Goal: Task Accomplishment & Management: Use online tool/utility

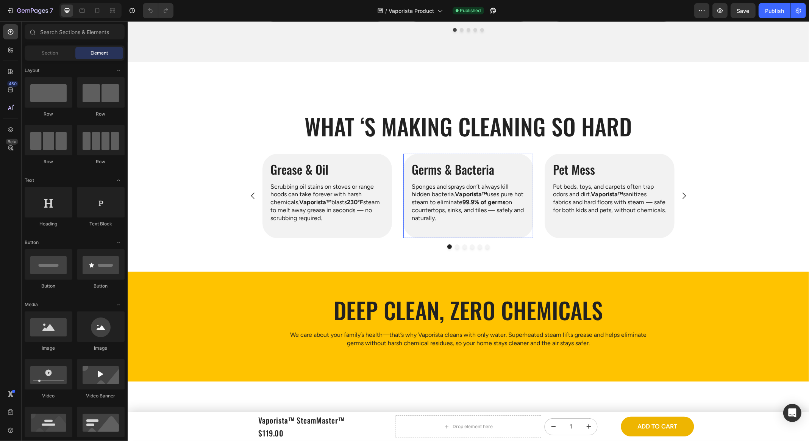
scroll to position [716, 0]
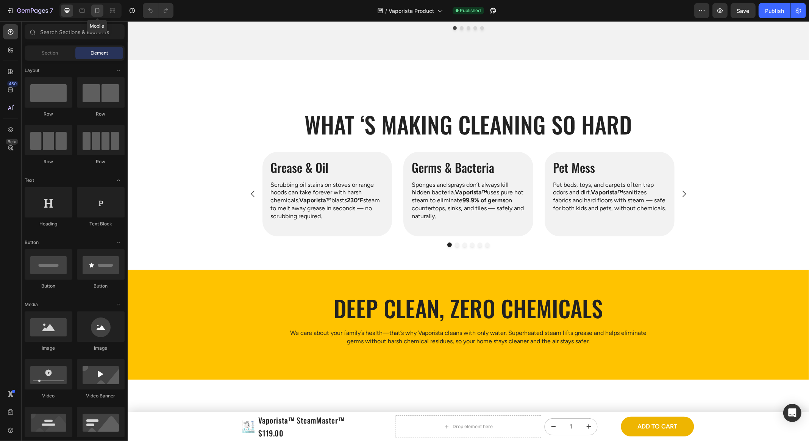
click at [97, 14] on div at bounding box center [97, 11] width 12 height 12
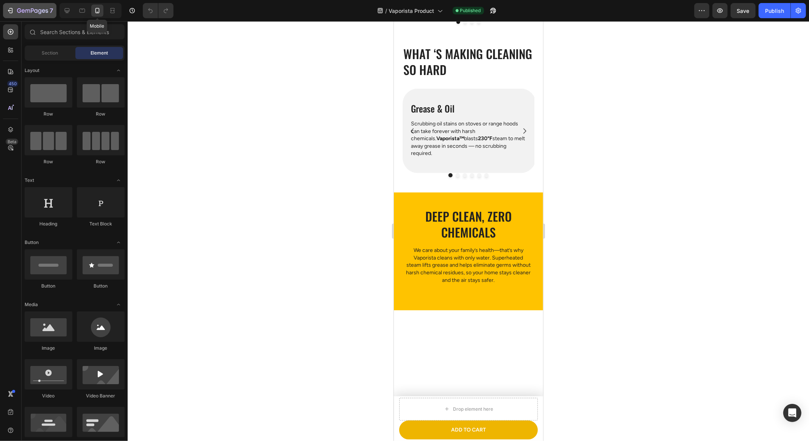
scroll to position [598, 0]
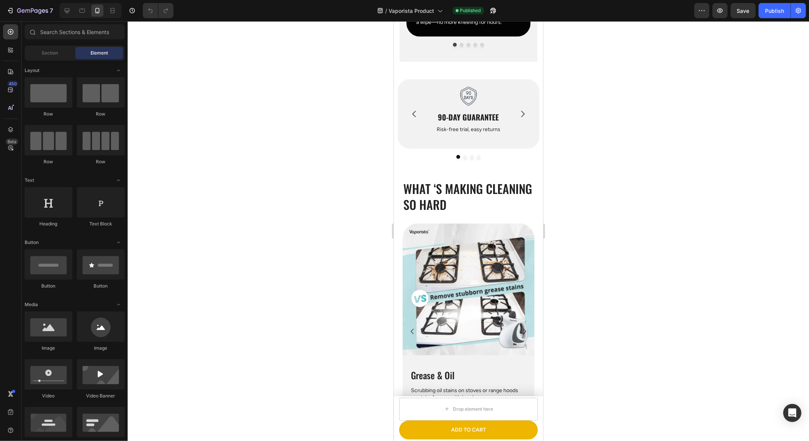
click at [59, 8] on div at bounding box center [90, 10] width 62 height 15
click at [62, 9] on div at bounding box center [67, 11] width 12 height 12
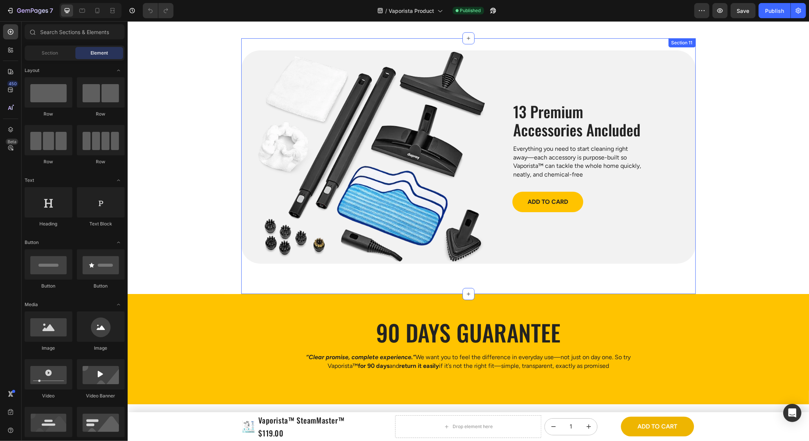
scroll to position [2761, 0]
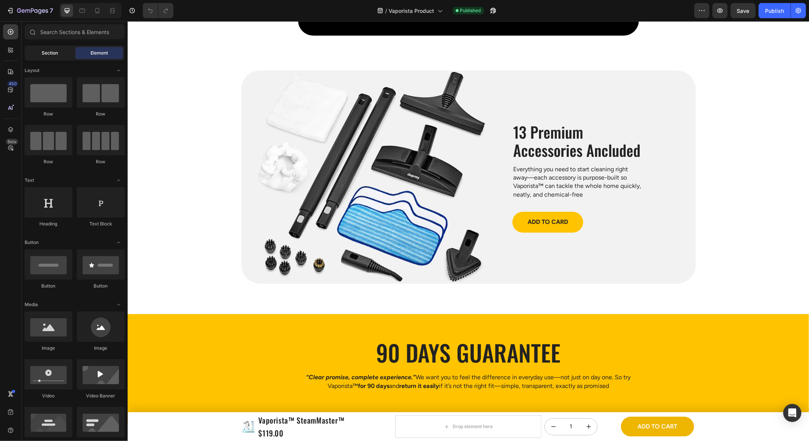
click at [50, 56] on span "Section" at bounding box center [50, 53] width 16 height 7
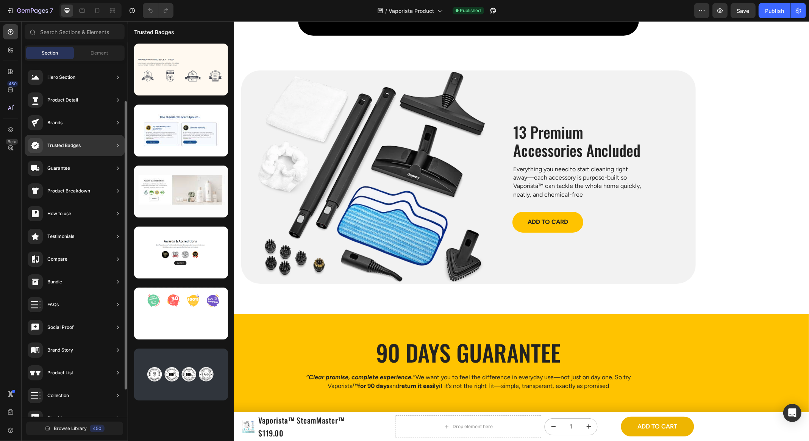
scroll to position [22, 0]
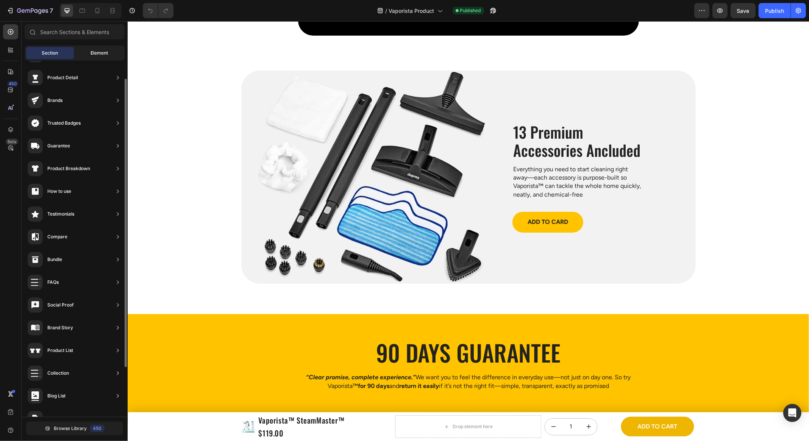
click at [89, 57] on div "Element" at bounding box center [99, 53] width 48 height 12
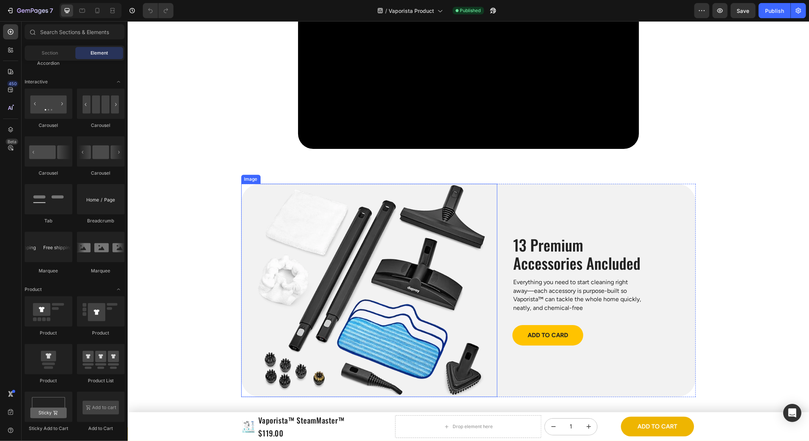
scroll to position [2465, 0]
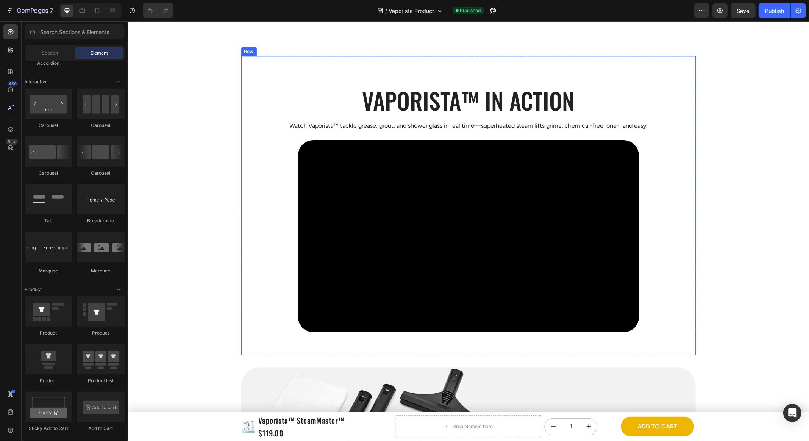
click at [282, 217] on div "Heading Vaporista™ in action Heading Watch Vaporista™ tackle grease, grout, and…" at bounding box center [468, 205] width 455 height 253
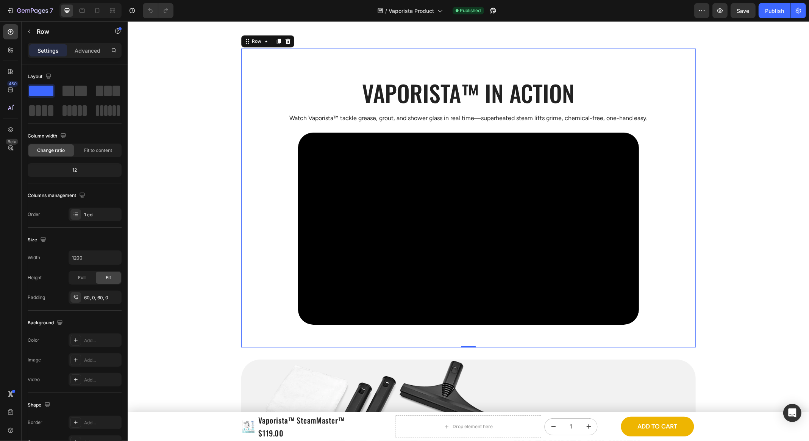
click at [344, 208] on video at bounding box center [468, 229] width 341 height 192
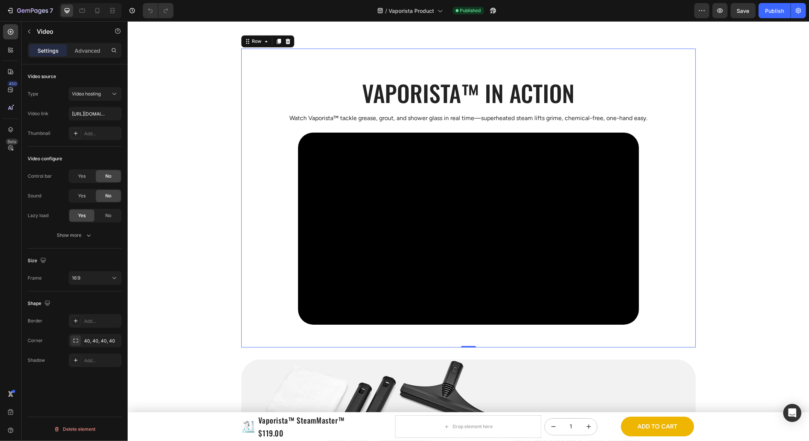
click at [281, 213] on div "Heading Vaporista™ in action Heading Watch Vaporista™ tackle grease, grout, and…" at bounding box center [468, 197] width 455 height 253
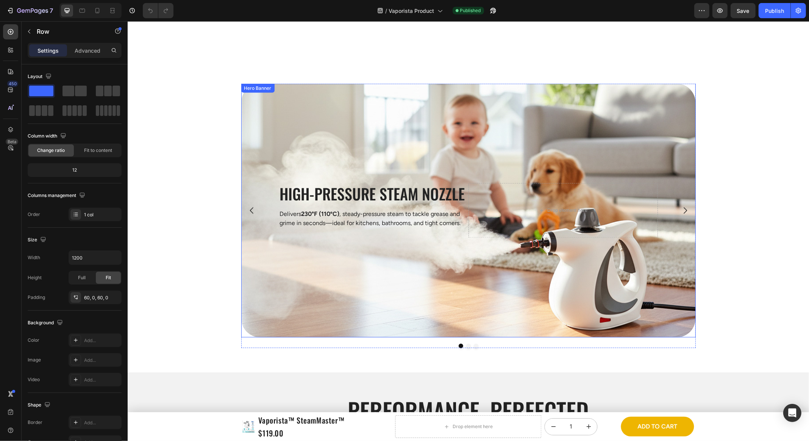
scroll to position [1468, 0]
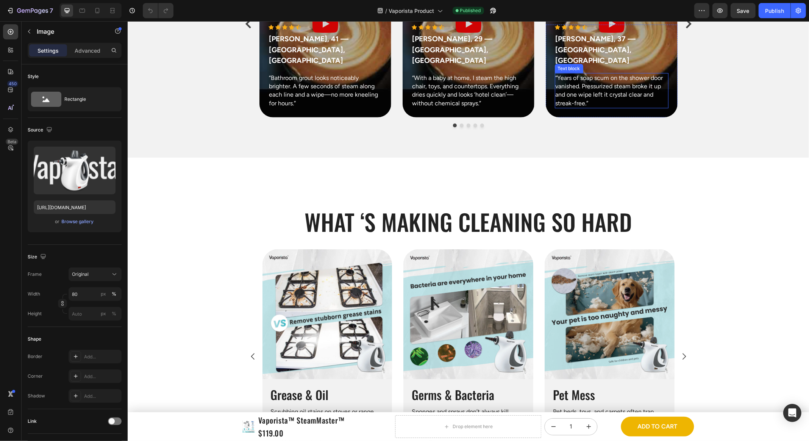
scroll to position [691, 0]
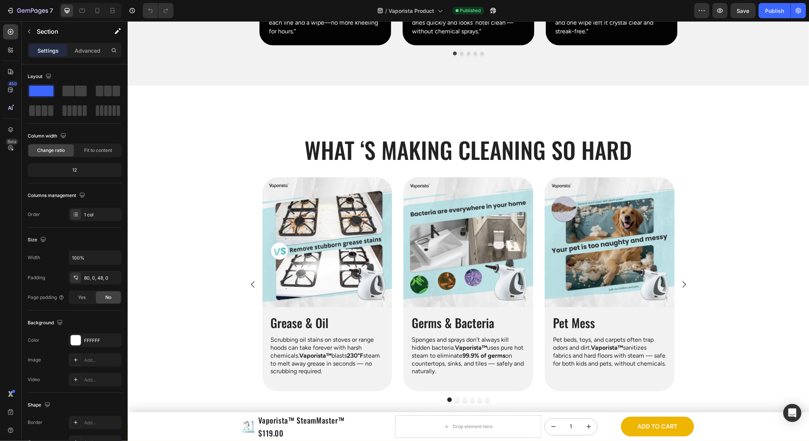
drag, startPoint x: 132, startPoint y: 83, endPoint x: 254, endPoint y: 100, distance: 123.1
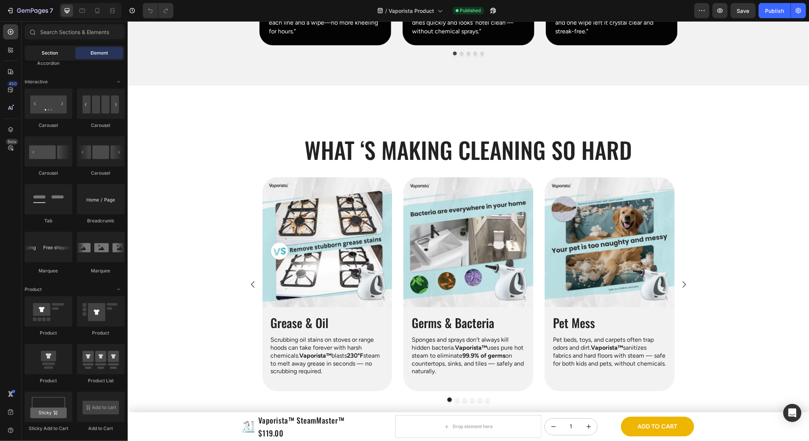
click at [64, 53] on div "Section" at bounding box center [50, 53] width 48 height 12
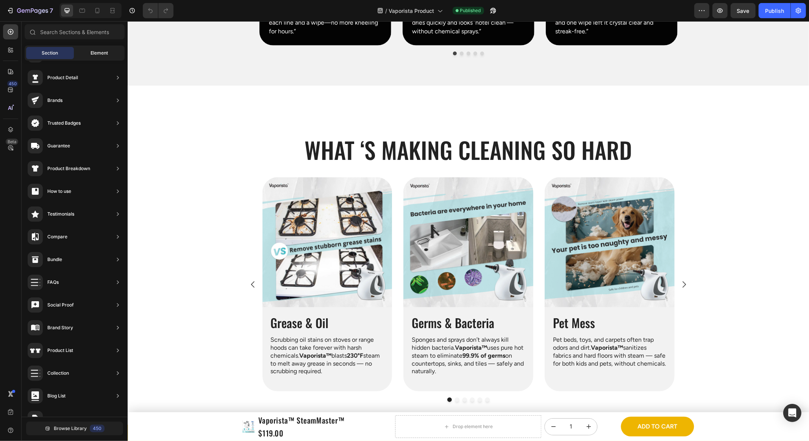
click at [92, 53] on span "Element" at bounding box center [99, 53] width 17 height 7
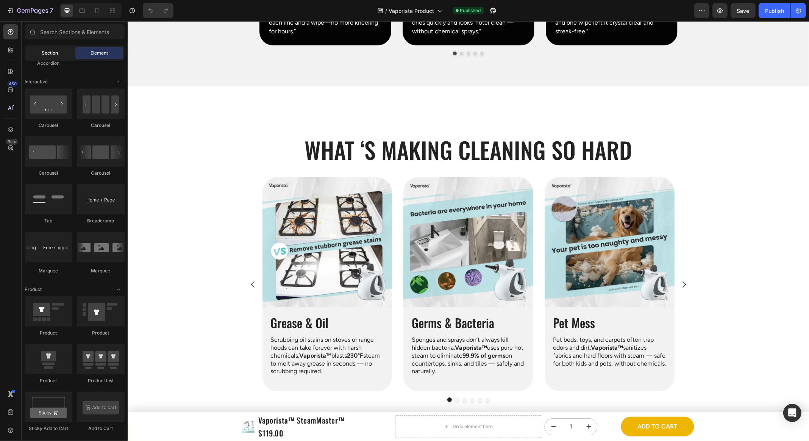
click at [53, 53] on span "Section" at bounding box center [50, 53] width 16 height 7
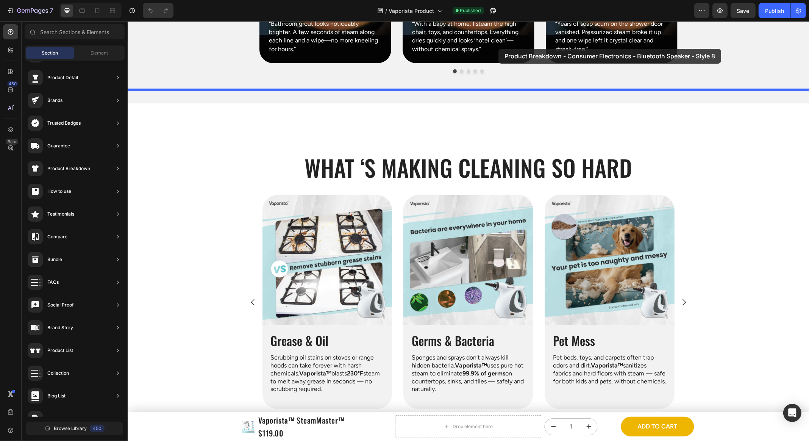
scroll to position [667, 0]
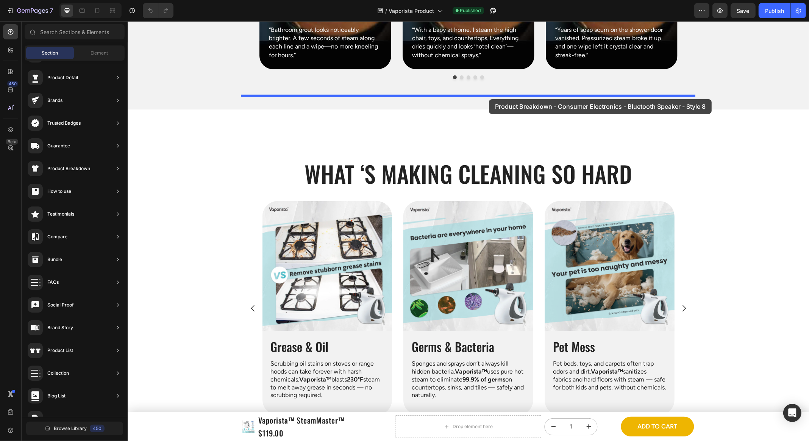
drag, startPoint x: 354, startPoint y: 263, endPoint x: 489, endPoint y: 99, distance: 212.6
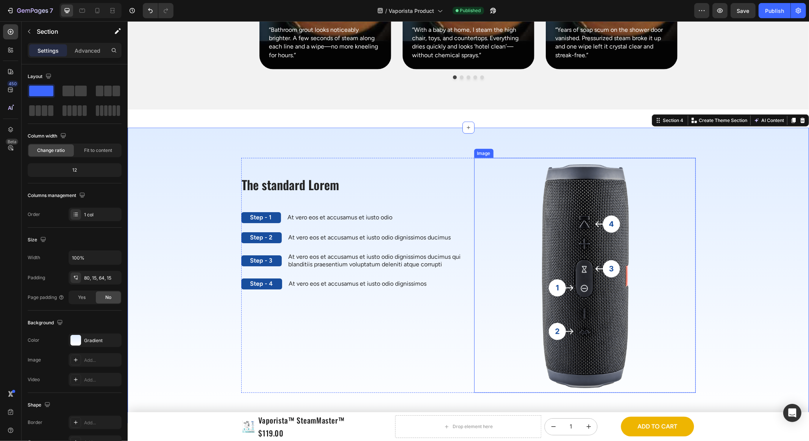
click at [611, 192] on img at bounding box center [585, 275] width 222 height 235
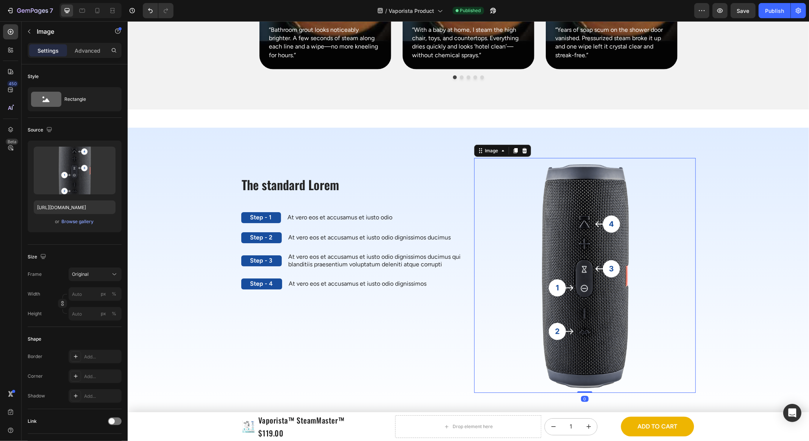
click at [611, 194] on img at bounding box center [585, 275] width 222 height 235
click at [362, 232] on div "At vero eos et accusamus et iusto odio dignissimos ducimus Text Block" at bounding box center [369, 237] width 164 height 11
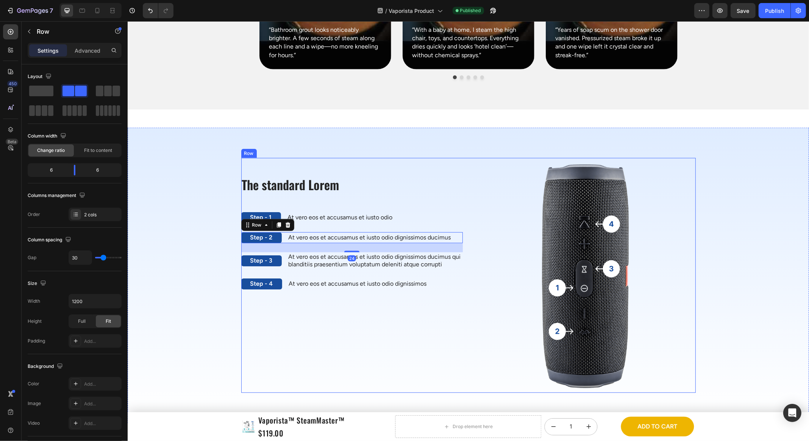
click at [334, 244] on div "The standard Lorem Heading Step - 1 Text Block At vero eos et accusamus et iust…" at bounding box center [352, 275] width 222 height 235
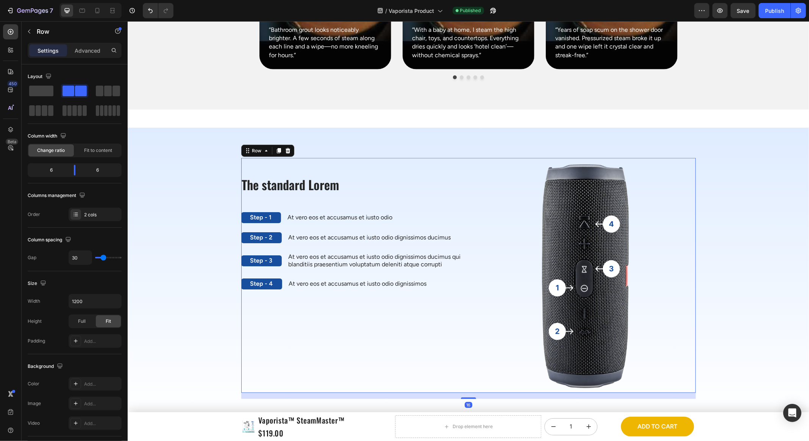
drag, startPoint x: 337, startPoint y: 261, endPoint x: 344, endPoint y: 266, distance: 7.9
click at [337, 261] on div "The standard Lorem Heading Step - 1 Text Block At vero eos et accusamus et iust…" at bounding box center [352, 275] width 222 height 235
click at [186, 269] on div "The standard Lorem Heading Step - 1 Text Block At vero eos et accusamus et iust…" at bounding box center [468, 278] width 670 height 241
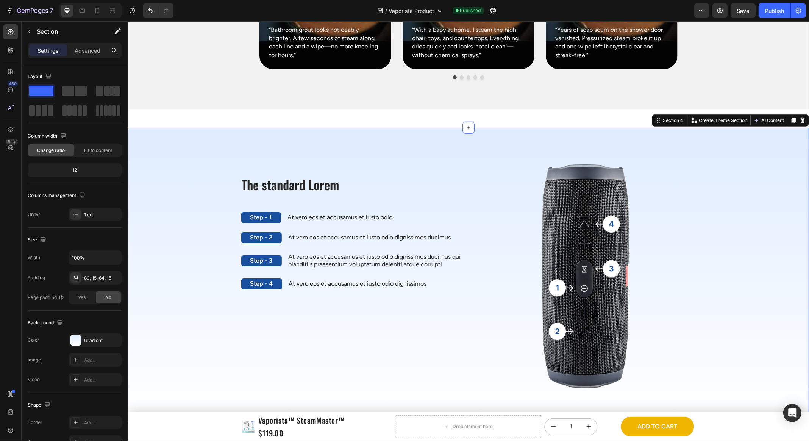
click at [234, 276] on div "The standard Lorem Heading Step - 1 Text Block At vero eos et accusamus et iust…" at bounding box center [468, 278] width 670 height 241
click at [174, 128] on div "The standard Lorem Heading Step - 1 Text Block At vero eos et accusamus et iust…" at bounding box center [467, 275] width 681 height 295
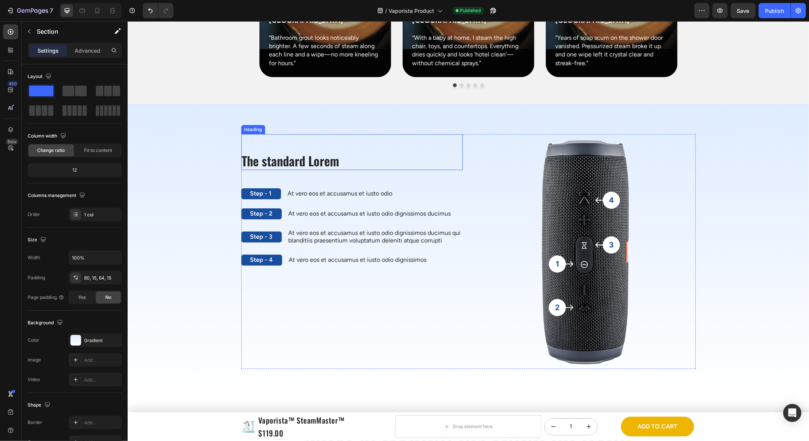
scroll to position [655, 0]
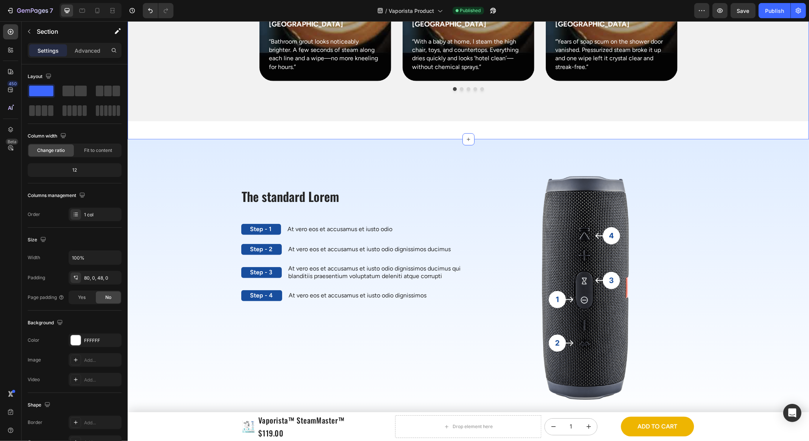
click at [249, 139] on div "The standard Lorem Heading Step - 1 Text Block At vero eos et accusamus et iust…" at bounding box center [467, 286] width 681 height 295
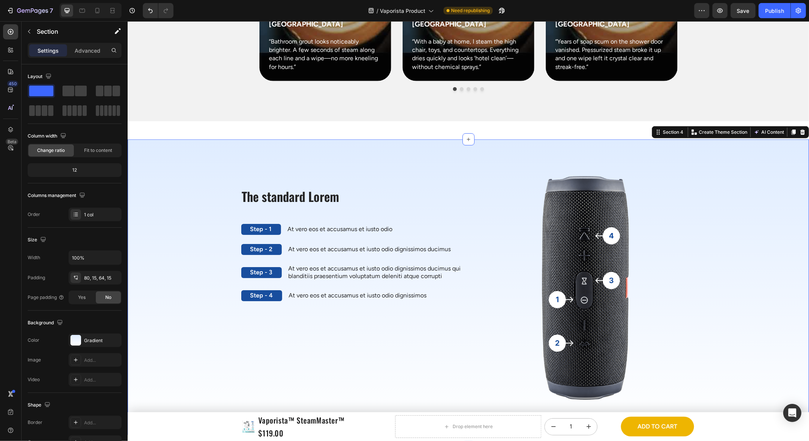
drag, startPoint x: 262, startPoint y: 117, endPoint x: 186, endPoint y: 123, distance: 76.0
click at [262, 139] on div "The standard Lorem Heading Step - 1 Text Block At vero eos et accusamus et iust…" at bounding box center [467, 286] width 681 height 295
click at [802, 130] on icon at bounding box center [802, 132] width 5 height 5
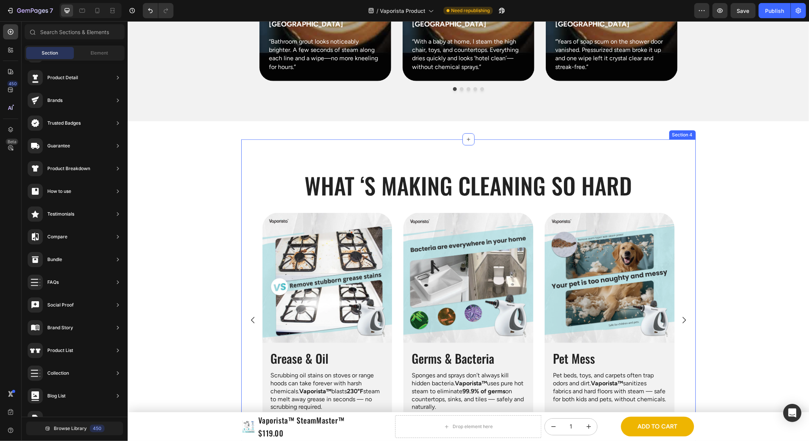
click at [619, 139] on div "What ‘s Making Cleaning so Hard Heading Row Image Grease & Oil Heading Scrubbin…" at bounding box center [468, 299] width 455 height 321
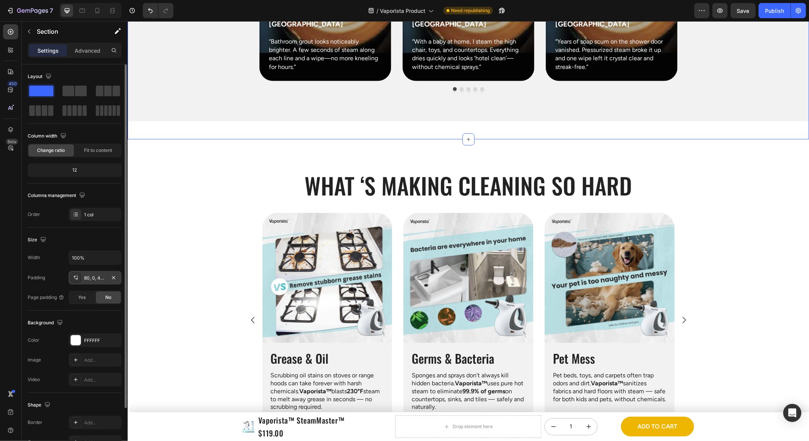
click at [98, 282] on div "80, 0, 48, 0" at bounding box center [95, 278] width 53 height 14
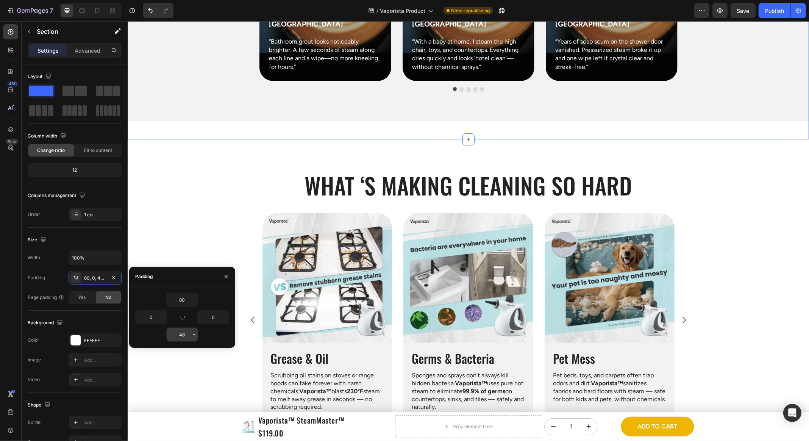
click at [183, 336] on input "48" at bounding box center [182, 335] width 31 height 14
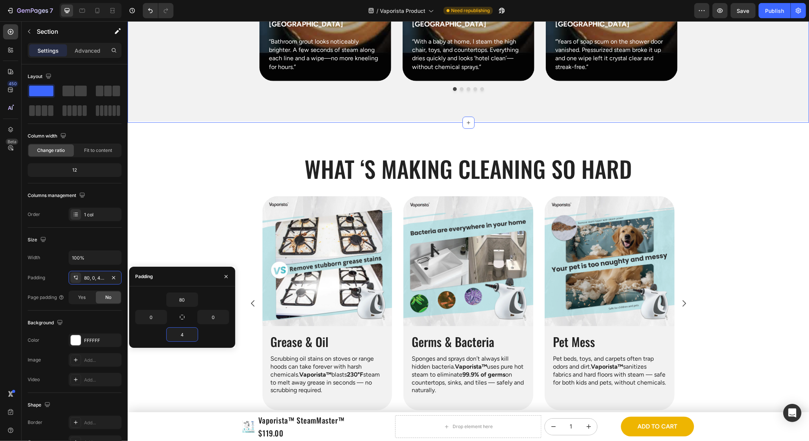
type input "40"
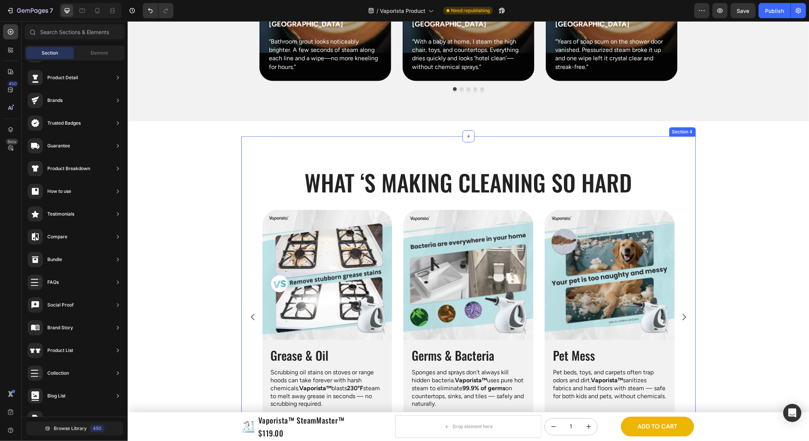
click at [288, 136] on div "What ‘s Making Cleaning so Hard Heading Row Image Grease & Oil Heading Scrubbin…" at bounding box center [468, 296] width 455 height 321
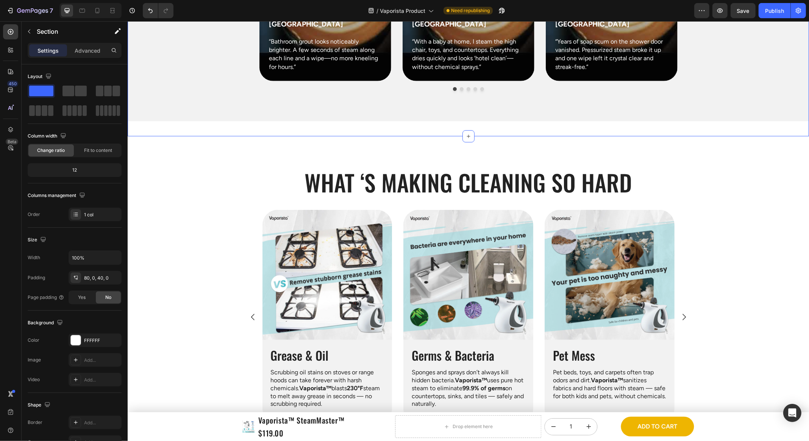
click at [92, 38] on div "Section" at bounding box center [61, 32] width 79 height 20
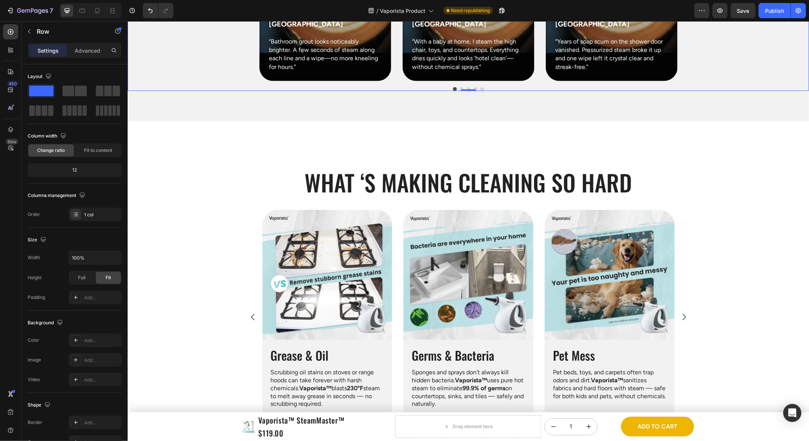
click at [222, 12] on div "/ Vaporista Product Need republishing" at bounding box center [437, 10] width 515 height 15
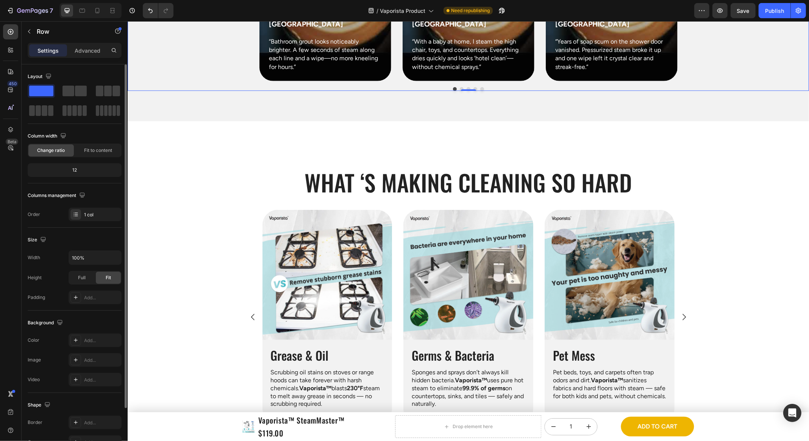
click at [91, 72] on div "Layout" at bounding box center [75, 76] width 94 height 12
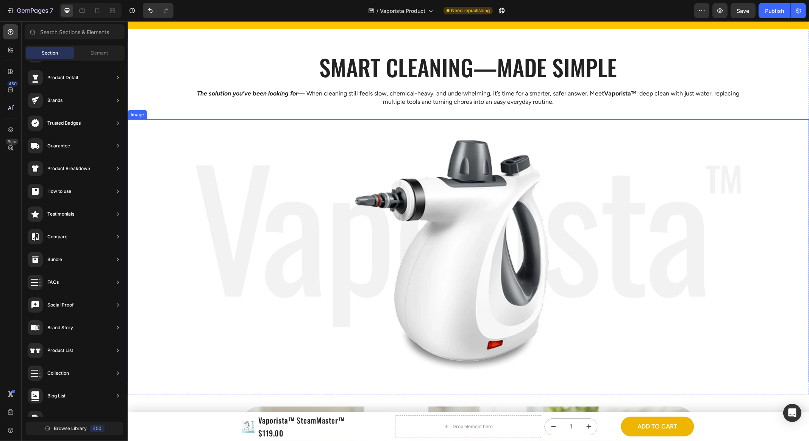
scroll to position [1218, 0]
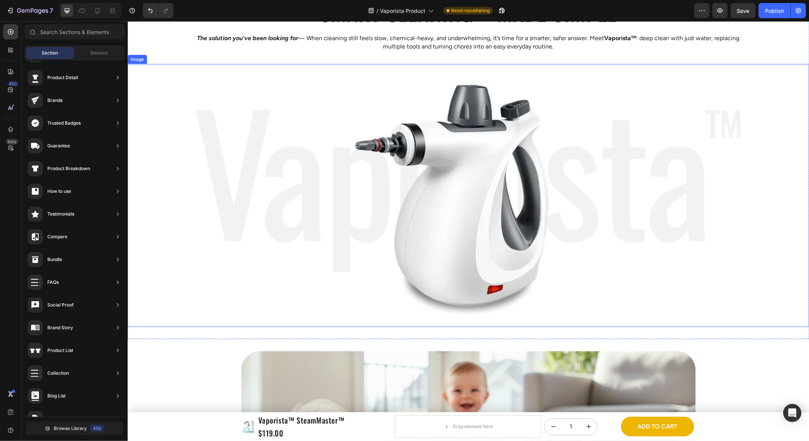
click at [282, 199] on img at bounding box center [467, 195] width 545 height 263
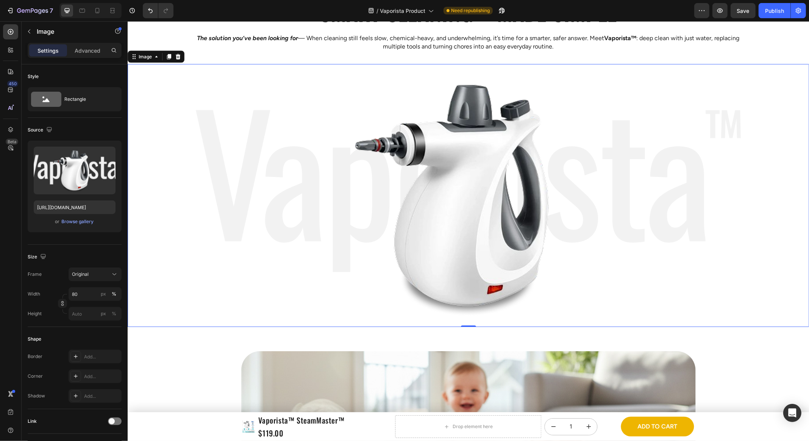
click at [269, 8] on div "/ Vaporista Product Need republishing" at bounding box center [437, 10] width 515 height 15
click at [83, 13] on icon at bounding box center [82, 11] width 8 height 8
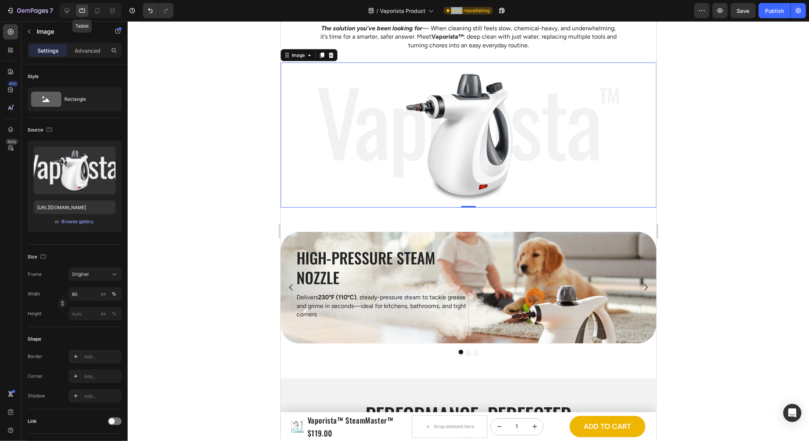
scroll to position [1232, 0]
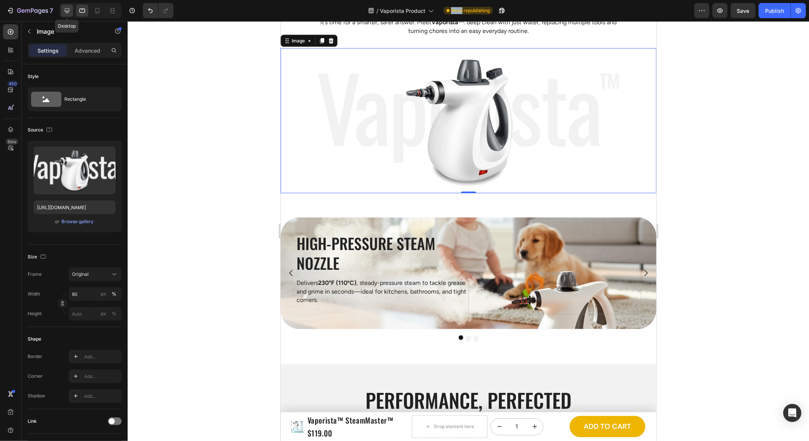
click at [69, 16] on div at bounding box center [67, 11] width 12 height 12
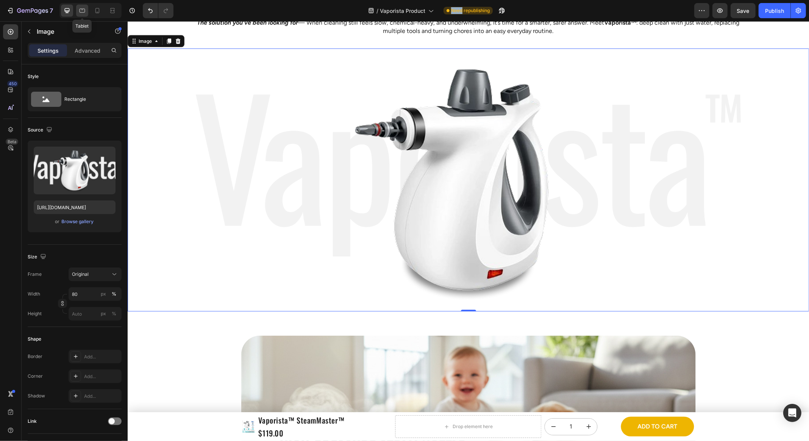
click at [81, 14] on icon at bounding box center [82, 11] width 8 height 8
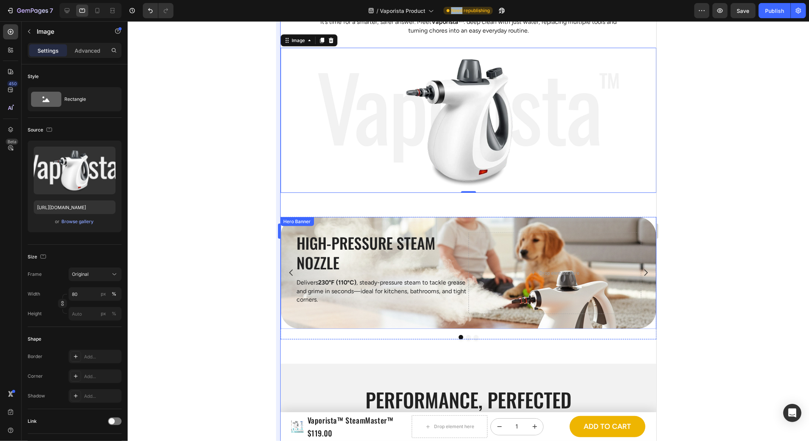
scroll to position [1232, 0]
click at [297, 298] on p "Delivers 230°F (110ºC) , steady-pressure steam to tackle grease and grime in se…" at bounding box center [381, 291] width 171 height 25
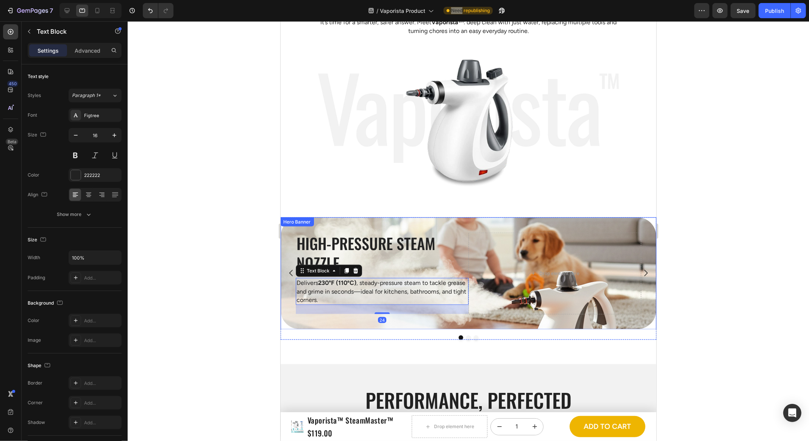
click at [283, 306] on div "High-Pressure Steam Nozzle Heading Delivers 230°F (110ºC) , steady-pressure ste…" at bounding box center [468, 273] width 376 height 112
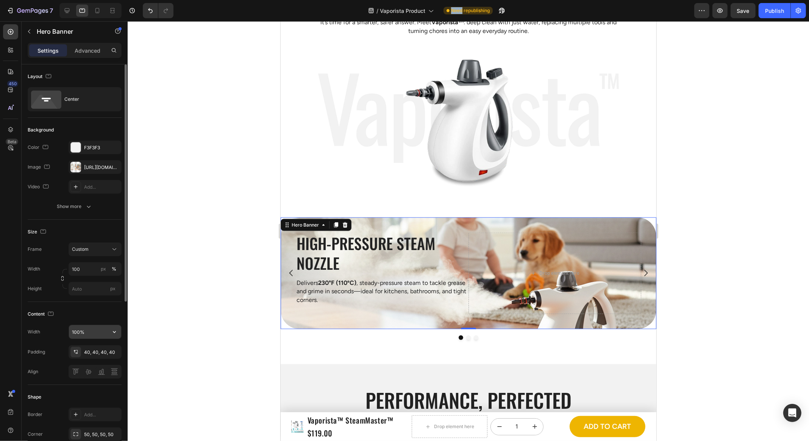
click at [98, 330] on input "100%" at bounding box center [95, 332] width 52 height 14
type input "100%"
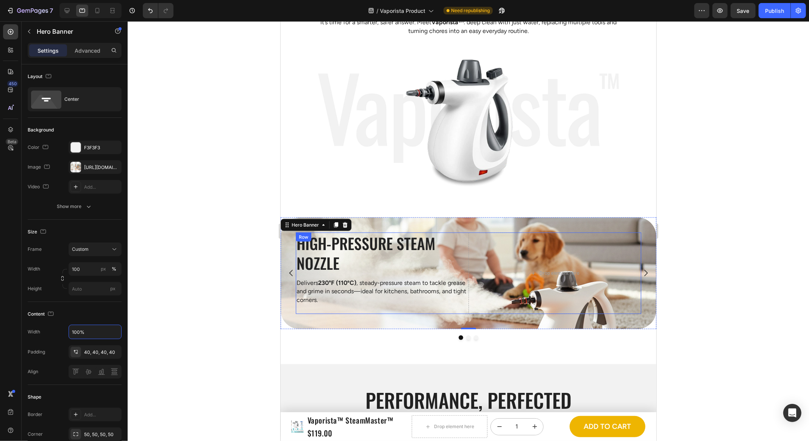
click at [377, 334] on div "High-Pressure Steam Nozzle Heading Delivers 230°F (110ºC) , steady-pressure ste…" at bounding box center [468, 278] width 376 height 122
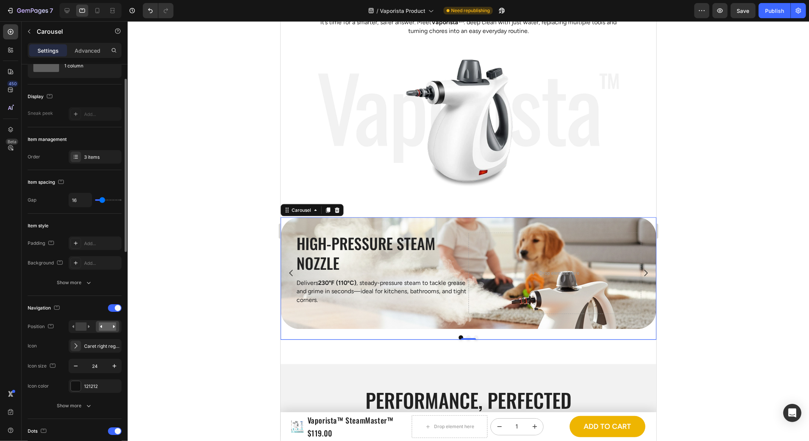
scroll to position [117, 0]
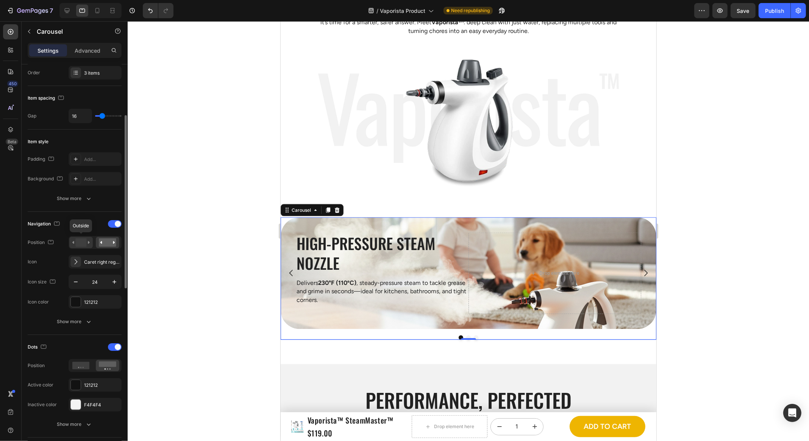
click at [80, 239] on rect at bounding box center [80, 242] width 11 height 8
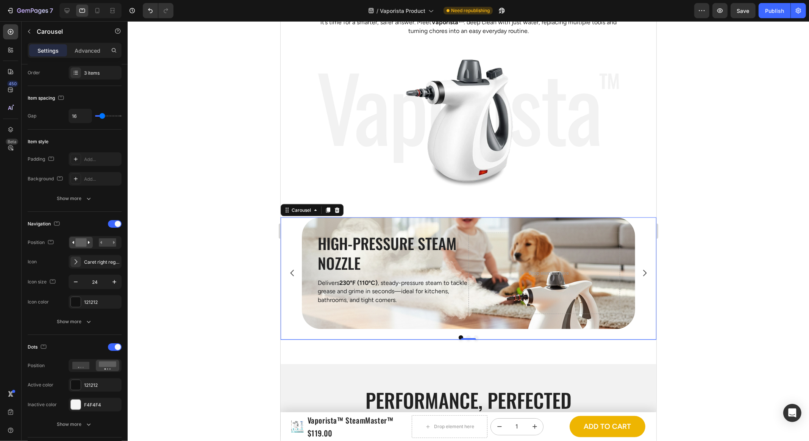
click at [205, 243] on div at bounding box center [468, 231] width 681 height 420
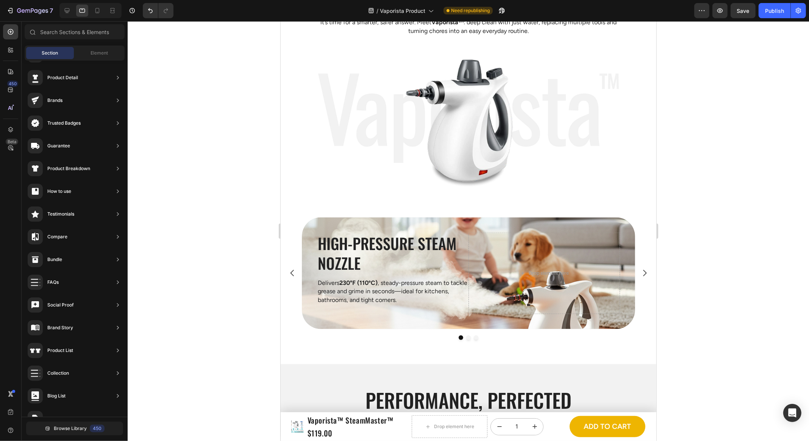
click at [732, 222] on div at bounding box center [468, 231] width 681 height 420
click at [64, 16] on div at bounding box center [67, 11] width 12 height 12
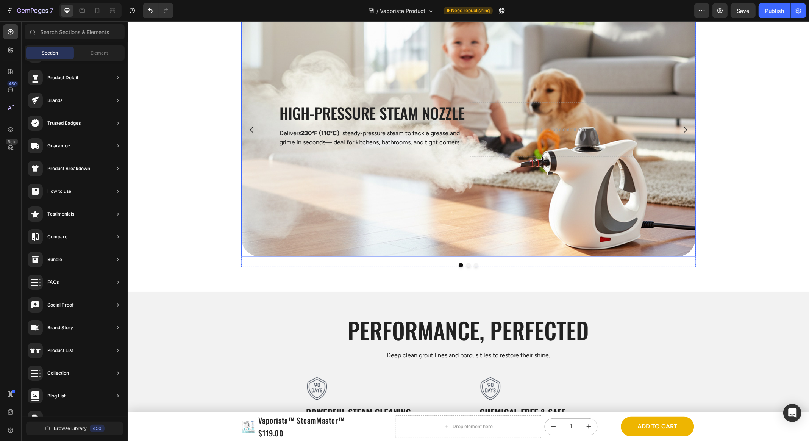
click at [292, 183] on div "Background Image" at bounding box center [468, 130] width 455 height 254
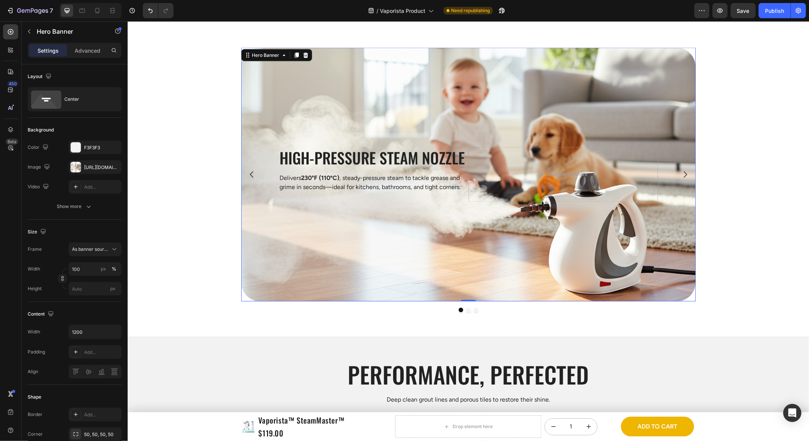
scroll to position [1480, 0]
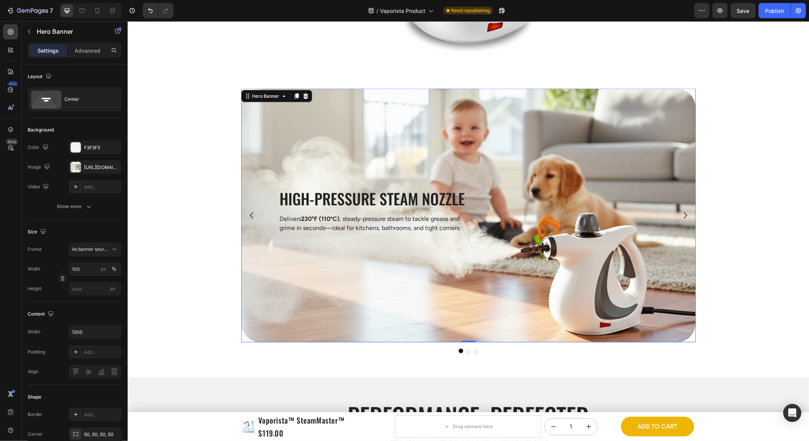
click at [227, 236] on div "High-Pressure Steam Nozzle Heading Delivers 230°F (110ºC) , steady-pressure ste…" at bounding box center [467, 221] width 681 height 264
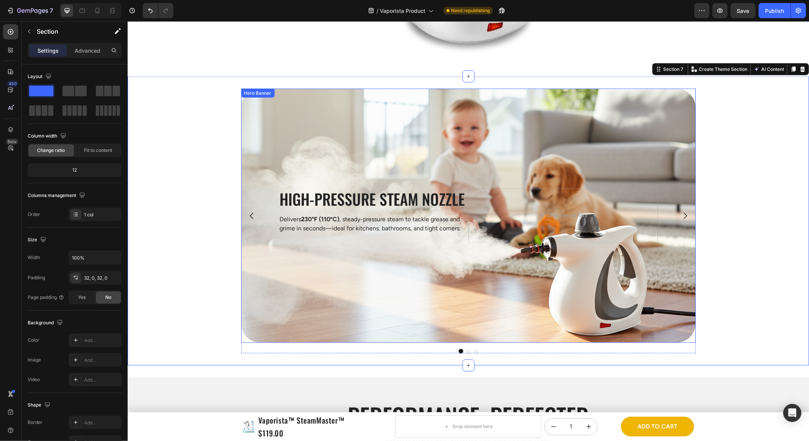
click at [312, 212] on div "High-Pressure Steam Nozzle Heading Delivers 230°F (110ºC) , steady-pressure ste…" at bounding box center [373, 216] width 189 height 55
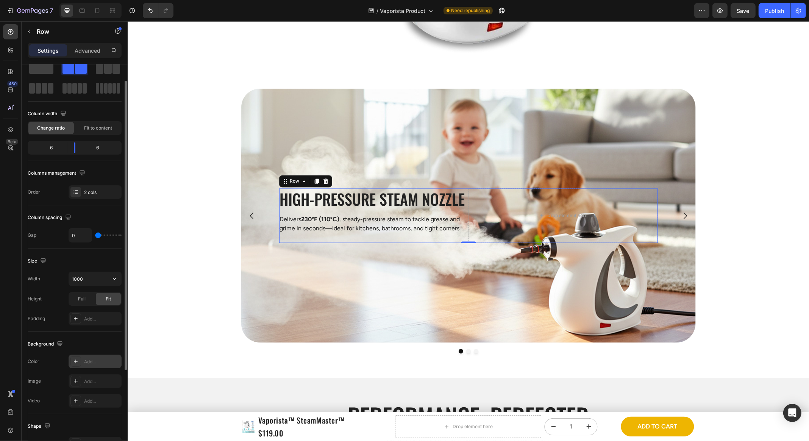
scroll to position [100, 0]
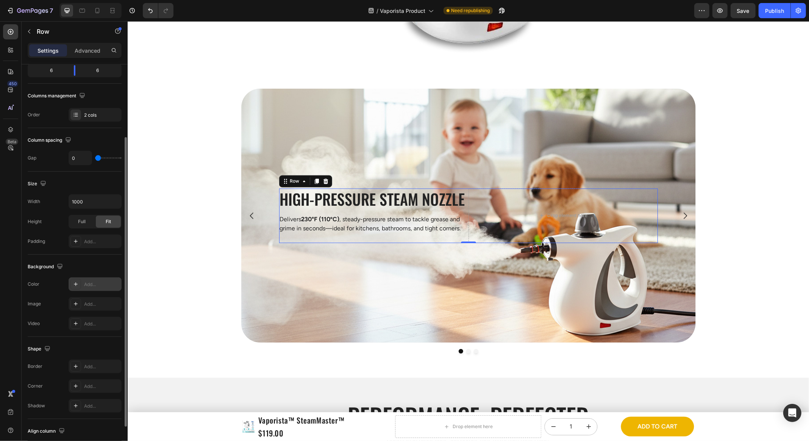
click at [93, 281] on div "Add..." at bounding box center [102, 284] width 36 height 7
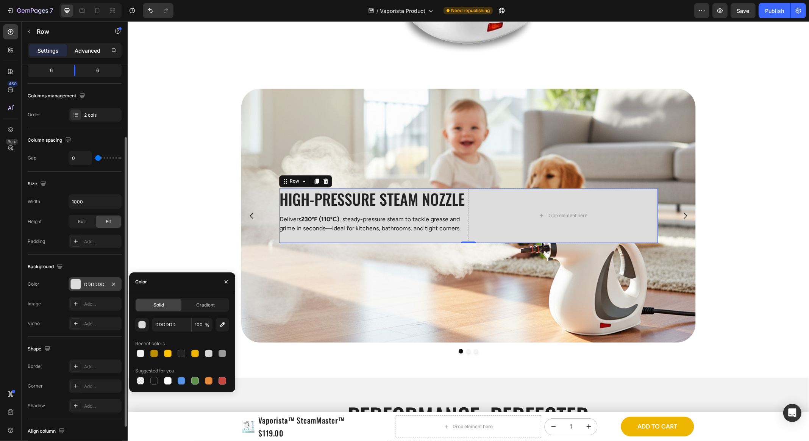
click at [81, 56] on div "Advanced" at bounding box center [88, 50] width 38 height 12
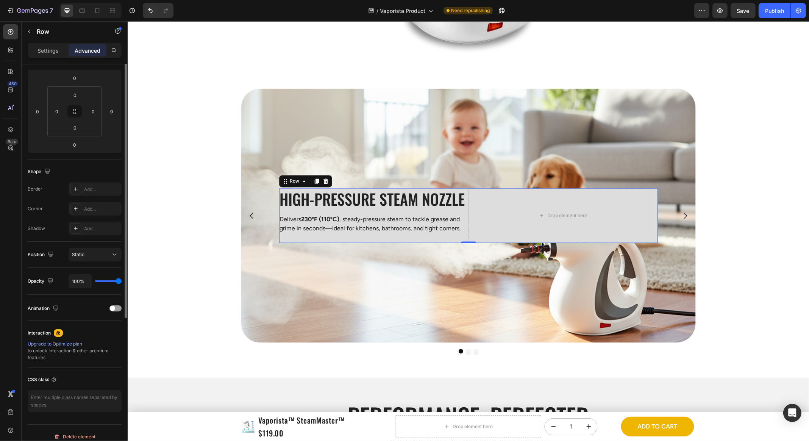
scroll to position [0, 0]
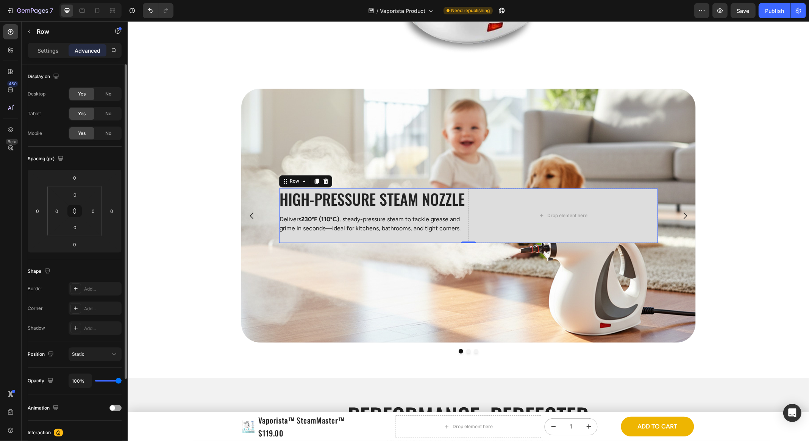
click at [203, 168] on div "High-Pressure Steam Nozzle Heading Delivers 230°F (110ºC) , steady-pressure ste…" at bounding box center [467, 221] width 681 height 264
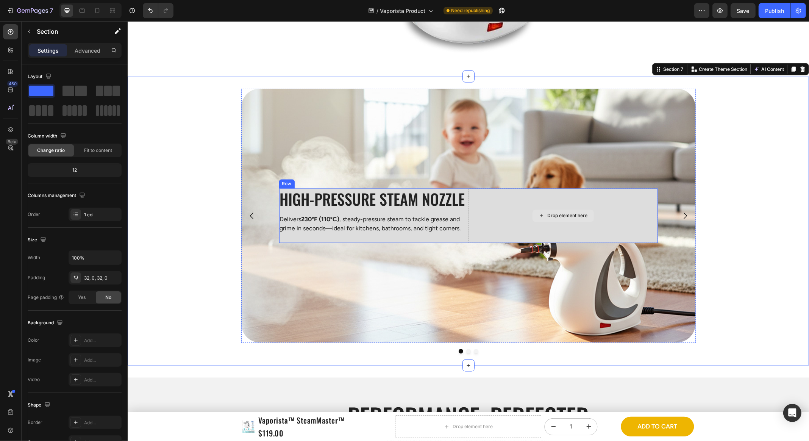
click at [483, 209] on div "Drop element here" at bounding box center [562, 216] width 189 height 55
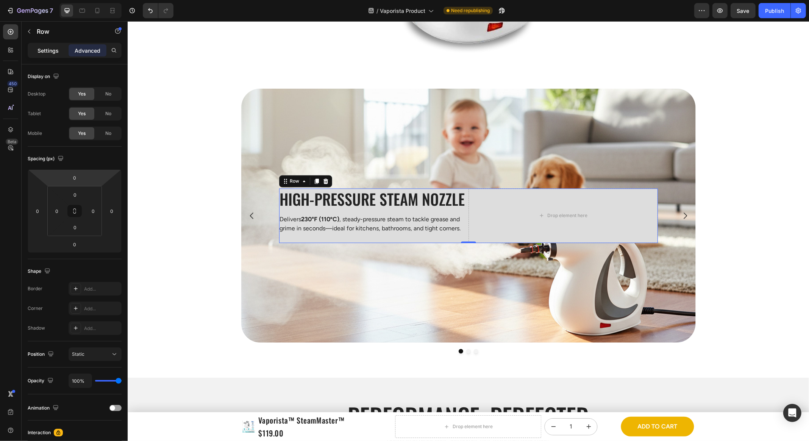
click at [51, 53] on p "Settings" at bounding box center [47, 51] width 21 height 8
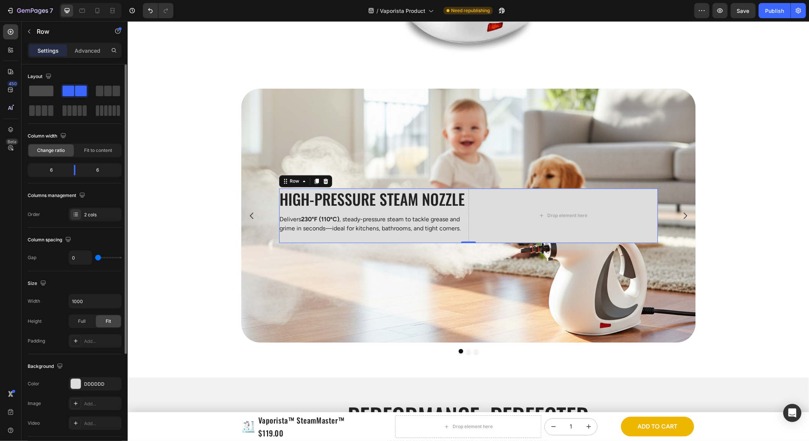
click at [52, 88] on span at bounding box center [41, 91] width 24 height 11
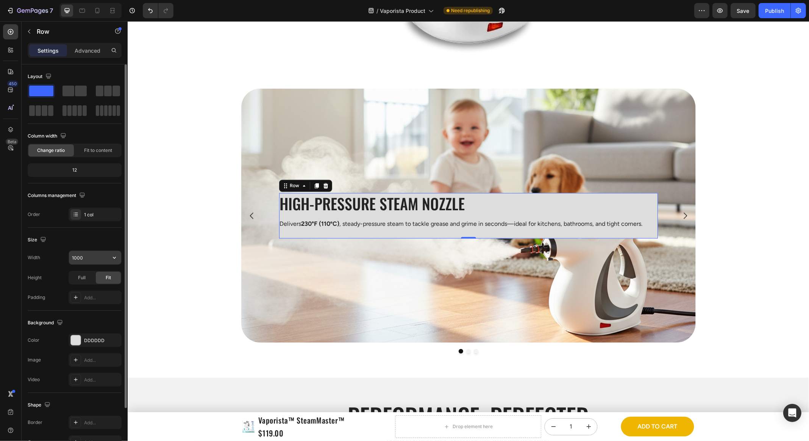
click at [97, 260] on input "1000" at bounding box center [95, 258] width 52 height 14
click at [119, 254] on button "button" at bounding box center [115, 258] width 14 height 14
click at [97, 264] on div "Width 1000 Height Full Fit Padding Add..." at bounding box center [75, 277] width 94 height 54
click at [90, 261] on input "1000" at bounding box center [95, 258] width 52 height 14
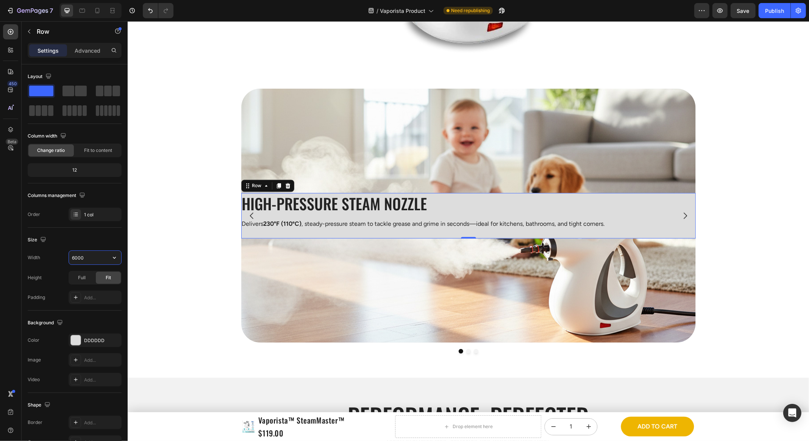
type input "600"
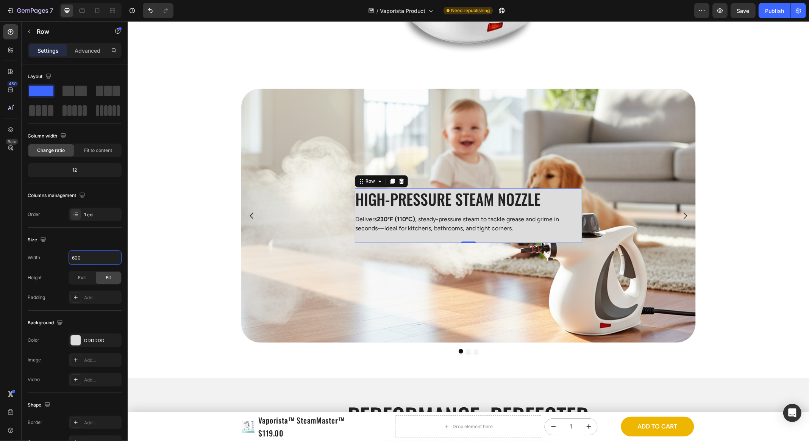
click at [135, 208] on div "High-Pressure Steam Nozzle Heading Delivers 230°F (110ºC) , steady-pressure ste…" at bounding box center [467, 221] width 681 height 264
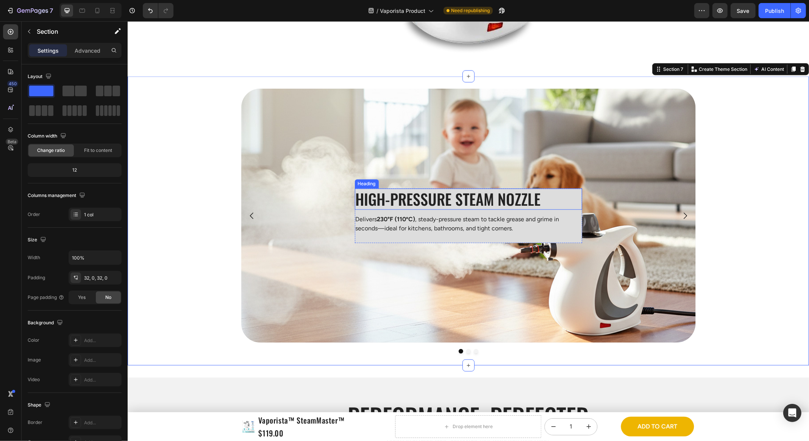
click at [579, 208] on h2 "High-Pressure Steam Nozzle" at bounding box center [468, 199] width 227 height 21
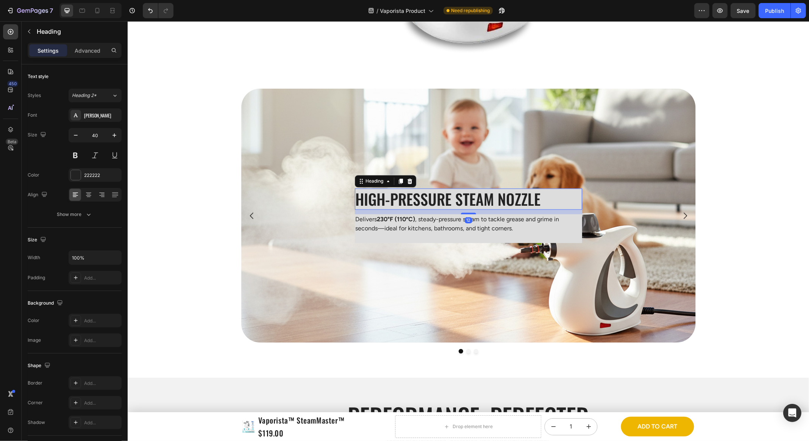
click at [574, 217] on p "Delivers 230°F (110ºC) , steady-pressure steam to tackle grease and grime in se…" at bounding box center [468, 224] width 226 height 18
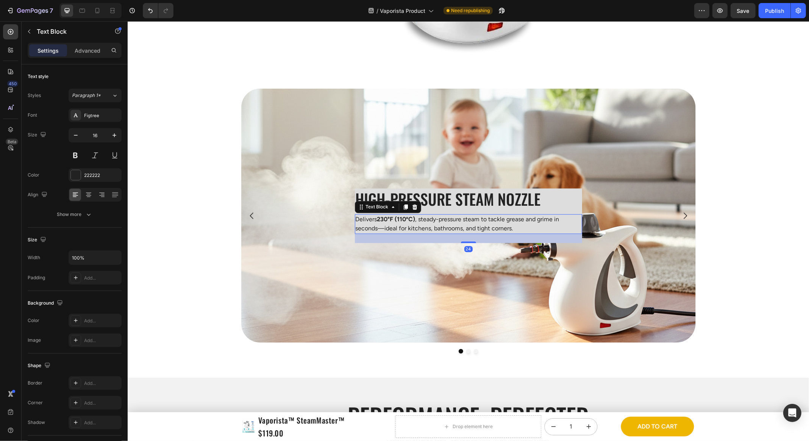
click at [576, 236] on div "24" at bounding box center [468, 238] width 227 height 9
click at [587, 245] on div "Background Image" at bounding box center [468, 216] width 455 height 254
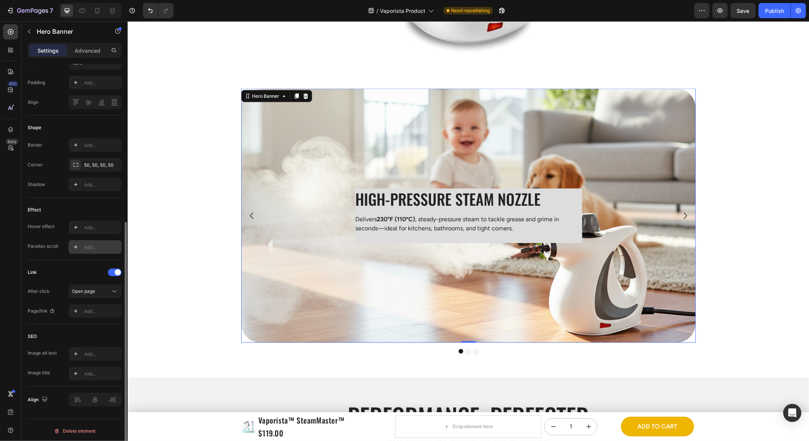
scroll to position [267, 0]
click at [74, 402] on div at bounding box center [95, 402] width 53 height 14
click at [397, 271] on div "Background Image" at bounding box center [468, 216] width 455 height 254
click at [397, 238] on div "High-Pressure Steam Nozzle Heading Delivers 230°F (110ºC) , steady-pressure ste…" at bounding box center [468, 216] width 227 height 55
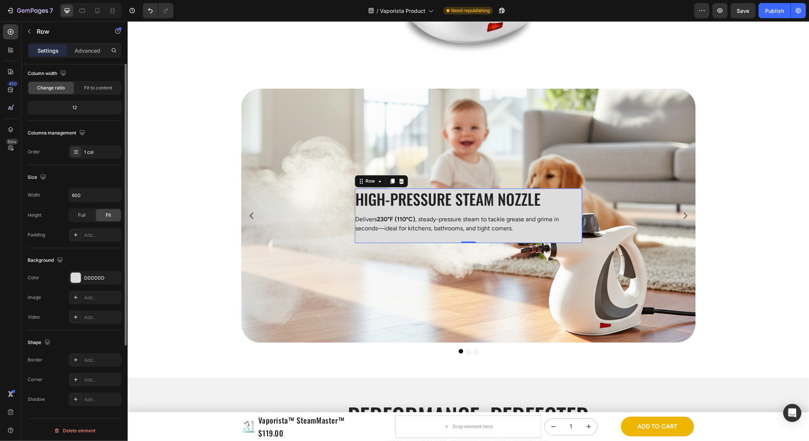
scroll to position [0, 0]
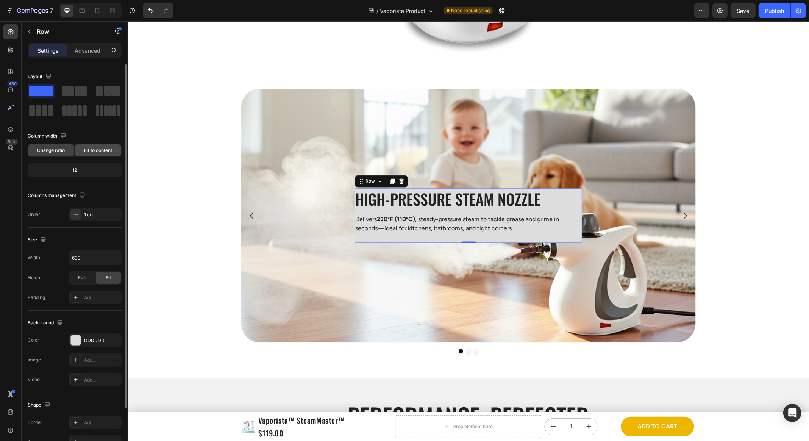
click at [94, 153] on div "Fit to content" at bounding box center [97, 150] width 45 height 12
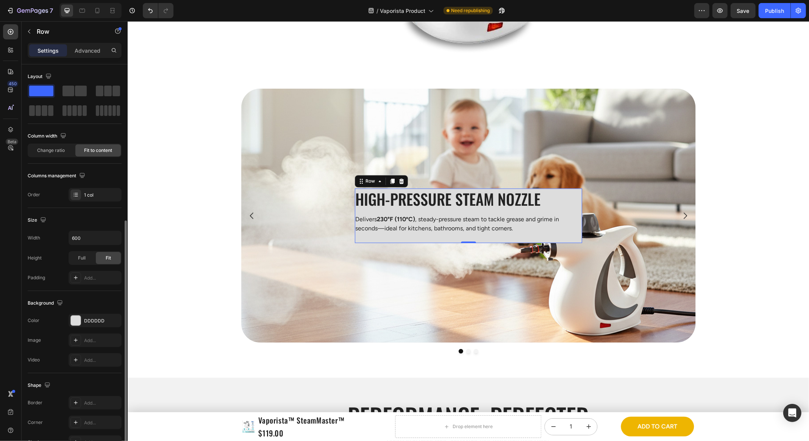
scroll to position [86, 0]
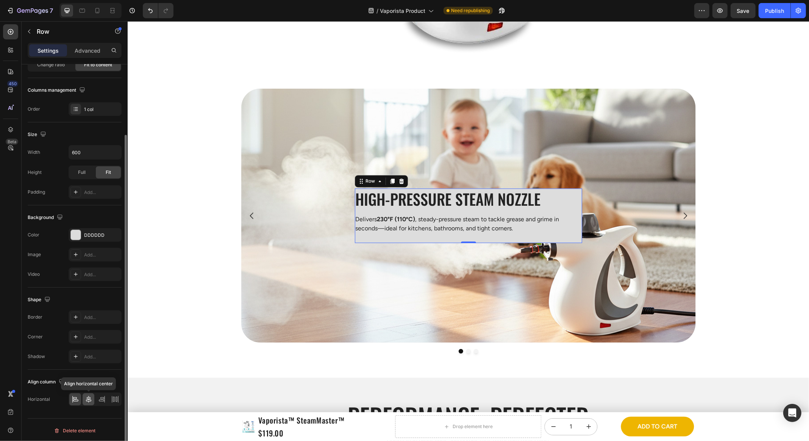
click at [85, 396] on icon at bounding box center [89, 399] width 8 height 8
click at [92, 397] on icon at bounding box center [89, 399] width 8 height 8
click at [97, 396] on div at bounding box center [102, 399] width 12 height 12
click at [82, 399] on div "Align horizontal center" at bounding box center [95, 399] width 53 height 14
click at [81, 399] on div at bounding box center [75, 399] width 12 height 12
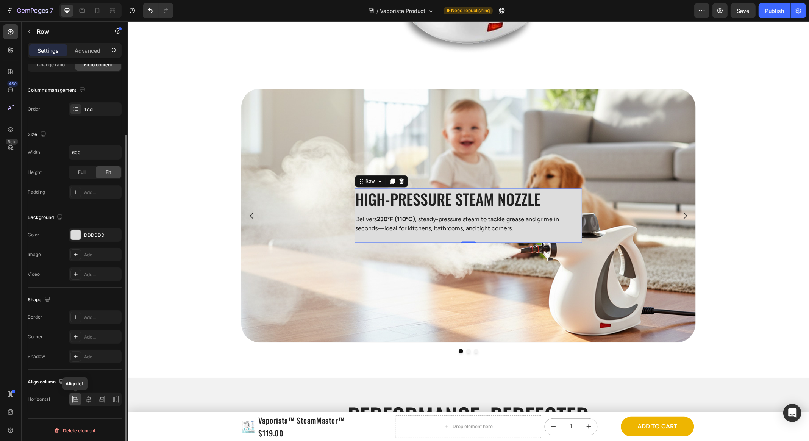
click at [80, 399] on div at bounding box center [75, 399] width 12 height 12
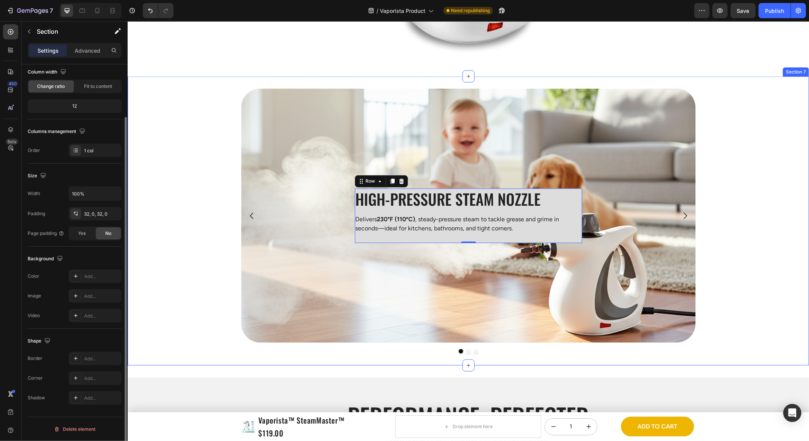
click at [162, 340] on div "High-Pressure Steam Nozzle Heading Delivers 230°F (110ºC) , steady-pressure ste…" at bounding box center [467, 221] width 681 height 264
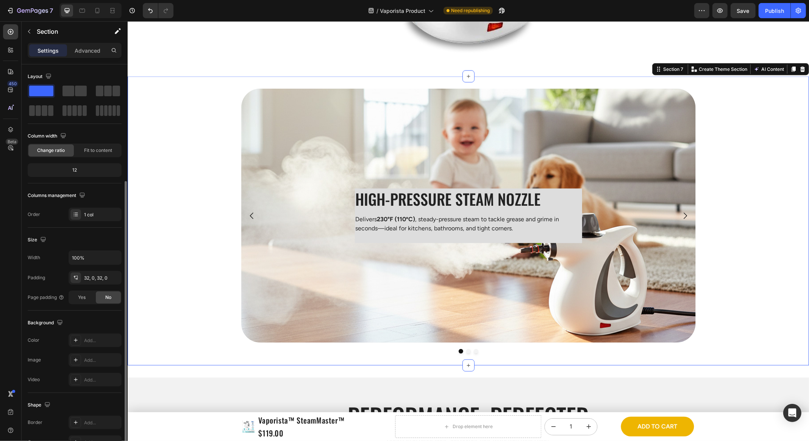
click at [162, 340] on div "High-Pressure Steam Nozzle Heading Delivers 230°F (110ºC) , steady-pressure ste…" at bounding box center [467, 221] width 681 height 264
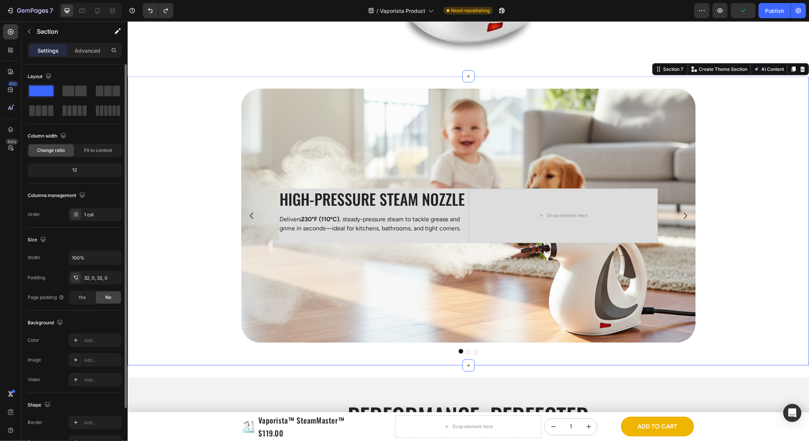
click at [180, 214] on div "High-Pressure Steam Nozzle Heading Delivers 230°F (110ºC) , steady-pressure ste…" at bounding box center [467, 221] width 681 height 264
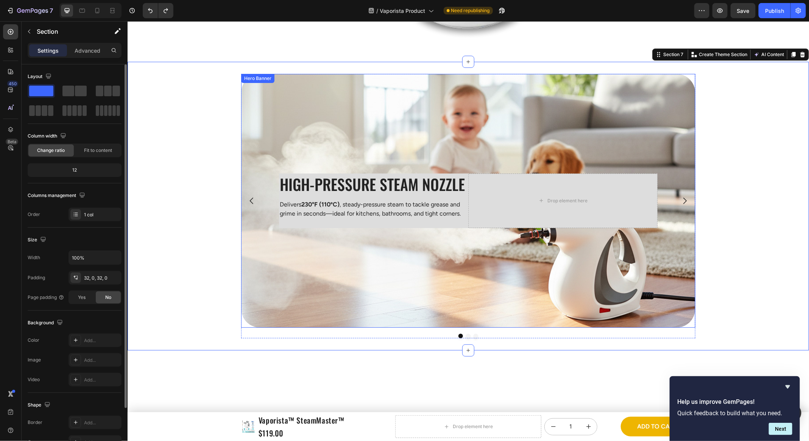
scroll to position [1533, 0]
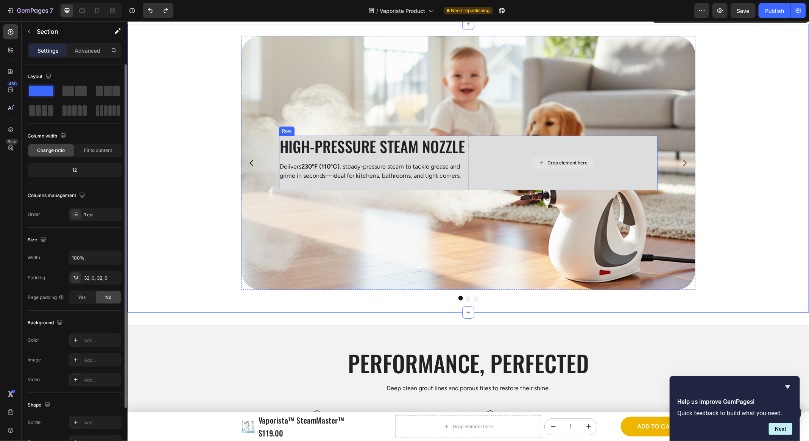
click at [504, 173] on div "Drop element here" at bounding box center [562, 162] width 189 height 55
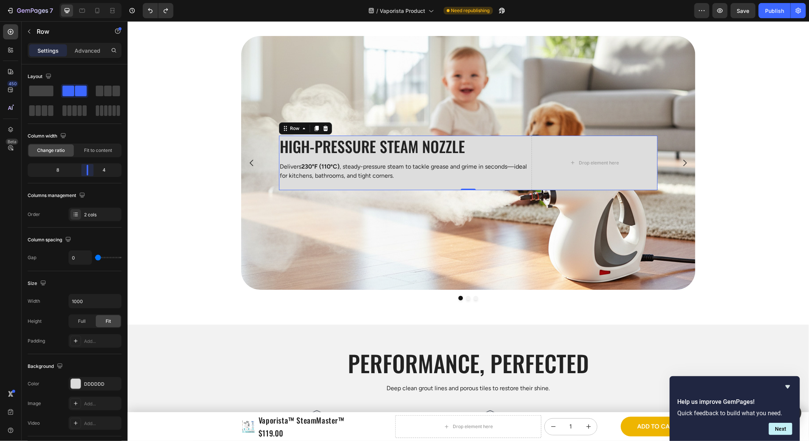
drag, startPoint x: 74, startPoint y: 170, endPoint x: 92, endPoint y: 177, distance: 19.2
click at [92, 0] on body "7 Version history / Vaporista Product Need republishing Preview Save Publish 45…" at bounding box center [404, 0] width 809 height 0
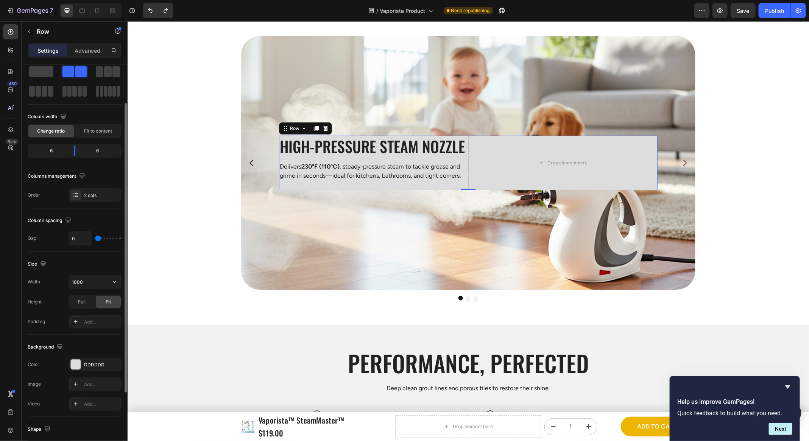
scroll to position [34, 0]
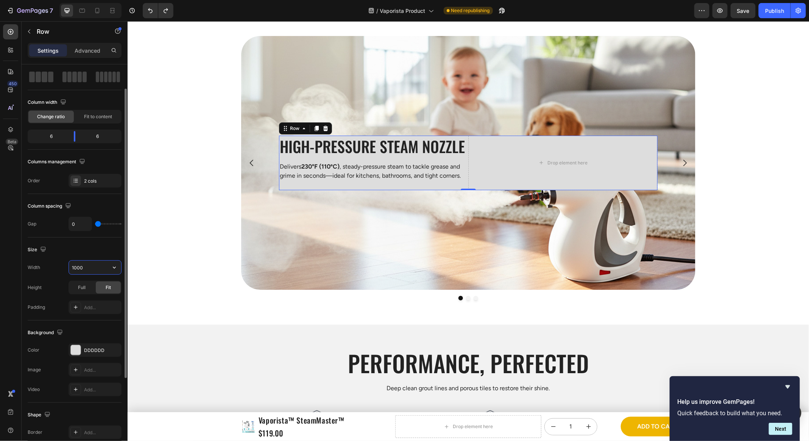
click at [97, 266] on input "1000" at bounding box center [95, 268] width 52 height 14
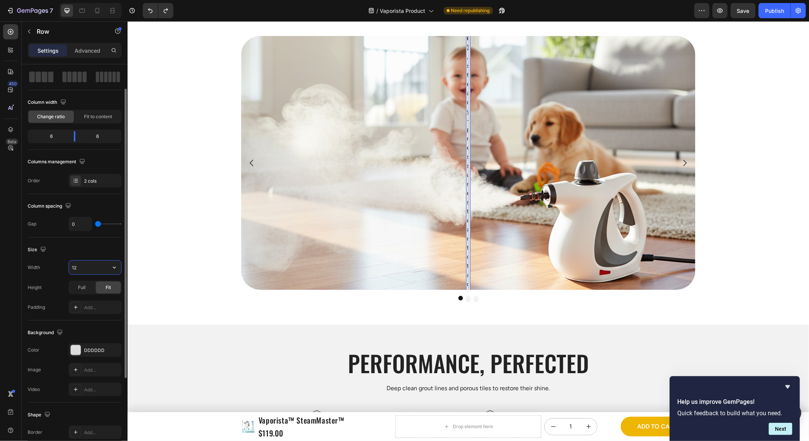
type input "1"
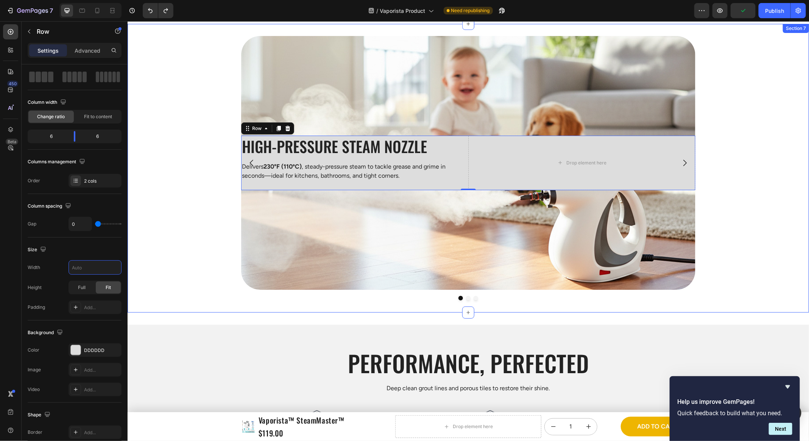
drag, startPoint x: 770, startPoint y: 225, endPoint x: 770, endPoint y: 231, distance: 6.1
click at [770, 225] on div "High-Pressure Steam Nozzle Heading Delivers 230°F (110ºC) , steady-pressure ste…" at bounding box center [468, 168] width 682 height 264
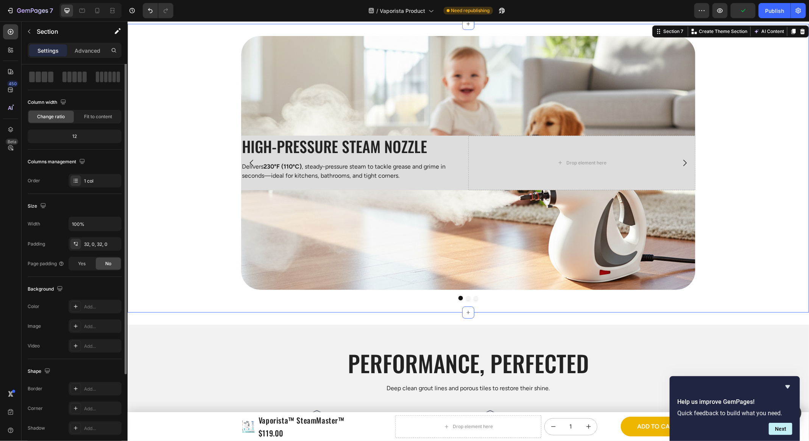
scroll to position [0, 0]
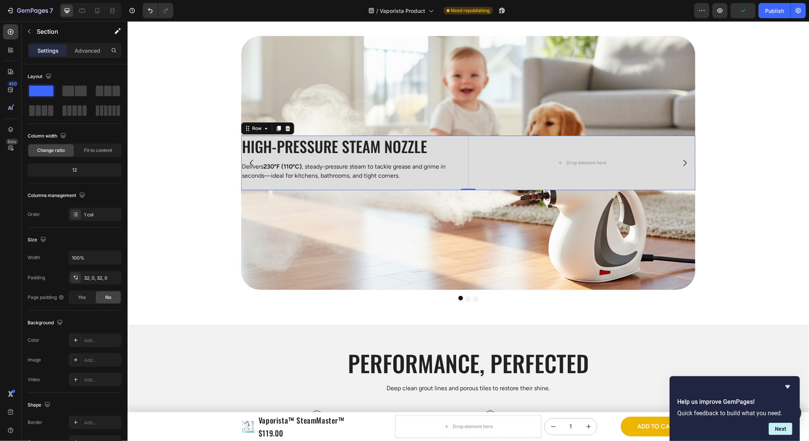
click at [462, 157] on div "High-Pressure Steam Nozzle Heading Delivers 230°F (110ºC) , steady-pressure ste…" at bounding box center [354, 162] width 227 height 55
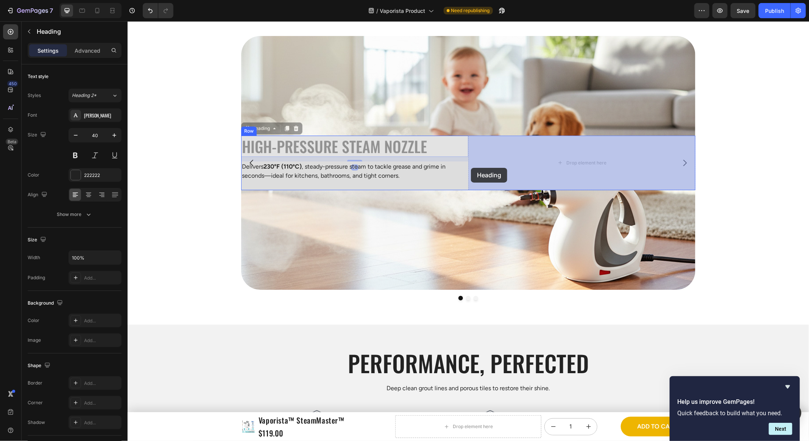
drag, startPoint x: 464, startPoint y: 142, endPoint x: 471, endPoint y: 167, distance: 25.9
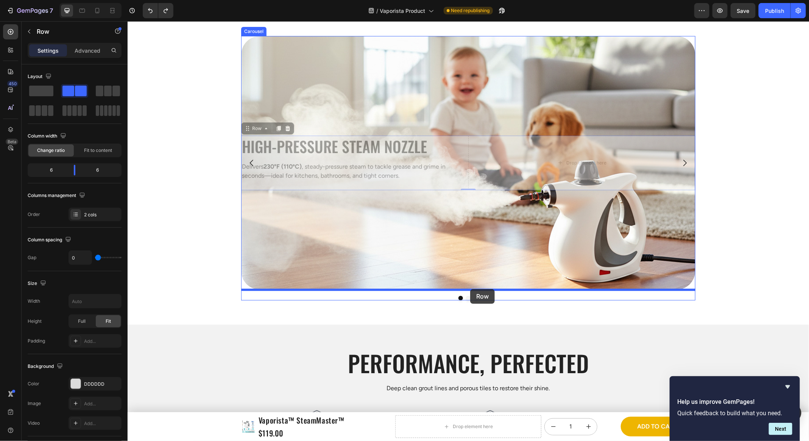
drag, startPoint x: 470, startPoint y: 158, endPoint x: 470, endPoint y: 287, distance: 129.9
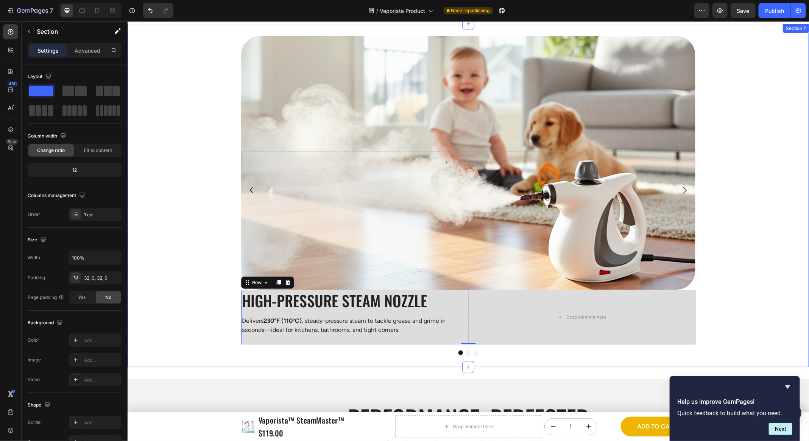
click at [756, 276] on div "Drop element here Hero Banner High-Pressure Steam Nozzle Heading Delivers 230°F…" at bounding box center [468, 195] width 682 height 319
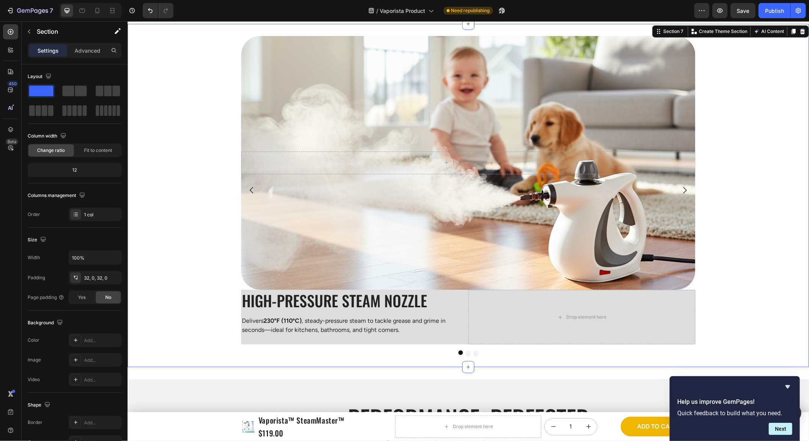
click at [669, 309] on div "Drop element here" at bounding box center [581, 316] width 227 height 55
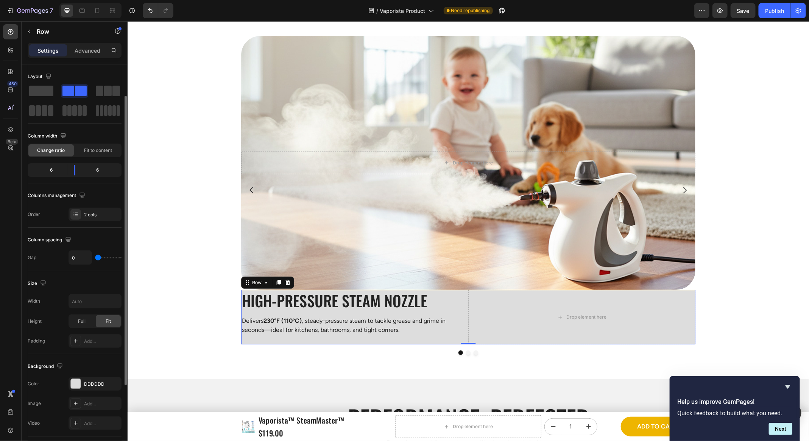
scroll to position [18, 0]
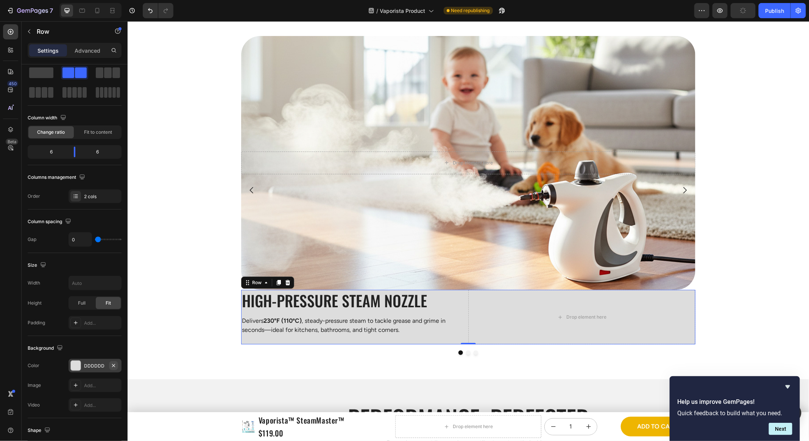
click at [116, 362] on icon "button" at bounding box center [114, 365] width 6 height 6
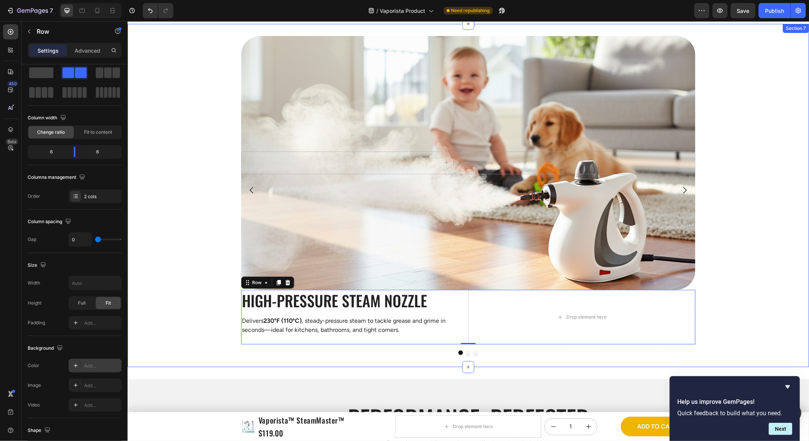
click at [161, 301] on div "Drop element here Hero Banner High-Pressure Steam Nozzle Heading Delivers 230°F…" at bounding box center [468, 195] width 682 height 319
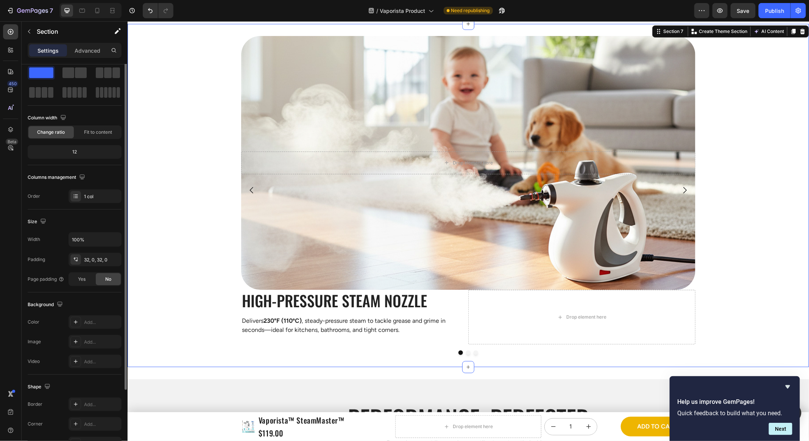
scroll to position [0, 0]
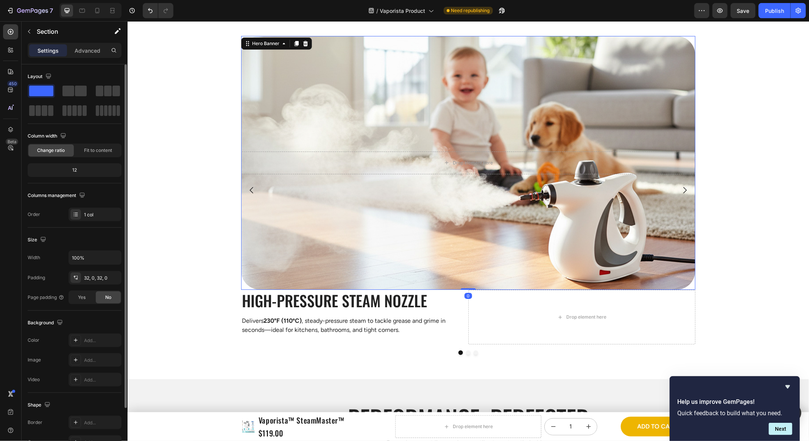
click at [327, 244] on div "Background Image" at bounding box center [468, 163] width 455 height 254
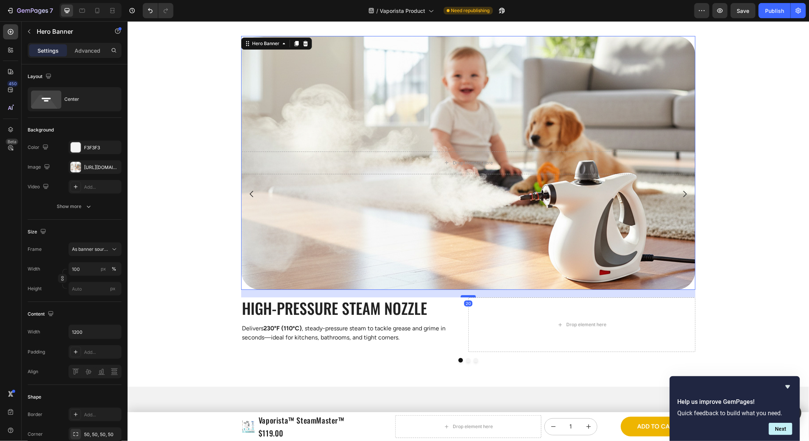
drag, startPoint x: 467, startPoint y: 288, endPoint x: 469, endPoint y: 296, distance: 7.9
click at [469, 296] on div at bounding box center [468, 296] width 15 height 2
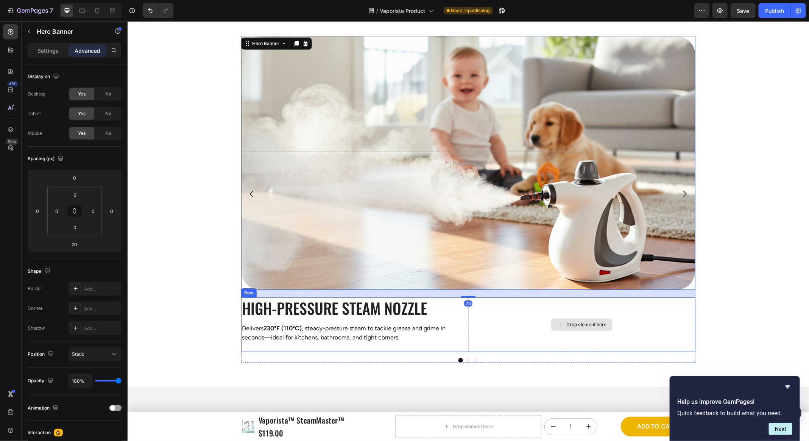
click at [561, 320] on div "Drop element here" at bounding box center [581, 324] width 61 height 12
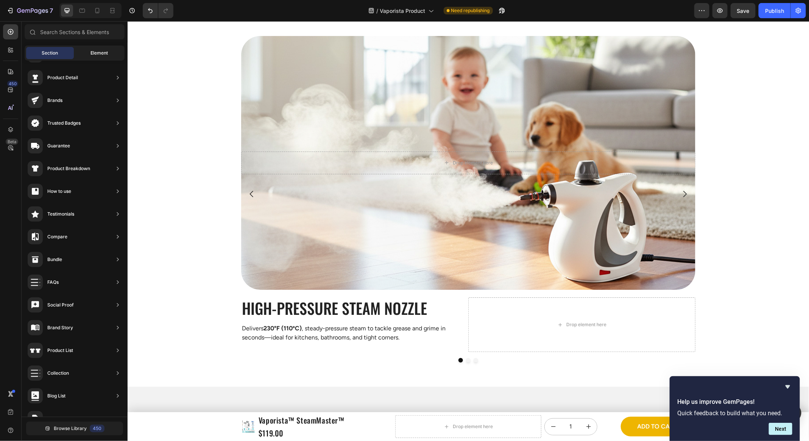
click at [95, 51] on span "Element" at bounding box center [99, 53] width 17 height 7
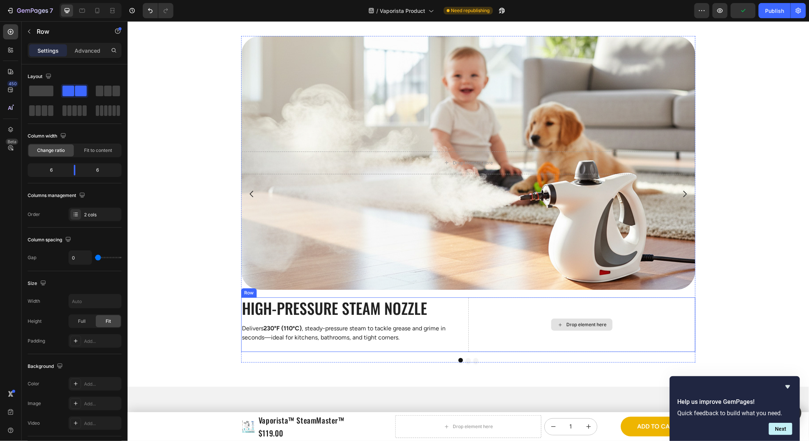
click at [489, 327] on div "Drop element here" at bounding box center [581, 324] width 227 height 55
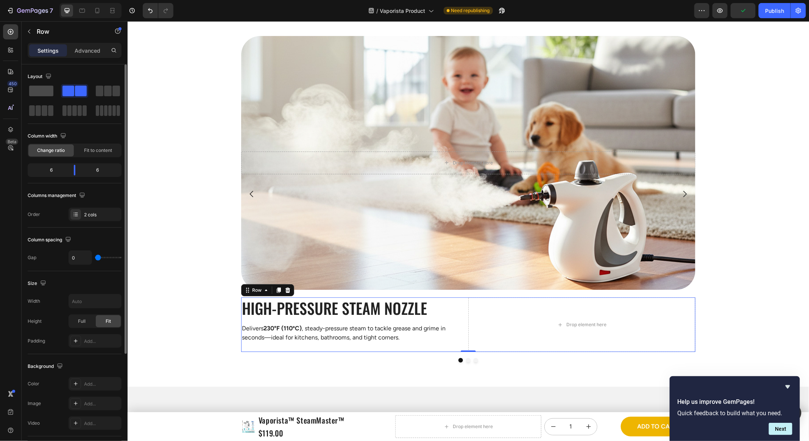
click at [47, 92] on span at bounding box center [41, 91] width 24 height 11
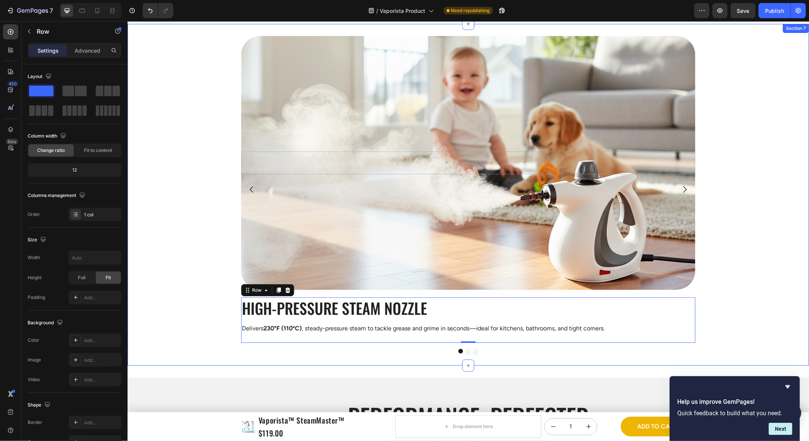
click at [176, 191] on div "Drop element here Hero Banner High-Pressure Steam Nozzle Heading Delivers 230°F…" at bounding box center [468, 194] width 682 height 317
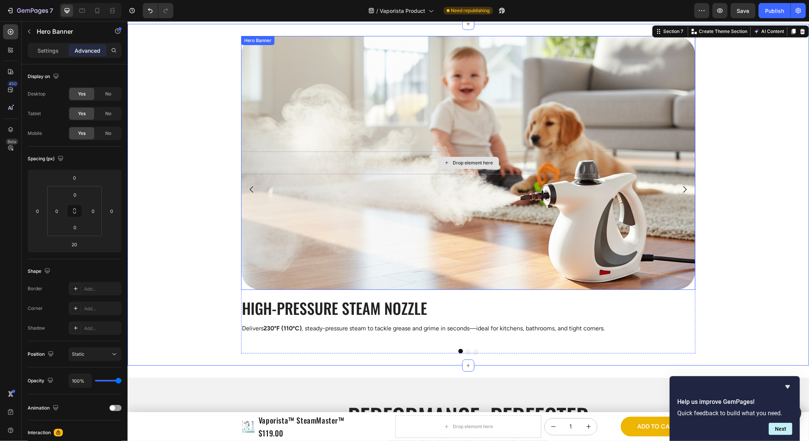
click at [564, 169] on div "Drop element here" at bounding box center [468, 162] width 455 height 23
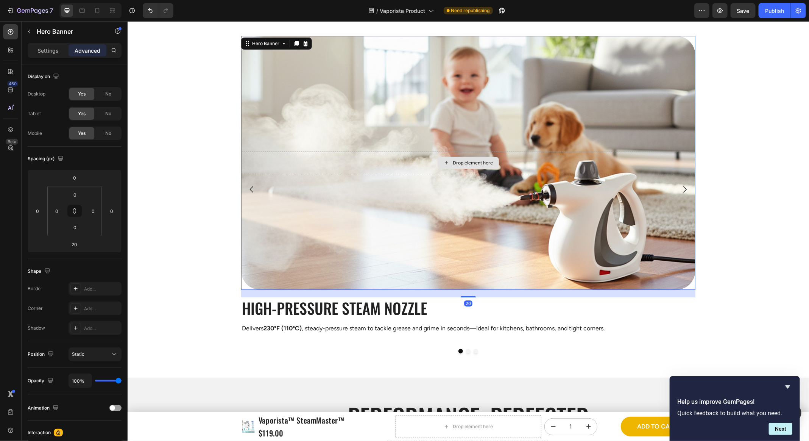
click at [547, 160] on div "Drop element here" at bounding box center [468, 162] width 455 height 23
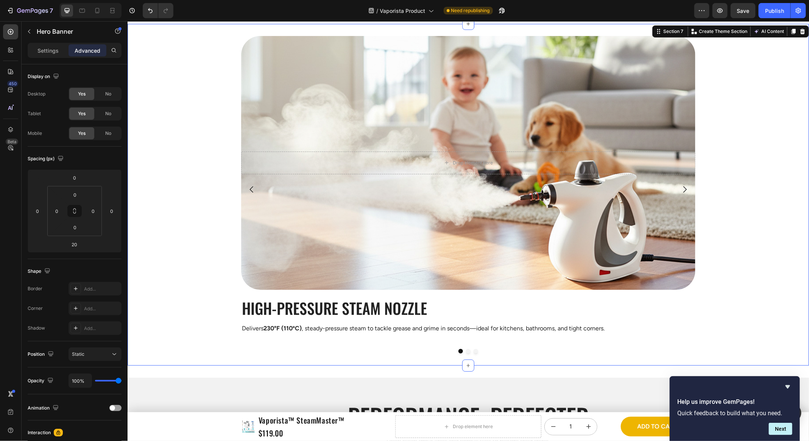
click at [781, 176] on div "Drop element here Hero Banner High-Pressure Steam Nozzle Heading Delivers 230°F…" at bounding box center [468, 194] width 682 height 317
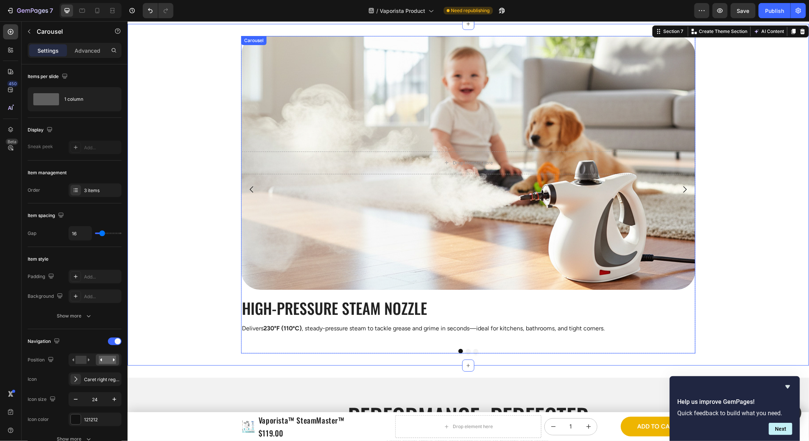
click at [682, 186] on icon "Carousel Next Arrow" at bounding box center [684, 188] width 9 height 9
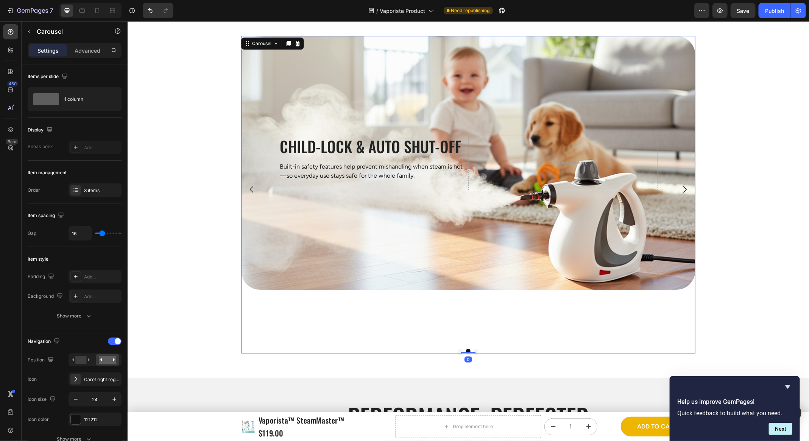
click at [250, 187] on icon "Carousel Back Arrow" at bounding box center [251, 188] width 9 height 9
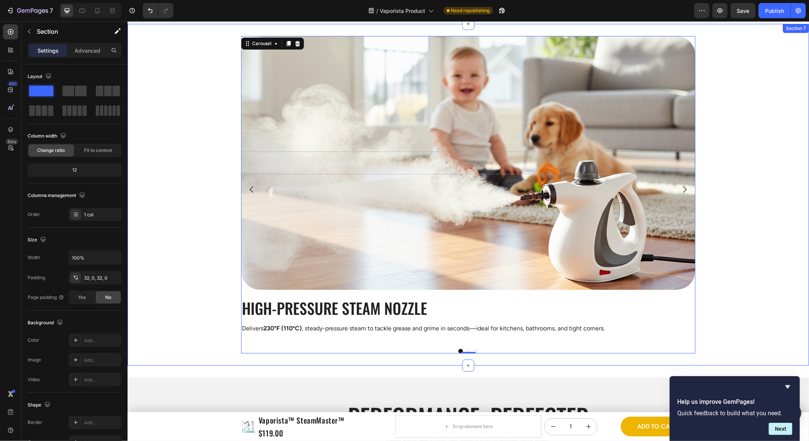
click at [156, 184] on div "Drop element here Hero Banner High-Pressure Steam Nozzle Heading Delivers 230°F…" at bounding box center [468, 194] width 682 height 317
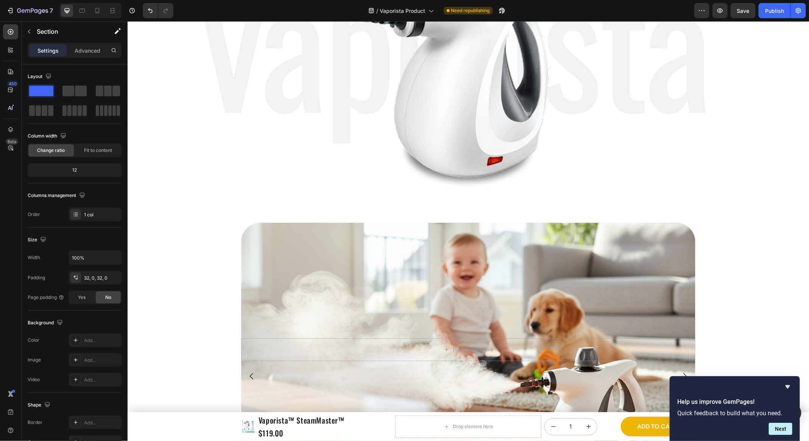
scroll to position [1516, 0]
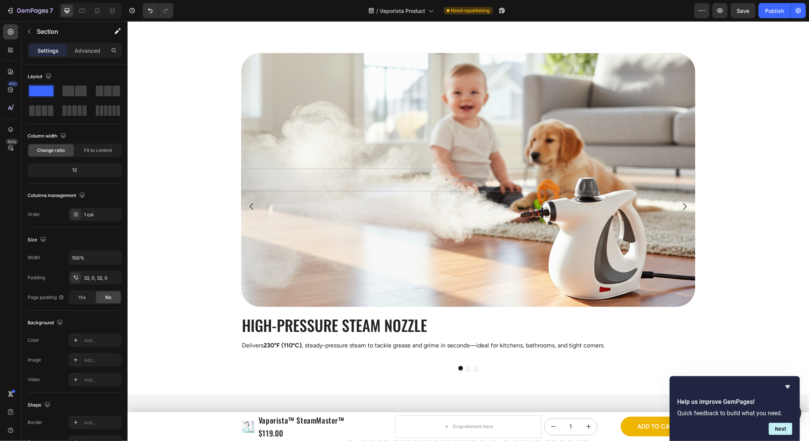
click at [200, 160] on div "Drop element here Hero Banner High-Pressure Steam Nozzle Heading Delivers 230°F…" at bounding box center [468, 211] width 682 height 317
click at [240, 108] on div "Drop element here Hero Banner High-Pressure Steam Nozzle Heading Delivers 230°F…" at bounding box center [468, 211] width 682 height 317
click at [806, 101] on div "Drop element here Hero Banner High-Pressure Steam Nozzle Heading Delivers 230°F…" at bounding box center [468, 211] width 682 height 317
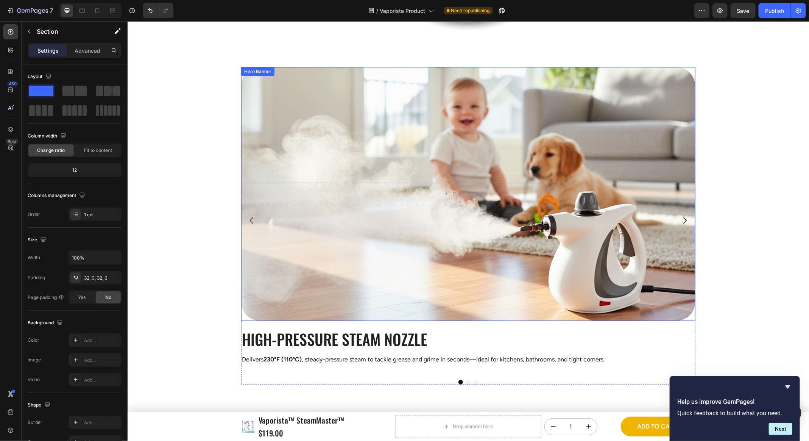
scroll to position [1190, 0]
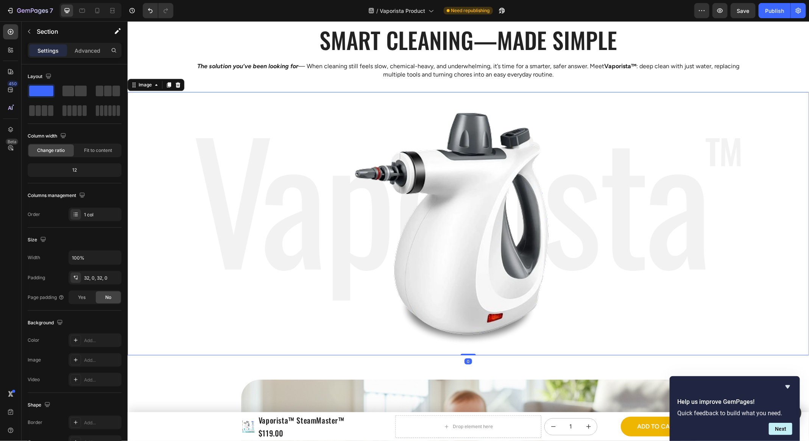
click at [519, 161] on img at bounding box center [467, 223] width 545 height 263
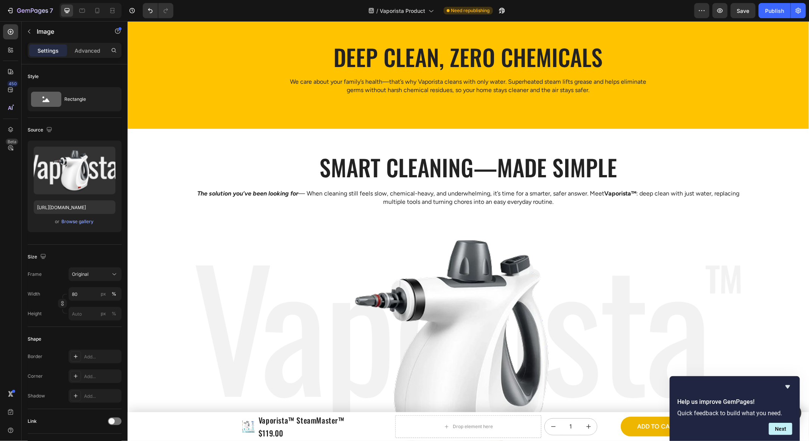
scroll to position [1099, 0]
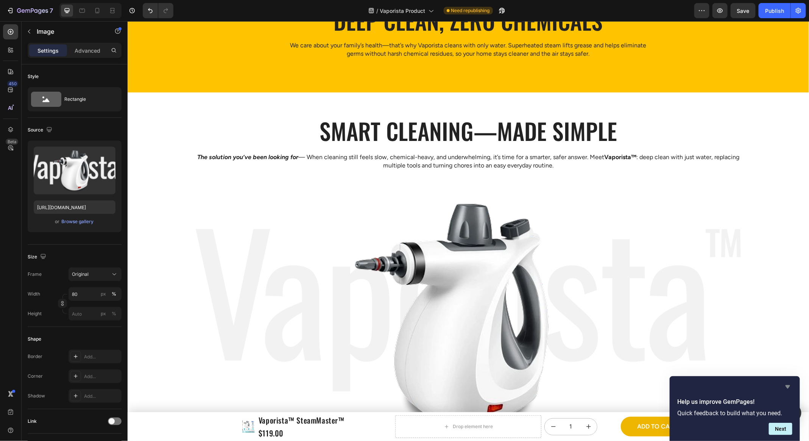
click at [786, 388] on icon "Hide survey" at bounding box center [788, 386] width 9 height 9
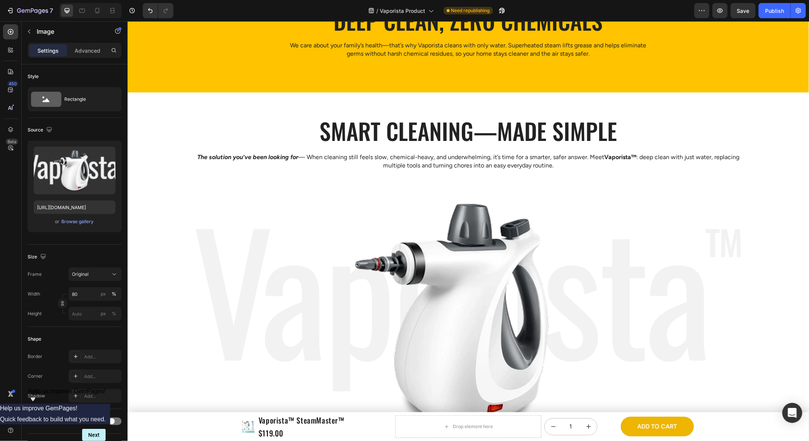
click at [785, 420] on div "Open Intercom Messenger" at bounding box center [793, 413] width 20 height 20
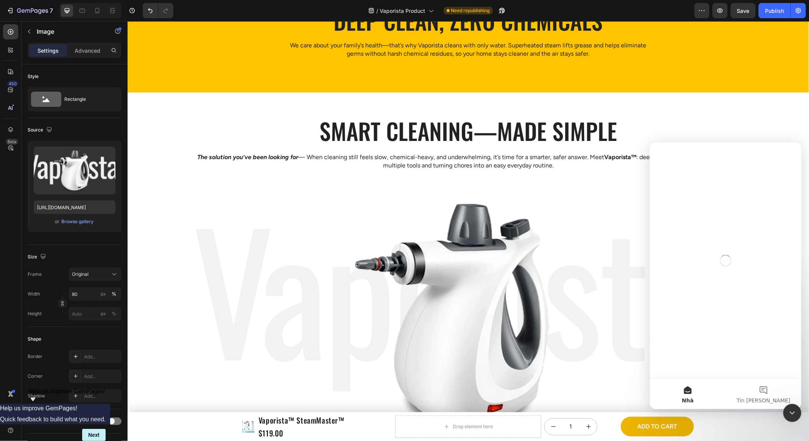
scroll to position [0, 0]
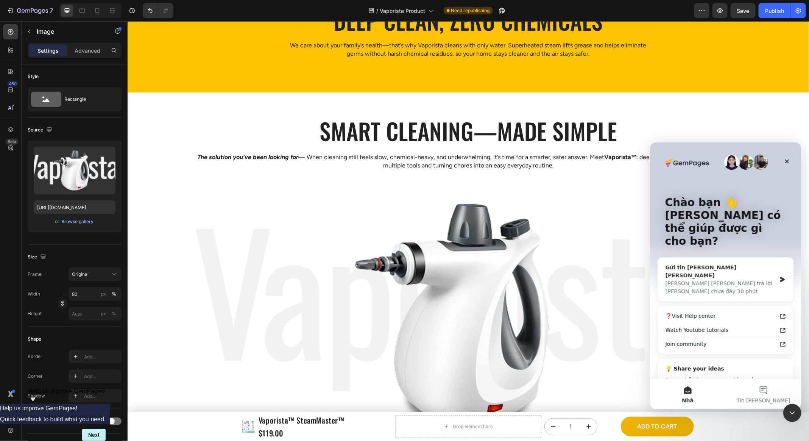
click at [718, 279] on div "Chúng tôi thường trả lời trong vòng chưa đầy 30 phút" at bounding box center [721, 287] width 111 height 16
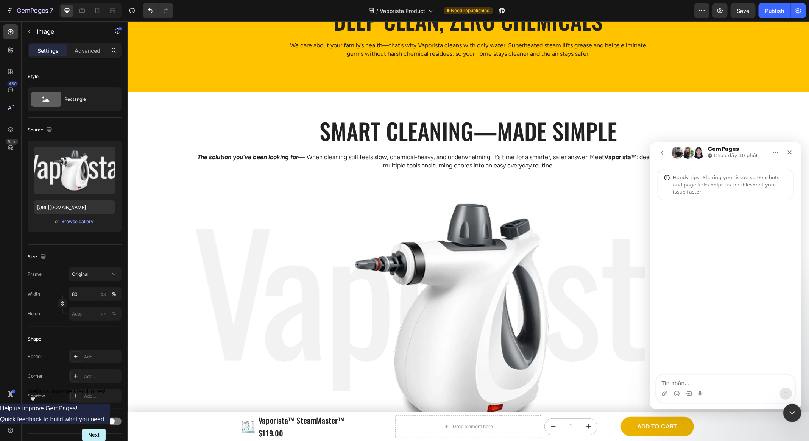
click at [676, 380] on textarea "Tin nhắn..." at bounding box center [725, 380] width 139 height 13
click at [719, 378] on textarea "Tin nhắn..." at bounding box center [725, 380] width 139 height 13
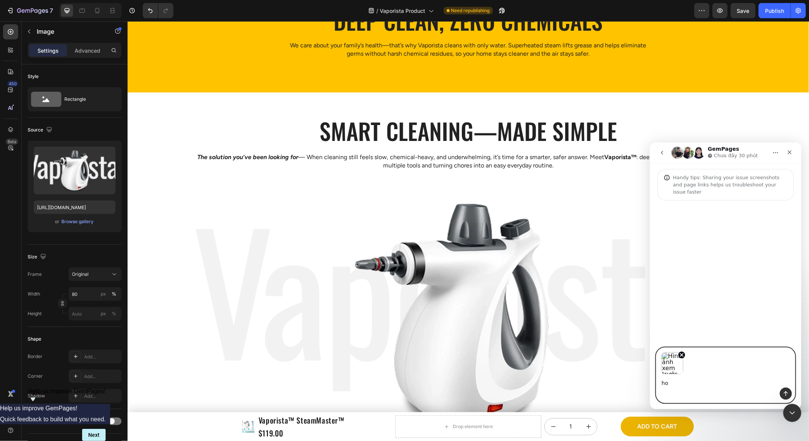
type textarea "h"
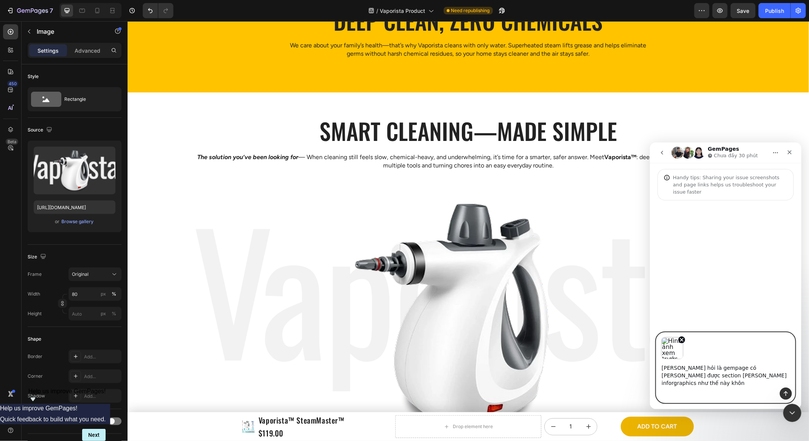
type textarea "[PERSON_NAME] hỏi là gempage có [PERSON_NAME] được section [PERSON_NAME] inforg…"
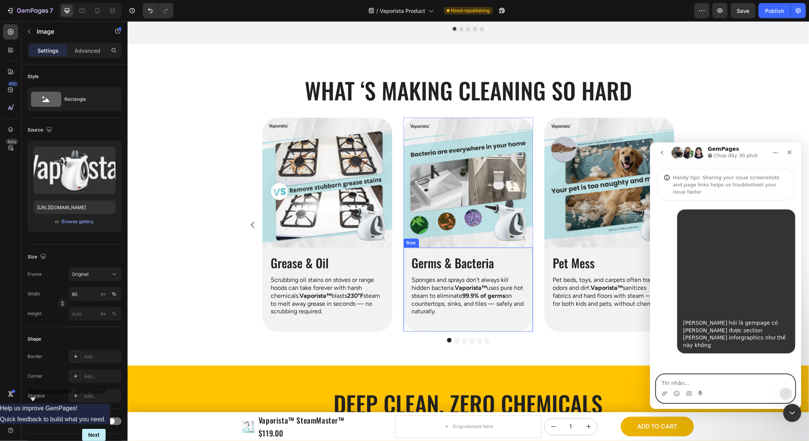
scroll to position [625, 0]
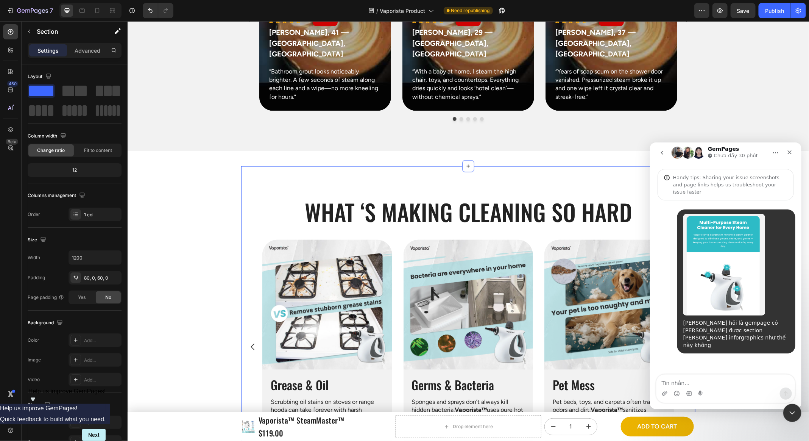
click at [570, 166] on div "What ‘s Making Cleaning so Hard Heading Row Image Grease & Oil Heading Scrubbin…" at bounding box center [468, 326] width 455 height 321
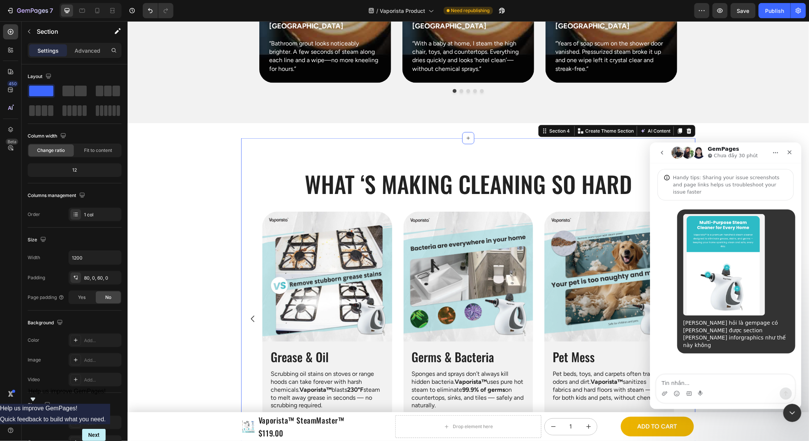
scroll to position [705, 0]
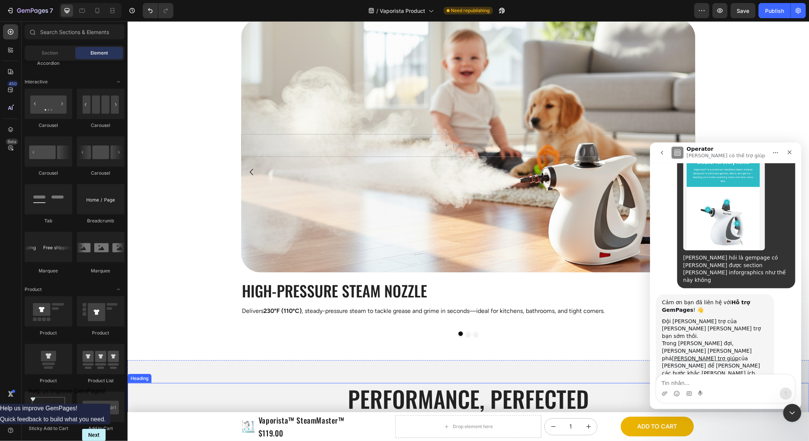
scroll to position [1512, 0]
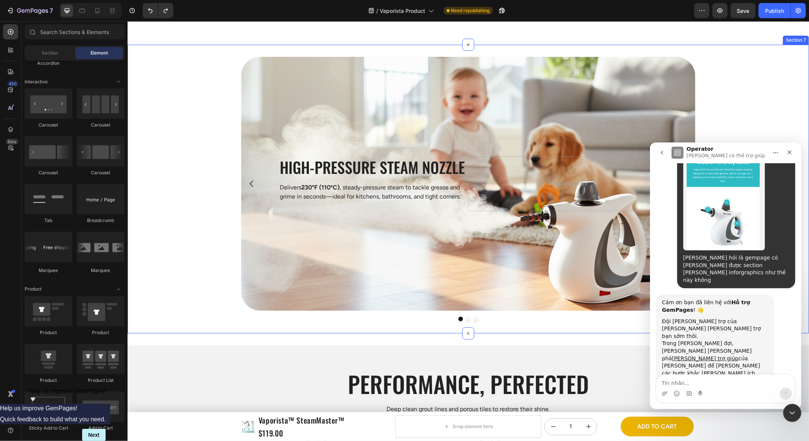
click at [182, 271] on div "High-Pressure Steam Nozzle Heading Delivers 230°F (110ºC) , steady-pressure ste…" at bounding box center [468, 188] width 682 height 264
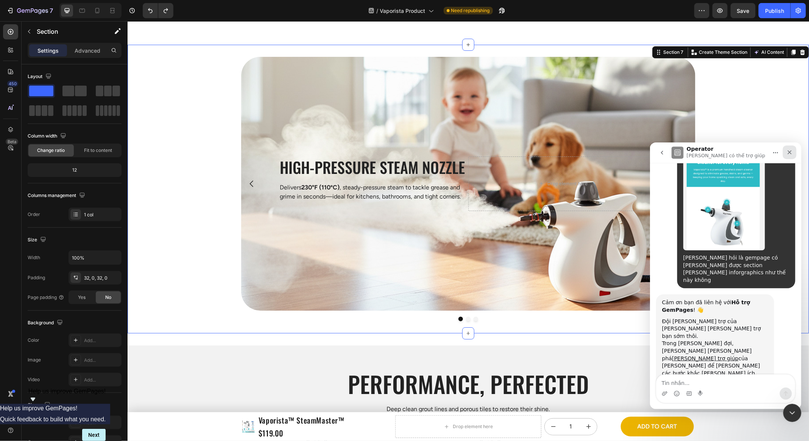
click at [790, 151] on icon "Đóng" at bounding box center [790, 152] width 4 height 4
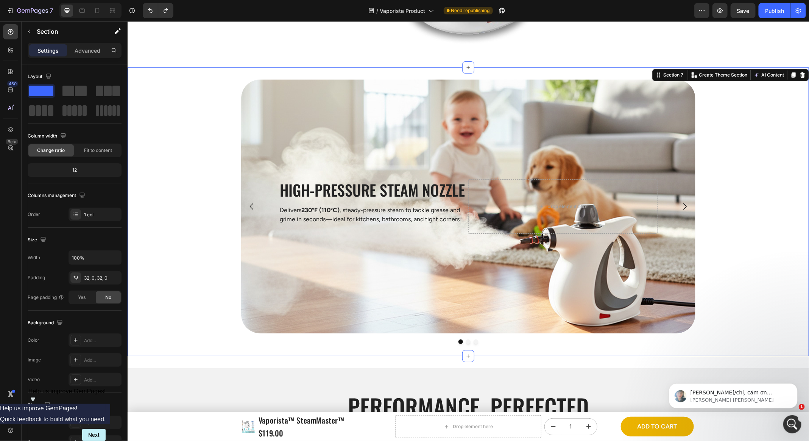
scroll to position [168, 0]
click at [467, 182] on h2 "High-Pressure Steam Nozzle" at bounding box center [373, 189] width 189 height 21
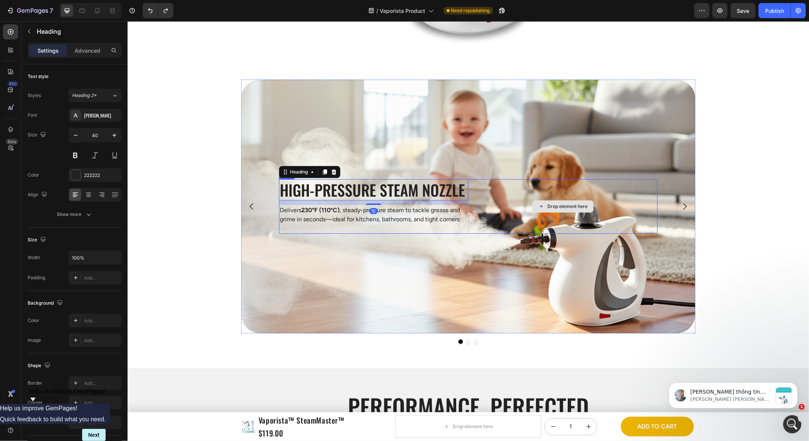
click at [475, 182] on div "Drop element here" at bounding box center [562, 206] width 189 height 55
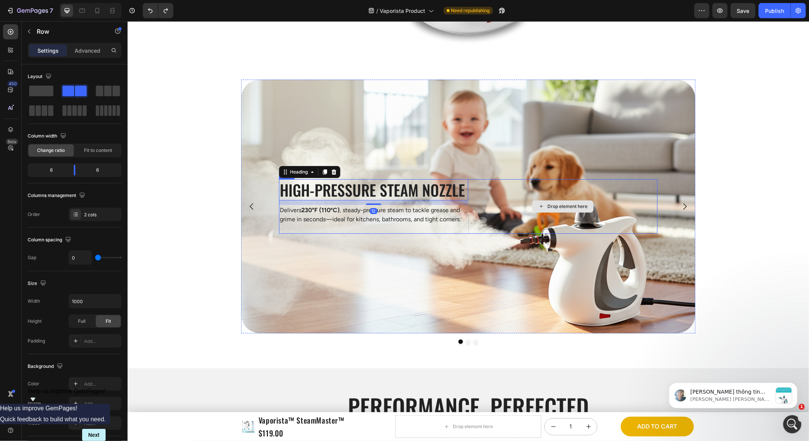
scroll to position [302, 0]
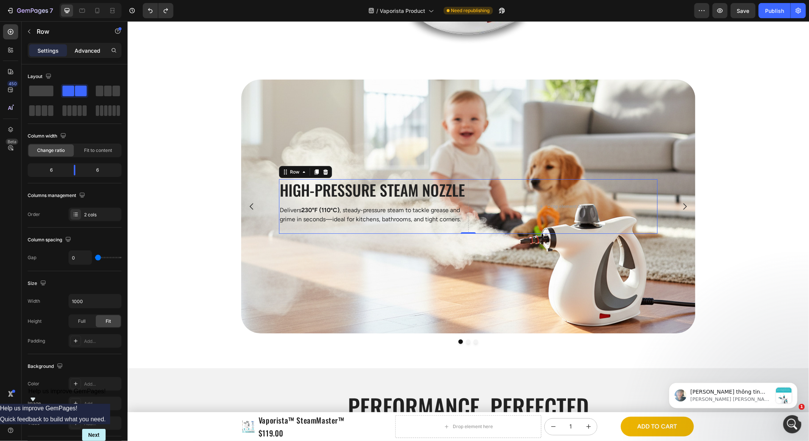
click at [79, 52] on p "Advanced" at bounding box center [88, 51] width 26 height 8
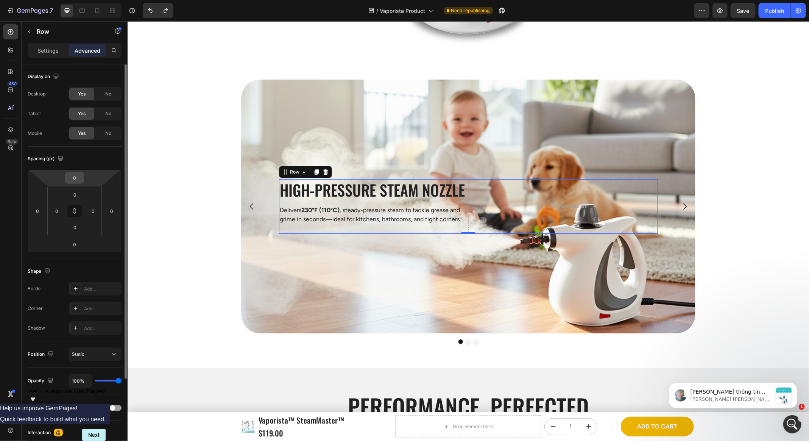
click at [76, 176] on input "0" at bounding box center [74, 177] width 15 height 11
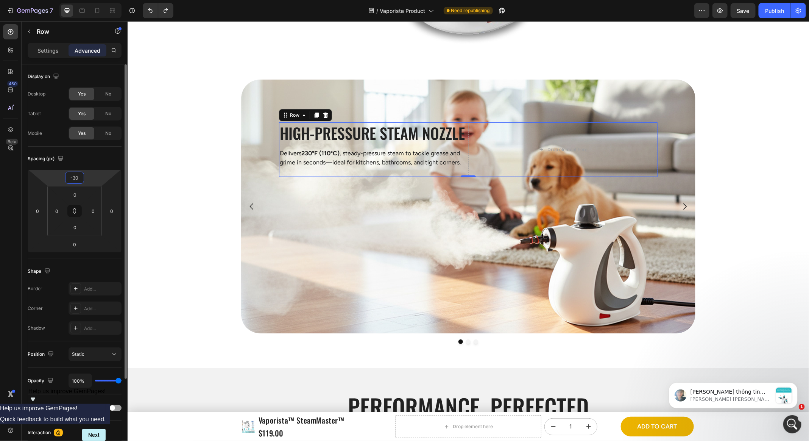
type input "-3"
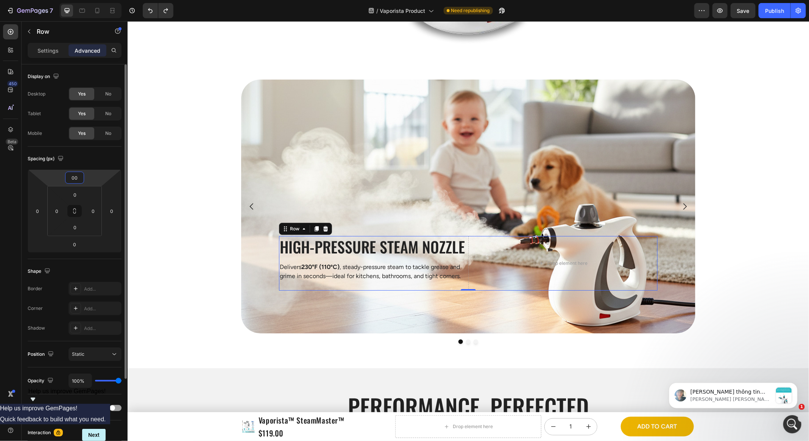
type input "400"
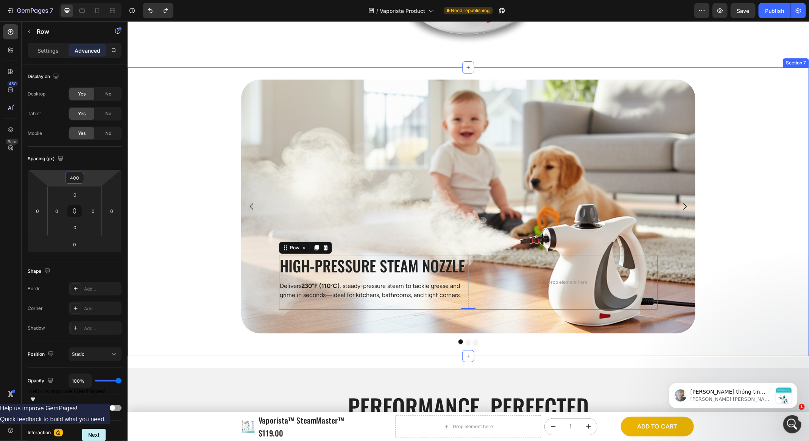
click at [199, 122] on div "High-Pressure Steam Nozzle Heading Delivers 230°F (110ºC) , steady-pressure ste…" at bounding box center [468, 211] width 682 height 264
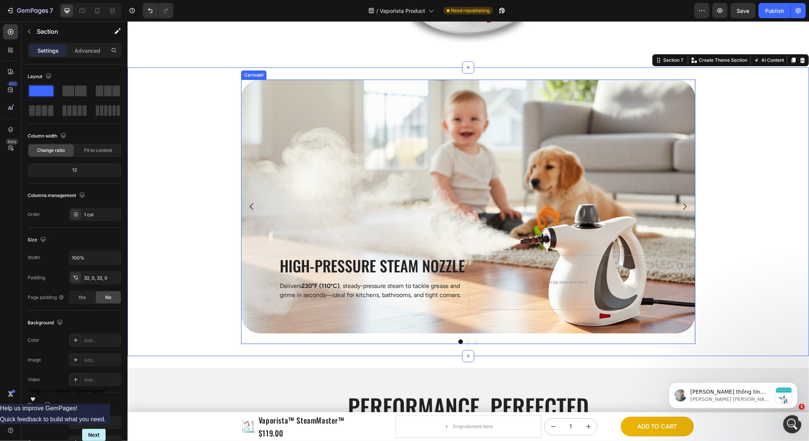
click at [686, 205] on icon "Carousel Next Arrow" at bounding box center [684, 206] width 3 height 6
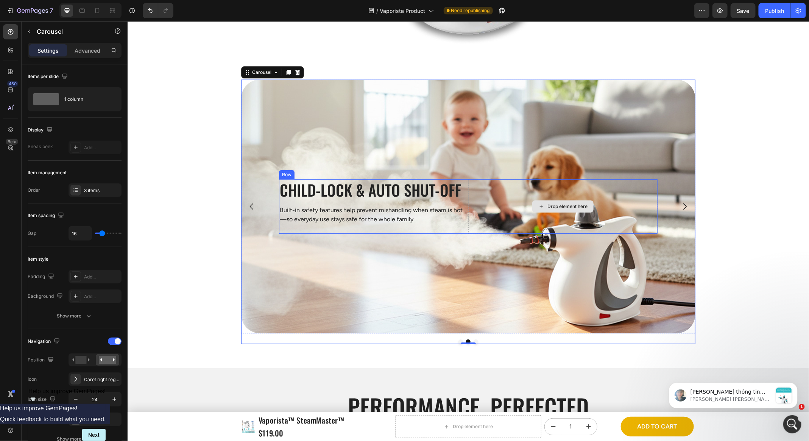
click at [489, 179] on div "Drop element here" at bounding box center [562, 206] width 189 height 55
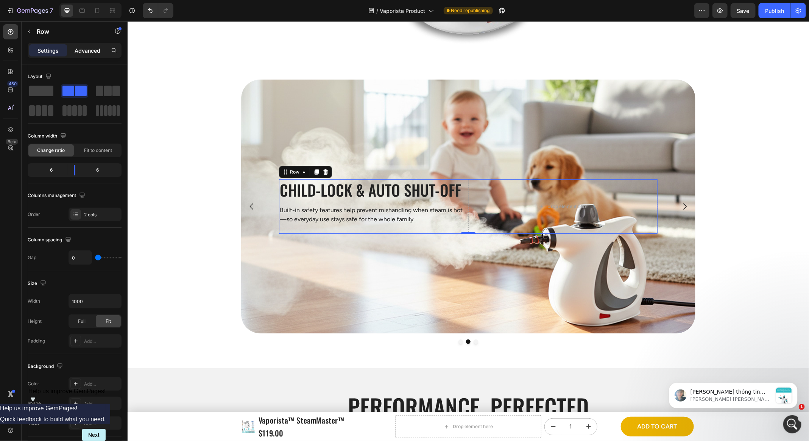
click at [83, 50] on p "Advanced" at bounding box center [88, 51] width 26 height 8
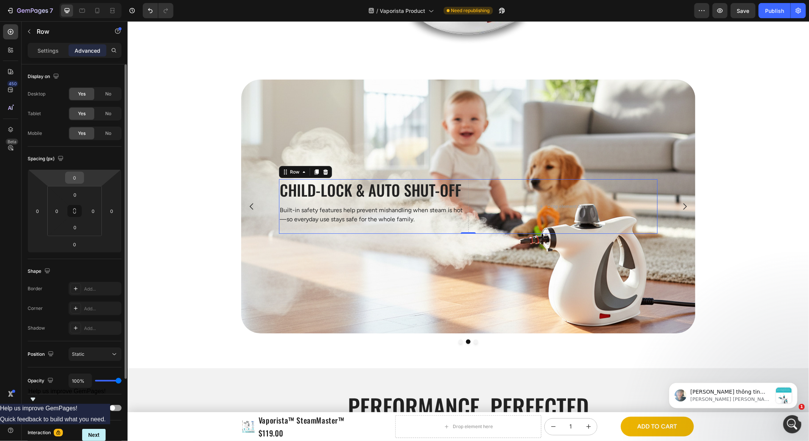
click at [80, 173] on input "0" at bounding box center [74, 177] width 15 height 11
type input "400"
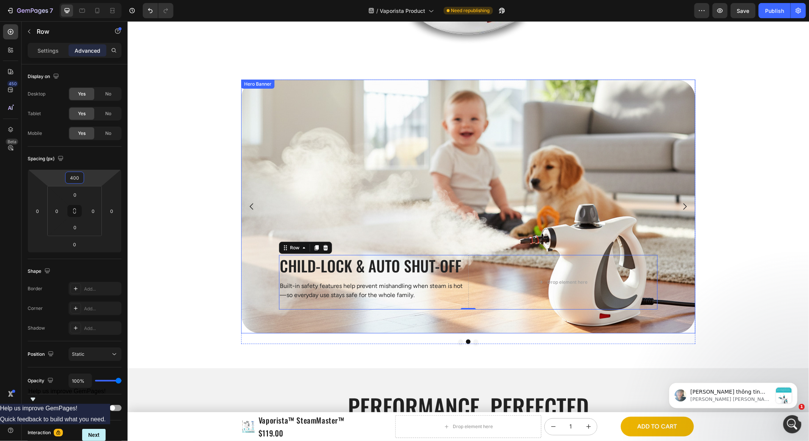
click at [684, 211] on button "Carousel Next Arrow" at bounding box center [684, 205] width 21 height 21
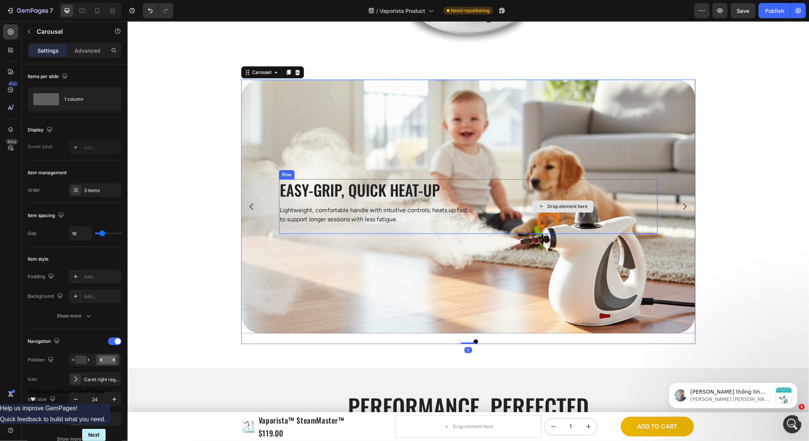
click at [468, 193] on div "Drop element here" at bounding box center [562, 206] width 189 height 55
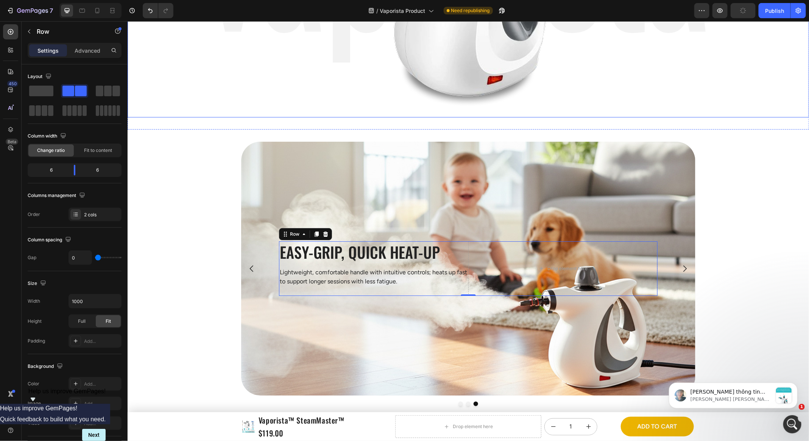
scroll to position [1491, 0]
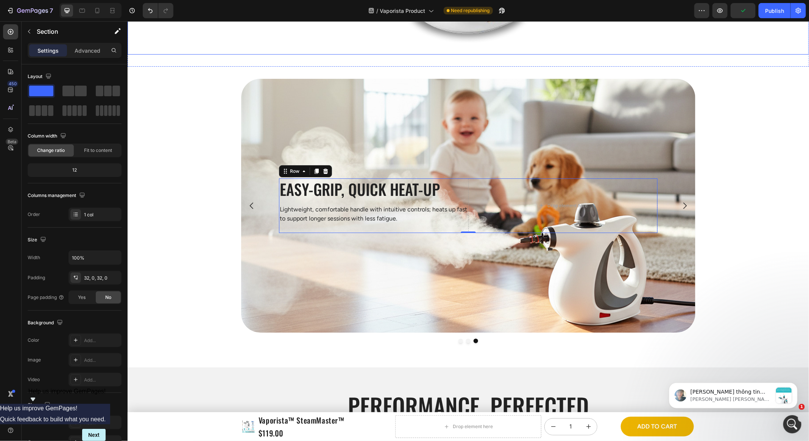
click at [199, 188] on div "High-Pressure Steam Nozzle Heading Delivers 230°F (110ºC) , steady-pressure ste…" at bounding box center [468, 210] width 682 height 264
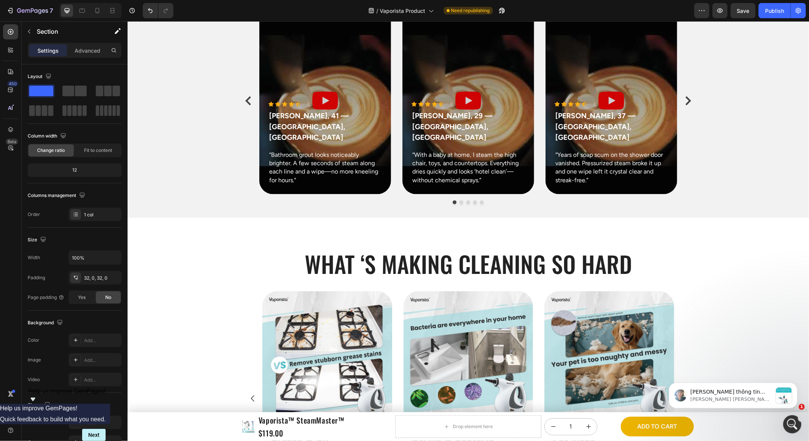
scroll to position [717, 0]
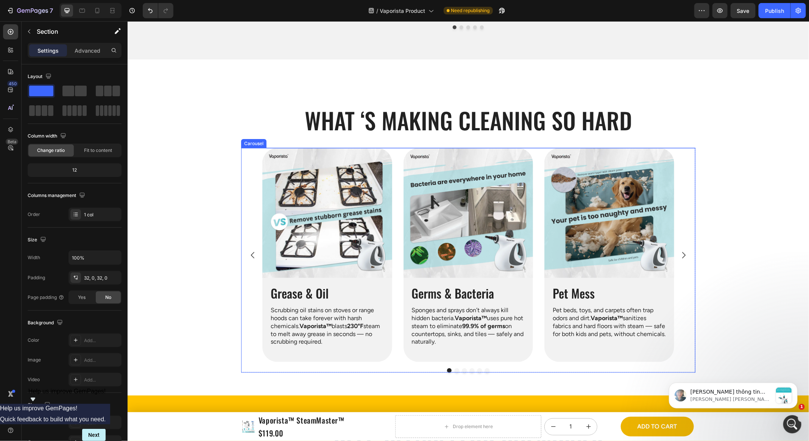
click at [398, 148] on div "Image Grease & Oil Heading Scrubbing oil stains on stoves or range hoods can ta…" at bounding box center [468, 255] width 412 height 214
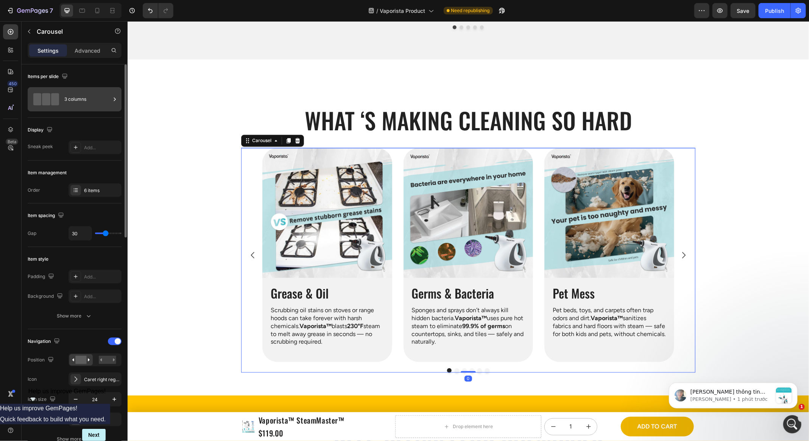
click at [57, 106] on div at bounding box center [46, 99] width 30 height 17
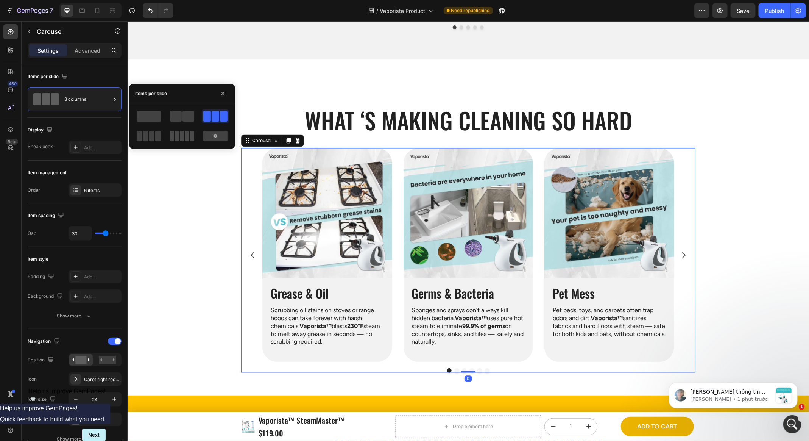
click at [180, 139] on div at bounding box center [182, 136] width 24 height 11
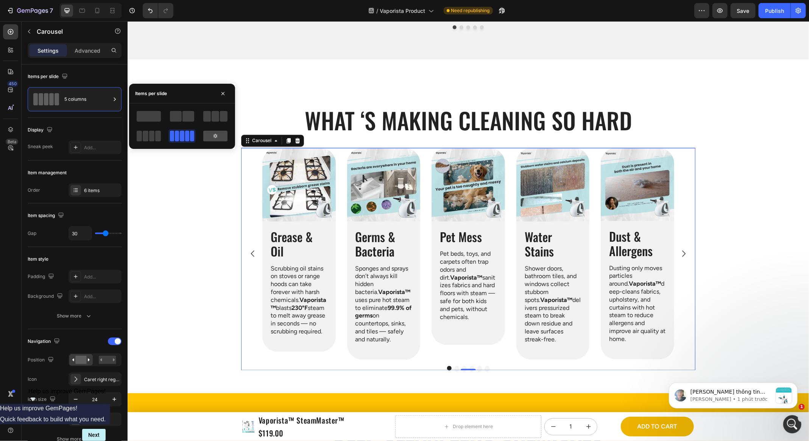
click at [217, 137] on icon at bounding box center [215, 136] width 6 height 6
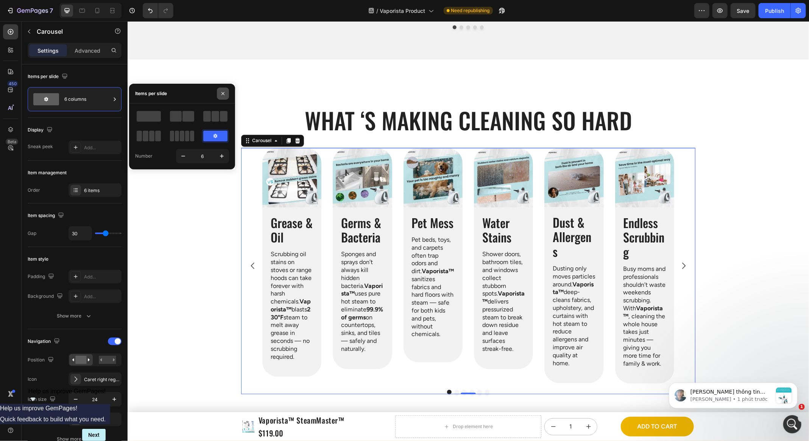
click at [223, 92] on icon "button" at bounding box center [223, 94] width 6 height 6
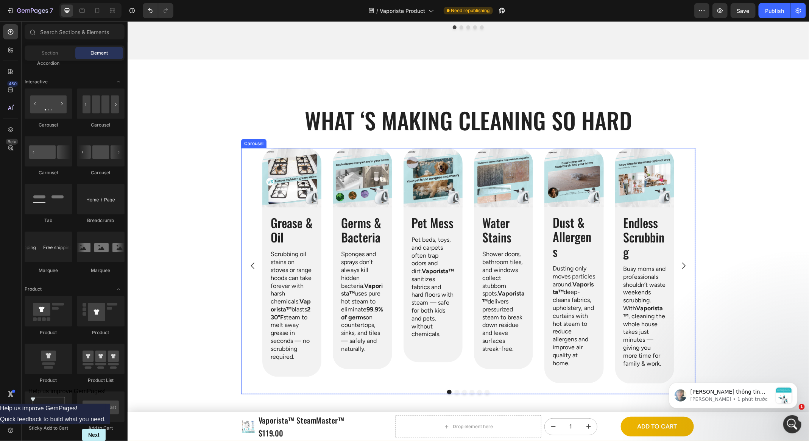
click at [255, 204] on div "Image Grease & Oil Heading Scrubbing oil stains on stoves or range hoods can ta…" at bounding box center [468, 266] width 455 height 236
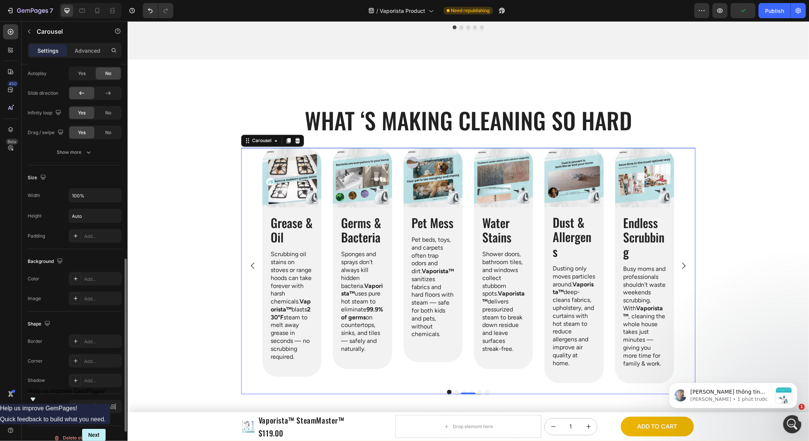
scroll to position [347, 0]
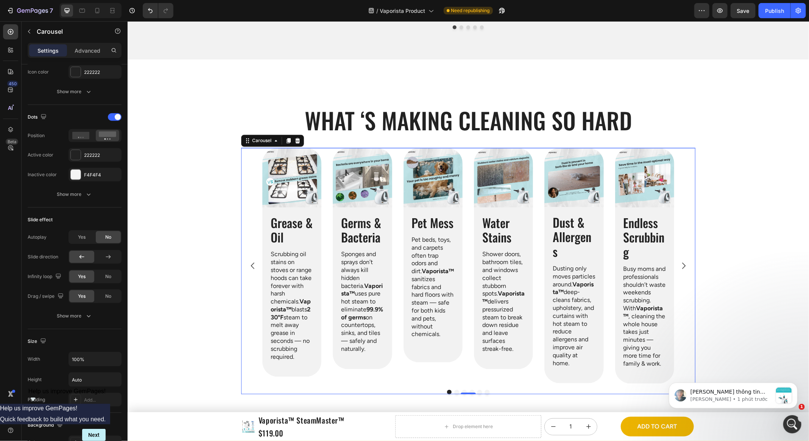
click at [455, 355] on div "Image Pet Mess Heading Pet beds, toys, and carpets often trap odors and dirt. V…" at bounding box center [432, 266] width 59 height 236
click at [403, 105] on div "What ‘s Making Cleaning so Hard Heading Row Image Grease & Oil Heading Scrubbin…" at bounding box center [468, 249] width 455 height 289
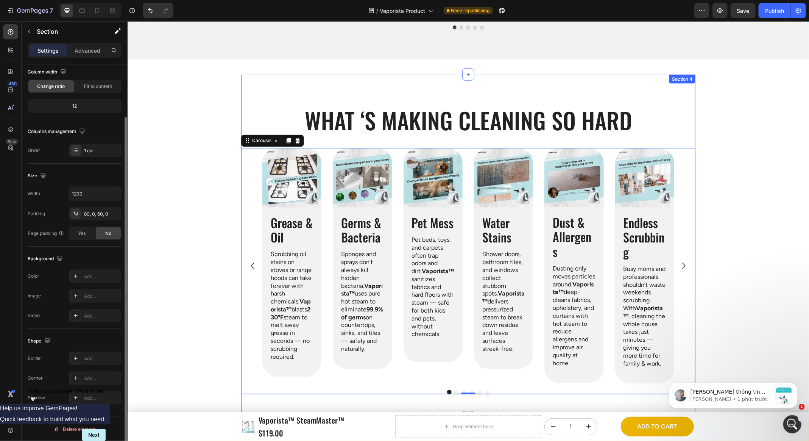
scroll to position [0, 0]
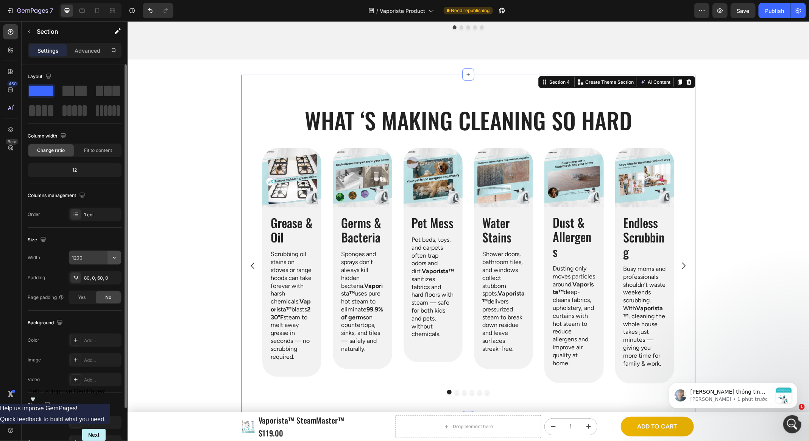
click at [115, 257] on icon "button" at bounding box center [115, 258] width 8 height 8
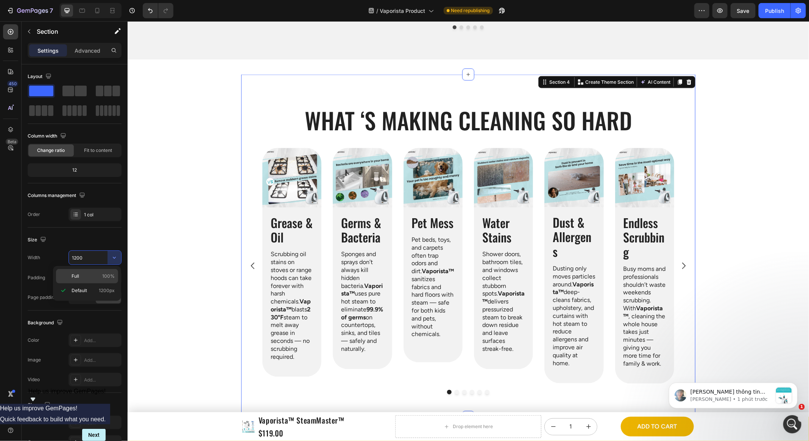
click at [105, 273] on span "100%" at bounding box center [108, 276] width 12 height 7
type input "100%"
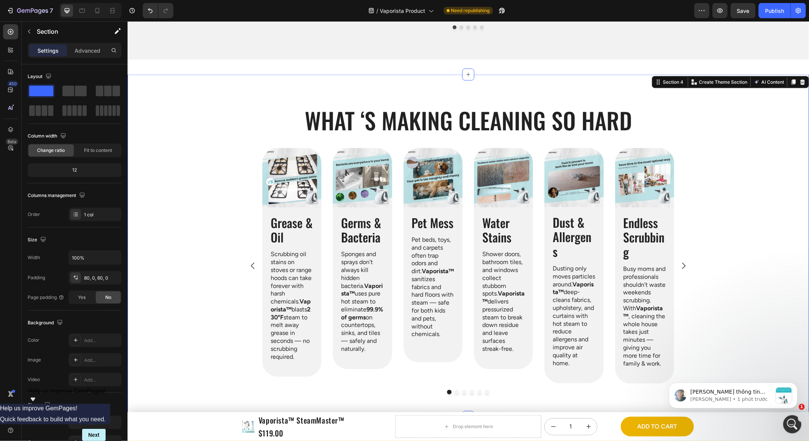
click at [235, 242] on div "What ‘s Making Cleaning so Hard Heading Row Image Grease & Oil Heading Scrubbin…" at bounding box center [468, 249] width 682 height 289
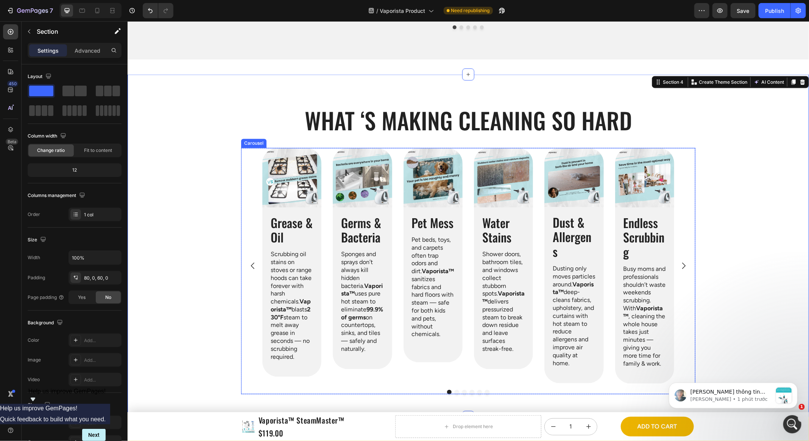
click at [254, 223] on div "Image Grease & Oil Heading Scrubbing oil stains on stoves or range hoods can ta…" at bounding box center [468, 266] width 455 height 236
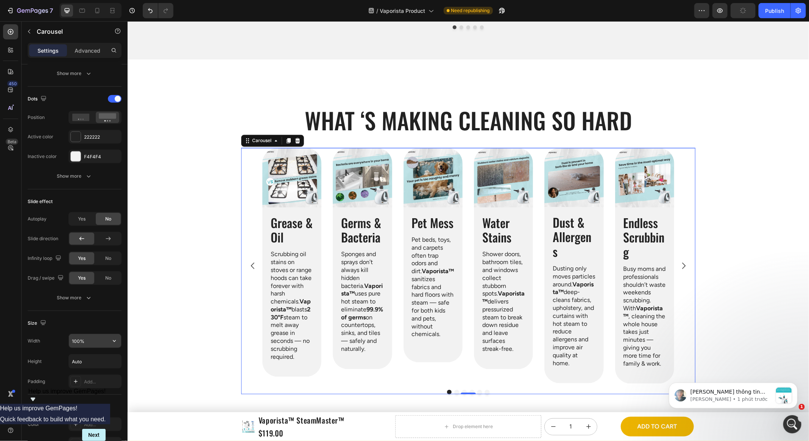
scroll to position [517, 0]
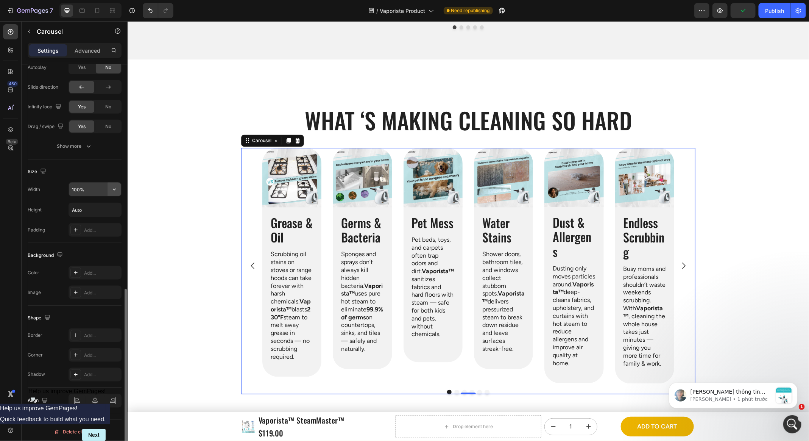
click at [119, 185] on button "button" at bounding box center [115, 190] width 14 height 14
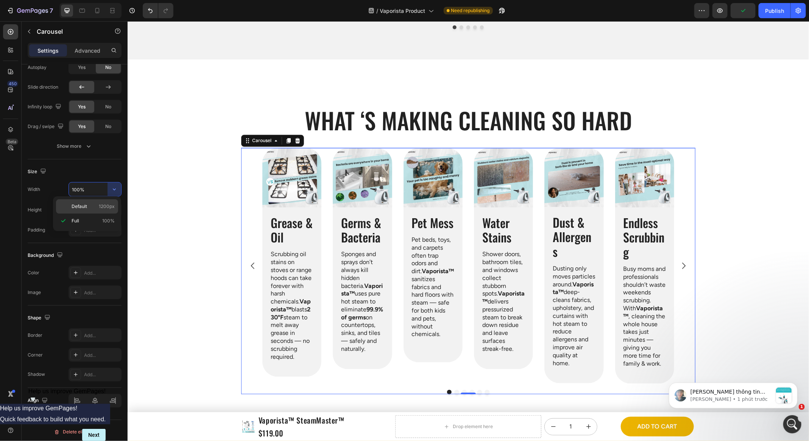
click at [105, 208] on span "1200px" at bounding box center [107, 206] width 16 height 7
click at [100, 220] on p "Full 100%" at bounding box center [93, 220] width 43 height 7
type input "100%"
click at [166, 200] on div "What ‘s Making Cleaning so Hard Heading Row Image Grease & Oil Heading Scrubbin…" at bounding box center [468, 249] width 682 height 289
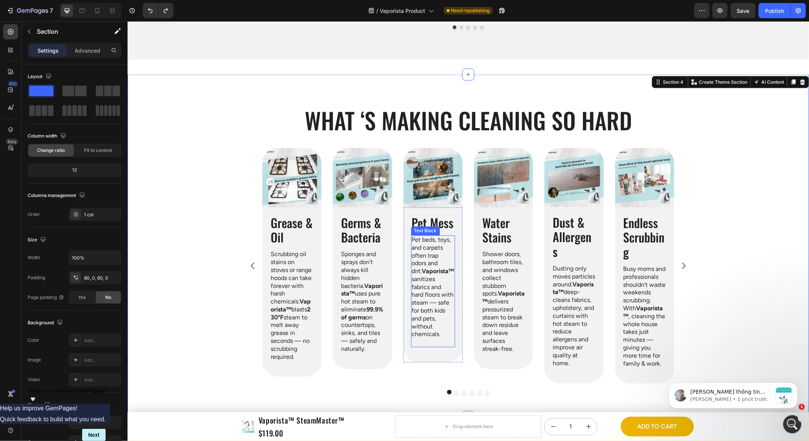
type input "1200"
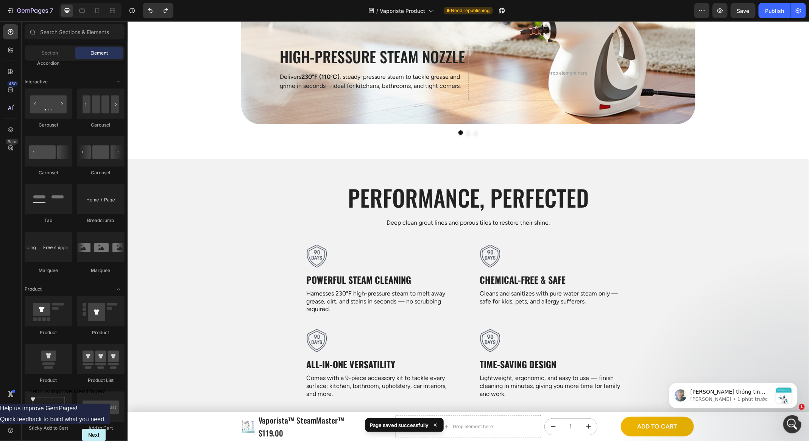
scroll to position [1525, 0]
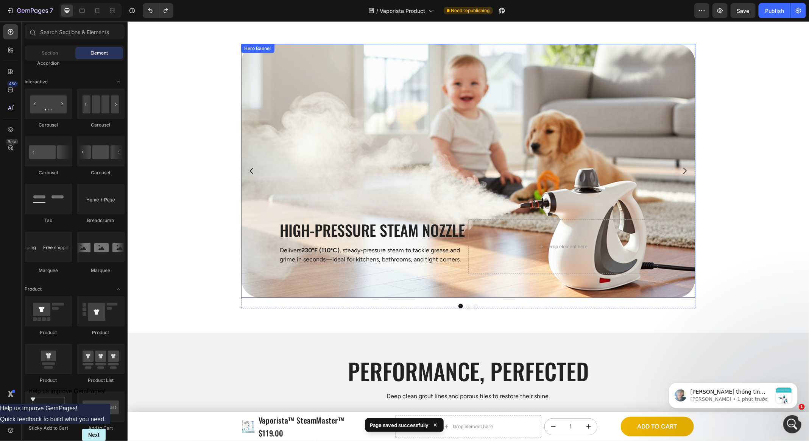
click at [253, 193] on div "High-Pressure Steam Nozzle Heading Delivers 230°F (110ºC) , steady-pressure ste…" at bounding box center [468, 170] width 455 height 206
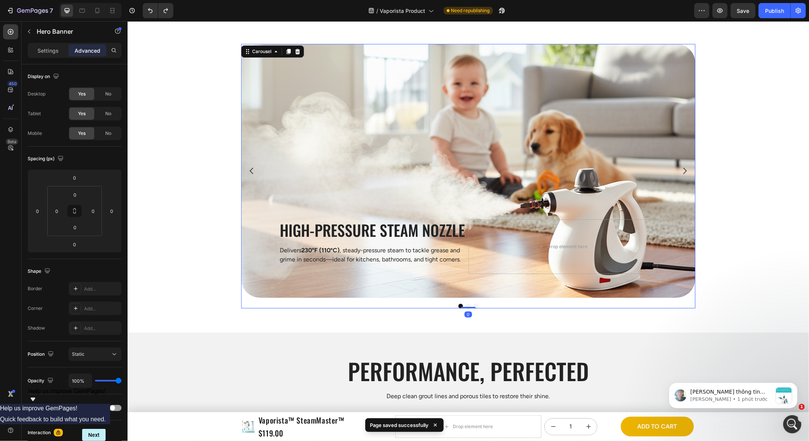
click at [253, 172] on icon "Carousel Back Arrow" at bounding box center [251, 170] width 9 height 9
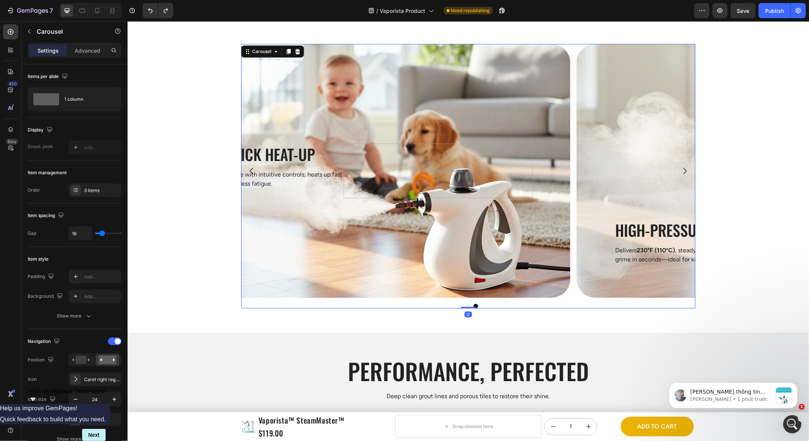
click at [253, 172] on icon "Carousel Back Arrow" at bounding box center [251, 170] width 9 height 9
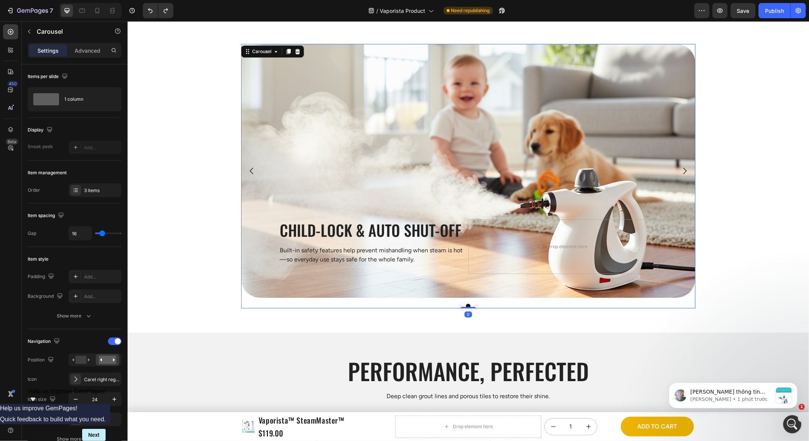
click at [253, 172] on icon "Carousel Back Arrow" at bounding box center [251, 170] width 9 height 9
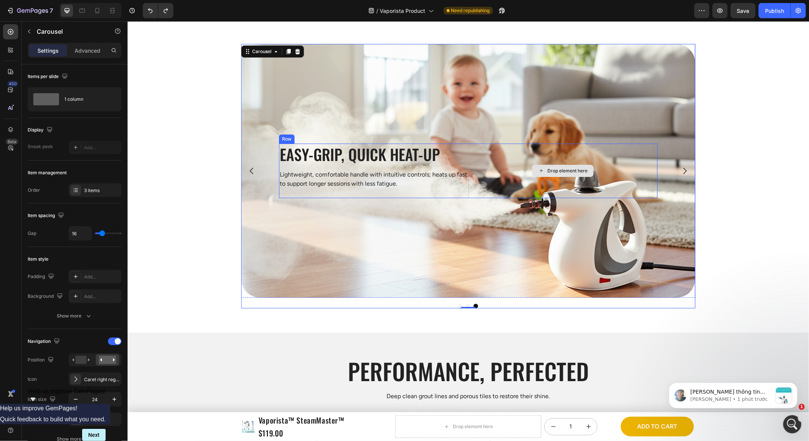
click at [533, 154] on div "Drop element here" at bounding box center [562, 170] width 189 height 55
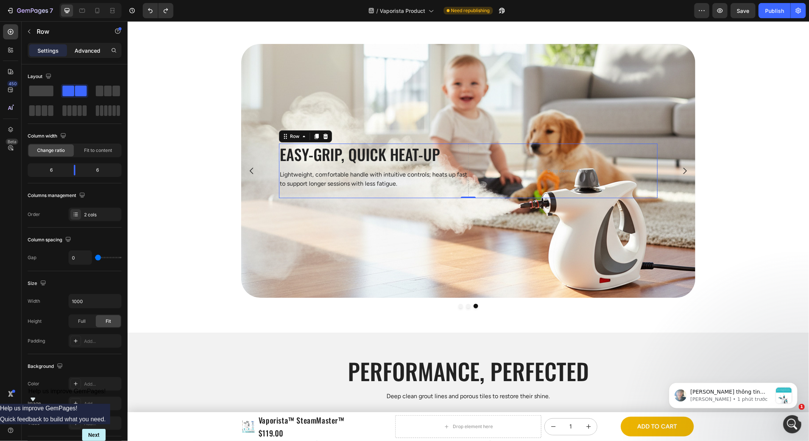
click at [89, 50] on p "Advanced" at bounding box center [88, 51] width 26 height 8
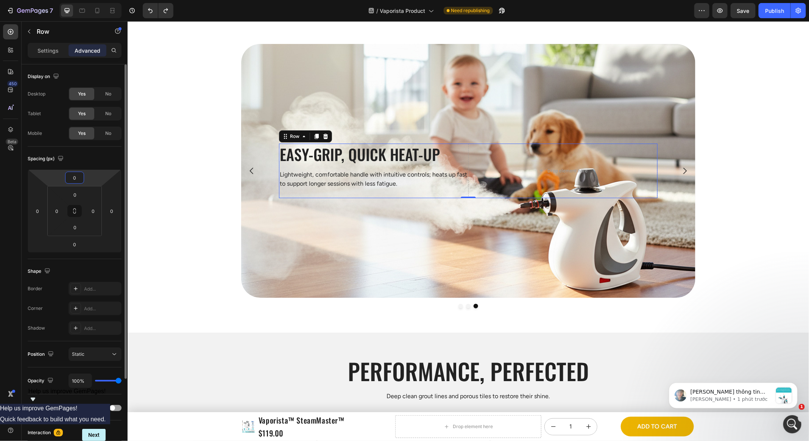
click at [79, 179] on input "0" at bounding box center [74, 177] width 15 height 11
type input "400"
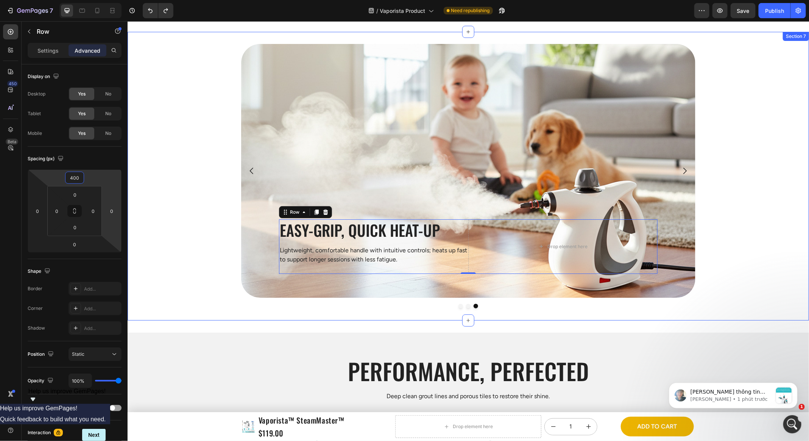
click at [189, 218] on div "High-Pressure Steam Nozzle Heading Delivers 230°F (110ºC) , steady-pressure ste…" at bounding box center [468, 176] width 682 height 264
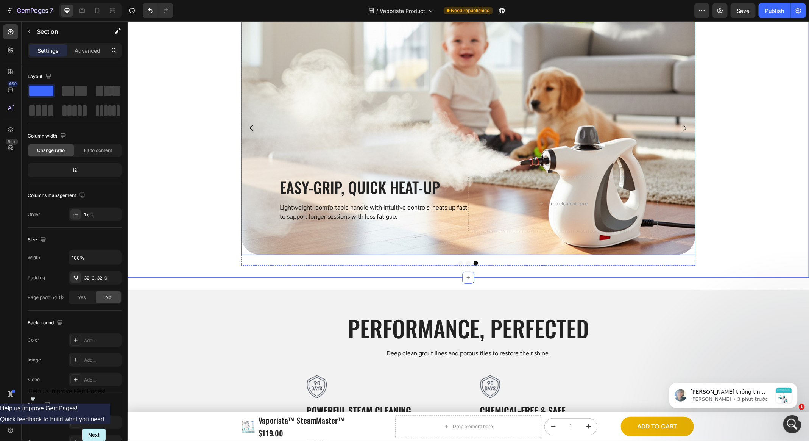
scroll to position [1589, 0]
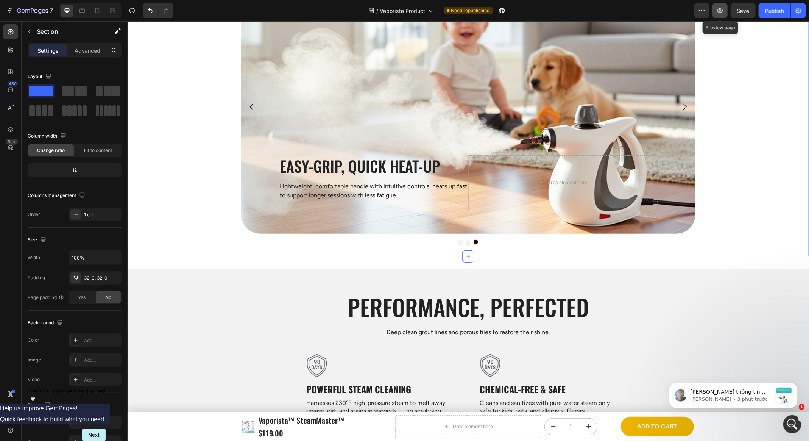
click at [717, 9] on icon "button" at bounding box center [721, 11] width 8 height 8
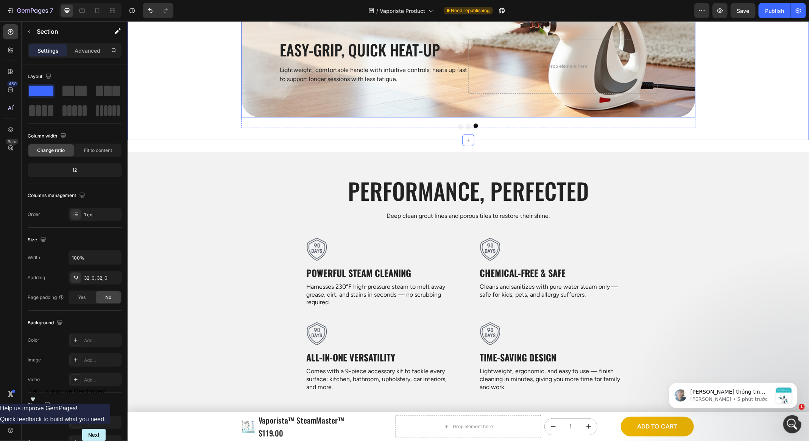
scroll to position [1578, 0]
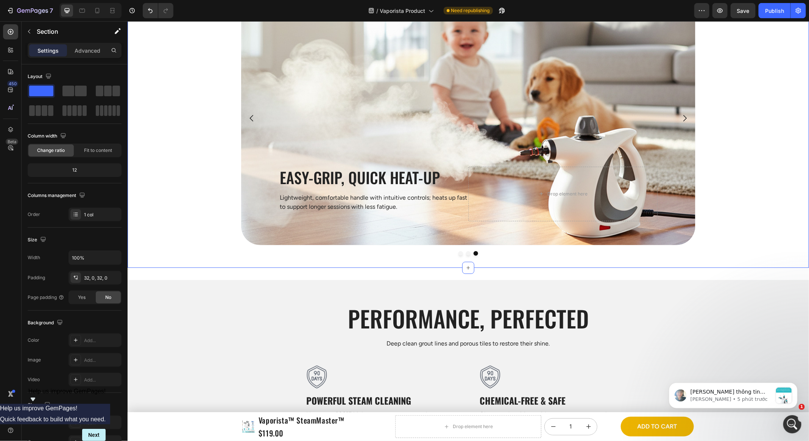
click at [195, 114] on div "High-Pressure Steam Nozzle Heading Delivers 230°F (110ºC) , steady-pressure ste…" at bounding box center [468, 123] width 682 height 264
click at [213, 253] on div "High-Pressure Steam Nozzle Heading Delivers 230°F (110ºC) , steady-pressure ste…" at bounding box center [468, 123] width 682 height 264
click at [272, 256] on div "High-Pressure Steam Nozzle Heading Delivers 230°F (110ºC) , steady-pressure ste…" at bounding box center [468, 123] width 682 height 289
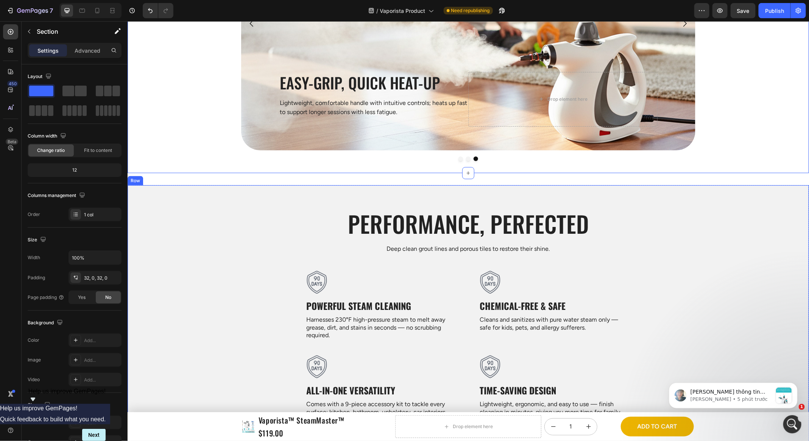
click at [296, 253] on div "Deep clean grout lines and porous tiles to restore their shine." at bounding box center [468, 248] width 682 height 11
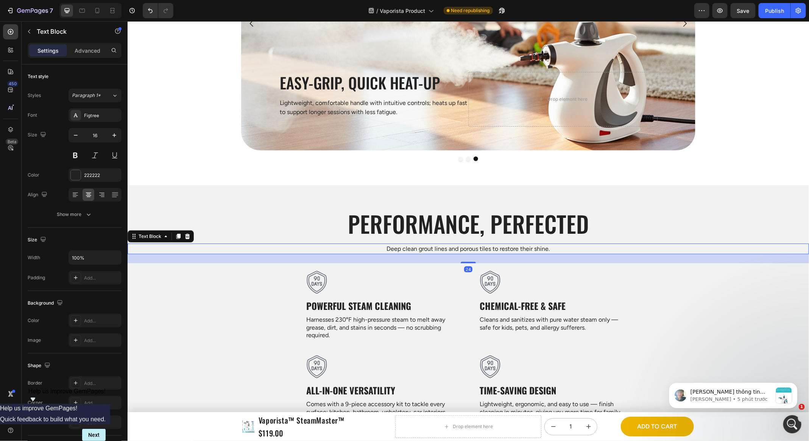
click at [316, 234] on h2 "Performance, Perfected" at bounding box center [468, 223] width 682 height 31
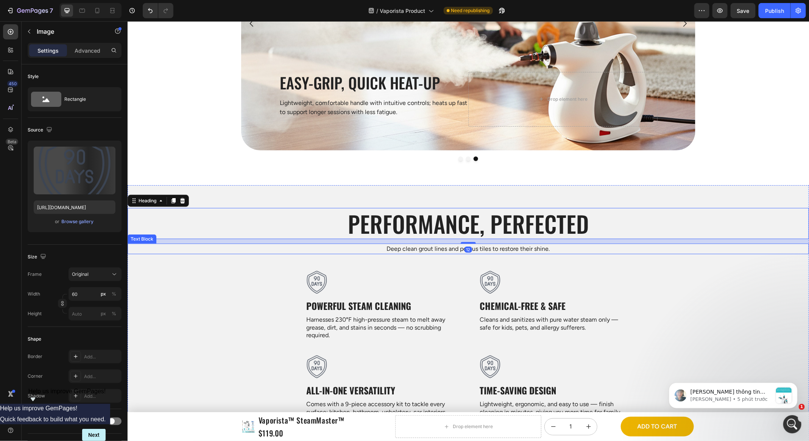
click at [305, 274] on img at bounding box center [316, 281] width 23 height 23
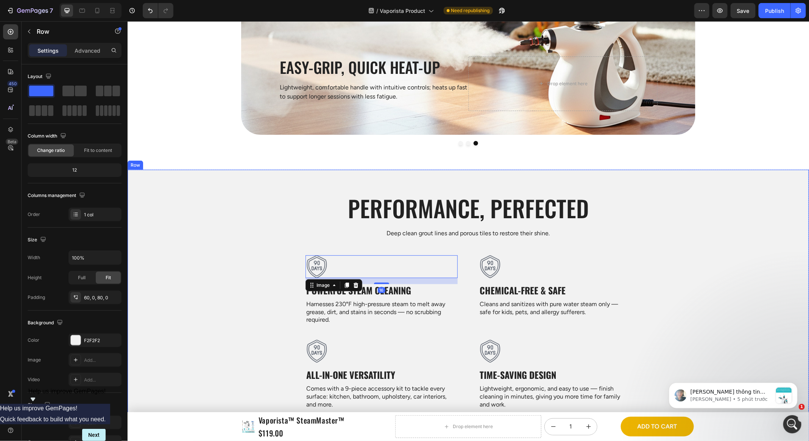
click at [287, 271] on div "Performance, Perfected Heading Deep clean grout lines and porous tiles to resto…" at bounding box center [468, 304] width 682 height 224
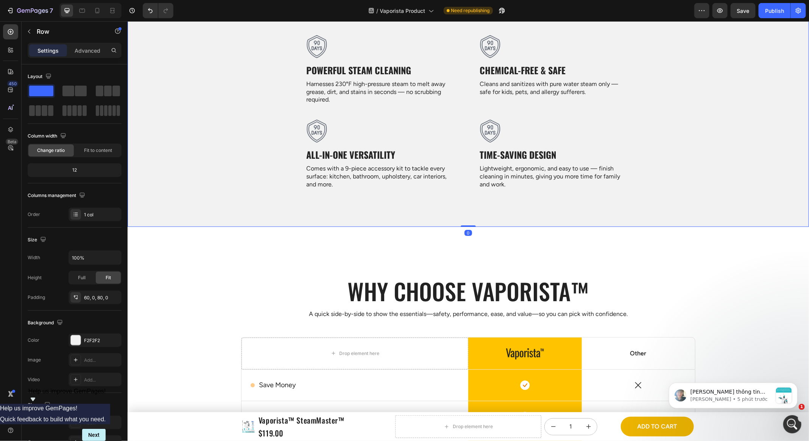
scroll to position [1992, 0]
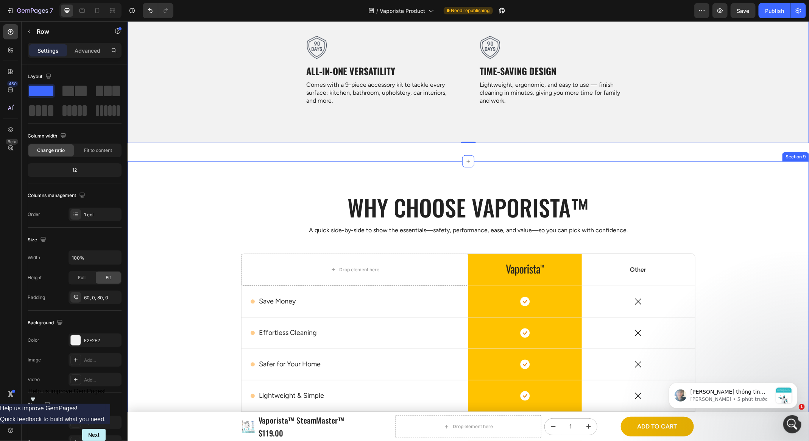
click at [246, 251] on div "Row" at bounding box center [249, 248] width 16 height 9
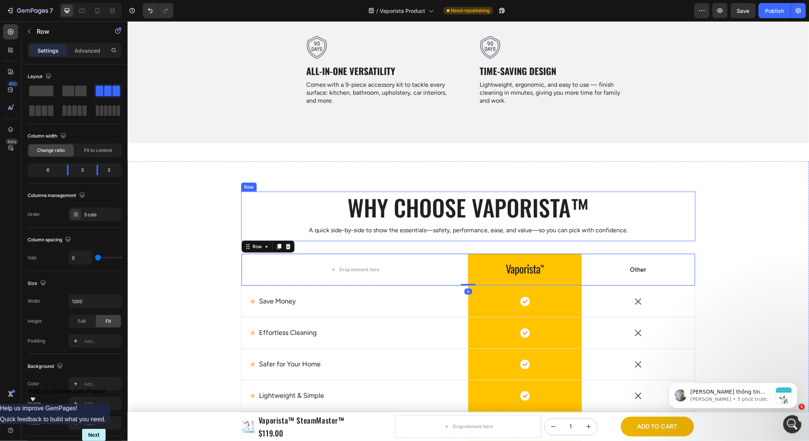
click at [274, 220] on h2 "Why choose Vaporista™" at bounding box center [468, 206] width 455 height 31
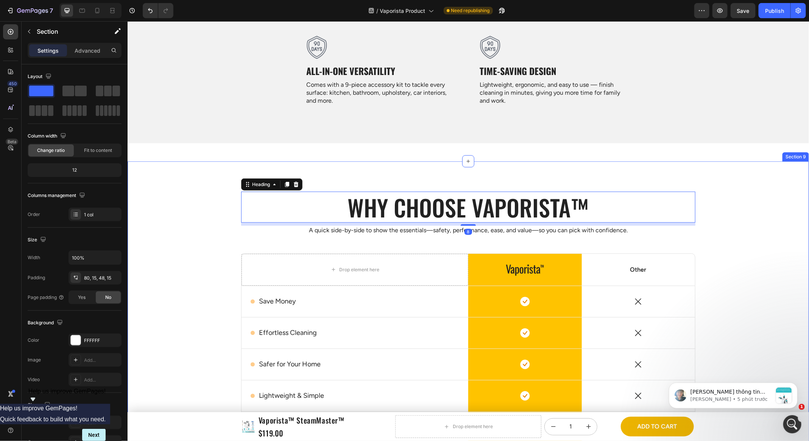
click at [331, 247] on div "Why choose Vaporista™ Heading 8 A quick side-by-side to show the essentials—saf…" at bounding box center [468, 349] width 670 height 317
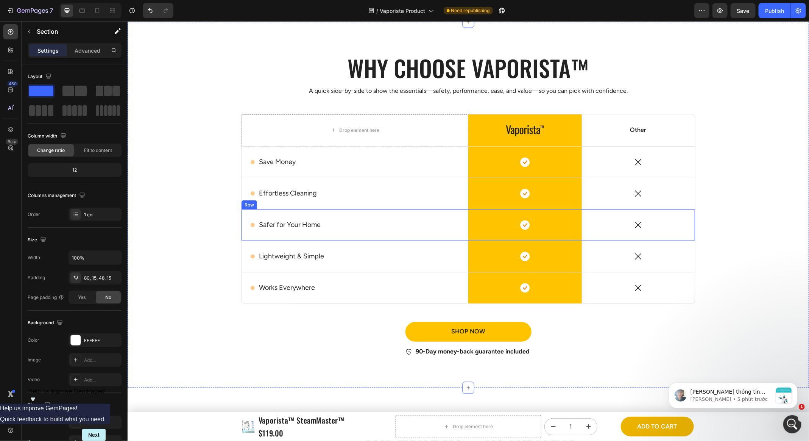
scroll to position [2160, 0]
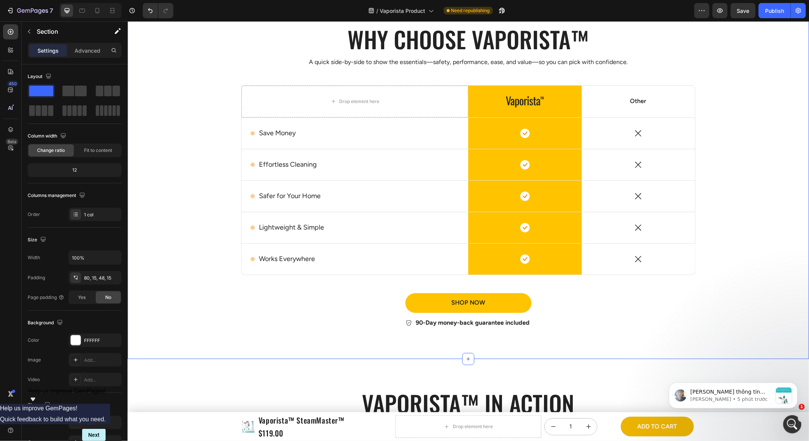
drag, startPoint x: 194, startPoint y: 256, endPoint x: 202, endPoint y: 259, distance: 8.5
click at [194, 256] on div "Why choose Vaporista™ Heading A quick side-by-side to show the essentials—safet…" at bounding box center [468, 181] width 670 height 317
click at [232, 281] on div "Why choose Vaporista™ Heading A quick side-by-side to show the essentials—safet…" at bounding box center [468, 181] width 670 height 317
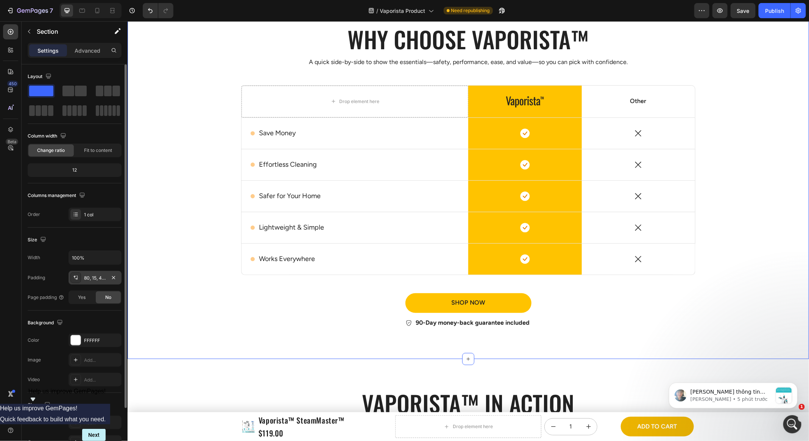
click at [95, 278] on div "80, 15, 48, 15" at bounding box center [95, 278] width 22 height 7
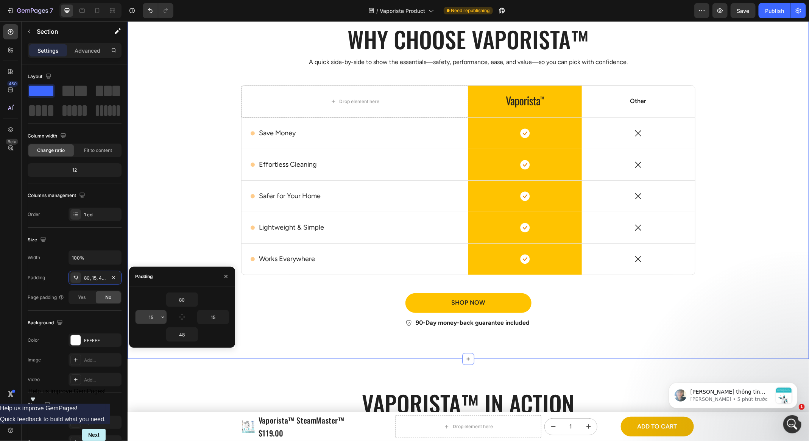
click at [150, 314] on input "15" at bounding box center [151, 317] width 31 height 14
click at [153, 316] on input "15" at bounding box center [151, 317] width 31 height 14
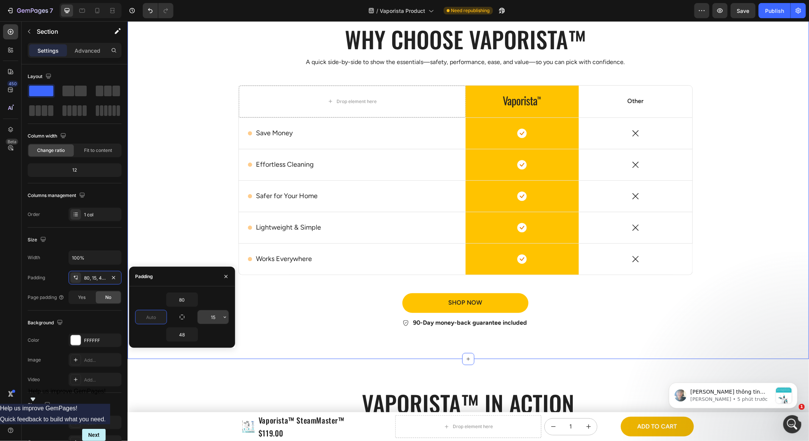
click at [210, 314] on input "15" at bounding box center [213, 317] width 31 height 14
type input "0"
click at [210, 314] on input "15" at bounding box center [213, 317] width 31 height 14
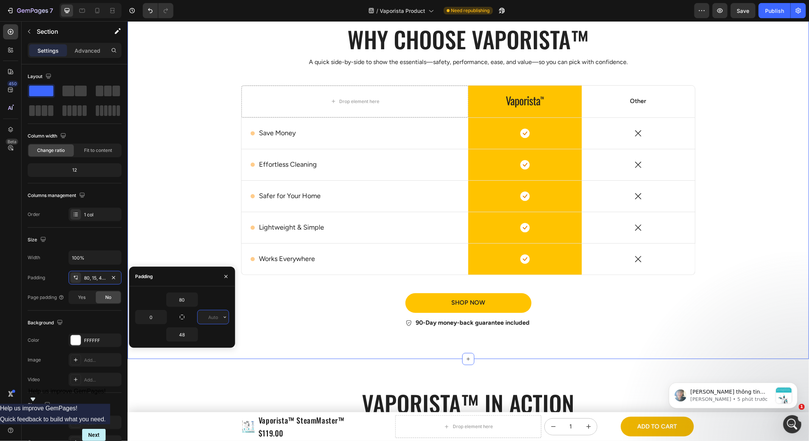
click at [205, 209] on div "Why choose Vaporista™ Heading A quick side-by-side to show the essentials—safet…" at bounding box center [468, 181] width 682 height 317
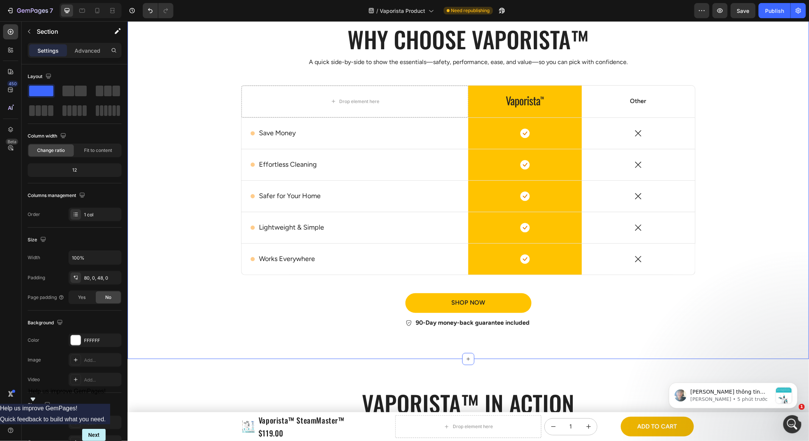
scroll to position [2016, 0]
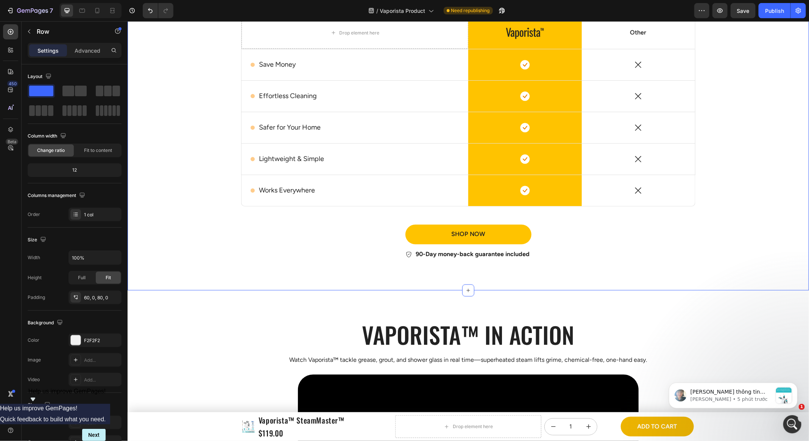
scroll to position [2271, 0]
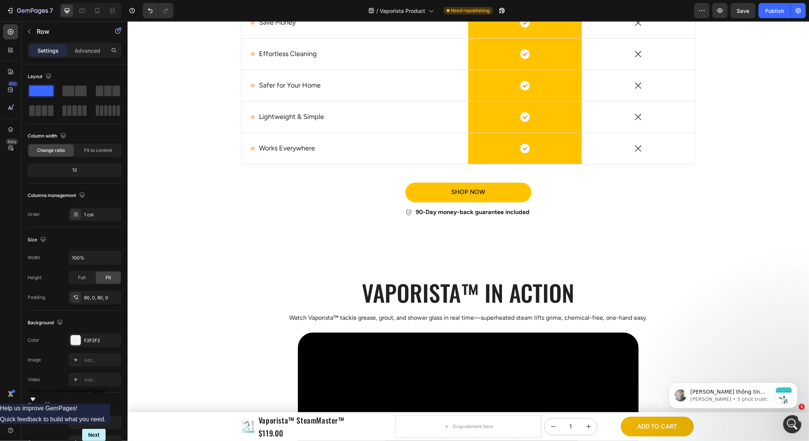
click at [268, 311] on div "Heading Vaporista™ in action Heading Watch Vaporista™ tackle grease, grout, and…" at bounding box center [468, 397] width 455 height 253
click at [267, 364] on div "Heading Vaporista™ in action Heading Watch Vaporista™ tackle grease, grout, and…" at bounding box center [468, 397] width 455 height 253
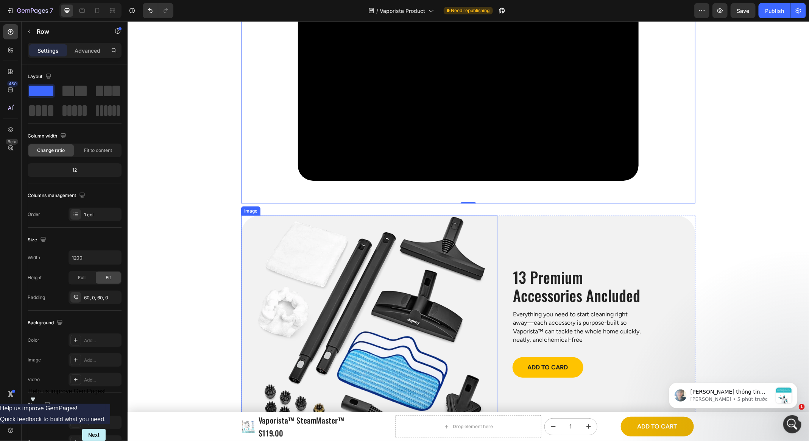
scroll to position [2654, 0]
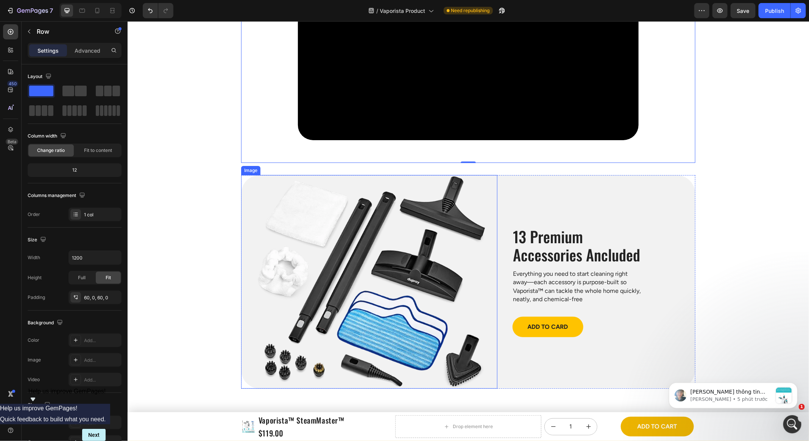
click at [258, 286] on img at bounding box center [369, 282] width 256 height 214
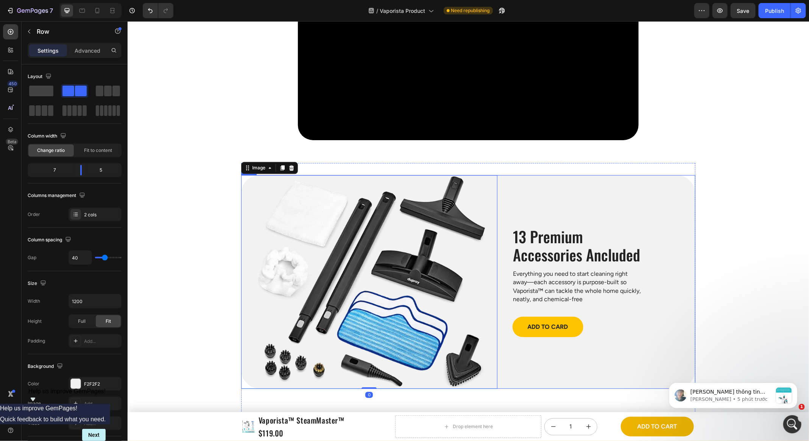
click at [515, 175] on div "13 Premium Accessories Ancluded Heading Everything you need to start cleaning r…" at bounding box center [603, 282] width 183 height 214
click at [515, 168] on div "Image 13 Premium Accessories Ancluded Heading Everything you need to start clea…" at bounding box center [468, 290] width 455 height 256
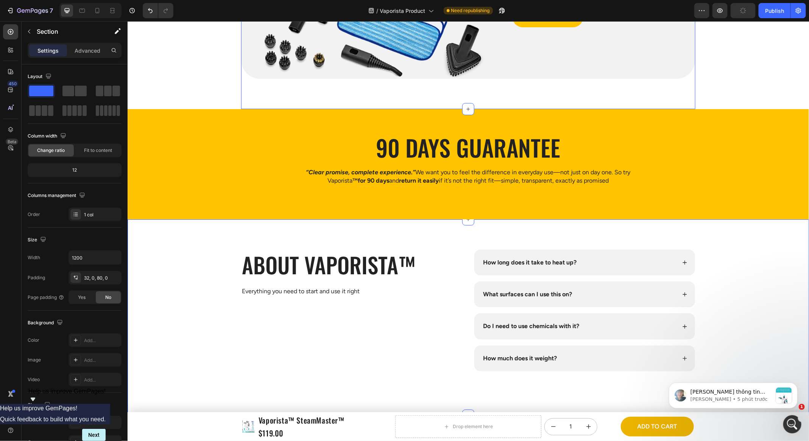
scroll to position [2989, 0]
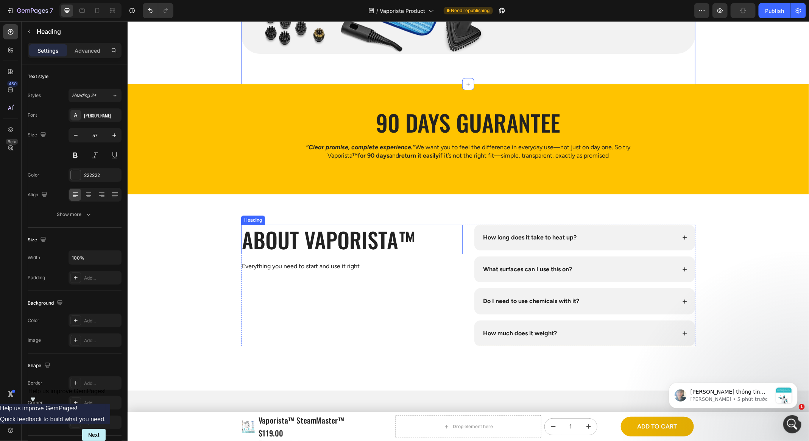
click at [451, 234] on h2 "about Vaporista™" at bounding box center [352, 239] width 222 height 30
click at [470, 234] on div "about Vaporista™ Heading Everything you need to start and use it right Text Blo…" at bounding box center [468, 285] width 455 height 122
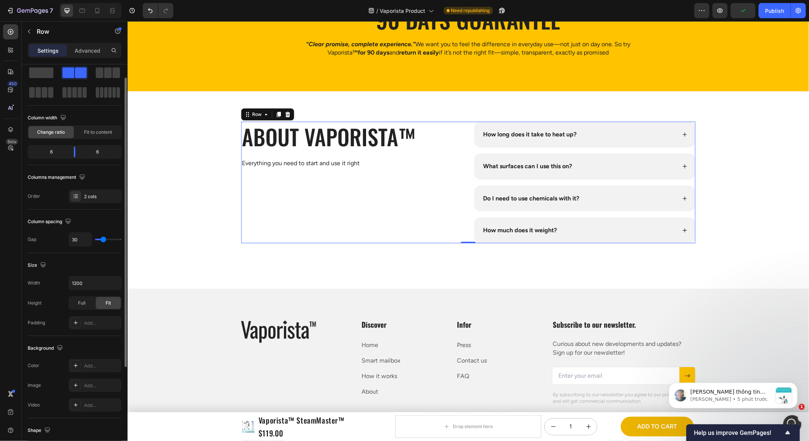
scroll to position [74, 0]
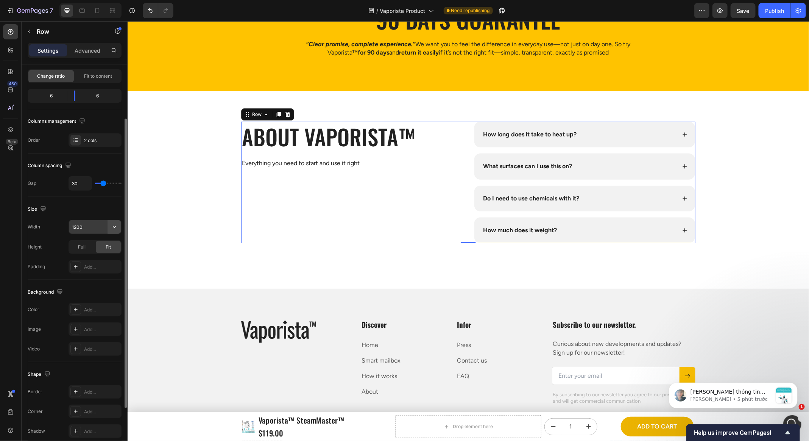
drag, startPoint x: 112, startPoint y: 232, endPoint x: 112, endPoint y: 228, distance: 3.8
click at [112, 228] on icon "button" at bounding box center [115, 227] width 8 height 8
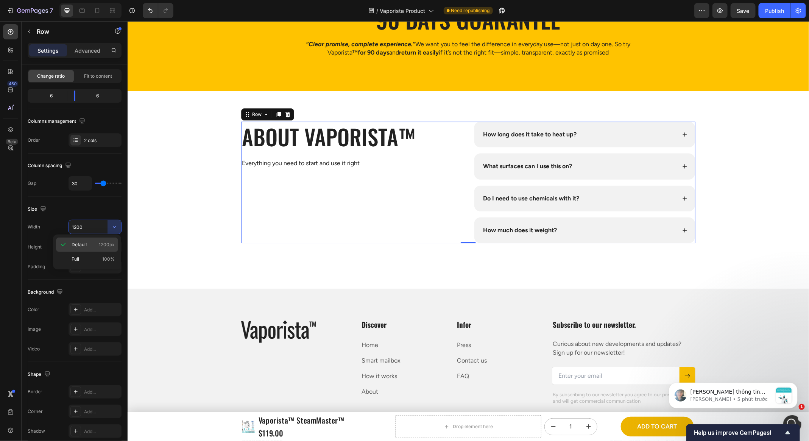
click at [109, 244] on span "1200px" at bounding box center [107, 244] width 16 height 7
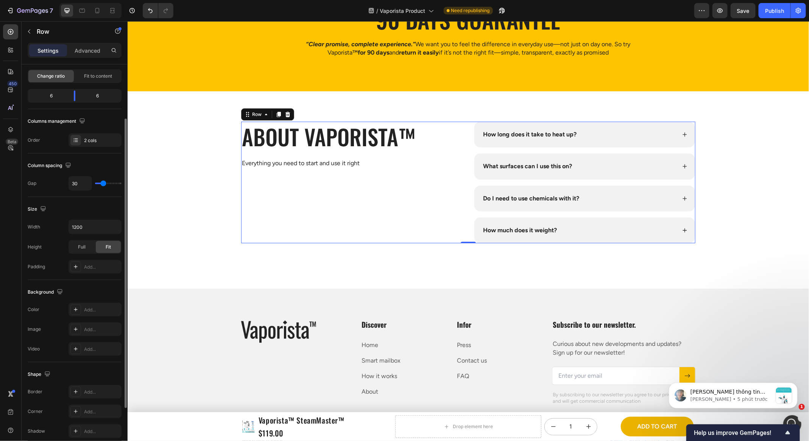
click at [111, 235] on div "Width 1200 Height Full Fit Padding Add..." at bounding box center [75, 247] width 94 height 54
drag, startPoint x: 97, startPoint y: 256, endPoint x: 114, endPoint y: 233, distance: 28.2
click at [97, 256] on p "Full 100%" at bounding box center [93, 259] width 43 height 7
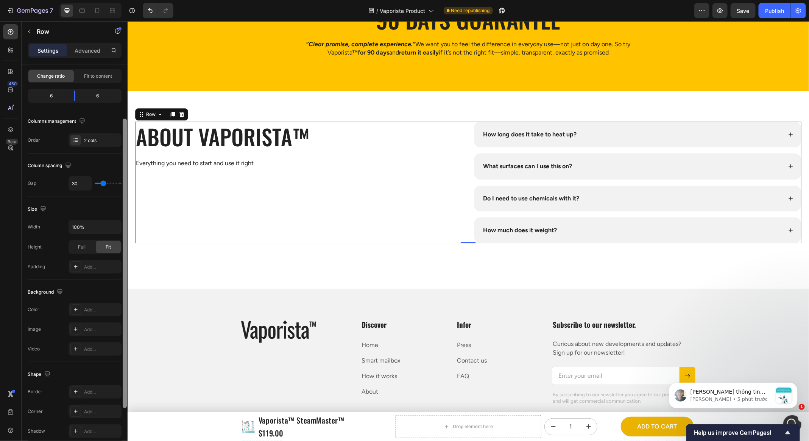
click at [123, 216] on div at bounding box center [125, 263] width 4 height 289
click at [120, 220] on button "button" at bounding box center [115, 227] width 14 height 14
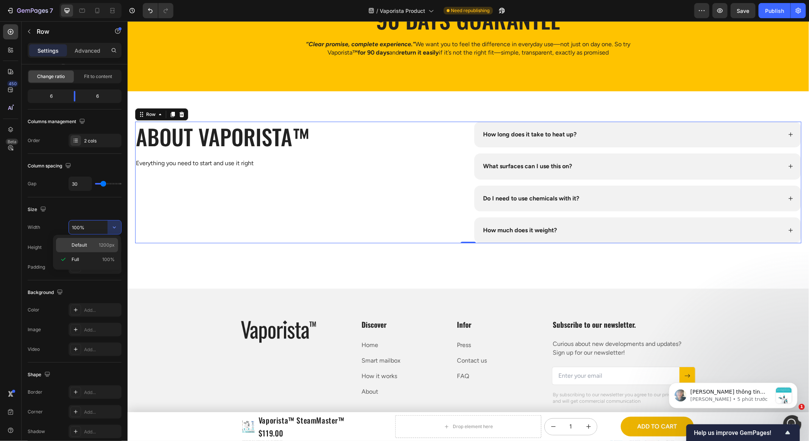
click at [103, 242] on span "1200px" at bounding box center [107, 245] width 16 height 7
type input "1200"
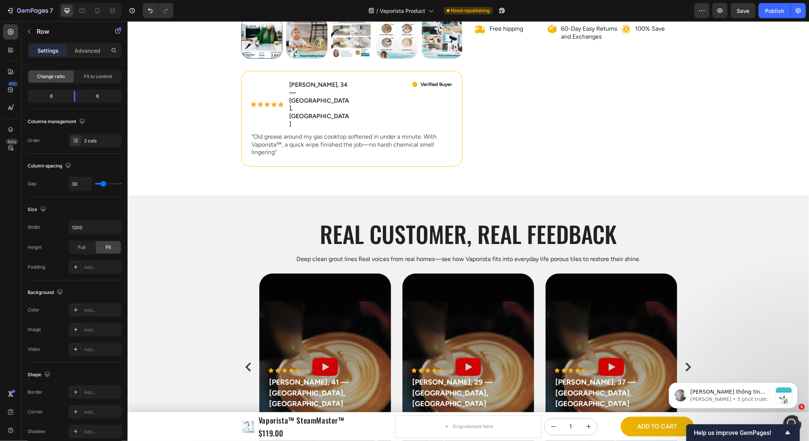
scroll to position [0, 0]
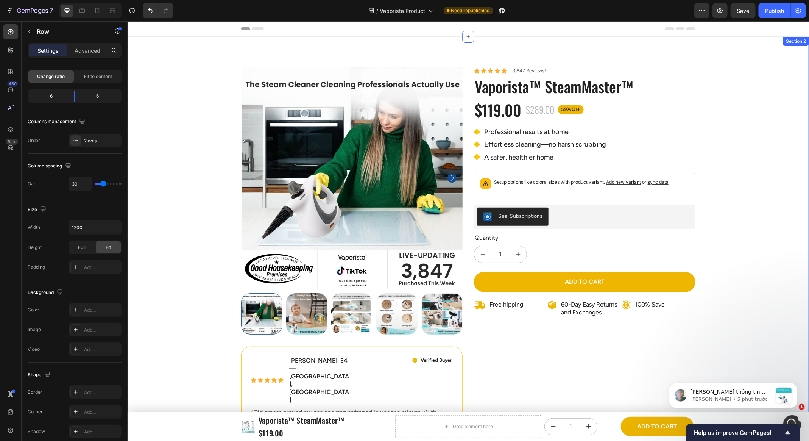
click at [190, 197] on div "Product Images Icon Icon Icon Icon Icon Icon List [PERSON_NAME], 34 — [GEOGRAPH…" at bounding box center [468, 421] width 682 height 709
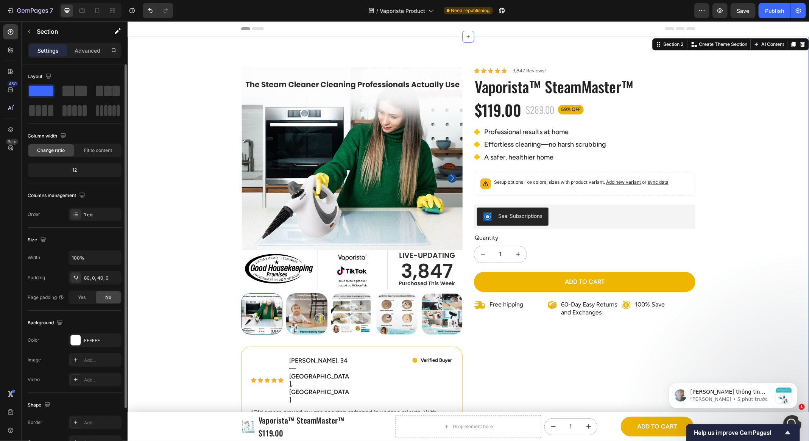
click at [106, 236] on div "Size" at bounding box center [75, 240] width 94 height 12
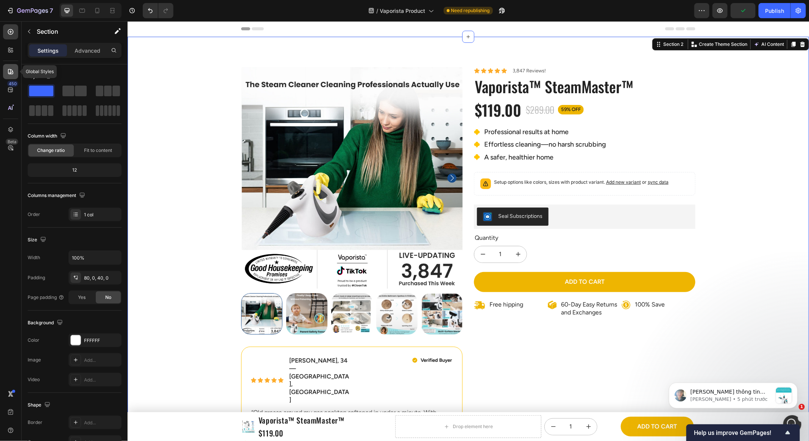
click at [14, 76] on div at bounding box center [10, 71] width 15 height 15
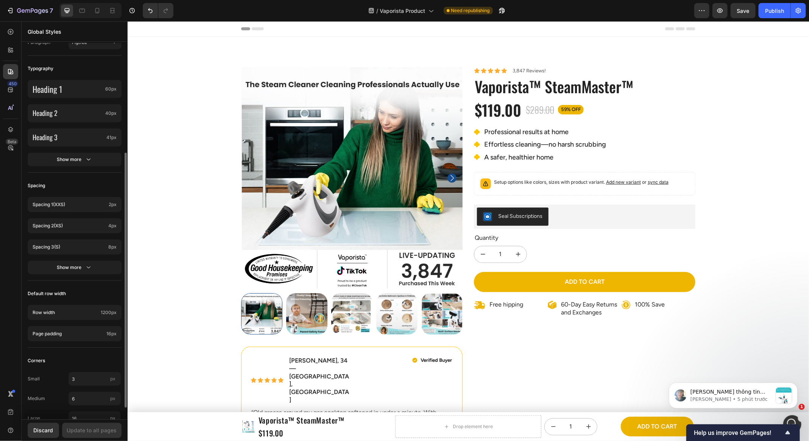
scroll to position [178, 0]
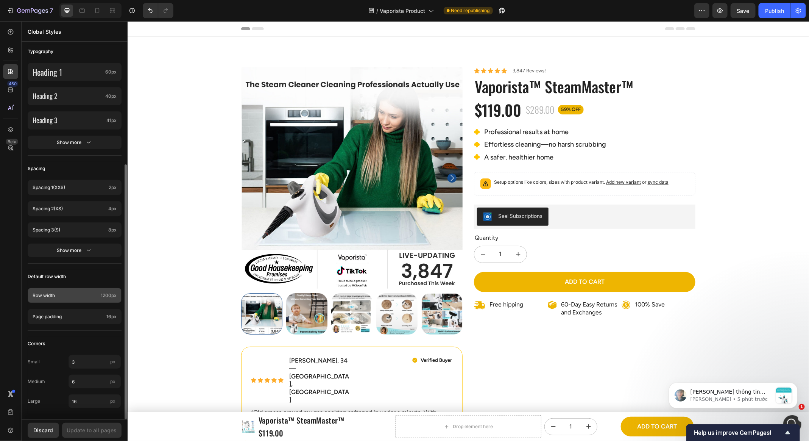
click at [72, 293] on p "Row width" at bounding box center [65, 295] width 65 height 7
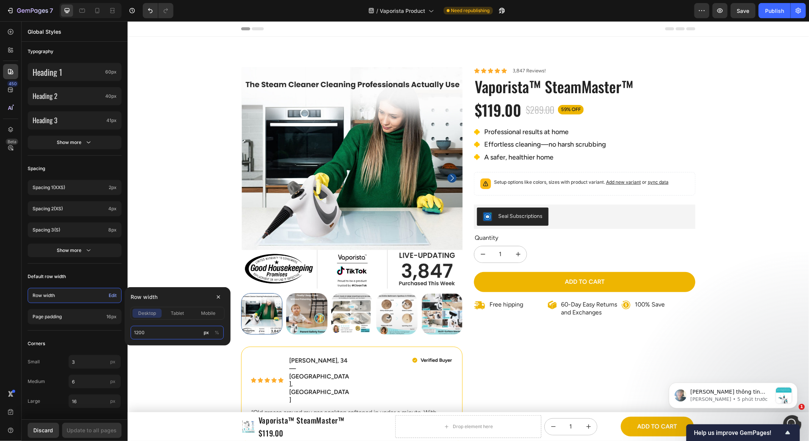
click at [160, 331] on input "1200" at bounding box center [177, 333] width 93 height 14
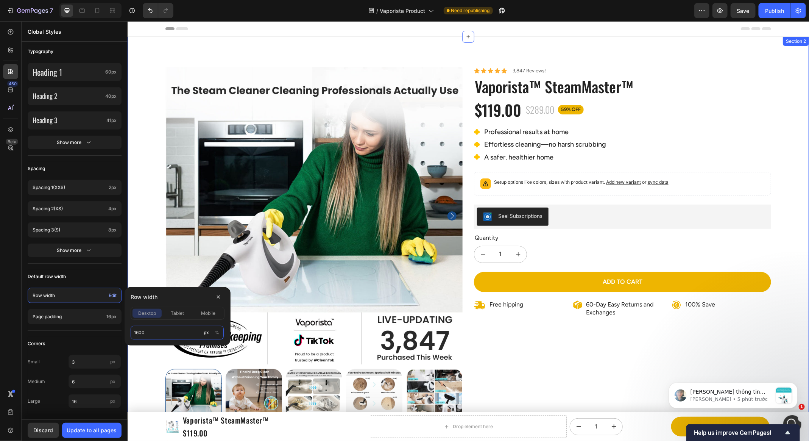
type input "1600"
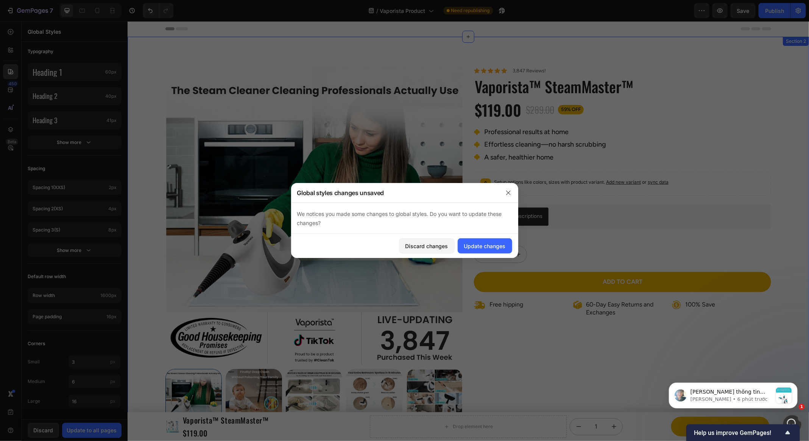
click at [483, 242] on div "Update changes" at bounding box center [485, 246] width 42 height 8
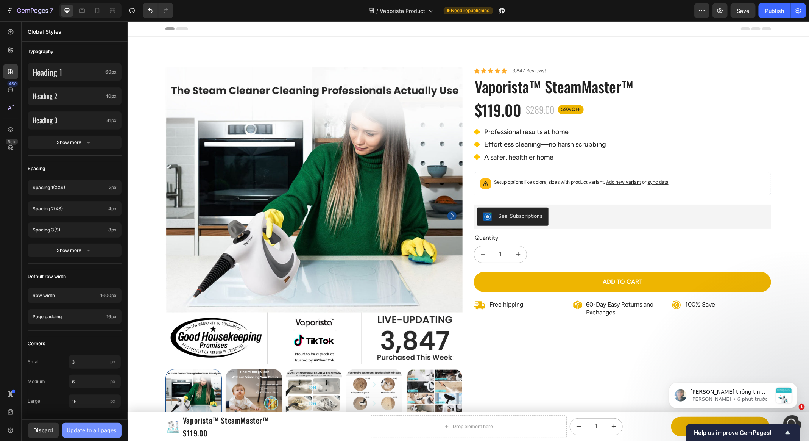
click at [100, 430] on div "Update to all pages" at bounding box center [92, 430] width 50 height 8
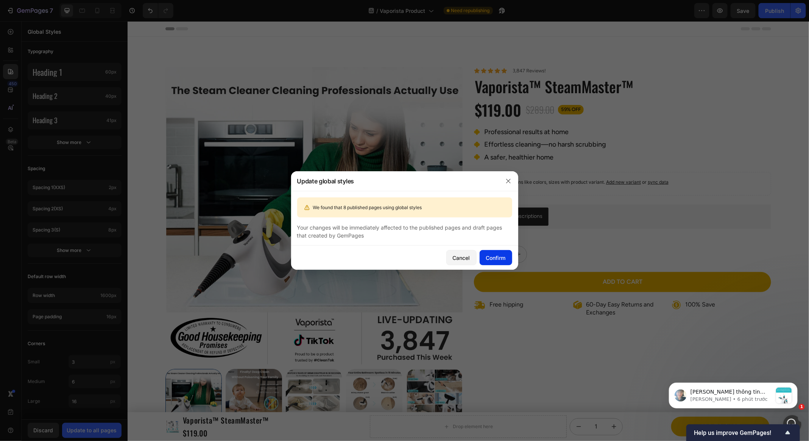
click at [499, 261] on div "Confirm" at bounding box center [496, 258] width 20 height 8
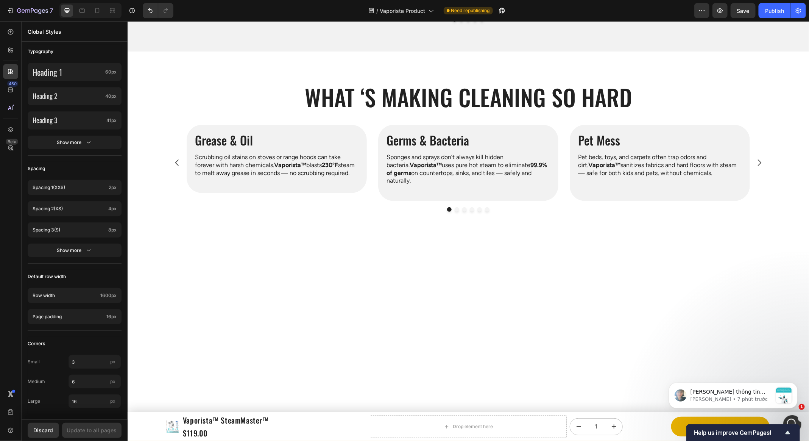
scroll to position [0, 0]
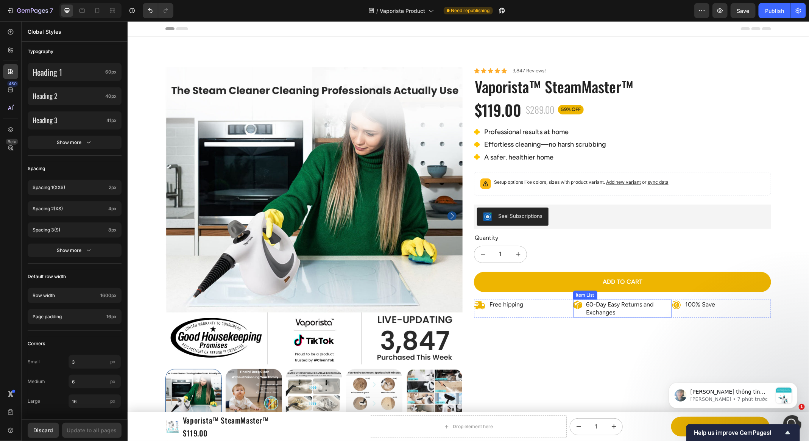
drag, startPoint x: 625, startPoint y: 306, endPoint x: 647, endPoint y: 304, distance: 22.1
click at [625, 306] on p "60-Day Easy Returns and Exchanges" at bounding box center [628, 308] width 85 height 16
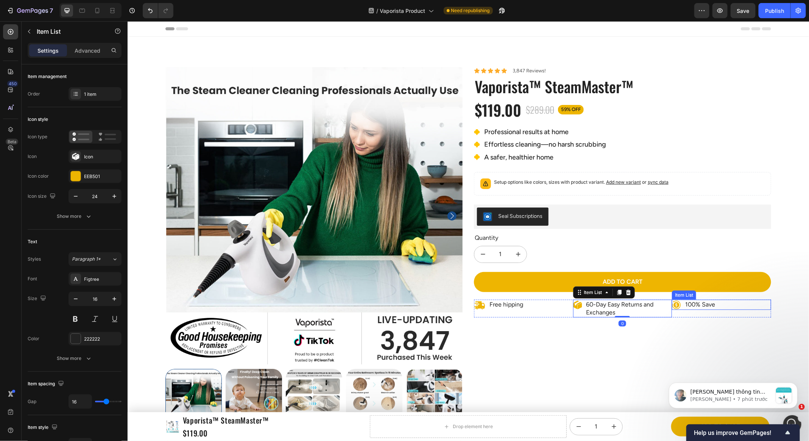
click at [712, 304] on p "100% Save" at bounding box center [700, 304] width 30 height 8
click at [701, 300] on p "100% Save" at bounding box center [700, 304] width 30 height 8
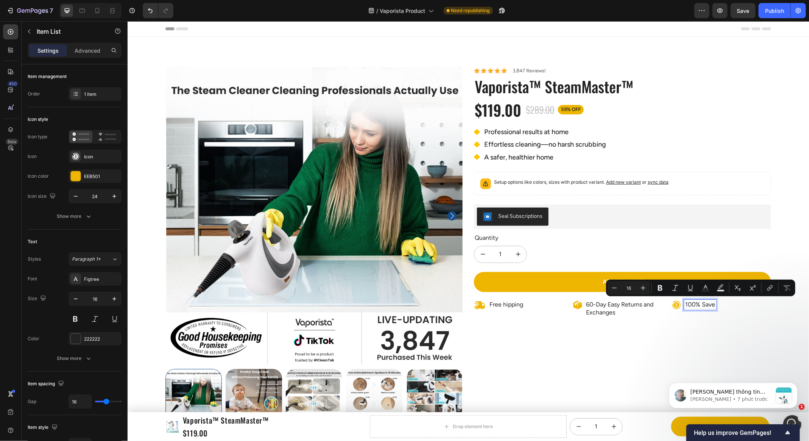
click at [712, 303] on p "100% Save" at bounding box center [700, 304] width 30 height 8
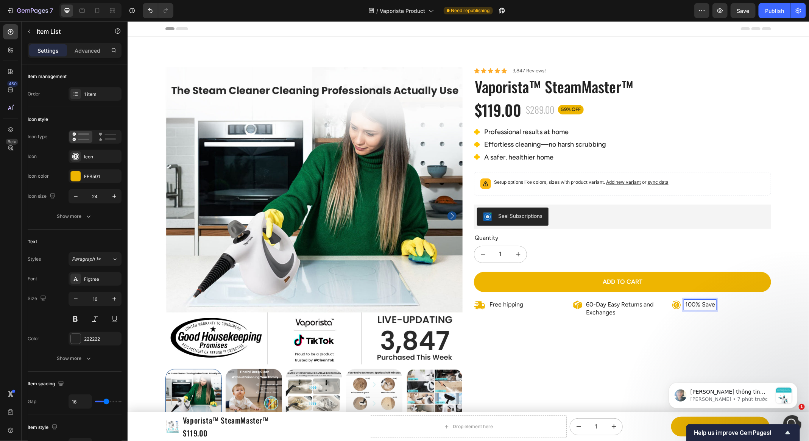
click at [715, 303] on p "100% Save" at bounding box center [700, 304] width 30 height 8
click at [612, 306] on p "60-Day Easy Returns and Exchanges" at bounding box center [628, 308] width 85 height 16
click at [508, 303] on p "Free hipping" at bounding box center [506, 304] width 34 height 8
click at [502, 303] on p "Free hipping" at bounding box center [506, 304] width 34 height 8
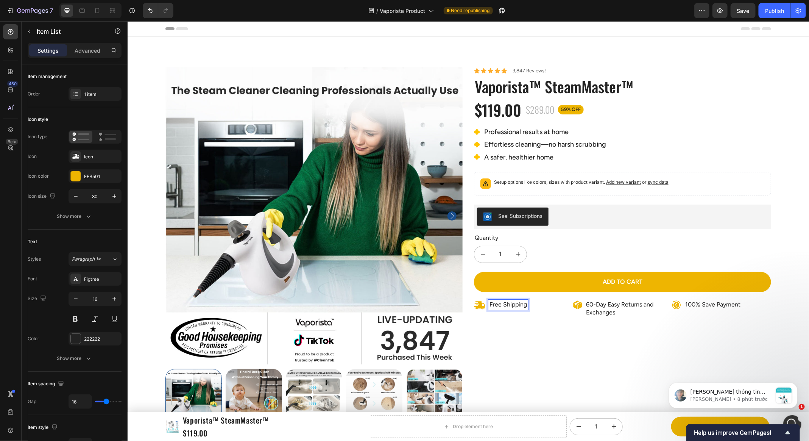
click at [595, 301] on p "60-Day Easy Returns and Exchanges" at bounding box center [628, 308] width 85 height 16
click at [612, 308] on p "60-Day Easy Returns and Exchanges" at bounding box center [628, 308] width 85 height 16
click at [612, 307] on p "60-Day Easy Returns and Exchanges" at bounding box center [628, 308] width 85 height 16
click at [613, 328] on div "Icon Icon Icon Icon Icon Icon List 3,847 Reviews! Text Block Row Vaporista™ Ste…" at bounding box center [622, 287] width 297 height 441
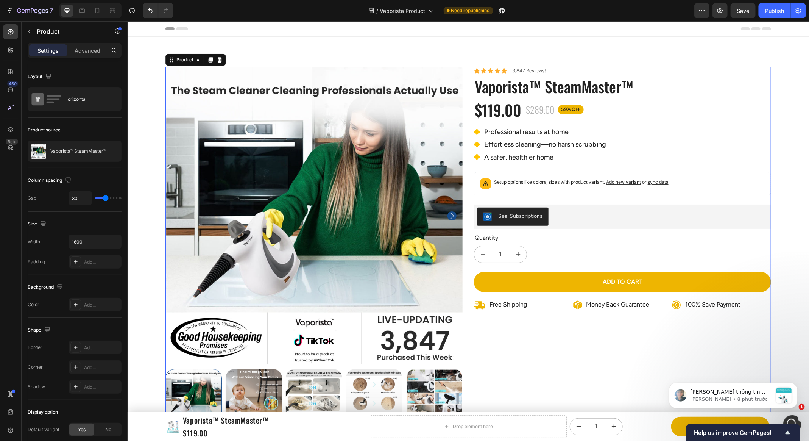
click at [467, 235] on div "Product Images Icon Icon Icon Icon Icon Icon List [PERSON_NAME], 34 — [GEOGRAPH…" at bounding box center [468, 287] width 606 height 441
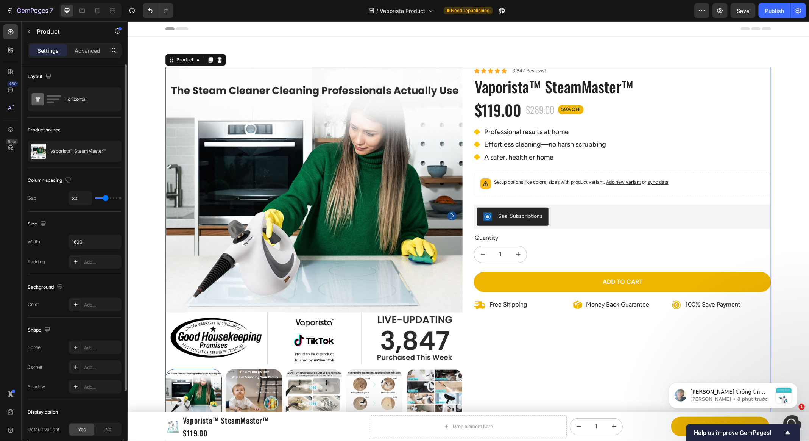
type input "15"
type input "80"
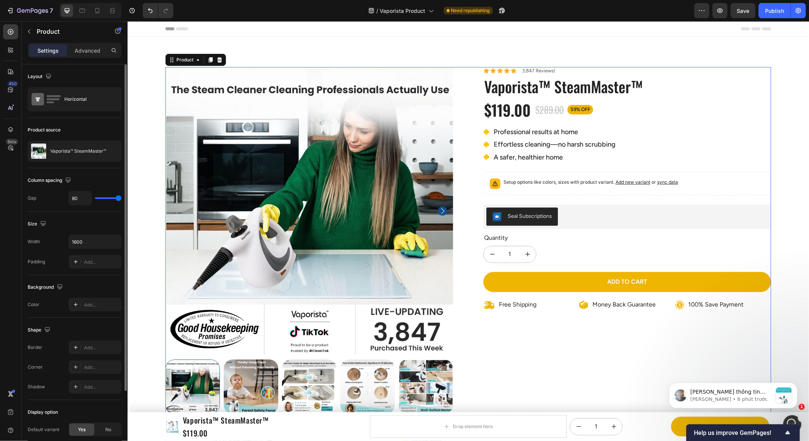
drag, startPoint x: 102, startPoint y: 198, endPoint x: 200, endPoint y: 193, distance: 98.6
type input "80"
click at [122, 197] on input "range" at bounding box center [108, 198] width 27 height 2
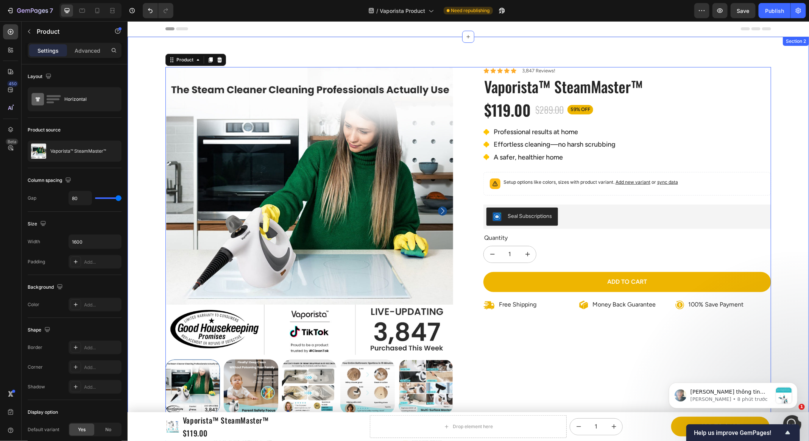
click at [788, 225] on div "Product Images Icon Icon Icon Icon Icon Icon List [PERSON_NAME], 34 — [GEOGRAPH…" at bounding box center [468, 446] width 682 height 758
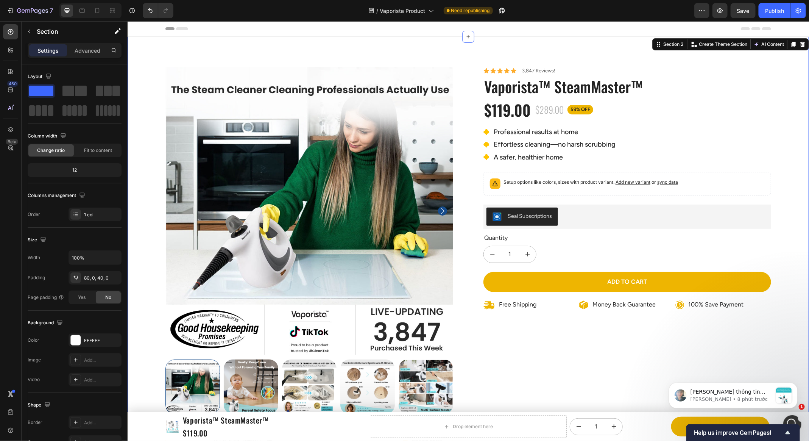
click at [752, 262] on div "Icon Icon Icon Icon Icon Icon List 3,847 Reviews! Text Block Row Vaporista™ Ste…" at bounding box center [627, 196] width 288 height 259
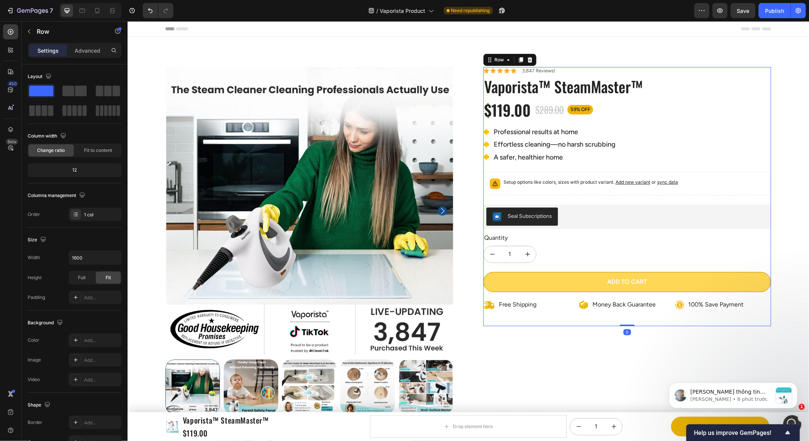
click at [745, 284] on button "Add to cart" at bounding box center [627, 282] width 288 height 20
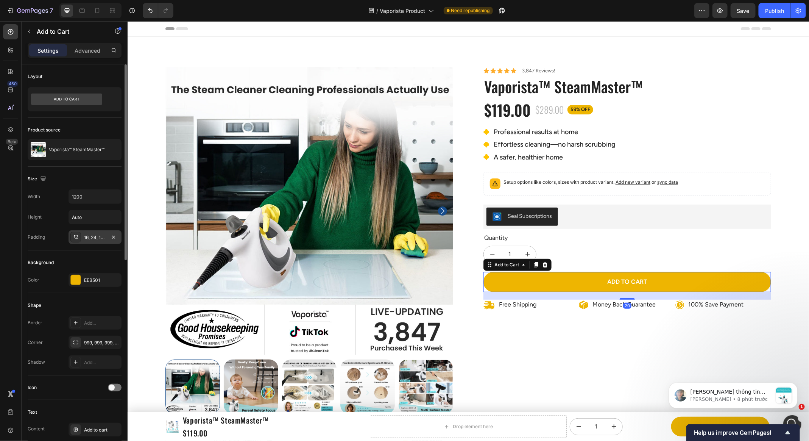
click at [94, 239] on div "16, 24, 16, 24" at bounding box center [95, 237] width 22 height 7
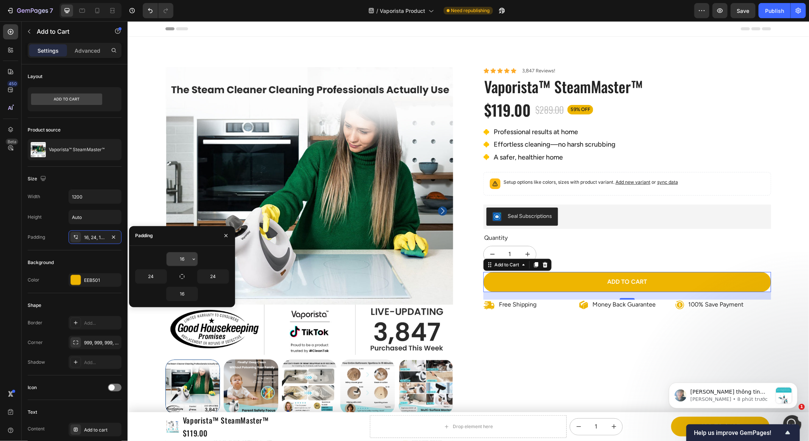
click at [184, 258] on input "16" at bounding box center [182, 259] width 31 height 14
type input "20"
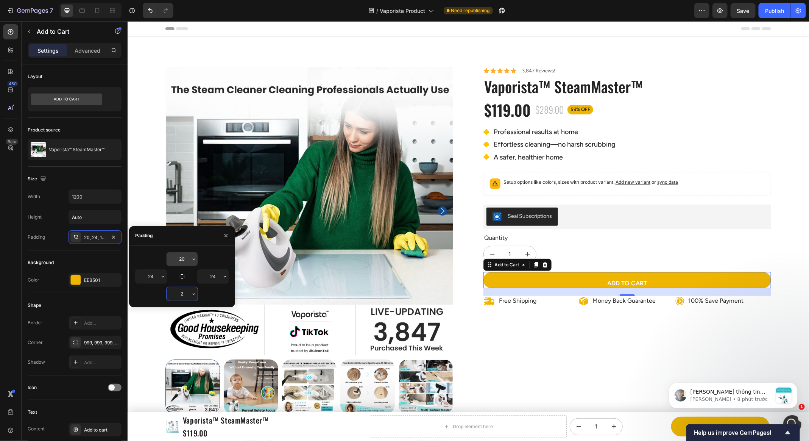
type input "20"
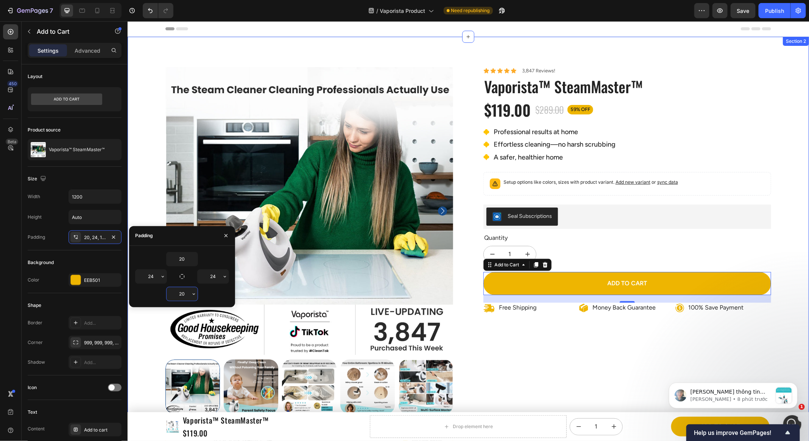
click at [789, 259] on div "Product Images Icon Icon Icon Icon Icon Icon List [PERSON_NAME], 34 — [GEOGRAPH…" at bounding box center [468, 446] width 682 height 758
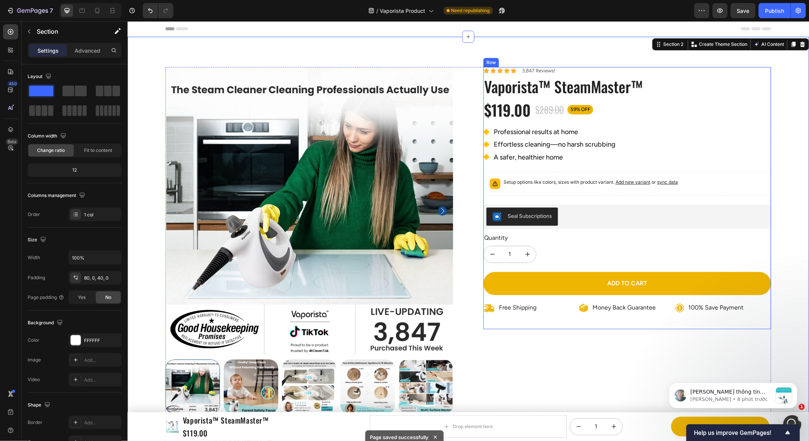
click at [556, 310] on div "Free Shipping" at bounding box center [531, 307] width 96 height 11
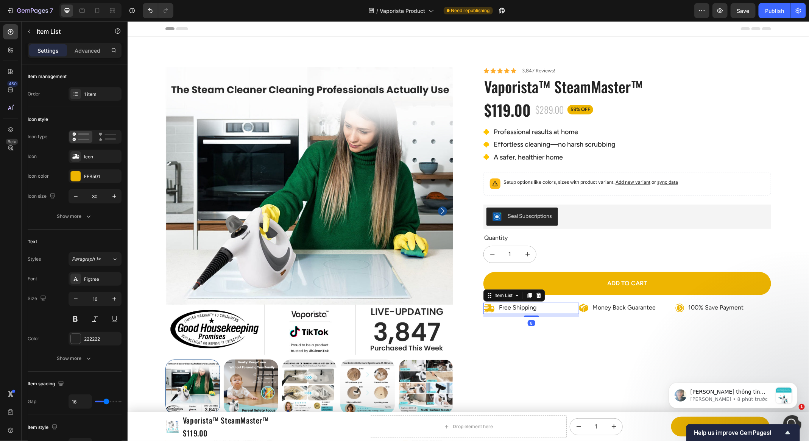
click at [545, 305] on div "Free Shipping" at bounding box center [531, 307] width 96 height 11
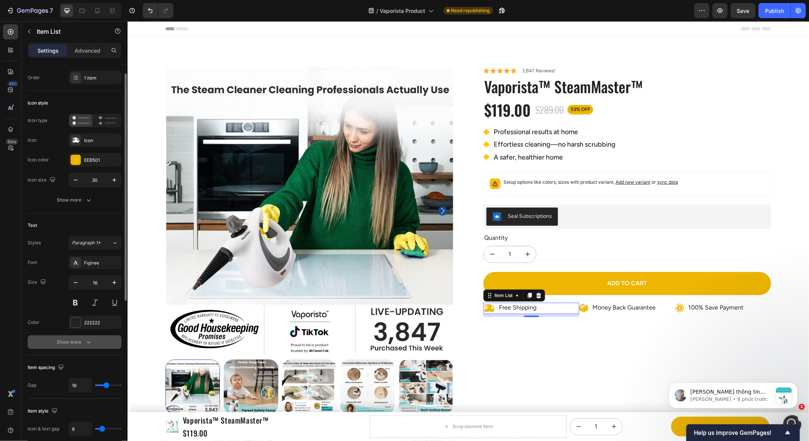
click at [66, 344] on div "Show more" at bounding box center [74, 342] width 35 height 8
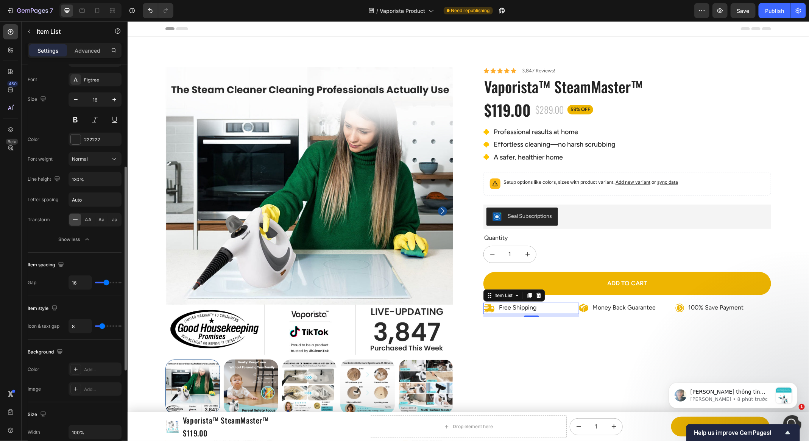
click at [66, 346] on div "Background" at bounding box center [75, 352] width 94 height 12
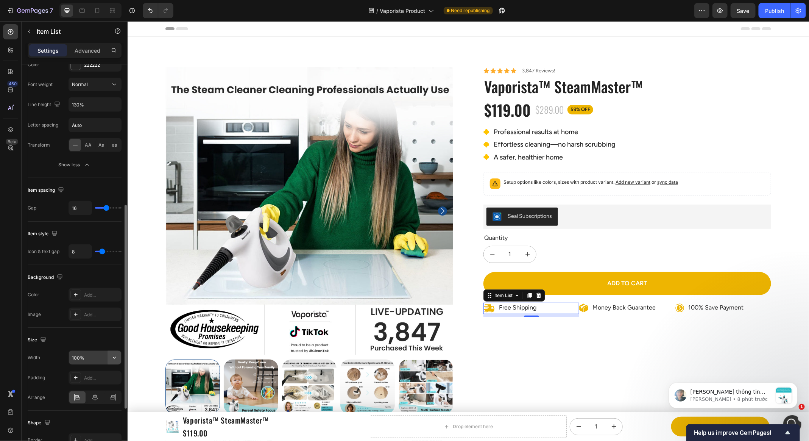
click at [105, 356] on input "100%" at bounding box center [95, 358] width 52 height 14
click at [118, 355] on button "button" at bounding box center [115, 358] width 14 height 14
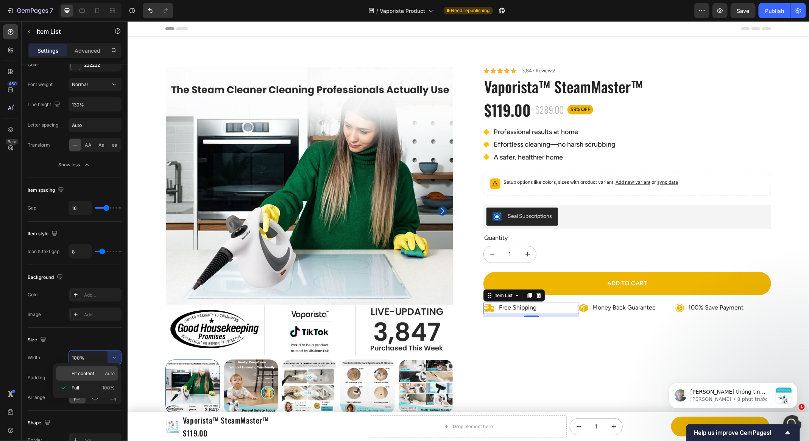
click at [109, 370] on span "Auto" at bounding box center [110, 373] width 10 height 7
type input "Auto"
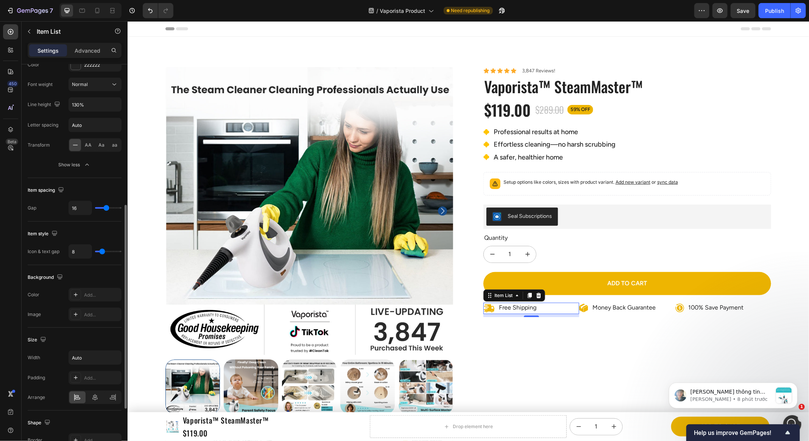
click at [109, 336] on div "Size" at bounding box center [75, 340] width 94 height 12
click at [95, 397] on icon at bounding box center [95, 398] width 8 height 8
click at [88, 396] on div at bounding box center [95, 397] width 16 height 12
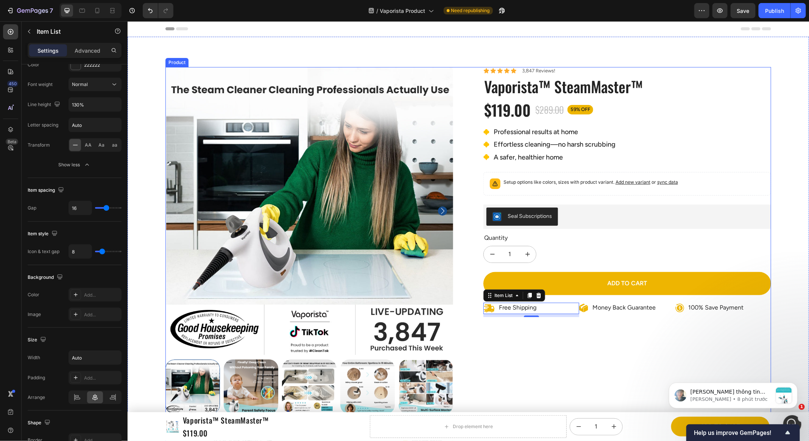
click at [568, 342] on div "Icon Icon Icon Icon Icon Icon List 3,847 Reviews! Text Block Row Vaporista™ Ste…" at bounding box center [627, 282] width 288 height 430
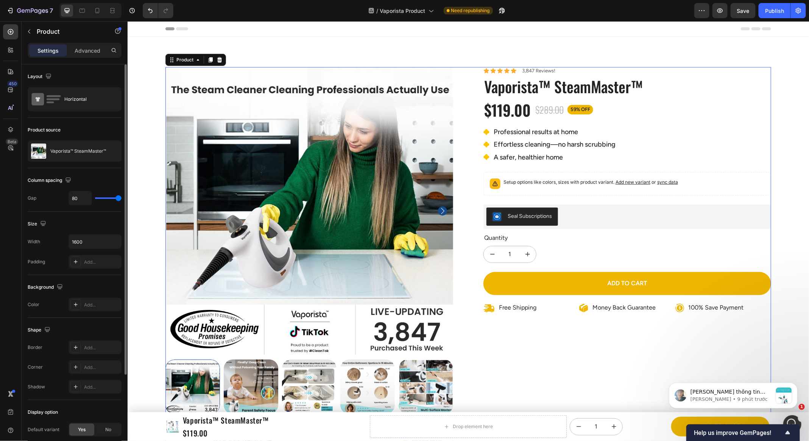
click at [597, 309] on div "Money Back Guarantee" at bounding box center [624, 307] width 66 height 10
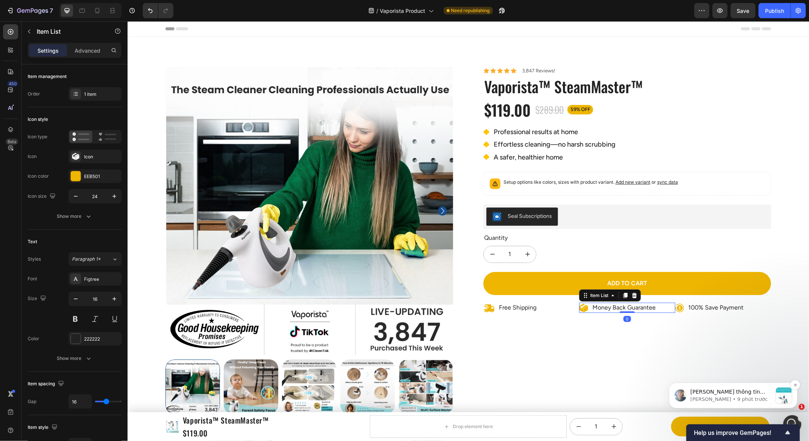
click at [734, 399] on p "[PERSON_NAME] • 9 phút trước" at bounding box center [732, 398] width 82 height 7
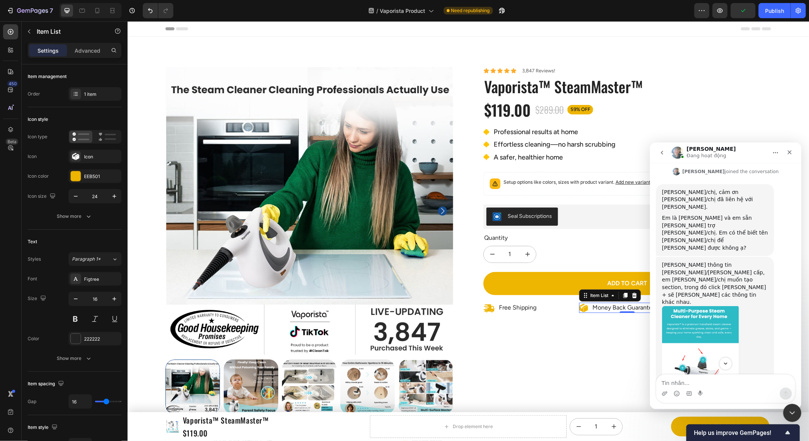
scroll to position [315, 0]
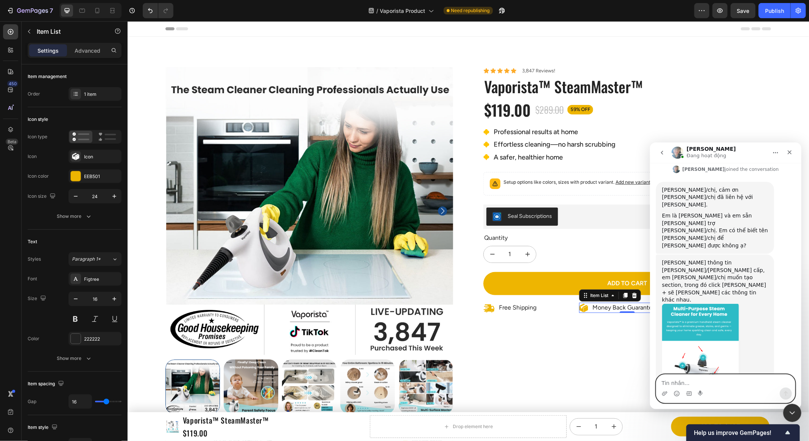
click at [729, 383] on textarea "Tin nhắn..." at bounding box center [725, 380] width 139 height 13
paste textarea "[URL][DOMAIN_NAME]"
type textarea "[URL][DOMAIN_NAME]"
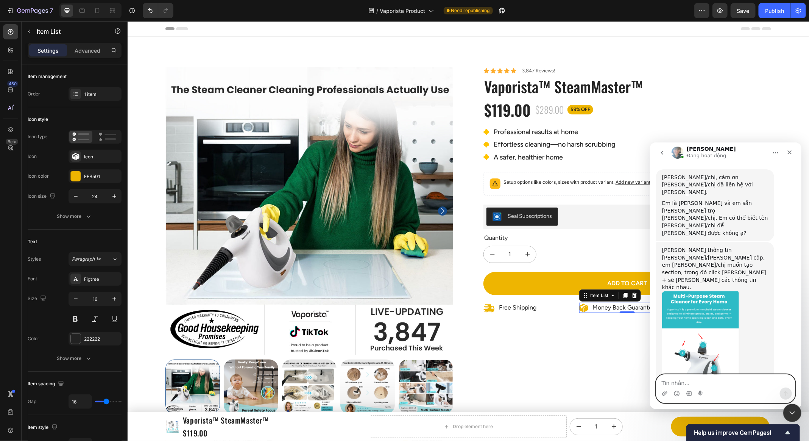
scroll to position [325, 0]
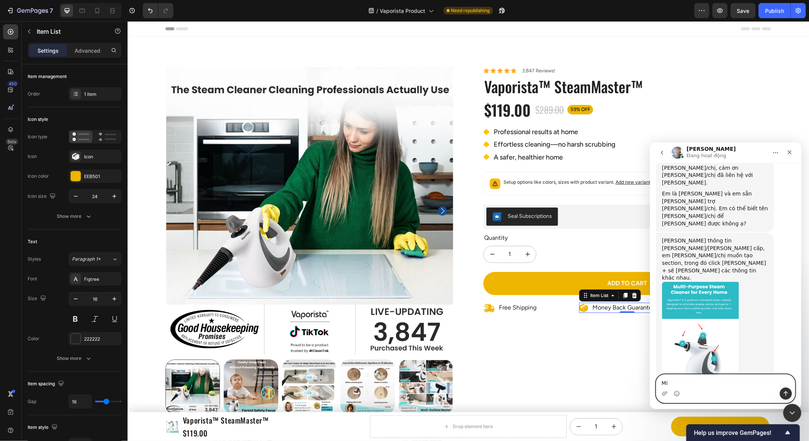
type textarea "M"
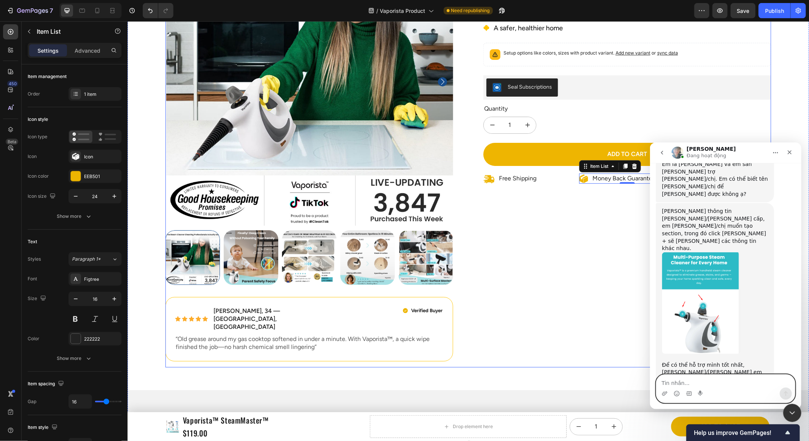
scroll to position [196, 0]
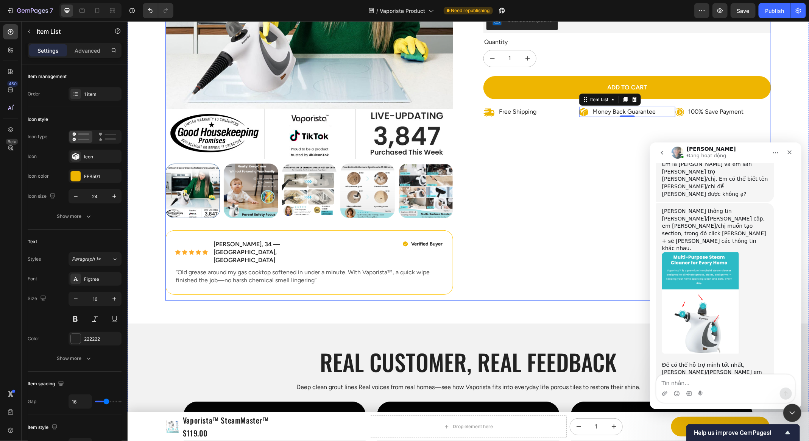
click at [558, 220] on div "Icon Icon Icon Icon Icon Icon List 3,847 Reviews! Text Block Row Vaporista™ Ste…" at bounding box center [627, 86] width 288 height 430
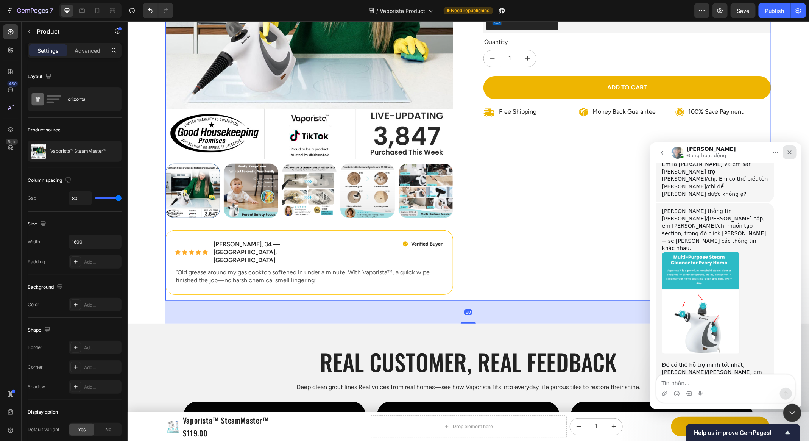
click at [794, 153] on div "Đóng" at bounding box center [790, 152] width 14 height 14
click at [784, 116] on div "Product Images Icon Icon Icon Icon Icon Icon List [PERSON_NAME], 34 — [GEOGRAPH…" at bounding box center [468, 250] width 682 height 758
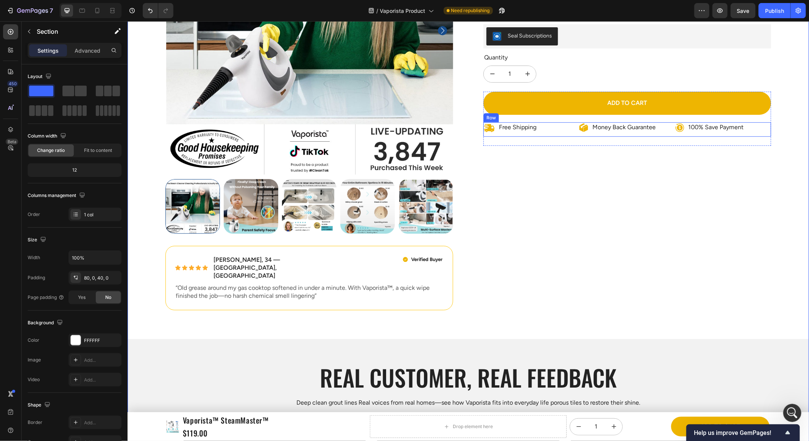
scroll to position [173, 0]
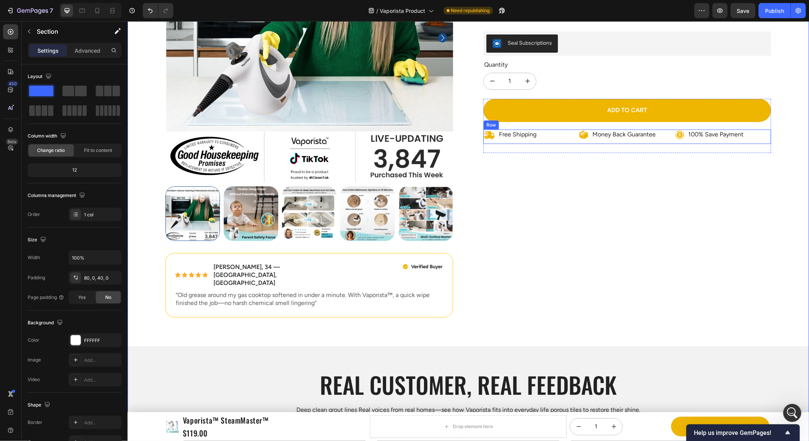
click at [758, 136] on div "100% Save Payment" at bounding box center [723, 134] width 96 height 10
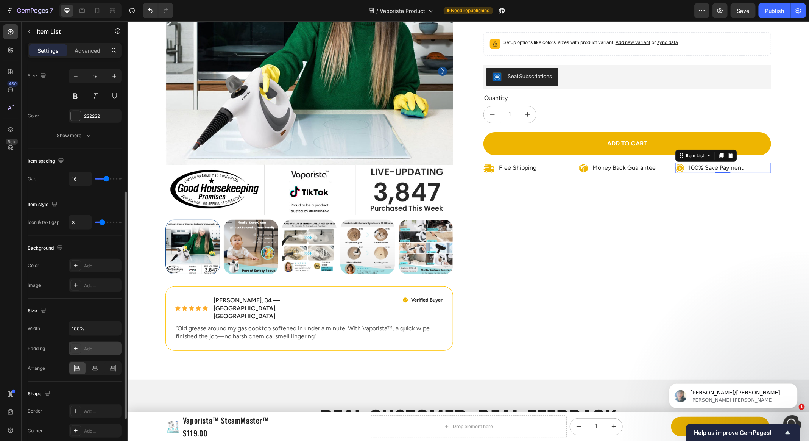
scroll to position [298, 0]
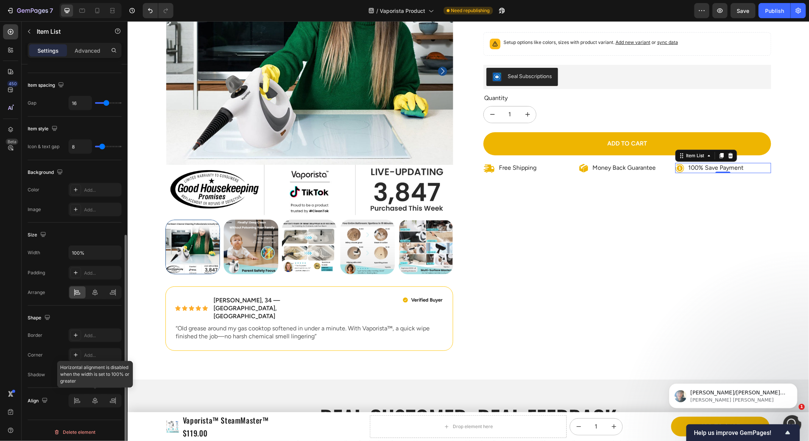
click at [96, 394] on div at bounding box center [95, 401] width 53 height 14
click at [95, 292] on icon at bounding box center [94, 292] width 5 height 7
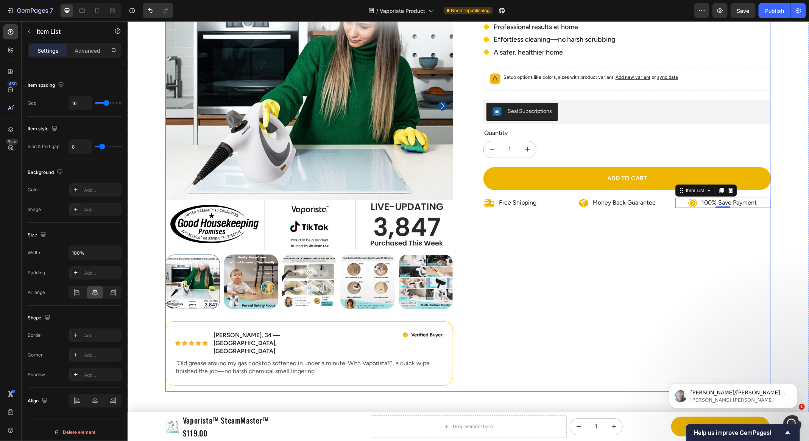
scroll to position [47, 0]
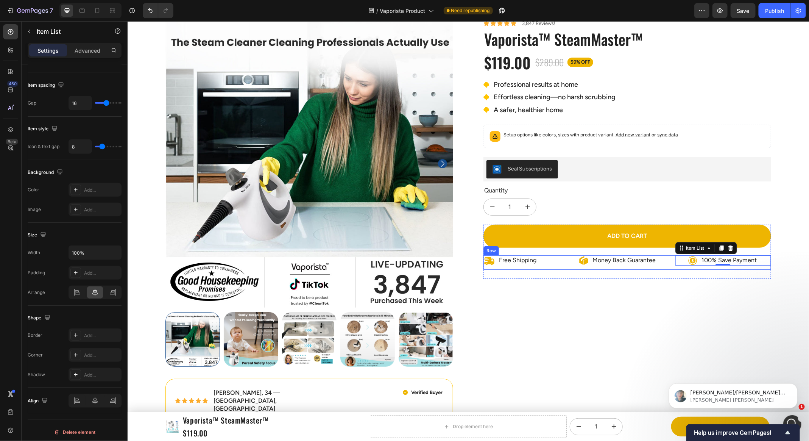
click at [659, 260] on div "Money Back Guarantee" at bounding box center [627, 260] width 96 height 10
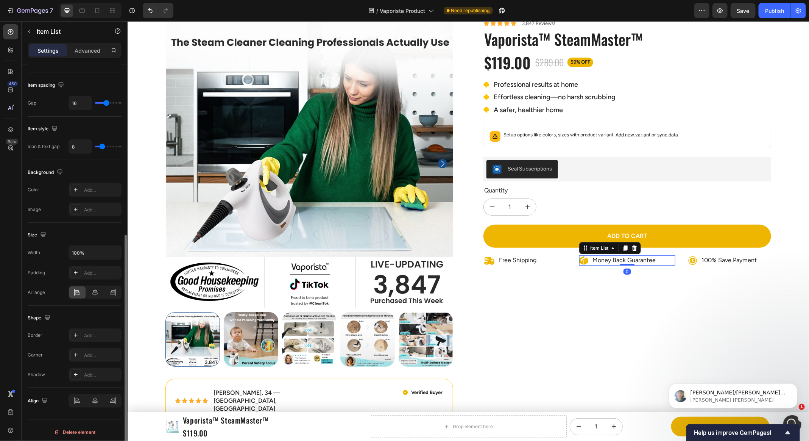
scroll to position [298, 0]
click at [95, 291] on icon at bounding box center [94, 292] width 5 height 7
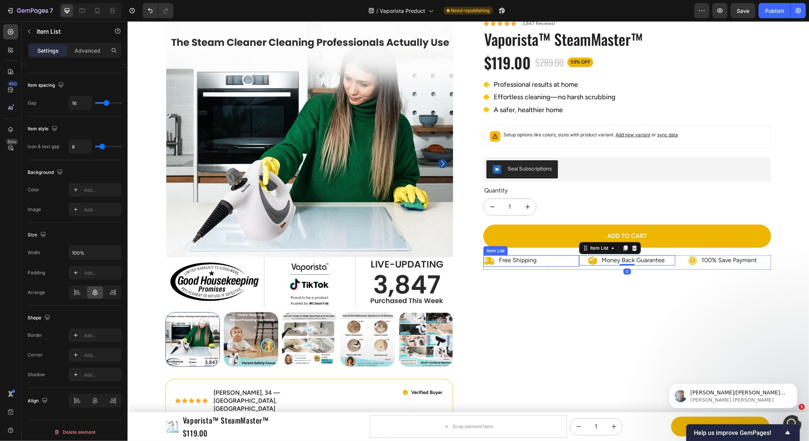
click at [558, 260] on div "Free Shipping" at bounding box center [531, 260] width 96 height 11
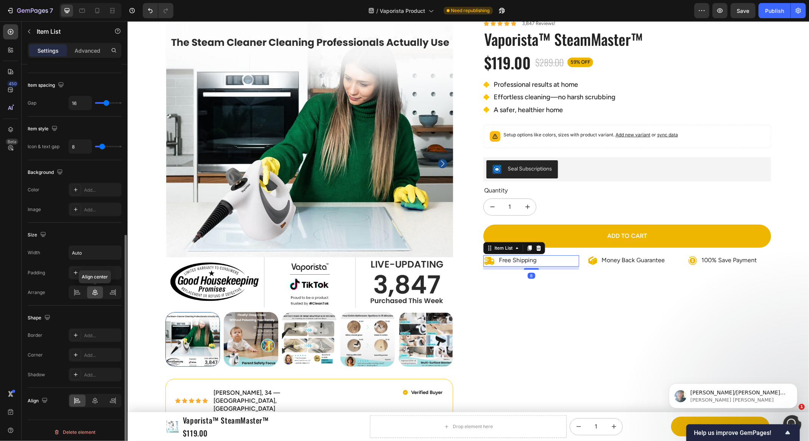
click at [93, 292] on icon at bounding box center [95, 293] width 8 height 8
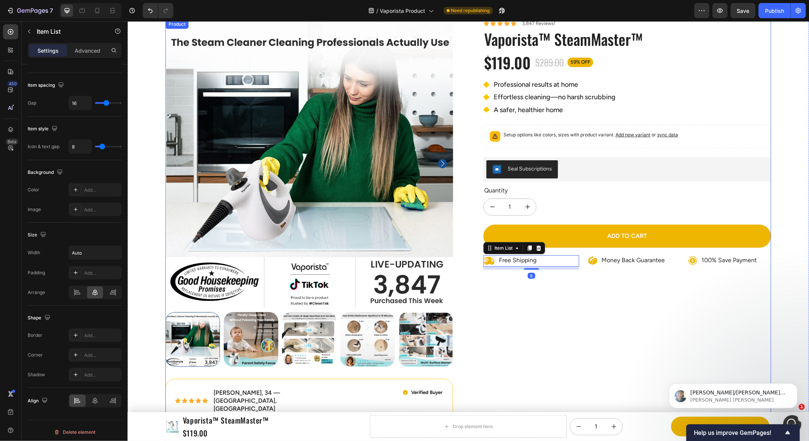
click at [601, 295] on div "Icon Icon Icon Icon Icon Icon List 3,847 Reviews! Text Block Row Vaporista™ Ste…" at bounding box center [627, 234] width 288 height 430
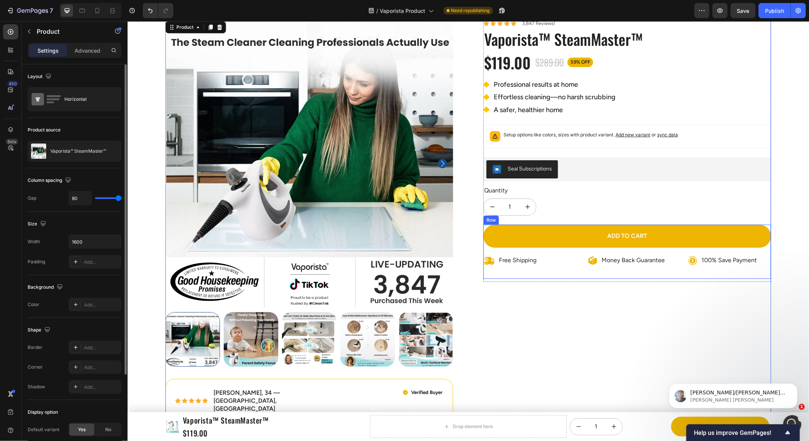
click at [514, 266] on div "Free Shipping Item List" at bounding box center [531, 262] width 96 height 14
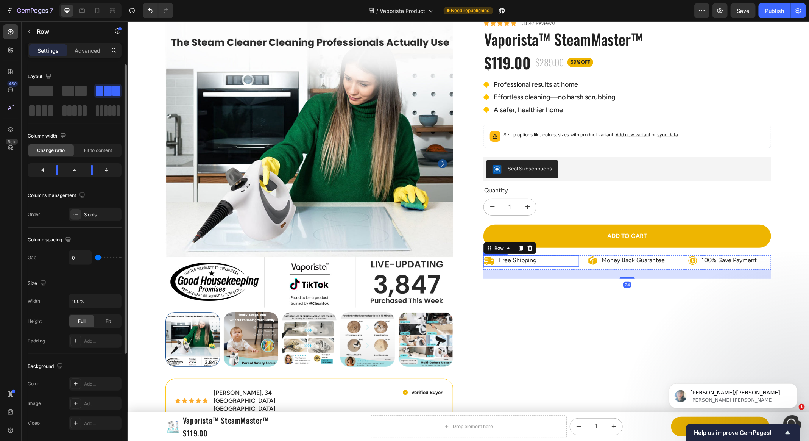
click at [492, 261] on icon at bounding box center [489, 260] width 11 height 8
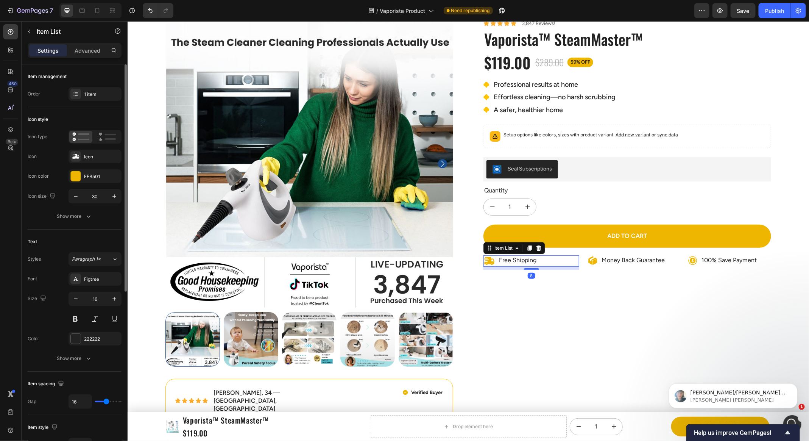
scroll to position [184, 0]
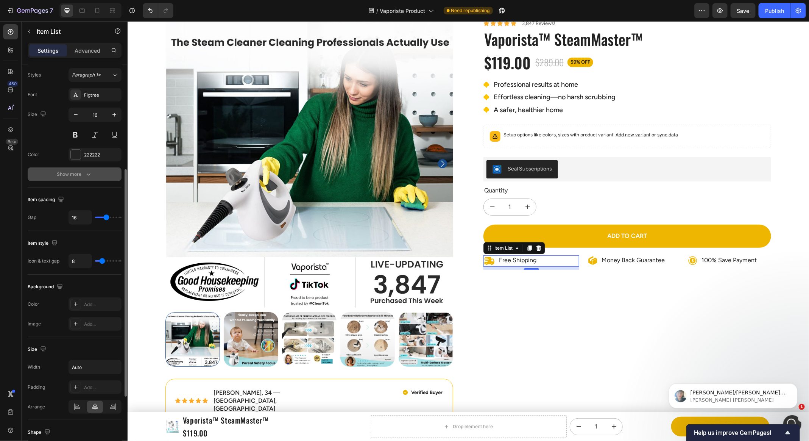
click at [77, 171] on div "Show more" at bounding box center [74, 174] width 35 height 8
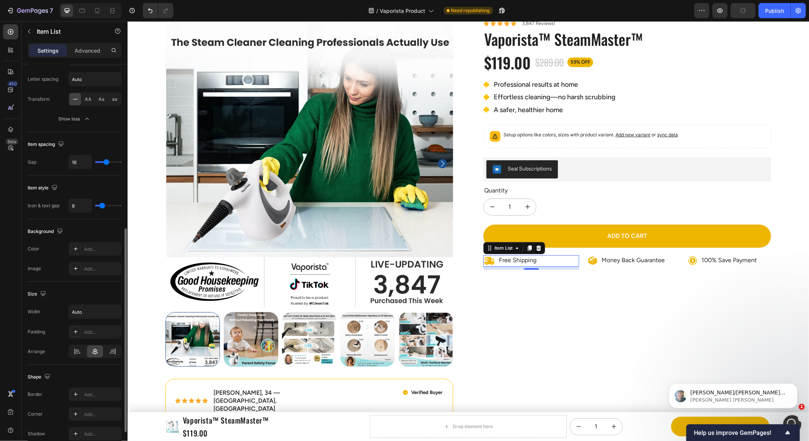
scroll to position [378, 0]
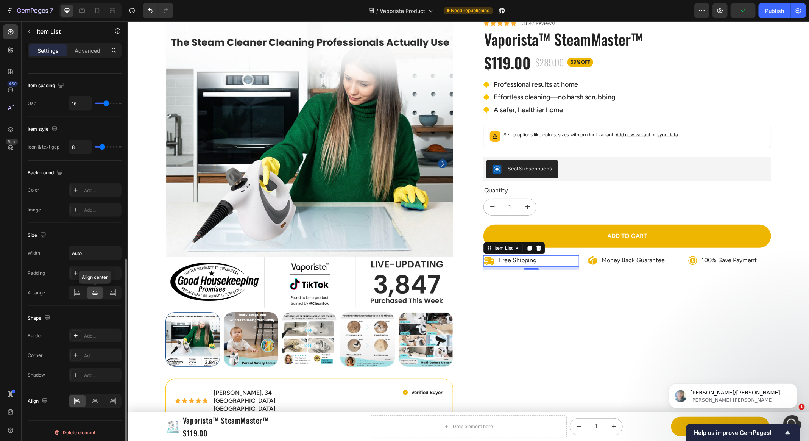
click at [92, 289] on icon at bounding box center [95, 293] width 8 height 8
click at [82, 289] on div at bounding box center [77, 293] width 16 height 12
click at [90, 290] on div at bounding box center [95, 293] width 16 height 12
click at [103, 290] on div at bounding box center [95, 293] width 16 height 12
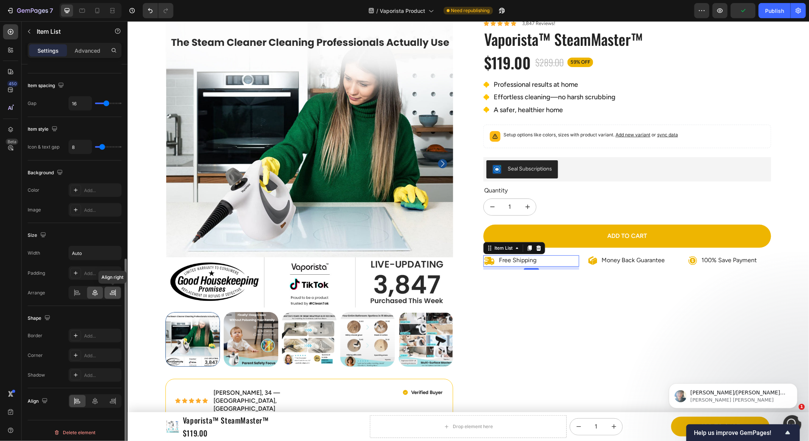
click at [108, 289] on div at bounding box center [113, 293] width 16 height 12
click at [94, 289] on icon at bounding box center [95, 293] width 8 height 8
click at [95, 306] on div "Shape Border Add... Corner Add... Shadow Add..." at bounding box center [75, 347] width 94 height 82
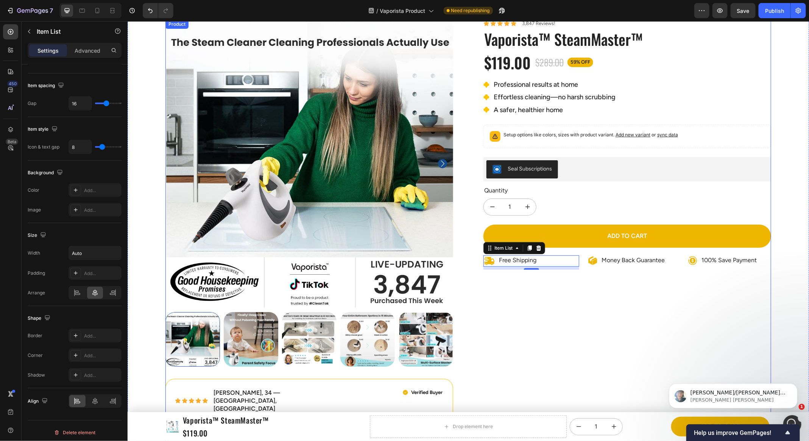
click at [623, 289] on div "Icon Icon Icon Icon Icon Icon List 3,847 Reviews! Text Block Row Vaporista™ Ste…" at bounding box center [627, 234] width 288 height 430
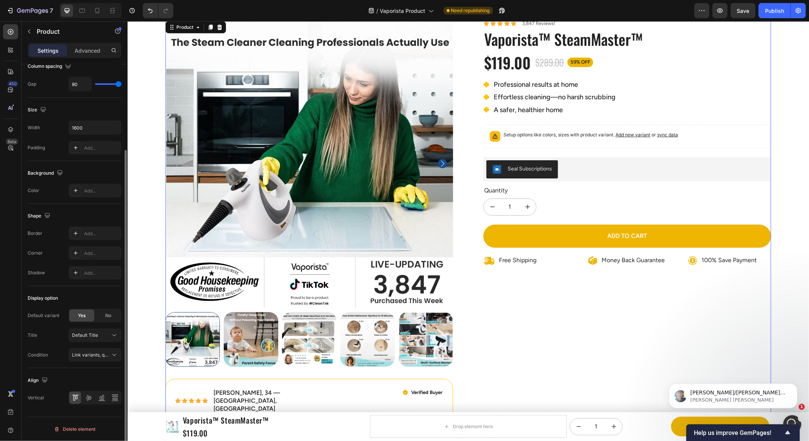
scroll to position [0, 0]
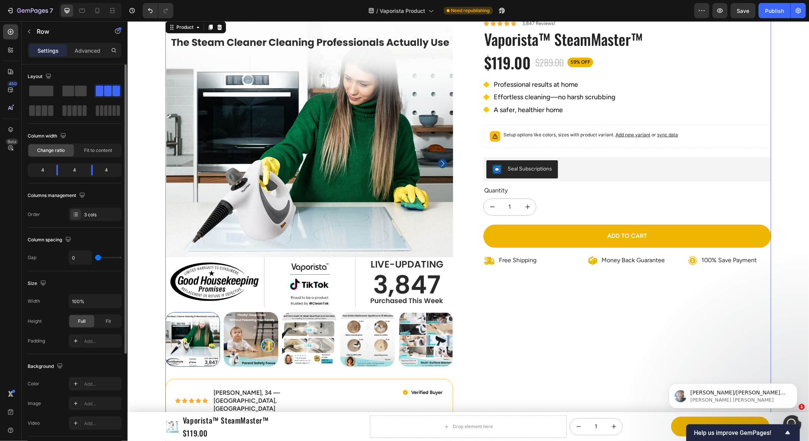
click at [628, 264] on div "Money Back Guarantee Item List" at bounding box center [627, 262] width 96 height 14
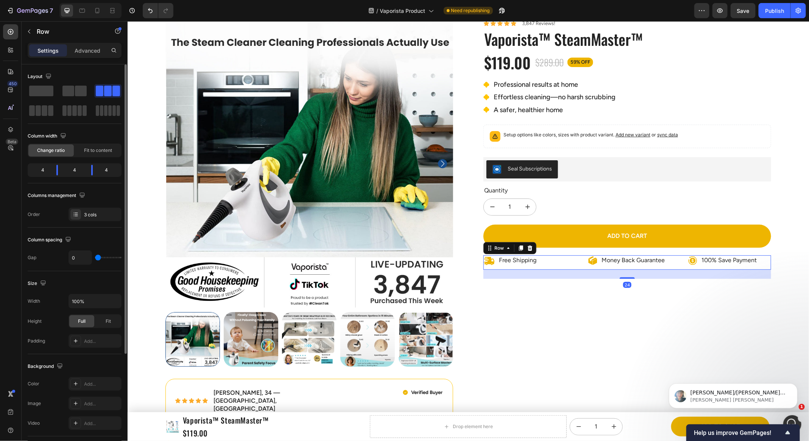
click at [583, 258] on div "Money Back Guarantee" at bounding box center [627, 260] width 96 height 10
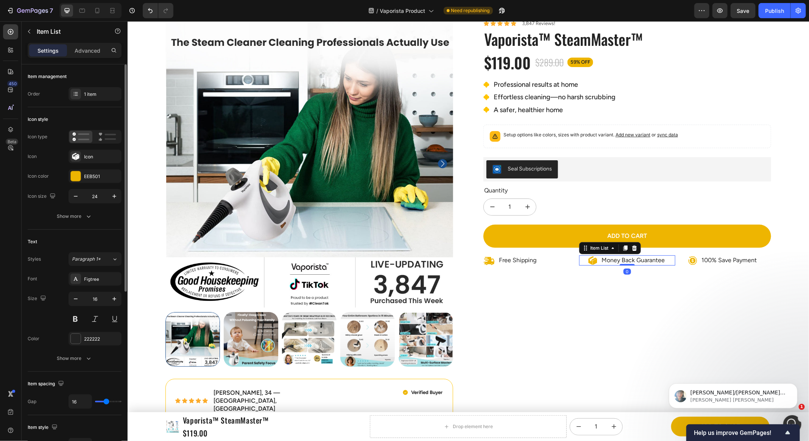
click at [569, 259] on div "Free Shipping" at bounding box center [531, 260] width 96 height 11
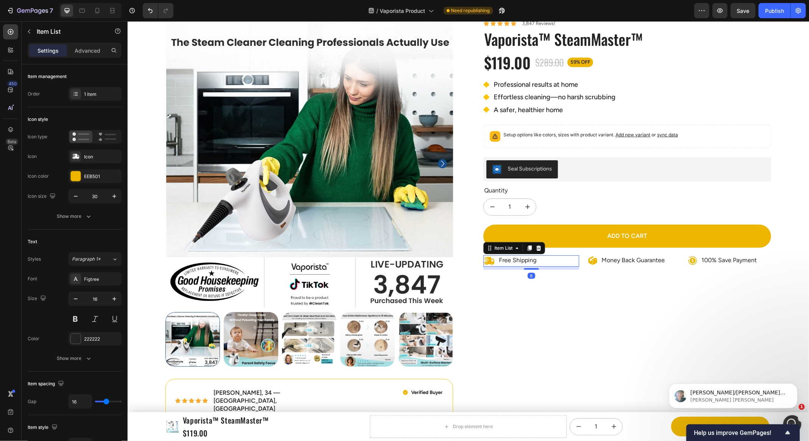
click at [482, 260] on div "Product Images Icon Icon Icon Icon Icon Icon List Emily R., 34 — Austin, TX Tex…" at bounding box center [468, 234] width 606 height 430
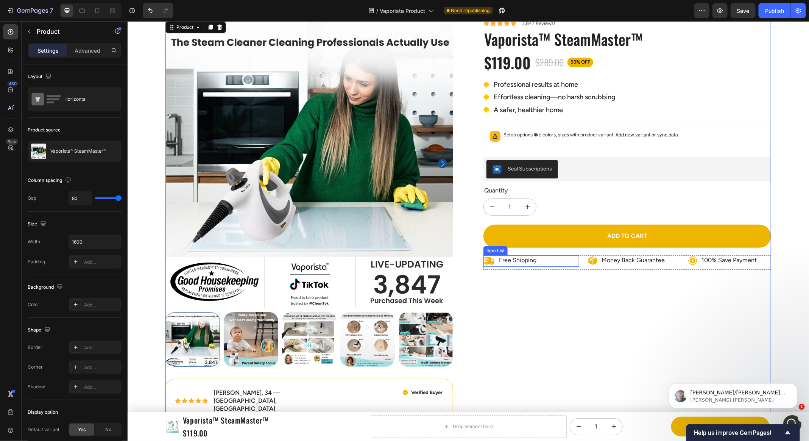
click at [542, 265] on div "Free Shipping Item List" at bounding box center [531, 262] width 96 height 14
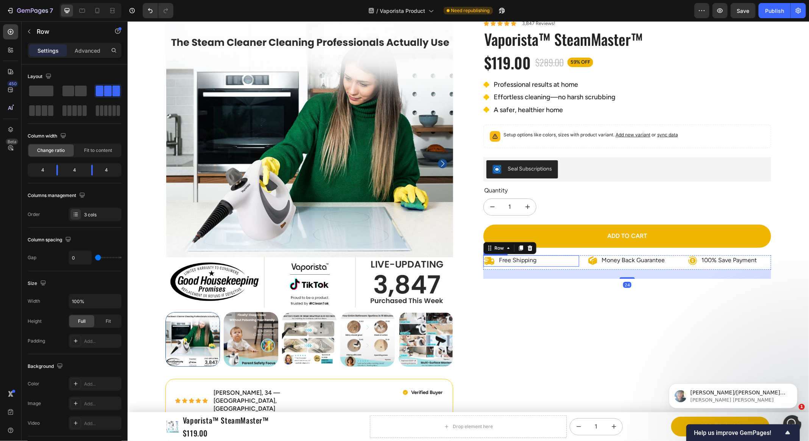
click at [556, 261] on div "Free Shipping" at bounding box center [531, 260] width 96 height 11
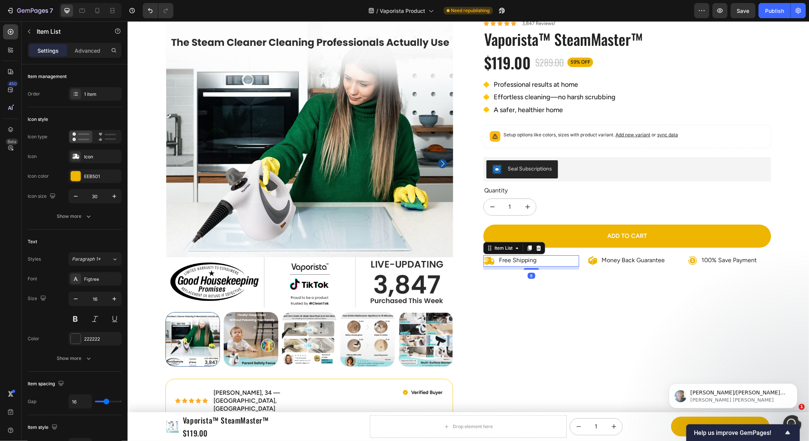
click at [569, 291] on div "Icon Icon Icon Icon Icon Icon List 3,847 Reviews! Text Block Row Vaporista™ Ste…" at bounding box center [627, 234] width 288 height 430
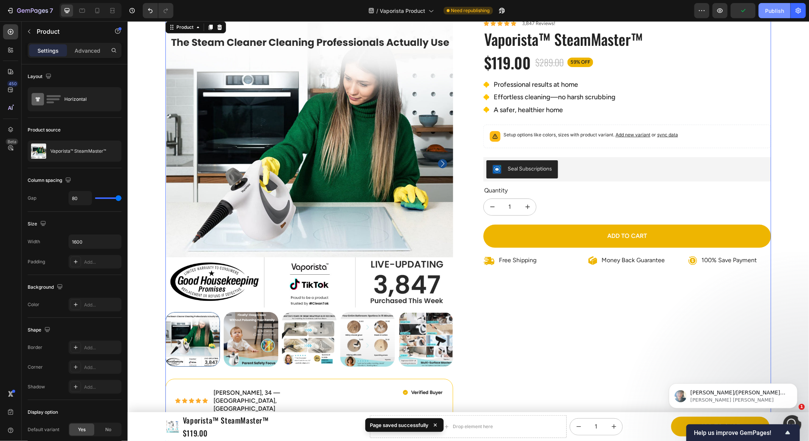
click at [769, 16] on button "Publish" at bounding box center [775, 10] width 32 height 15
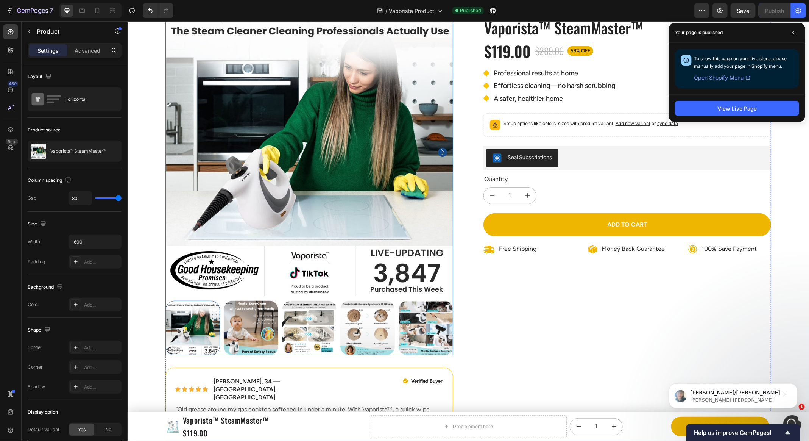
scroll to position [64, 0]
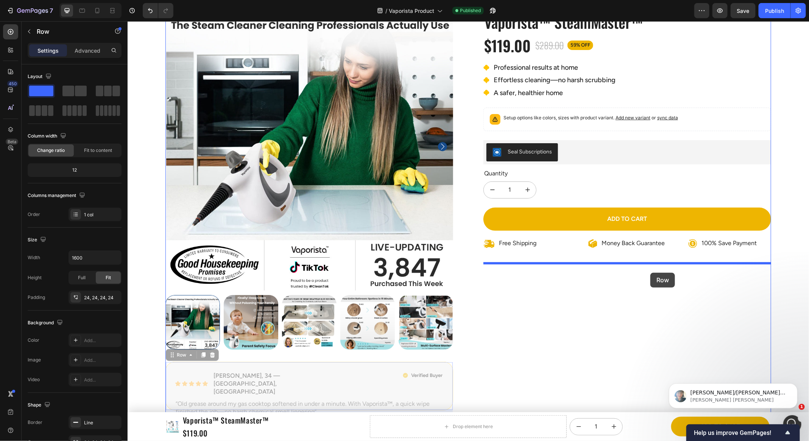
drag, startPoint x: 373, startPoint y: 366, endPoint x: 650, endPoint y: 272, distance: 292.5
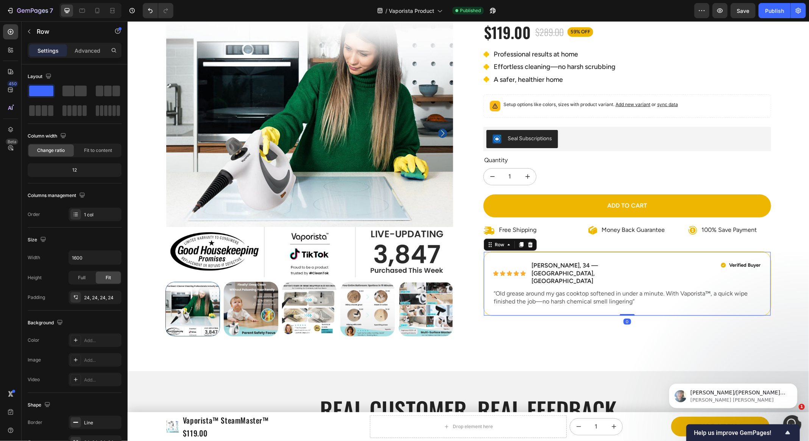
scroll to position [84, 0]
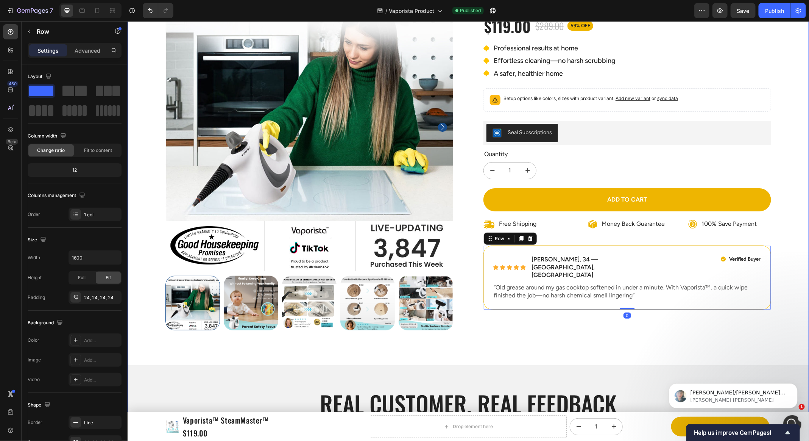
click at [789, 253] on div "Product Images Icon Icon Icon Icon Icon Icon List 3,847 Reviews! Text Block Row…" at bounding box center [468, 326] width 682 height 687
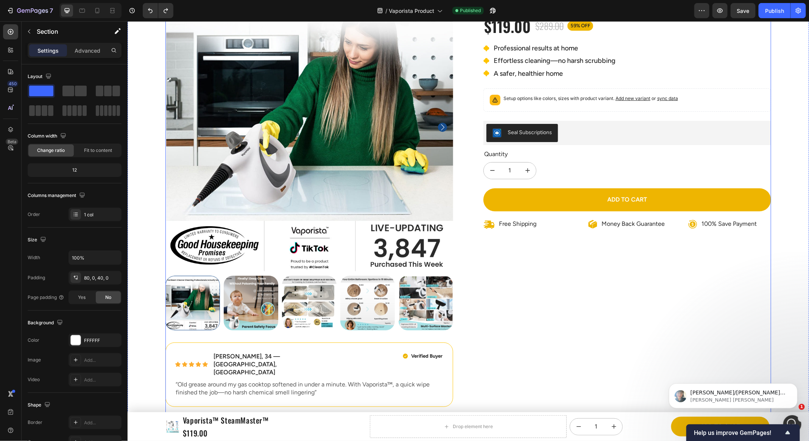
click at [645, 287] on div "Icon Icon Icon Icon Icon Icon List 3,847 Reviews! Text Block Row Vaporista™ Ste…" at bounding box center [627, 198] width 288 height 430
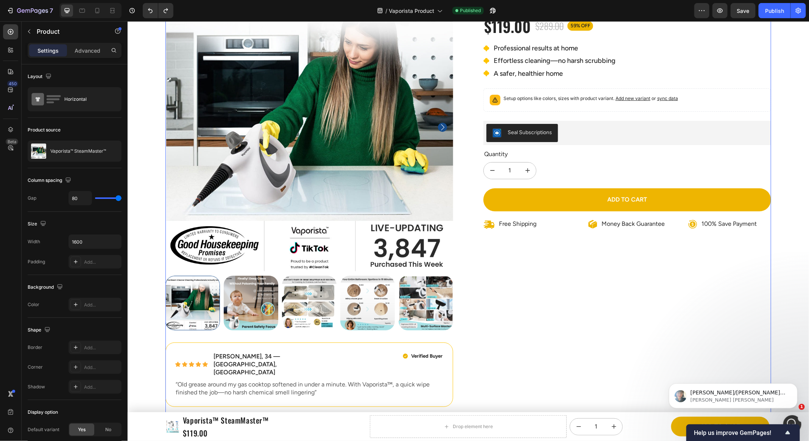
click at [626, 329] on div "Icon Icon Icon Icon Icon Icon List 3,847 Reviews! Text Block Row Vaporista™ Ste…" at bounding box center [627, 198] width 288 height 430
click at [523, 225] on p "Free Shipping" at bounding box center [517, 224] width 37 height 8
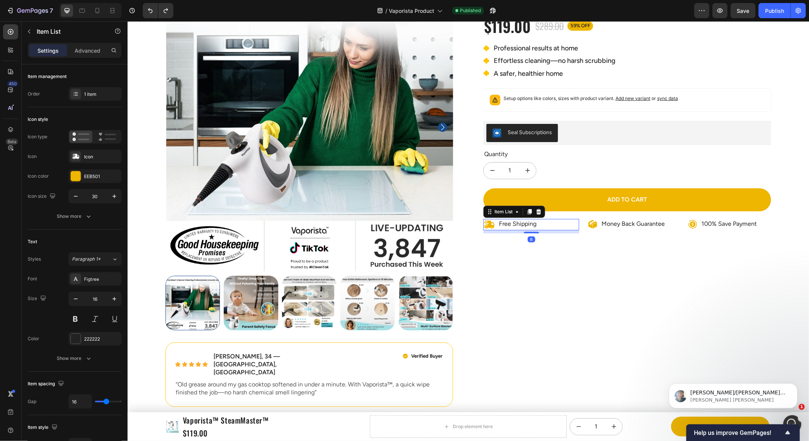
click at [554, 226] on div "Free Shipping" at bounding box center [531, 224] width 96 height 11
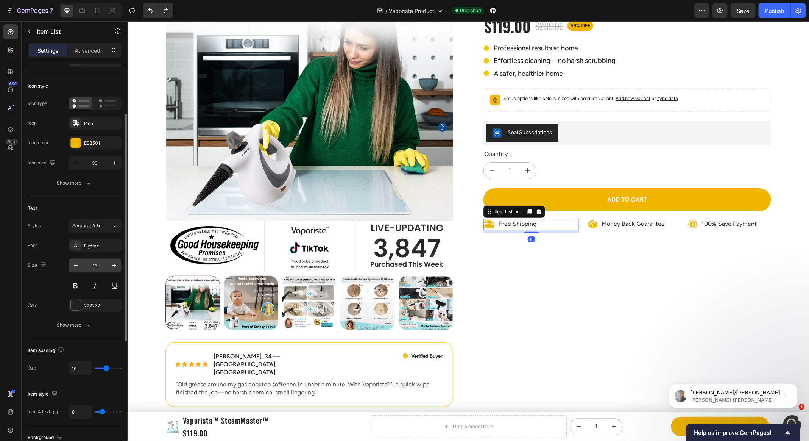
scroll to position [222, 0]
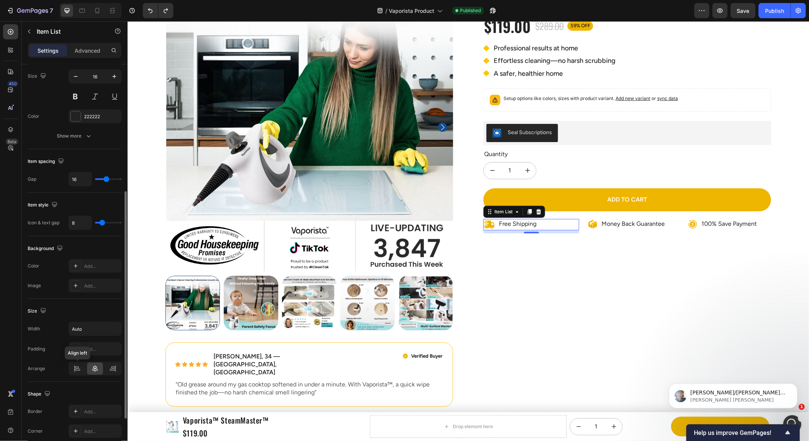
click at [83, 366] on div at bounding box center [77, 368] width 16 height 12
click at [114, 365] on icon at bounding box center [113, 369] width 8 height 8
click at [78, 366] on icon at bounding box center [77, 367] width 4 height 2
click at [88, 362] on div at bounding box center [95, 368] width 16 height 12
click at [94, 365] on icon at bounding box center [95, 369] width 8 height 8
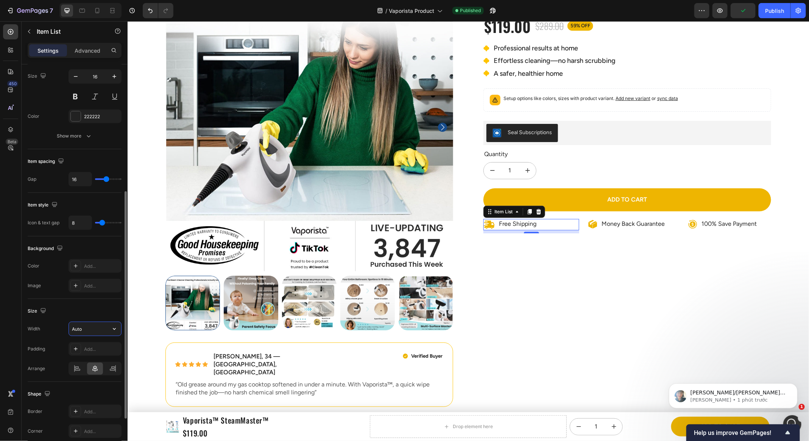
click at [97, 327] on input "Auto" at bounding box center [95, 329] width 52 height 14
click at [112, 325] on icon "button" at bounding box center [115, 329] width 8 height 8
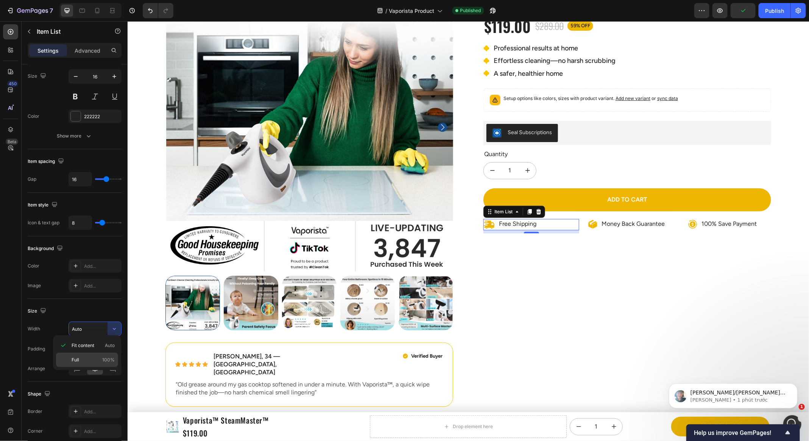
click at [91, 360] on p "Full 100%" at bounding box center [93, 359] width 43 height 7
type input "100%"
click at [498, 303] on div "Icon Icon Icon Icon Icon Icon List 3,847 Reviews! Text Block Row Vaporista™ Ste…" at bounding box center [627, 198] width 288 height 430
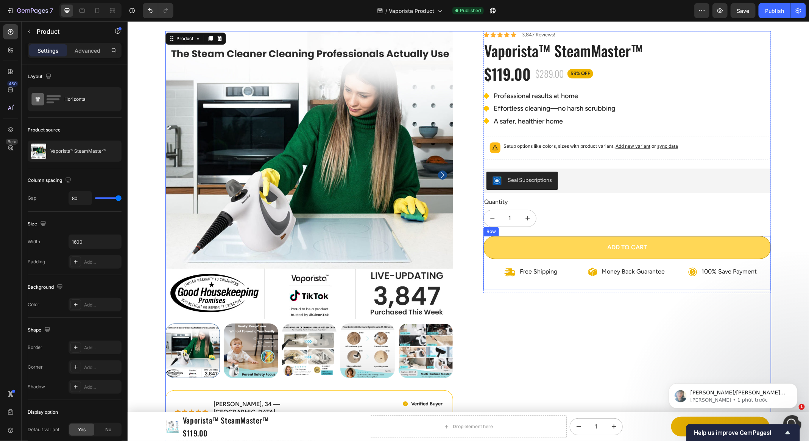
scroll to position [0, 0]
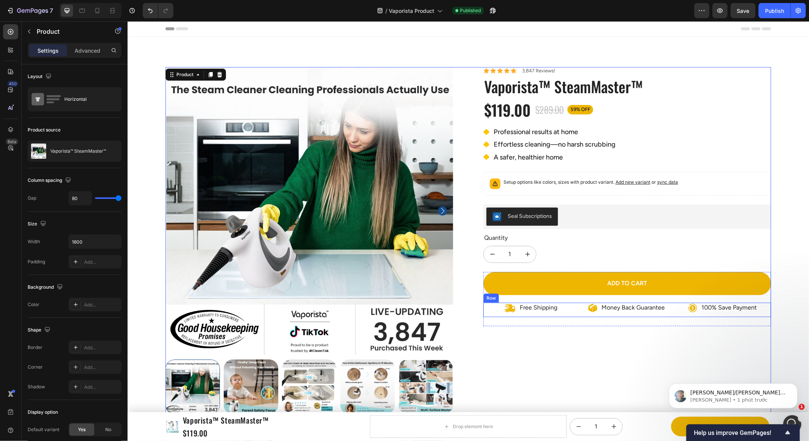
click at [583, 311] on div "Money Back Guarantee Item List" at bounding box center [627, 309] width 96 height 14
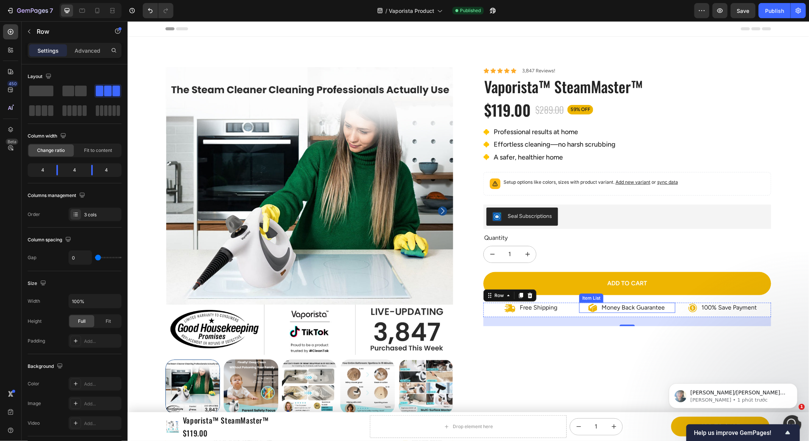
click at [647, 307] on p "Money Back Guarantee" at bounding box center [633, 307] width 63 height 8
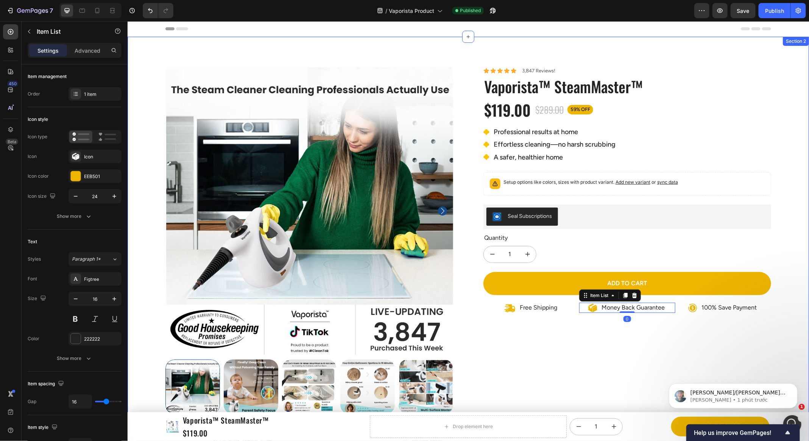
click at [780, 298] on div "Product Images Icon Icon Icon Icon Icon Icon List Emily R., 34 — Austin, TX Tex…" at bounding box center [468, 446] width 682 height 758
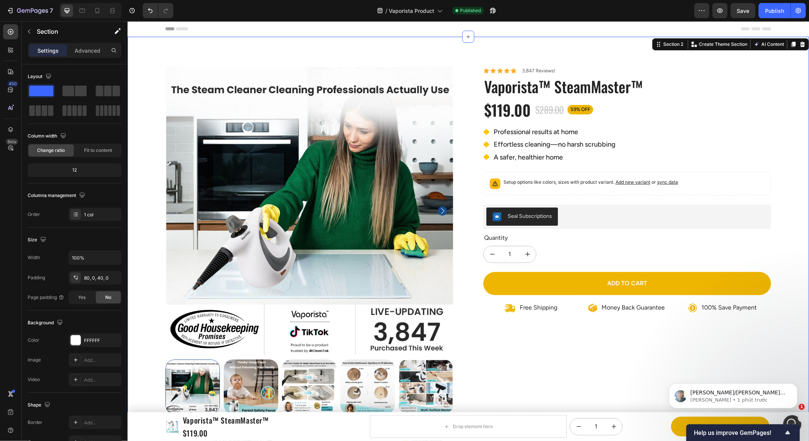
click at [803, 291] on div "Product Images Icon Icon Icon Icon Icon Icon List Emily R., 34 — Austin, TX Tex…" at bounding box center [468, 446] width 682 height 758
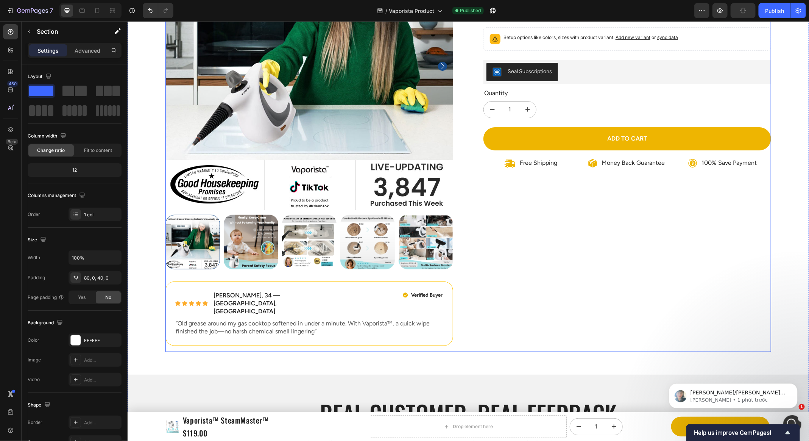
scroll to position [87, 0]
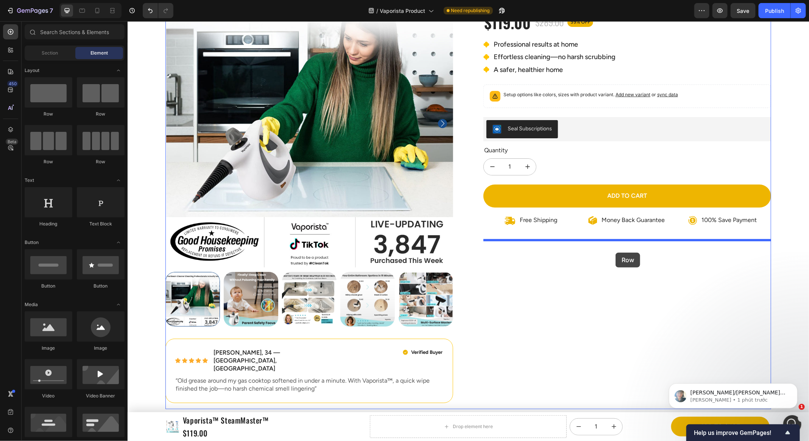
drag, startPoint x: 180, startPoint y: 122, endPoint x: 477, endPoint y: 202, distance: 307.0
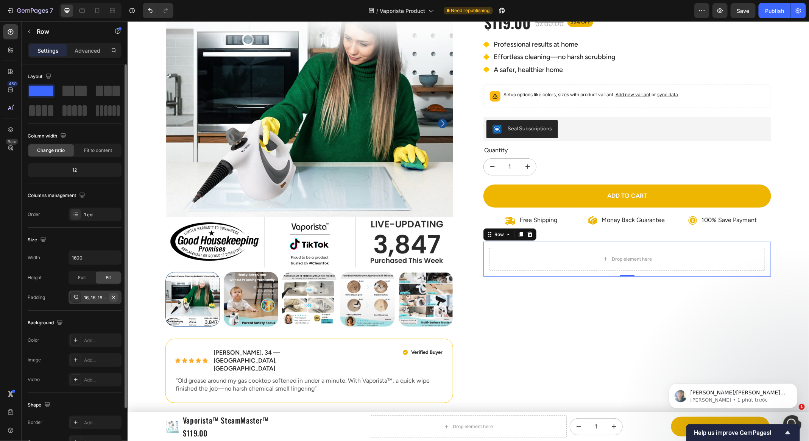
click at [112, 295] on icon "button" at bounding box center [114, 297] width 6 height 6
drag, startPoint x: 87, startPoint y: 51, endPoint x: 101, endPoint y: 84, distance: 36.0
click at [87, 51] on p "Advanced" at bounding box center [88, 51] width 26 height 8
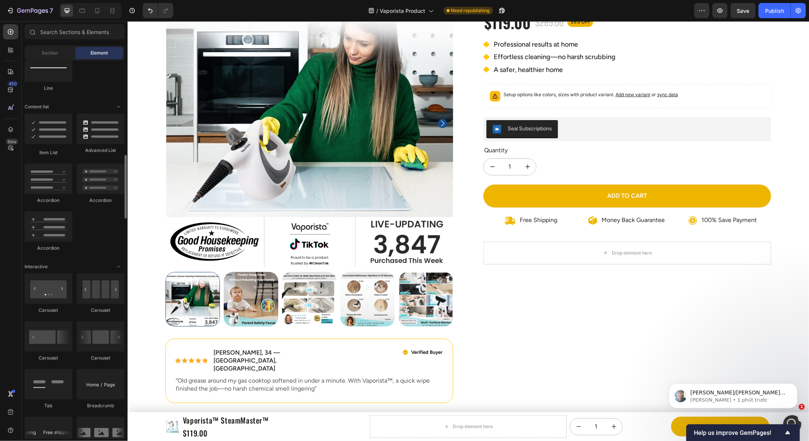
scroll to position [730, 0]
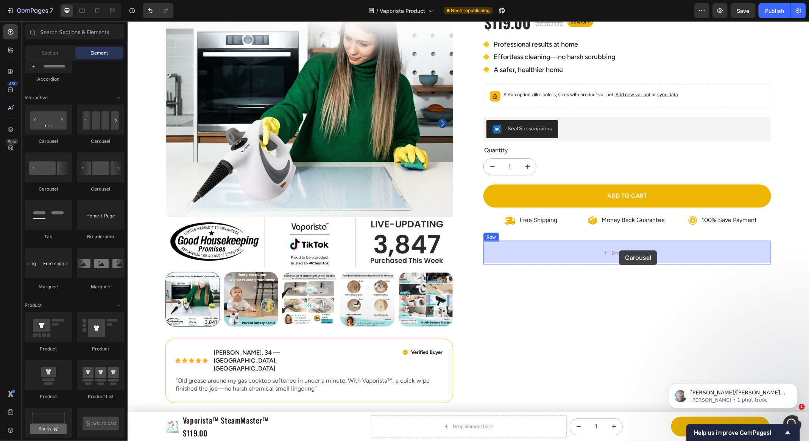
drag, startPoint x: 244, startPoint y: 174, endPoint x: 619, endPoint y: 250, distance: 382.1
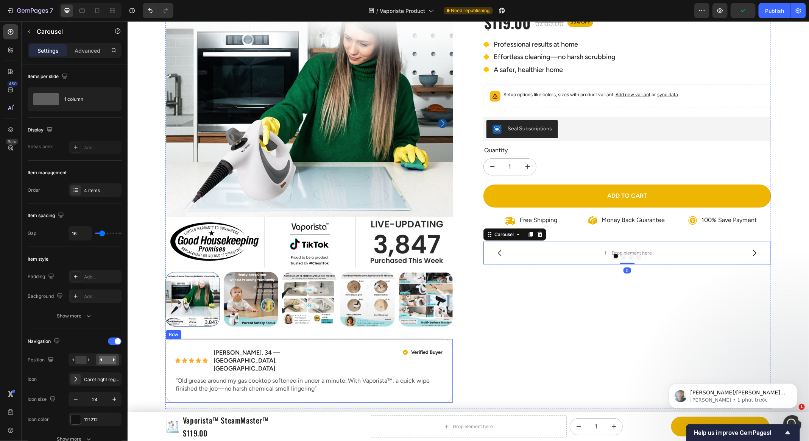
click at [339, 341] on div "Icon Icon Icon Icon Icon Icon List Emily R., 34 — Austin, TX Text Block Row Ver…" at bounding box center [309, 370] width 288 height 64
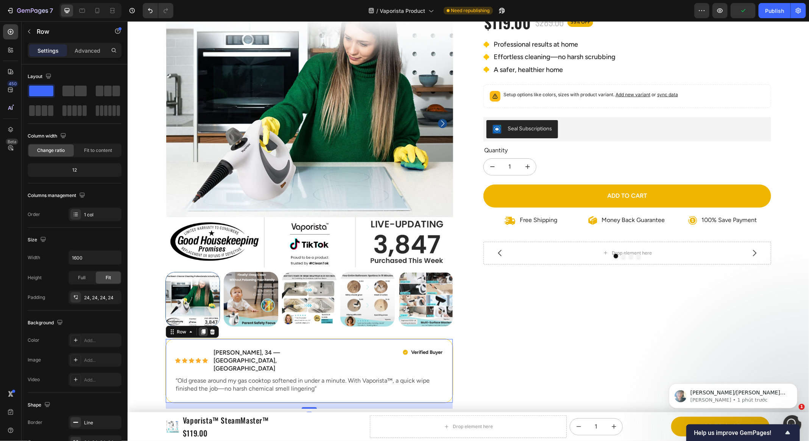
click at [200, 333] on icon at bounding box center [203, 331] width 6 height 6
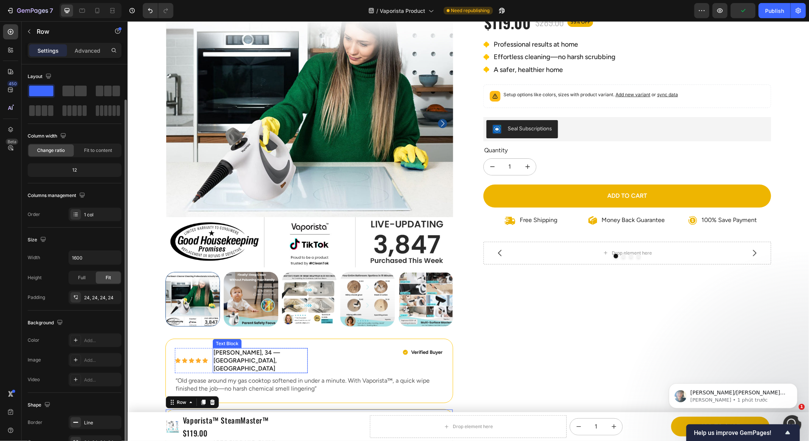
scroll to position [19, 0]
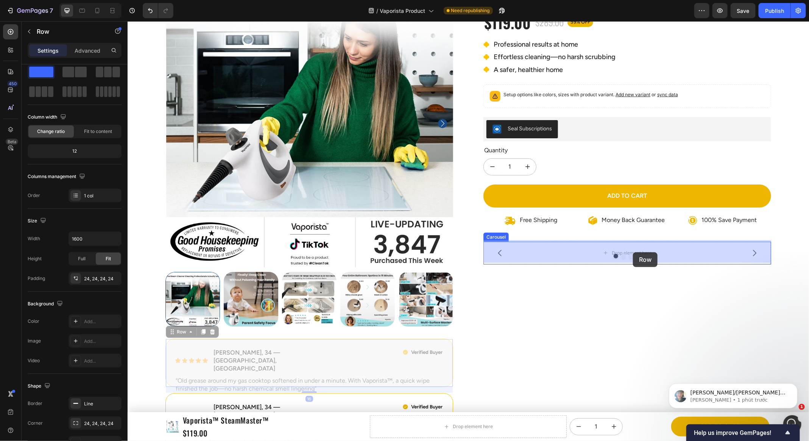
drag, startPoint x: 370, startPoint y: 342, endPoint x: 633, endPoint y: 252, distance: 278.4
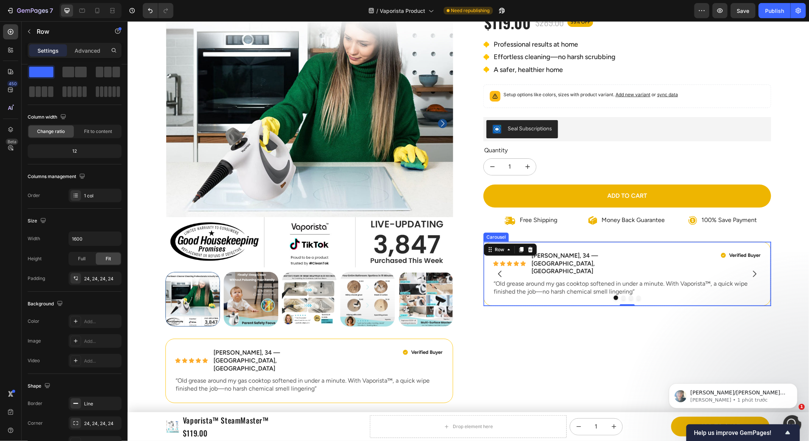
click at [755, 269] on icon "Carousel Next Arrow" at bounding box center [754, 273] width 9 height 9
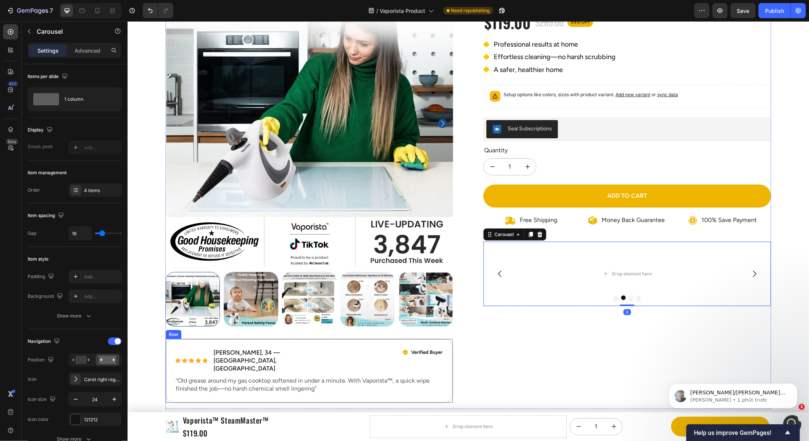
click at [294, 343] on div "Icon Icon Icon Icon Icon Icon List Emily R., 34 — Austin, TX Text Block Row Ver…" at bounding box center [309, 370] width 288 height 64
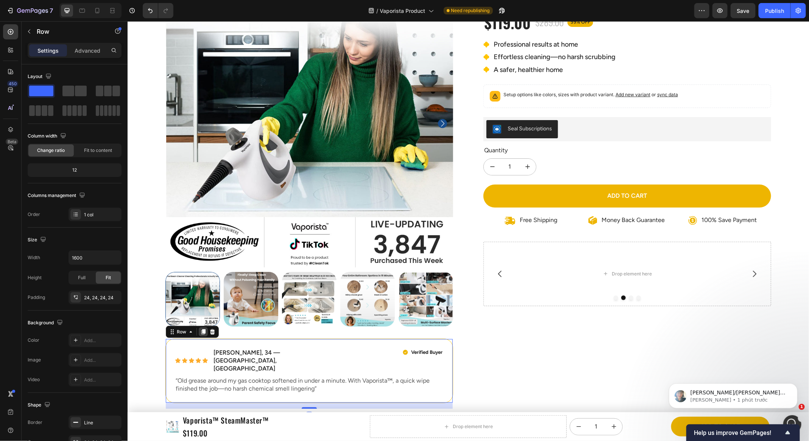
click at [200, 333] on icon at bounding box center [203, 331] width 6 height 6
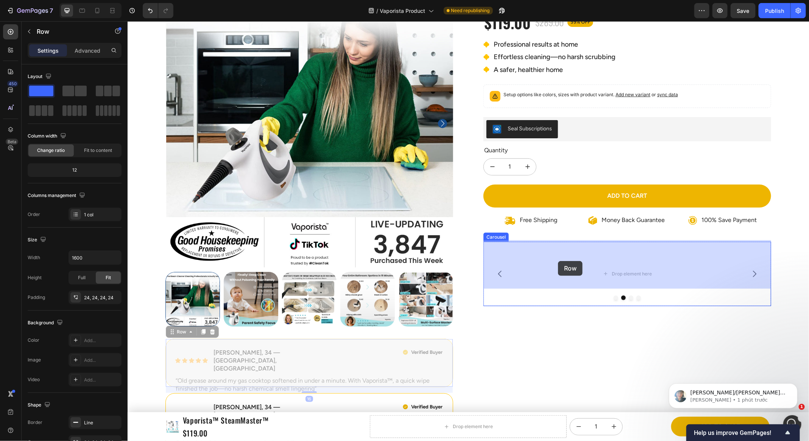
drag, startPoint x: 312, startPoint y: 343, endPoint x: 558, endPoint y: 261, distance: 259.2
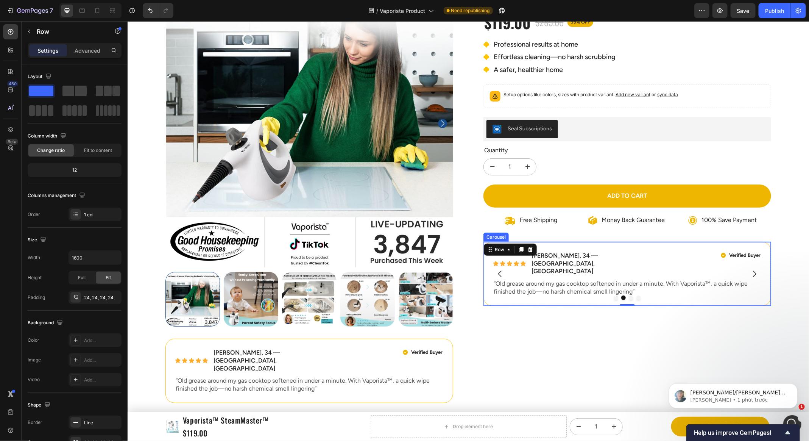
click at [755, 270] on icon "Carousel Next Arrow" at bounding box center [754, 273] width 3 height 6
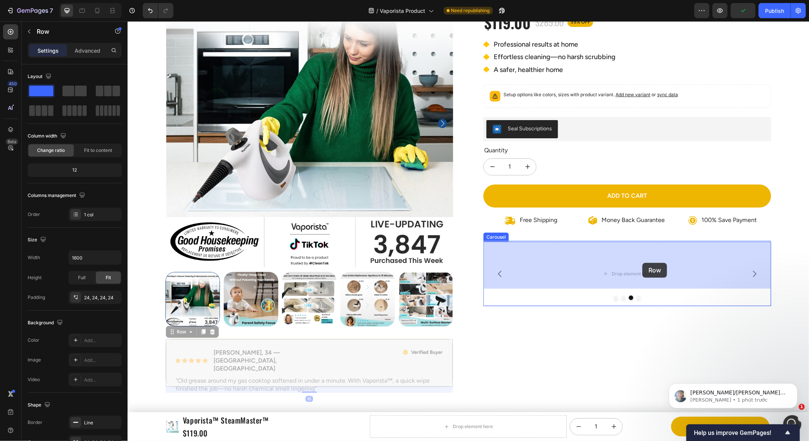
drag, startPoint x: 275, startPoint y: 338, endPoint x: 642, endPoint y: 262, distance: 374.8
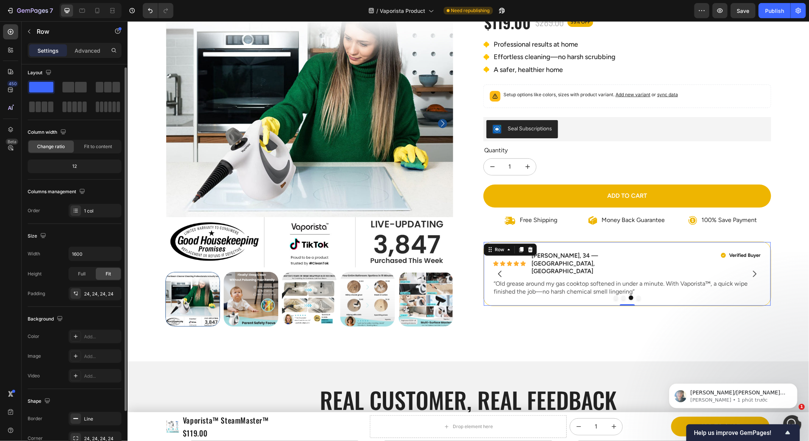
scroll to position [62, 0]
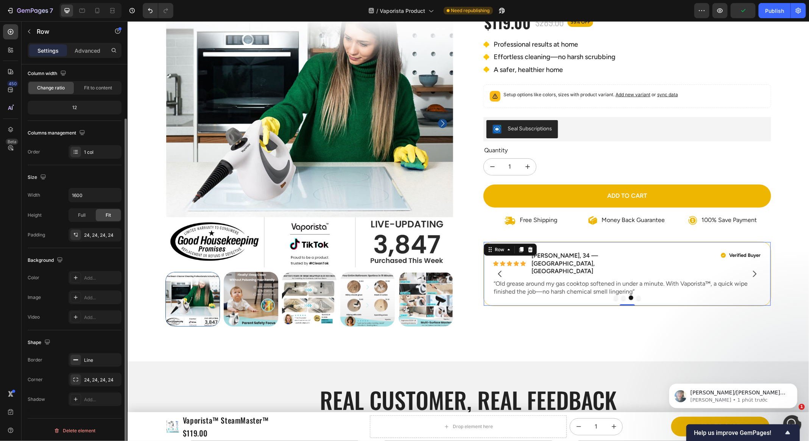
click at [112, 336] on div "Shape" at bounding box center [75, 342] width 94 height 12
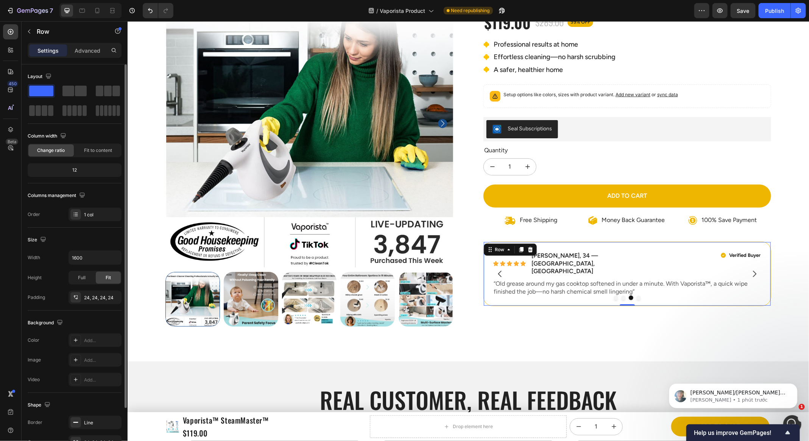
click at [91, 239] on div "Size" at bounding box center [75, 240] width 94 height 12
click at [94, 217] on div "1 col" at bounding box center [95, 215] width 53 height 14
click at [91, 242] on div "Size" at bounding box center [75, 240] width 94 height 12
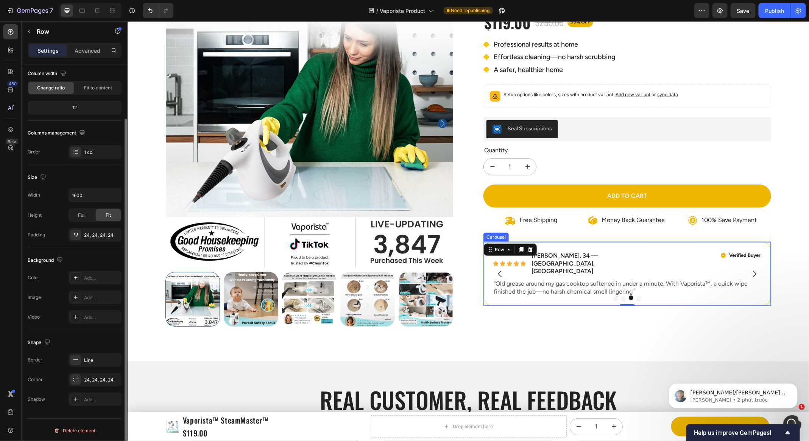
click at [630, 295] on button "Dot" at bounding box center [631, 297] width 5 height 5
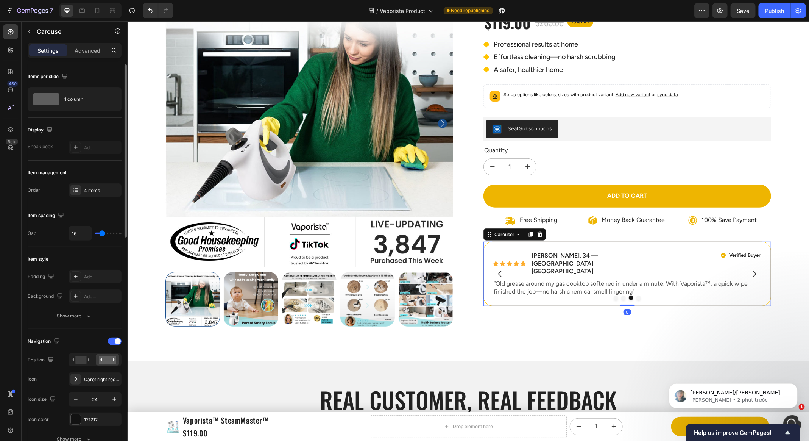
scroll to position [99, 0]
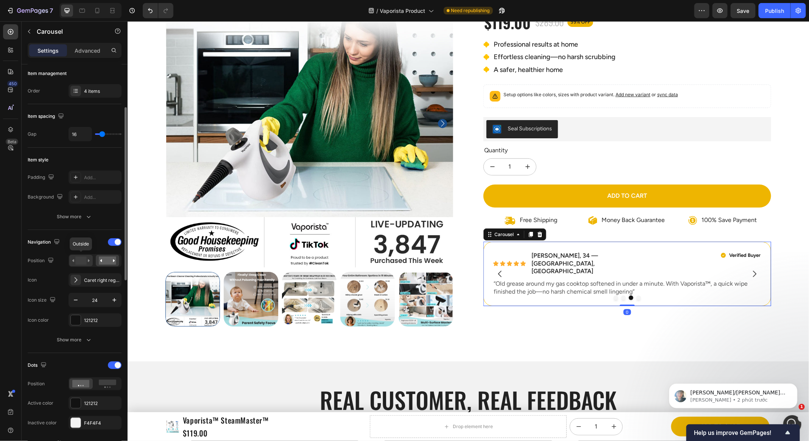
click at [75, 264] on div at bounding box center [80, 260] width 23 height 11
click at [81, 261] on rect at bounding box center [80, 260] width 11 height 8
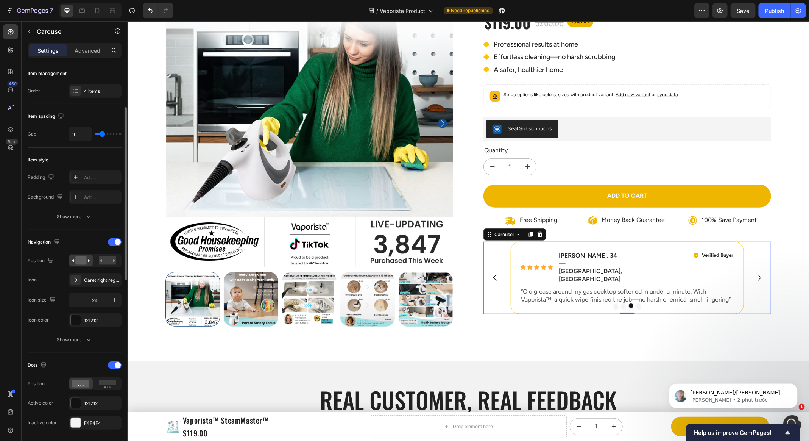
drag, startPoint x: 74, startPoint y: 323, endPoint x: 77, endPoint y: 331, distance: 8.0
click at [74, 323] on div at bounding box center [75, 320] width 11 height 11
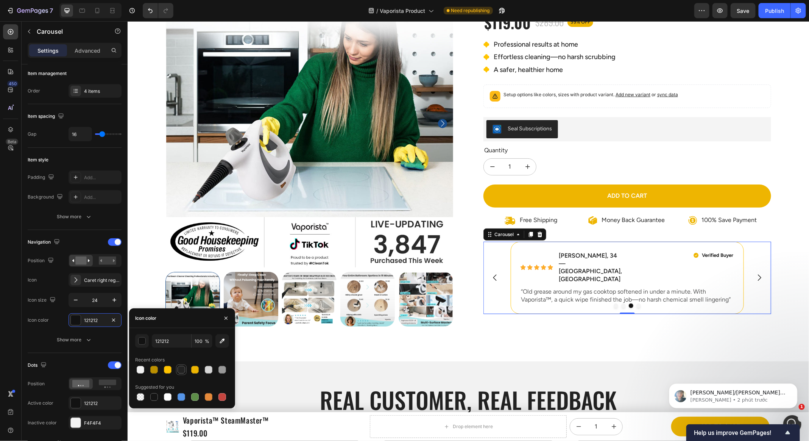
click at [180, 373] on div at bounding box center [182, 370] width 8 height 8
type input "222222"
click at [80, 345] on div "Navigation Position Icon Caret right regular Icon size 24 Icon color 222222 Sho…" at bounding box center [75, 291] width 94 height 123
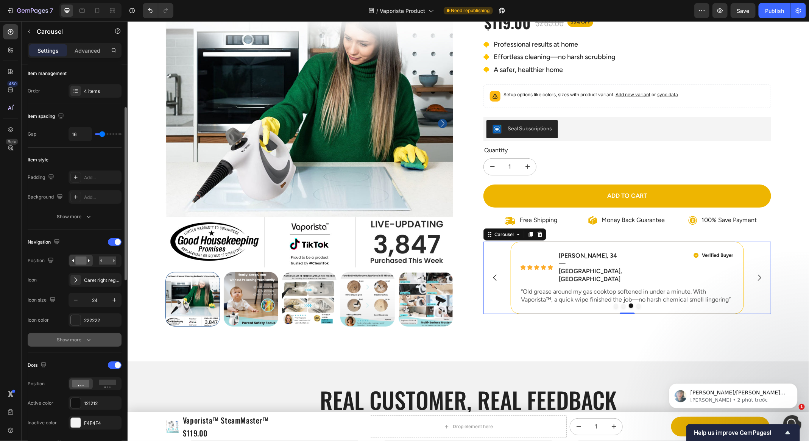
click at [82, 342] on button "Show more" at bounding box center [75, 340] width 94 height 14
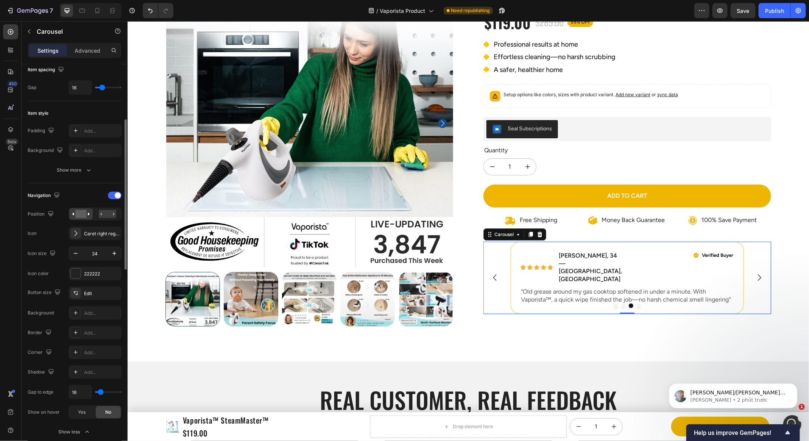
drag, startPoint x: 101, startPoint y: 390, endPoint x: 41, endPoint y: 384, distance: 60.9
type input "0"
click at [95, 391] on input "range" at bounding box center [108, 392] width 27 height 2
type input "0"
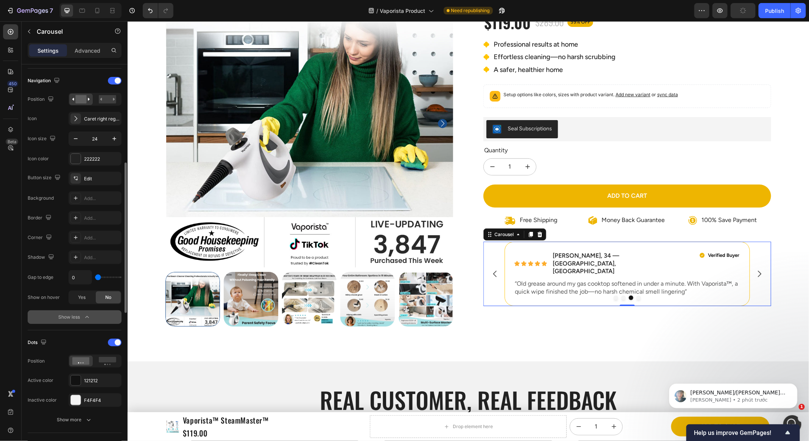
scroll to position [317, 0]
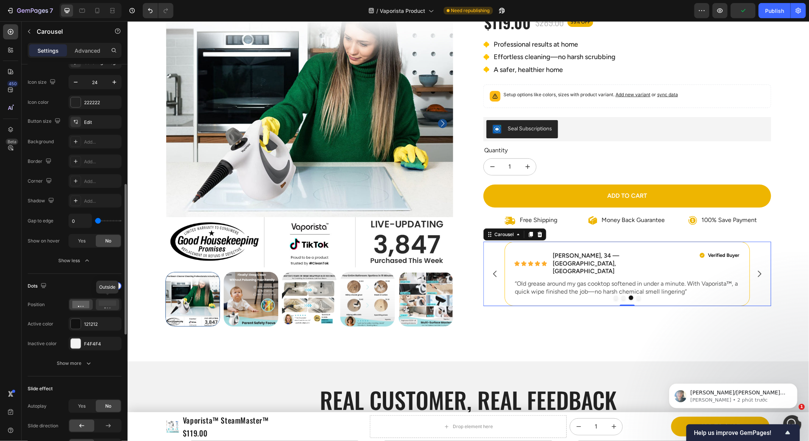
click at [106, 305] on icon at bounding box center [107, 304] width 17 height 8
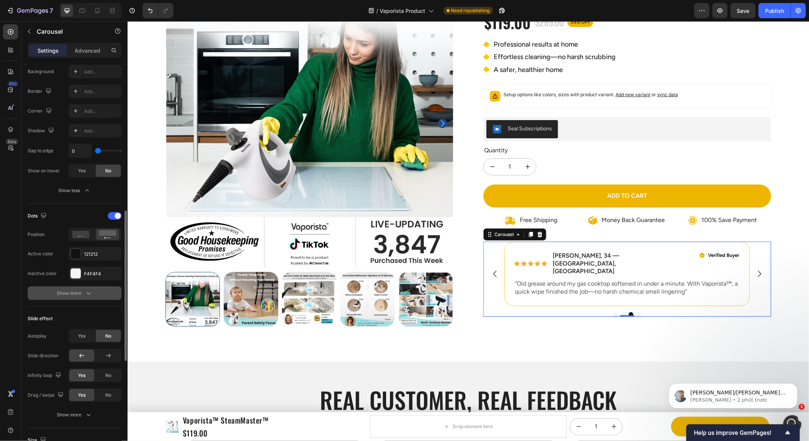
click at [78, 287] on button "Show more" at bounding box center [75, 293] width 94 height 14
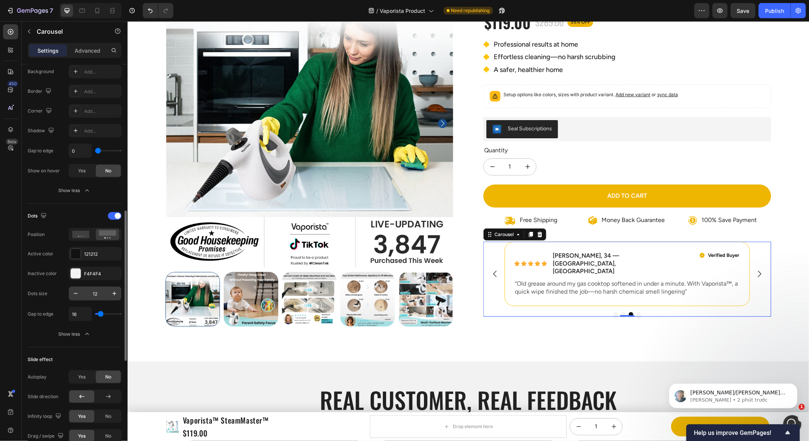
click at [97, 293] on input "12" at bounding box center [95, 294] width 25 height 14
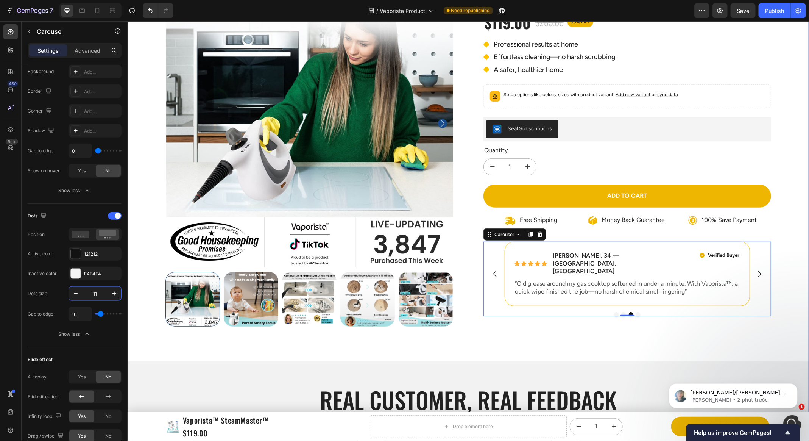
type input "10"
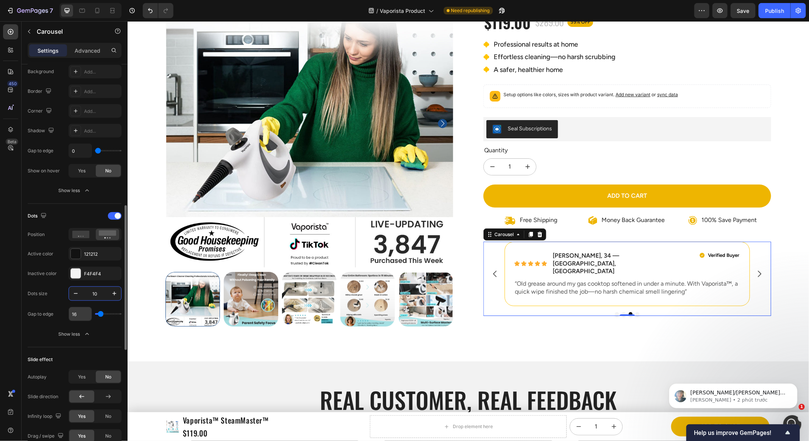
click at [76, 311] on input "16" at bounding box center [80, 314] width 23 height 14
type input "15"
type input "14"
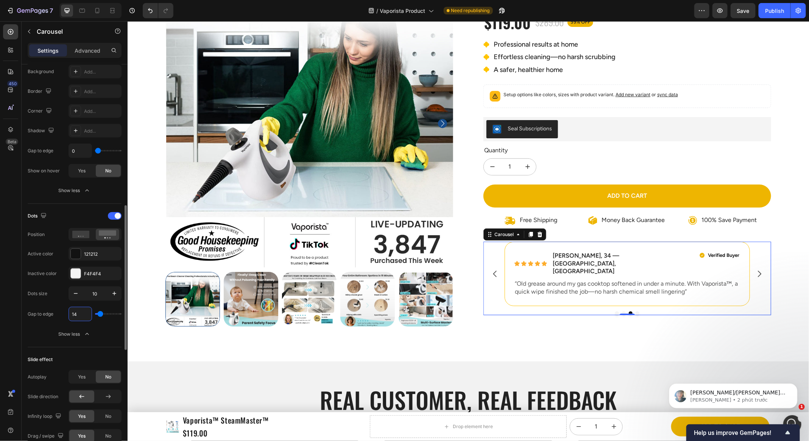
type input "13"
type input "12"
type input "13"
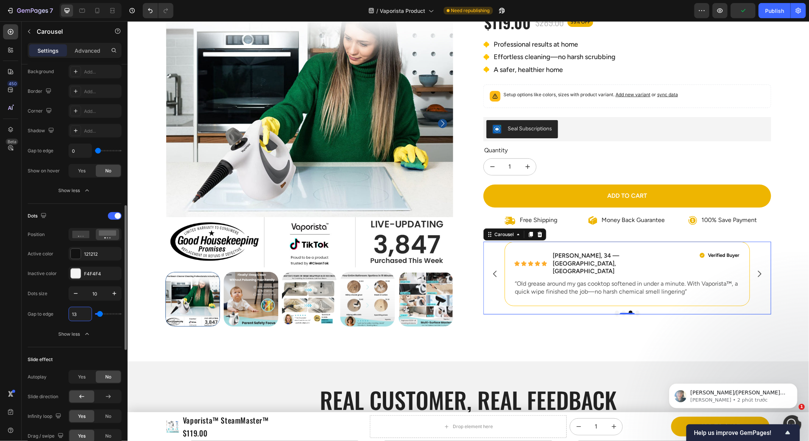
type input "13"
type input "14"
type input "15"
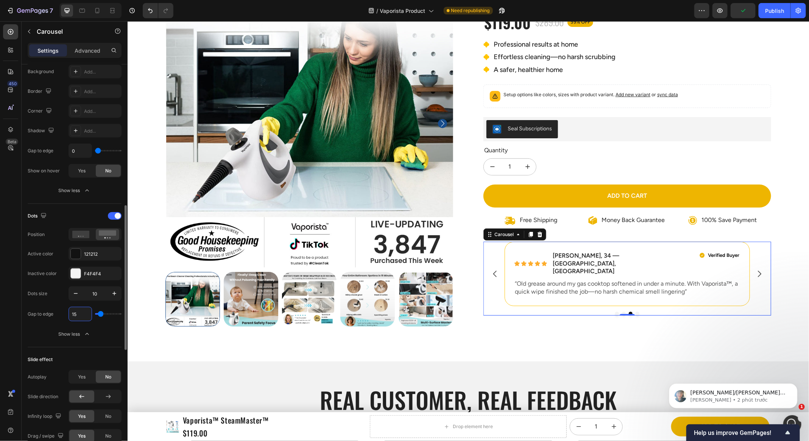
type input "16"
type input "17"
type input "16"
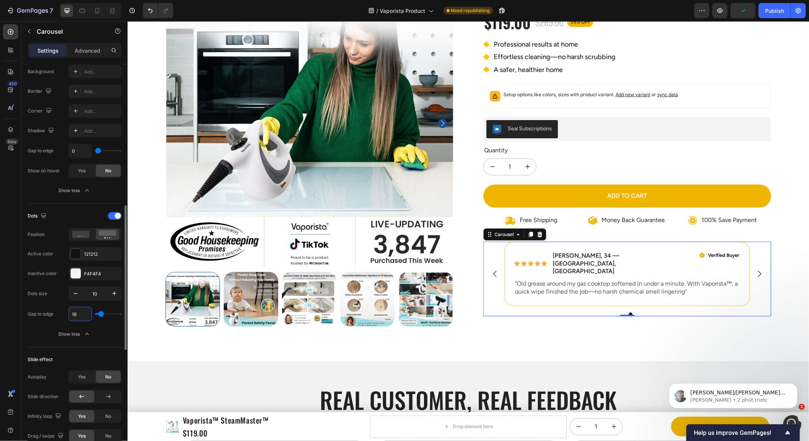
type input "16"
click at [778, 210] on div "Product Images Icon Icon Icon Icon Icon Icon List 3,847 Reviews! Text Block Row…" at bounding box center [468, 322] width 682 height 687
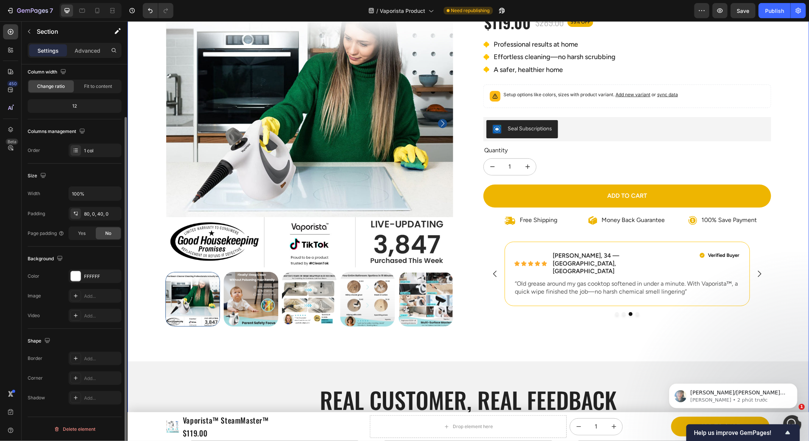
scroll to position [0, 0]
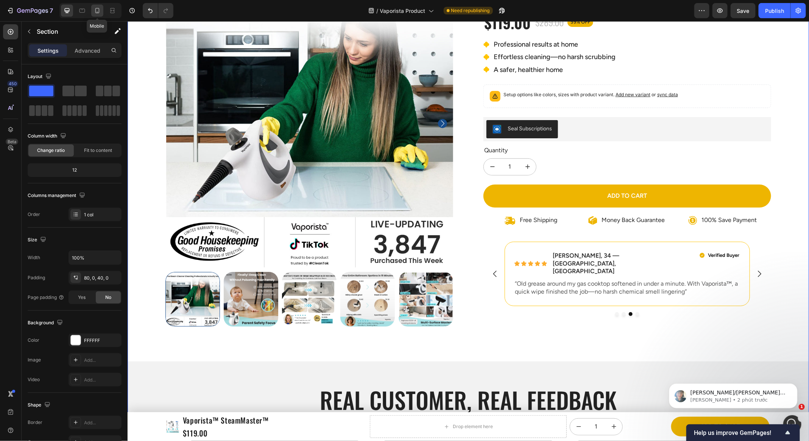
click at [94, 11] on icon at bounding box center [98, 11] width 8 height 8
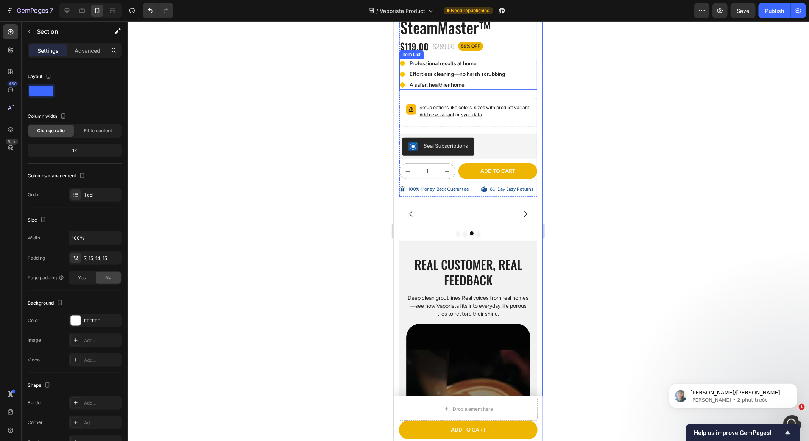
scroll to position [246, 0]
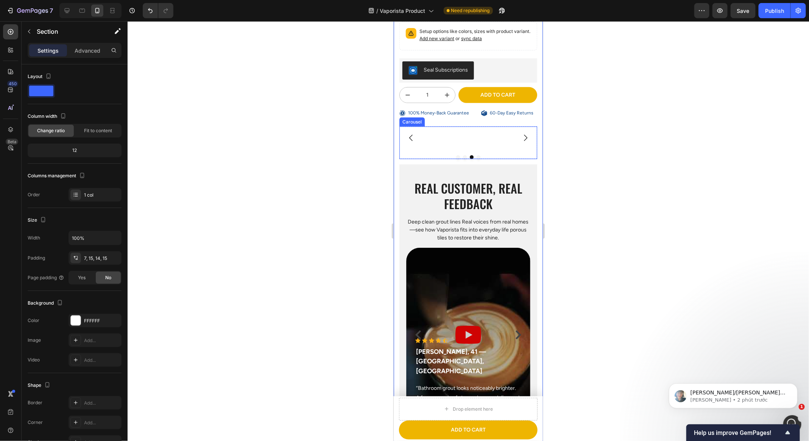
click at [493, 132] on div "Icon Icon Icon Icon Icon Icon List Emily R., 34 — Austin, TX Text Block Row Ver…" at bounding box center [467, 137] width 95 height 23
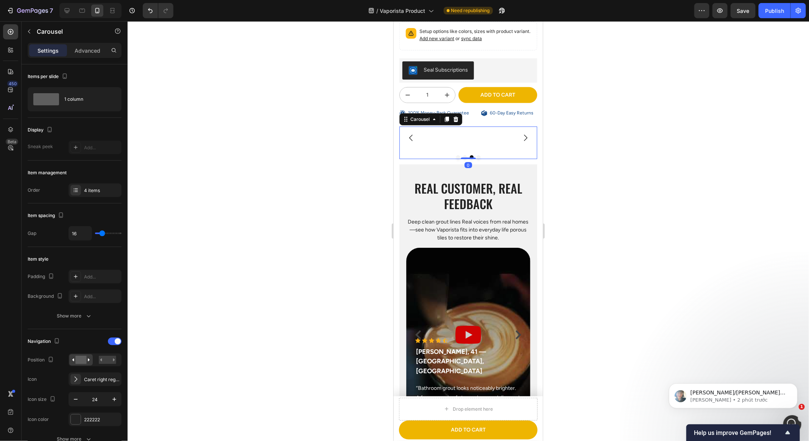
click at [479, 148] on div "Icon Icon Icon Icon Icon Icon List Emily R., 34 — Austin, TX Text Block Row Ver…" at bounding box center [468, 142] width 138 height 33
click at [520, 138] on button "Carousel Next Arrow" at bounding box center [525, 137] width 21 height 21
click at [524, 137] on icon "Carousel Next Arrow" at bounding box center [525, 137] width 9 height 9
click at [525, 138] on icon "Carousel Next Arrow" at bounding box center [525, 137] width 9 height 9
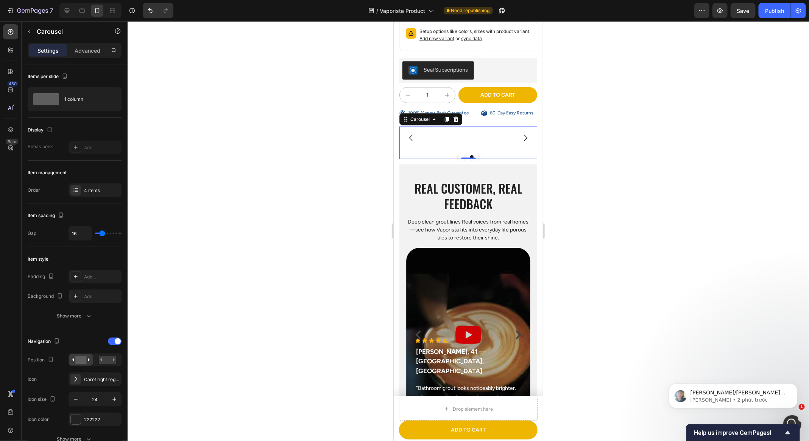
click at [525, 138] on icon "Carousel Next Arrow" at bounding box center [525, 137] width 9 height 9
click at [494, 137] on div "Icon Icon Icon Icon Icon Icon List Emily R., 34 — Austin, TX Text Block Row Ver…" at bounding box center [467, 137] width 95 height 23
click at [468, 139] on div "Icon Icon Icon Icon Icon Icon List Emily R., 34 — Austin, TX Text Block Row Ver…" at bounding box center [467, 137] width 95 height 23
click at [62, 11] on div at bounding box center [67, 11] width 12 height 12
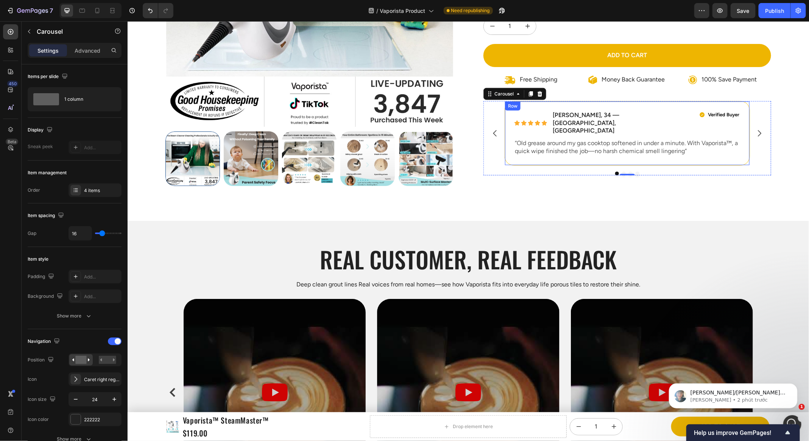
scroll to position [192, 0]
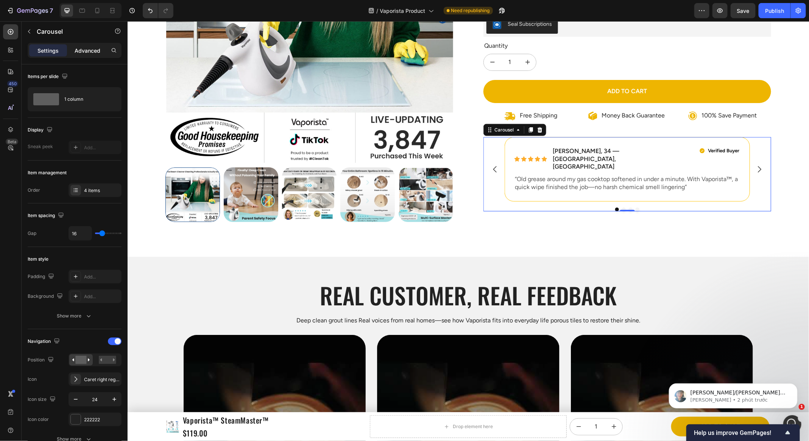
click at [86, 53] on p "Advanced" at bounding box center [88, 51] width 26 height 8
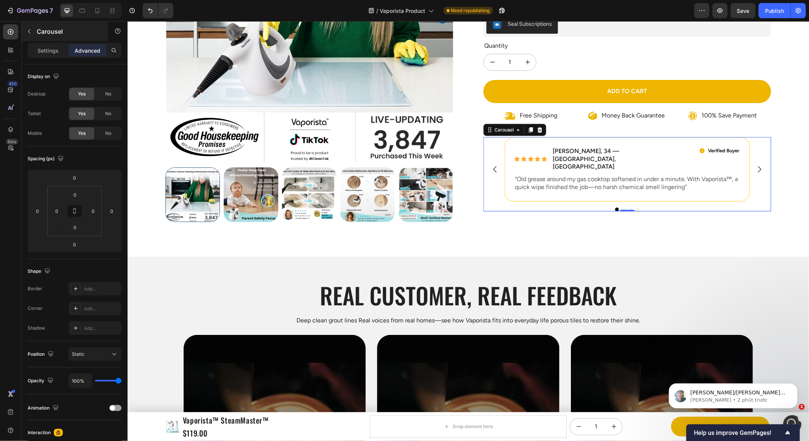
click at [48, 49] on p "Settings" at bounding box center [47, 51] width 21 height 8
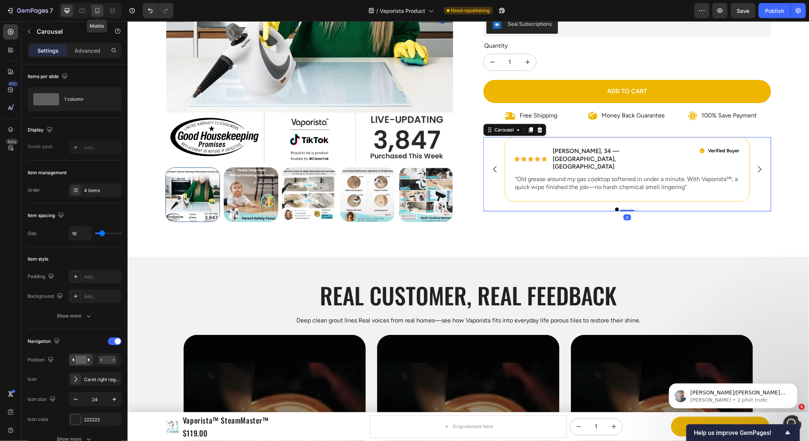
click at [95, 6] on div at bounding box center [97, 11] width 12 height 12
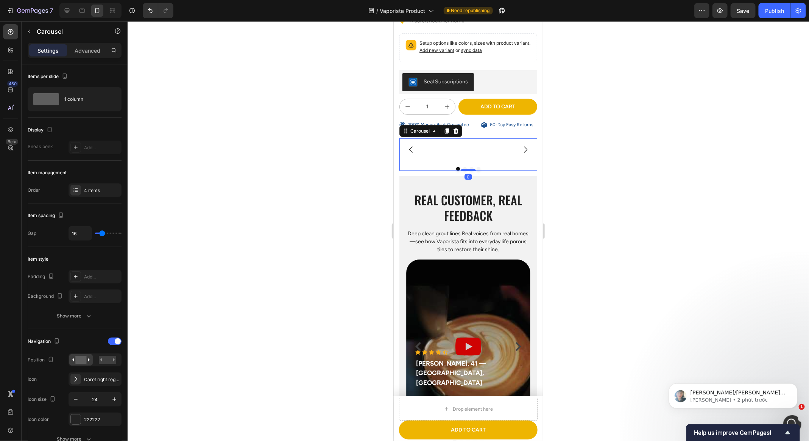
scroll to position [323, 0]
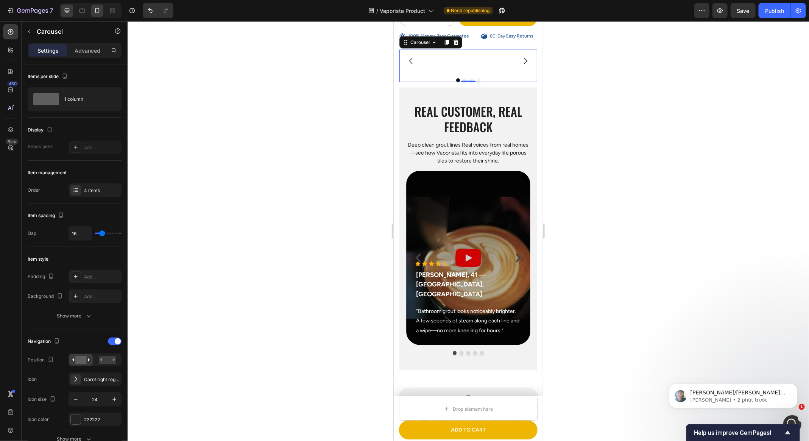
click at [65, 8] on icon at bounding box center [67, 10] width 5 height 5
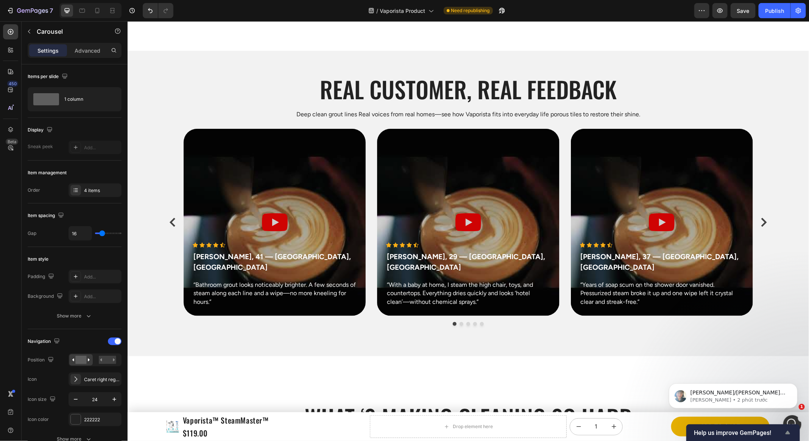
scroll to position [462, 0]
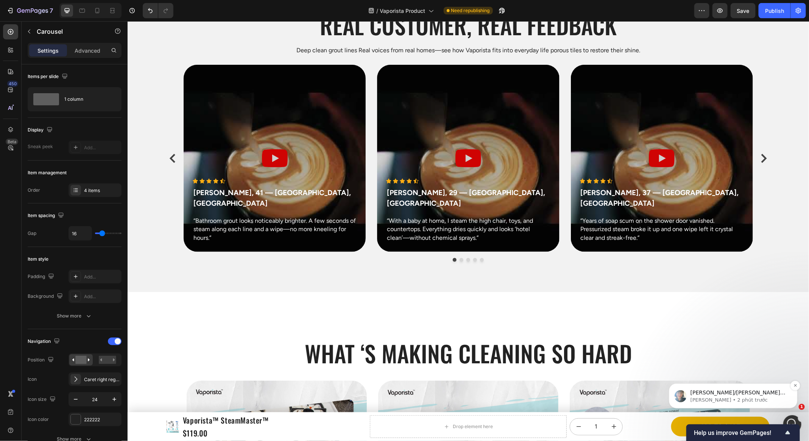
click at [761, 402] on p "Annie • 2 phút trước" at bounding box center [740, 399] width 98 height 7
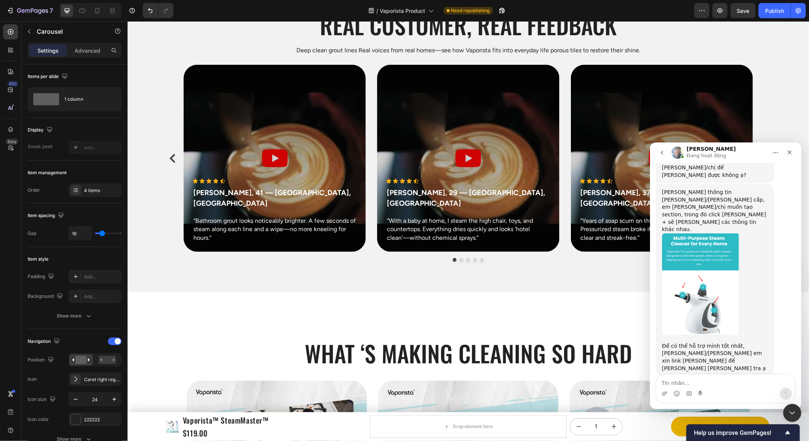
scroll to position [375, 0]
click at [720, 383] on textarea "Tin nhắn..." at bounding box center [725, 380] width 139 height 13
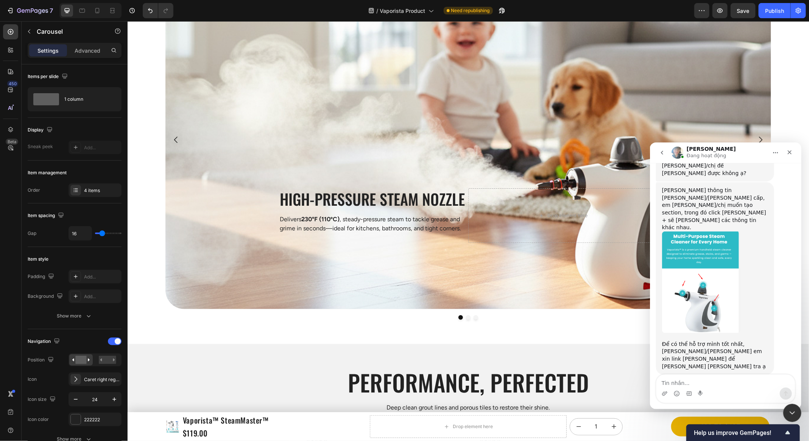
scroll to position [1568, 0]
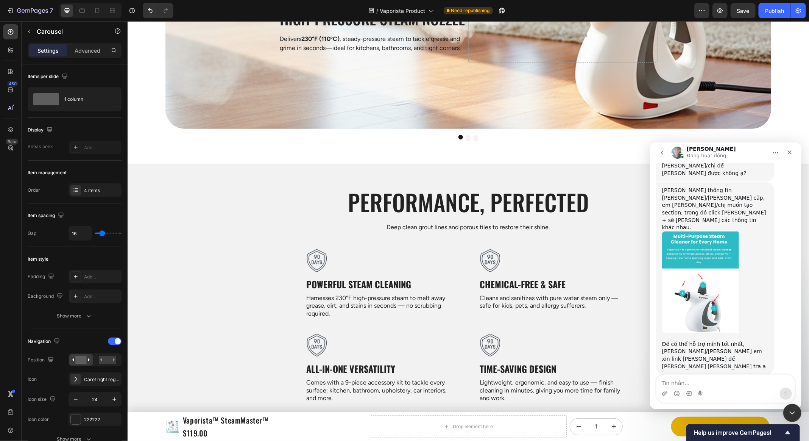
click at [769, 152] on button "Nhà" at bounding box center [776, 152] width 14 height 14
click at [777, 150] on icon "Nhà" at bounding box center [776, 152] width 6 height 6
click at [781, 150] on button "Nhà" at bounding box center [776, 152] width 14 height 14
click at [789, 149] on icon "Đóng" at bounding box center [790, 152] width 6 height 6
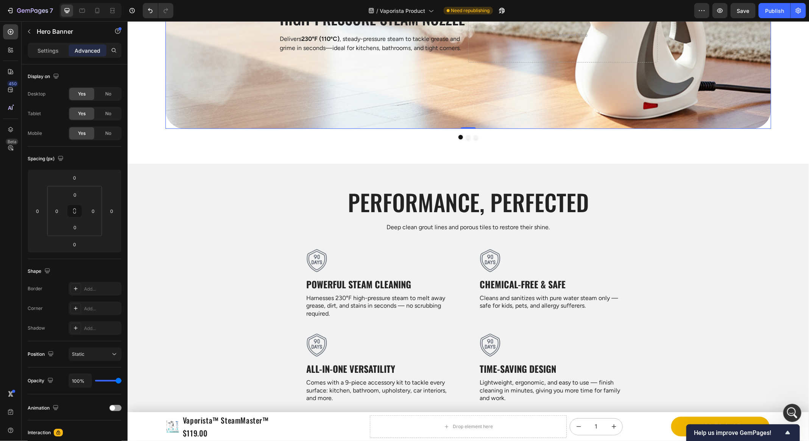
click at [519, 62] on div "Drop element here" at bounding box center [562, 35] width 189 height 55
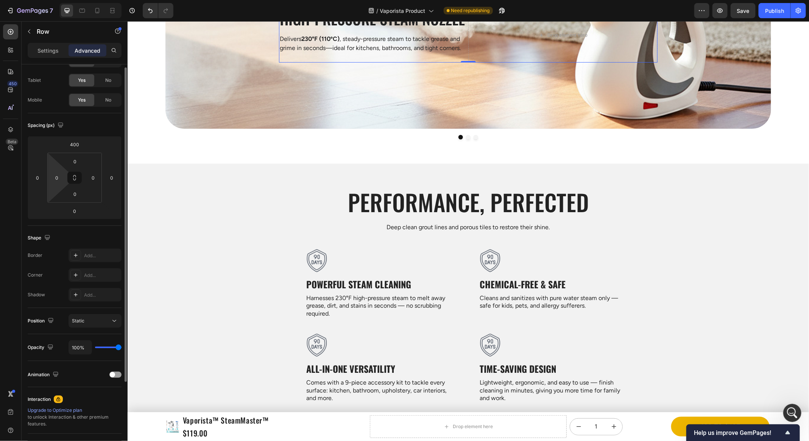
scroll to position [20, 0]
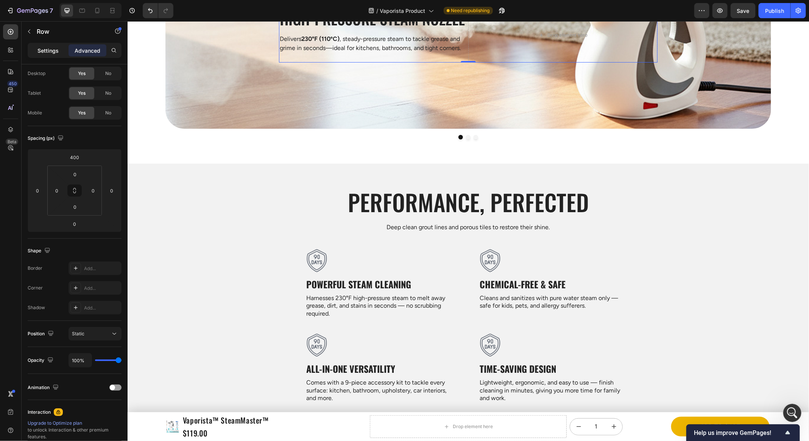
click at [45, 51] on p "Settings" at bounding box center [47, 51] width 21 height 8
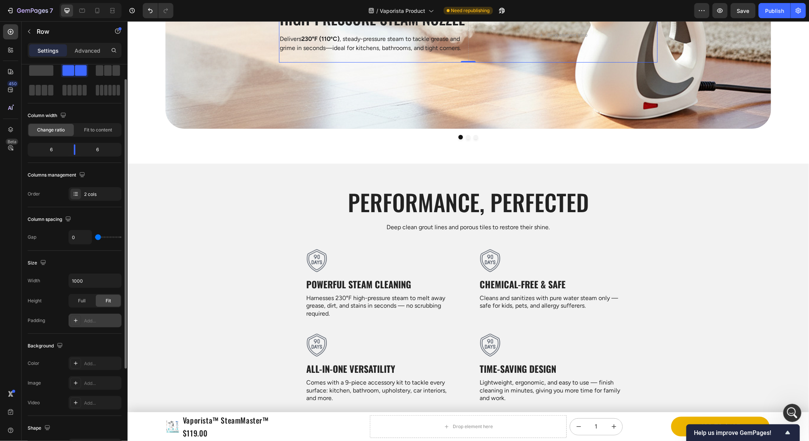
scroll to position [37, 0]
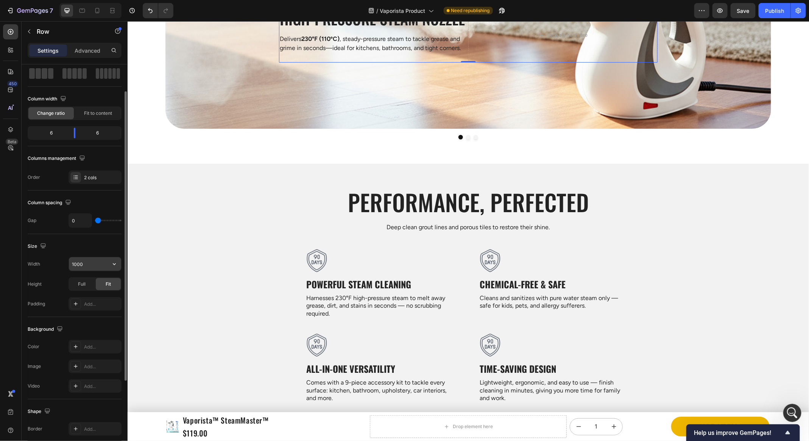
click at [84, 267] on input "1000" at bounding box center [95, 264] width 52 height 14
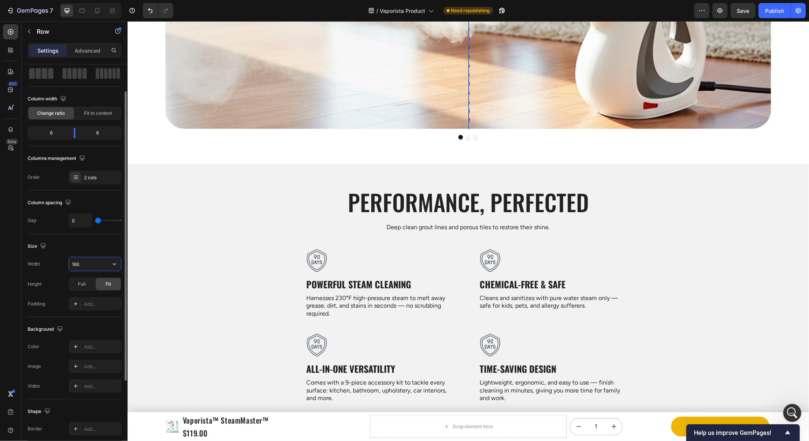
type input "1600"
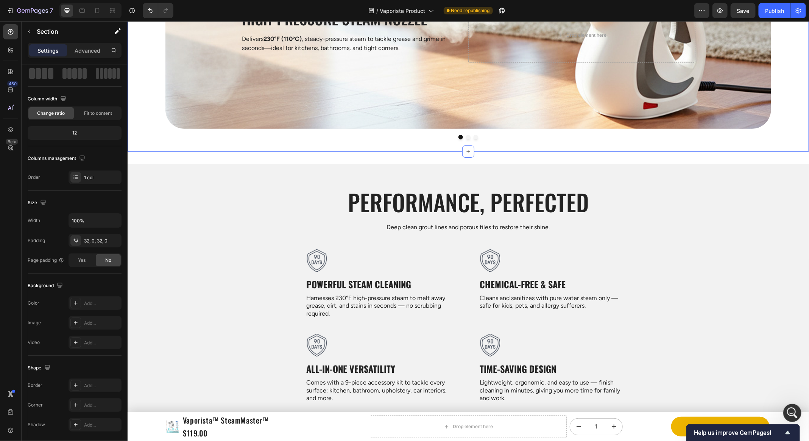
scroll to position [0, 0]
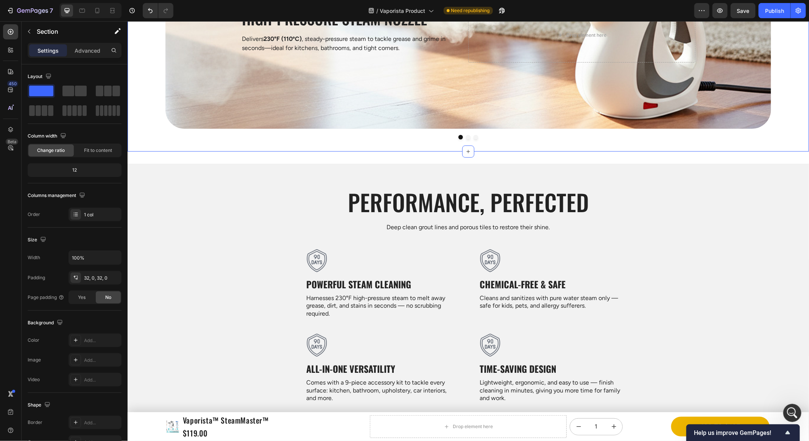
click at [319, 62] on div "High-Pressure Steam Nozzle Heading Delivers 230°F (110ºC) , steady-pressure ste…" at bounding box center [354, 35] width 227 height 55
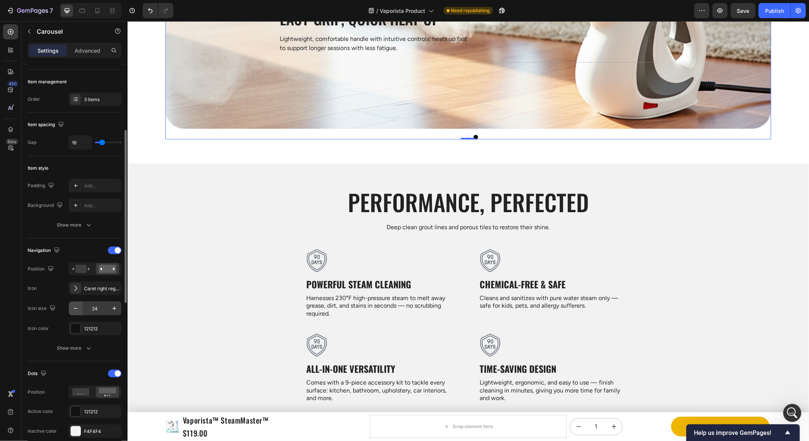
scroll to position [145, 0]
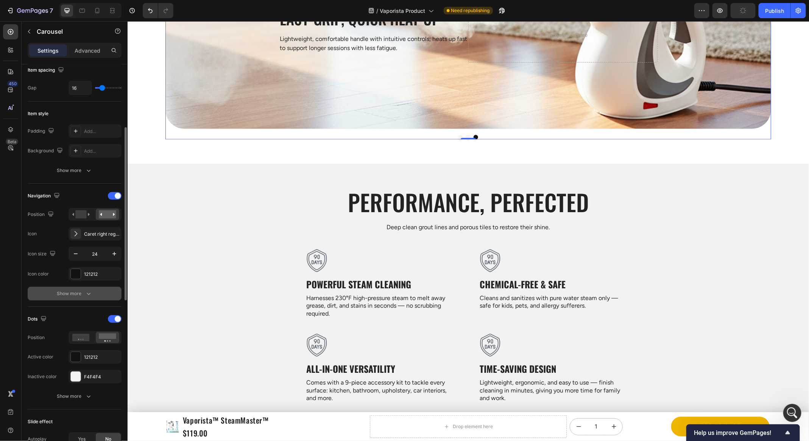
click at [79, 290] on div "Show more" at bounding box center [74, 294] width 35 height 8
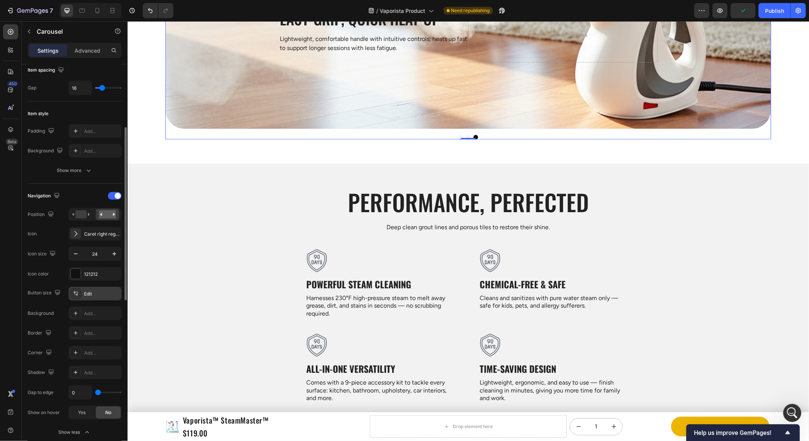
click at [91, 292] on div "Edit" at bounding box center [102, 294] width 36 height 7
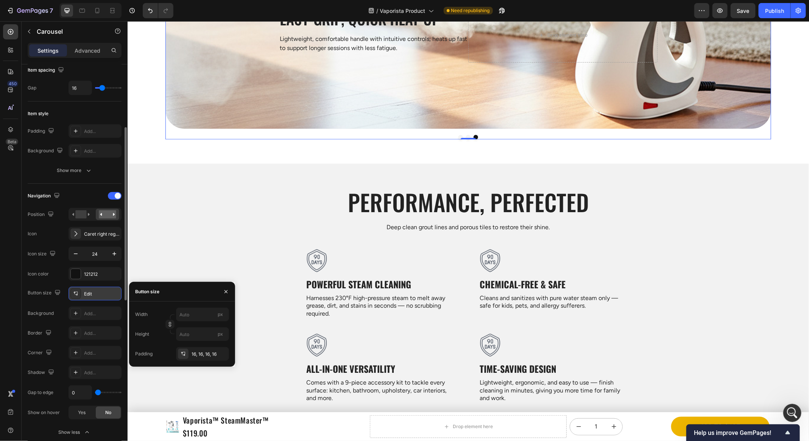
click at [91, 292] on div "Edit" at bounding box center [102, 294] width 36 height 7
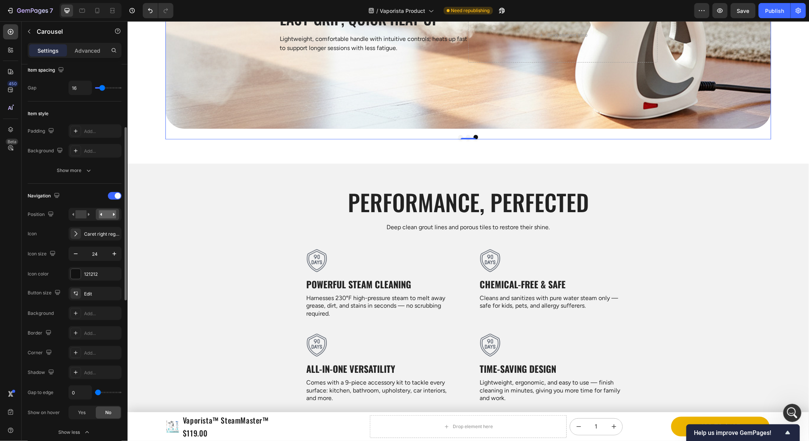
click at [54, 301] on div "Button size Edit Background Add... Border Add... Corner Add... Shadow Add... Ga…" at bounding box center [75, 353] width 94 height 133
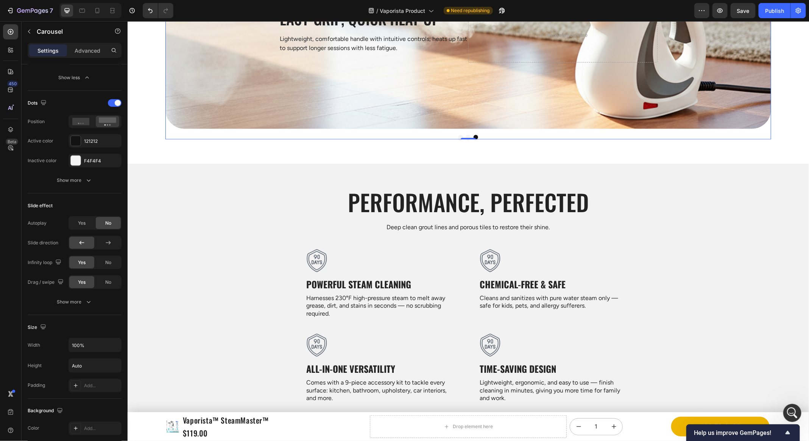
scroll to position [394, 0]
click at [762, 435] on span "Help us improve GemPages!" at bounding box center [738, 432] width 89 height 7
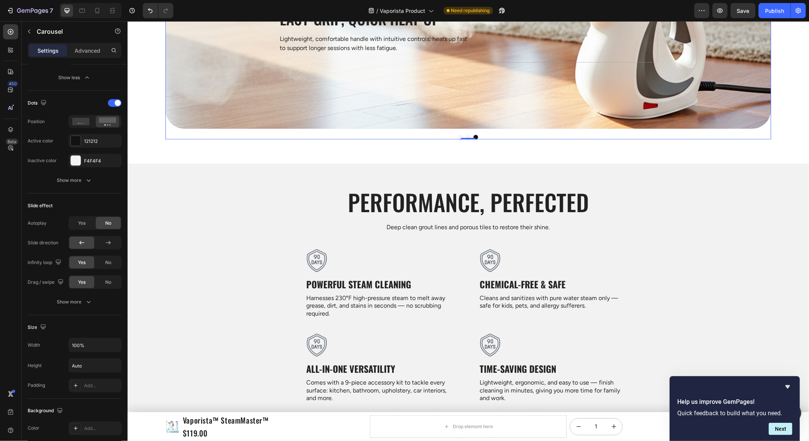
click at [777, 422] on form "Help us improve GemPages! Quick feedback to build what you need. Next" at bounding box center [735, 415] width 130 height 37
click at [778, 427] on button "Next" at bounding box center [780, 429] width 23 height 12
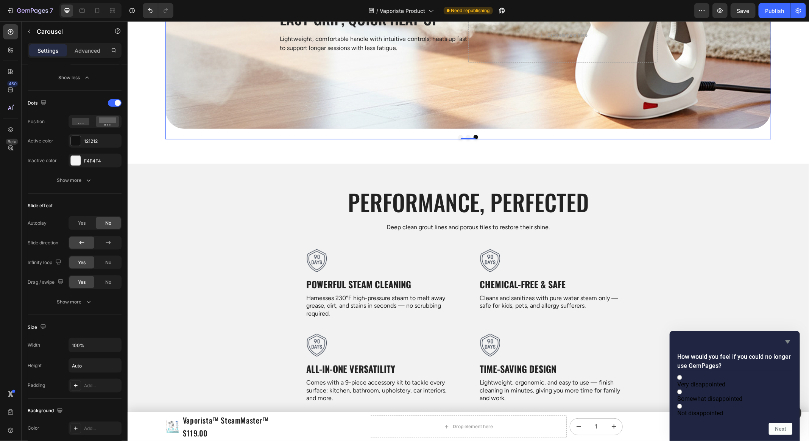
click at [786, 337] on icon "Hide survey" at bounding box center [788, 341] width 9 height 9
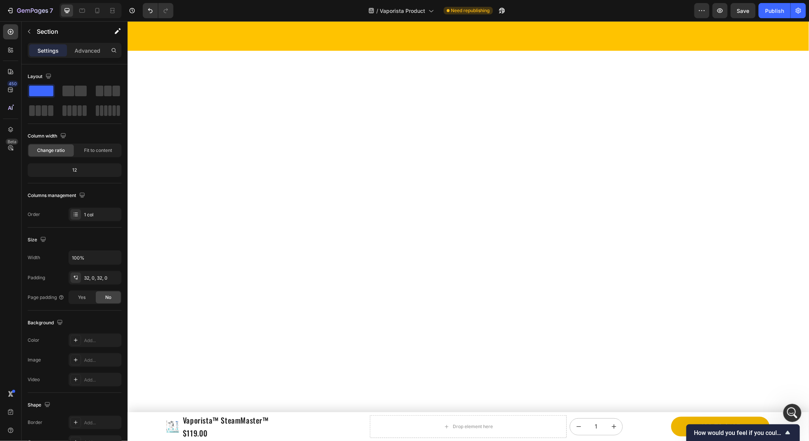
scroll to position [709, 0]
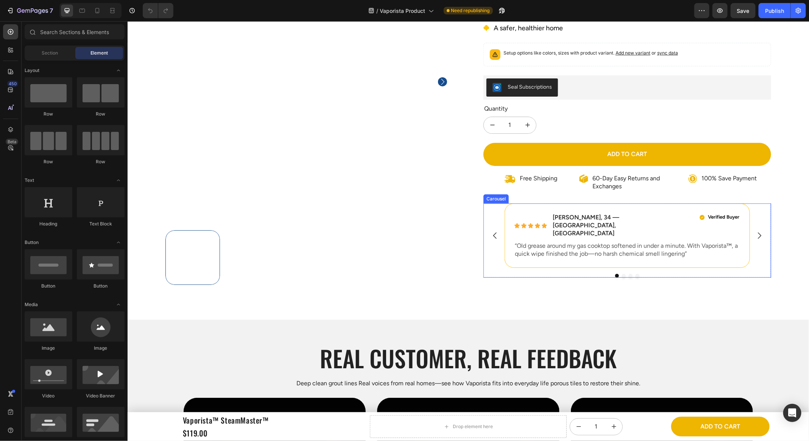
scroll to position [127, 0]
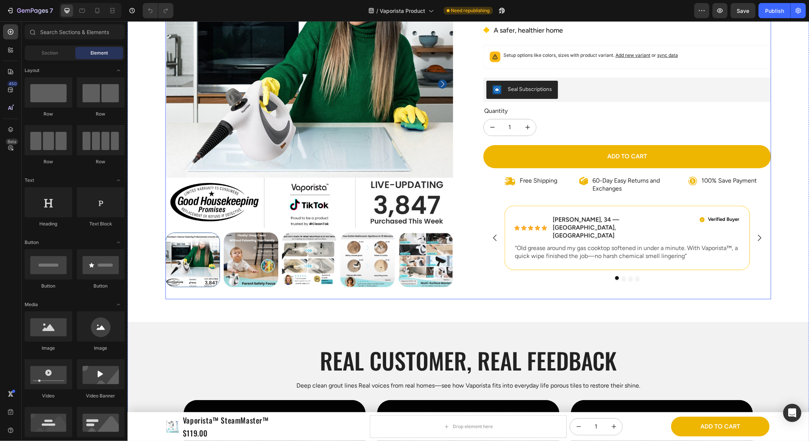
click at [736, 277] on div "Icon Icon Icon Icon Icon Icon List 3,847 Reviews! Text Block Row Vaporista™ Ste…" at bounding box center [627, 119] width 288 height 359
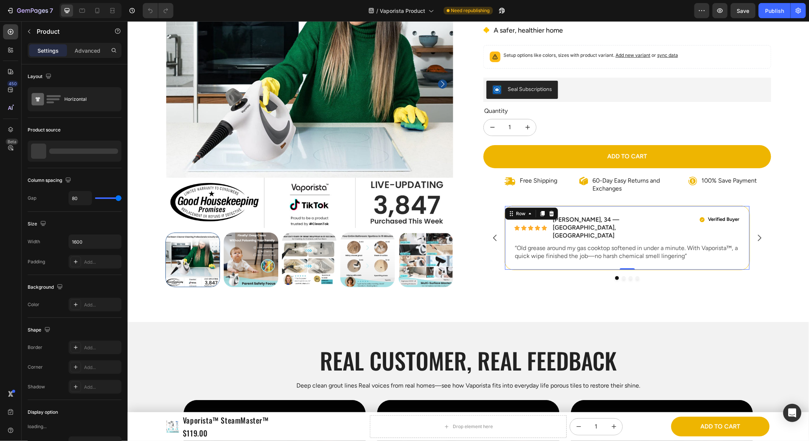
click at [742, 249] on div "Icon Icon Icon Icon Icon Icon List Emily R., 34 — Austin, TX Text Block Row Ver…" at bounding box center [627, 237] width 245 height 64
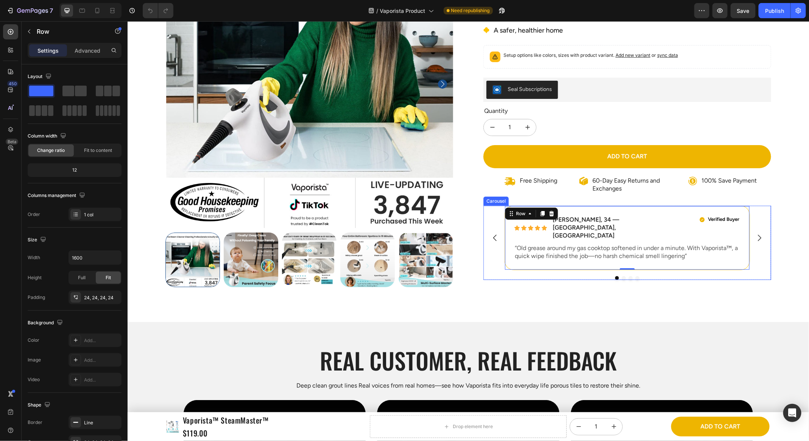
click at [756, 253] on div "Icon Icon Icon Icon Icon Icon List Emily R., 34 — Austin, TX Text Block Row Ver…" at bounding box center [627, 242] width 288 height 74
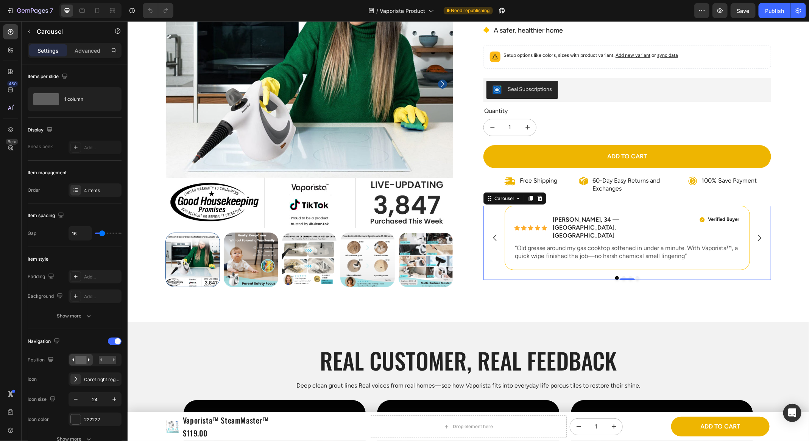
click at [759, 233] on button "Carousel Next Arrow" at bounding box center [759, 237] width 21 height 21
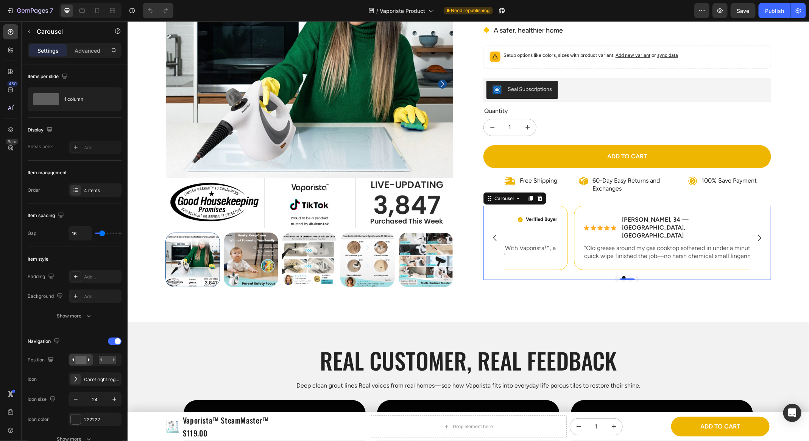
click at [760, 233] on button "Carousel Next Arrow" at bounding box center [759, 237] width 21 height 21
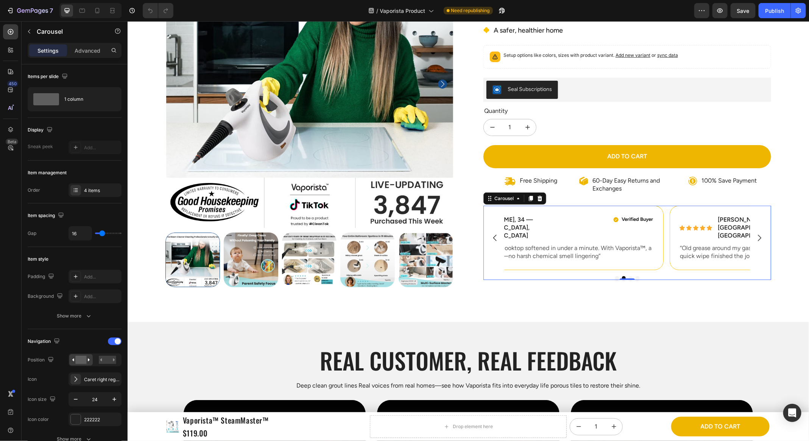
click at [760, 233] on button "Carousel Next Arrow" at bounding box center [759, 237] width 21 height 21
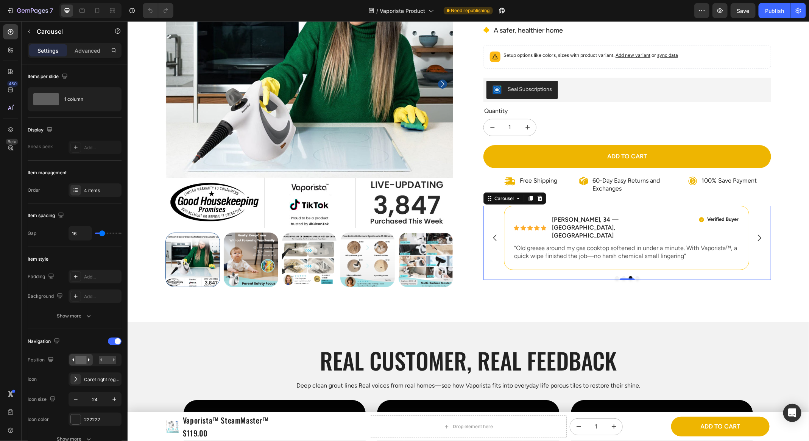
click at [760, 233] on button "Carousel Next Arrow" at bounding box center [759, 237] width 21 height 21
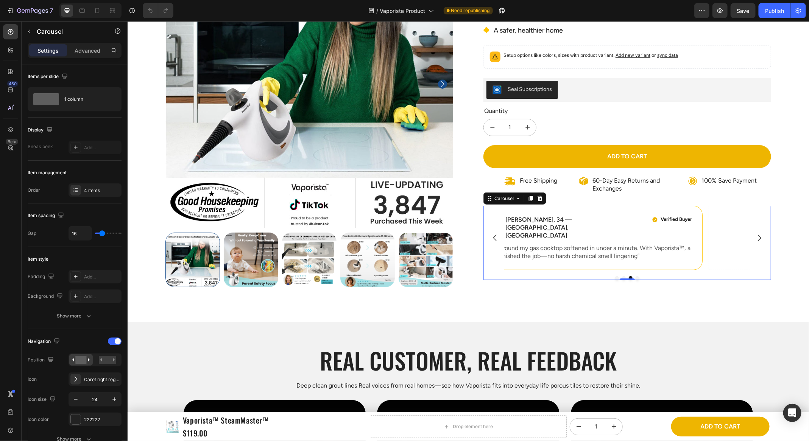
click at [760, 233] on button "Carousel Next Arrow" at bounding box center [759, 237] width 21 height 21
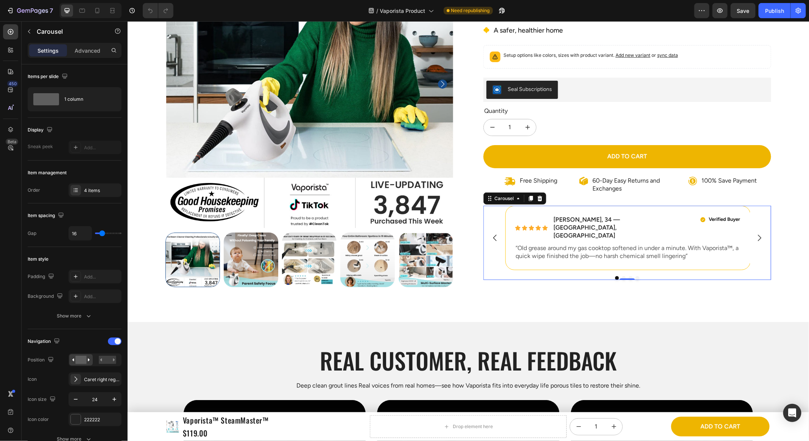
click at [762, 245] on div "Icon Icon Icon Icon Icon Icon List Emily R., 34 — Austin, TX Text Block Row Ver…" at bounding box center [627, 237] width 288 height 64
click at [89, 47] on p "Advanced" at bounding box center [88, 51] width 26 height 8
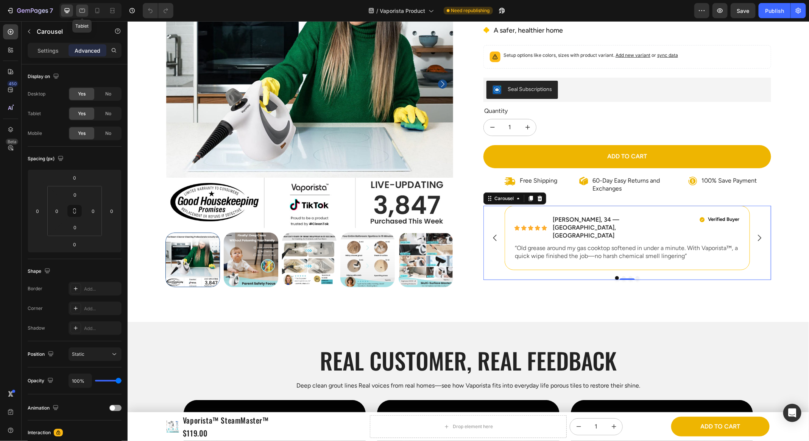
click at [84, 12] on icon at bounding box center [82, 11] width 8 height 8
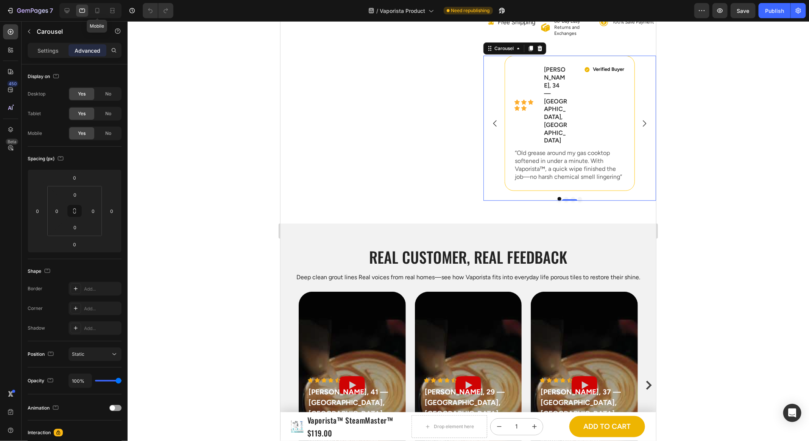
scroll to position [298, 0]
click at [736, 120] on div at bounding box center [469, 231] width 682 height 420
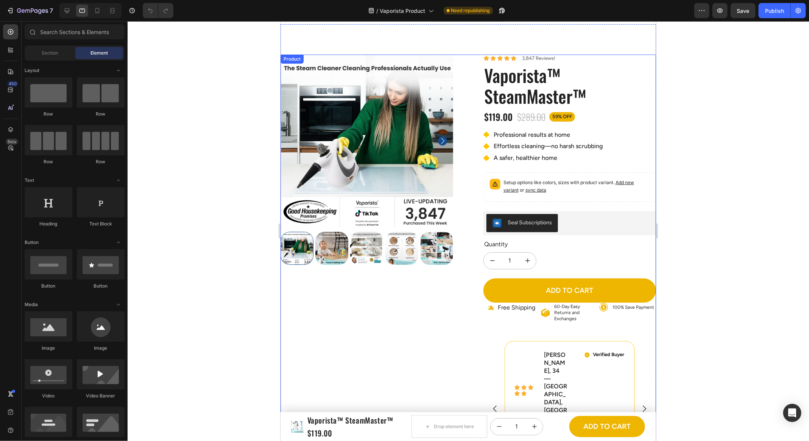
scroll to position [4, 0]
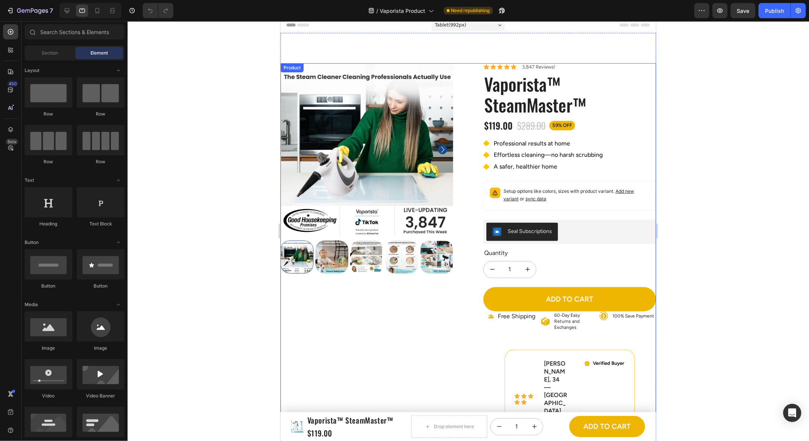
click at [475, 157] on div "Product Images Icon Icon Icon Icon Icon Icon List 3,847 Reviews! Text Block Row…" at bounding box center [468, 278] width 376 height 431
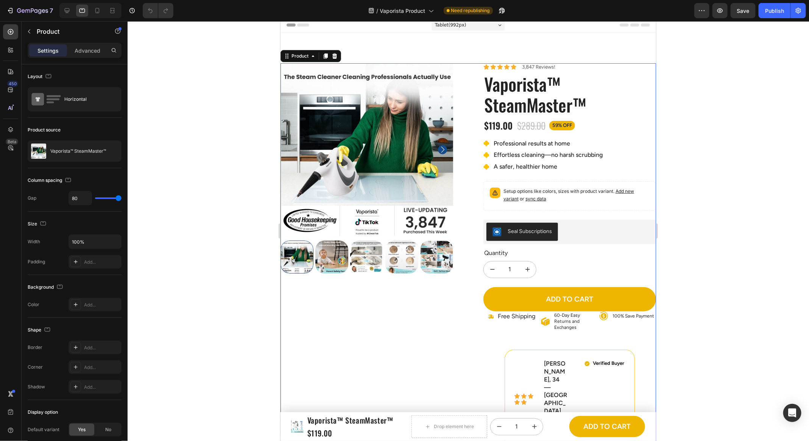
click at [234, 217] on div at bounding box center [469, 231] width 682 height 420
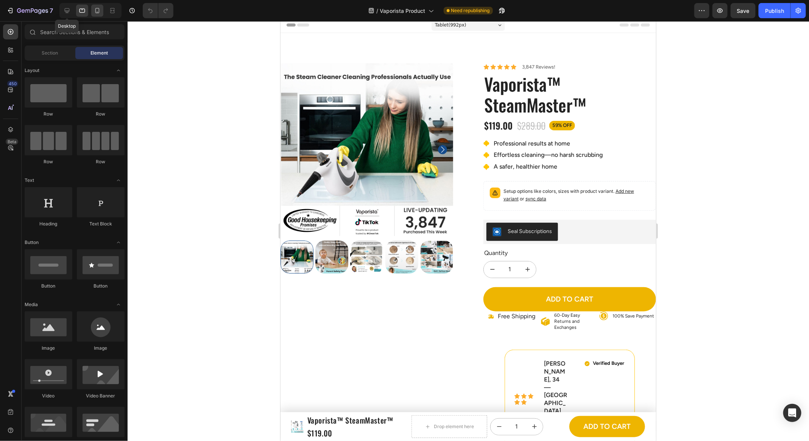
click at [67, 9] on icon at bounding box center [67, 11] width 8 height 8
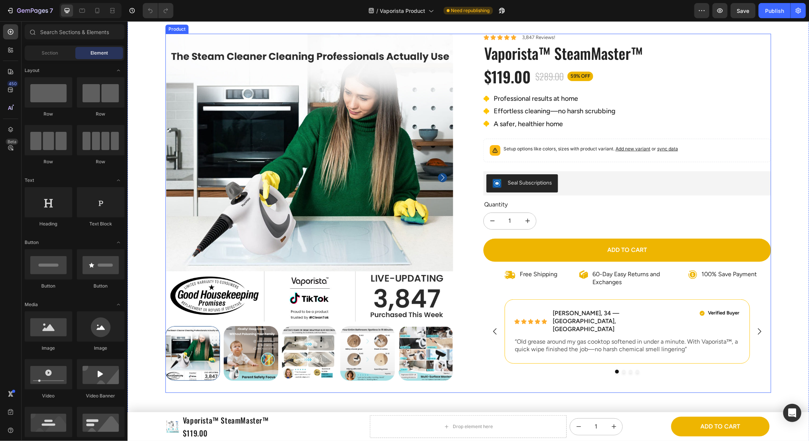
scroll to position [34, 0]
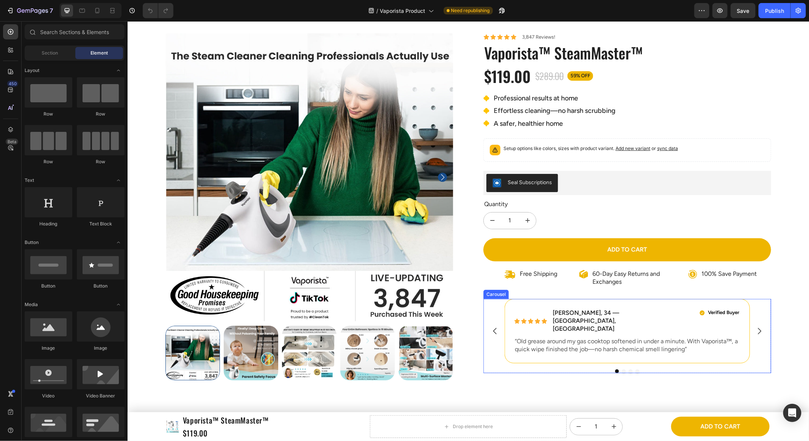
click at [492, 309] on div "Icon Icon Icon Icon Icon Icon List Emily R., 34 — Austin, TX Text Block Row Ver…" at bounding box center [627, 330] width 288 height 64
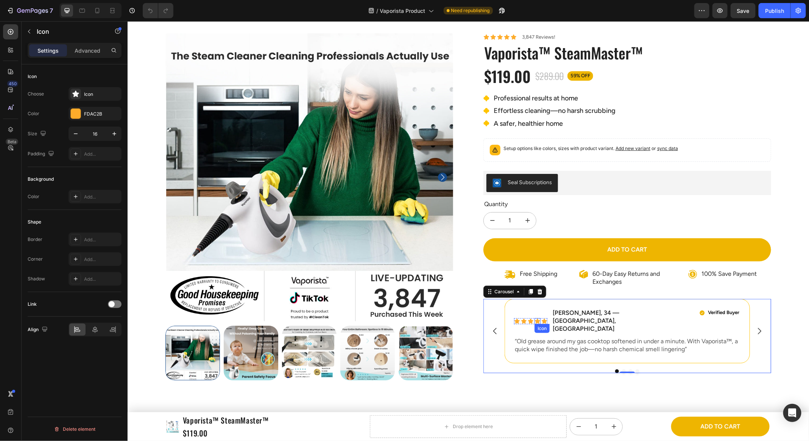
click at [534, 318] on icon at bounding box center [537, 321] width 6 height 6
click at [502, 301] on div "Icon Icon Icon Icon 0 Icon Icon List Emily R., 34 — Austin, TX Text Block Row V…" at bounding box center [627, 330] width 288 height 64
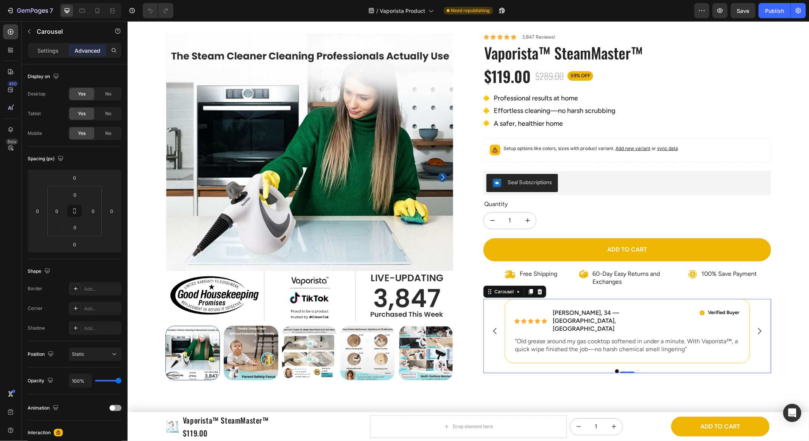
click at [536, 290] on div at bounding box center [539, 291] width 9 height 9
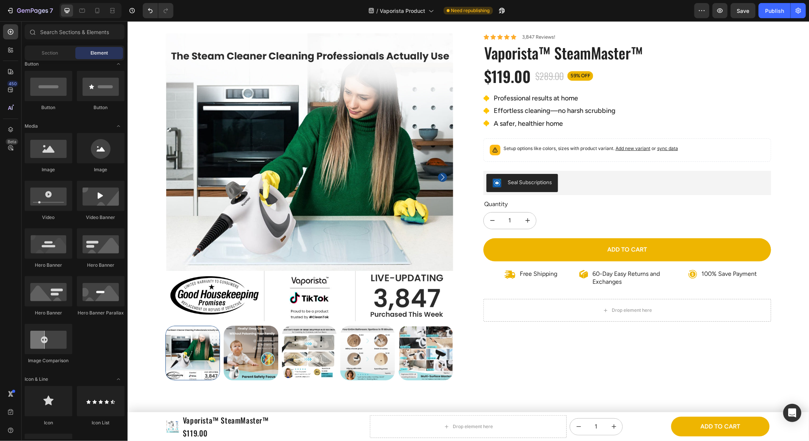
scroll to position [8, 0]
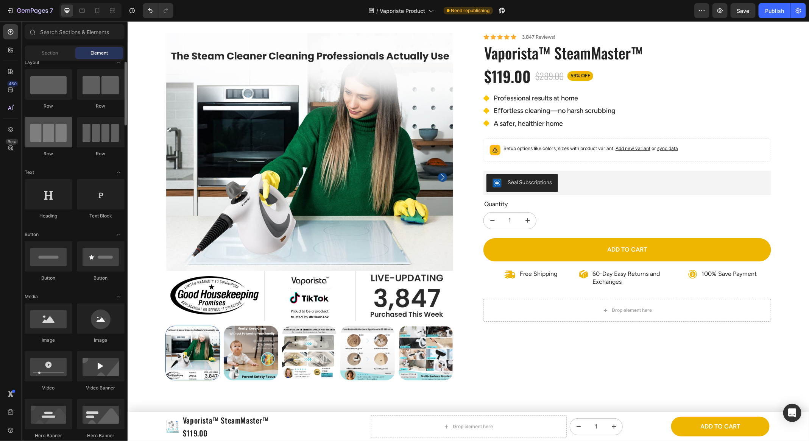
click at [49, 147] on div "Row" at bounding box center [49, 137] width 48 height 40
click at [52, 144] on div at bounding box center [49, 132] width 48 height 30
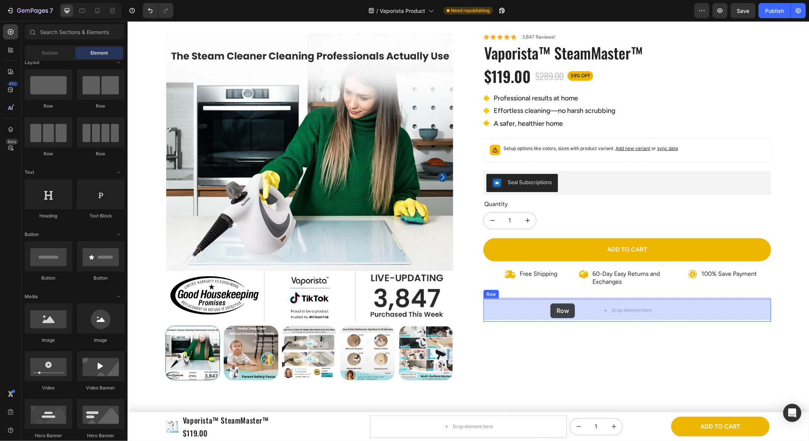
drag, startPoint x: 191, startPoint y: 150, endPoint x: 550, endPoint y: 303, distance: 390.8
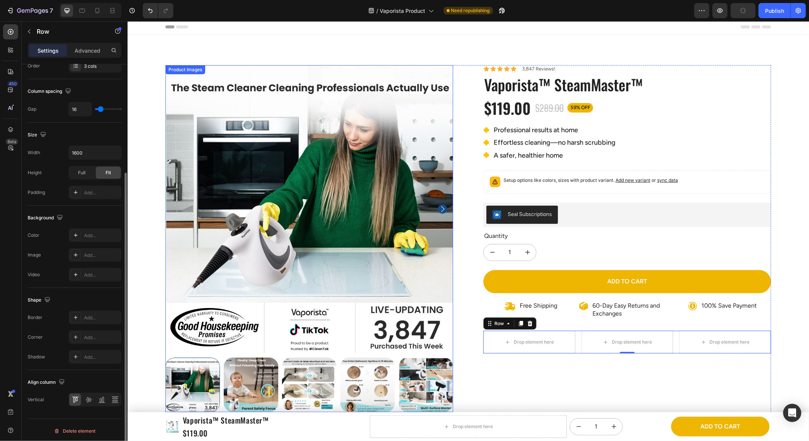
scroll to position [0, 0]
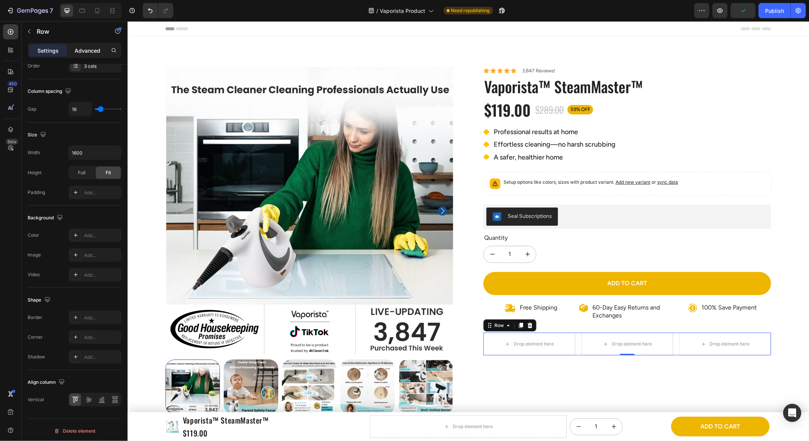
click at [86, 54] on p "Advanced" at bounding box center [88, 51] width 26 height 8
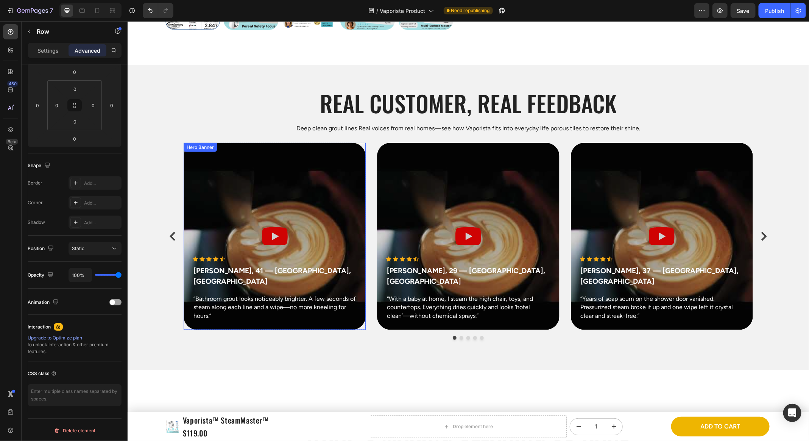
scroll to position [367, 0]
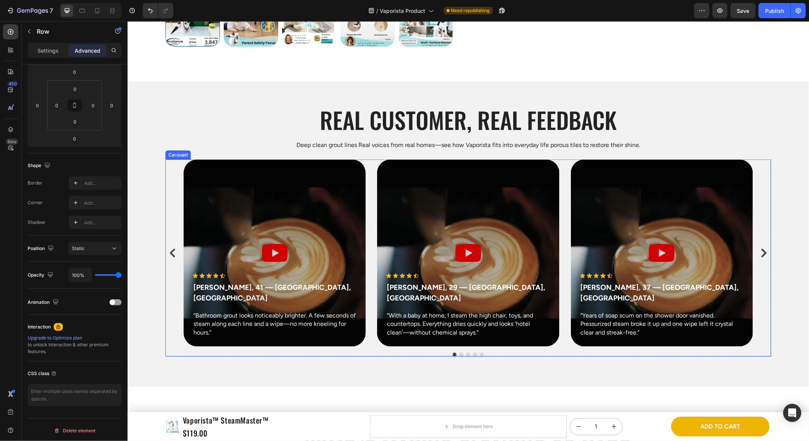
click at [369, 172] on div "Icon Icon Icon Icon Icon Icon List Hoz Marcus P., 41 — Seattle, WA Text block “…" at bounding box center [468, 252] width 570 height 187
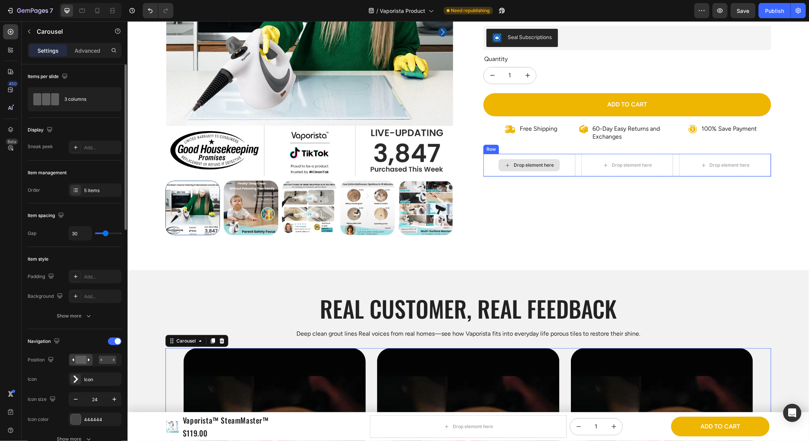
scroll to position [172, 0]
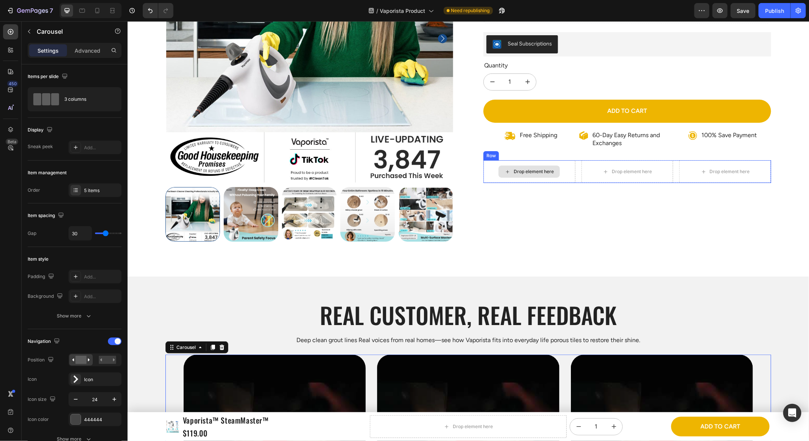
drag, startPoint x: 554, startPoint y: 175, endPoint x: 577, endPoint y: 173, distance: 23.6
click at [554, 175] on div "Drop element here" at bounding box center [528, 171] width 61 height 12
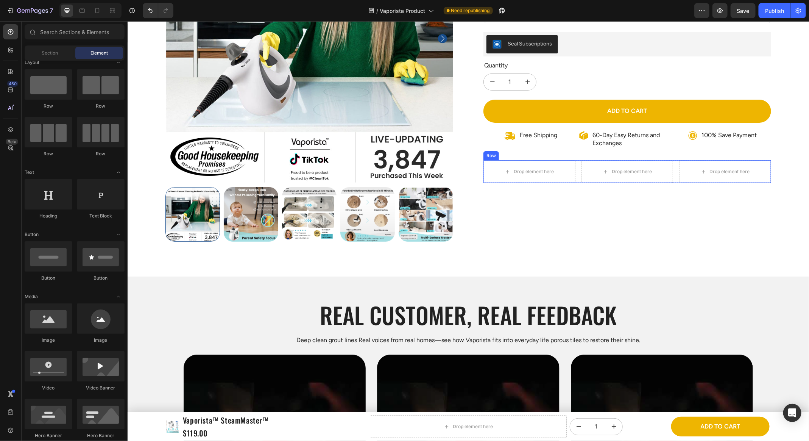
click at [585, 172] on div "Drop element here" at bounding box center [627, 171] width 92 height 23
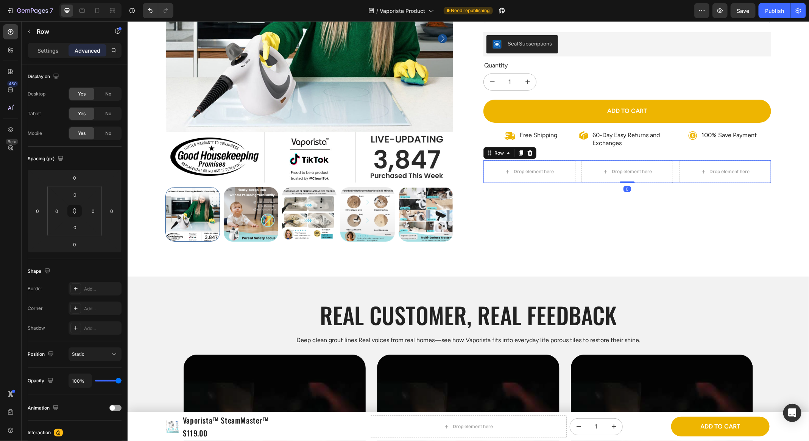
click at [578, 173] on div "Drop element here Drop element here Drop element here Row 0" at bounding box center [627, 171] width 288 height 23
drag, startPoint x: 527, startPoint y: 153, endPoint x: 528, endPoint y: 157, distance: 3.8
click at [527, 153] on icon at bounding box center [530, 153] width 6 height 6
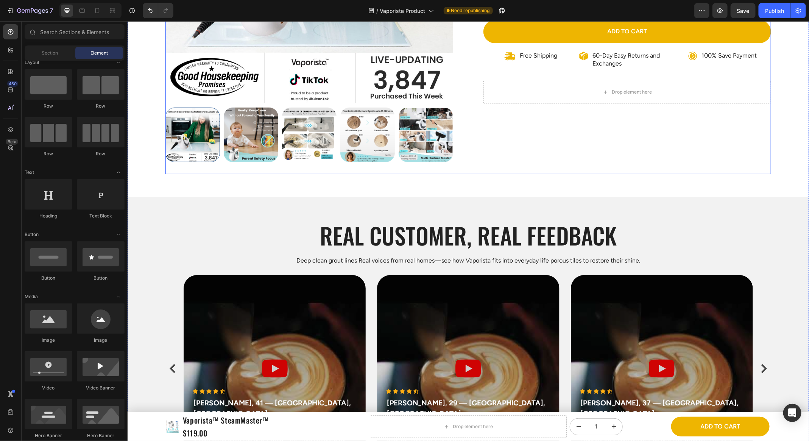
scroll to position [318, 0]
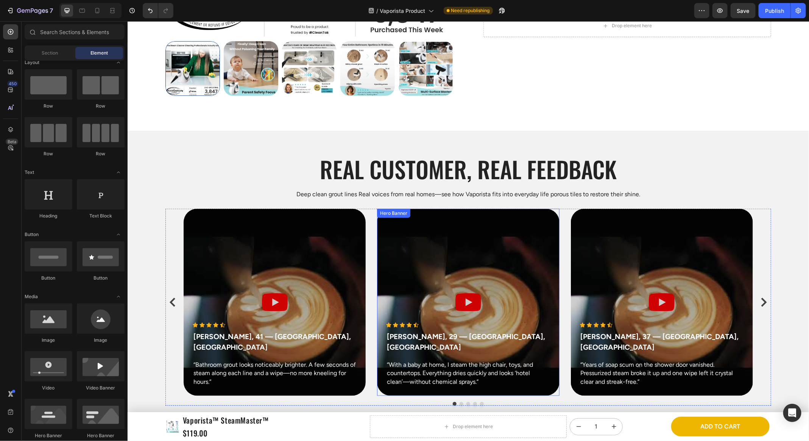
click at [371, 227] on div "Icon Icon Icon Icon Icon Icon List Hoz Marcus P., 41 — Seattle, WA Text block “…" at bounding box center [468, 301] width 570 height 187
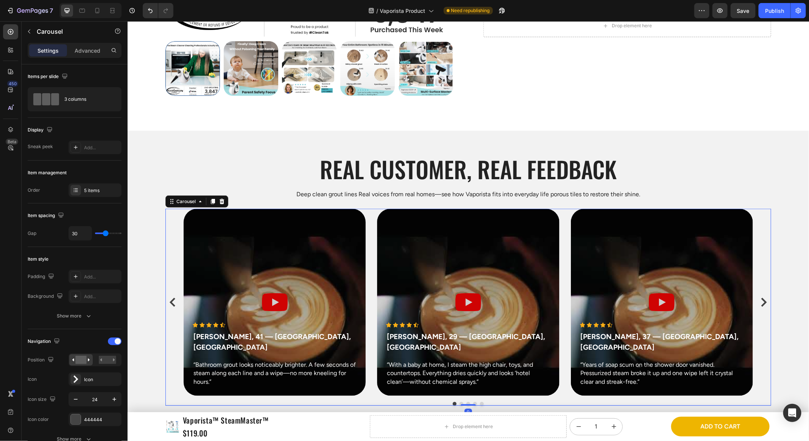
click at [214, 201] on icon at bounding box center [213, 200] width 4 height 5
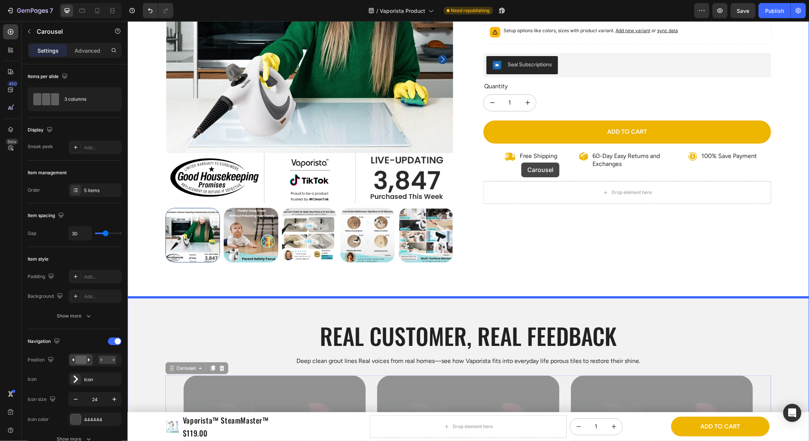
scroll to position [100, 0]
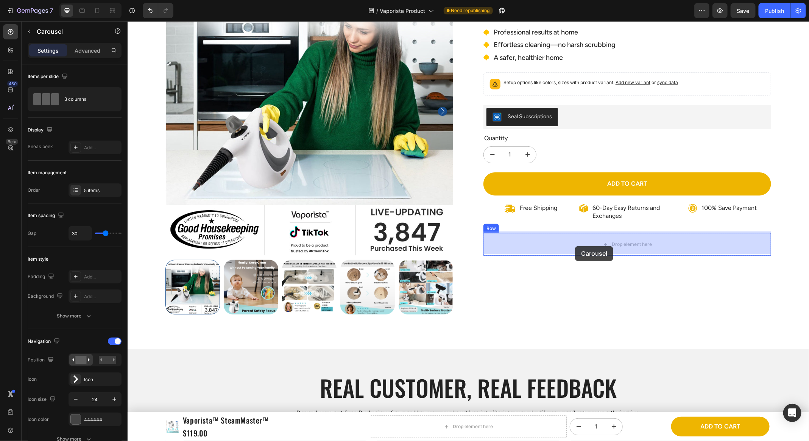
drag, startPoint x: 377, startPoint y: 239, endPoint x: 575, endPoint y: 246, distance: 198.6
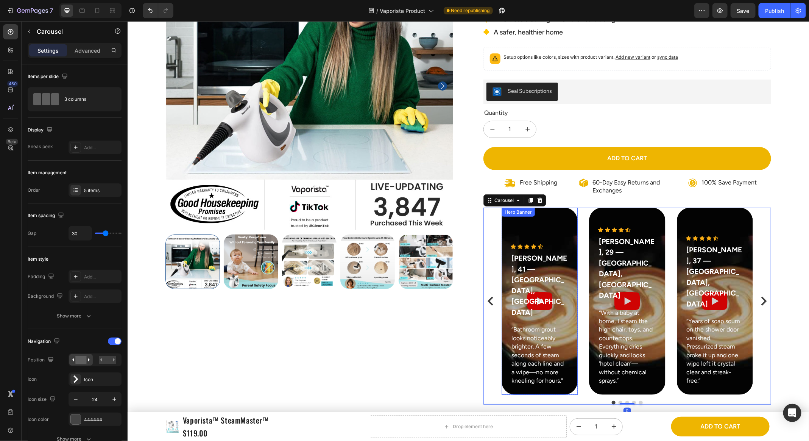
scroll to position [170, 0]
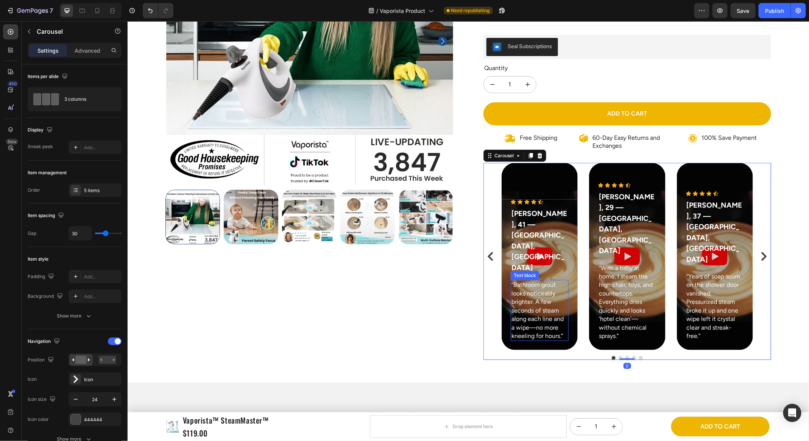
click at [548, 284] on p "“Bathroom grout looks noticeably brighter. A few seconds of steam along each li…" at bounding box center [539, 309] width 56 height 59
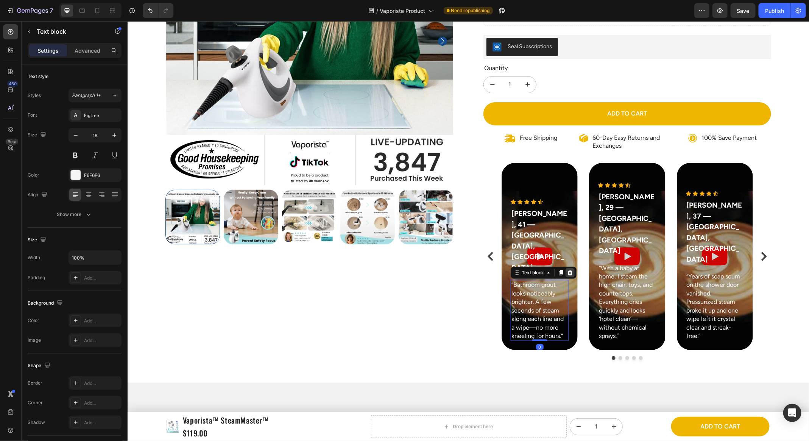
click at [570, 270] on icon at bounding box center [570, 272] width 5 height 5
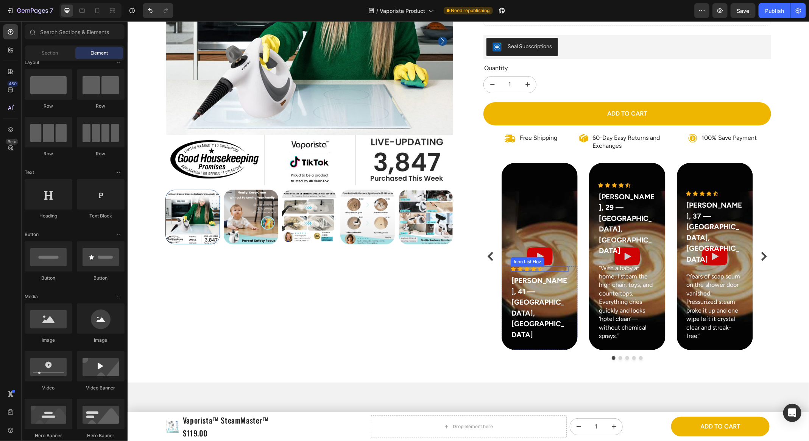
click at [539, 319] on p "[PERSON_NAME], 41 — [GEOGRAPHIC_DATA], [GEOGRAPHIC_DATA]" at bounding box center [539, 307] width 56 height 65
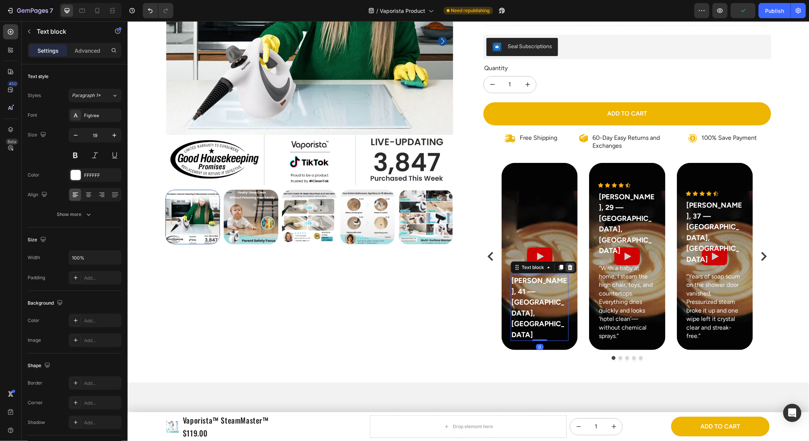
click at [573, 272] on div at bounding box center [570, 266] width 9 height 9
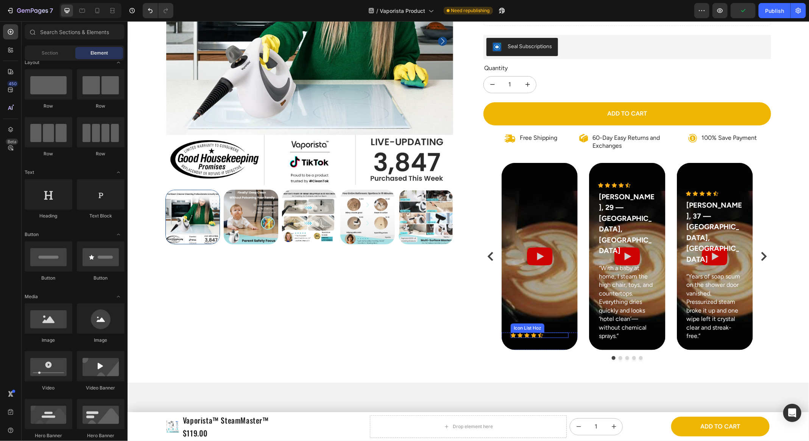
click at [547, 333] on div "Icon Icon Icon Icon Icon" at bounding box center [540, 334] width 58 height 5
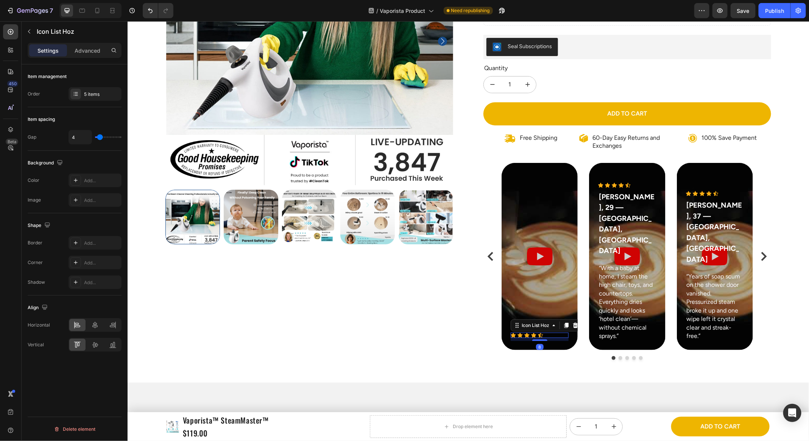
click at [578, 322] on div "Icon Icon Icon Icon Icon Icon List Hoz 8 Row Hero Banner Row Icon Icon Icon Ico…" at bounding box center [628, 255] width 252 height 187
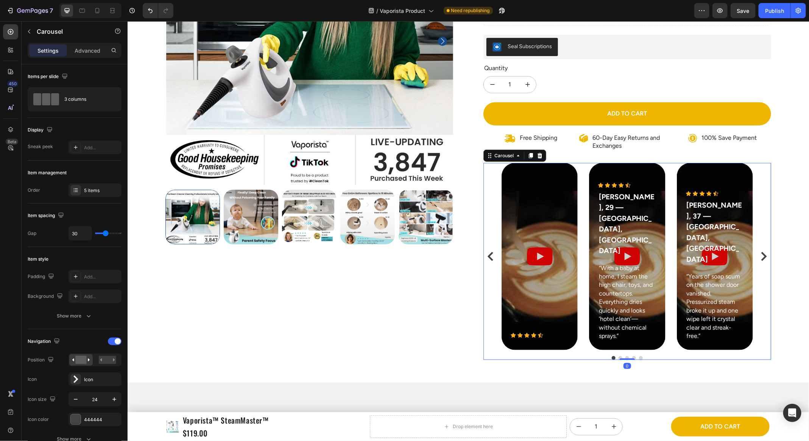
click at [586, 293] on div "Icon Icon Icon Icon Icon Icon List Hoz Row Hero Banner Row Icon Icon Icon Icon …" at bounding box center [628, 255] width 252 height 187
click at [79, 232] on input "30" at bounding box center [80, 234] width 23 height 14
click at [81, 259] on div "Item style" at bounding box center [75, 259] width 94 height 12
click at [80, 237] on input "30" at bounding box center [80, 234] width 23 height 14
type input "29"
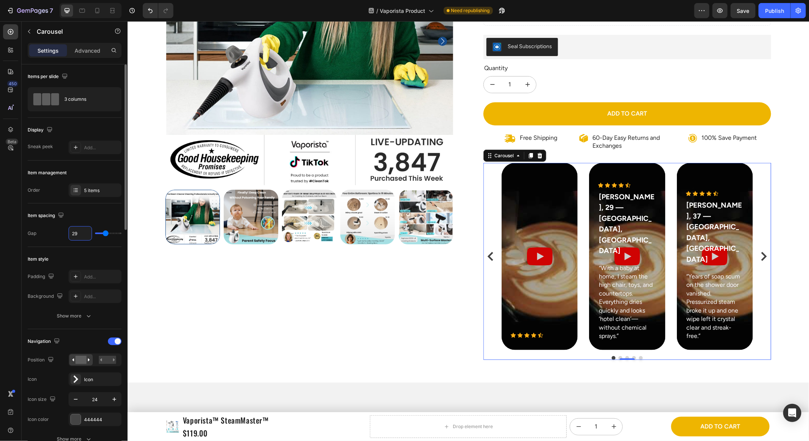
type input "29"
type input "28"
type input "27"
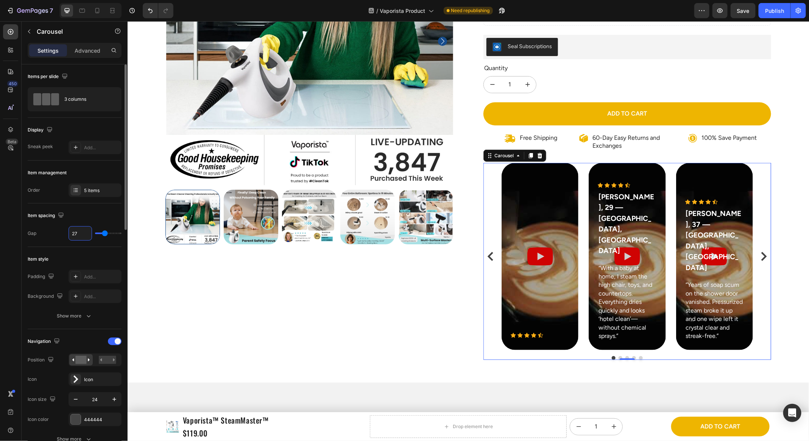
type input "26"
type input "25"
type input "24"
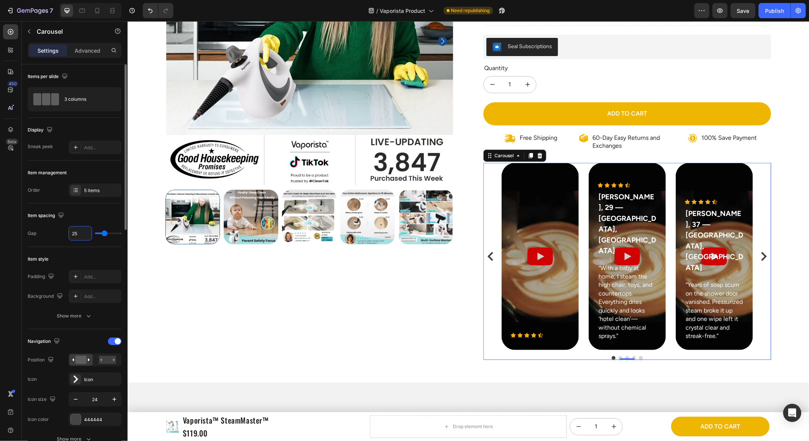
type input "24"
type input "23"
type input "22"
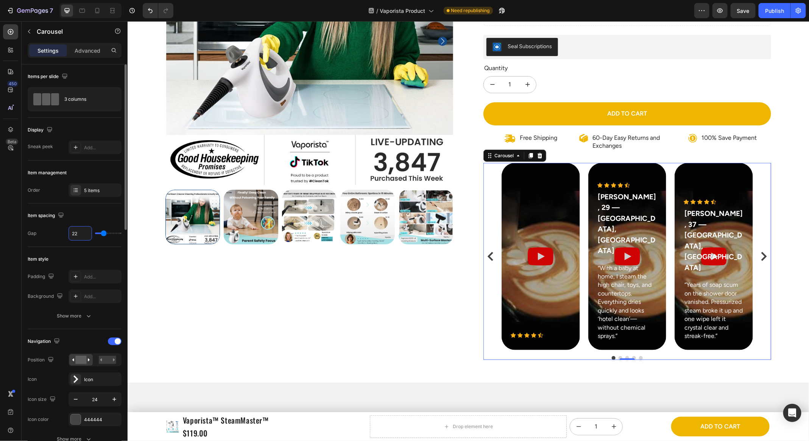
type input "21"
type input "20"
click at [109, 258] on div "Item style" at bounding box center [75, 259] width 94 height 12
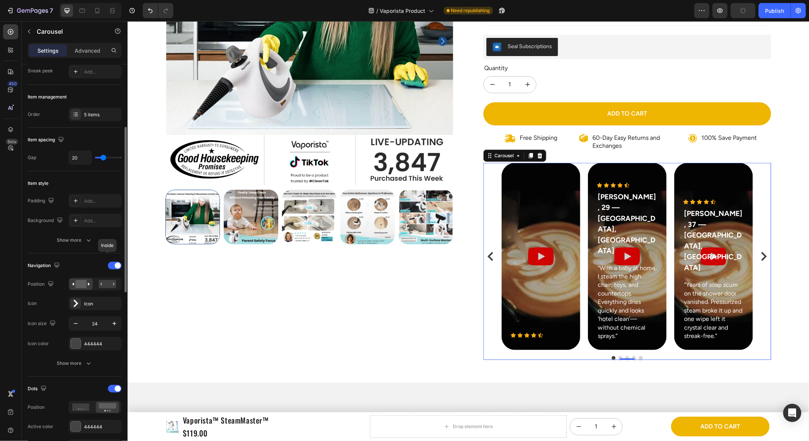
scroll to position [160, 0]
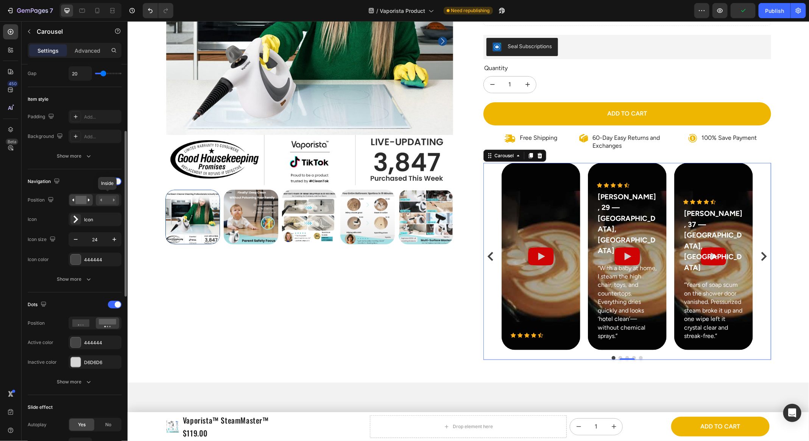
click at [105, 201] on rect at bounding box center [107, 200] width 17 height 8
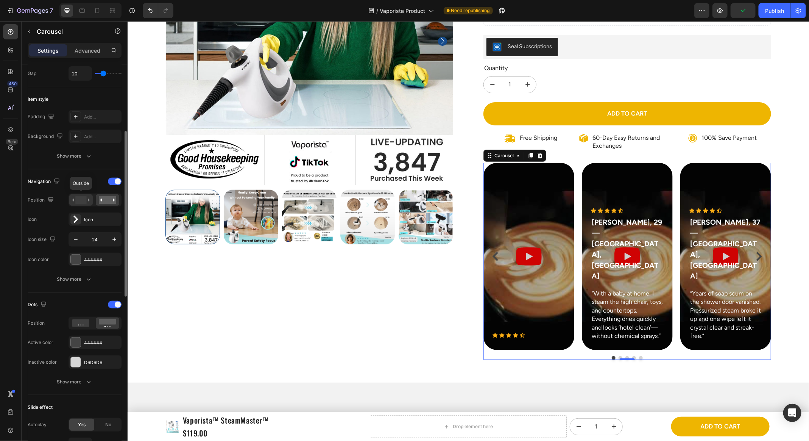
click at [79, 199] on rect at bounding box center [80, 200] width 11 height 8
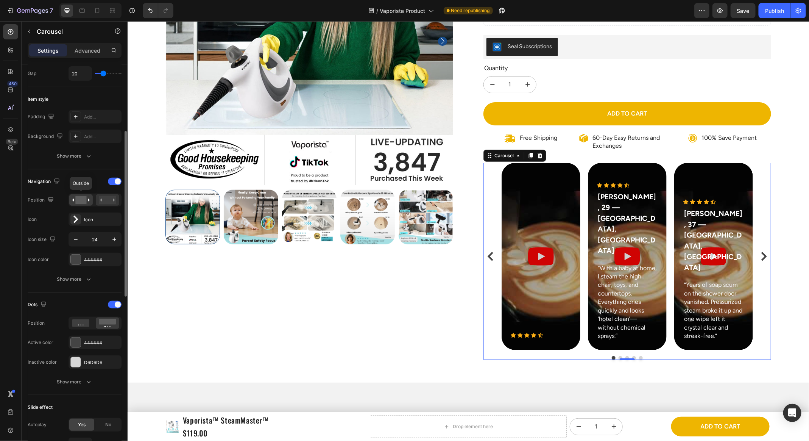
click at [101, 199] on icon at bounding box center [101, 199] width 2 height 3
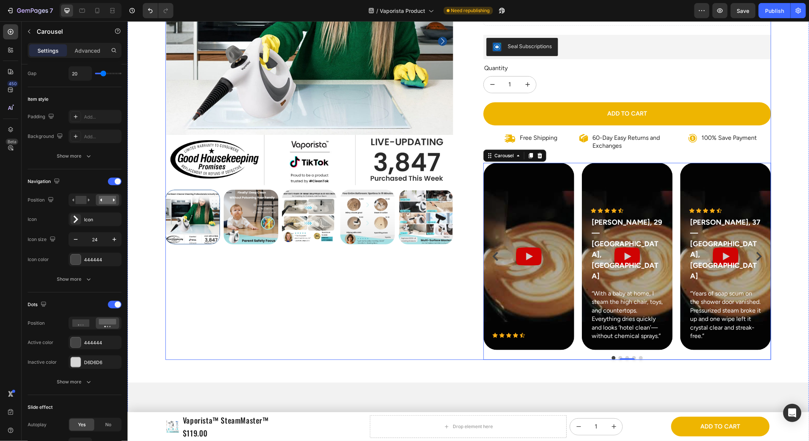
click at [304, 316] on div "Product Images" at bounding box center [309, 128] width 288 height 462
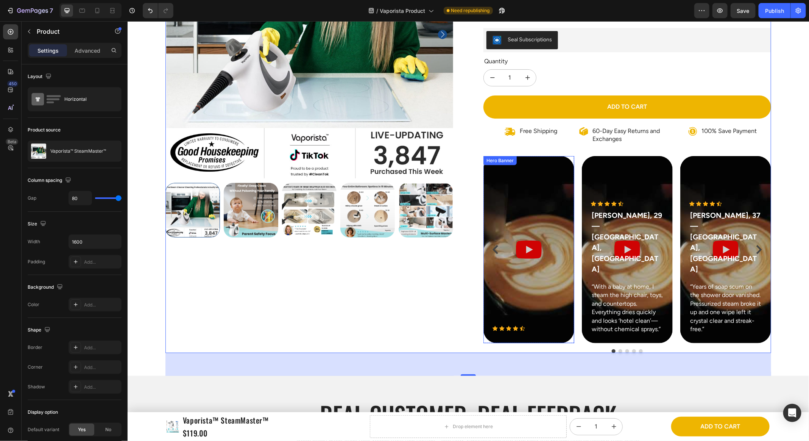
scroll to position [216, 0]
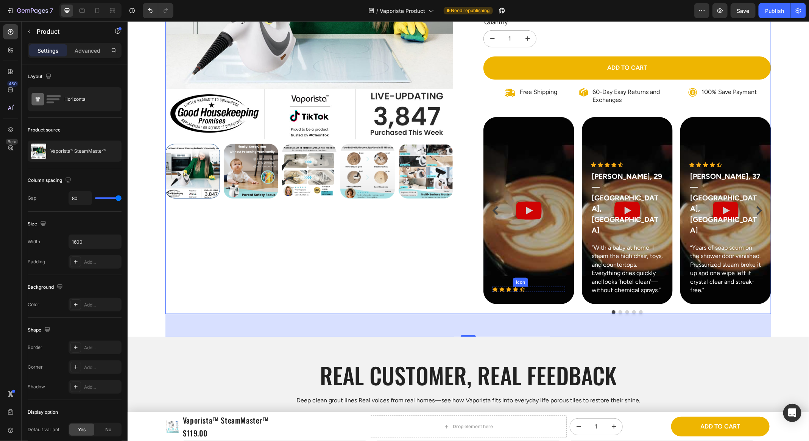
click at [517, 286] on div "Icon" at bounding box center [515, 288] width 5 height 5
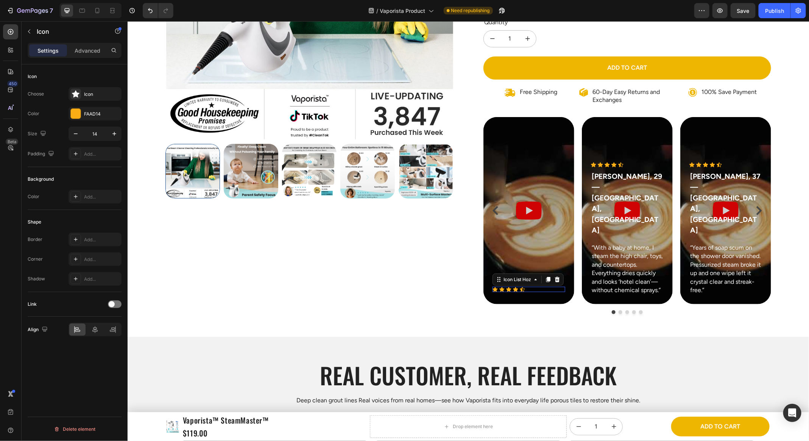
click at [531, 286] on div "Icon Icon Icon Icon Icon" at bounding box center [528, 288] width 73 height 5
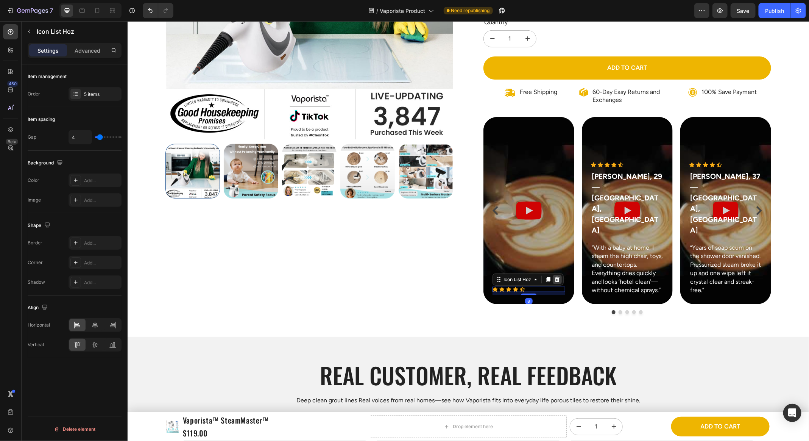
click at [556, 277] on icon at bounding box center [557, 279] width 5 height 5
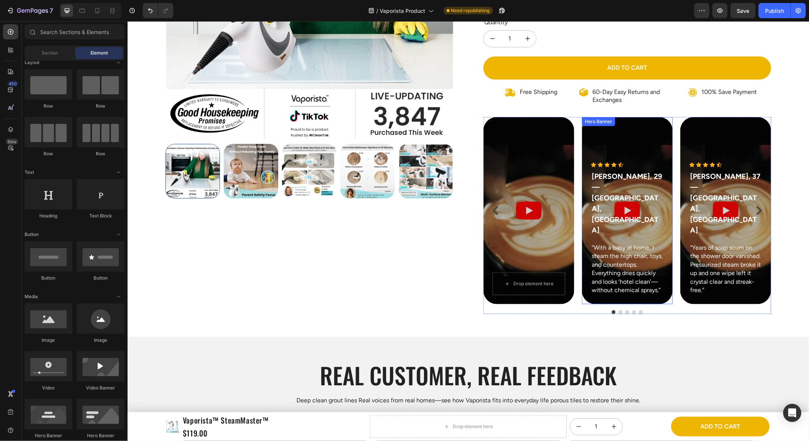
click at [587, 191] on div "Overlay" at bounding box center [627, 210] width 91 height 187
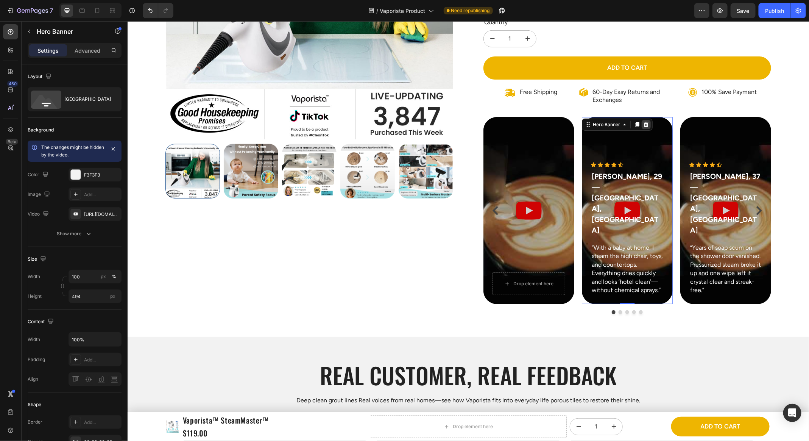
click at [648, 121] on icon at bounding box center [646, 124] width 6 height 6
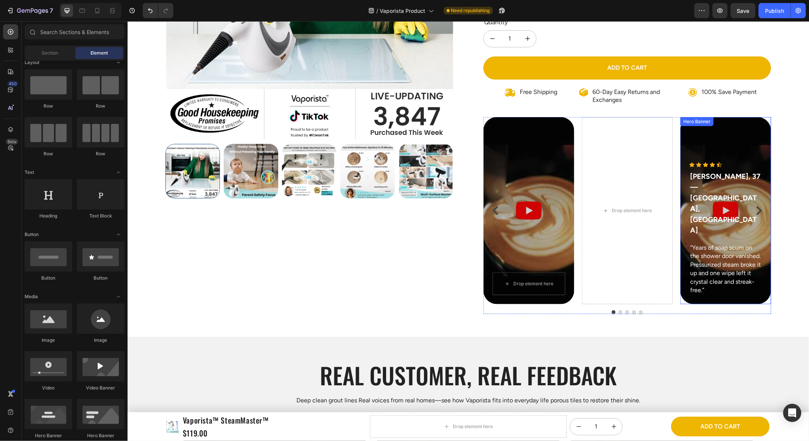
click at [697, 126] on div "Icon Icon Icon Icon Icon Icon List Hoz Carlos M., 37 — Phoenix, AZ Text block “…" at bounding box center [725, 210] width 91 height 187
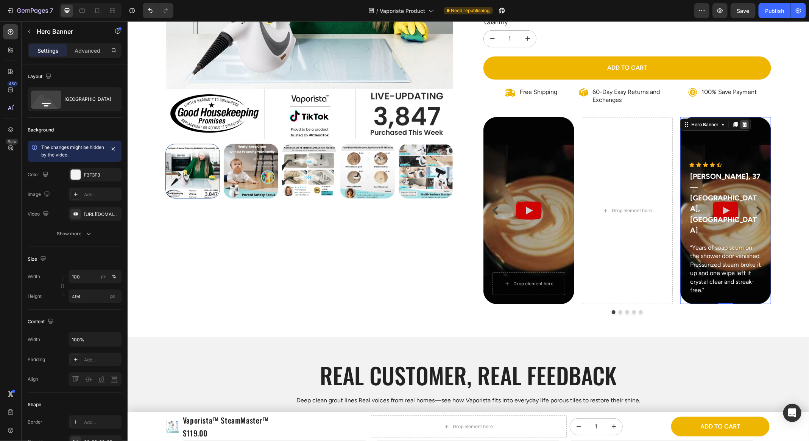
click at [748, 123] on div at bounding box center [744, 124] width 9 height 9
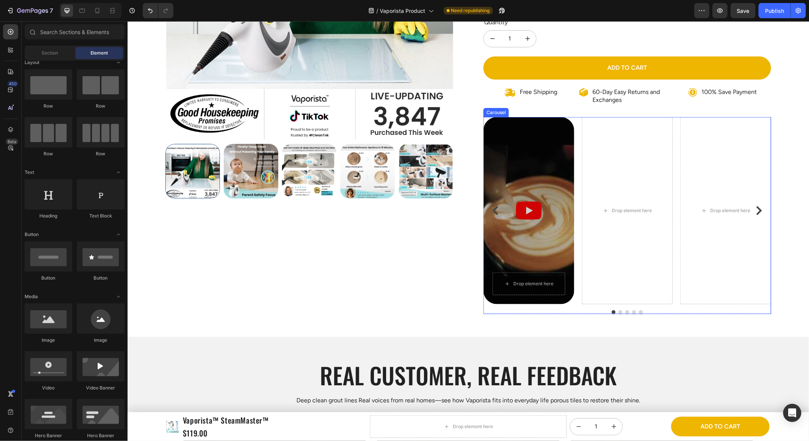
click at [573, 139] on div "Overlay" at bounding box center [528, 210] width 91 height 187
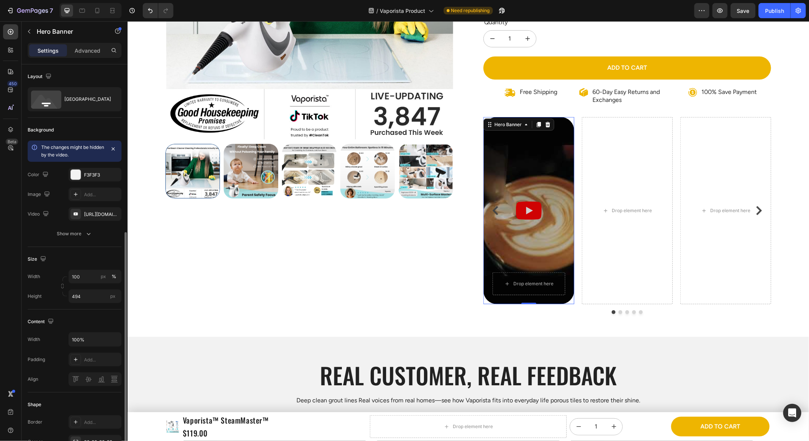
scroll to position [105, 0]
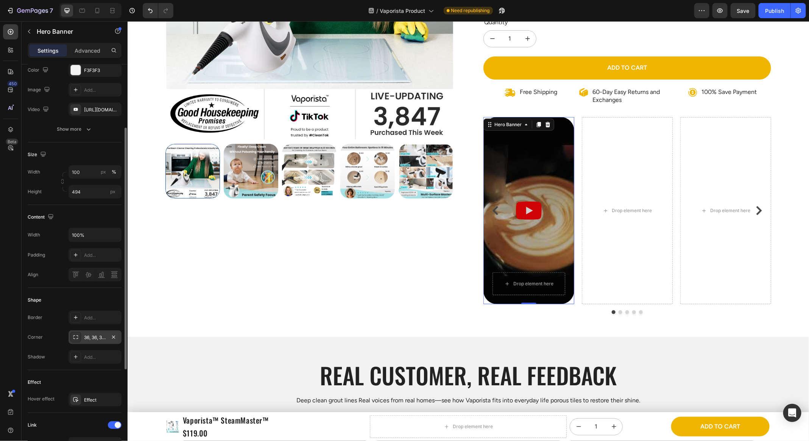
click at [89, 334] on div "36, 36, 36, 36" at bounding box center [95, 337] width 22 height 7
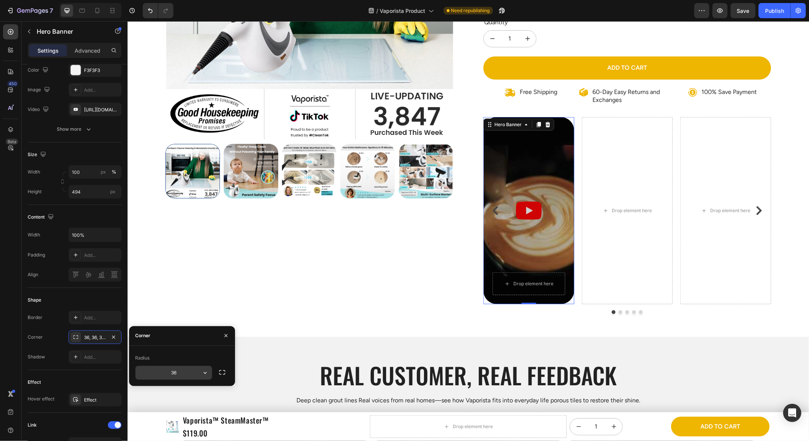
click at [190, 373] on input "36" at bounding box center [174, 373] width 77 height 14
type input "24"
click at [331, 319] on div "Product Images Icon Icon Icon Icon Icon Icon List 3,847 Reviews! Text Block Row…" at bounding box center [468, 246] width 682 height 791
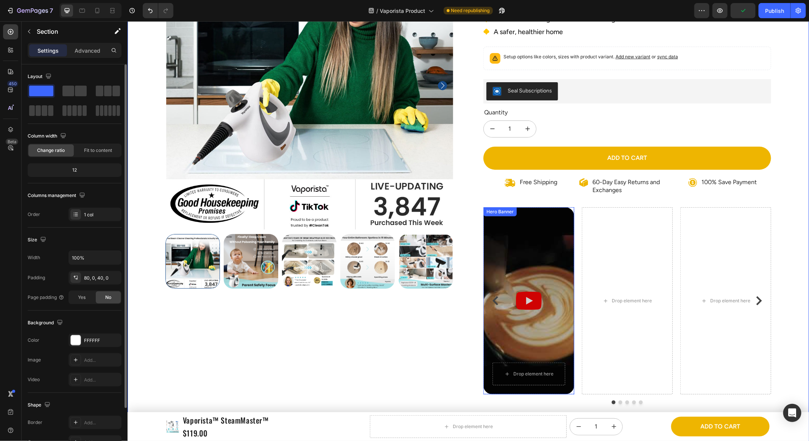
scroll to position [125, 0]
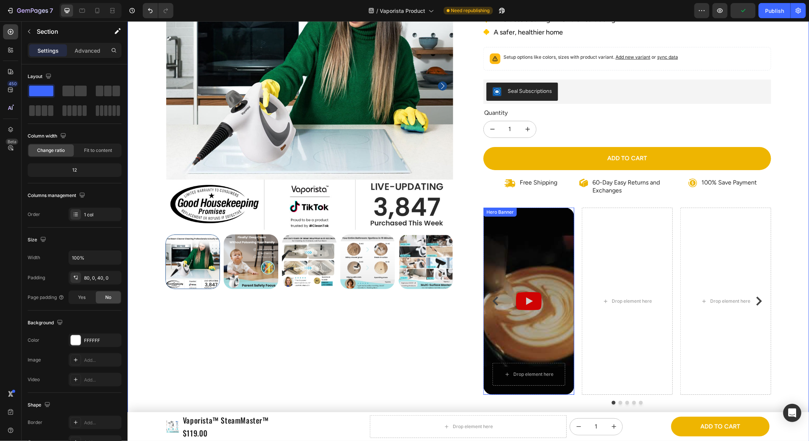
click at [553, 231] on div "Overlay" at bounding box center [528, 300] width 91 height 187
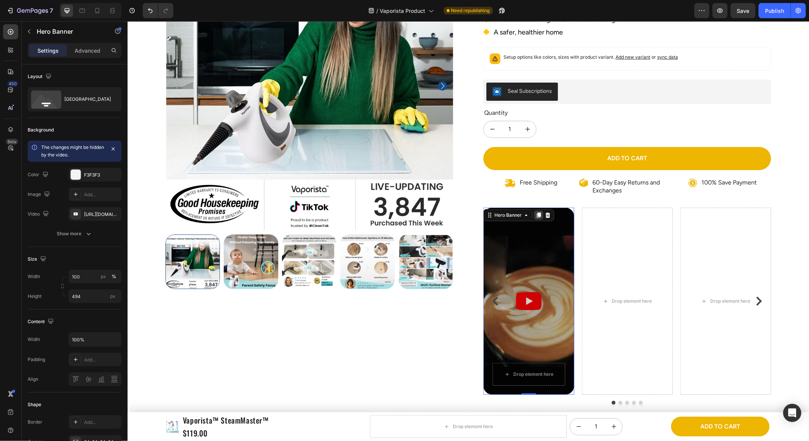
click at [540, 212] on icon at bounding box center [539, 214] width 4 height 5
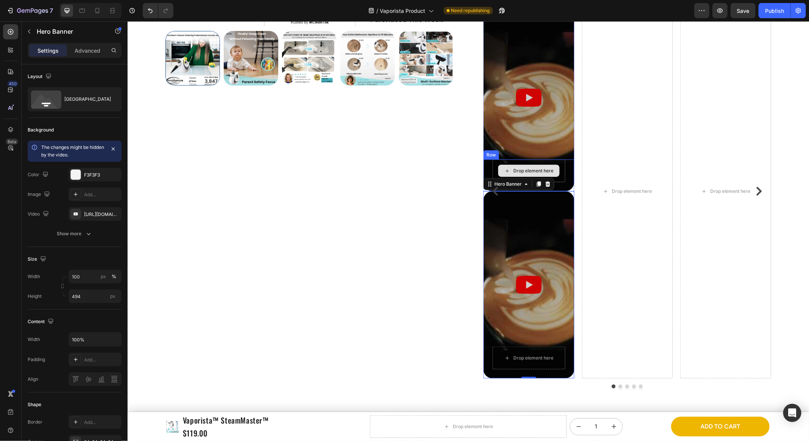
scroll to position [277, 0]
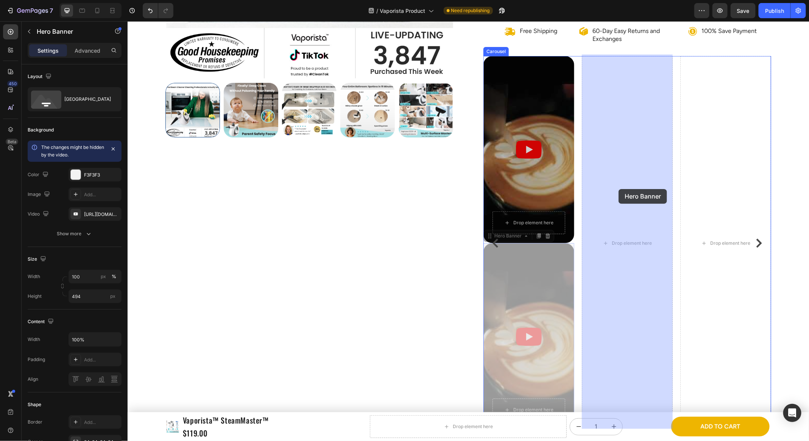
drag, startPoint x: 539, startPoint y: 255, endPoint x: 619, endPoint y: 189, distance: 103.0
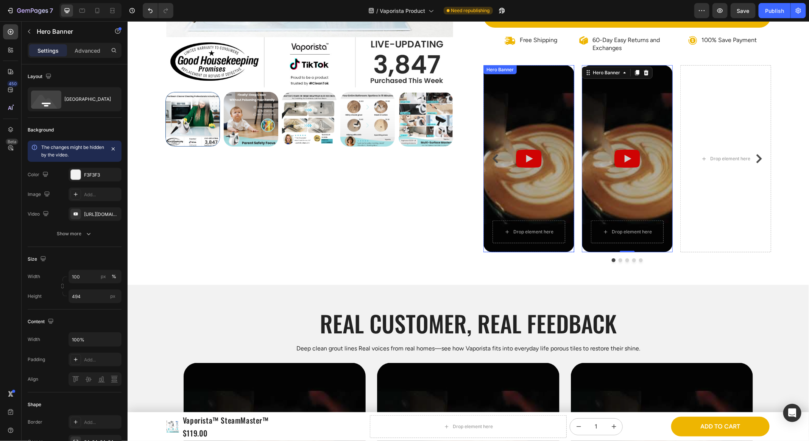
scroll to position [256, 0]
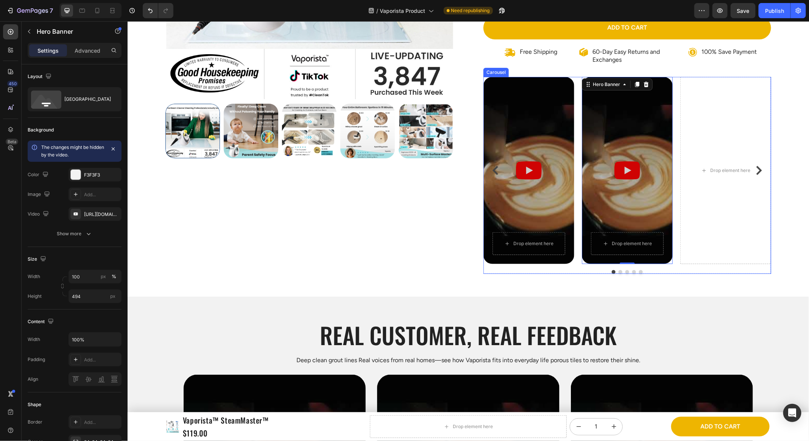
click at [496, 170] on icon "Carousel Back Arrow" at bounding box center [495, 170] width 6 height 9
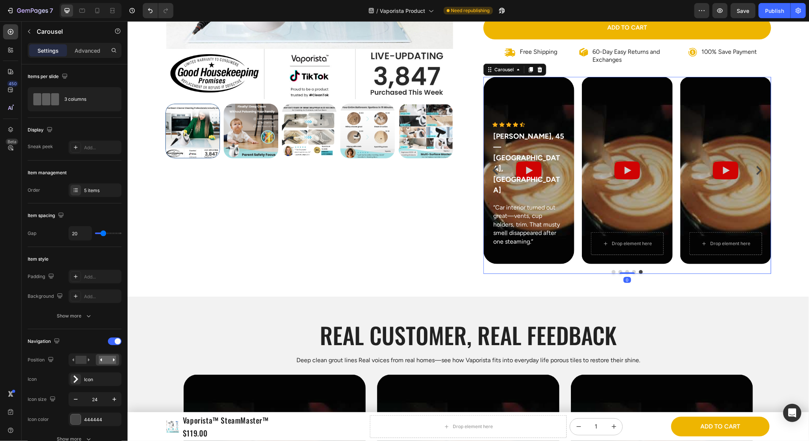
click at [496, 170] on icon "Carousel Back Arrow" at bounding box center [495, 170] width 6 height 9
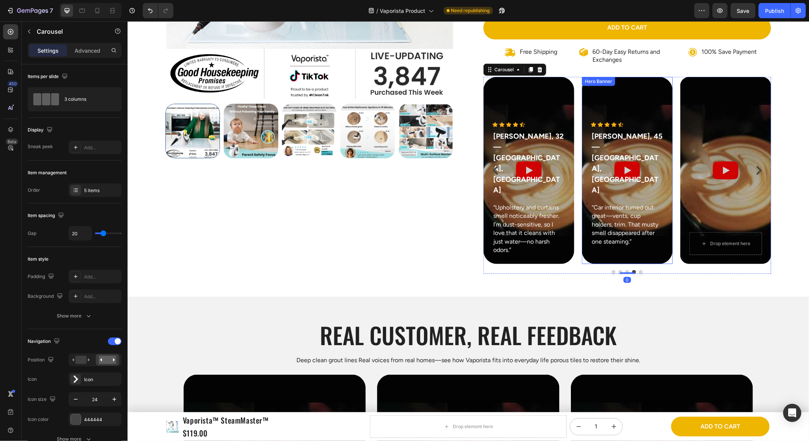
click at [653, 98] on div "Overlay" at bounding box center [627, 170] width 91 height 187
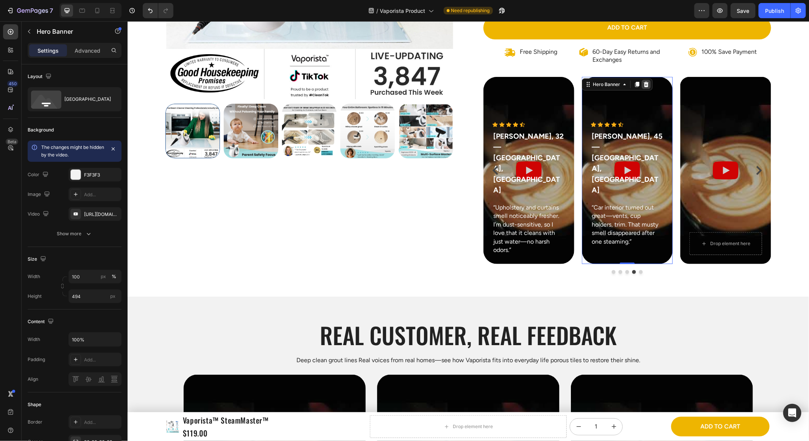
click at [648, 81] on icon at bounding box center [646, 84] width 6 height 6
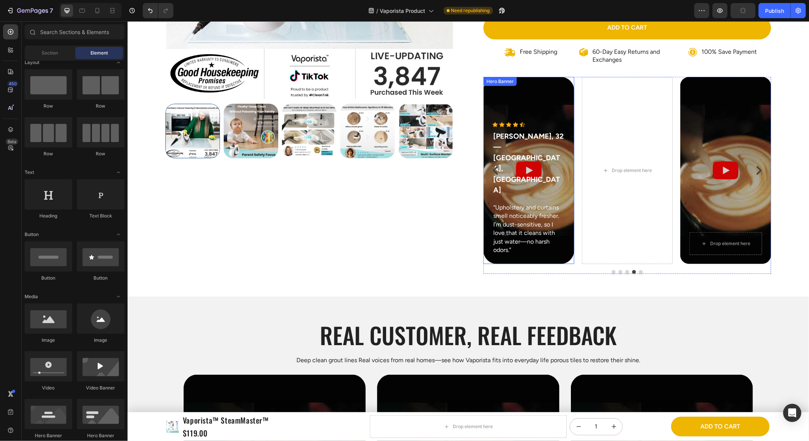
click at [552, 92] on div "Overlay" at bounding box center [528, 170] width 91 height 187
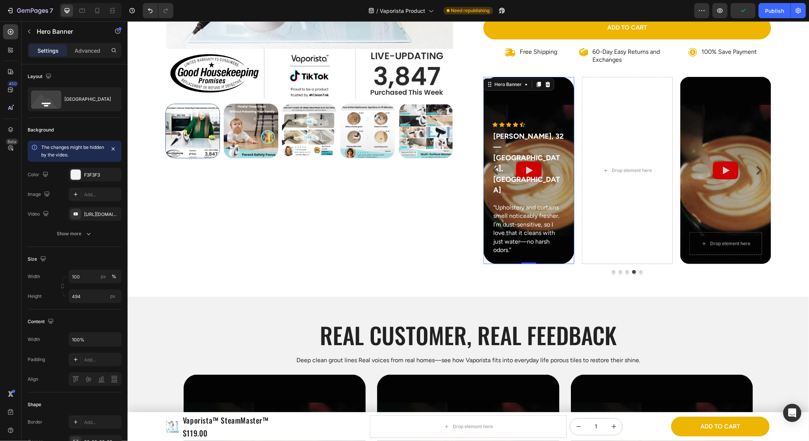
click at [562, 86] on div "Overlay" at bounding box center [528, 170] width 91 height 187
click at [549, 83] on icon at bounding box center [548, 84] width 6 height 6
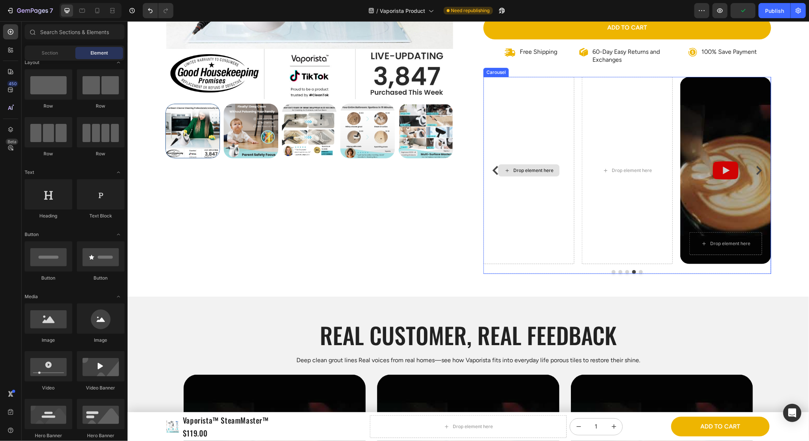
click at [562, 97] on div "Drop element here" at bounding box center [528, 170] width 91 height 187
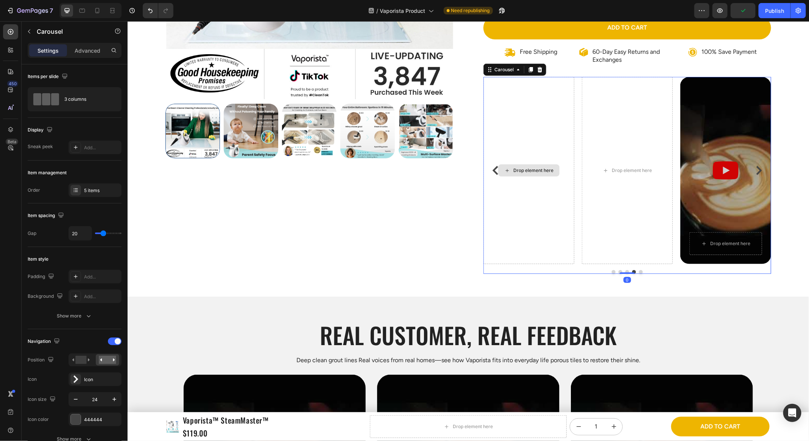
click at [490, 169] on button "Carousel Back Arrow" at bounding box center [495, 170] width 12 height 12
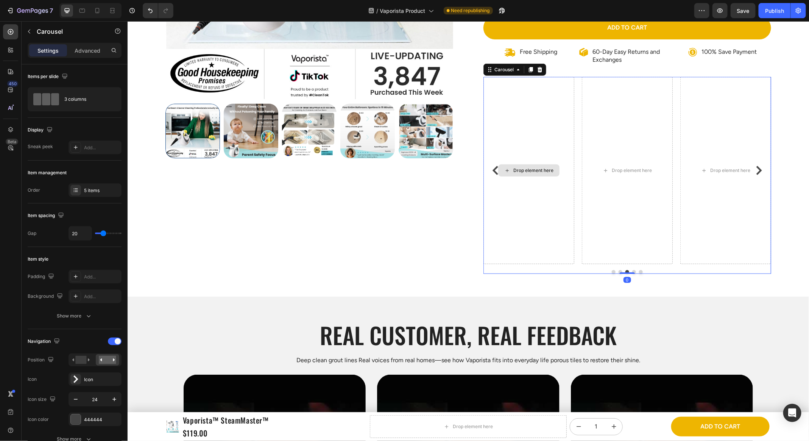
click at [574, 104] on div "Drop element here" at bounding box center [528, 170] width 91 height 187
click at [491, 169] on icon "Carousel Back Arrow" at bounding box center [495, 170] width 9 height 9
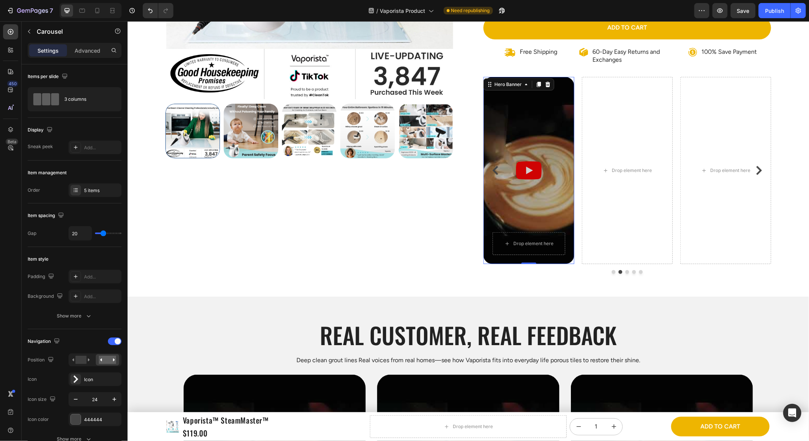
click at [547, 131] on div "Overlay" at bounding box center [528, 170] width 91 height 187
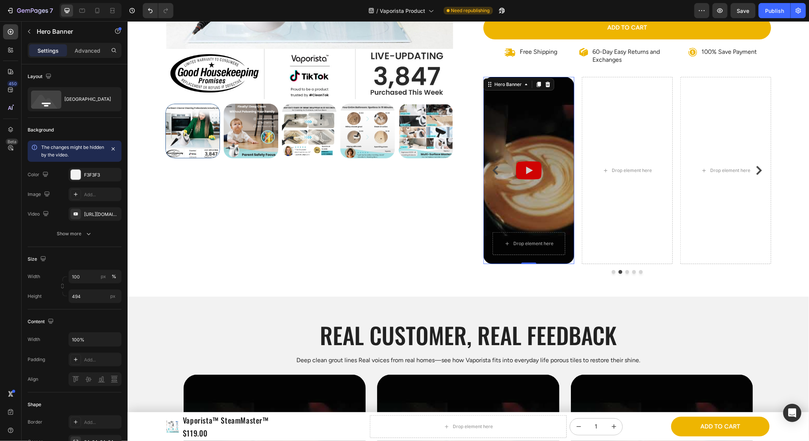
click at [608, 127] on div "Drop element here" at bounding box center [627, 170] width 91 height 187
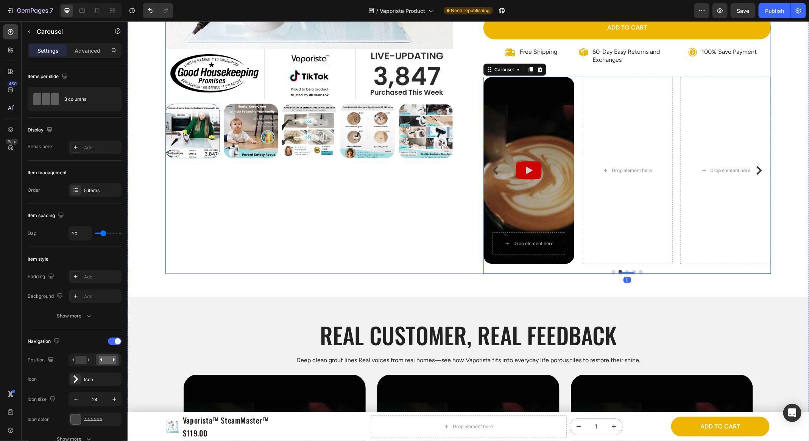
scroll to position [222, 0]
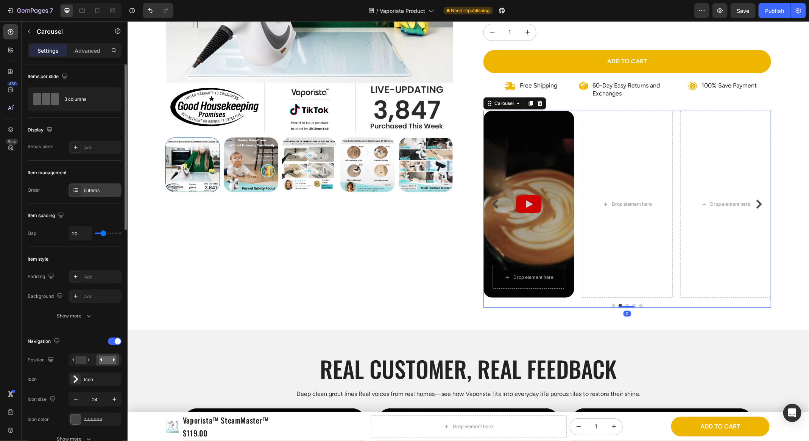
click at [97, 194] on div "5 items" at bounding box center [95, 190] width 53 height 14
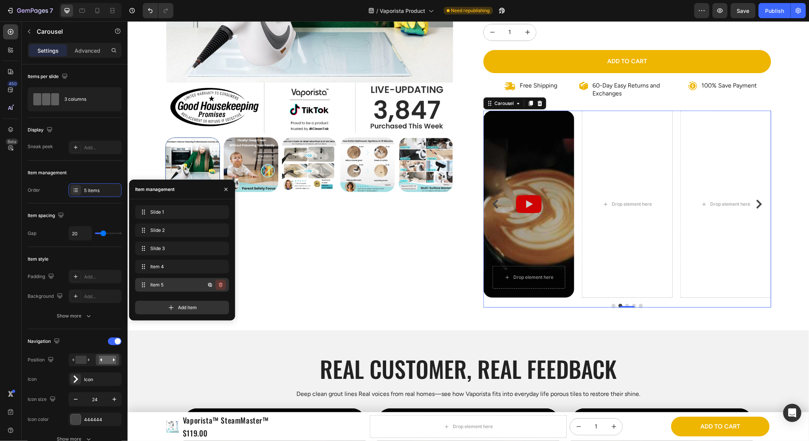
click at [224, 286] on button "button" at bounding box center [221, 285] width 11 height 11
click at [224, 286] on button "Delete" at bounding box center [215, 285] width 21 height 11
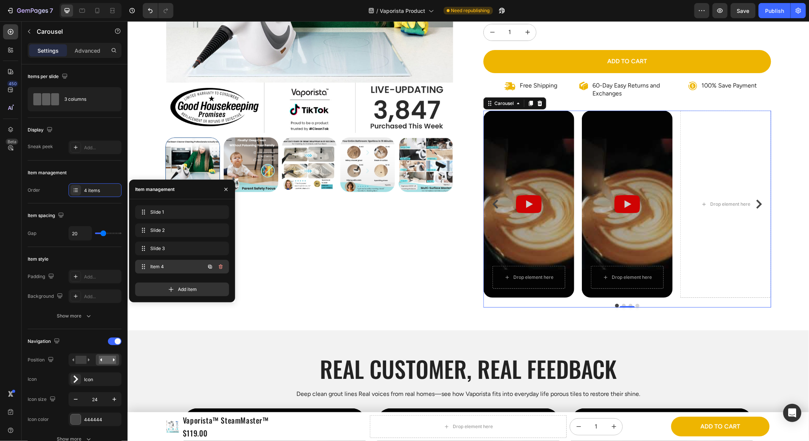
click at [221, 272] on div at bounding box center [215, 267] width 21 height 14
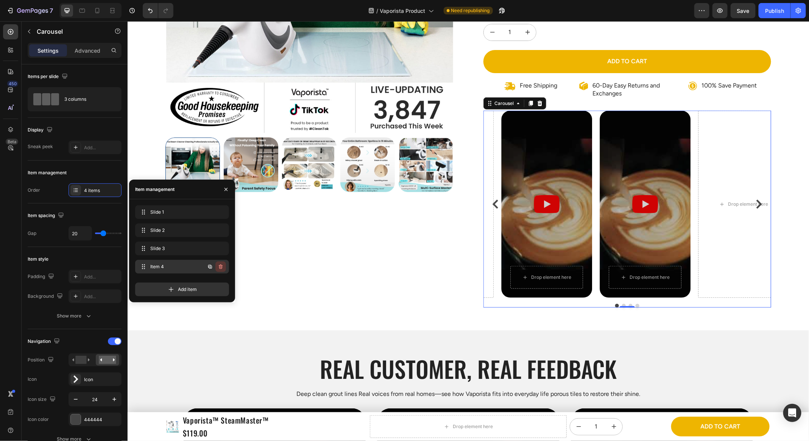
click at [222, 267] on icon "button" at bounding box center [221, 267] width 6 height 6
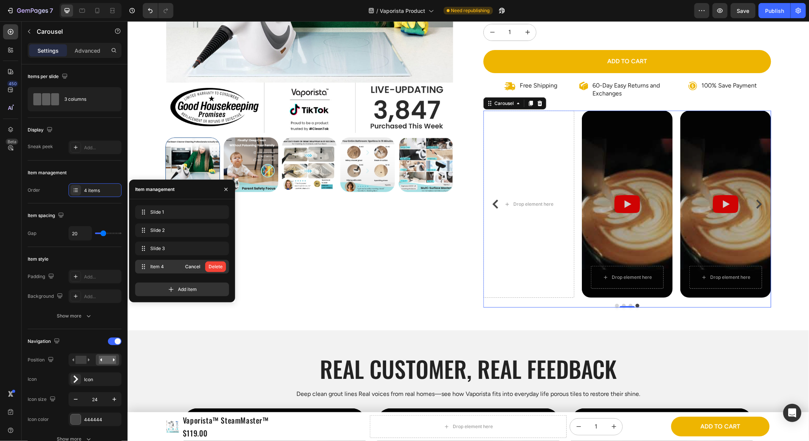
click at [222, 267] on div "Delete" at bounding box center [216, 266] width 14 height 7
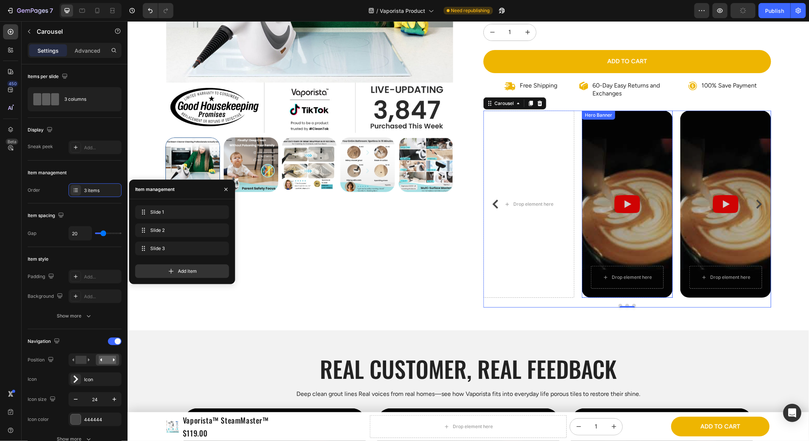
click at [651, 157] on div "Overlay" at bounding box center [627, 203] width 91 height 187
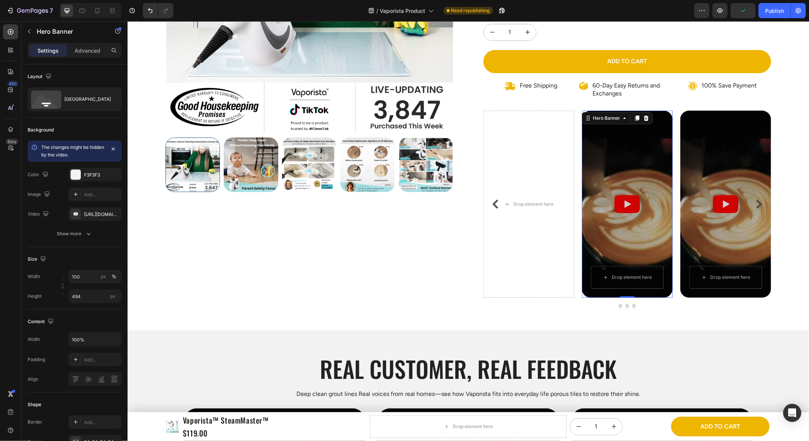
click at [644, 116] on icon at bounding box center [646, 117] width 5 height 5
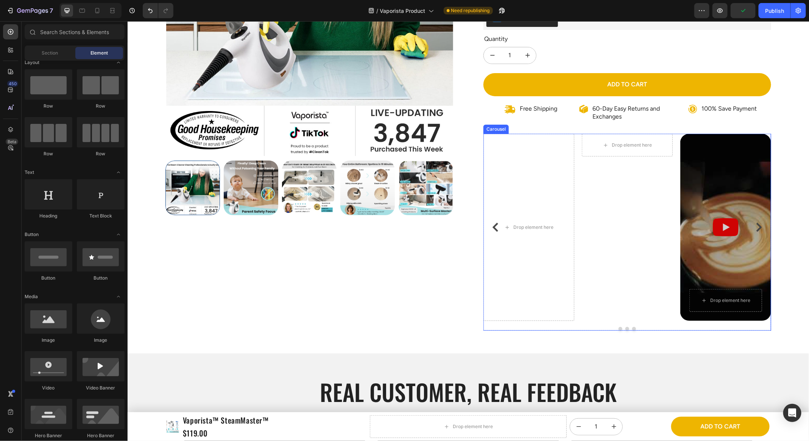
scroll to position [188, 0]
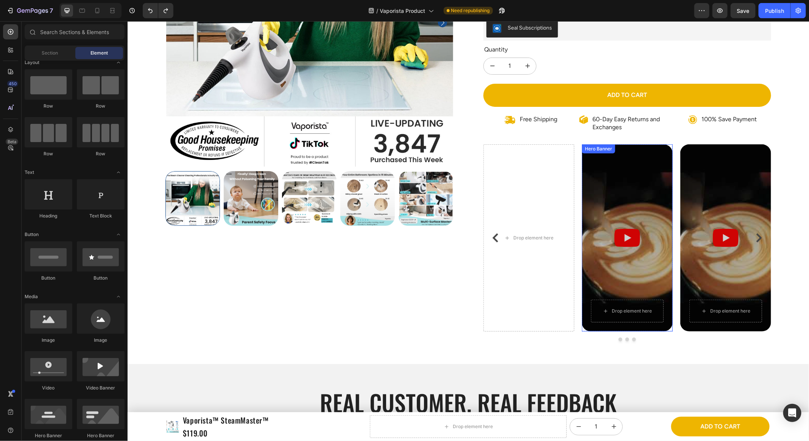
click at [654, 162] on div "Overlay" at bounding box center [627, 237] width 91 height 187
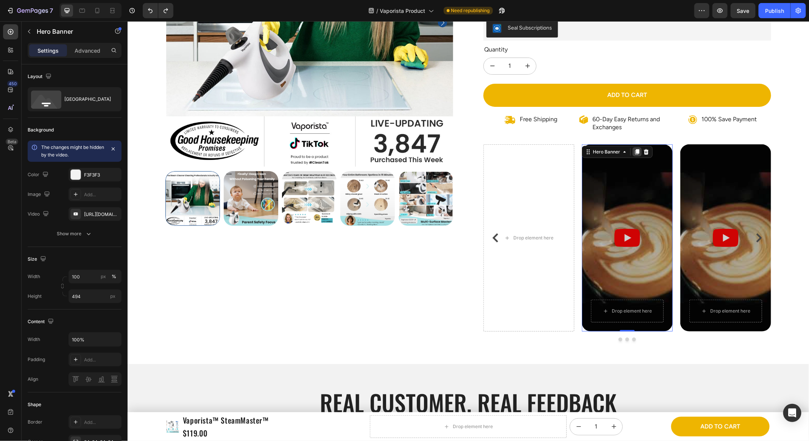
click at [638, 151] on icon at bounding box center [637, 151] width 4 height 5
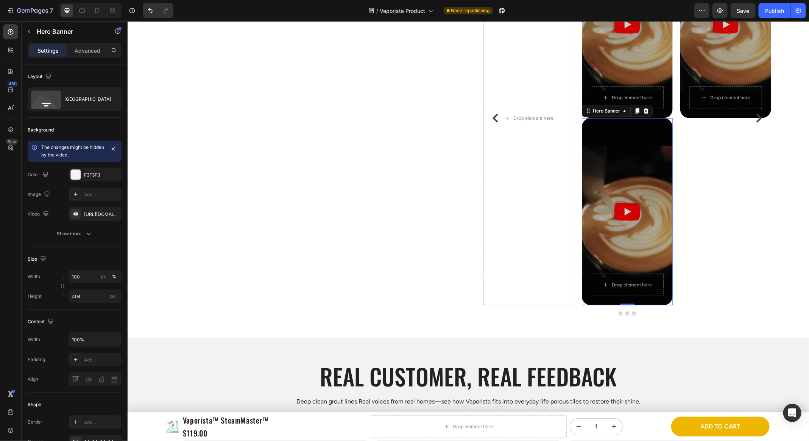
scroll to position [372, 0]
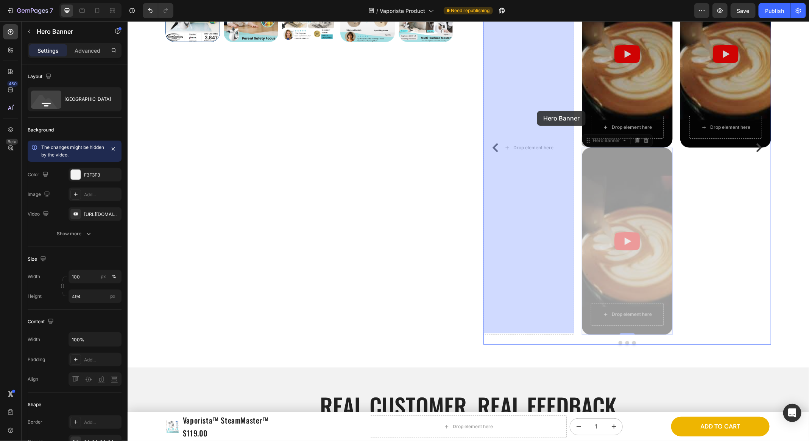
drag, startPoint x: 614, startPoint y: 167, endPoint x: 537, endPoint y: 111, distance: 95.2
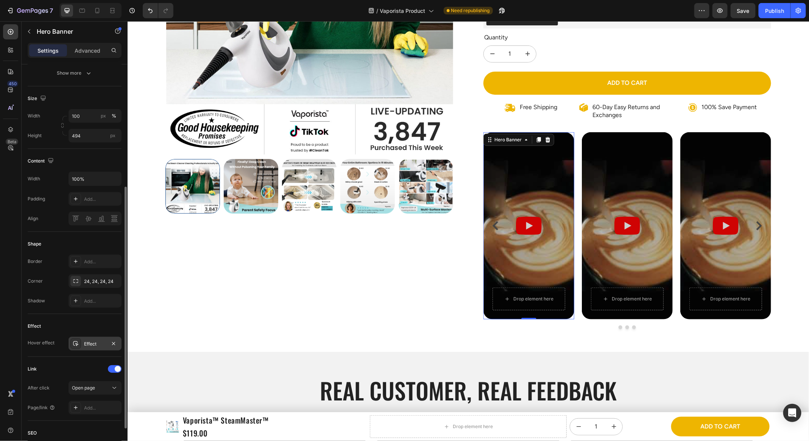
scroll to position [225, 0]
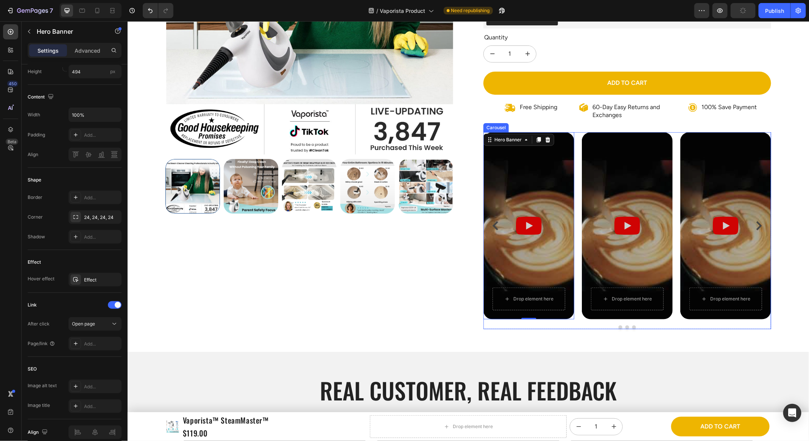
click at [761, 223] on icon "Carousel Next Arrow" at bounding box center [759, 225] width 6 height 9
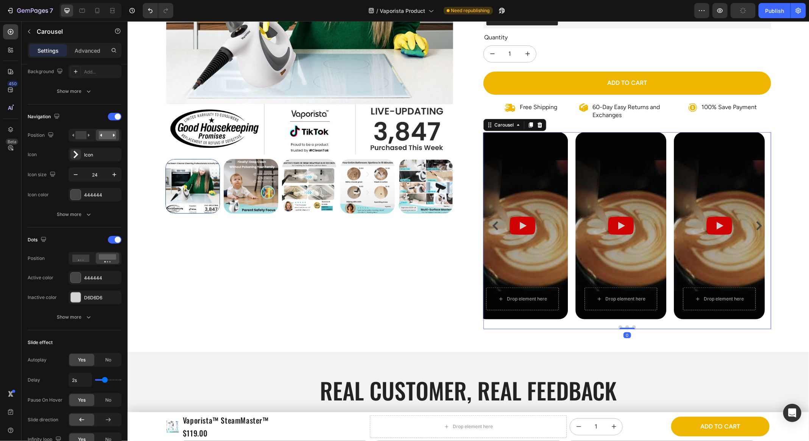
scroll to position [0, 0]
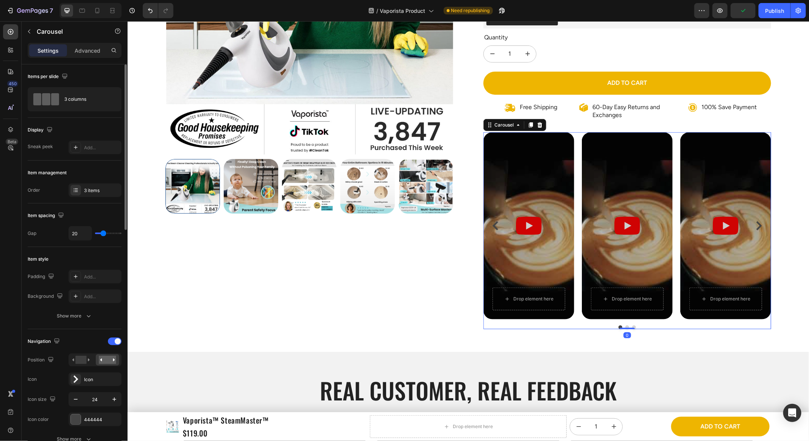
click at [761, 223] on icon "Carousel Next Arrow" at bounding box center [759, 225] width 6 height 9
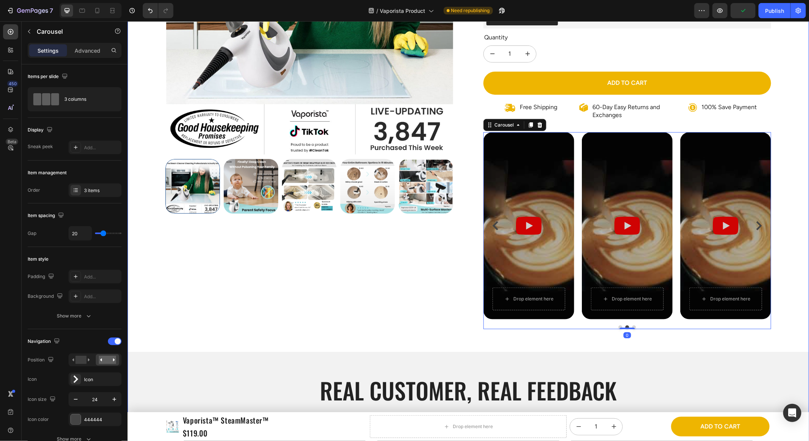
click at [785, 217] on div "Product Images Icon Icon Icon Icon Icon Icon List 3,847 Reviews! Text Block Row…" at bounding box center [468, 261] width 682 height 791
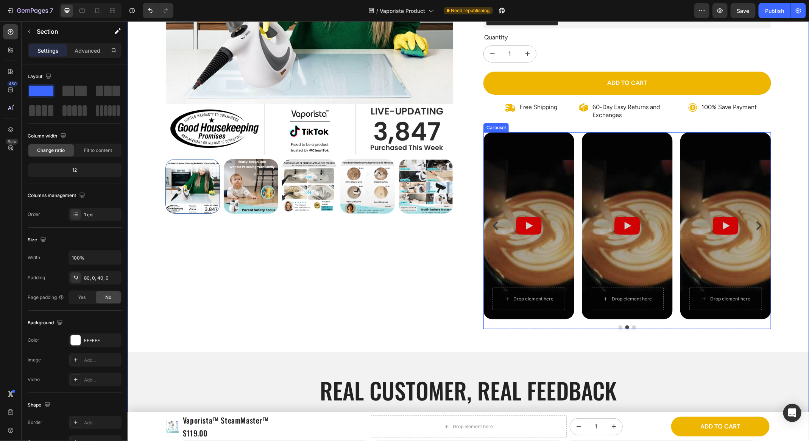
click at [637, 325] on div at bounding box center [627, 327] width 288 height 4
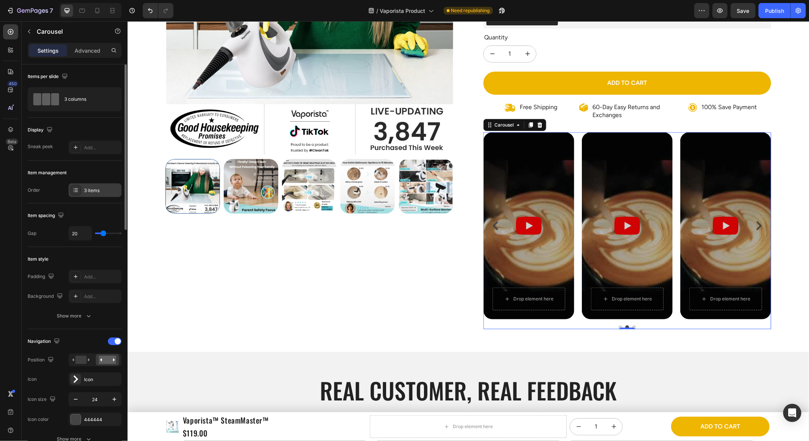
click at [80, 184] on div "3 items" at bounding box center [95, 190] width 53 height 14
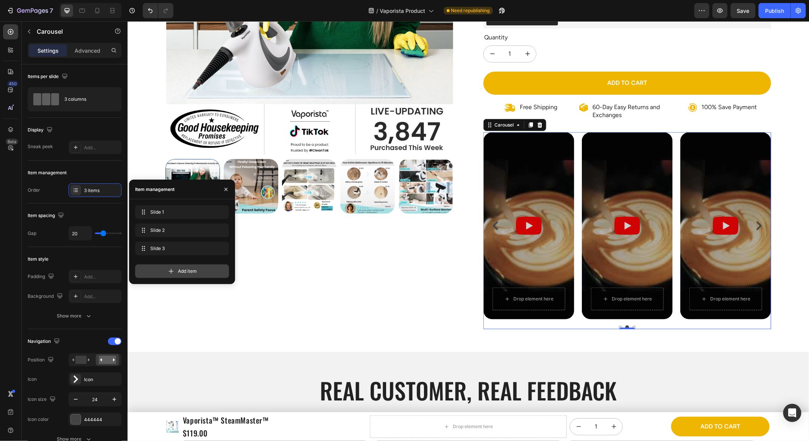
click at [156, 273] on div "Add item" at bounding box center [182, 271] width 94 height 14
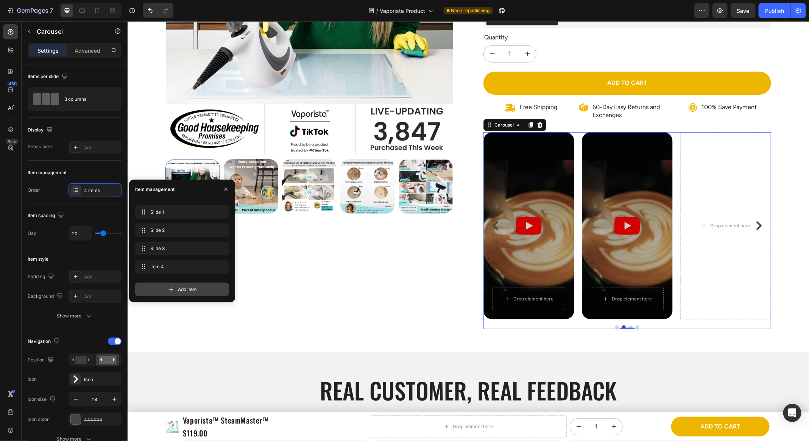
click at [164, 287] on div "Add item" at bounding box center [182, 290] width 94 height 14
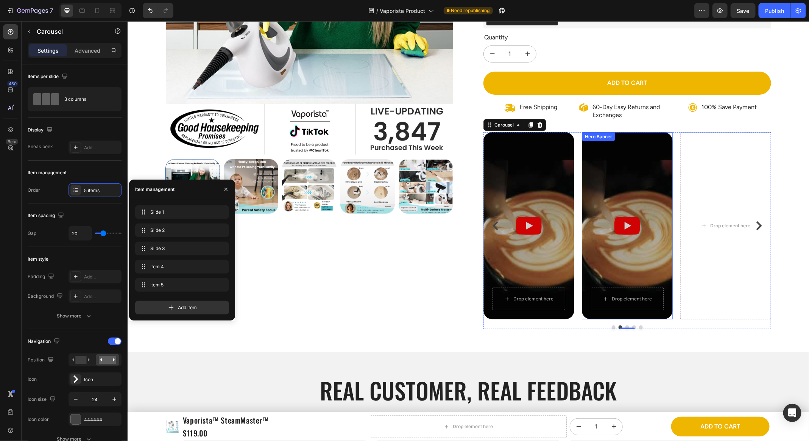
click at [658, 189] on div "Overlay" at bounding box center [627, 225] width 91 height 187
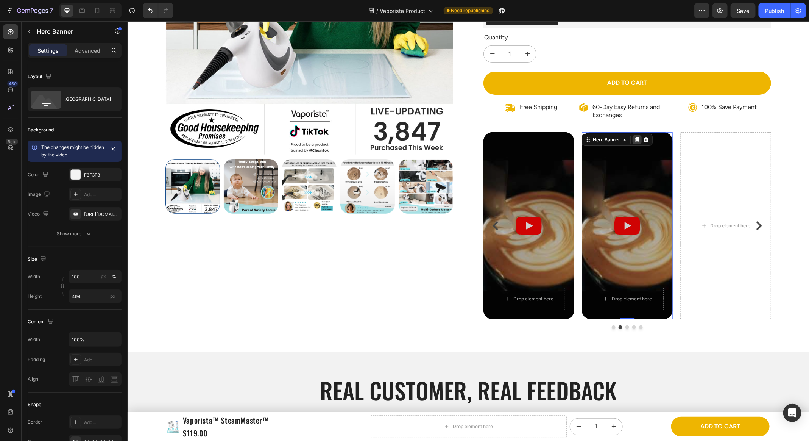
click at [637, 140] on icon at bounding box center [637, 139] width 4 height 5
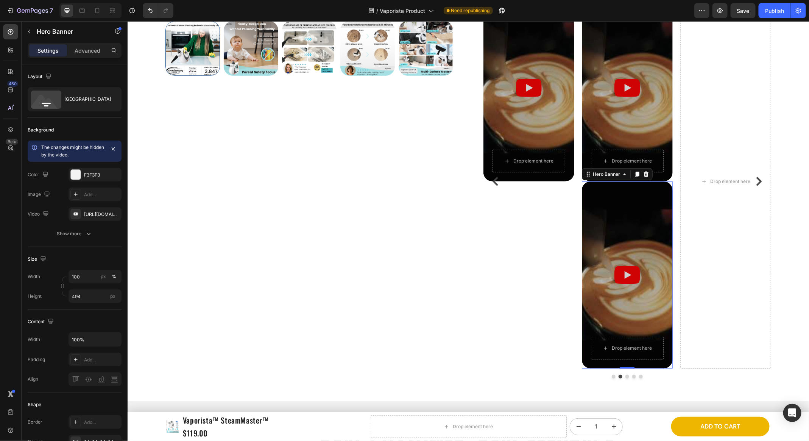
scroll to position [326, 0]
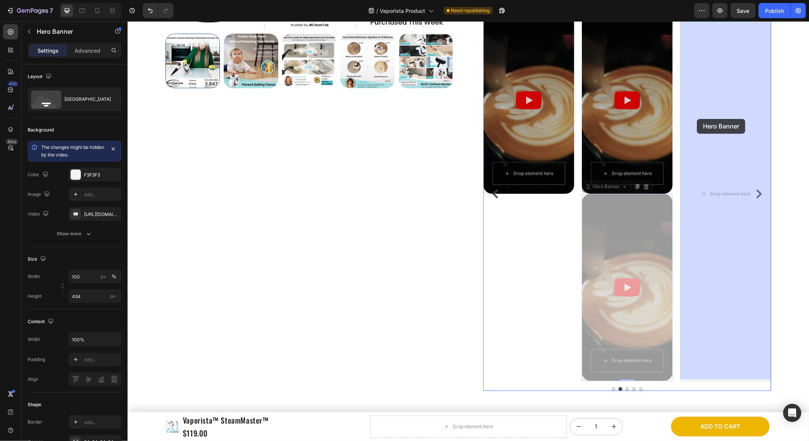
drag, startPoint x: 653, startPoint y: 211, endPoint x: 697, endPoint y: 119, distance: 102.5
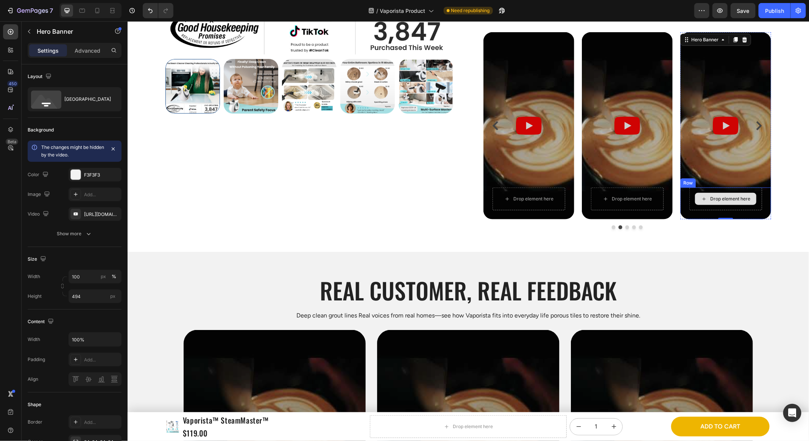
scroll to position [284, 0]
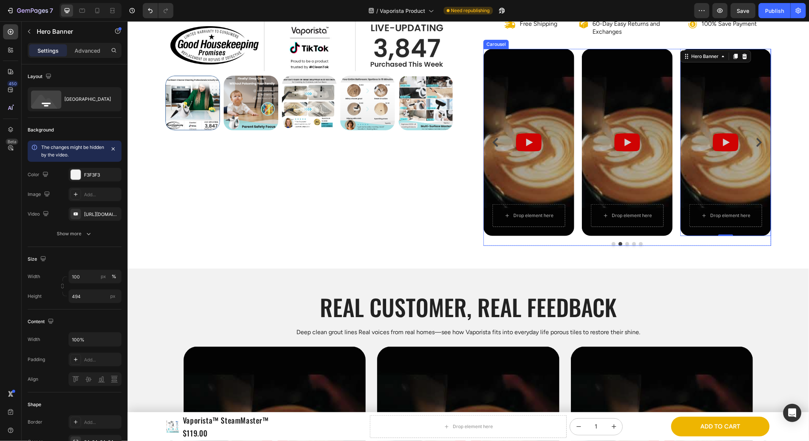
click at [761, 139] on icon "Carousel Next Arrow" at bounding box center [759, 141] width 6 height 9
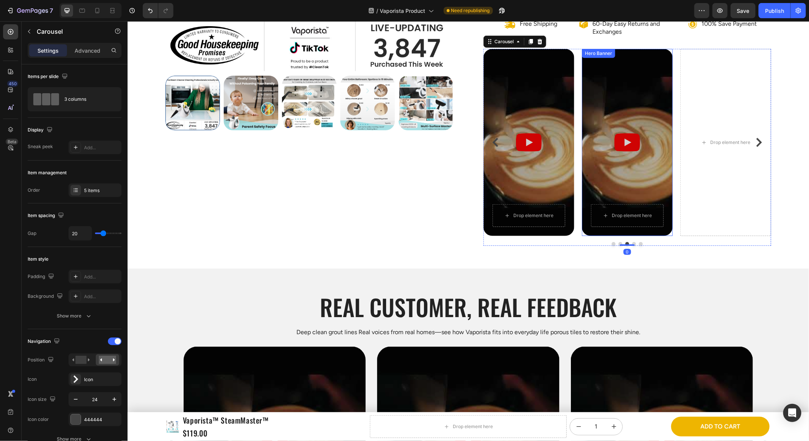
click at [661, 68] on div "Overlay" at bounding box center [627, 141] width 91 height 187
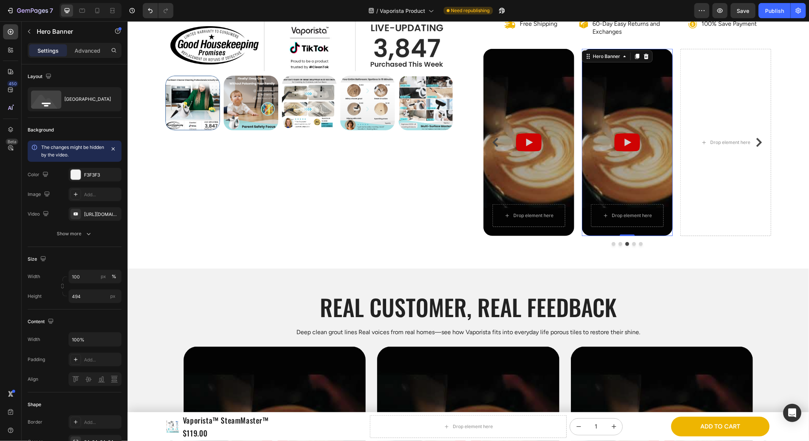
drag, startPoint x: 639, startPoint y: 58, endPoint x: 641, endPoint y: 101, distance: 42.8
click at [639, 58] on div at bounding box center [637, 56] width 9 height 9
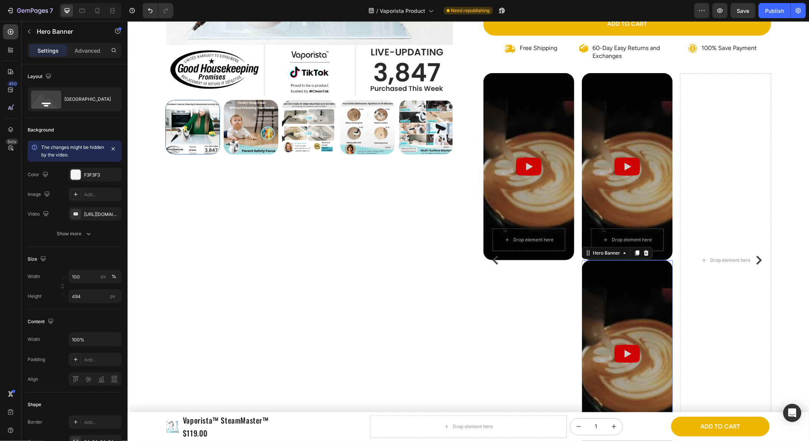
scroll to position [258, 0]
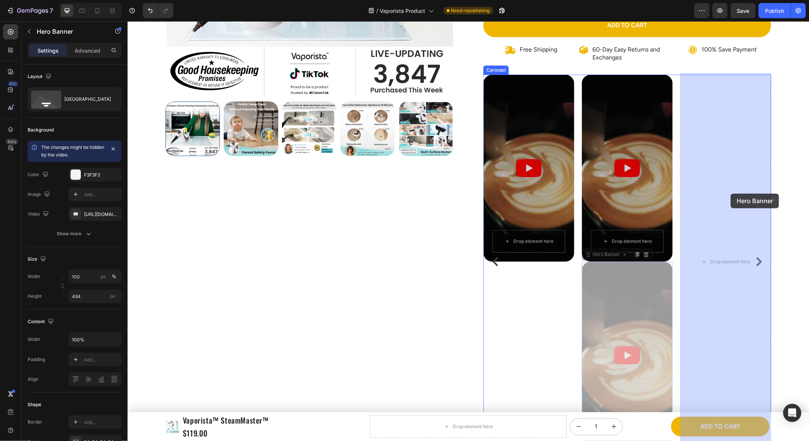
drag, startPoint x: 642, startPoint y: 302, endPoint x: 731, endPoint y: 193, distance: 140.5
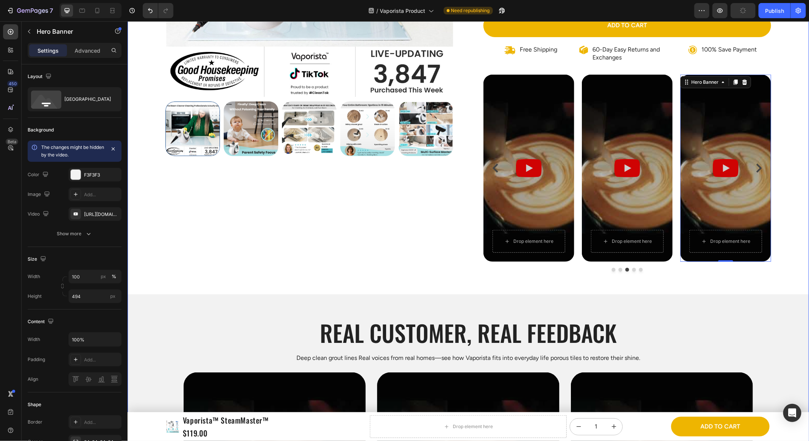
click at [799, 183] on div "Product Images Icon Icon Icon Icon Icon Icon List 3,847 Reviews! Text Block Row…" at bounding box center [468, 204] width 682 height 791
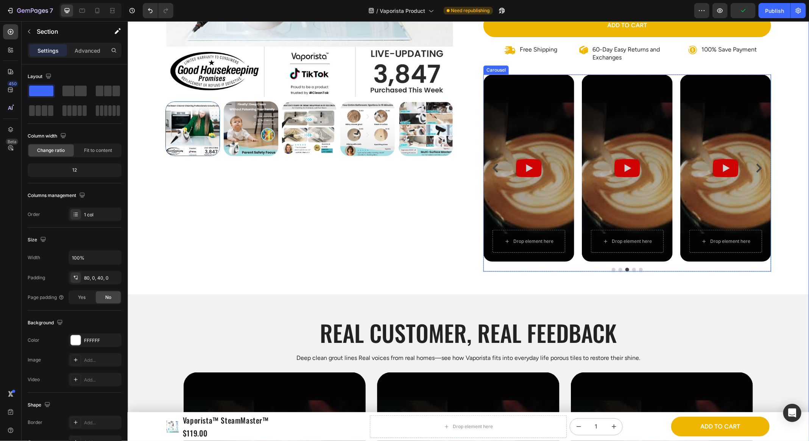
click at [678, 222] on div "Drop element here Row Hero Banner Row Drop element here Row Hero Banner Drop el…" at bounding box center [627, 167] width 288 height 187
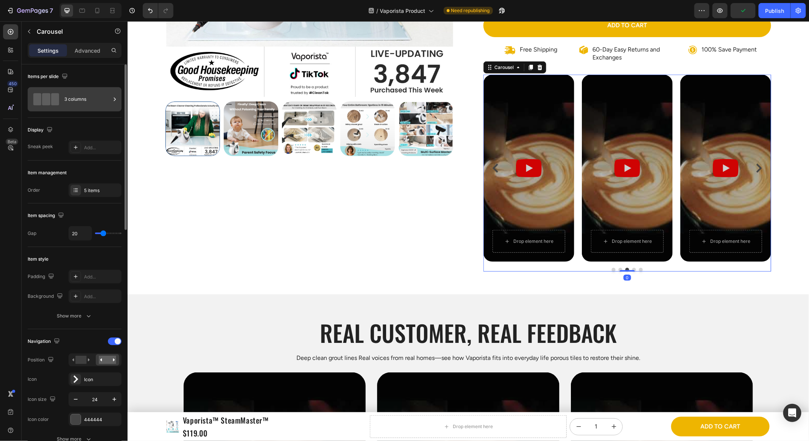
click at [73, 102] on div "3 columns" at bounding box center [87, 99] width 46 height 17
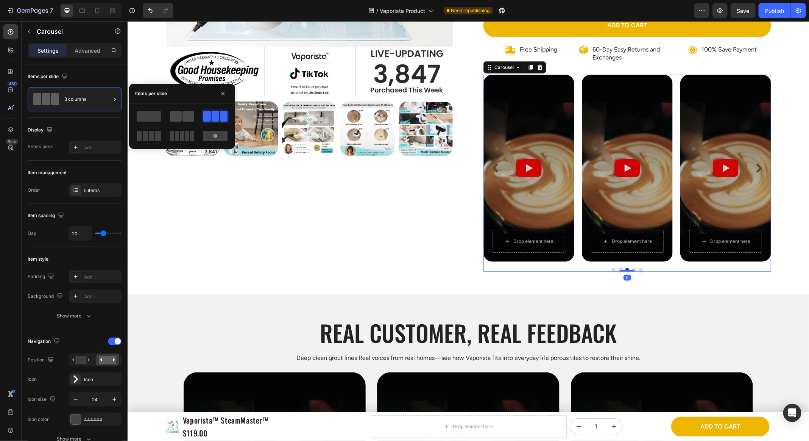
click at [180, 111] on div at bounding box center [182, 116] width 27 height 14
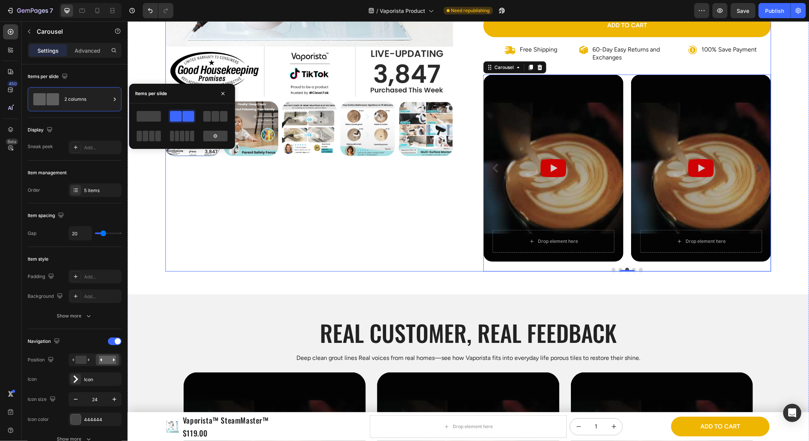
click at [444, 226] on div "Product Images" at bounding box center [309, 40] width 288 height 462
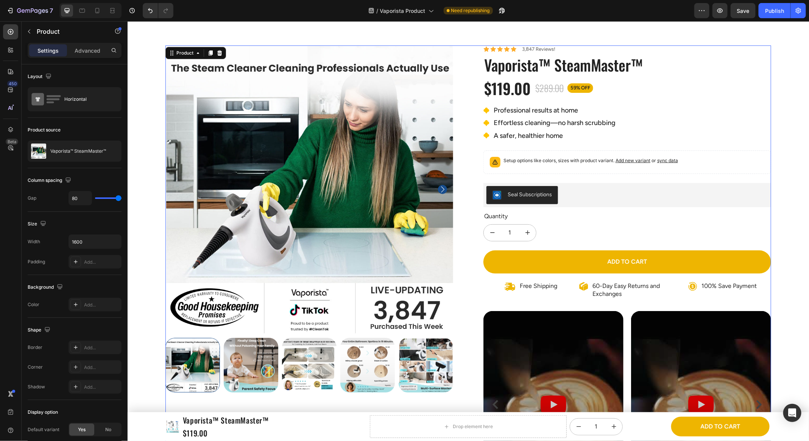
scroll to position [73, 0]
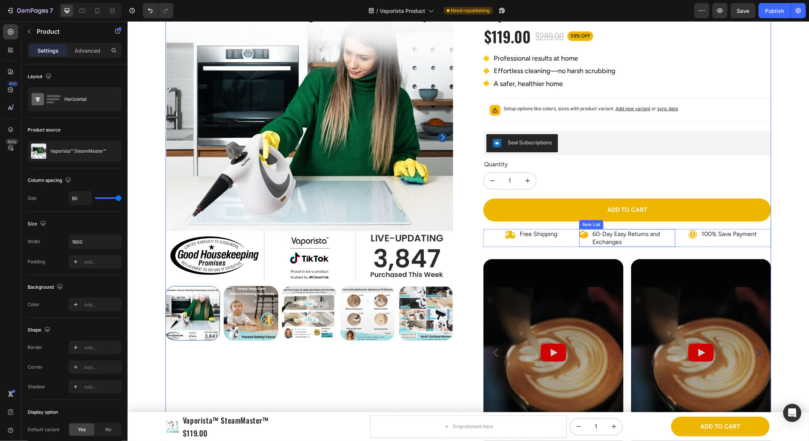
click at [603, 236] on p "60-Day Easy Returns and Exchanges" at bounding box center [632, 238] width 81 height 16
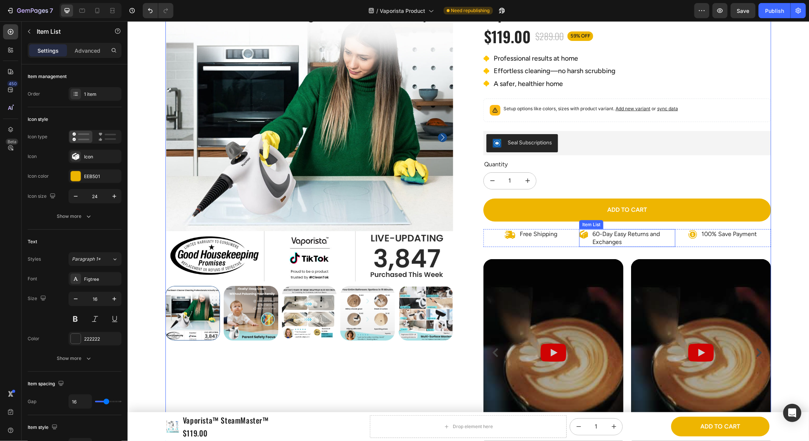
click at [603, 236] on p "60-Day Easy Returns and Exchanges" at bounding box center [632, 238] width 81 height 16
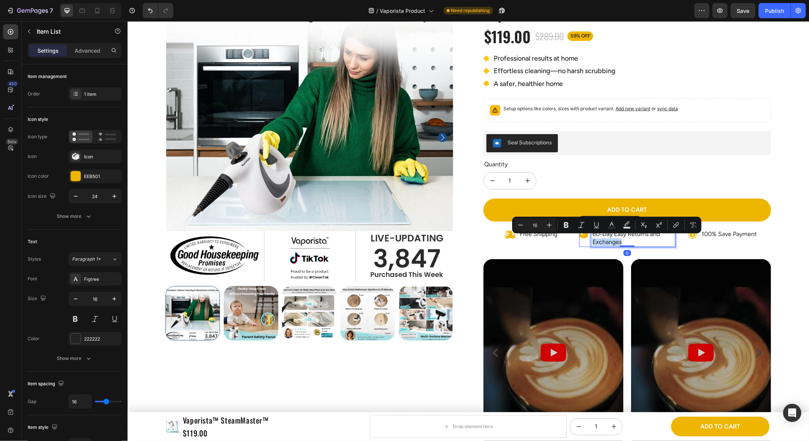
click at [622, 238] on p "60-Day Easy Returns and Exchanges" at bounding box center [632, 238] width 81 height 16
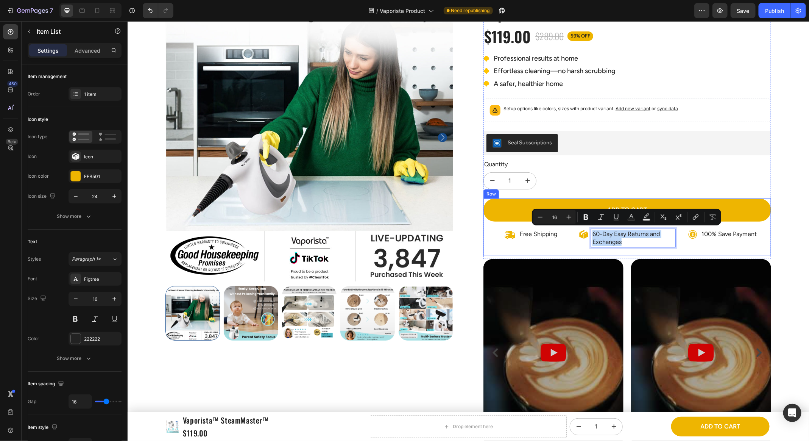
drag, startPoint x: 628, startPoint y: 241, endPoint x: 593, endPoint y: 222, distance: 40.0
click at [593, 222] on div "Add to cart Add to Cart Free Shipping Item List 60-Day Easy Returns and Exchang…" at bounding box center [627, 227] width 288 height 58
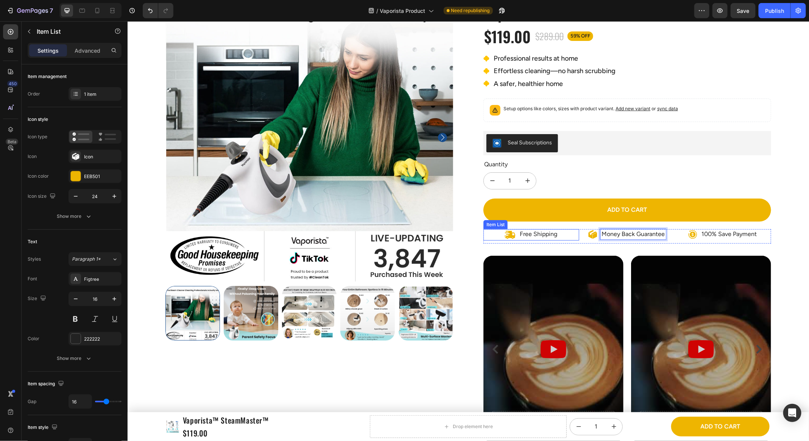
click at [569, 229] on div "Free Shipping" at bounding box center [531, 234] width 96 height 11
click at [580, 231] on div "Money Back Guarantee" at bounding box center [627, 234] width 96 height 10
click at [742, 11] on span "Save" at bounding box center [743, 11] width 12 height 6
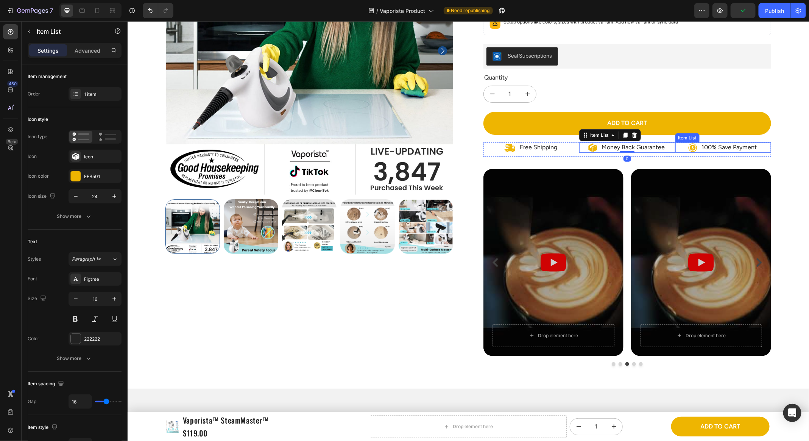
scroll to position [167, 0]
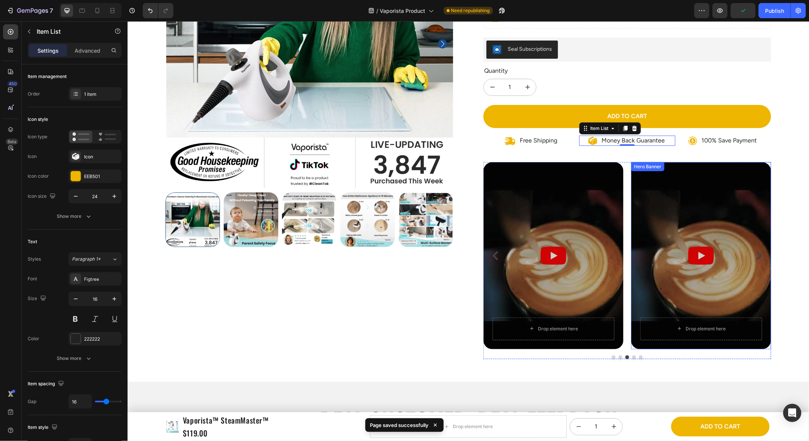
click at [754, 244] on div "Overlay" at bounding box center [701, 255] width 140 height 187
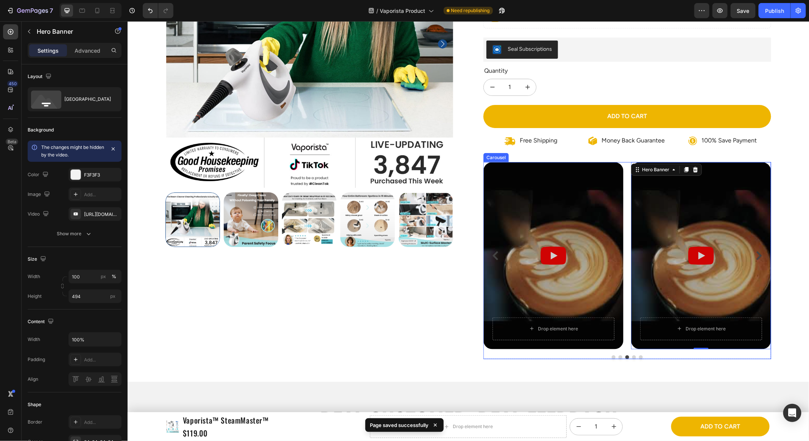
click at [755, 251] on icon "Carousel Next Arrow" at bounding box center [759, 255] width 9 height 9
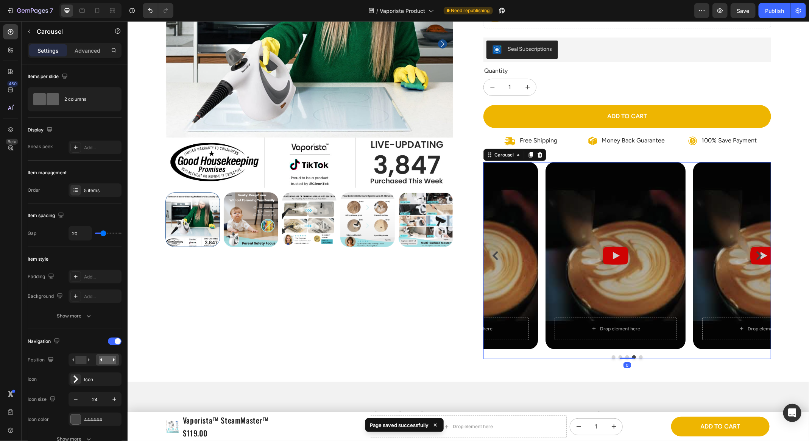
click at [755, 251] on icon "Carousel Next Arrow" at bounding box center [759, 255] width 9 height 9
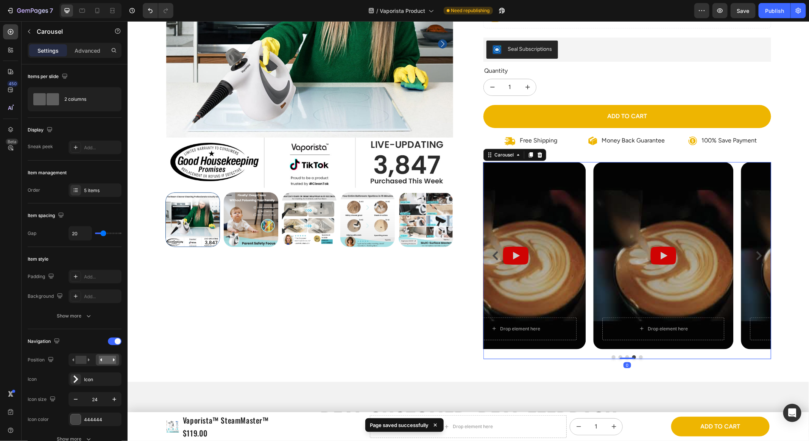
click at [755, 251] on icon "Carousel Next Arrow" at bounding box center [759, 255] width 9 height 9
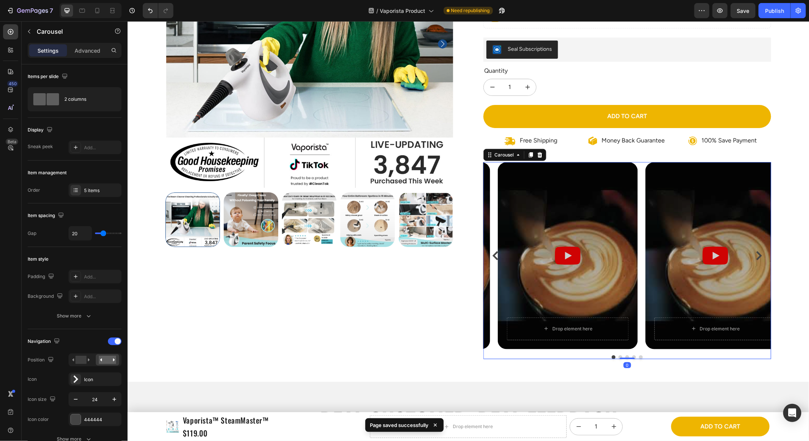
click at [755, 251] on icon "Carousel Next Arrow" at bounding box center [759, 255] width 9 height 9
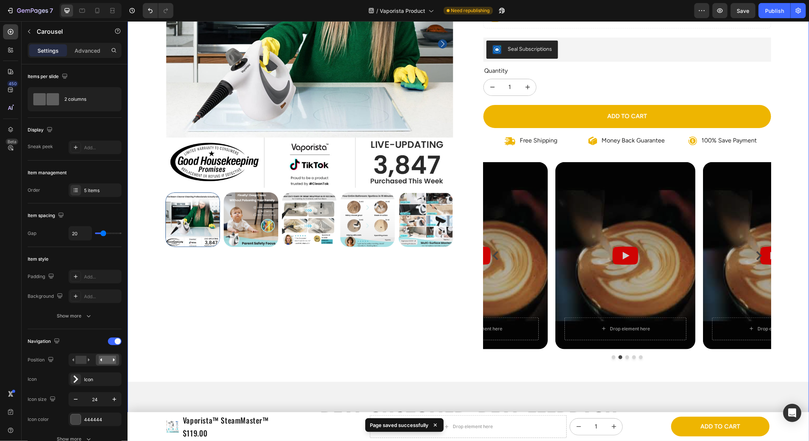
click at [774, 225] on div "Product Images Icon Icon Icon Icon Icon Icon List 3,847 Reviews! Text Block Row…" at bounding box center [468, 293] width 682 height 787
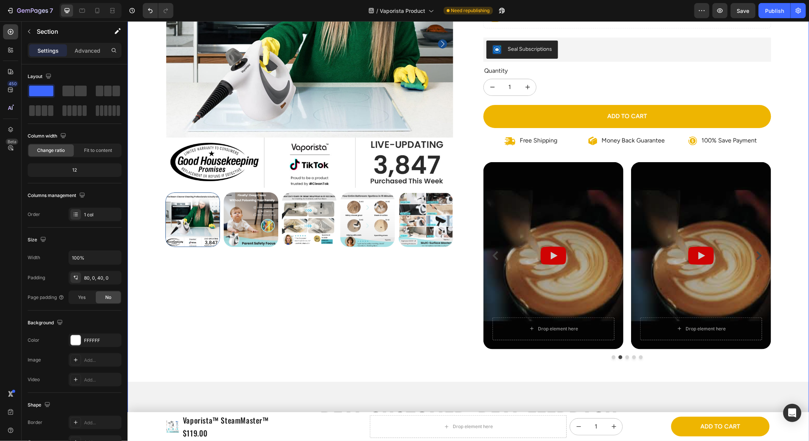
click at [784, 219] on div "Product Images Icon Icon Icon Icon Icon Icon List 3,847 Reviews! Text Block Row…" at bounding box center [468, 293] width 682 height 787
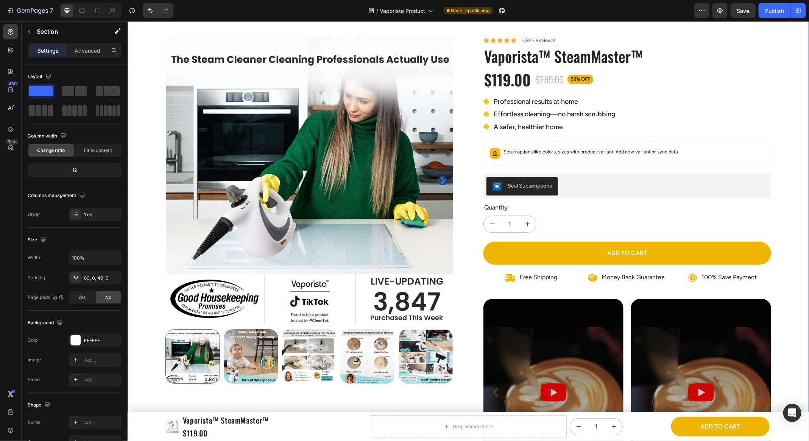
scroll to position [0, 0]
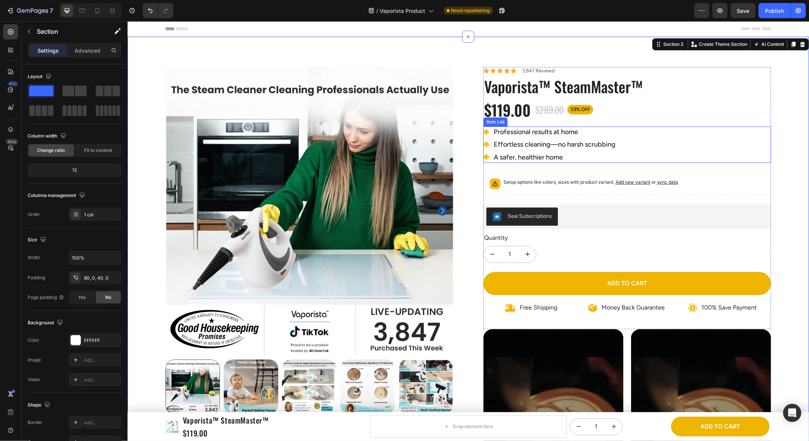
click at [712, 155] on div "Professional results at home Effortless cleaning—no harsh scrubbing A safer, he…" at bounding box center [627, 144] width 288 height 36
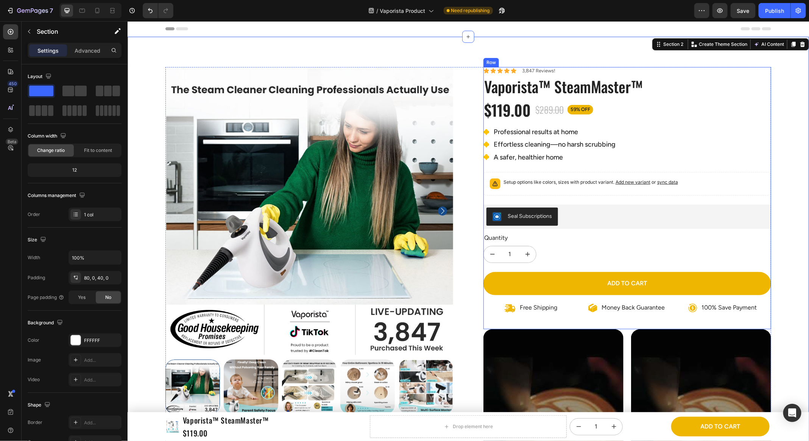
click at [709, 205] on div "Seal Subscriptions" at bounding box center [627, 216] width 288 height 24
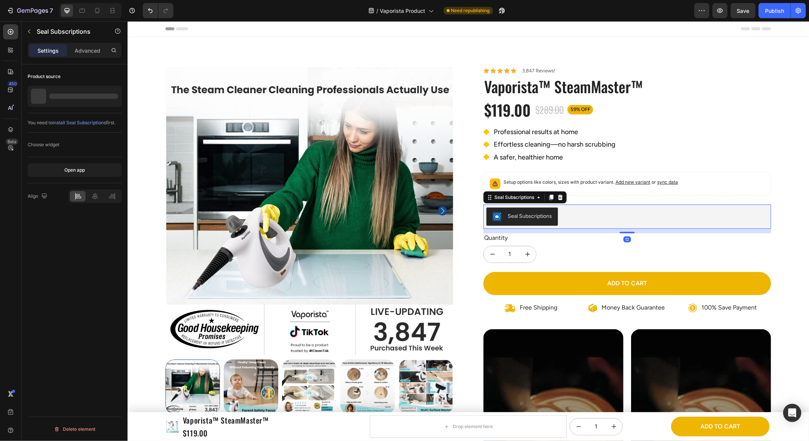
click at [723, 185] on div "Setup options like colors, sizes with product variant. Add new variant or sync …" at bounding box center [627, 183] width 281 height 17
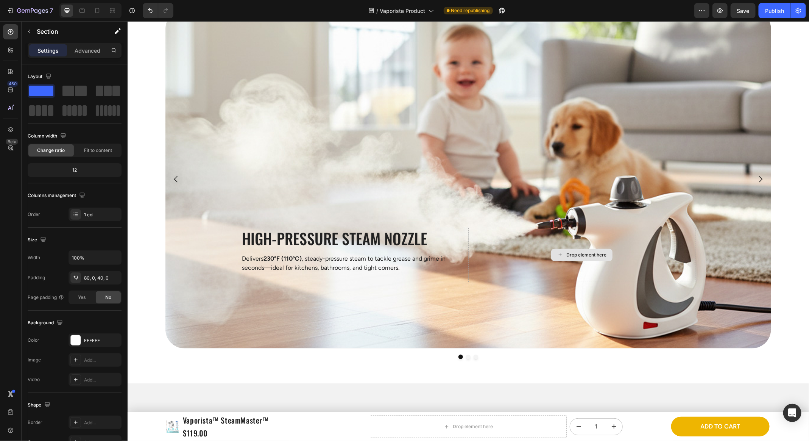
scroll to position [1731, 0]
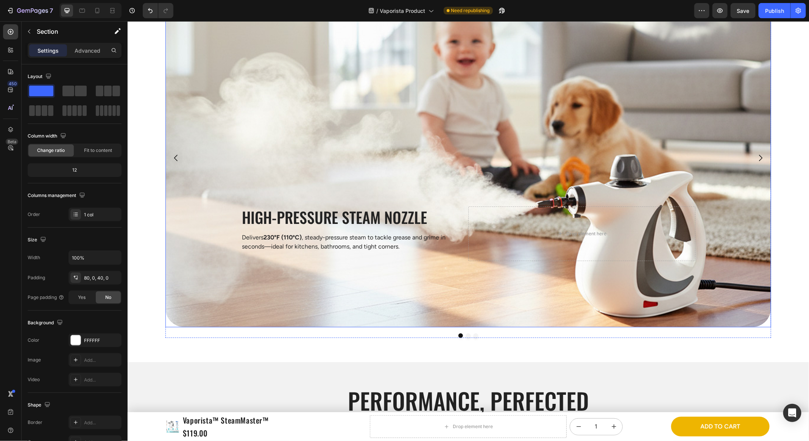
click at [448, 176] on div "High-Pressure Steam Nozzle Heading Delivers 230°F (110ºC) , steady-pressure ste…" at bounding box center [468, 158] width 455 height 206
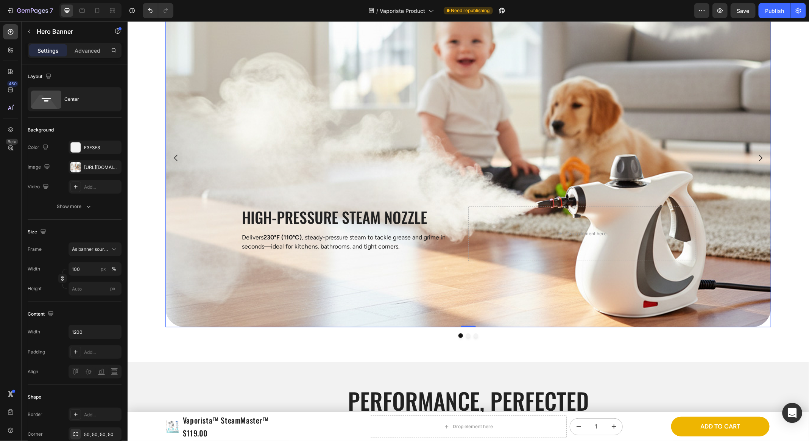
click at [792, 414] on icon "Open Intercom Messenger" at bounding box center [792, 413] width 9 height 10
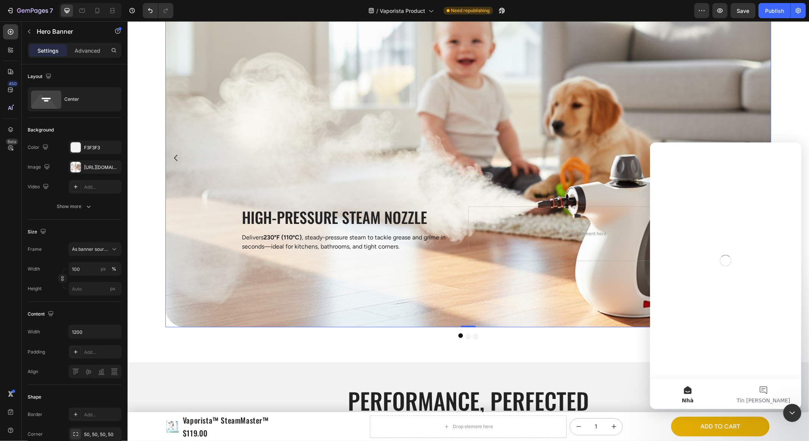
scroll to position [0, 0]
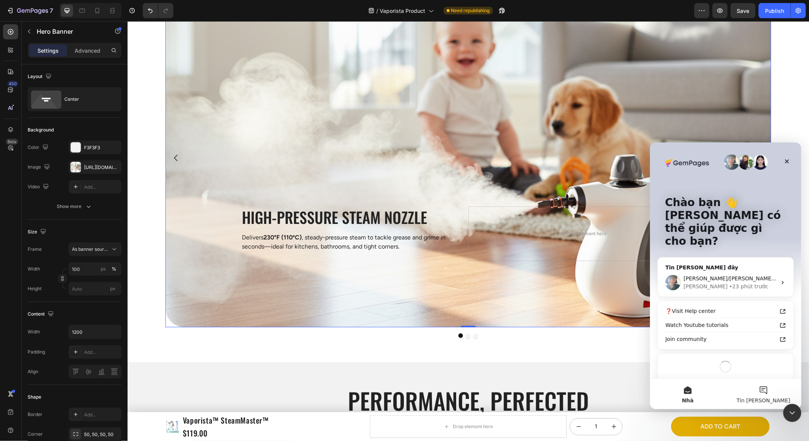
click at [766, 398] on span "Tin nhắn" at bounding box center [764, 399] width 54 height 5
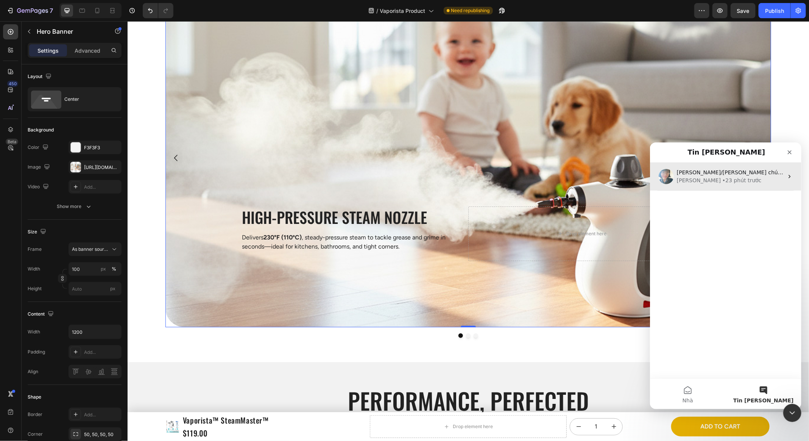
click at [750, 167] on div "Dạ vâng, anh/chị chờ chút em kiểm tra yêu cầu của bên mình với team kỹ thuật, v…" at bounding box center [726, 176] width 152 height 28
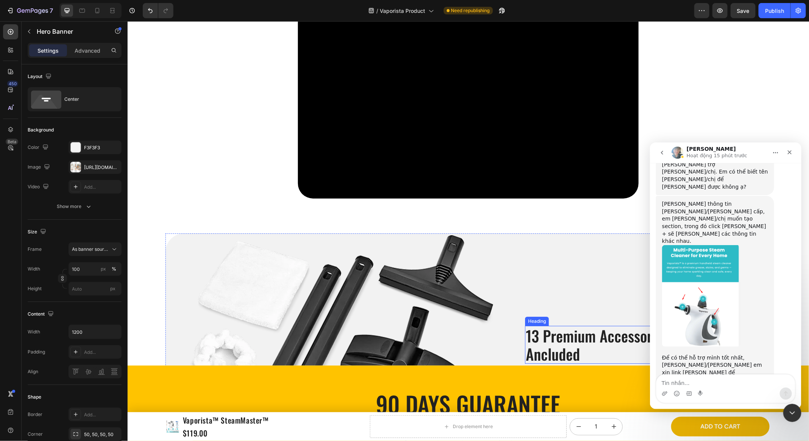
scroll to position [2655, 0]
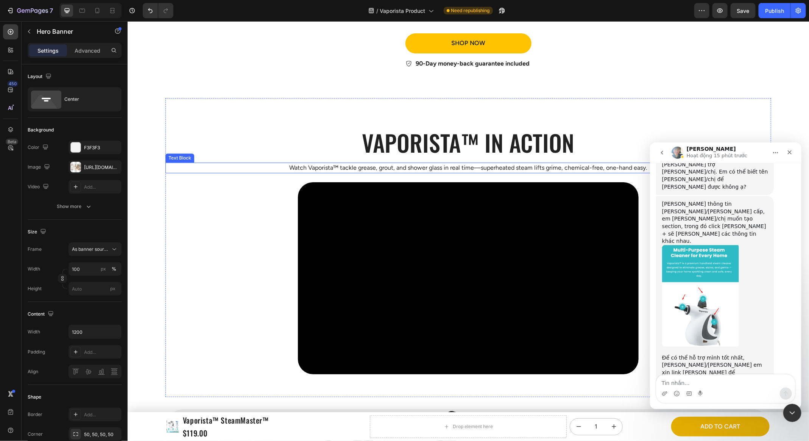
click at [212, 164] on p "Watch Vaporista™ tackle grease, grout, and shower glass in real time—superheate…" at bounding box center [468, 167] width 605 height 9
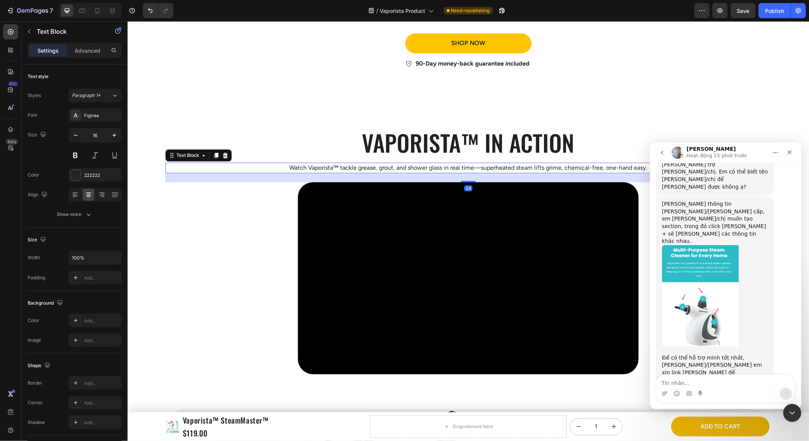
click at [247, 122] on div "Heading Vaporista™ in action Heading Watch Vaporista™ tackle grease, grout, and…" at bounding box center [468, 246] width 606 height 253
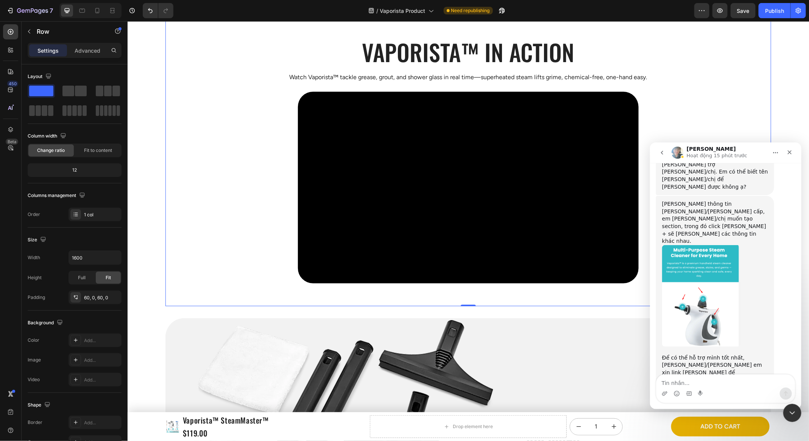
scroll to position [2755, 0]
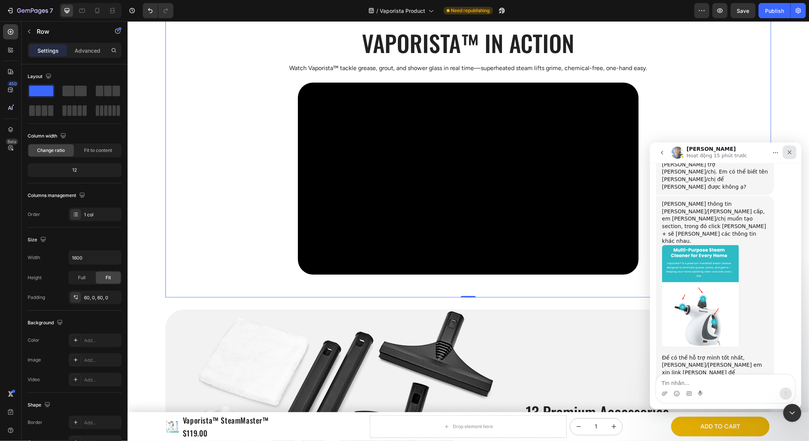
click at [787, 149] on icon "Đóng" at bounding box center [790, 152] width 6 height 6
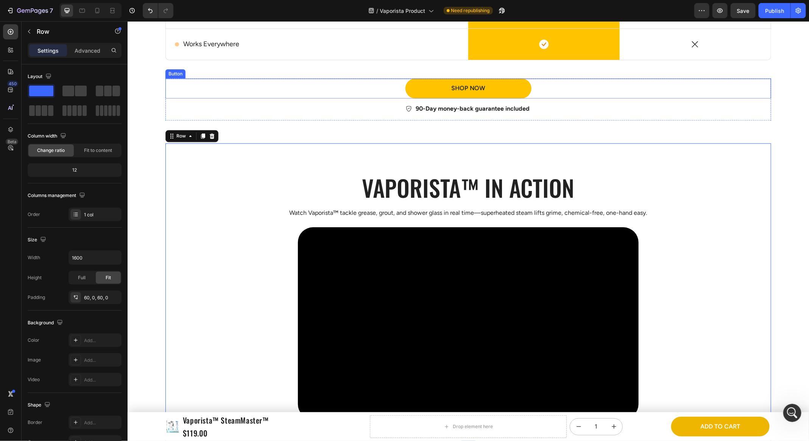
scroll to position [2645, 0]
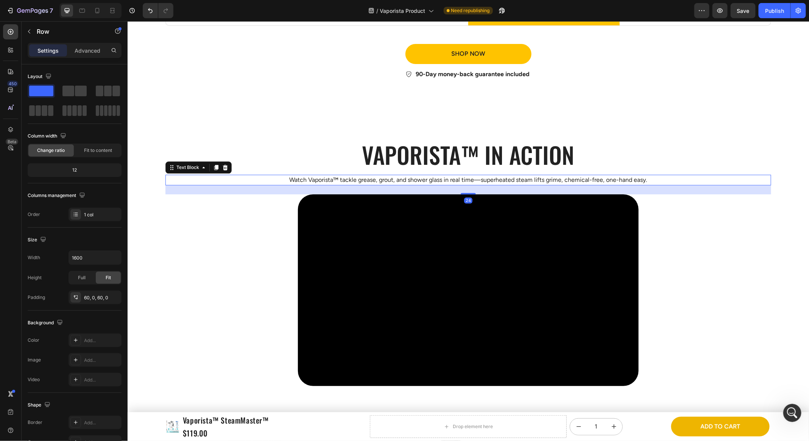
click at [670, 177] on p "Watch Vaporista™ tackle grease, grout, and shower glass in real time—superheate…" at bounding box center [468, 179] width 605 height 9
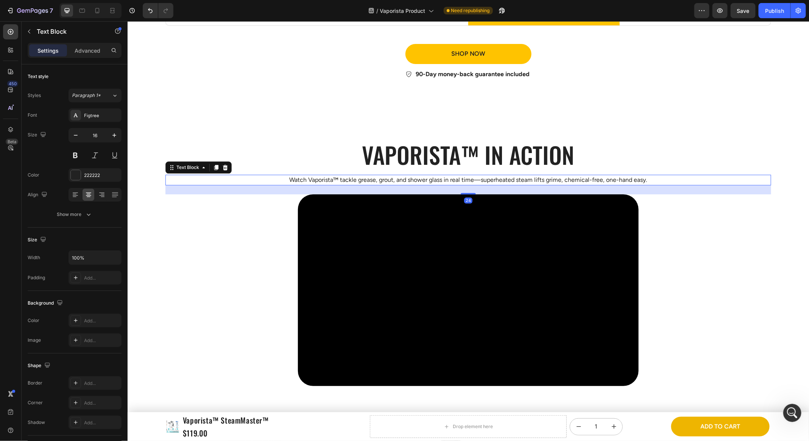
click at [687, 221] on div "Heading Vaporista™ in action Heading Watch Vaporista™ tackle grease, grout, and…" at bounding box center [468, 259] width 606 height 253
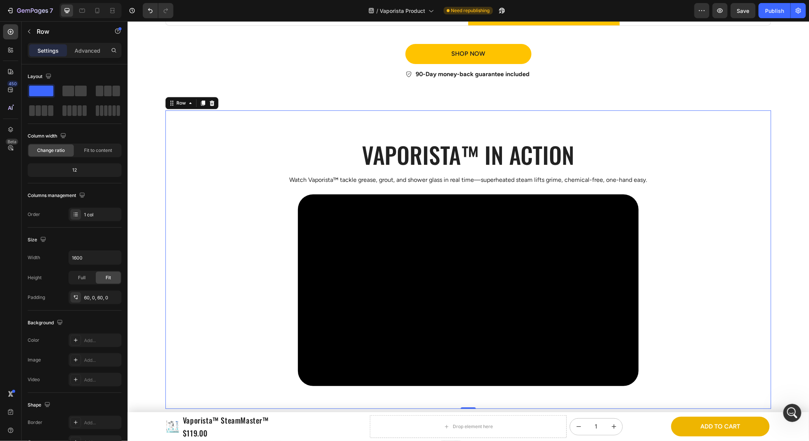
click at [637, 227] on video at bounding box center [468, 290] width 341 height 192
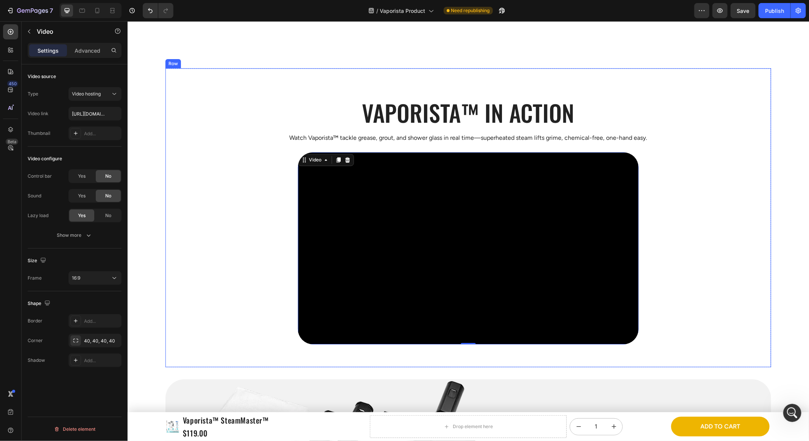
scroll to position [2812, 0]
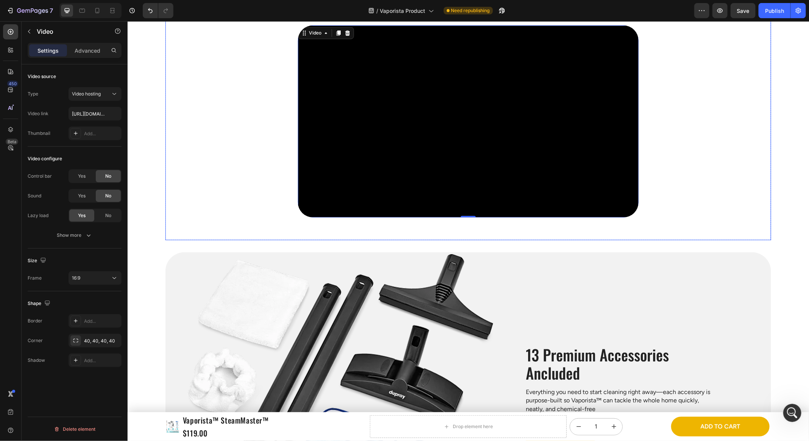
click at [247, 234] on div "Heading Vaporista™ in action Heading Watch Vaporista™ tackle grease, grout, and…" at bounding box center [468, 90] width 606 height 298
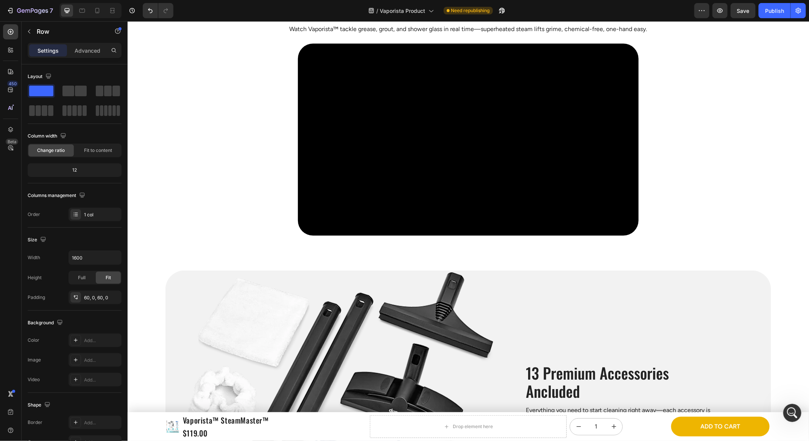
scroll to position [2720, 0]
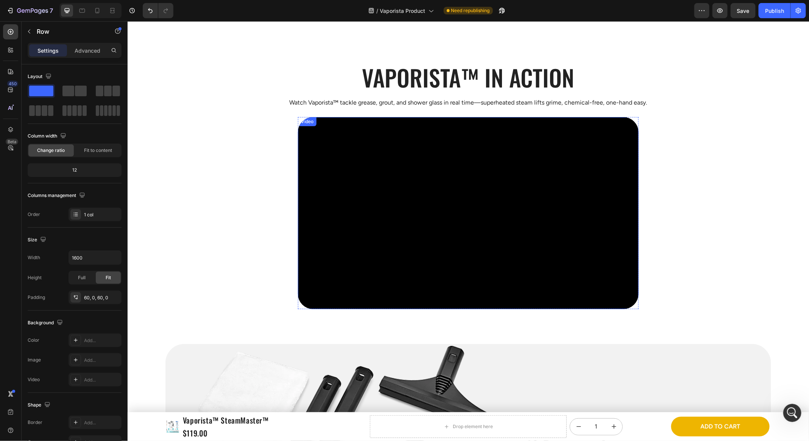
click at [345, 220] on video at bounding box center [468, 213] width 341 height 192
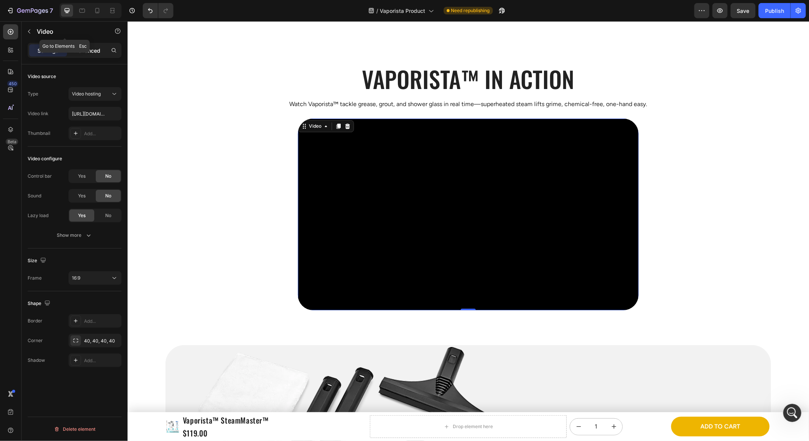
click at [96, 53] on p "Advanced" at bounding box center [88, 51] width 26 height 8
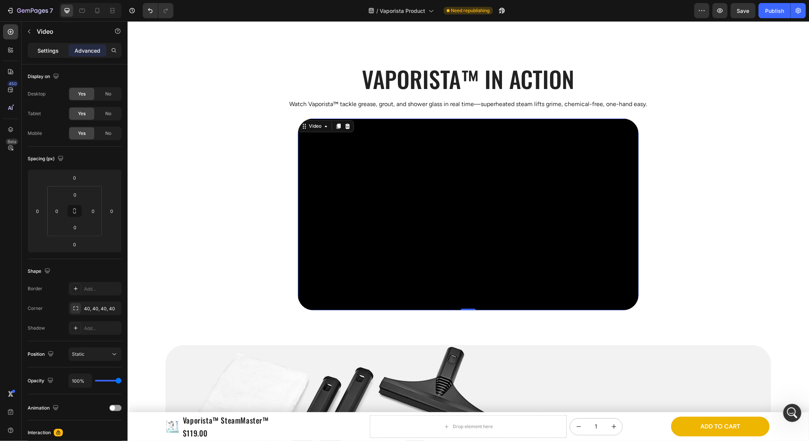
drag, startPoint x: 43, startPoint y: 51, endPoint x: 64, endPoint y: 74, distance: 31.4
click at [43, 50] on p "Settings" at bounding box center [47, 51] width 21 height 8
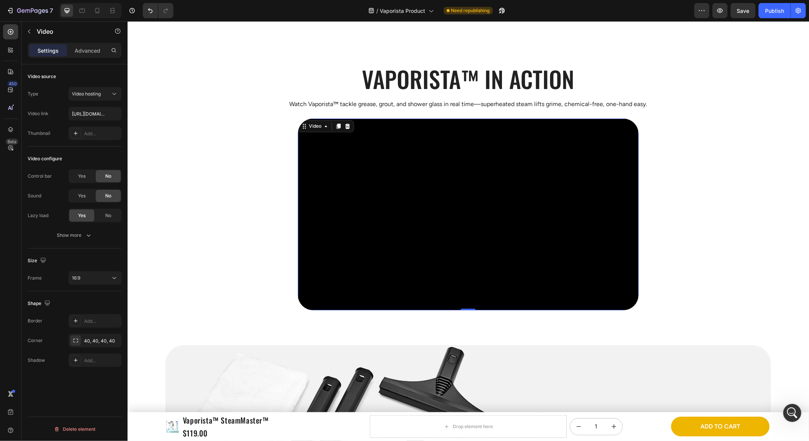
click at [395, 229] on video at bounding box center [468, 214] width 341 height 192
click at [375, 174] on video at bounding box center [468, 214] width 341 height 192
click at [349, 127] on icon at bounding box center [347, 126] width 6 height 6
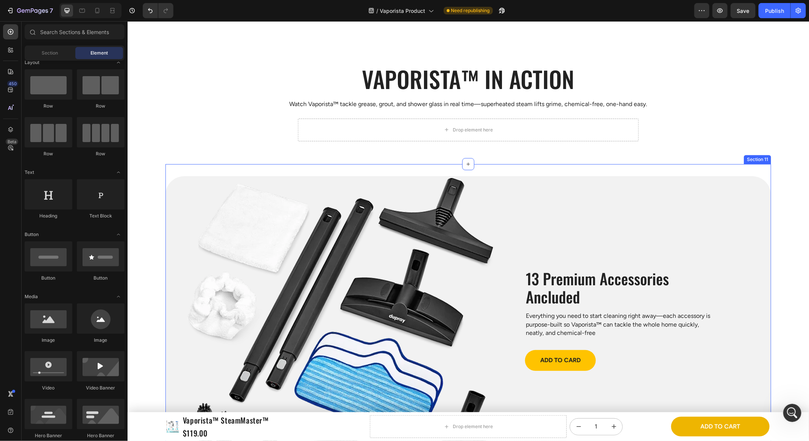
click at [391, 138] on div "Drop element here" at bounding box center [468, 129] width 341 height 23
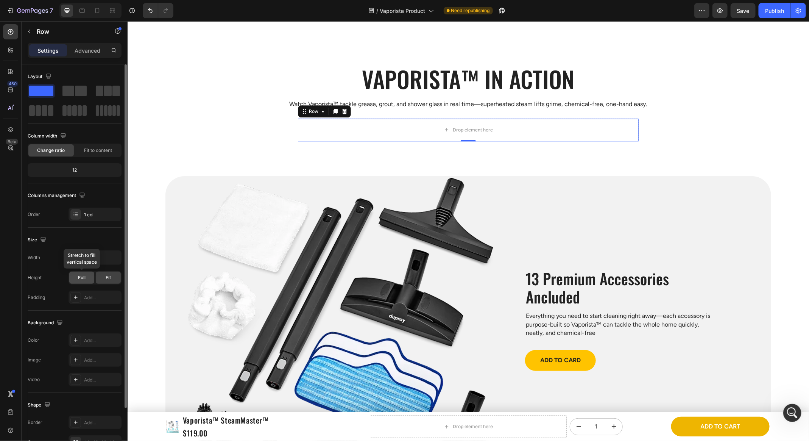
click at [88, 273] on div "Full" at bounding box center [81, 278] width 25 height 12
click at [98, 266] on div "Width 1600 Height Full Stretch to fill vertical space Fit Padding Add..." at bounding box center [75, 277] width 94 height 54
click at [107, 259] on input "1600" at bounding box center [95, 258] width 52 height 14
click at [112, 259] on icon "button" at bounding box center [115, 258] width 8 height 8
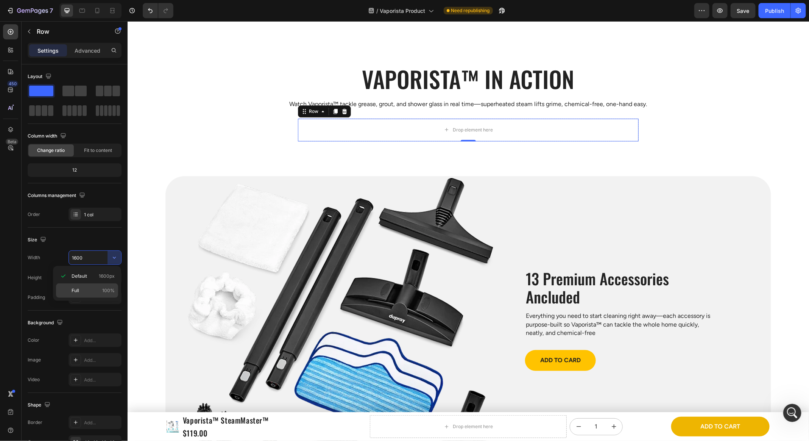
click at [102, 287] on p "Full 100%" at bounding box center [93, 290] width 43 height 7
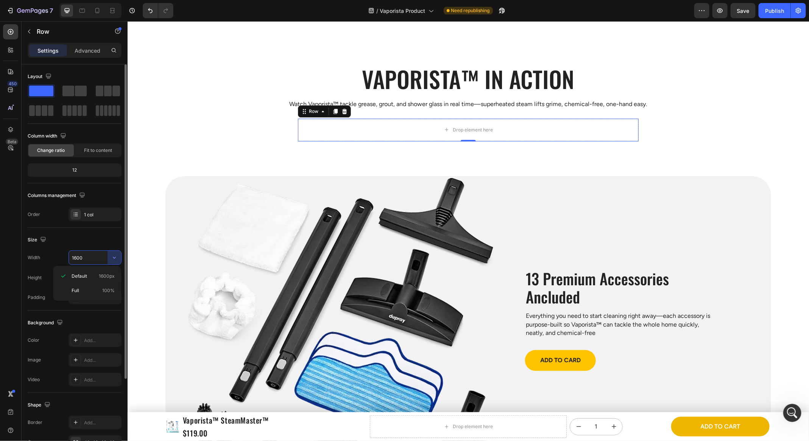
type input "100%"
click at [106, 232] on div "Size Width 100% Height Full Fit Padding Add..." at bounding box center [75, 269] width 94 height 83
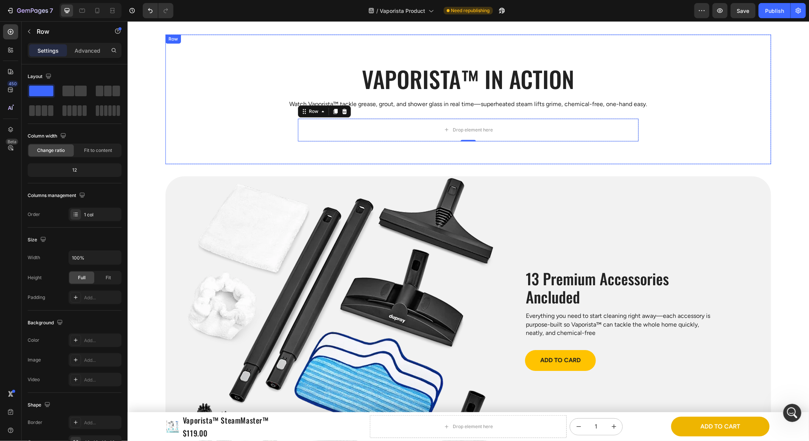
click at [696, 115] on div "Heading Vaporista™ in action Heading Watch Vaporista™ tackle grease, grout, and…" at bounding box center [468, 99] width 606 height 84
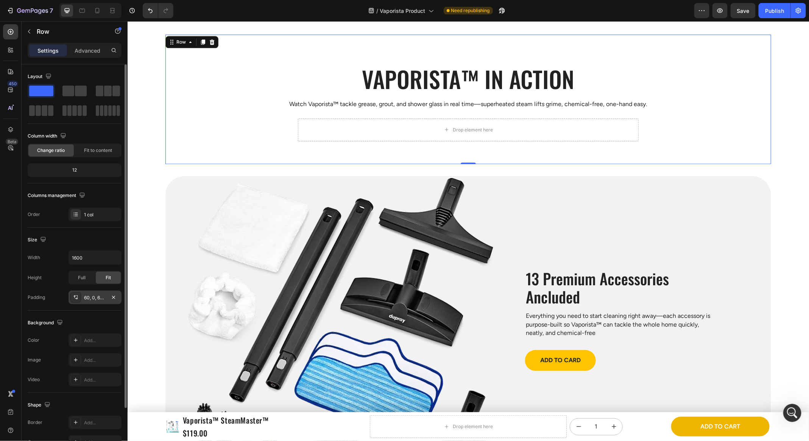
click at [87, 288] on div "Width 1600 Height Full Fit Padding 60, 0, 60, 0" at bounding box center [75, 277] width 94 height 54
click at [92, 296] on div "60, 0, 60, 0" at bounding box center [95, 297] width 22 height 7
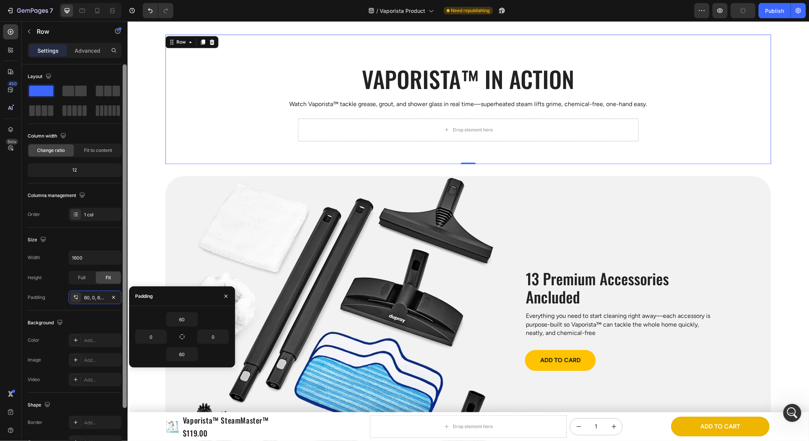
drag, startPoint x: 109, startPoint y: 234, endPoint x: 124, endPoint y: 232, distance: 15.0
click at [109, 234] on div "Size" at bounding box center [75, 240] width 94 height 12
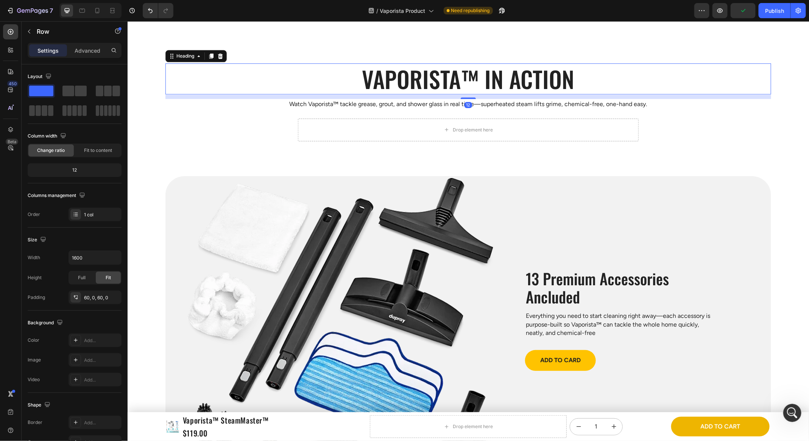
click at [503, 87] on h2 "Vaporista™ in action" at bounding box center [468, 78] width 606 height 31
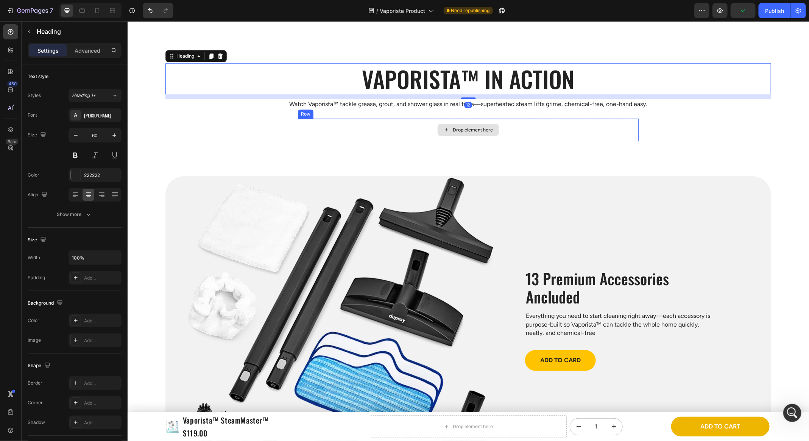
click at [524, 132] on div "Drop element here" at bounding box center [468, 129] width 341 height 23
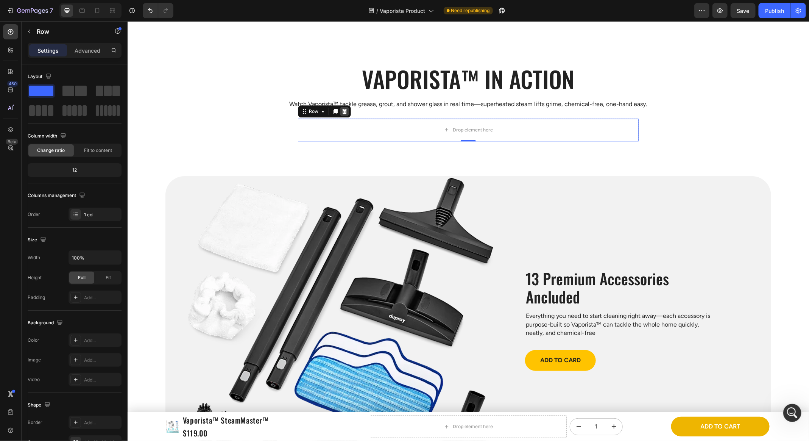
click at [345, 109] on icon at bounding box center [344, 110] width 5 height 5
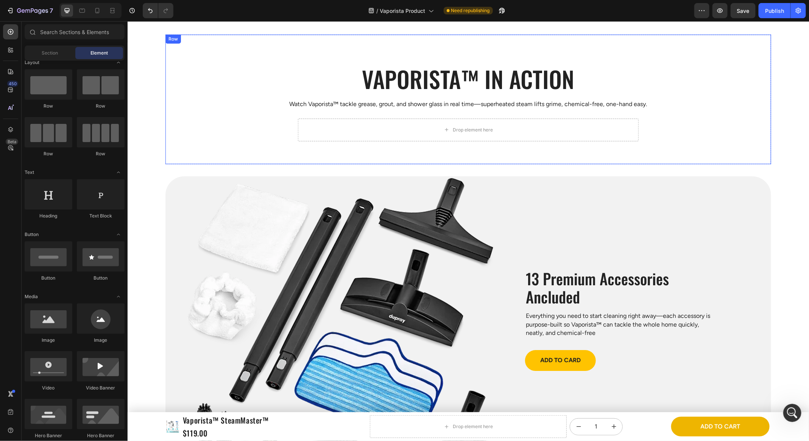
click at [323, 127] on div "Drop element here" at bounding box center [468, 129] width 341 height 23
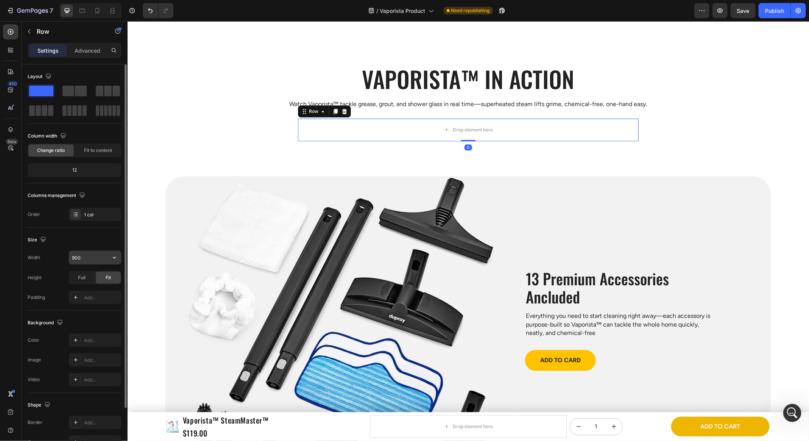
click at [92, 256] on input "900" at bounding box center [95, 258] width 52 height 14
click at [111, 192] on div "Columns management" at bounding box center [75, 195] width 94 height 12
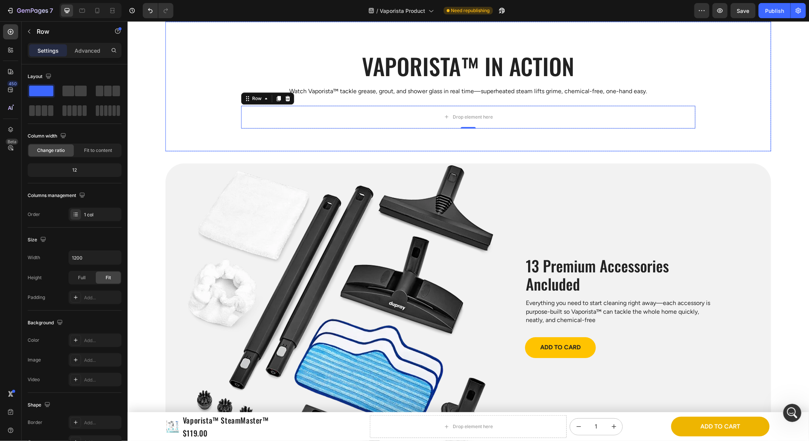
scroll to position [2738, 0]
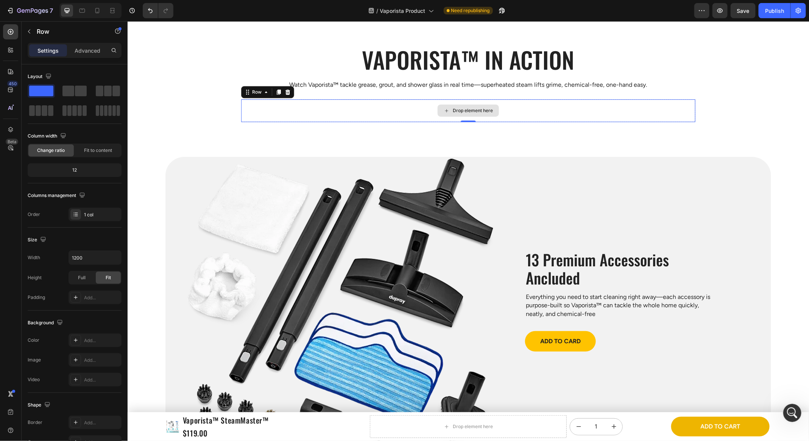
click at [383, 108] on div "Drop element here" at bounding box center [468, 110] width 455 height 23
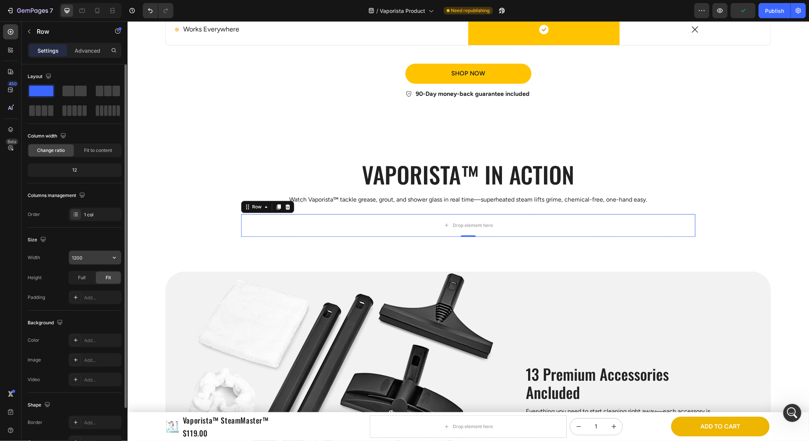
click at [95, 259] on input "1200" at bounding box center [95, 258] width 52 height 14
type input "1600"
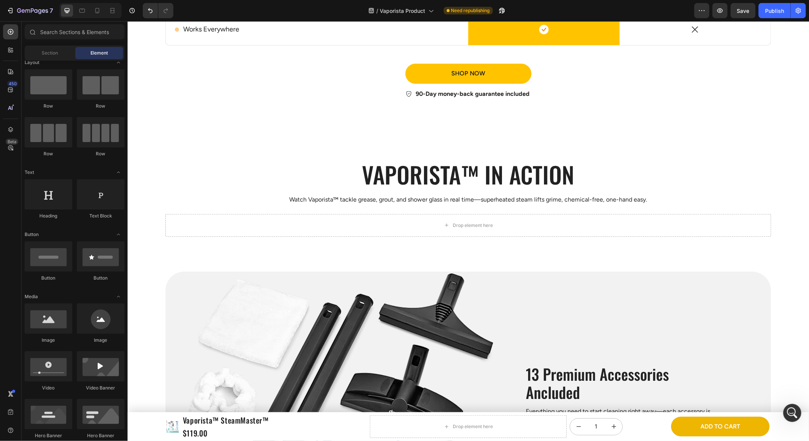
click at [183, 236] on div "Heading Vaporista™ in action Heading Watch Vaporista™ tackle grease, grout, and…" at bounding box center [468, 195] width 606 height 130
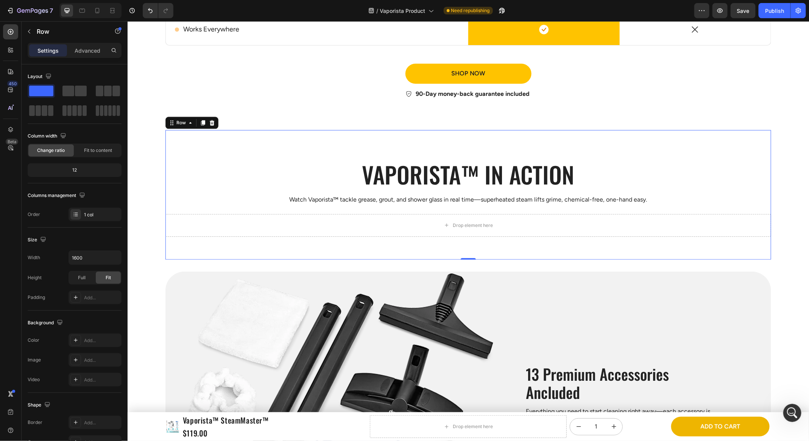
click at [196, 221] on div "Drop element here" at bounding box center [468, 225] width 606 height 23
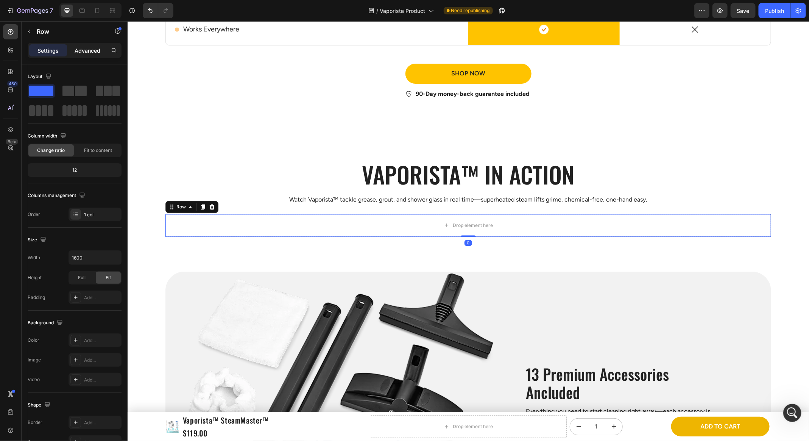
click at [89, 53] on p "Advanced" at bounding box center [88, 51] width 26 height 8
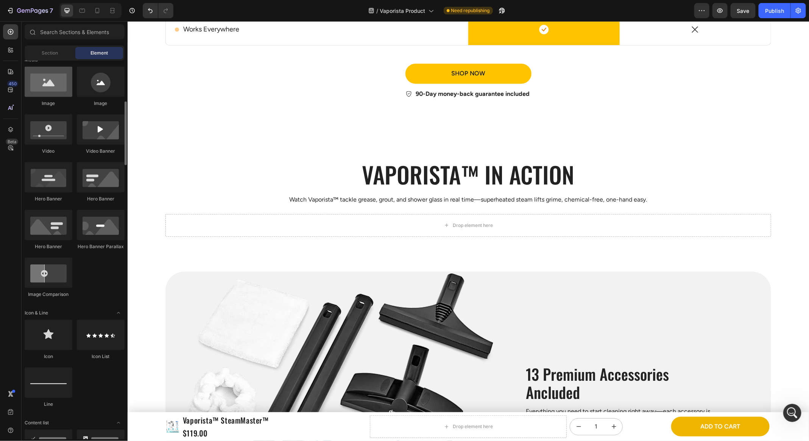
scroll to position [169, 0]
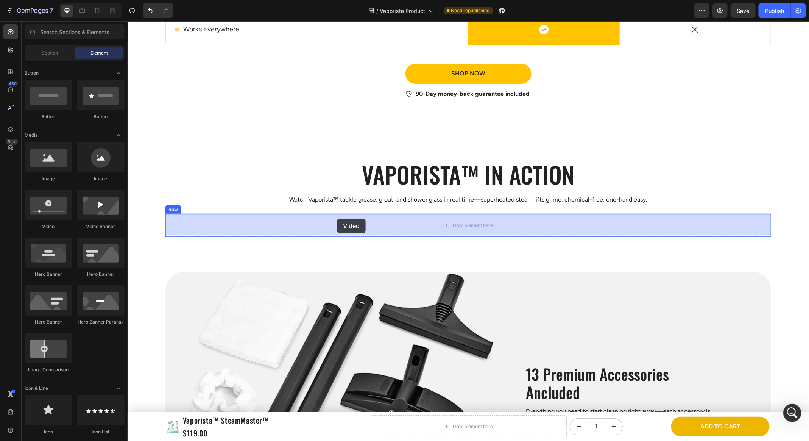
drag, startPoint x: 195, startPoint y: 234, endPoint x: 337, endPoint y: 224, distance: 142.4
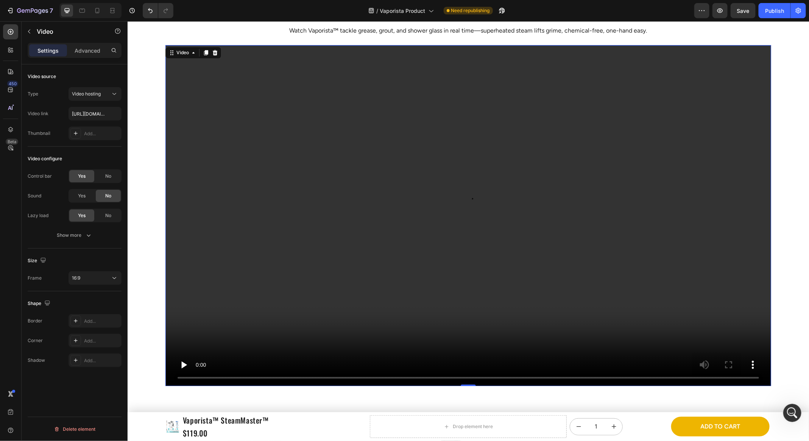
scroll to position [2811, 0]
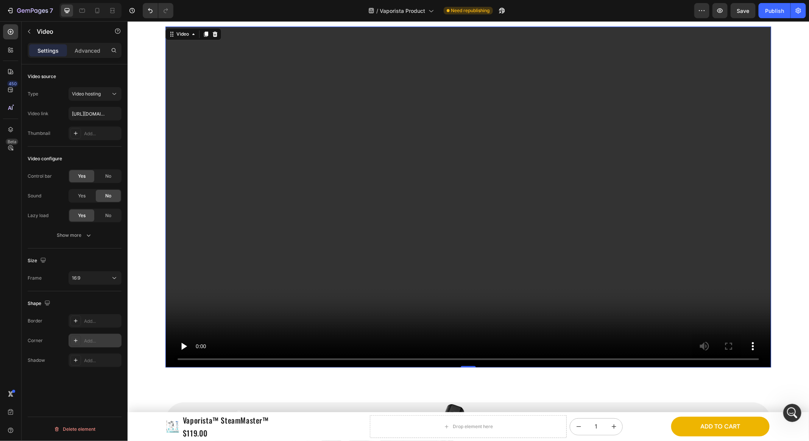
click at [89, 341] on div "Add..." at bounding box center [102, 340] width 36 height 7
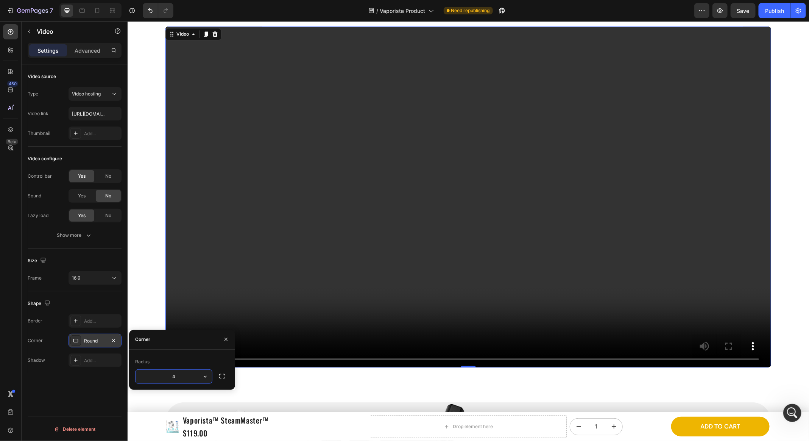
type input "40"
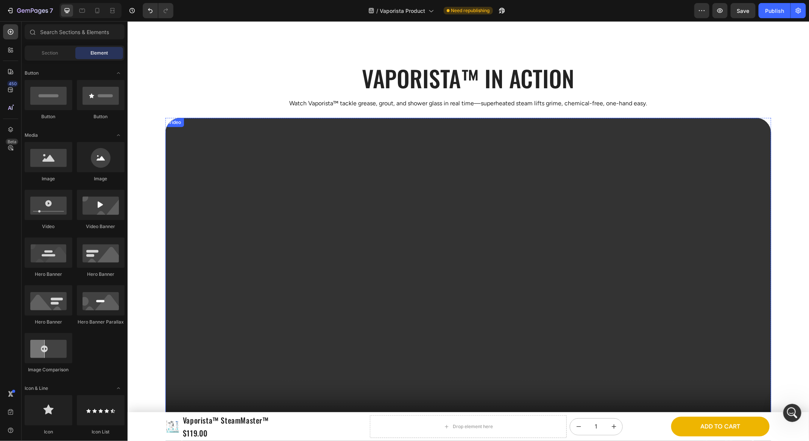
scroll to position [2665, 0]
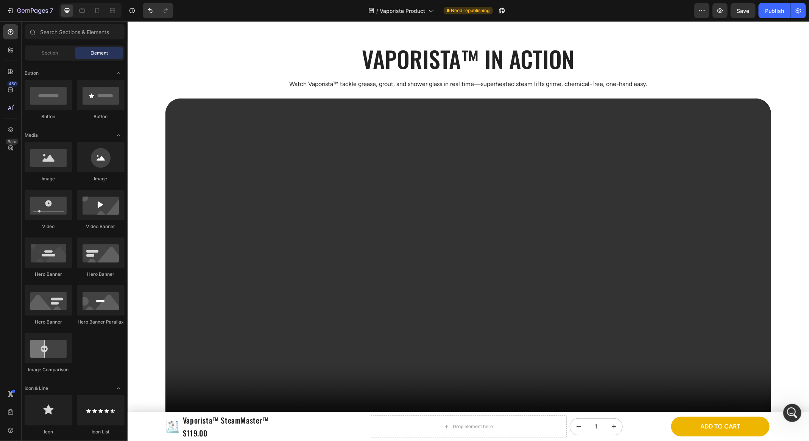
scroll to position [2755, 0]
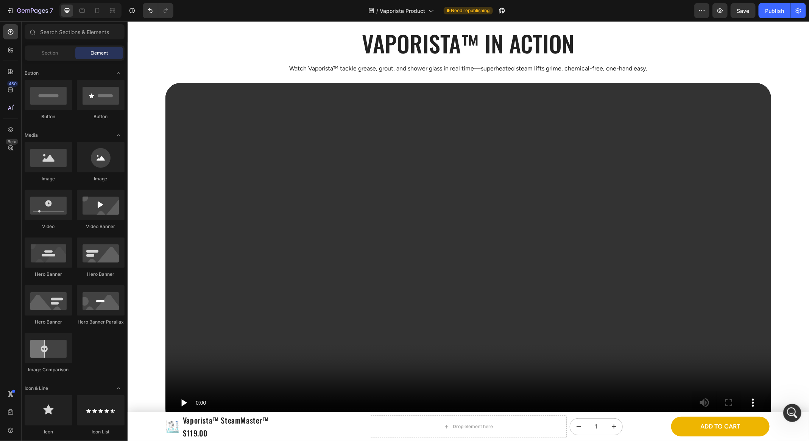
click at [165, 292] on section "Heading Vaporista™ in action Heading Watch Vaporista™ tackle grease, grout, and…" at bounding box center [468, 222] width 618 height 448
click at [192, 285] on video at bounding box center [468, 253] width 606 height 341
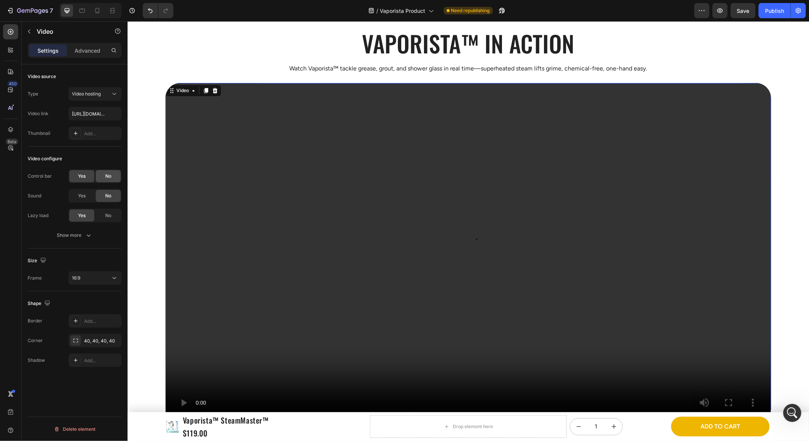
click at [101, 175] on div "No" at bounding box center [108, 176] width 25 height 12
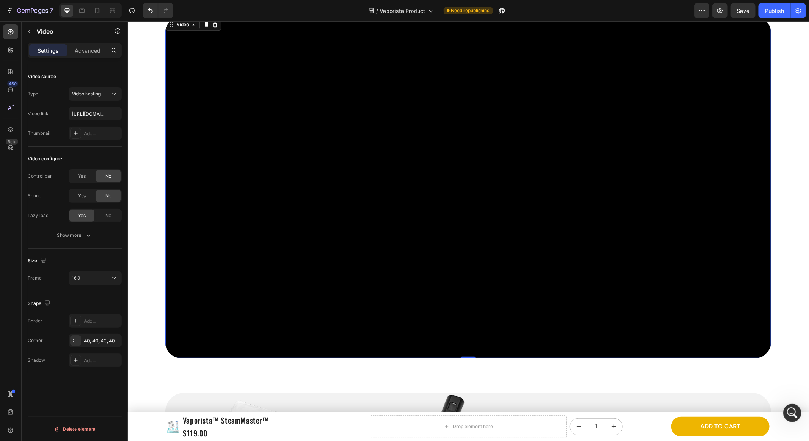
scroll to position [2821, 0]
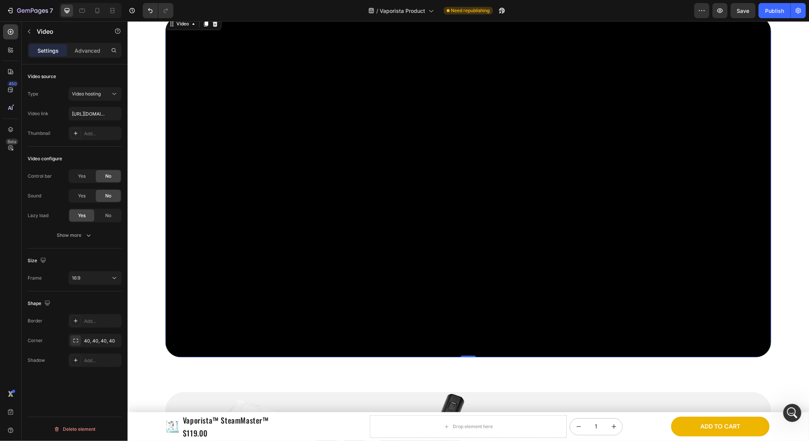
click at [241, 211] on video at bounding box center [468, 186] width 606 height 341
click at [83, 177] on span "Yes" at bounding box center [82, 176] width 8 height 7
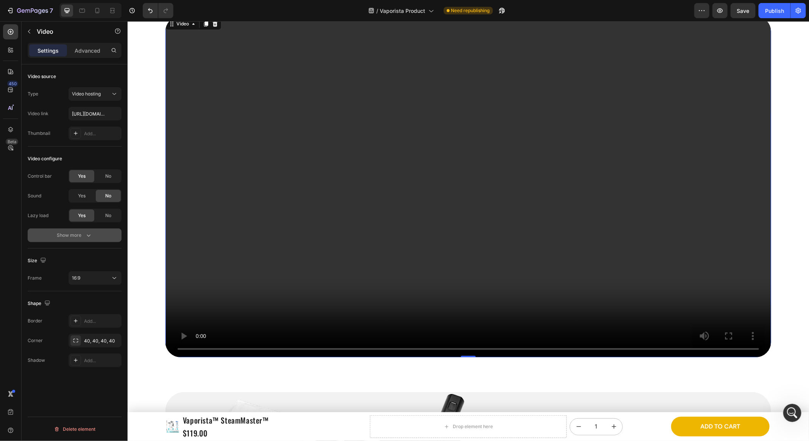
click at [83, 230] on button "Show more" at bounding box center [75, 235] width 94 height 14
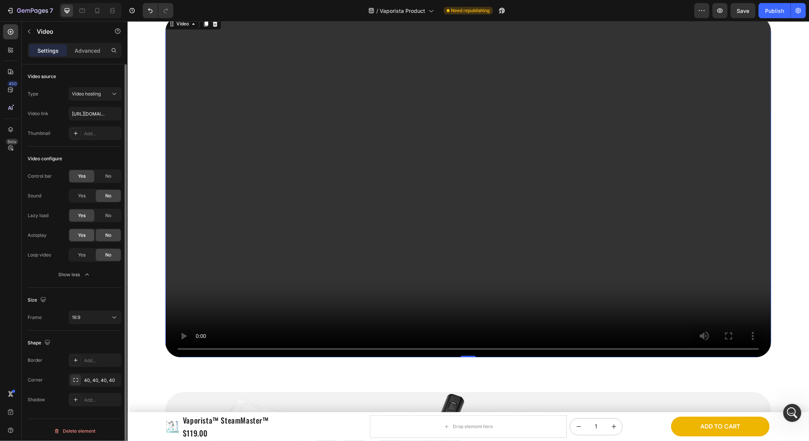
click at [81, 241] on div "Yes" at bounding box center [81, 235] width 25 height 12
click at [81, 259] on div "Yes" at bounding box center [81, 255] width 25 height 12
click at [97, 158] on div "Video configure" at bounding box center [75, 159] width 94 height 12
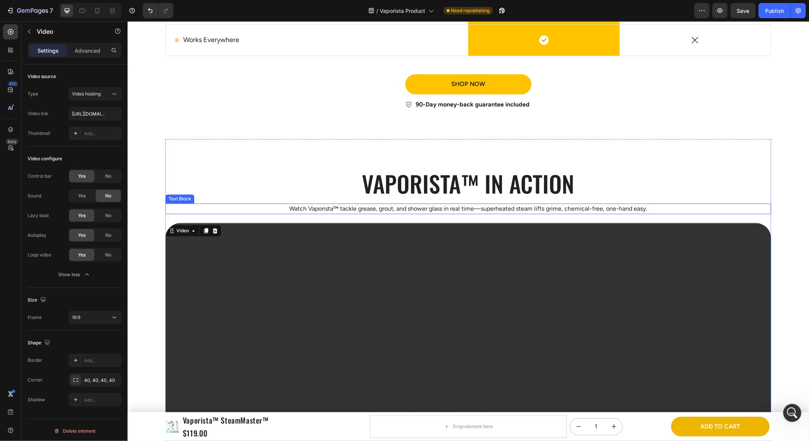
scroll to position [2573, 0]
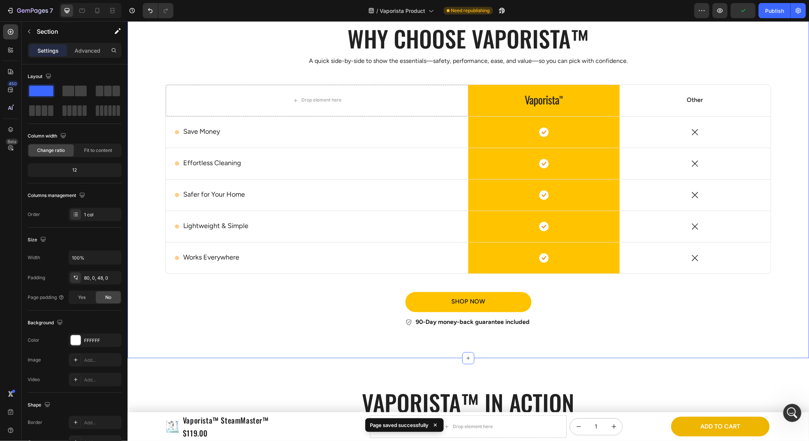
scroll to position [2382, 0]
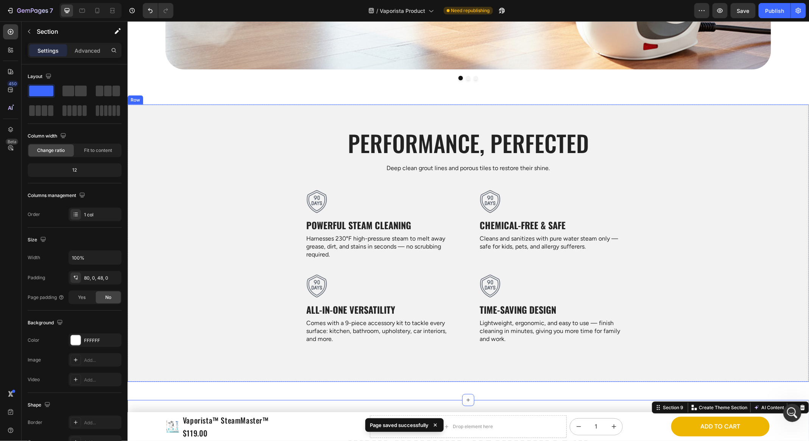
scroll to position [362, 0]
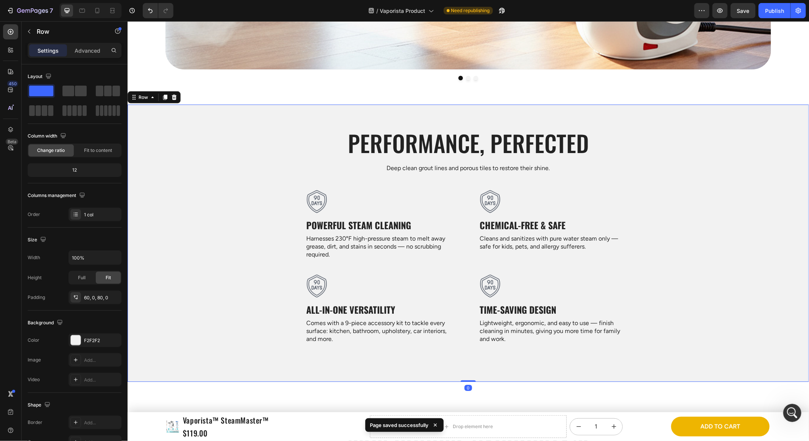
click at [709, 201] on div "Performance, Perfected Heading Deep clean grout lines and porous tiles to resto…" at bounding box center [468, 239] width 682 height 224
click at [704, 178] on div "Performance, Perfected Heading Deep clean grout lines and porous tiles to resto…" at bounding box center [468, 239] width 682 height 224
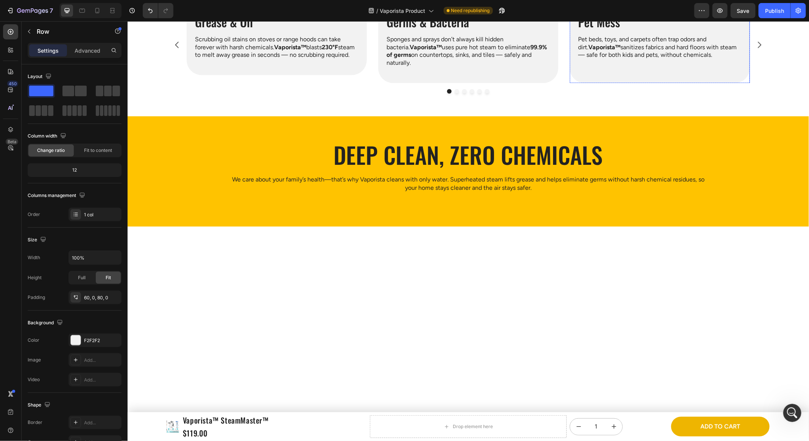
scroll to position [815, 0]
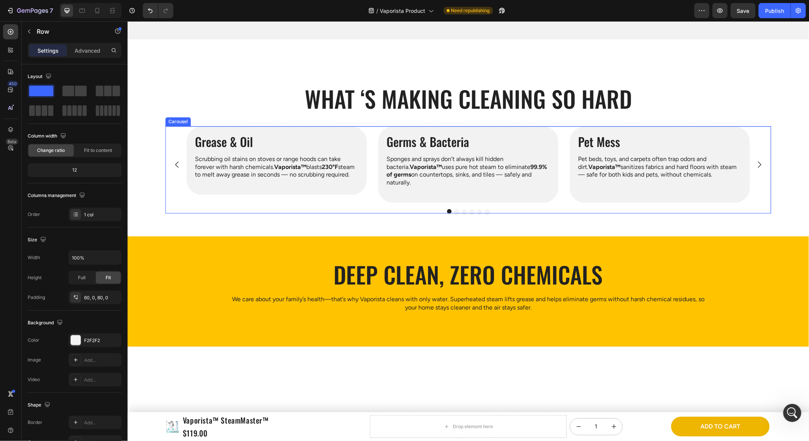
click at [565, 203] on div "Image Grease & Oil Heading Scrubbing oil stains on stoves or range hoods can ta…" at bounding box center [468, 164] width 564 height 77
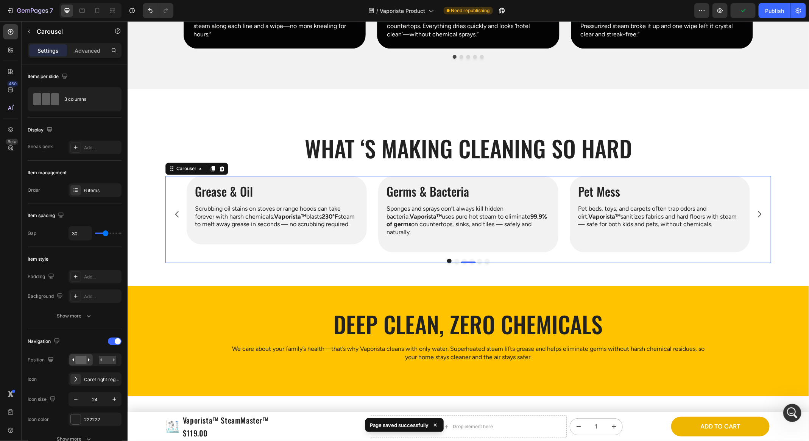
scroll to position [804, 0]
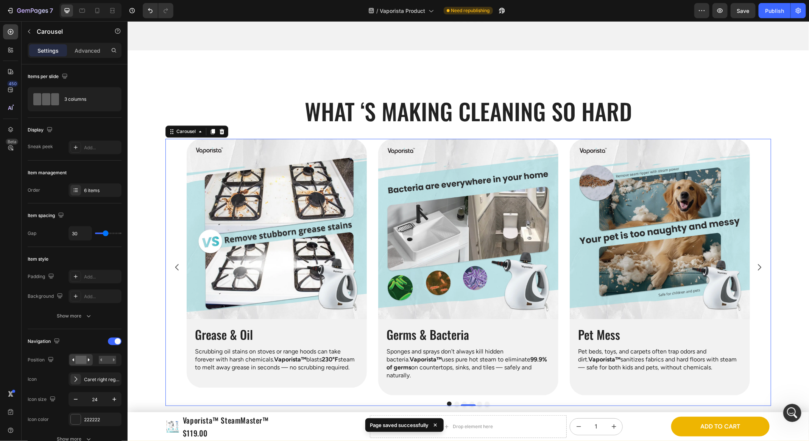
click at [563, 213] on div "Image Grease & Oil Heading Scrubbing oil stains on stoves or range hoods can ta…" at bounding box center [468, 267] width 564 height 257
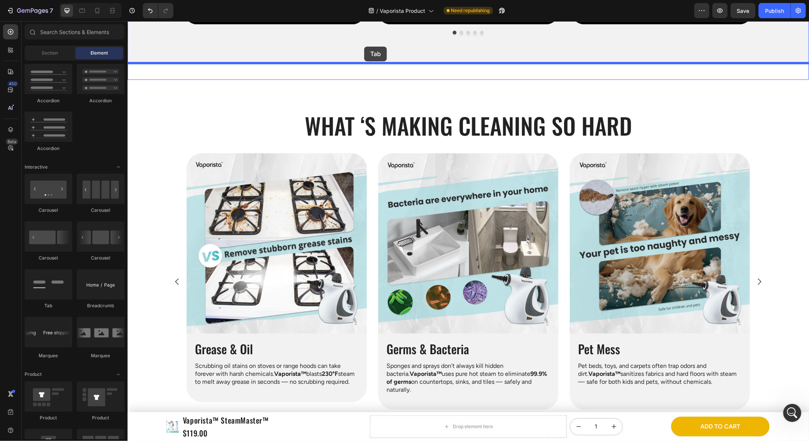
scroll to position [778, 0]
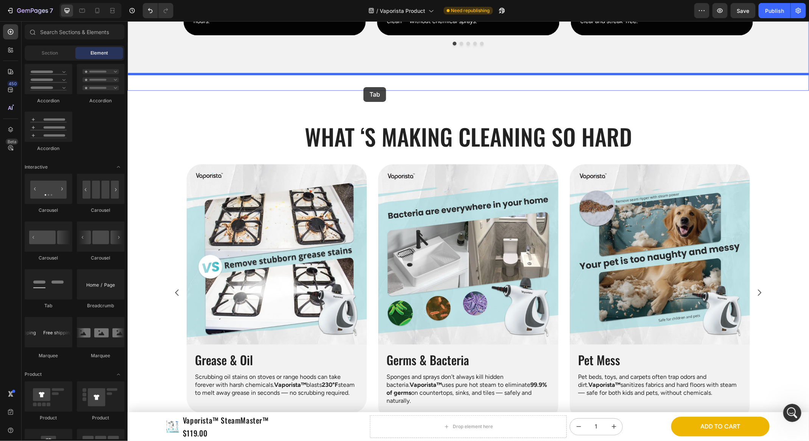
drag, startPoint x: 245, startPoint y: 262, endPoint x: 363, endPoint y: 87, distance: 211.7
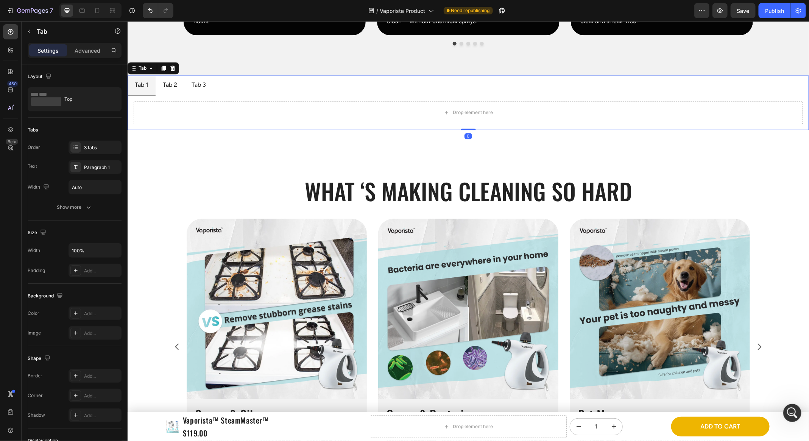
click at [246, 83] on ul "Tab 1 Tab 2 Tab 3" at bounding box center [468, 85] width 682 height 20
click at [265, 117] on div "Drop element here" at bounding box center [468, 112] width 670 height 23
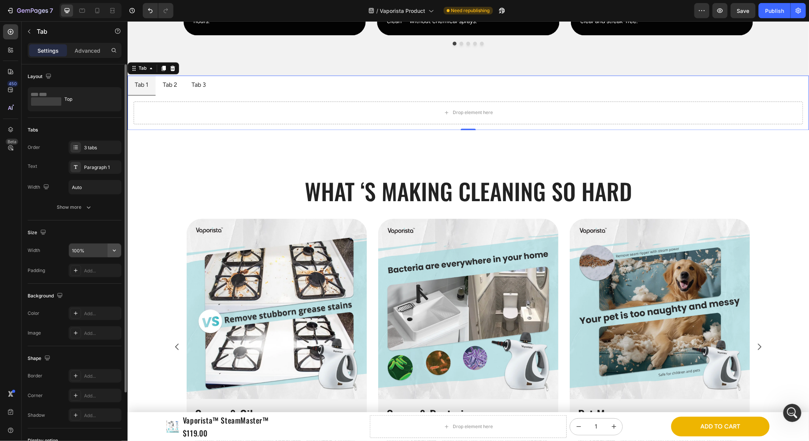
click at [110, 250] on button "button" at bounding box center [115, 251] width 14 height 14
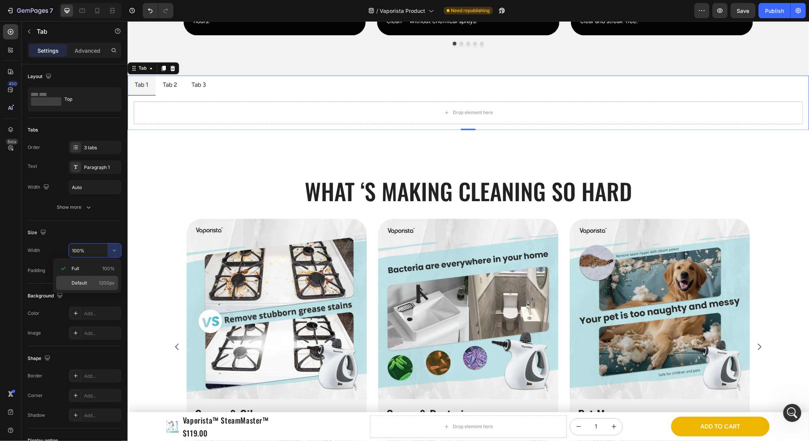
click at [98, 278] on div "Default 1200px" at bounding box center [87, 283] width 62 height 14
type input "1200"
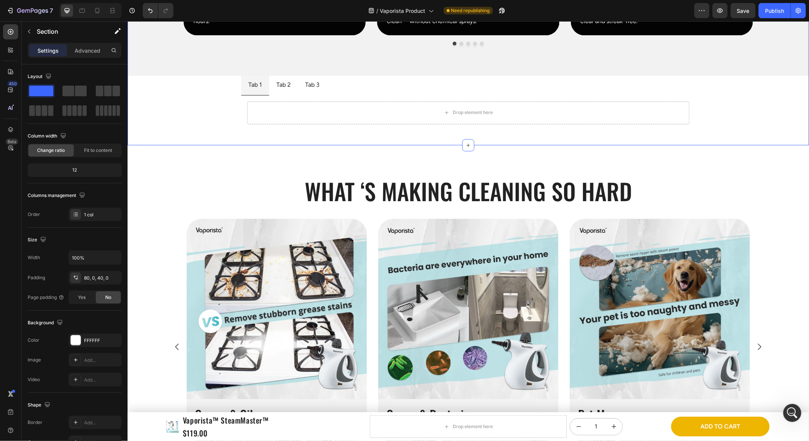
click at [252, 118] on div "Drop element here" at bounding box center [468, 112] width 442 height 23
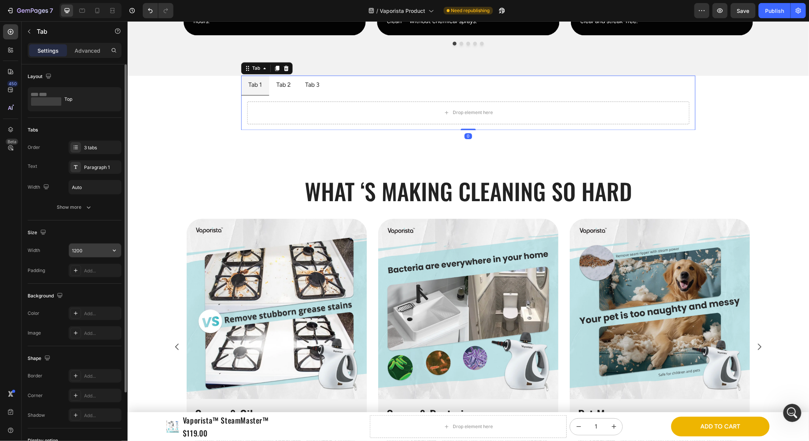
click at [96, 249] on input "1200" at bounding box center [95, 251] width 52 height 14
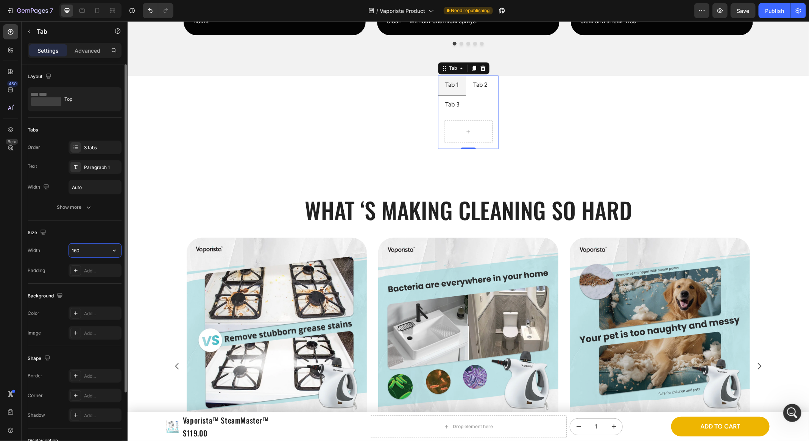
type input "1600"
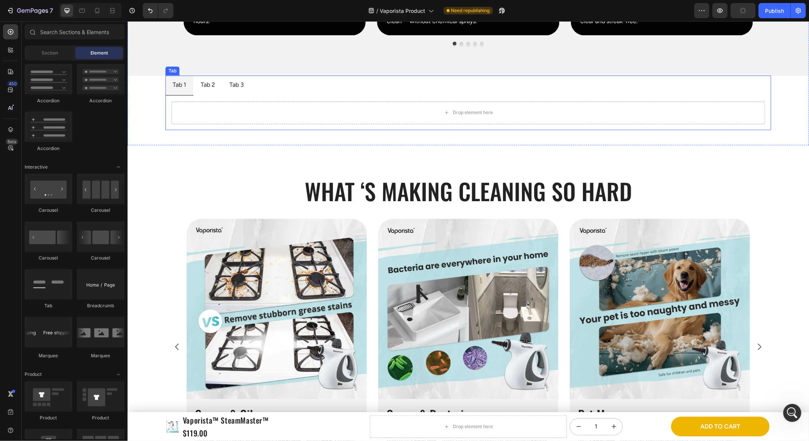
click at [189, 85] on li "Tab 1" at bounding box center [179, 85] width 28 height 20
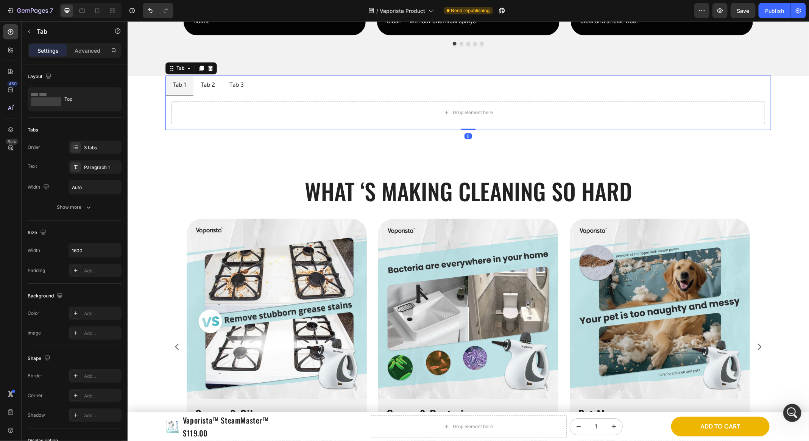
click at [316, 80] on ul "Tab 1 Tab 2 Tab 3" at bounding box center [468, 85] width 606 height 20
click at [243, 95] on div "Drop element here" at bounding box center [468, 112] width 606 height 35
click at [241, 88] on div "Tab 3" at bounding box center [236, 84] width 17 height 13
click at [278, 85] on ul "Tab 1 Tab 2 Tab 3" at bounding box center [468, 85] width 606 height 20
click at [187, 84] on li "Tab 1" at bounding box center [179, 85] width 28 height 20
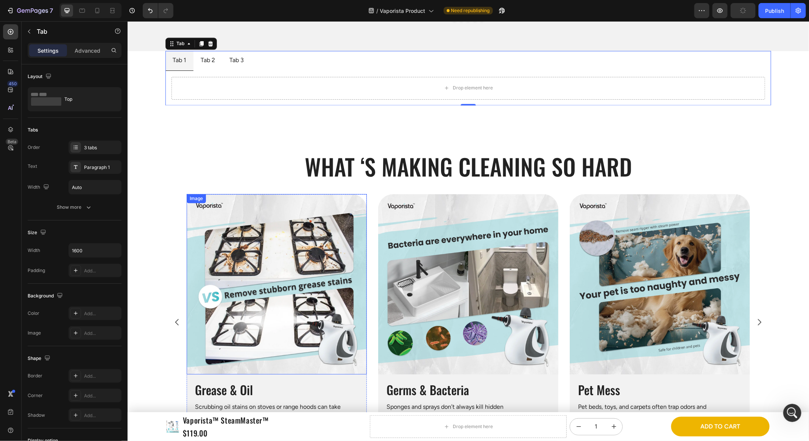
scroll to position [820, 0]
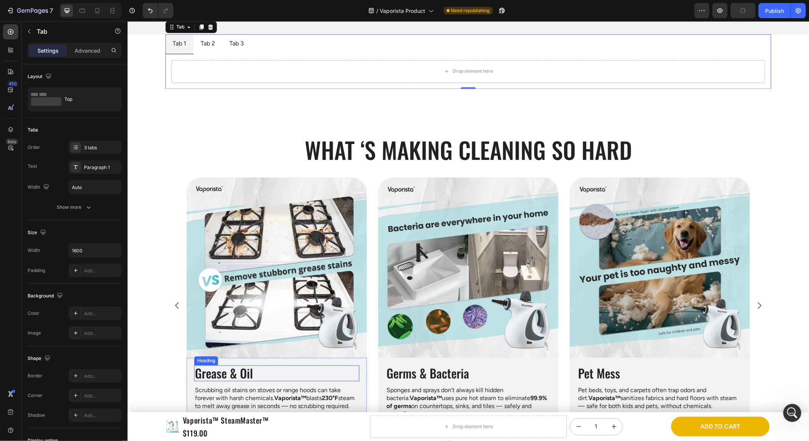
click at [230, 373] on h2 "Grease & Oil" at bounding box center [276, 373] width 165 height 16
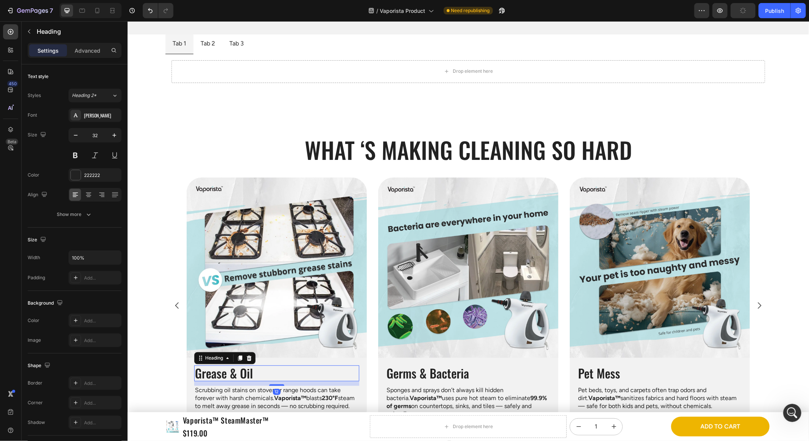
click at [230, 373] on h2 "Grease & Oil" at bounding box center [276, 373] width 165 height 16
click at [230, 373] on p "Grease & Oil" at bounding box center [277, 373] width 164 height 14
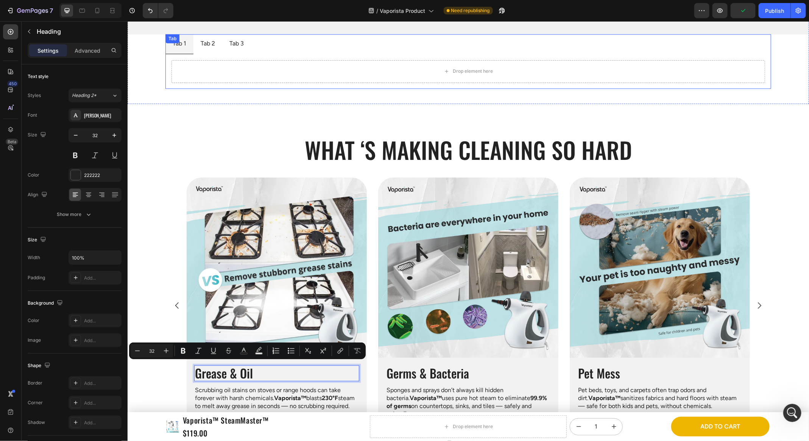
click at [179, 44] on div "Tab 1 Tab 2 Tab 3 Drop element here Tab" at bounding box center [468, 61] width 606 height 55
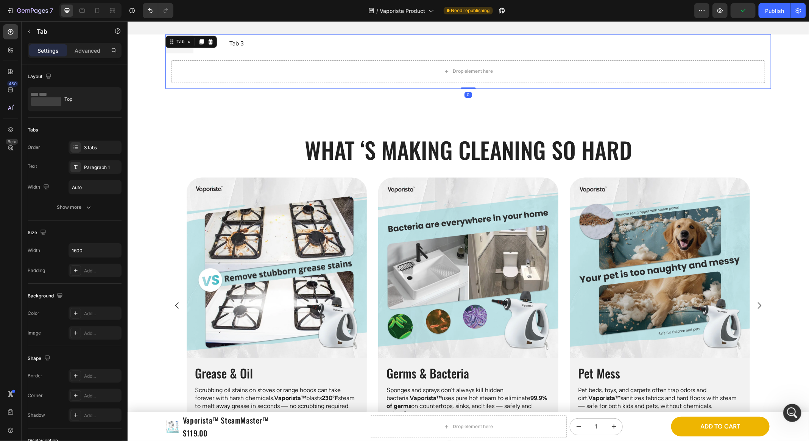
click at [179, 44] on div "Tab" at bounding box center [191, 42] width 52 height 12
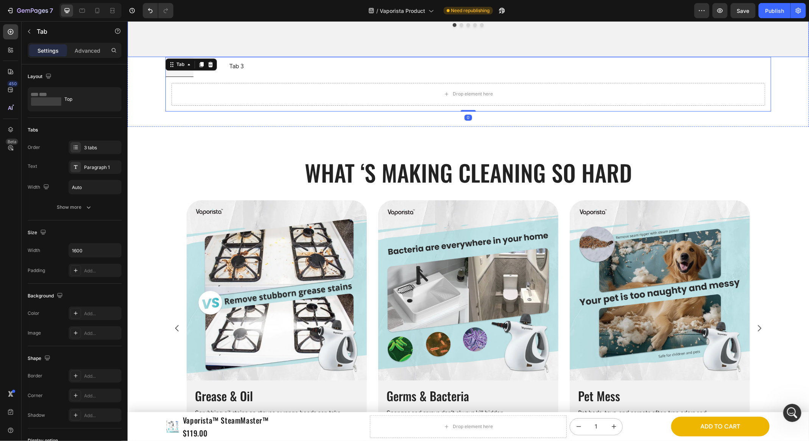
scroll to position [786, 0]
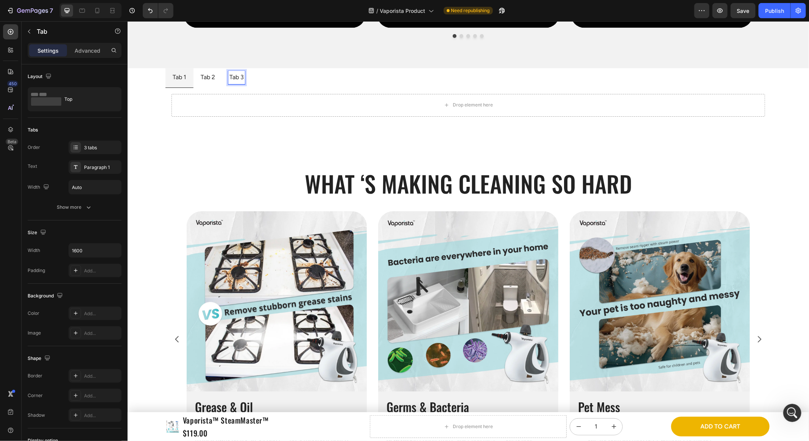
click at [182, 76] on p "Tab 1" at bounding box center [179, 77] width 14 height 11
click at [182, 75] on p "Tab 1" at bounding box center [179, 77] width 14 height 11
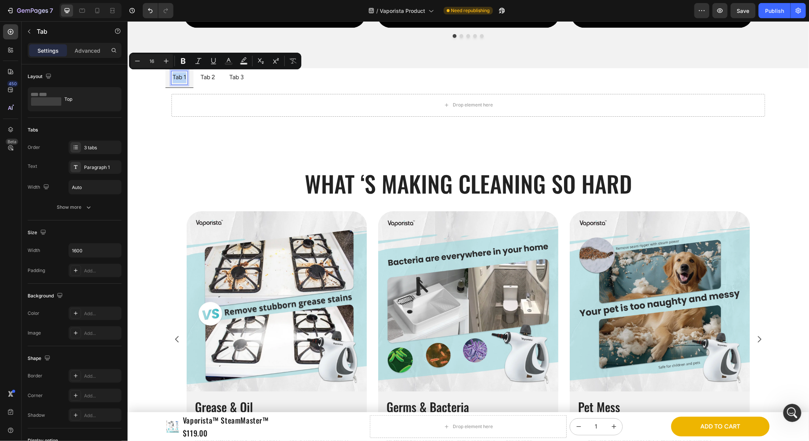
click at [182, 75] on p "Tab 1" at bounding box center [179, 77] width 14 height 11
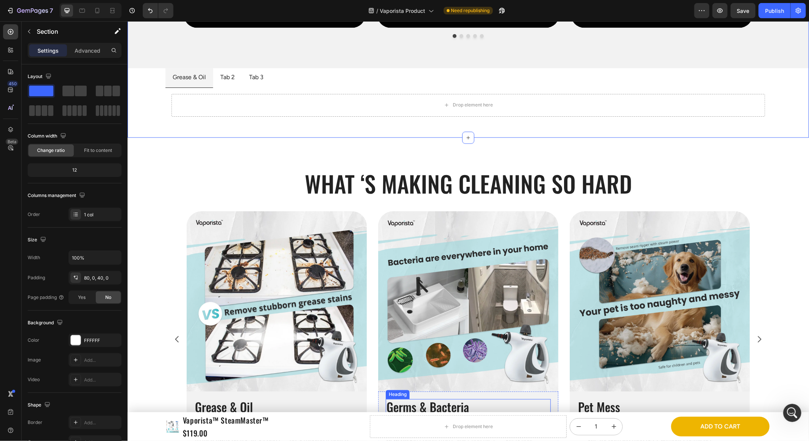
click at [423, 403] on h2 "Germs & Bacteria" at bounding box center [468, 407] width 165 height 16
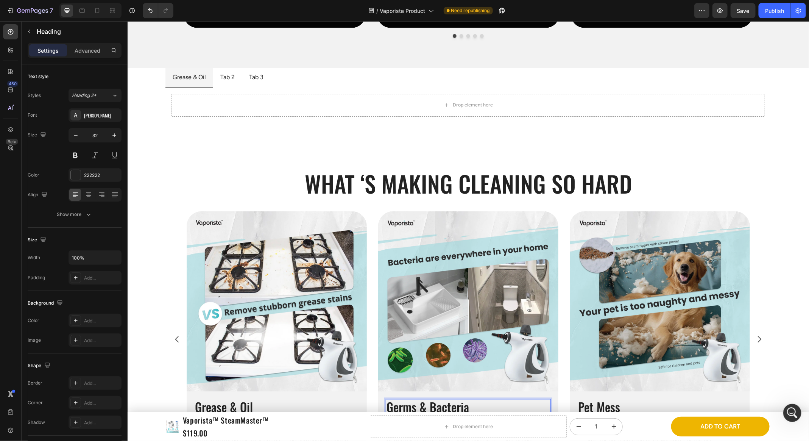
click at [423, 403] on h2 "Germs & Bacteria" at bounding box center [468, 407] width 165 height 16
click at [423, 403] on p "Germs & Bacteria" at bounding box center [468, 407] width 164 height 14
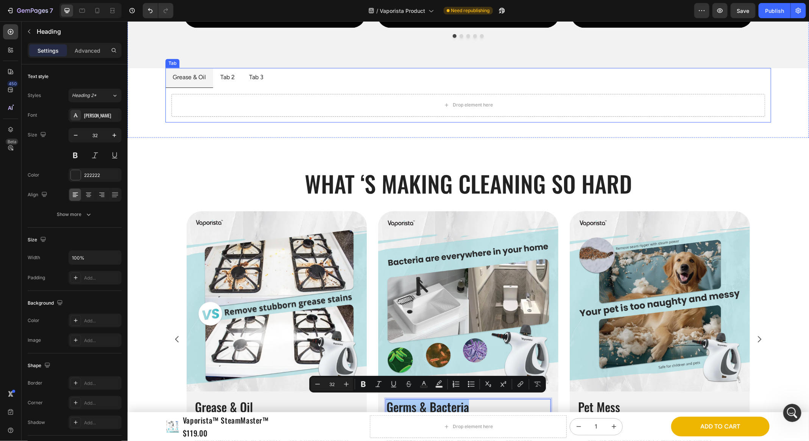
click at [224, 76] on p "Tab 2" at bounding box center [227, 77] width 14 height 11
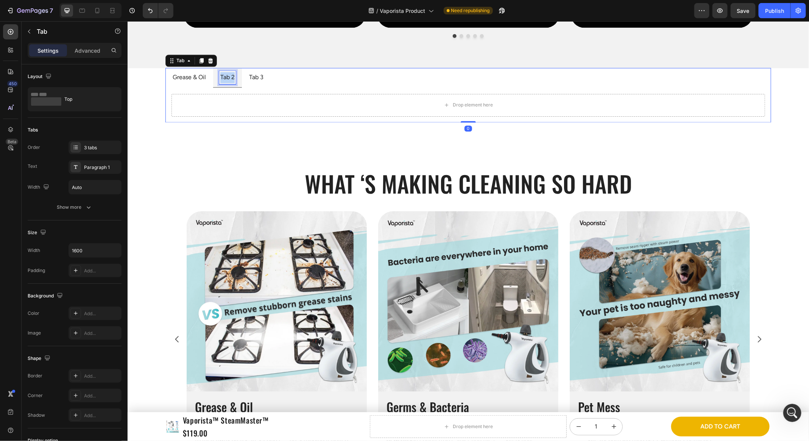
click at [224, 75] on p "Tab 2" at bounding box center [227, 77] width 14 height 11
click at [592, 399] on h2 "Pet Mess" at bounding box center [659, 407] width 165 height 16
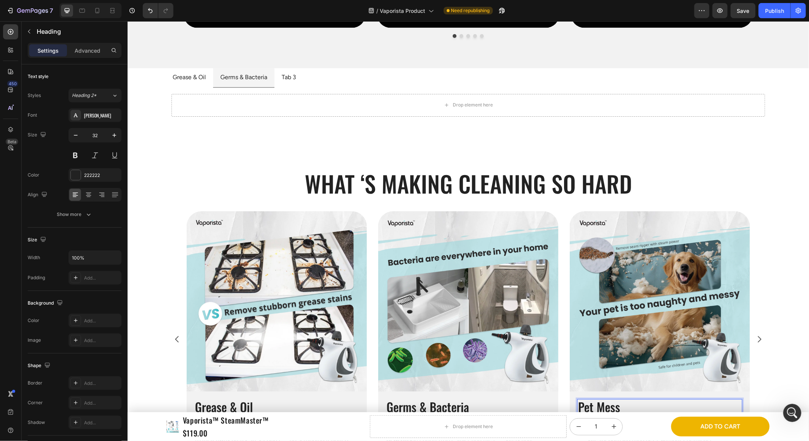
click at [592, 400] on p "Pet Mess" at bounding box center [660, 407] width 164 height 14
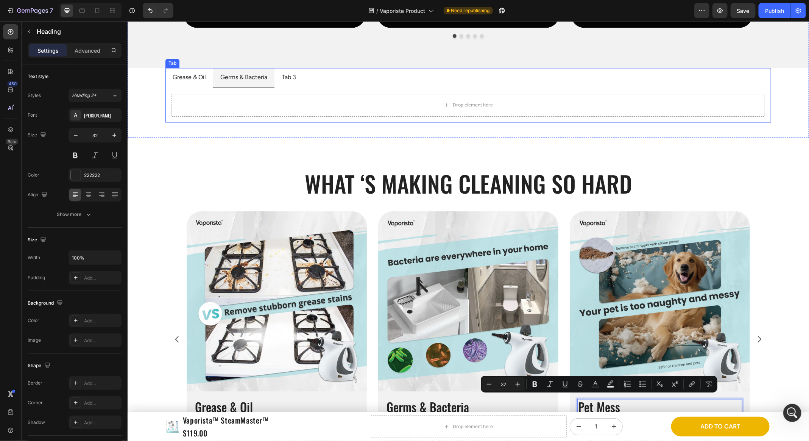
click at [283, 78] on p "Tab 3" at bounding box center [288, 77] width 14 height 11
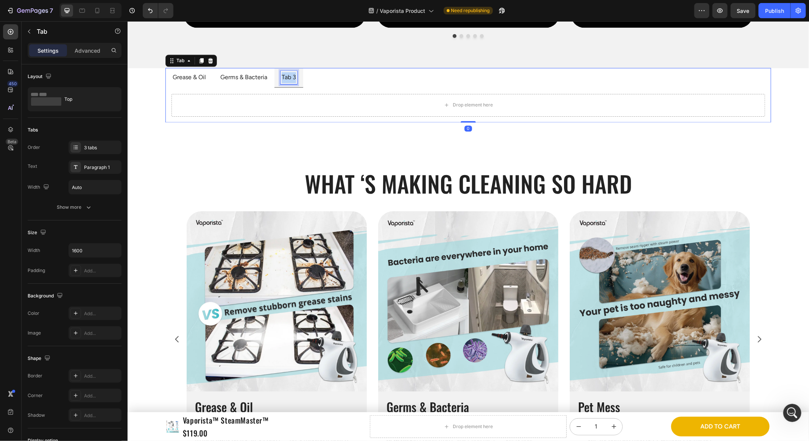
click at [283, 77] on p "Tab 3" at bounding box center [288, 77] width 14 height 11
click at [411, 87] on div "Drop element here" at bounding box center [468, 104] width 606 height 35
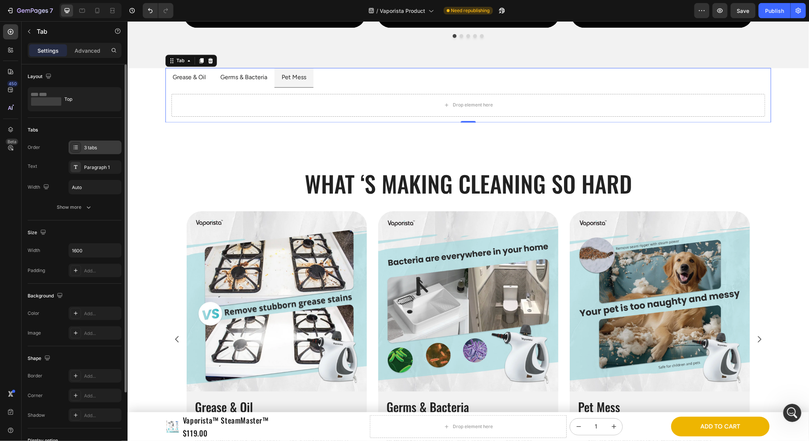
click at [98, 145] on div "3 tabs" at bounding box center [102, 147] width 36 height 7
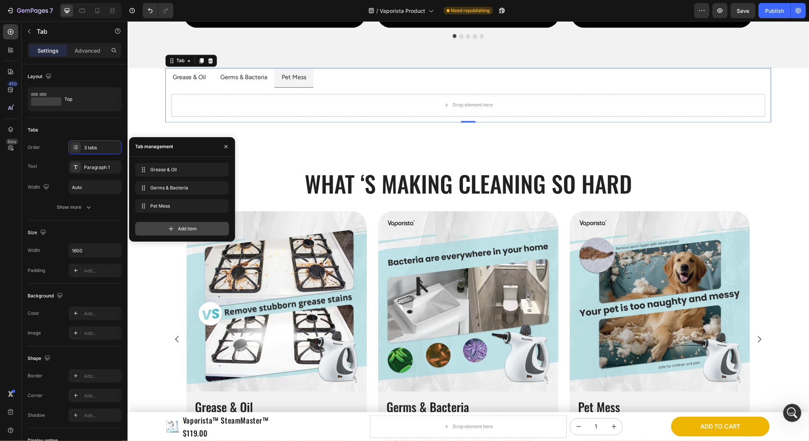
click at [190, 229] on span "Add item" at bounding box center [187, 228] width 19 height 7
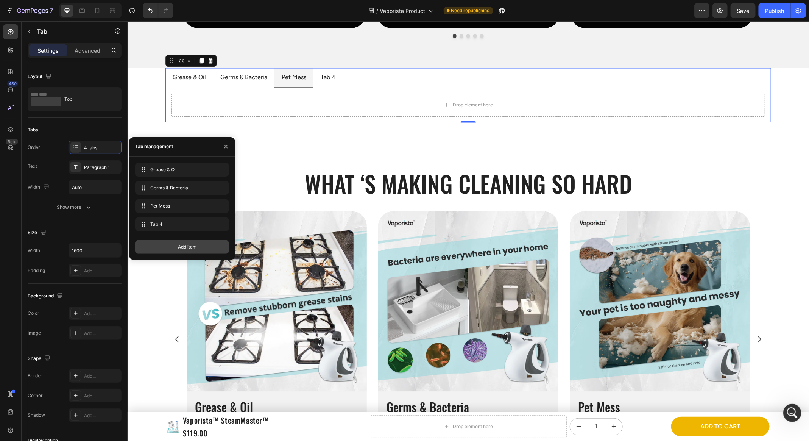
click at [188, 244] on span "Add item" at bounding box center [187, 247] width 19 height 7
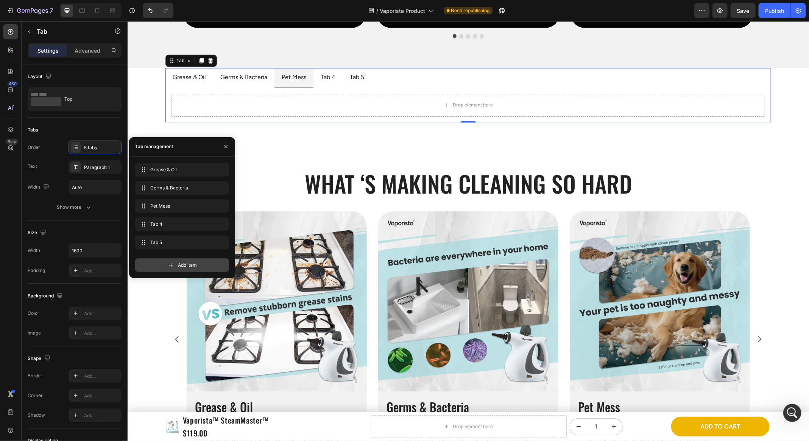
click at [189, 267] on span "Add item" at bounding box center [187, 265] width 19 height 7
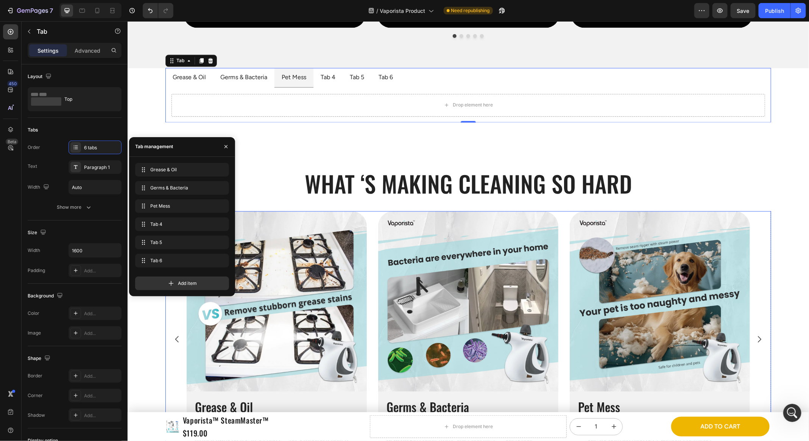
click at [765, 337] on button "Carousel Next Arrow" at bounding box center [759, 338] width 21 height 21
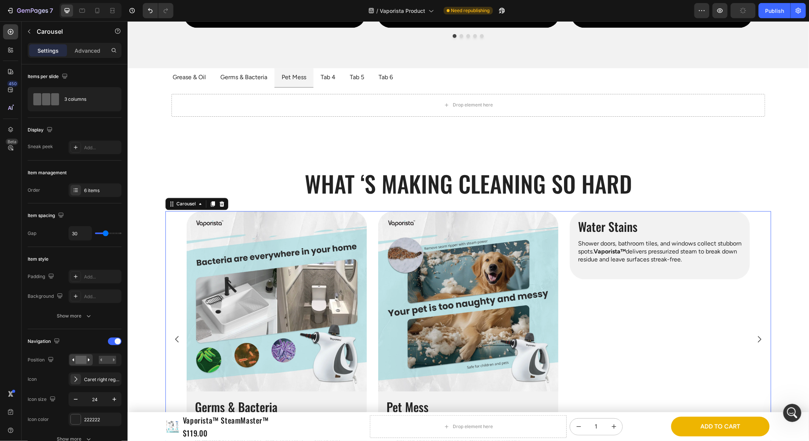
click at [764, 337] on icon "Carousel Next Arrow" at bounding box center [759, 338] width 9 height 9
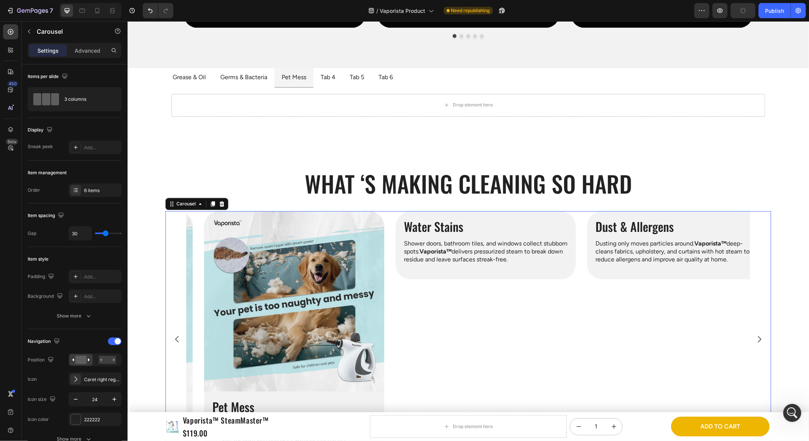
click at [764, 337] on icon "Carousel Next Arrow" at bounding box center [759, 338] width 9 height 9
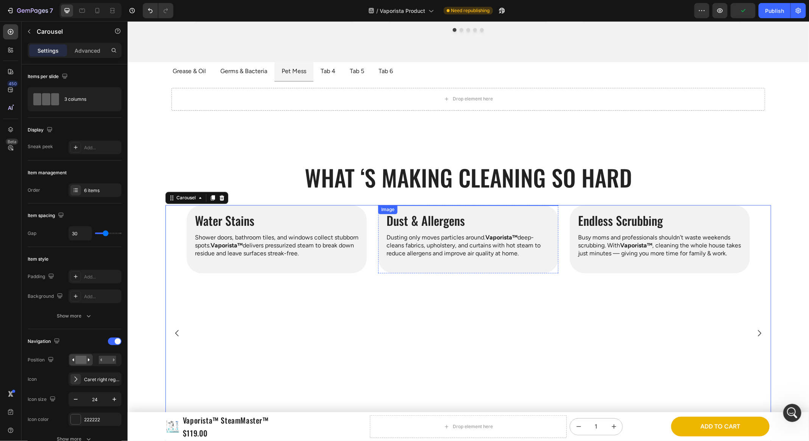
scroll to position [800, 0]
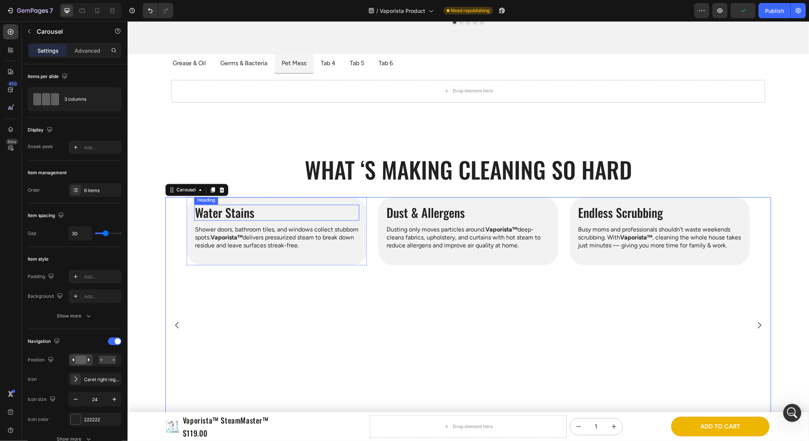
click at [236, 220] on h2 "Water Stains" at bounding box center [276, 213] width 165 height 16
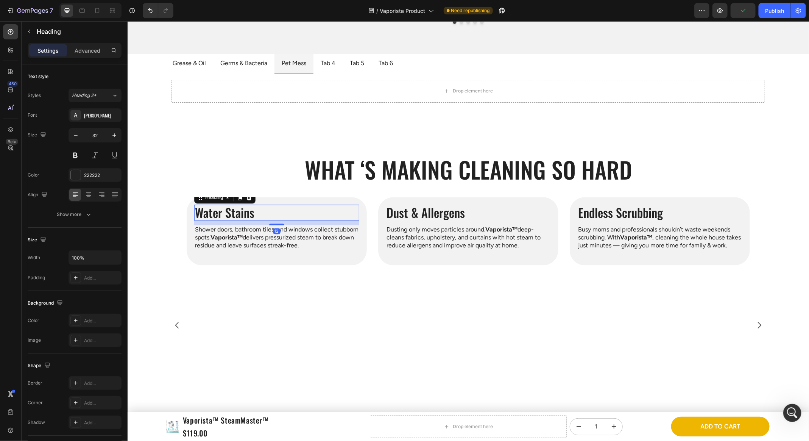
click at [236, 220] on h2 "Water Stains" at bounding box center [276, 213] width 165 height 16
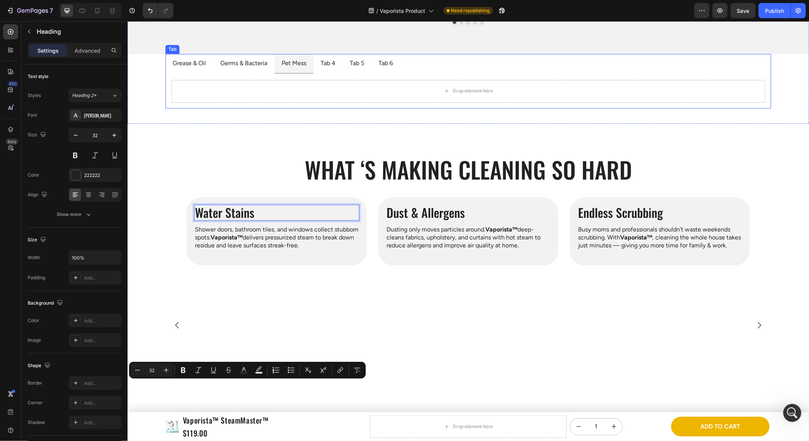
click at [334, 59] on div "Tab 4" at bounding box center [327, 63] width 17 height 13
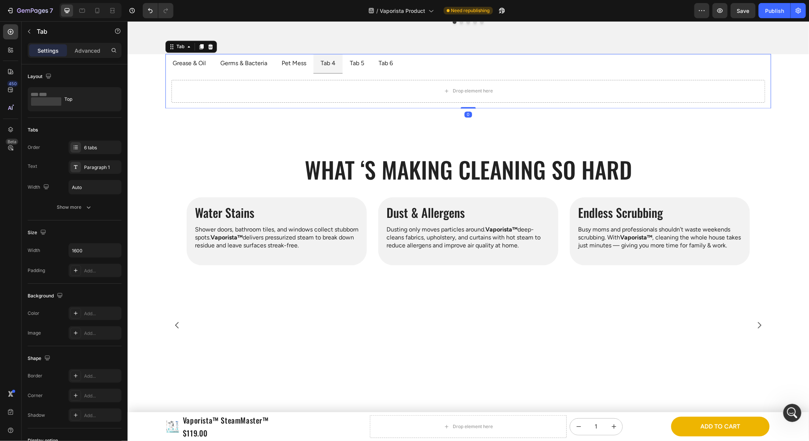
click at [334, 59] on div "Tab 4" at bounding box center [327, 63] width 17 height 13
click at [332, 64] on p "Tab 4Water Stains" at bounding box center [344, 63] width 49 height 11
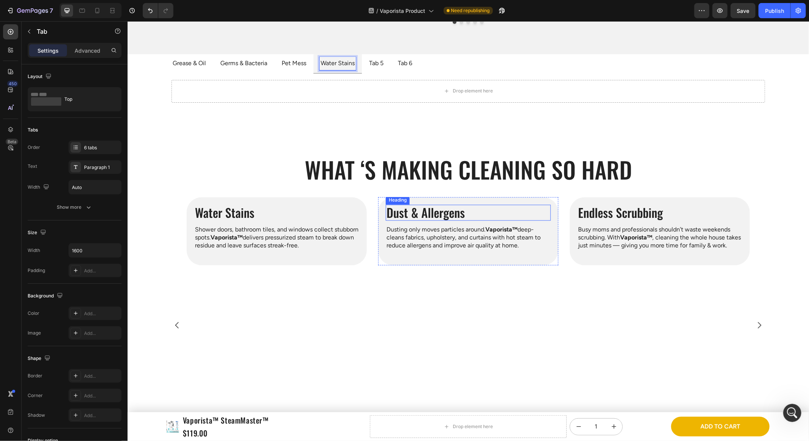
click at [432, 220] on h2 "Dust & Allergens" at bounding box center [468, 213] width 165 height 16
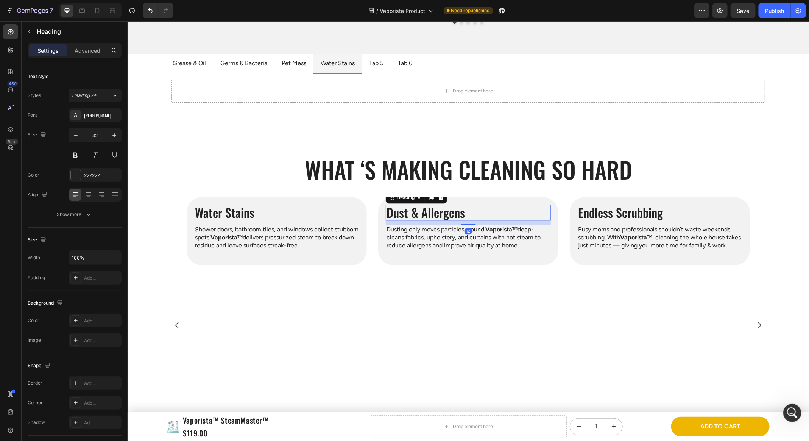
click at [432, 220] on h2 "Dust & Allergens" at bounding box center [468, 213] width 165 height 16
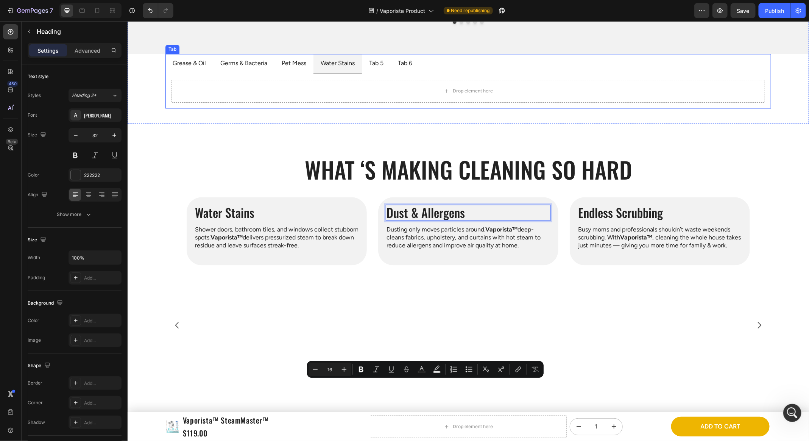
click at [373, 66] on p "Tab 5" at bounding box center [376, 63] width 14 height 11
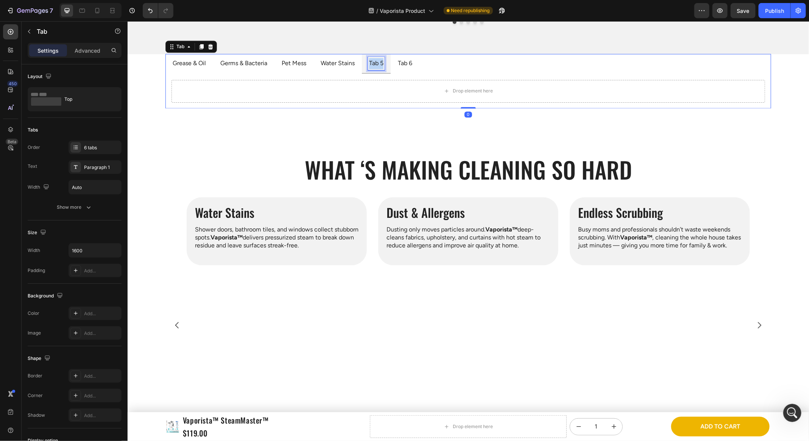
click at [373, 66] on p "Tab 5" at bounding box center [376, 63] width 14 height 11
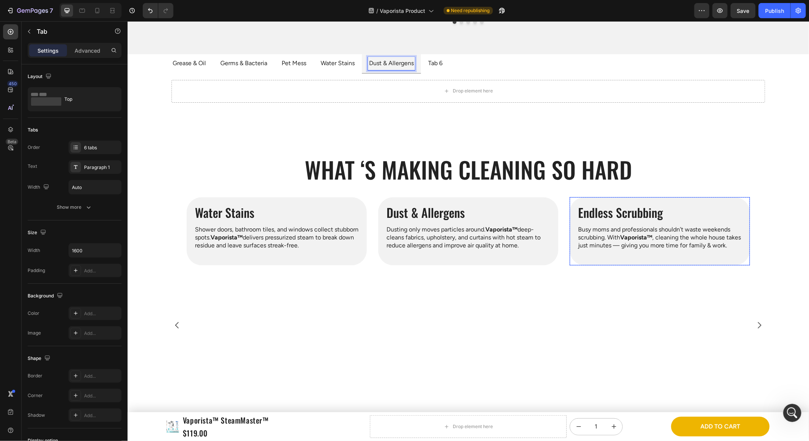
click at [609, 220] on h2 "Endless Scrubbing" at bounding box center [659, 213] width 165 height 16
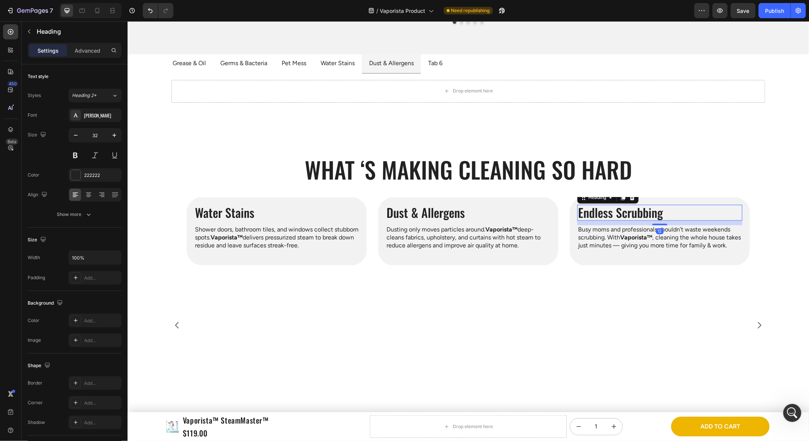
click at [609, 220] on h2 "Endless Scrubbing" at bounding box center [659, 213] width 165 height 16
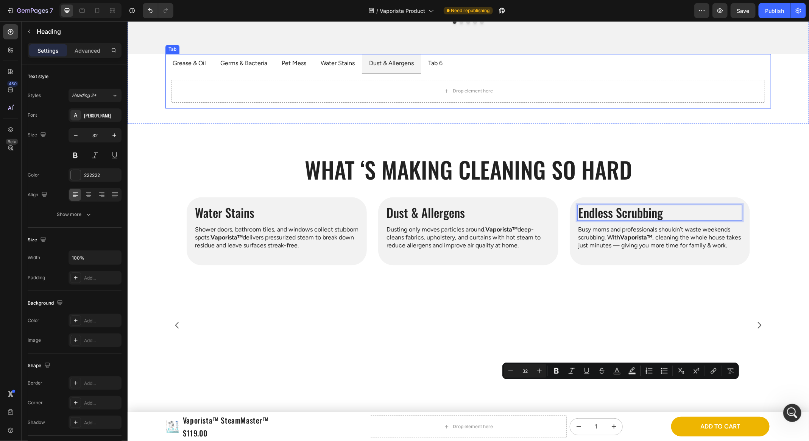
click at [433, 63] on p "Tab 6" at bounding box center [435, 63] width 14 height 11
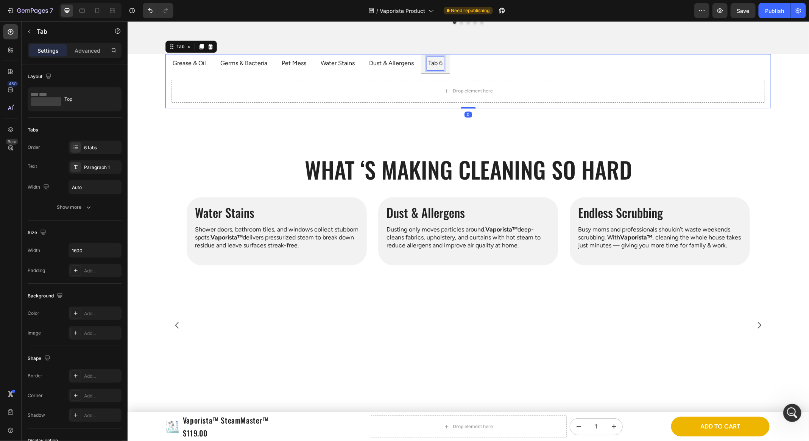
click at [433, 63] on p "Tab 6" at bounding box center [435, 63] width 14 height 11
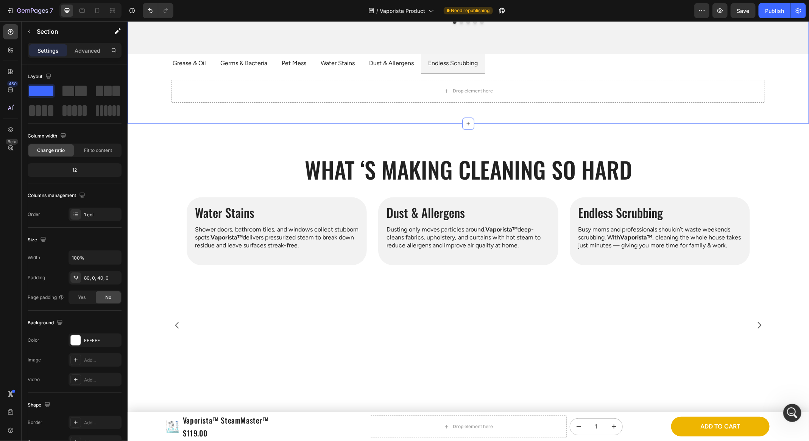
click at [724, 59] on ul "Grease & Oil Germs & Bacteria Pet Mess Water Stains Dust & Allergens Endless Sc…" at bounding box center [468, 64] width 606 height 20
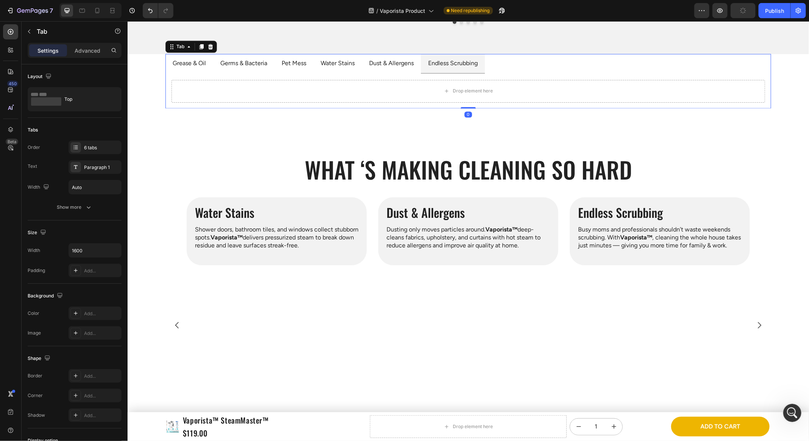
click at [87, 60] on div "Settings Advanced" at bounding box center [75, 54] width 106 height 22
click at [88, 58] on div "Settings Advanced" at bounding box center [75, 54] width 106 height 22
click at [91, 53] on p "Advanced" at bounding box center [88, 51] width 26 height 8
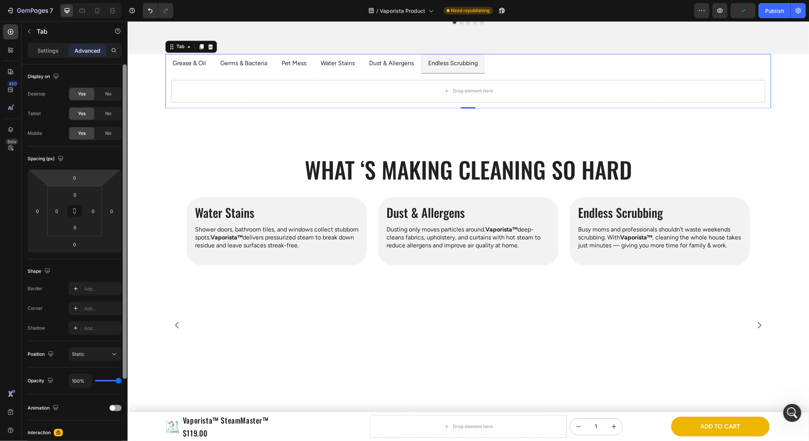
click at [77, 180] on input "0" at bounding box center [74, 177] width 15 height 11
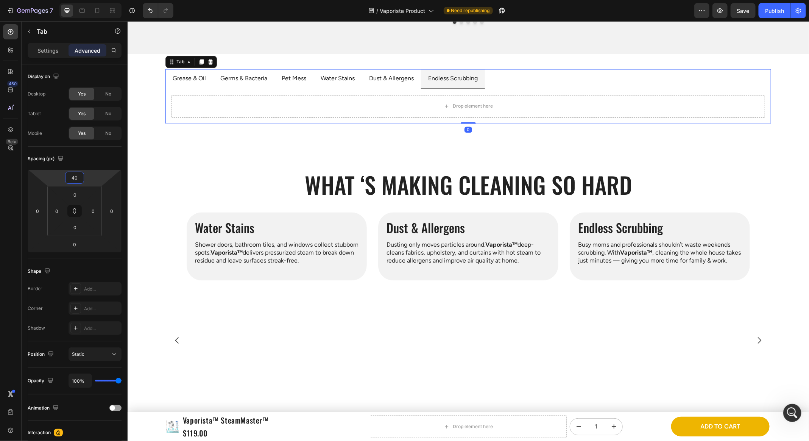
type input "40"
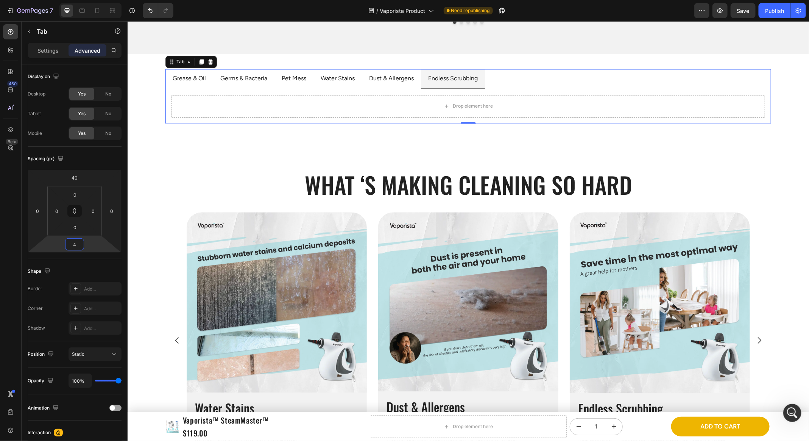
type input "40"
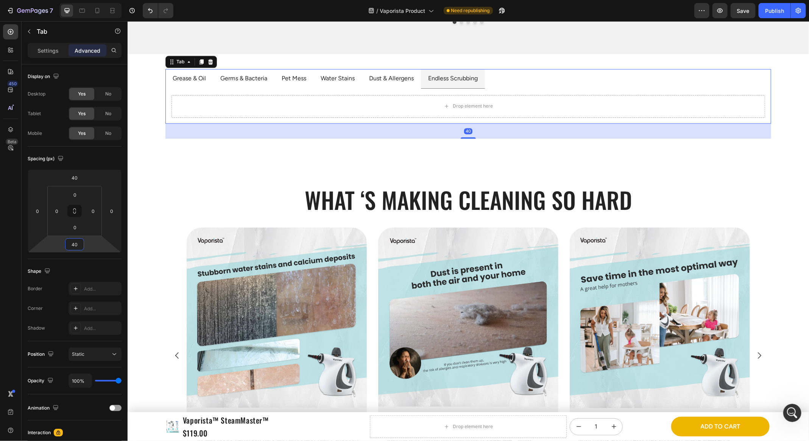
click at [244, 170] on div "What ‘s Making Cleaning so Hard Heading Row Image Grease & Oil Heading Scrubbin…" at bounding box center [468, 336] width 606 height 364
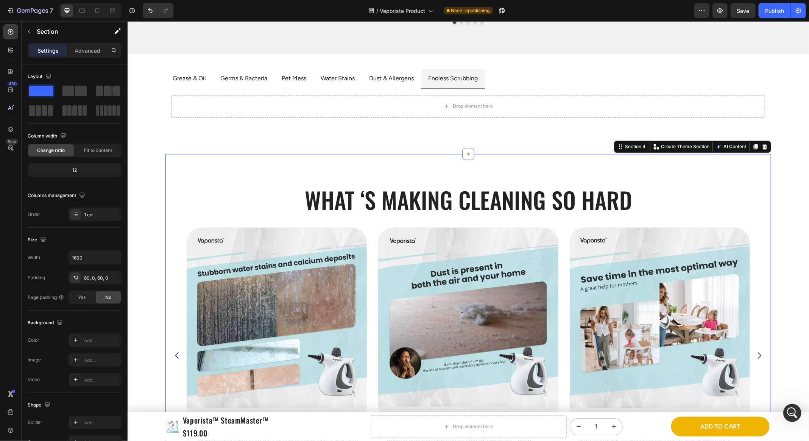
click at [296, 156] on div "What ‘s Making Cleaning so Hard Heading Row Image Grease & Oil Heading Scrubbin…" at bounding box center [468, 336] width 606 height 364
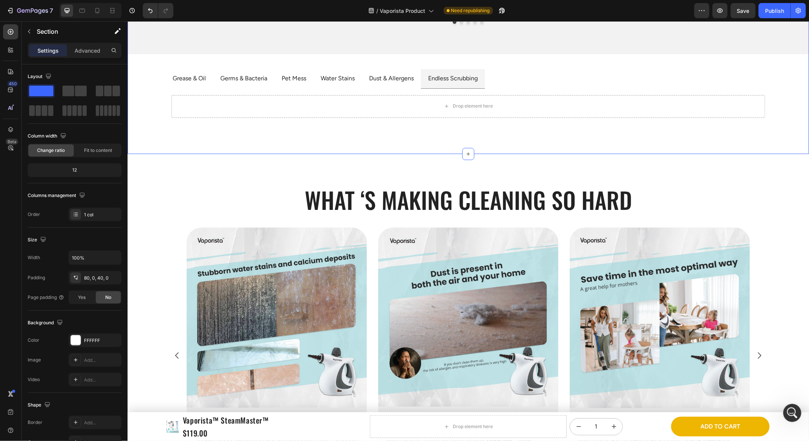
click at [319, 112] on div "Drop element here" at bounding box center [468, 106] width 594 height 23
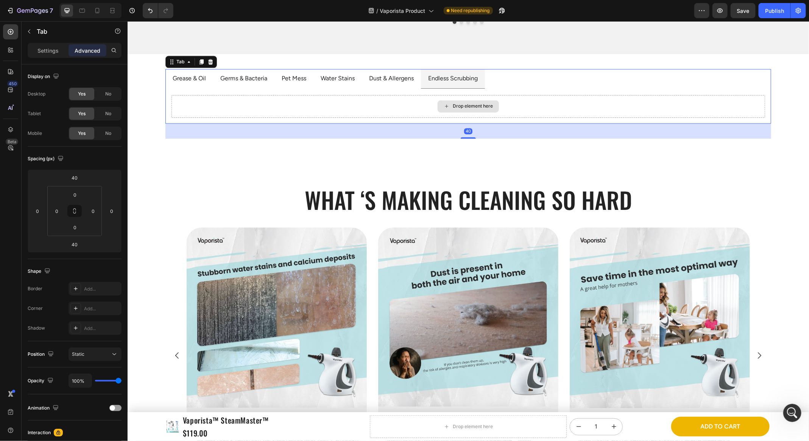
click at [398, 98] on div "Drop element here" at bounding box center [468, 106] width 594 height 23
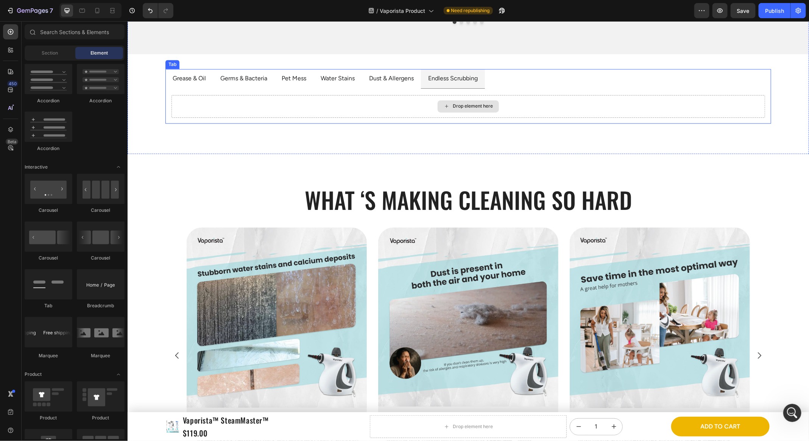
click at [504, 107] on div "Drop element here" at bounding box center [468, 106] width 594 height 23
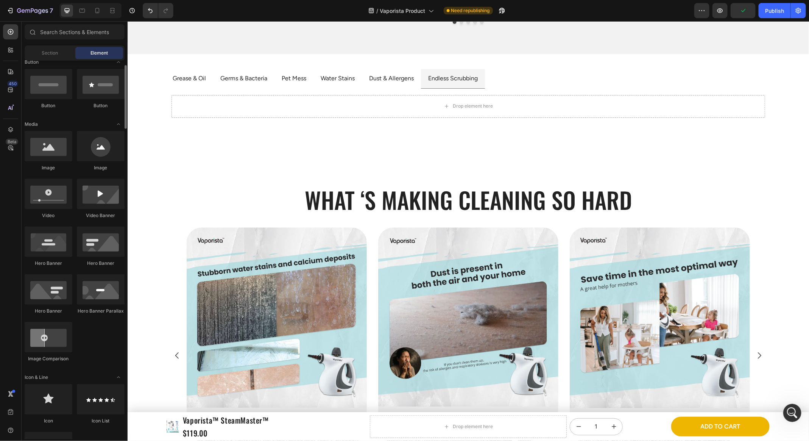
scroll to position [0, 0]
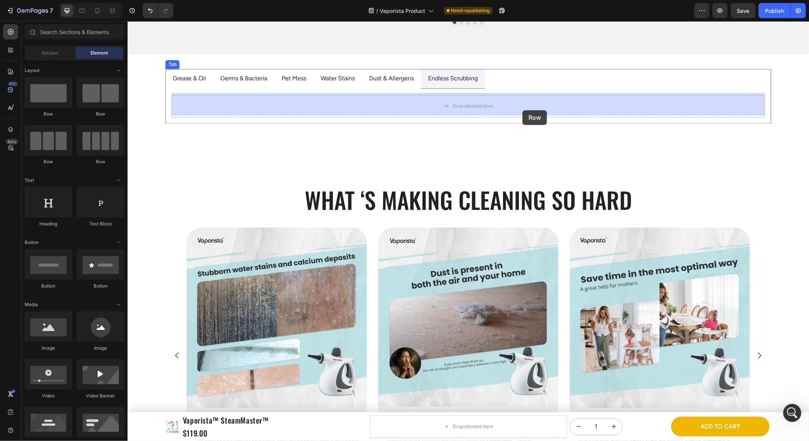
drag, startPoint x: 225, startPoint y: 125, endPoint x: 522, endPoint y: 109, distance: 297.8
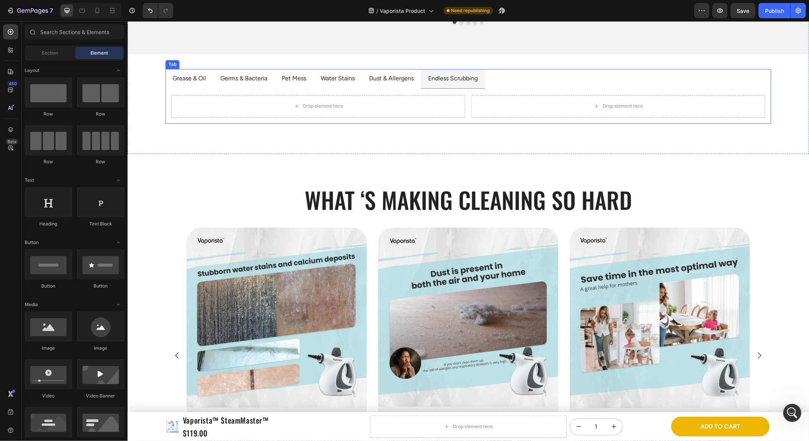
click at [562, 82] on ul "Grease & Oil Germs & Bacteria Pet Mess Water Stains Dust & Allergens Endless Sc…" at bounding box center [468, 79] width 606 height 20
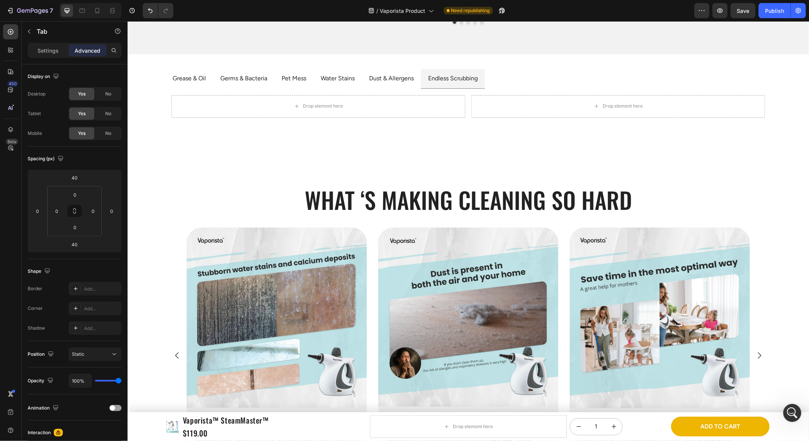
click at [492, 74] on ul "Grease & Oil Germs & Bacteria Pet Mess Water Stains Dust & Allergens Endless Sc…" at bounding box center [468, 79] width 606 height 20
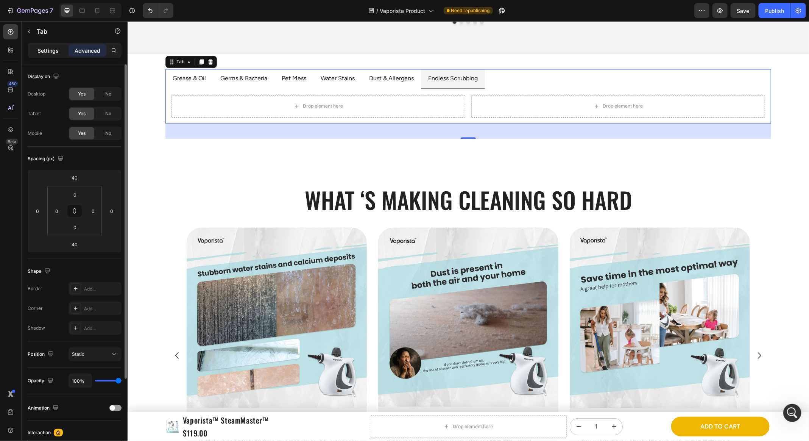
click at [45, 44] on div "Settings" at bounding box center [48, 50] width 38 height 12
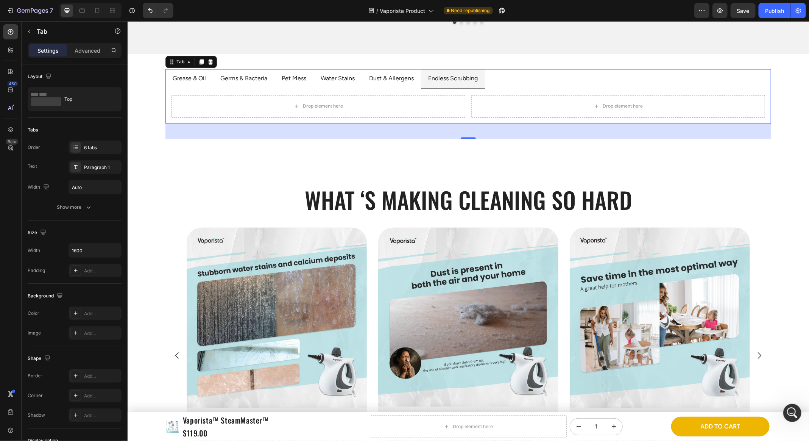
click at [45, 45] on div "Settings" at bounding box center [48, 50] width 38 height 12
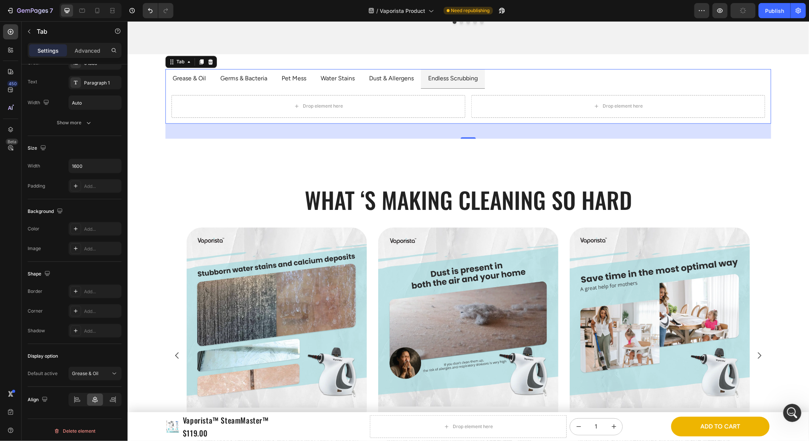
click at [484, 78] on ul "Grease & Oil Germs & Bacteria Pet Mess Water Stains Dust & Allergens Endless Sc…" at bounding box center [468, 79] width 606 height 20
click at [481, 74] on li "Endless Scrubbing" at bounding box center [453, 79] width 64 height 20
click at [480, 72] on li "Endless Scrubbing" at bounding box center [453, 79] width 64 height 20
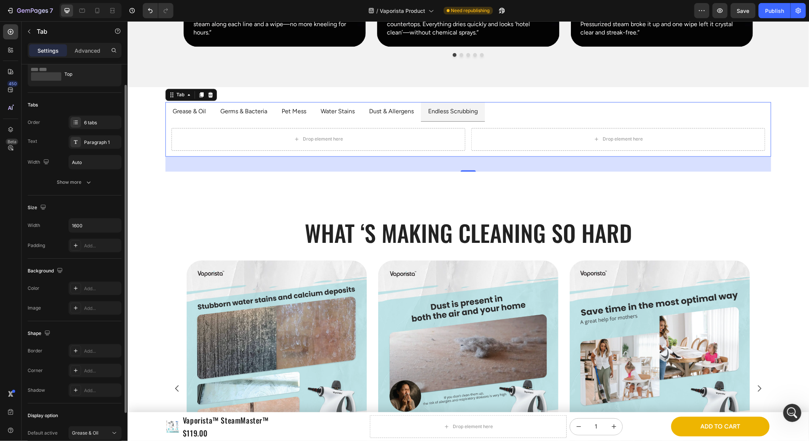
scroll to position [0, 0]
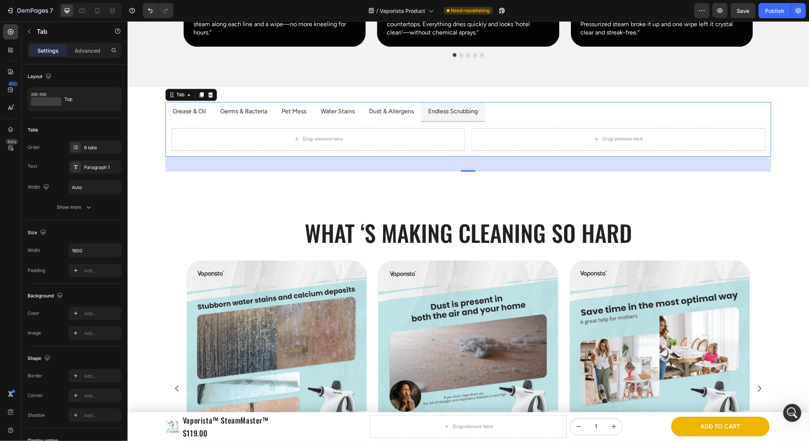
click at [533, 122] on div "Drop element here Drop element here Row" at bounding box center [468, 139] width 606 height 35
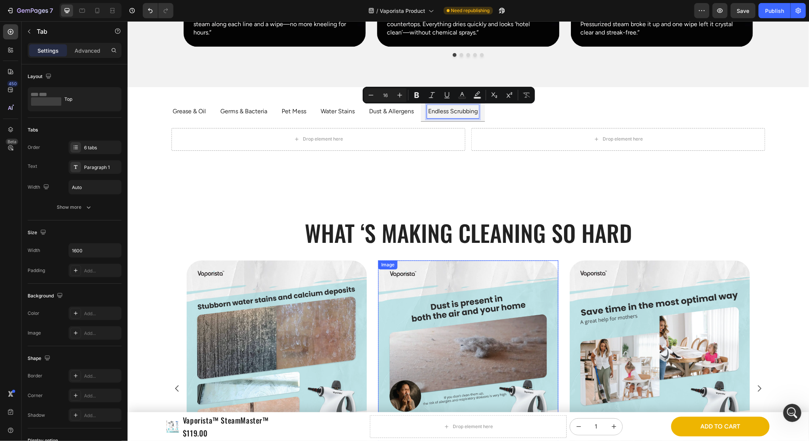
click at [432, 317] on img at bounding box center [468, 350] width 180 height 180
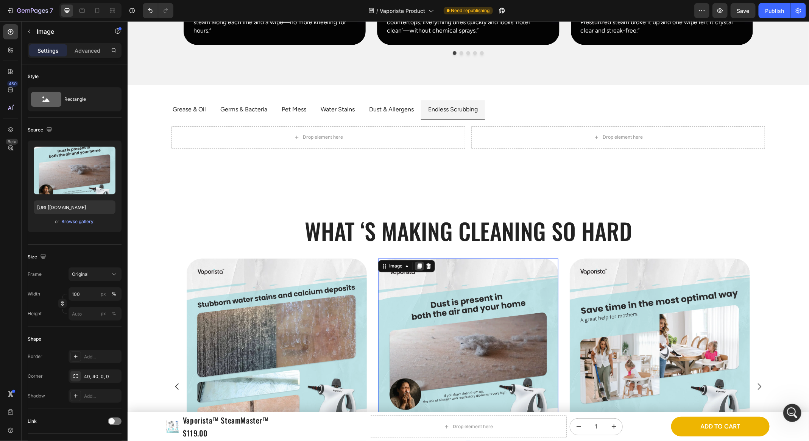
click at [418, 263] on icon at bounding box center [419, 266] width 6 height 6
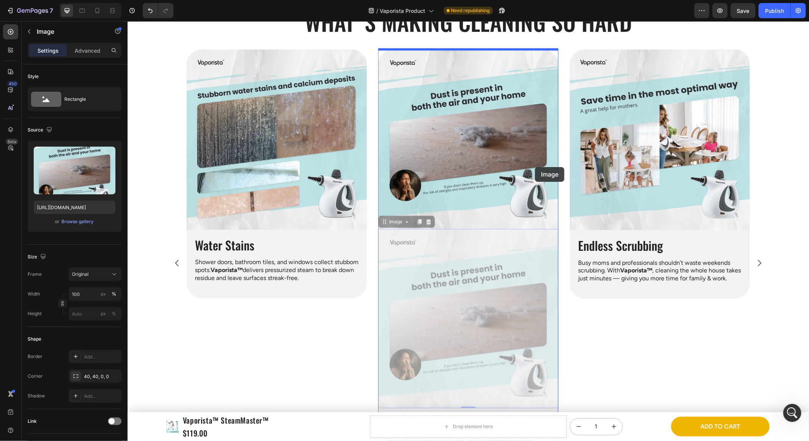
scroll to position [666, 0]
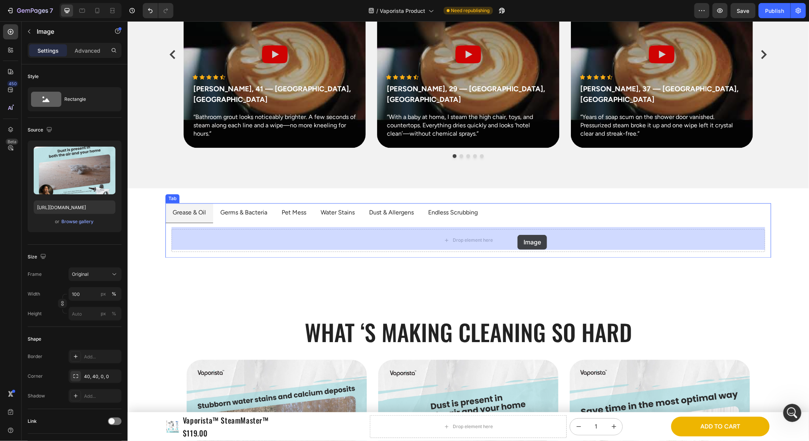
drag, startPoint x: 452, startPoint y: 322, endPoint x: 517, endPoint y: 234, distance: 109.8
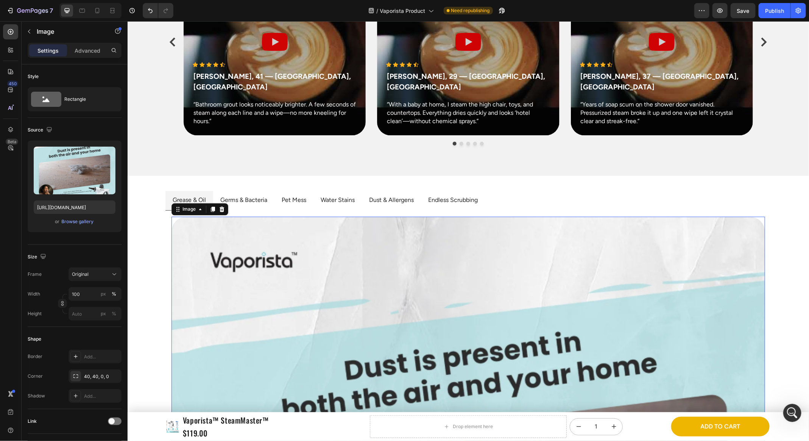
scroll to position [696, 0]
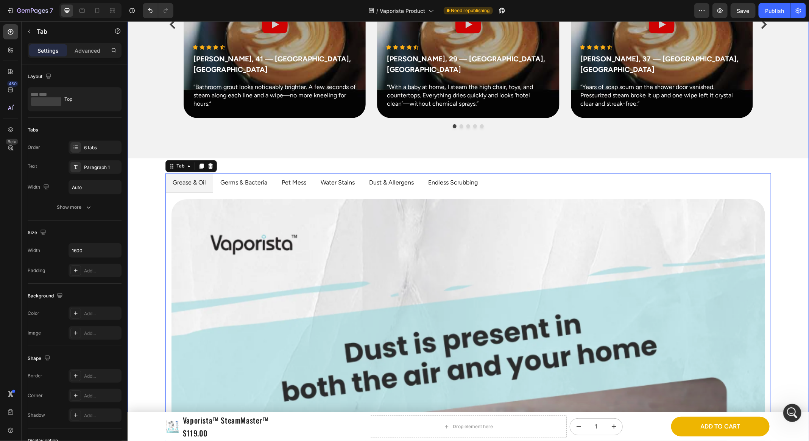
click at [153, 244] on div "Product Images Icon Icon Icon Icon Icon Icon List 3,847 Reviews! Text Block Row…" at bounding box center [468, 91] width 682 height 1440
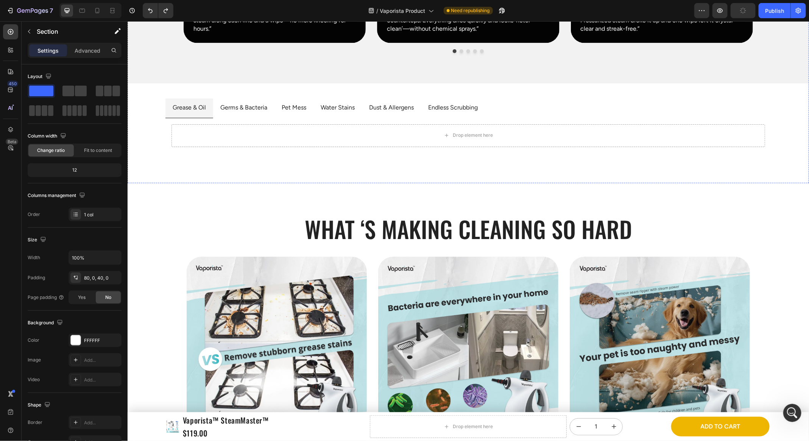
scroll to position [845, 0]
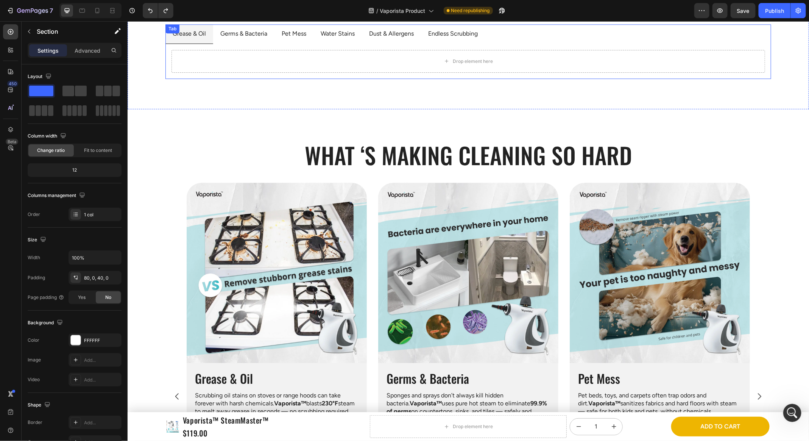
click at [390, 56] on div "Drop element here" at bounding box center [468, 61] width 594 height 23
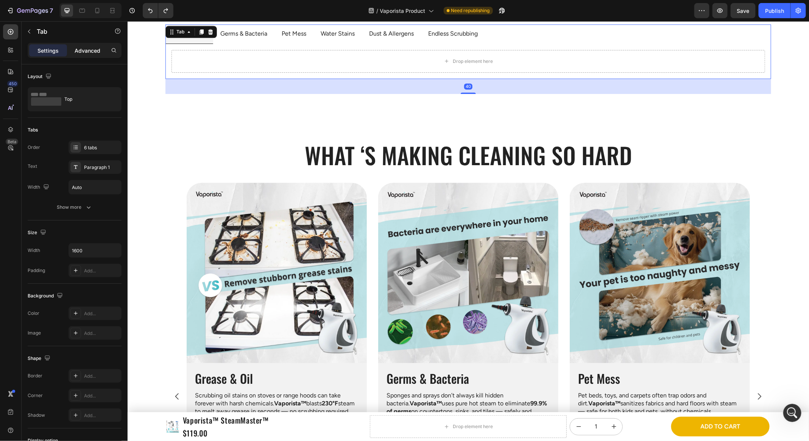
click at [86, 50] on p "Advanced" at bounding box center [88, 51] width 26 height 8
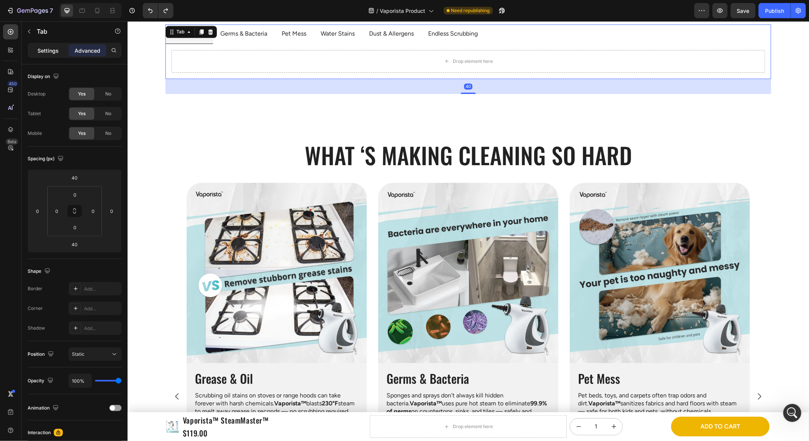
click at [43, 47] on p "Settings" at bounding box center [47, 51] width 21 height 8
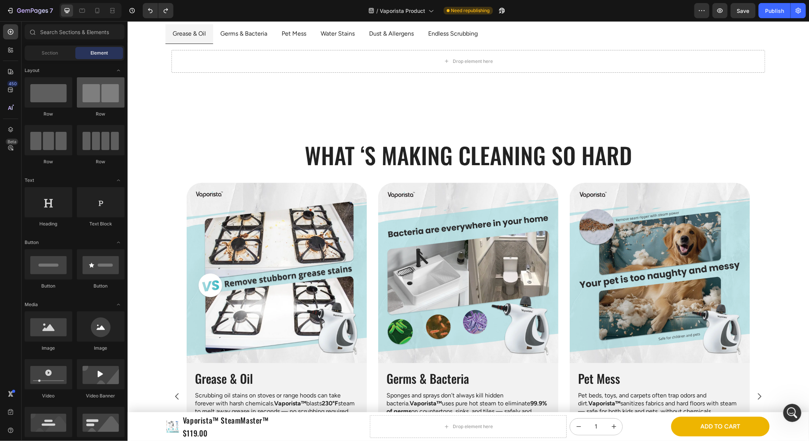
click at [116, 99] on div at bounding box center [101, 92] width 48 height 30
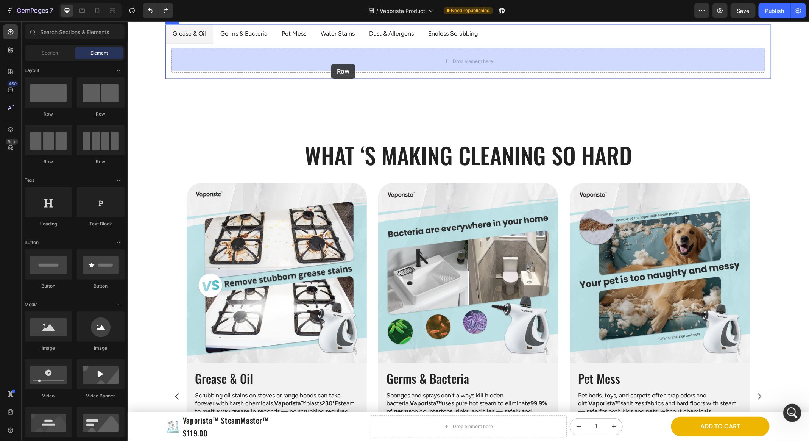
drag, startPoint x: 238, startPoint y: 115, endPoint x: 331, endPoint y: 64, distance: 105.6
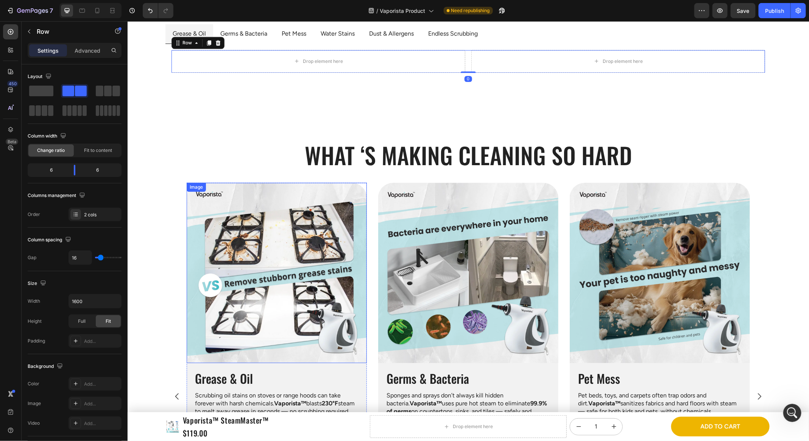
click at [429, 223] on img at bounding box center [468, 272] width 180 height 180
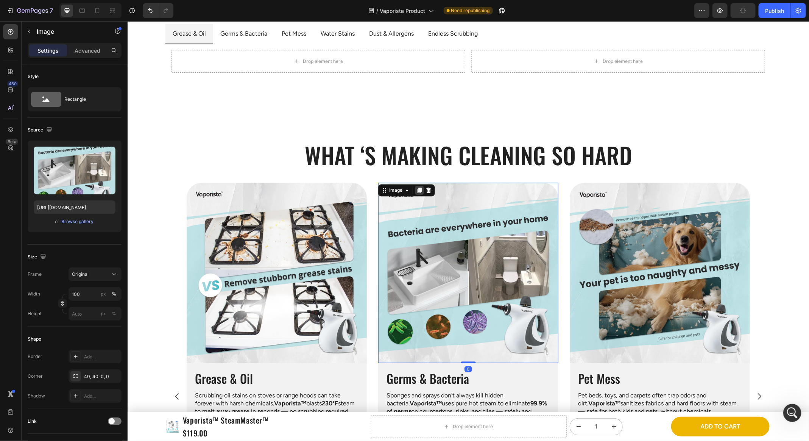
click at [421, 187] on icon at bounding box center [419, 190] width 6 height 6
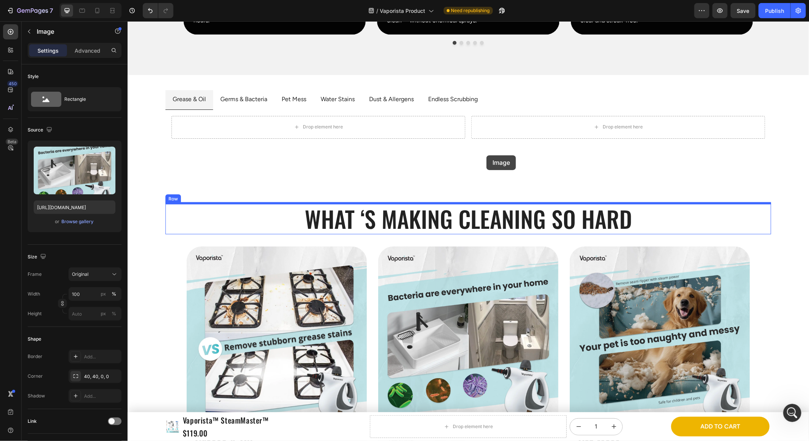
scroll to position [731, 0]
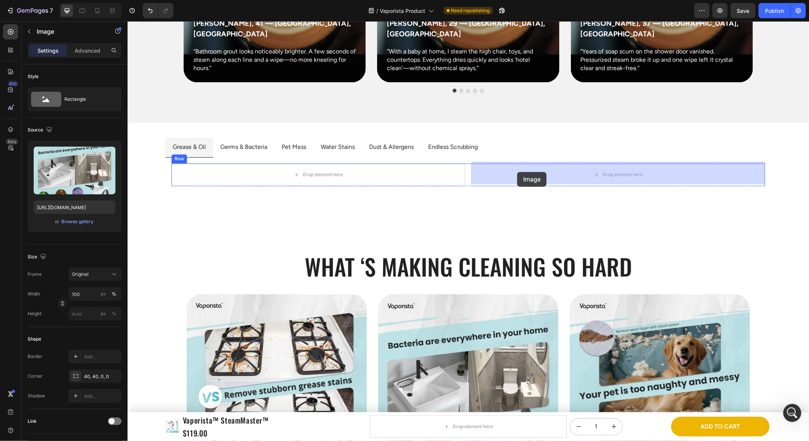
drag, startPoint x: 439, startPoint y: 234, endPoint x: 517, endPoint y: 172, distance: 99.9
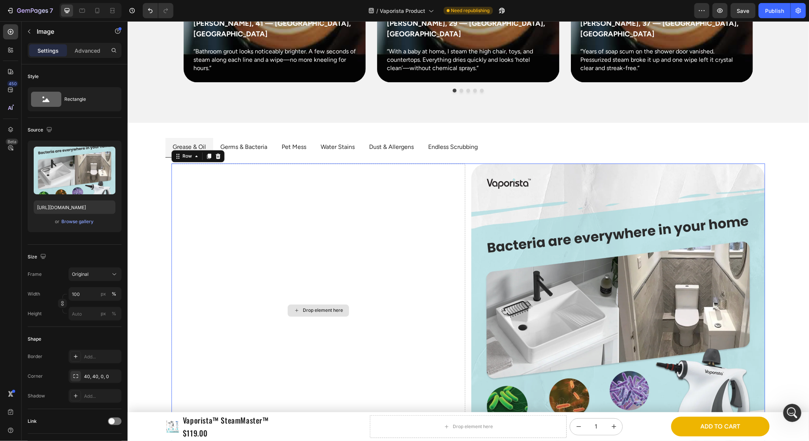
click at [442, 189] on div "Drop element here" at bounding box center [318, 310] width 294 height 294
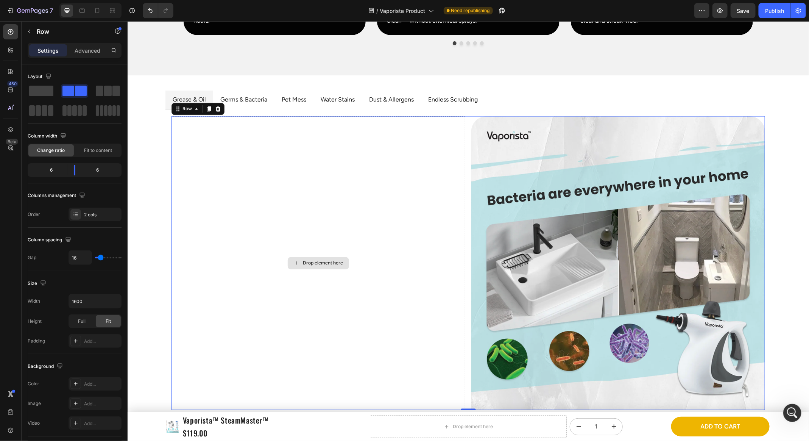
scroll to position [899, 0]
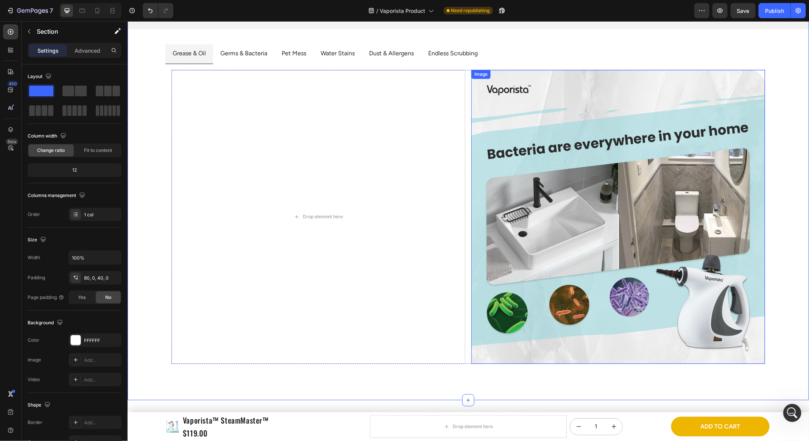
scroll to position [706, 0]
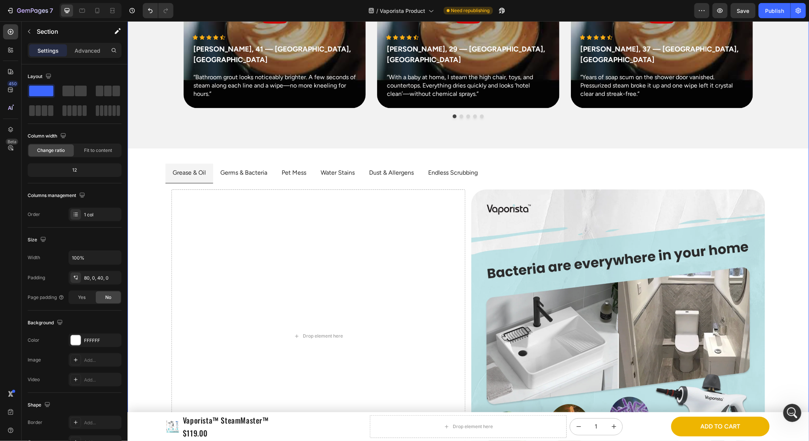
click at [708, 275] on img at bounding box center [618, 336] width 294 height 294
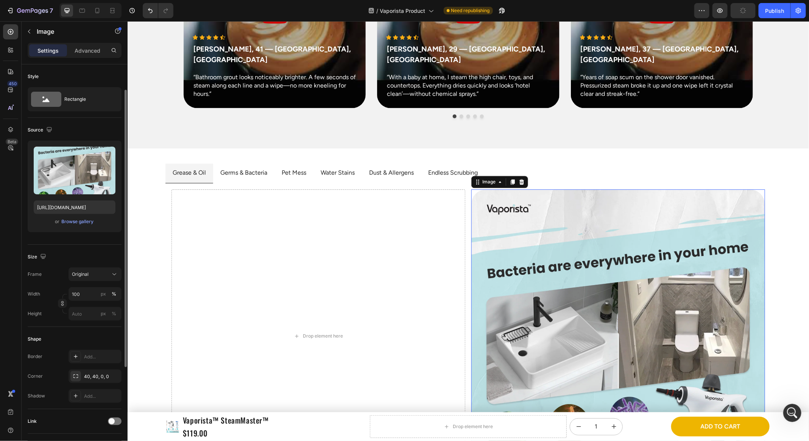
scroll to position [15, 0]
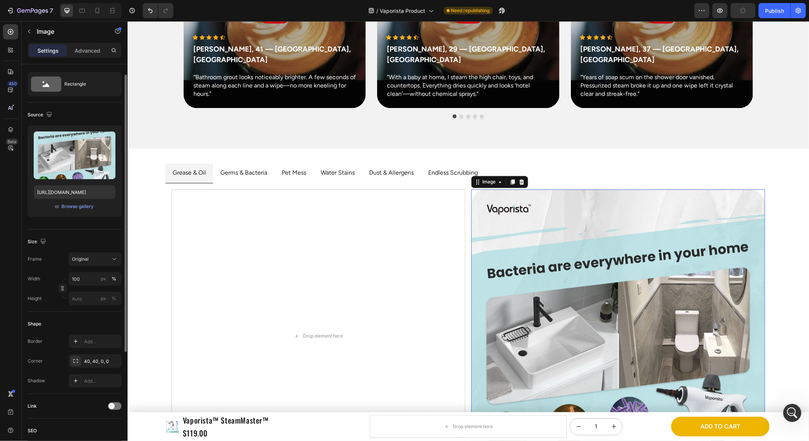
click at [92, 367] on div "Border Add... Corner 40, 40, 0, 0 Shadow Add..." at bounding box center [75, 360] width 94 height 53
click at [92, 364] on div "40, 40, 0, 0" at bounding box center [95, 361] width 53 height 14
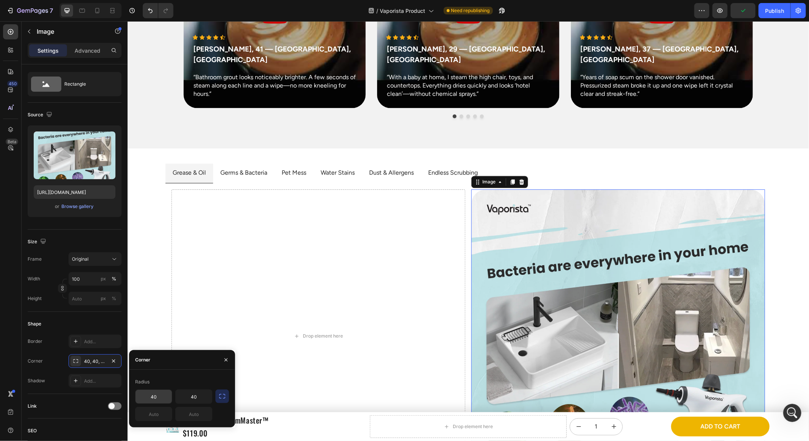
click at [153, 399] on input "40" at bounding box center [154, 397] width 36 height 14
type input "32"
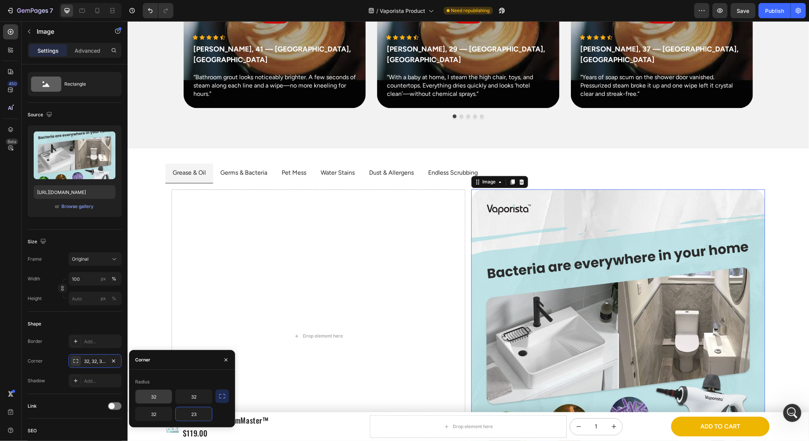
type input "2"
type input "32"
click at [300, 322] on div "Drop element here" at bounding box center [318, 336] width 294 height 294
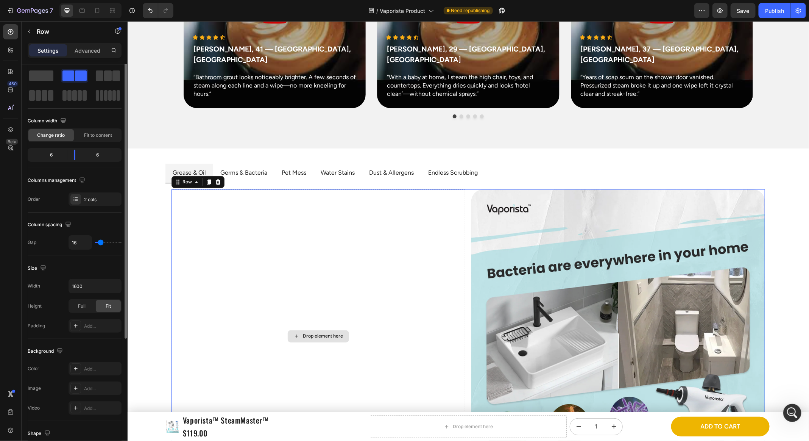
scroll to position [0, 0]
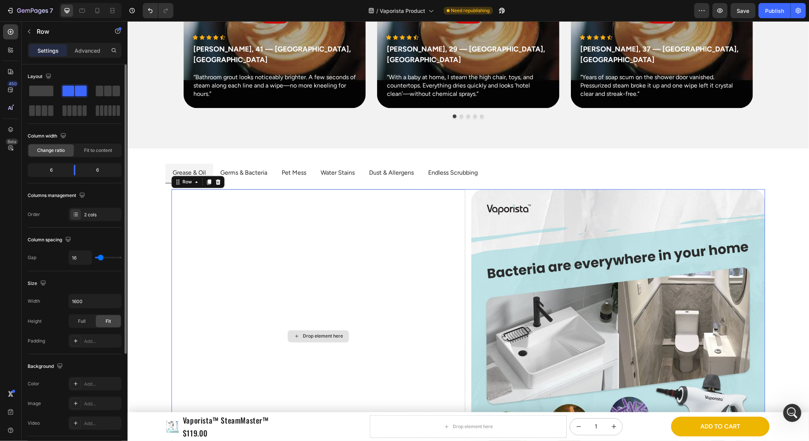
click at [309, 281] on div "Drop element here" at bounding box center [318, 336] width 294 height 294
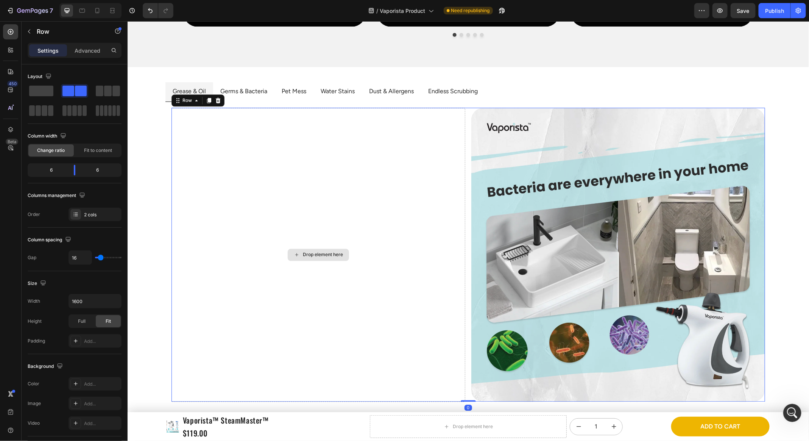
scroll to position [860, 0]
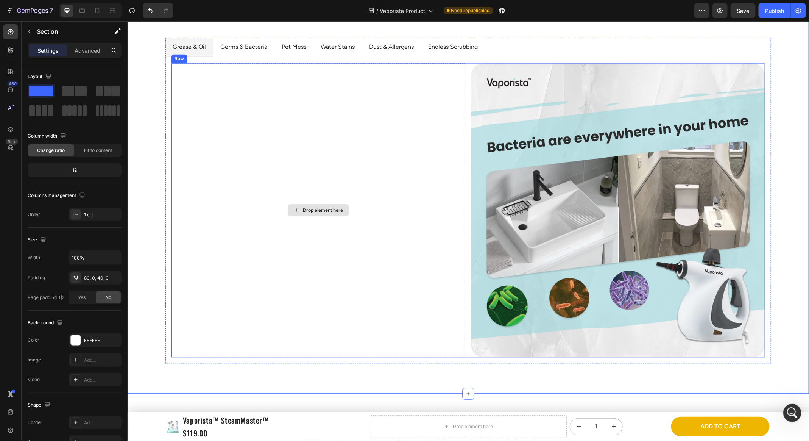
scroll to position [842, 0]
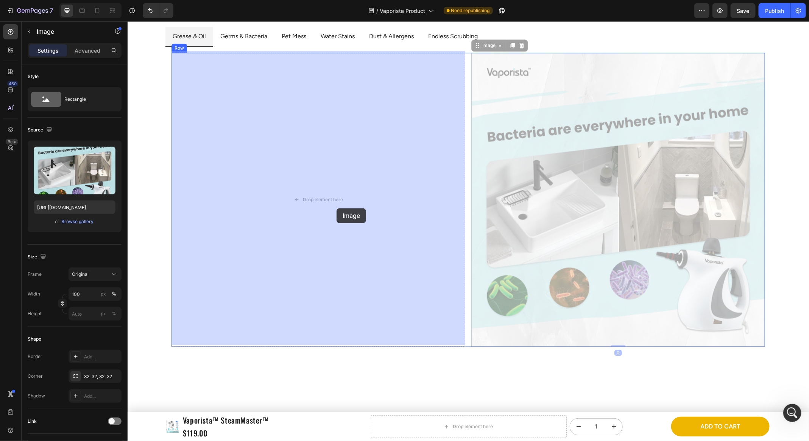
drag, startPoint x: 409, startPoint y: 208, endPoint x: 336, endPoint y: 208, distance: 72.3
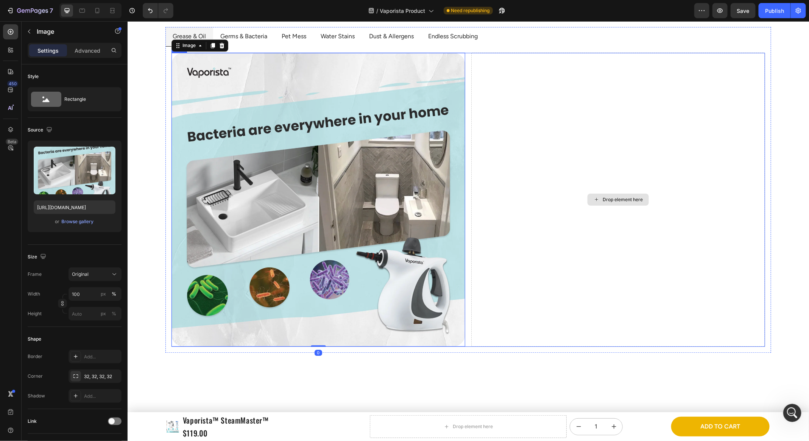
click at [544, 189] on div "Drop element here" at bounding box center [618, 199] width 294 height 294
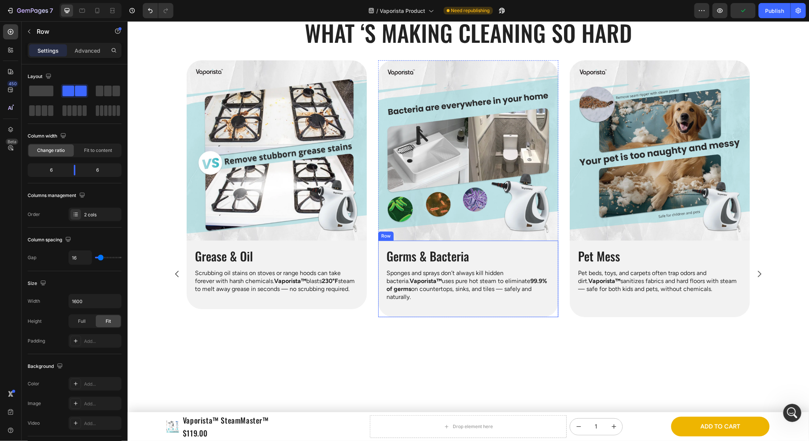
scroll to position [1236, 0]
click at [462, 260] on h2 "Germs & Bacteria" at bounding box center [468, 256] width 165 height 16
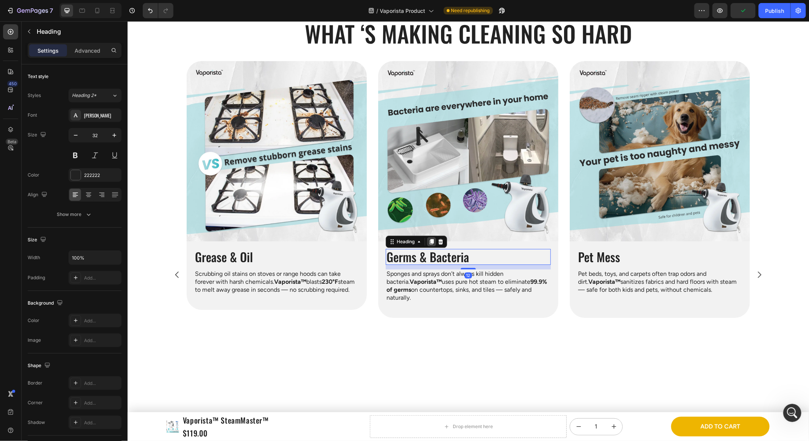
click at [433, 241] on icon at bounding box center [432, 241] width 4 height 5
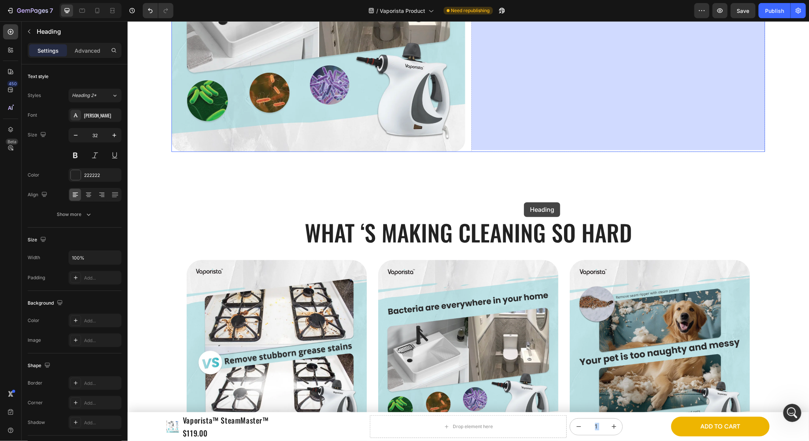
scroll to position [906, 0]
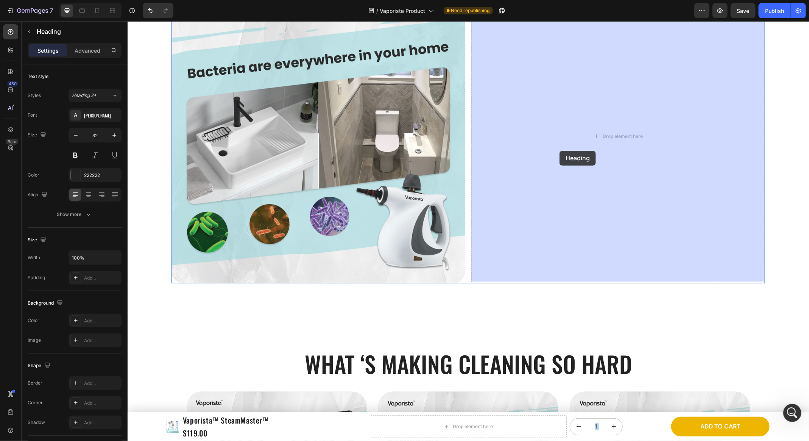
drag, startPoint x: 450, startPoint y: 280, endPoint x: 562, endPoint y: 138, distance: 180.1
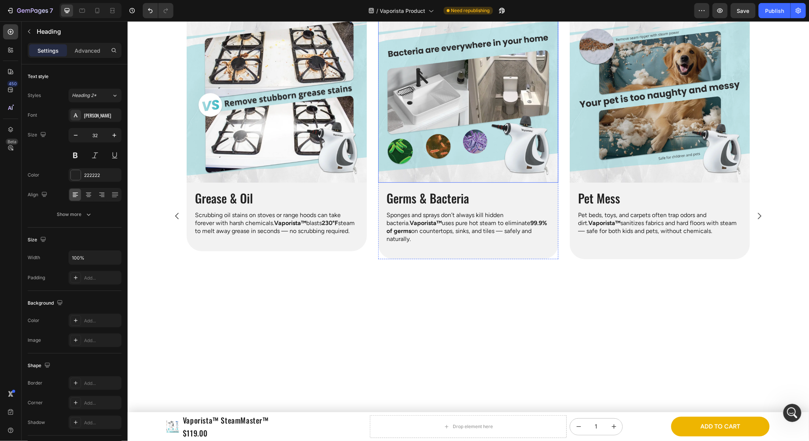
scroll to position [1304, 0]
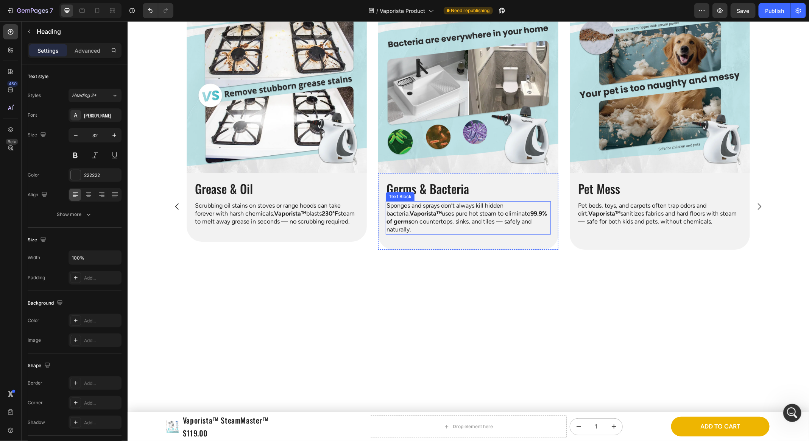
click at [496, 230] on p "Sponges and sprays don’t always kill hidden bacteria. Vaporista™ uses pure hot …" at bounding box center [468, 217] width 164 height 31
click at [436, 194] on icon at bounding box center [436, 193] width 4 height 5
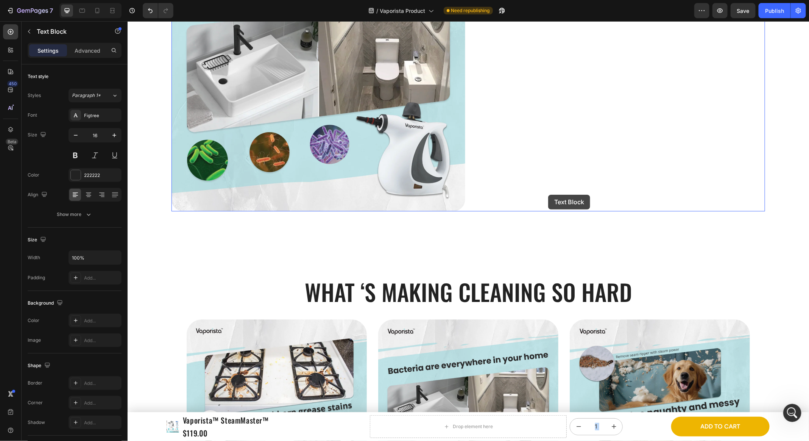
scroll to position [829, 0]
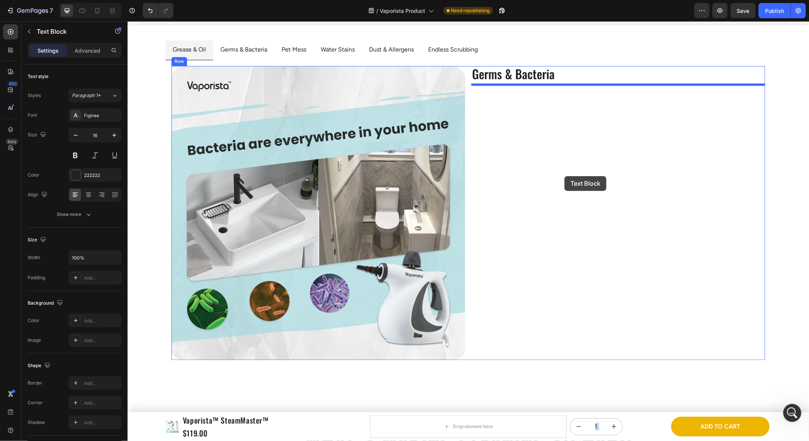
drag, startPoint x: 469, startPoint y: 241, endPoint x: 564, endPoint y: 176, distance: 115.6
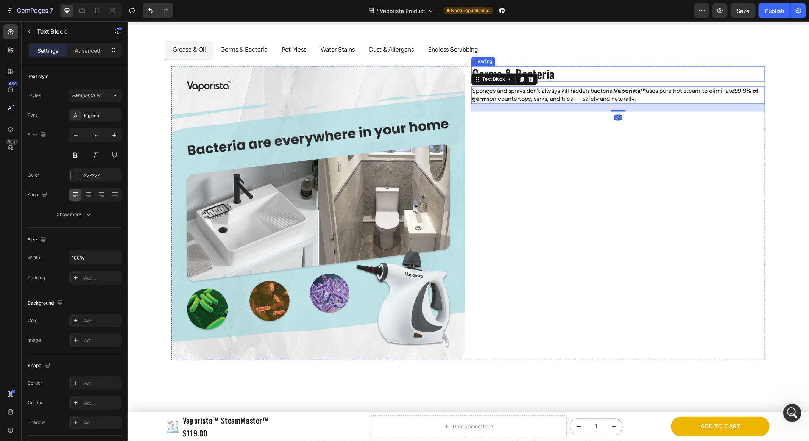
click at [583, 68] on h2 "Germs & Bacteria" at bounding box center [618, 74] width 294 height 16
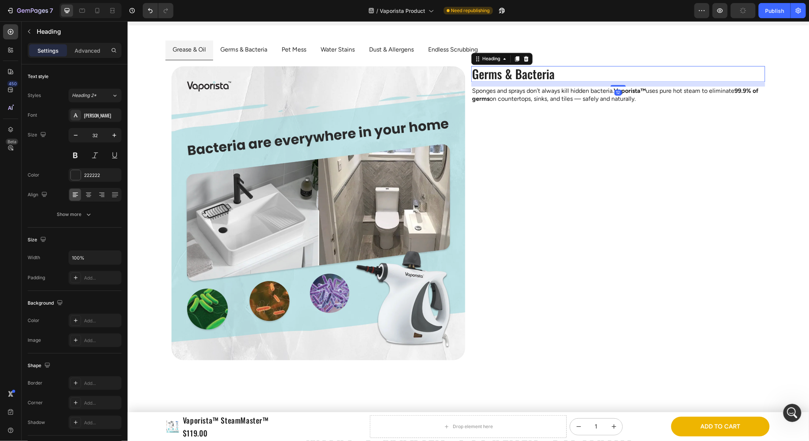
click at [690, 79] on h2 "Germs & Bacteria" at bounding box center [618, 74] width 294 height 16
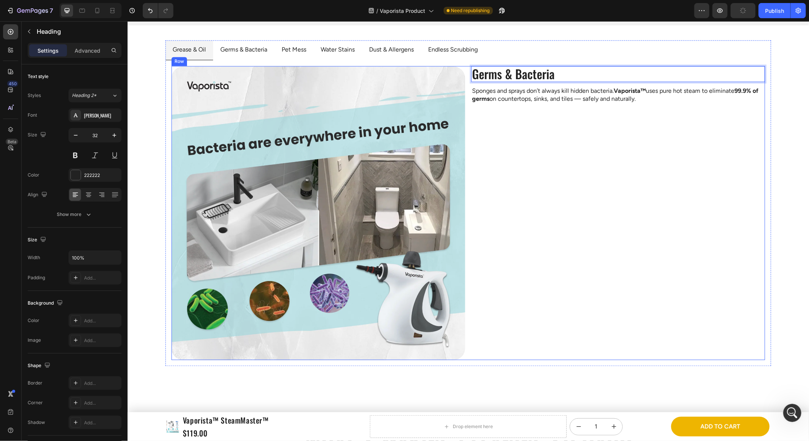
click at [673, 142] on div "Germs & Bacteria Heading 12 Sponges and sprays don’t always kill hidden bacteri…" at bounding box center [618, 213] width 294 height 294
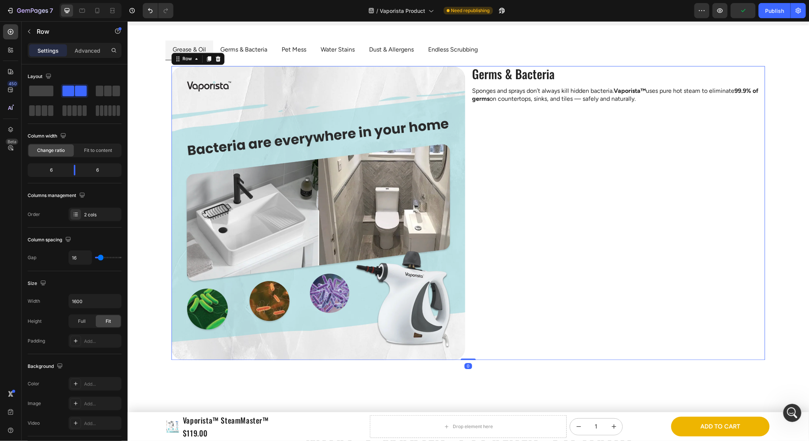
click at [643, 99] on p "Sponges and sprays don’t always kill hidden bacteria. Vaporista™ uses pure hot …" at bounding box center [618, 95] width 292 height 16
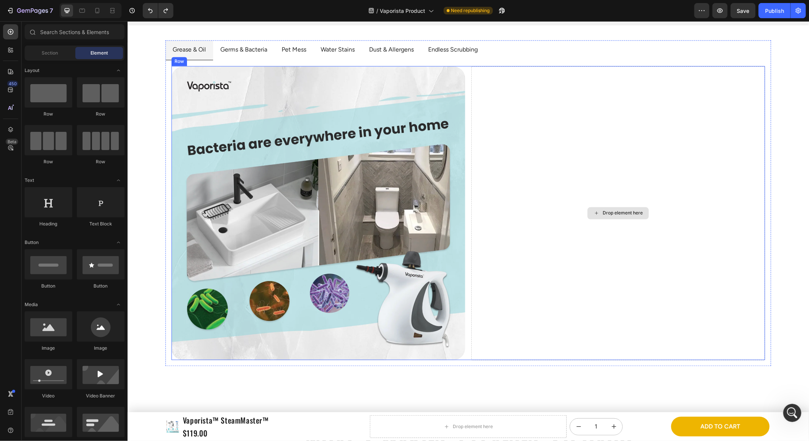
click at [572, 92] on div "Drop element here" at bounding box center [618, 213] width 294 height 294
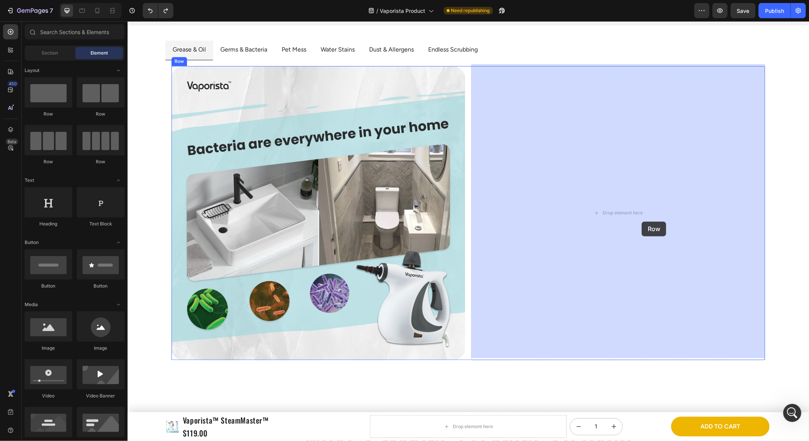
drag, startPoint x: 227, startPoint y: 126, endPoint x: 641, endPoint y: 220, distance: 424.7
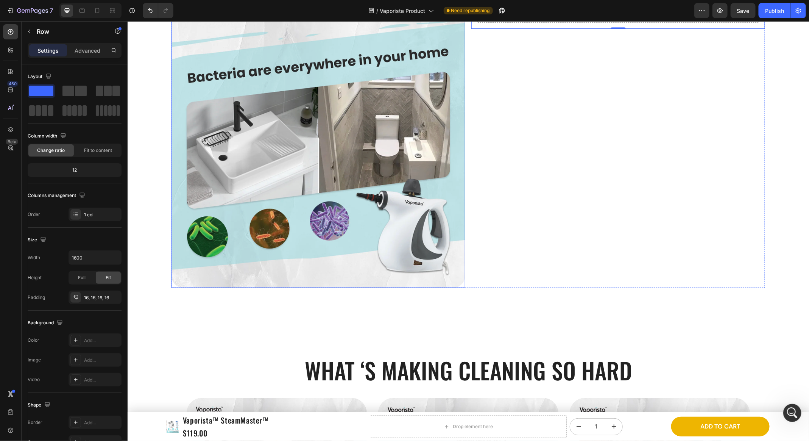
scroll to position [964, 0]
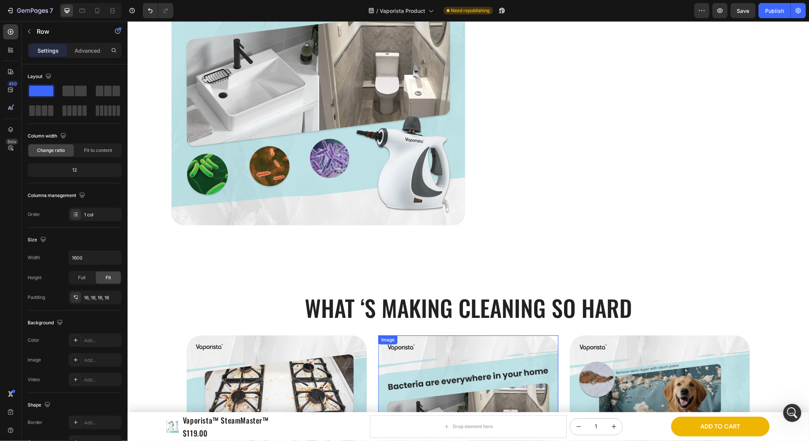
click at [411, 301] on h2 "What ‘s Making Cleaning so Hard" at bounding box center [468, 307] width 606 height 31
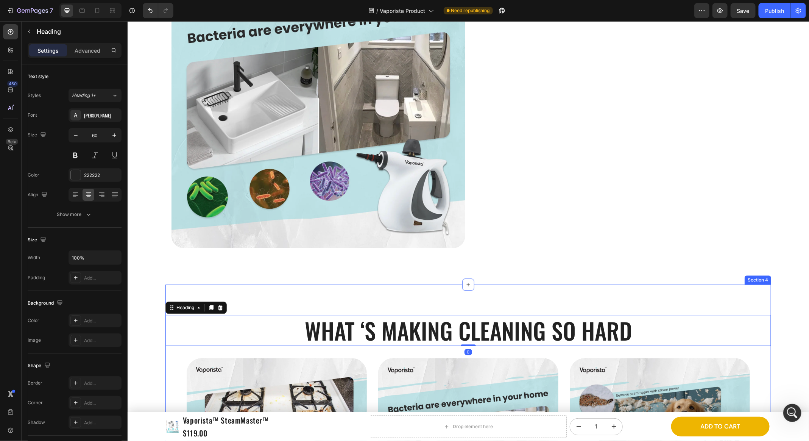
scroll to position [931, 0]
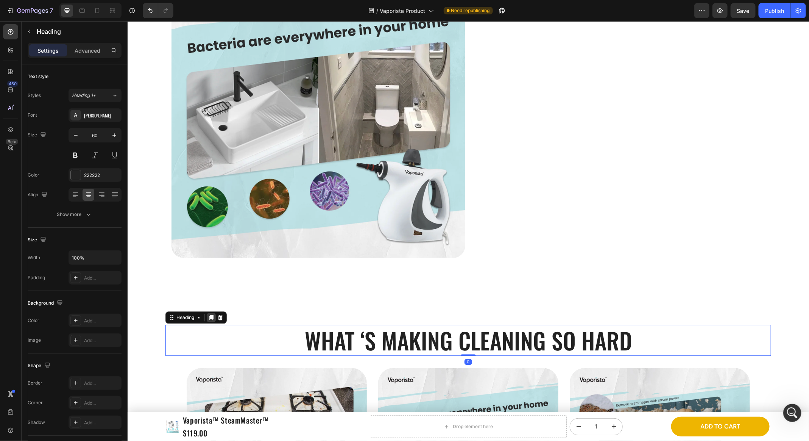
click at [209, 317] on icon at bounding box center [211, 317] width 6 height 6
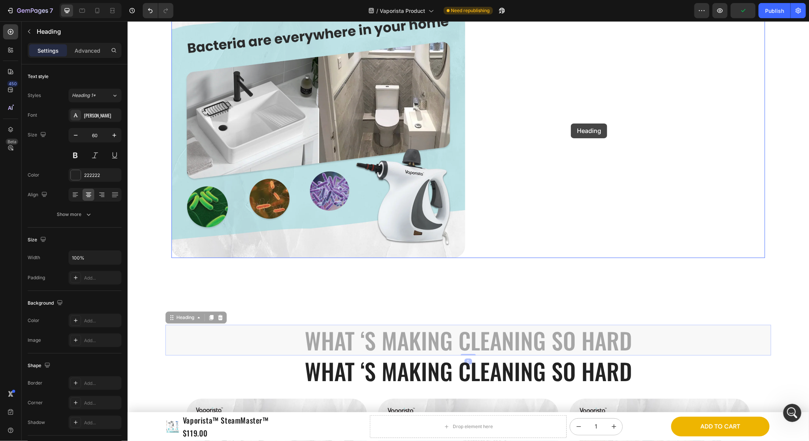
scroll to position [733, 0]
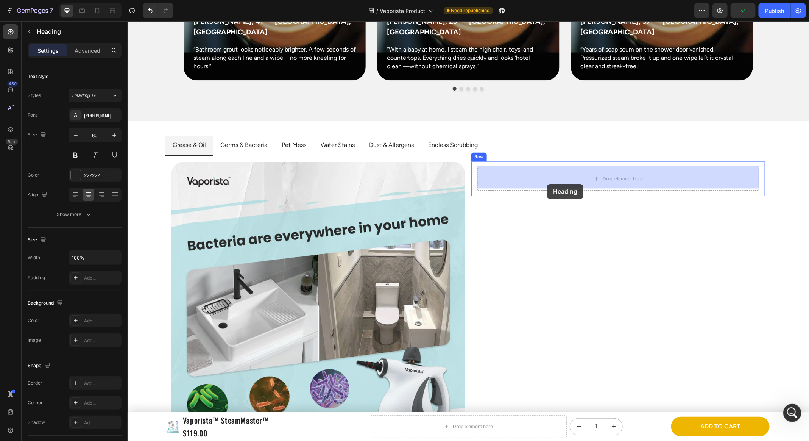
drag, startPoint x: 366, startPoint y: 341, endPoint x: 547, endPoint y: 184, distance: 240.3
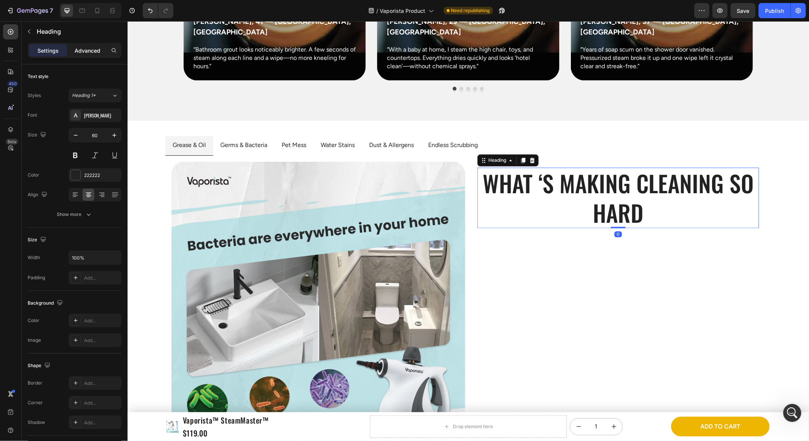
click at [81, 54] on p "Advanced" at bounding box center [88, 51] width 26 height 8
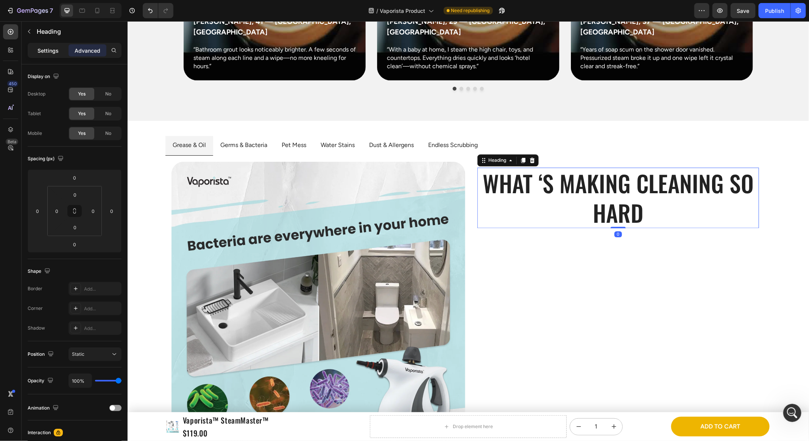
click at [41, 53] on p "Settings" at bounding box center [47, 51] width 21 height 8
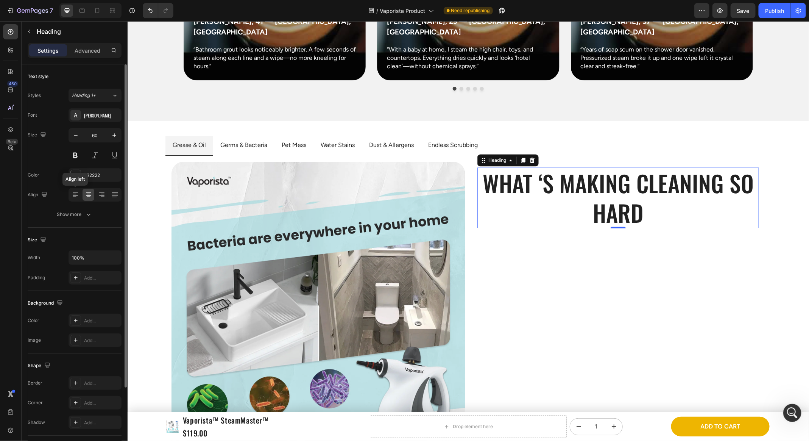
click at [73, 191] on icon at bounding box center [76, 195] width 8 height 8
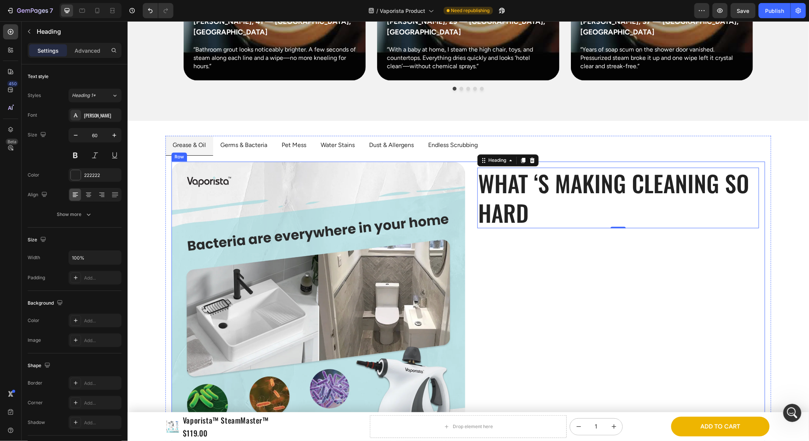
click at [516, 237] on div "What ‘s Making Cleaning so Hard Heading 0 Row" at bounding box center [618, 308] width 294 height 294
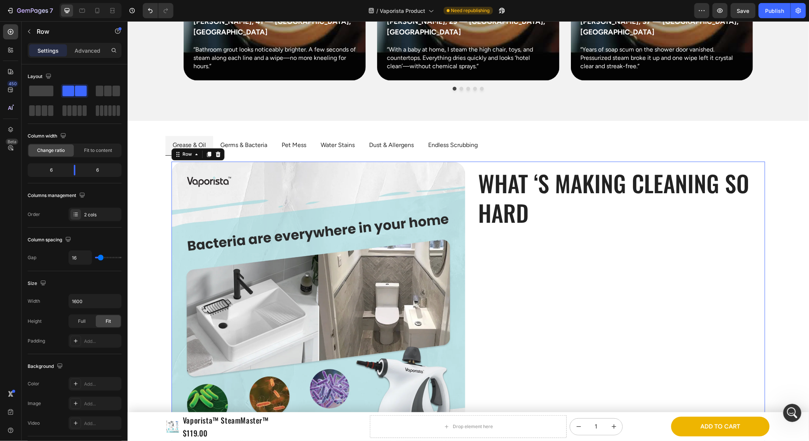
click at [516, 205] on h2 "What ‘s Making Cleaning so Hard" at bounding box center [618, 197] width 282 height 61
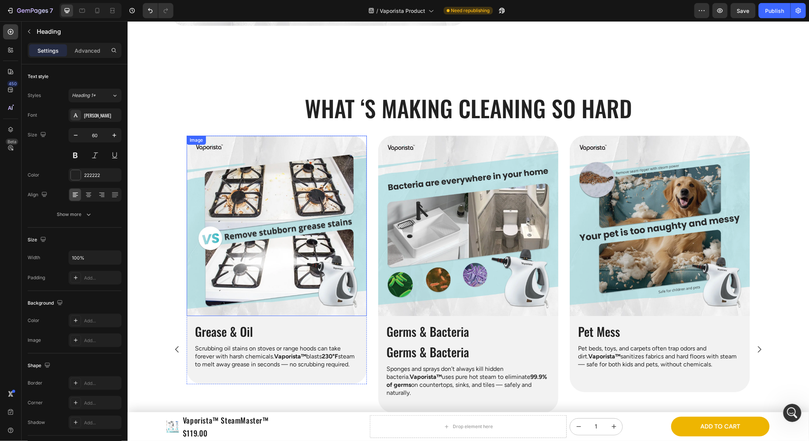
scroll to position [1197, 0]
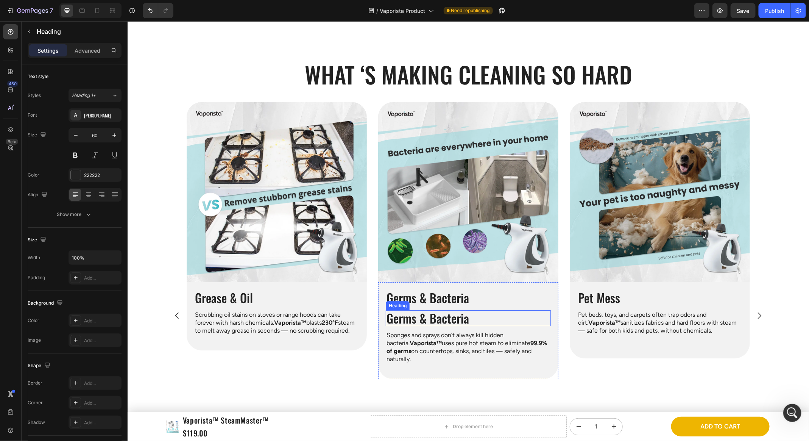
click at [406, 313] on h2 "Germs & Bacteria" at bounding box center [468, 318] width 165 height 16
click at [452, 302] on h2 "Germs & Bacteria" at bounding box center [468, 297] width 165 height 16
click at [439, 311] on h2 "Germs & Bacteria" at bounding box center [468, 318] width 165 height 16
click at [441, 300] on icon at bounding box center [440, 302] width 5 height 5
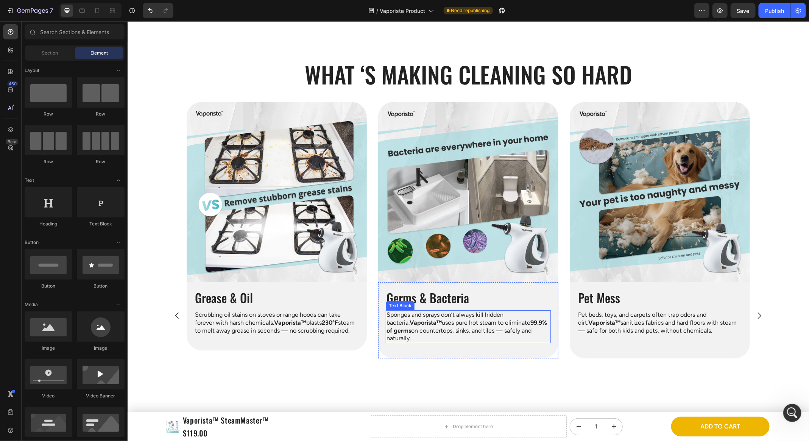
click at [439, 314] on p "Sponges and sprays don’t always kill hidden bacteria. Vaporista™ uses pure hot …" at bounding box center [468, 326] width 164 height 31
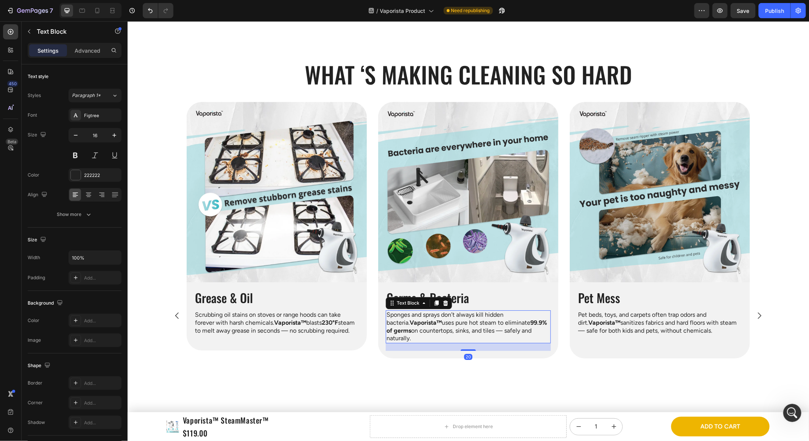
click at [434, 305] on div "Text Block" at bounding box center [419, 303] width 66 height 12
click at [436, 302] on icon at bounding box center [436, 302] width 4 height 5
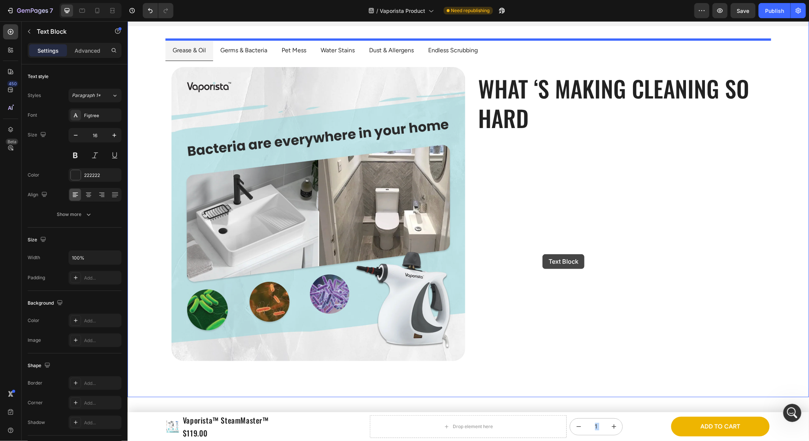
scroll to position [629, 0]
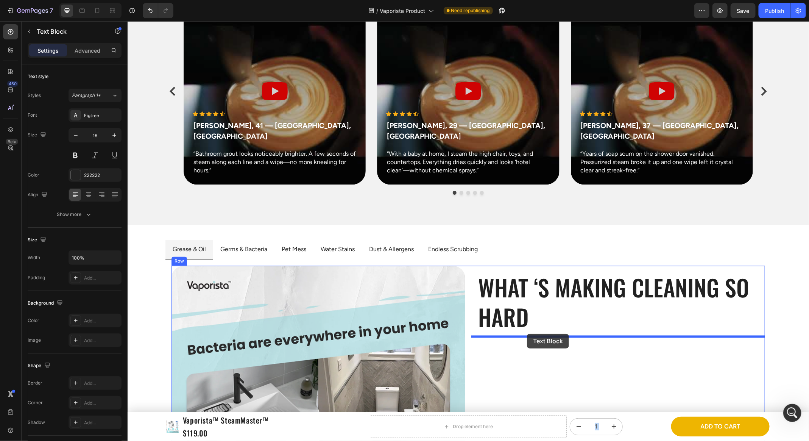
drag, startPoint x: 459, startPoint y: 359, endPoint x: 527, endPoint y: 333, distance: 72.3
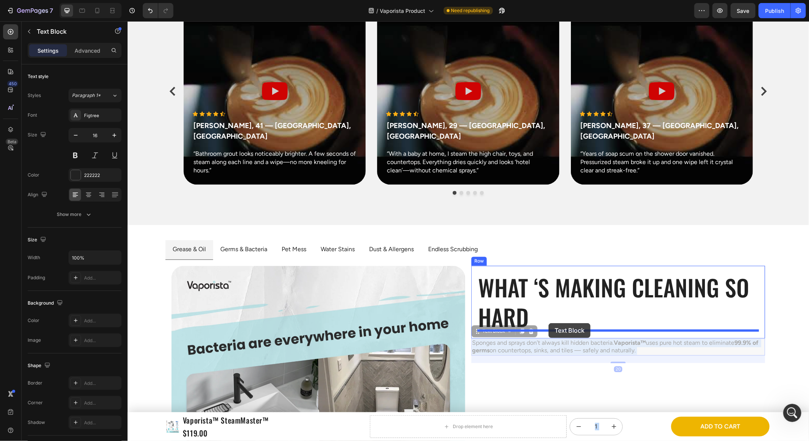
drag, startPoint x: 518, startPoint y: 347, endPoint x: 548, endPoint y: 323, distance: 39.0
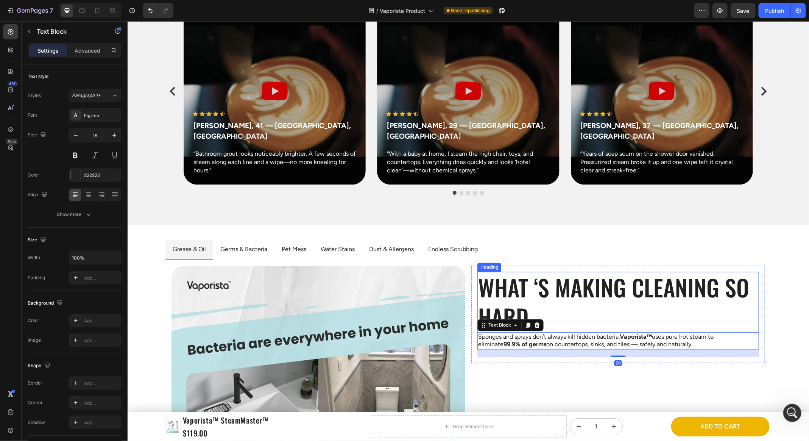
click at [561, 286] on h2 "What ‘s Making Cleaning so Hard" at bounding box center [618, 302] width 282 height 61
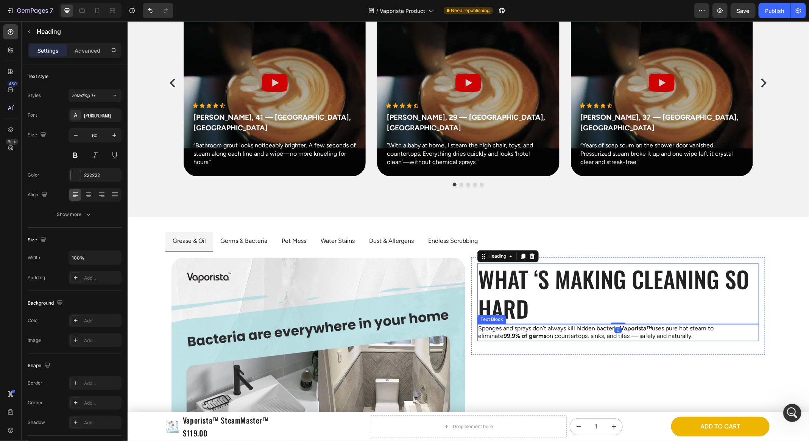
scroll to position [713, 0]
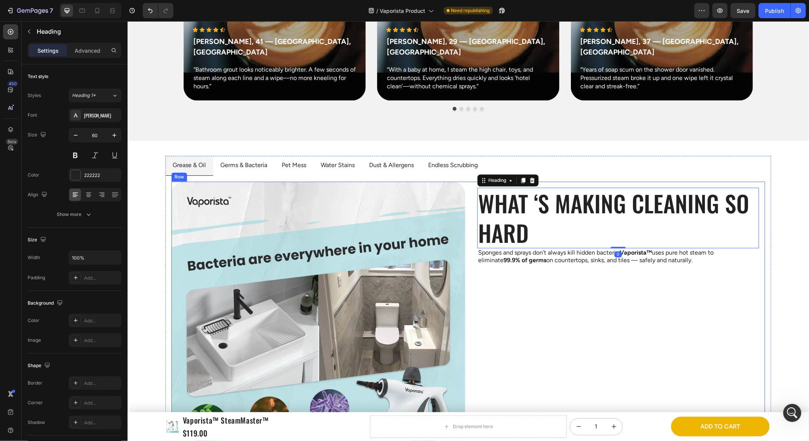
click at [640, 333] on div "What ‘s Making Cleaning so Hard Heading 0 Sponges and sprays don’t always kill …" at bounding box center [618, 328] width 294 height 294
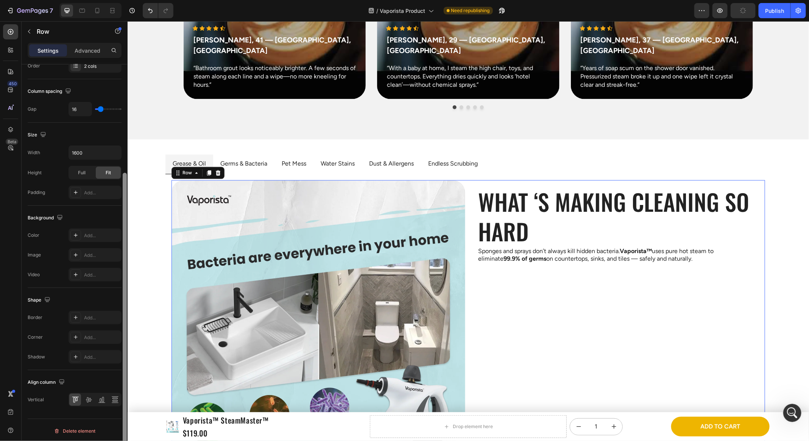
scroll to position [715, 0]
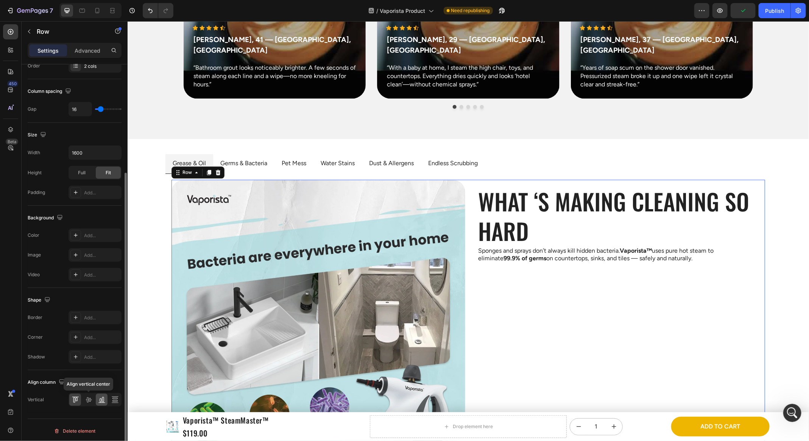
click at [87, 399] on icon at bounding box center [89, 399] width 6 height 5
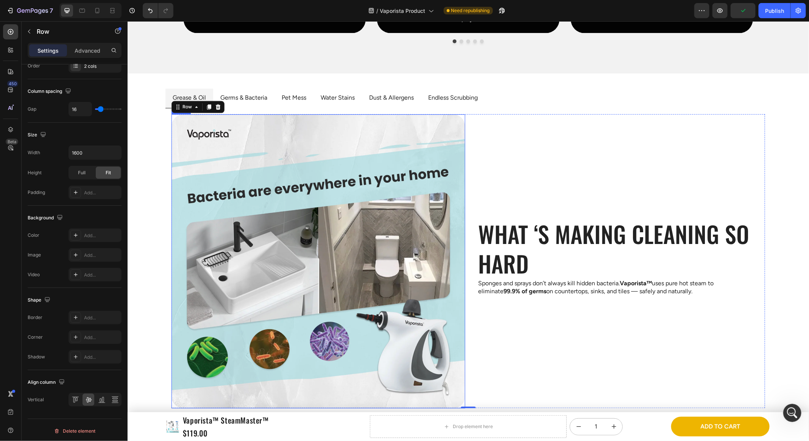
scroll to position [854, 0]
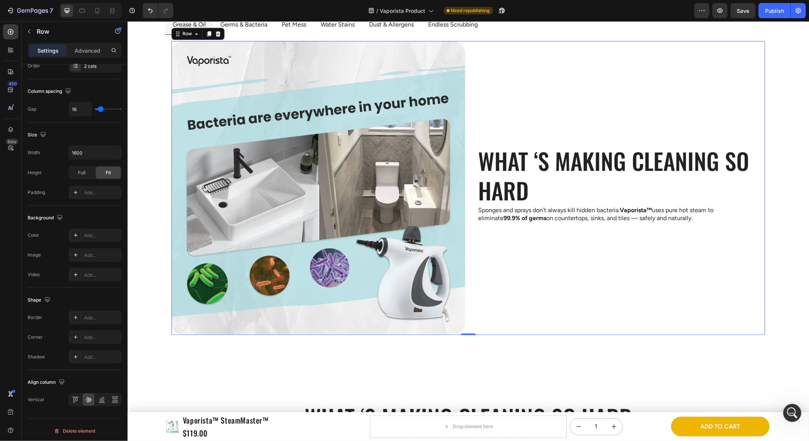
click at [473, 244] on div "What ‘s Making Cleaning so Hard Heading Sponges and sprays don’t always kill hi…" at bounding box center [618, 188] width 294 height 294
click at [475, 200] on div "What ‘s Making Cleaning so Hard Heading Sponges and sprays don’t always kill hi…" at bounding box center [618, 188] width 294 height 98
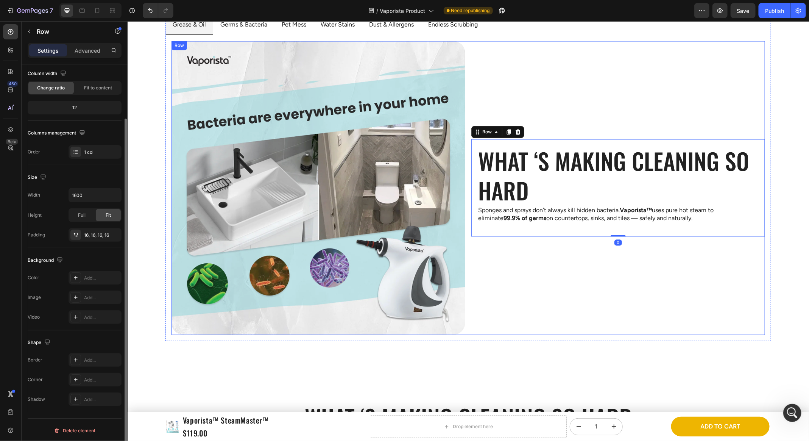
click at [469, 200] on div "Image What ‘s Making Cleaning so Hard Heading Sponges and sprays don’t always k…" at bounding box center [468, 188] width 594 height 294
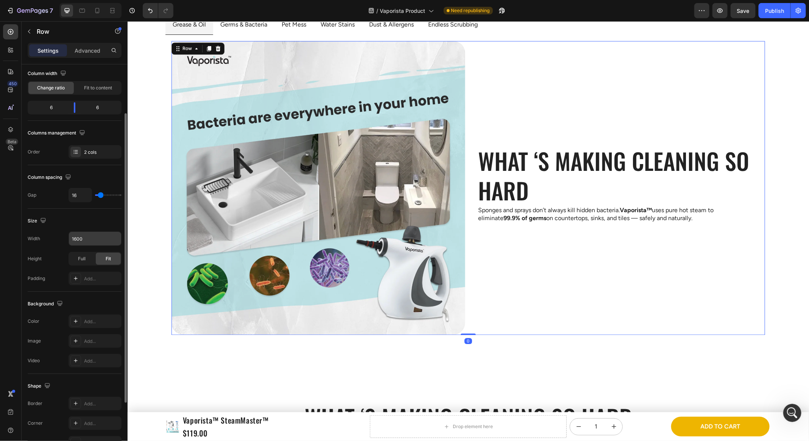
scroll to position [64, 0]
click at [81, 191] on input "16" at bounding box center [80, 193] width 23 height 14
type input "60"
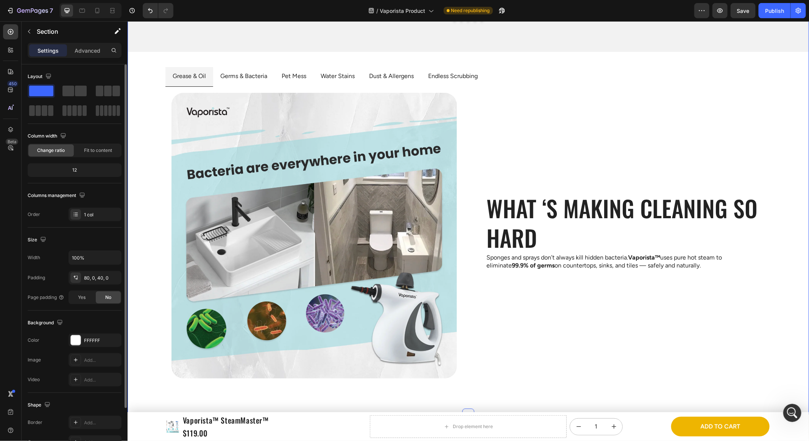
scroll to position [763, 0]
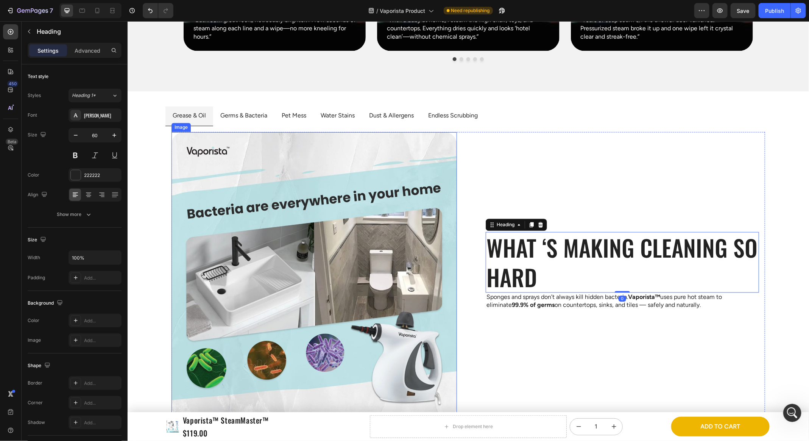
scroll to position [362, 0]
click at [477, 163] on div "Image What ‘s Making Cleaning so Hard Heading 0 Sponges and sprays don’t always…" at bounding box center [468, 275] width 594 height 286
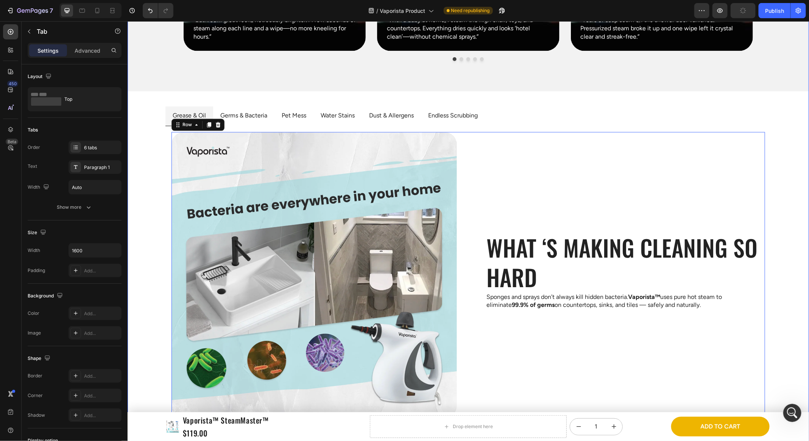
click at [166, 158] on div "Image What ‘s Making Cleaning so Hard Heading Sponges and sprays don’t always k…" at bounding box center [468, 275] width 606 height 298
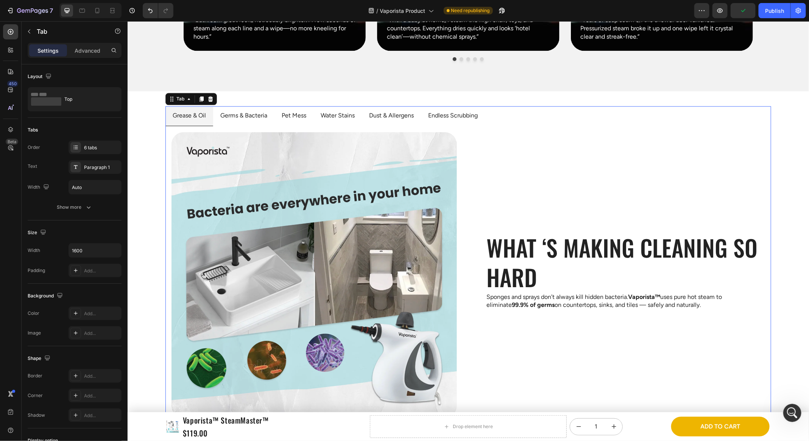
click at [168, 158] on div "Image What ‘s Making Cleaning so Hard Heading Sponges and sprays don’t always k…" at bounding box center [468, 275] width 606 height 298
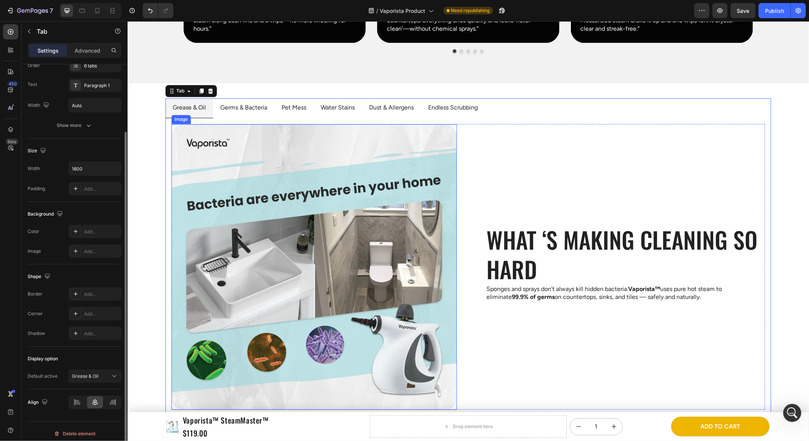
scroll to position [778, 0]
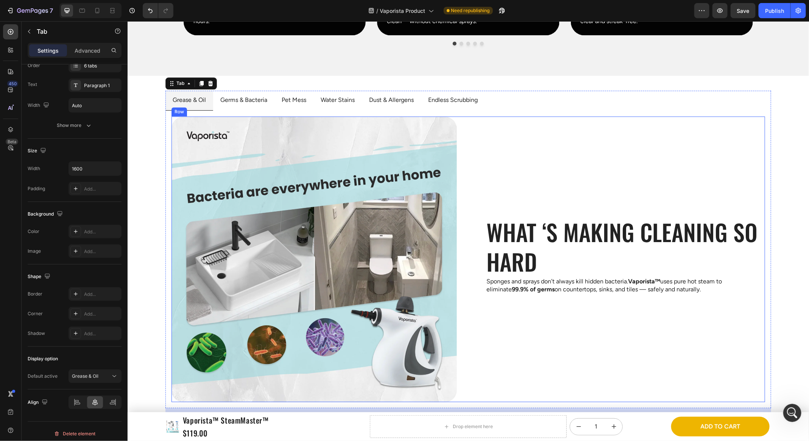
click at [465, 190] on div "Image What ‘s Making Cleaning so Hard Heading Sponges and sprays don’t always k…" at bounding box center [468, 259] width 594 height 286
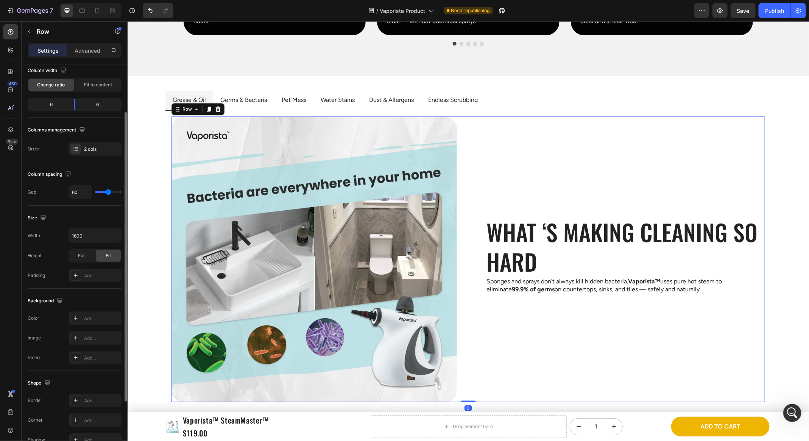
scroll to position [131, 0]
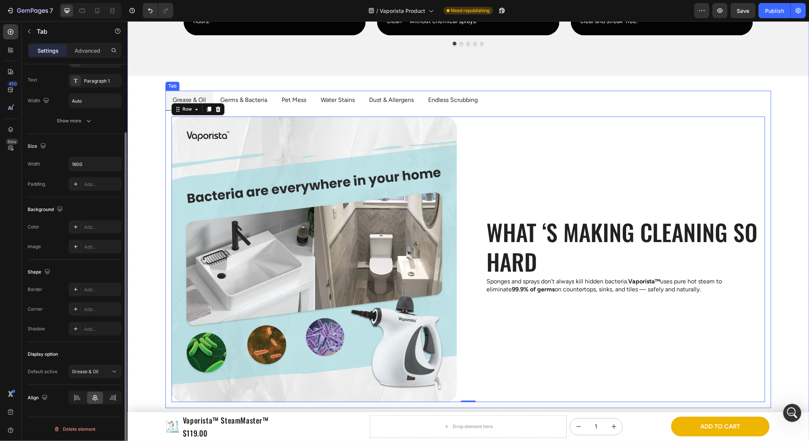
click at [558, 102] on ul "Grease & Oil Germs & Bacteria Pet Mess Water Stains Dust & Allergens Endless Sc…" at bounding box center [468, 101] width 606 height 20
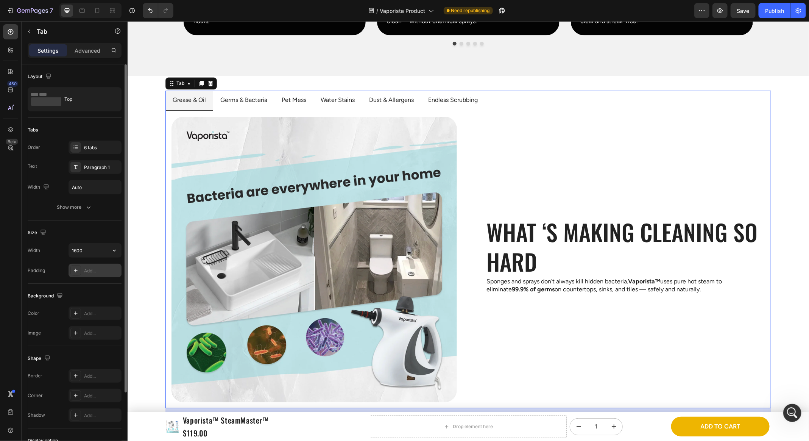
scroll to position [21, 0]
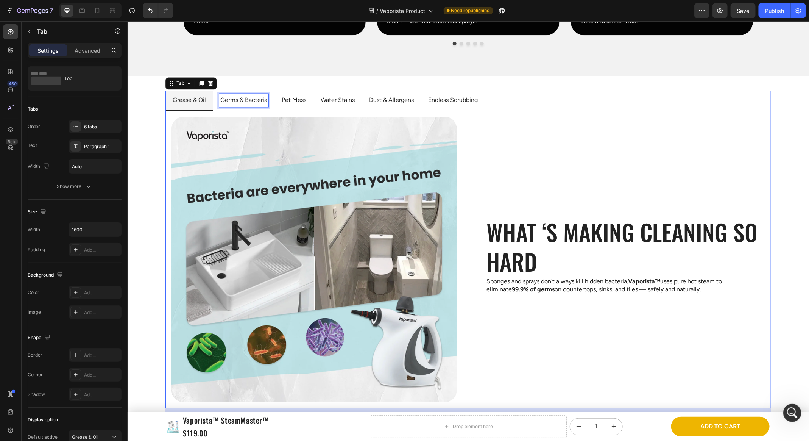
click at [252, 104] on div "Germs & Bacteria" at bounding box center [243, 100] width 49 height 13
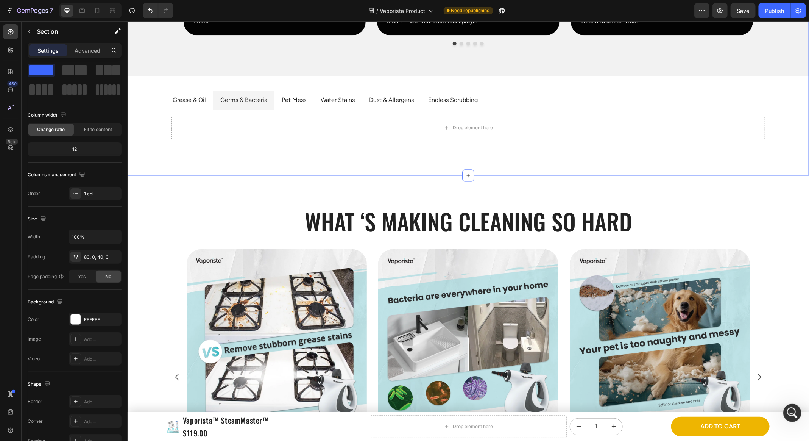
scroll to position [0, 0]
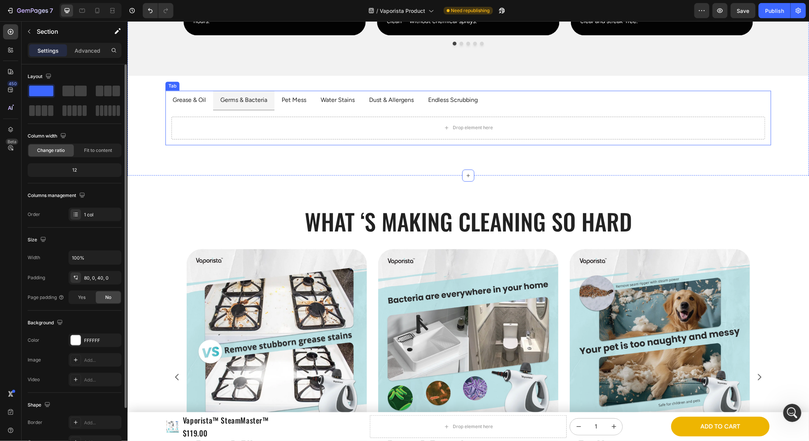
click at [193, 101] on p "Grease & Oil" at bounding box center [188, 100] width 33 height 11
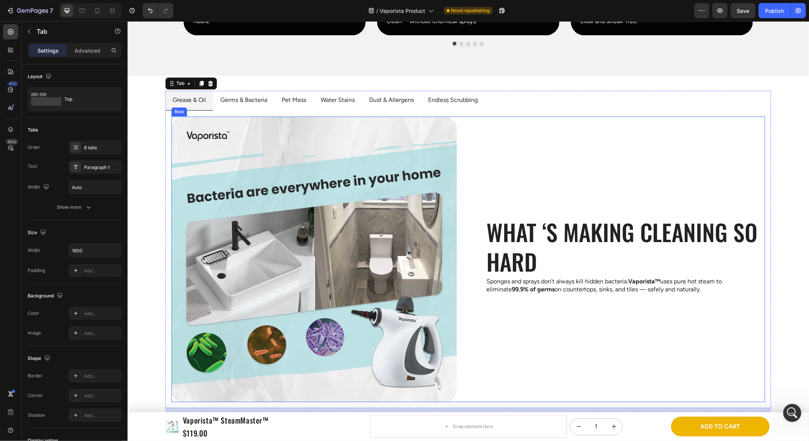
click at [515, 161] on div "What ‘s Making Cleaning so Hard Heading Sponges and sprays don’t always kill hi…" at bounding box center [623, 259] width 286 height 286
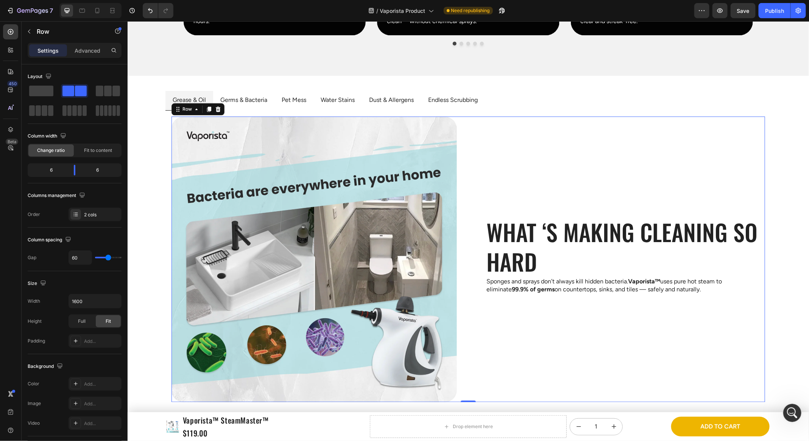
click at [475, 152] on div "Image What ‘s Making Cleaning so Hard Heading Sponges and sprays don’t always k…" at bounding box center [468, 259] width 594 height 286
click at [256, 99] on p "Germs & Bacteria" at bounding box center [243, 100] width 47 height 11
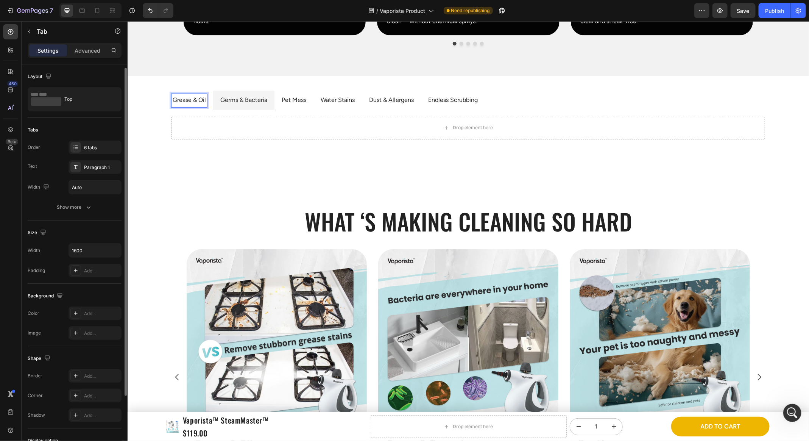
scroll to position [84, 0]
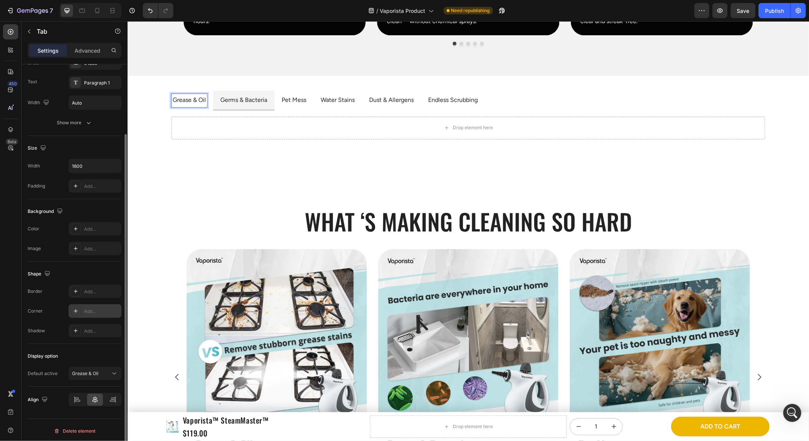
click at [98, 308] on div "Add..." at bounding box center [102, 311] width 36 height 7
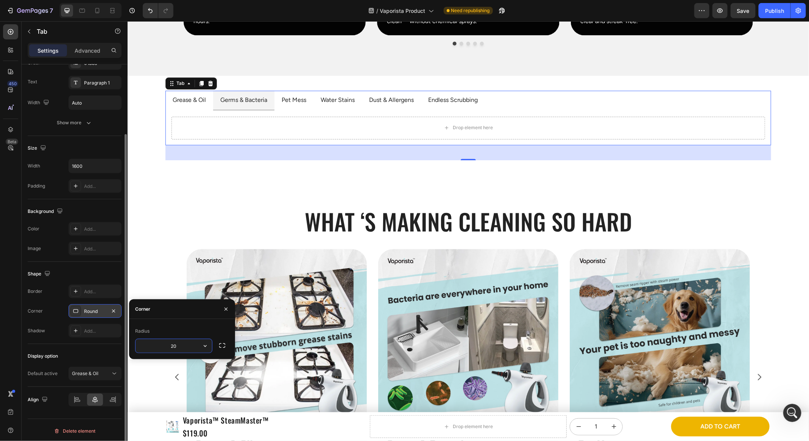
type input "20"
click at [178, 325] on div "Radius" at bounding box center [182, 331] width 94 height 12
click at [179, 340] on input "20" at bounding box center [174, 346] width 77 height 14
click at [111, 308] on icon "button" at bounding box center [114, 311] width 6 height 6
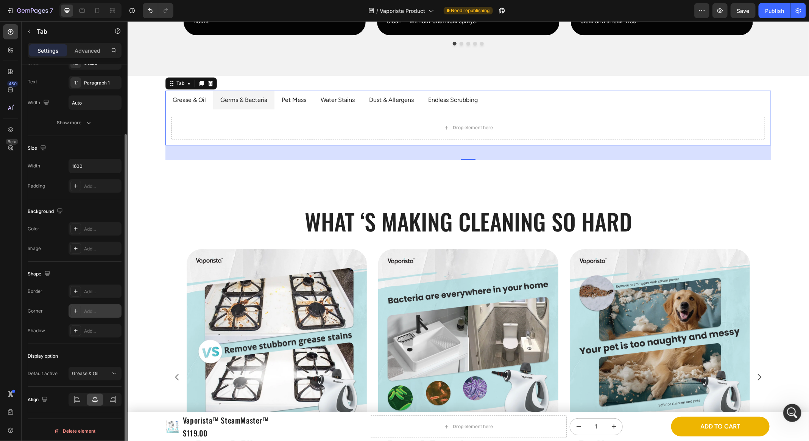
click at [105, 269] on div "Shape" at bounding box center [75, 274] width 94 height 12
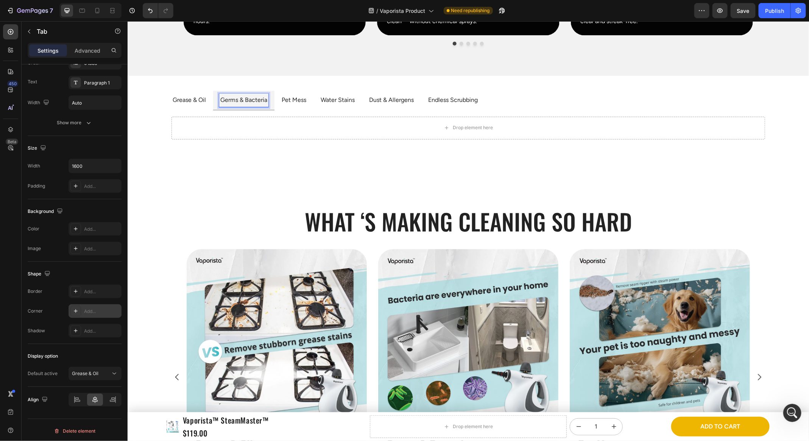
click at [217, 100] on li "Germs & Bacteria" at bounding box center [243, 101] width 61 height 20
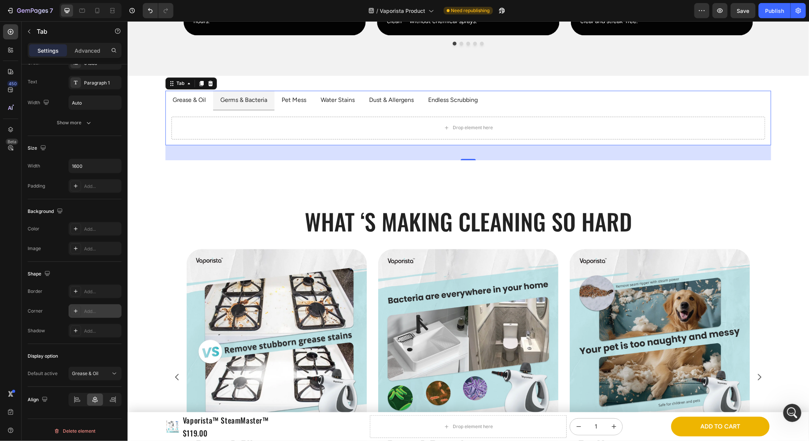
click at [215, 101] on li "Germs & Bacteria" at bounding box center [243, 101] width 61 height 20
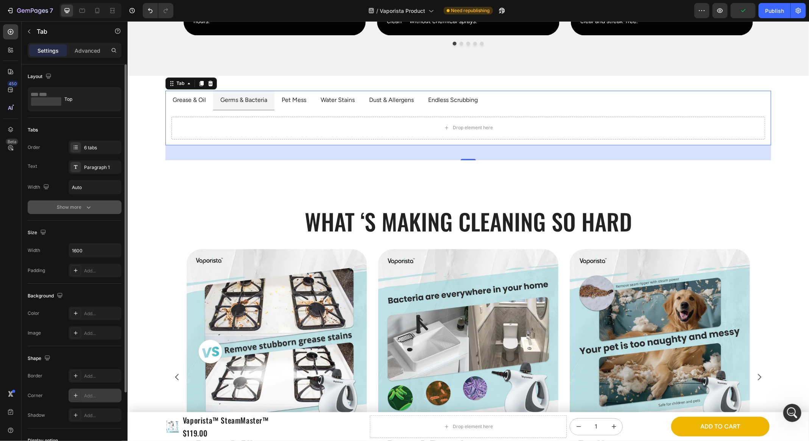
click at [77, 211] on button "Show more" at bounding box center [75, 207] width 94 height 14
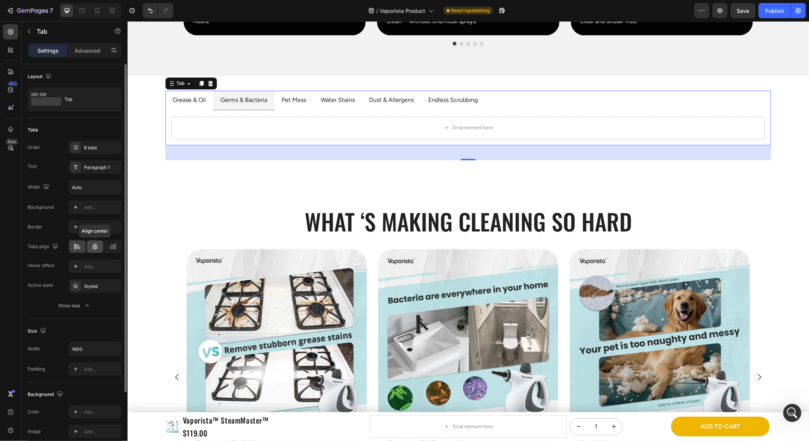
click at [98, 245] on icon at bounding box center [95, 247] width 8 height 8
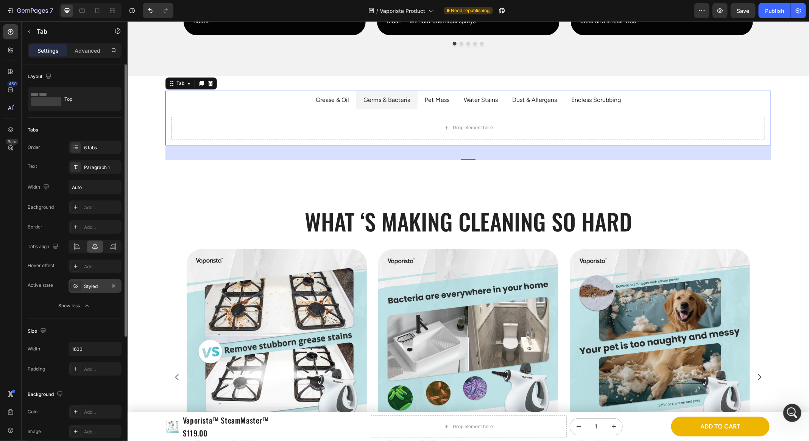
click at [93, 283] on div "Styled" at bounding box center [95, 286] width 22 height 7
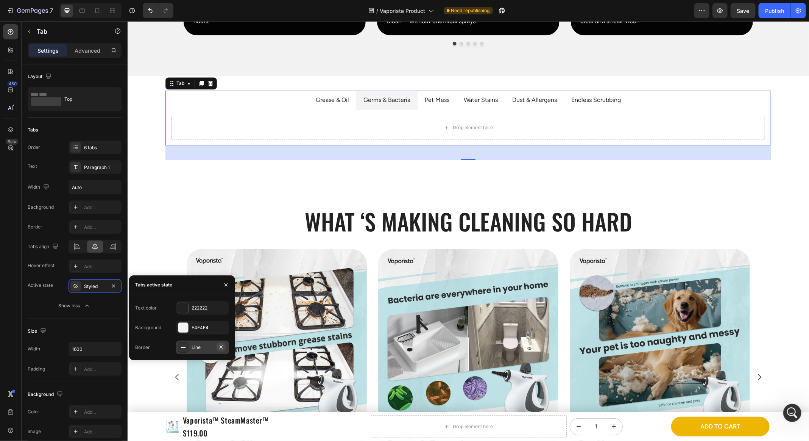
click at [219, 347] on icon "button" at bounding box center [221, 347] width 6 height 6
click at [154, 327] on div "Background" at bounding box center [148, 327] width 26 height 7
click at [155, 302] on div "Text color" at bounding box center [146, 308] width 22 height 12
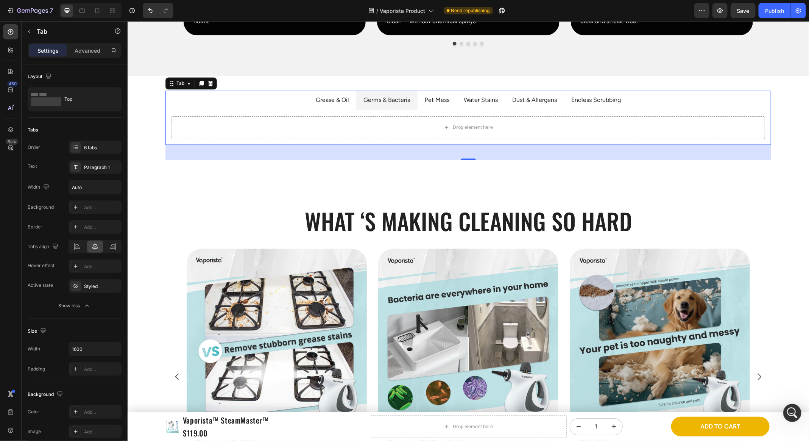
click at [253, 112] on div "Image What ‘s Making Cleaning so Hard Heading Sponges and sprays don’t always k…" at bounding box center [468, 127] width 606 height 35
click at [261, 101] on ul "Grease & Oil Germs & Bacteria Pet Mess Water Stains Dust & Allergens Endless Sc…" at bounding box center [468, 100] width 606 height 19
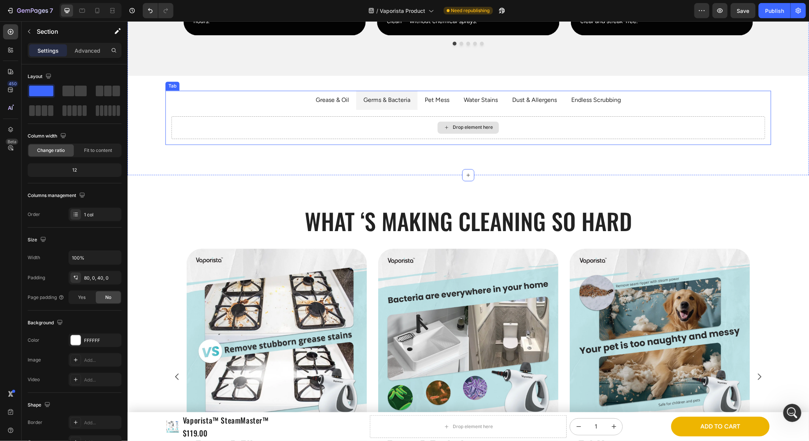
click at [292, 131] on div "Drop element here" at bounding box center [468, 127] width 594 height 23
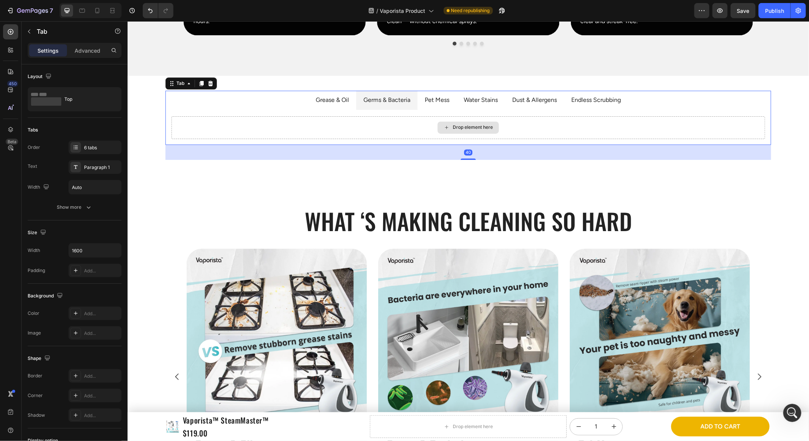
click at [295, 126] on div "Drop element here" at bounding box center [468, 127] width 594 height 23
click at [354, 105] on li "Grease & Oil" at bounding box center [332, 100] width 48 height 19
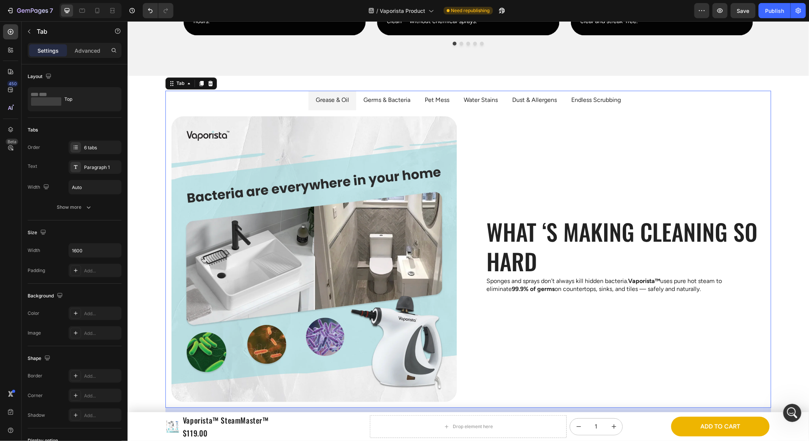
click at [281, 91] on ul "Grease & Oil Germs & Bacteria Pet Mess Water Stains Dust & Allergens Endless Sc…" at bounding box center [468, 100] width 606 height 19
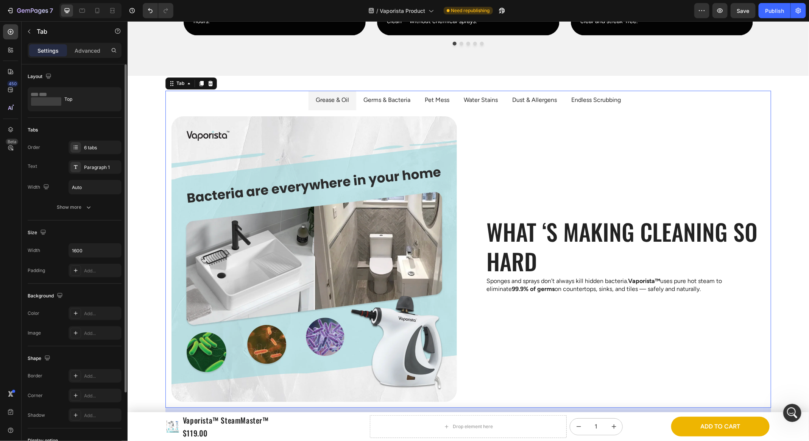
scroll to position [84, 0]
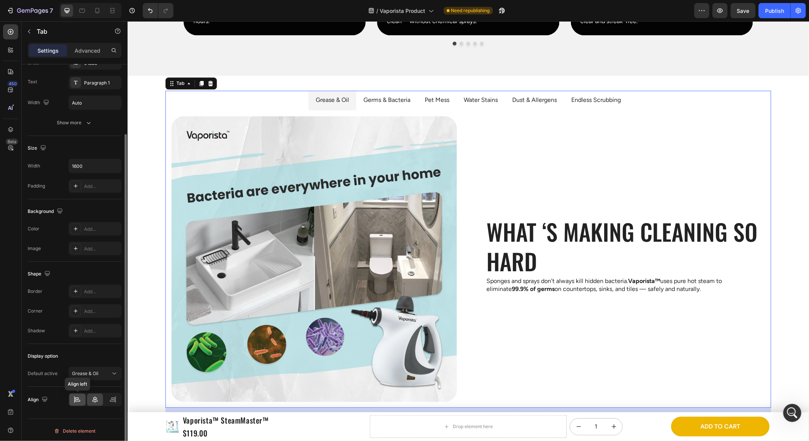
click at [79, 396] on icon at bounding box center [77, 400] width 8 height 8
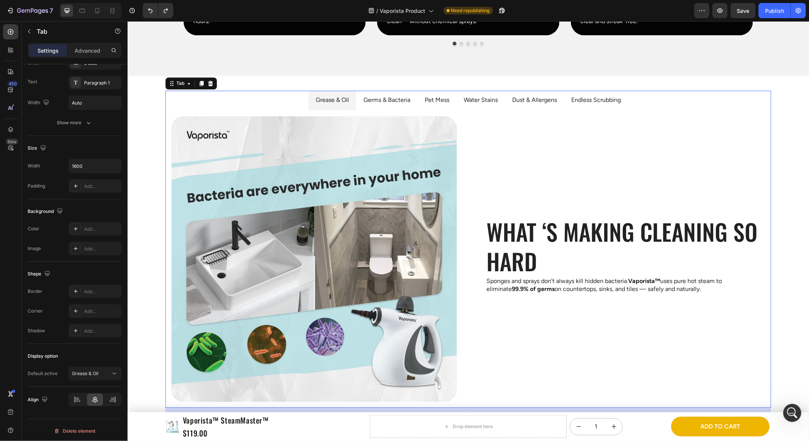
click at [244, 103] on ul "Grease & Oil Germs & Bacteria Pet Mess Water Stains Dust & Allergens Endless Sc…" at bounding box center [468, 100] width 606 height 19
click at [280, 102] on ul "Grease & Oil Germs & Bacteria Pet Mess Water Stains Dust & Allergens Endless Sc…" at bounding box center [468, 100] width 606 height 19
click at [511, 110] on div "Image What ‘s Making Cleaning so Hard Heading Sponges and sprays don’t always k…" at bounding box center [468, 259] width 606 height 298
click at [509, 110] on div "Image What ‘s Making Cleaning so Hard Heading Sponges and sprays don’t always k…" at bounding box center [468, 259] width 606 height 298
click at [508, 116] on div "What ‘s Making Cleaning so Hard Heading Sponges and sprays don’t always kill hi…" at bounding box center [623, 259] width 286 height 286
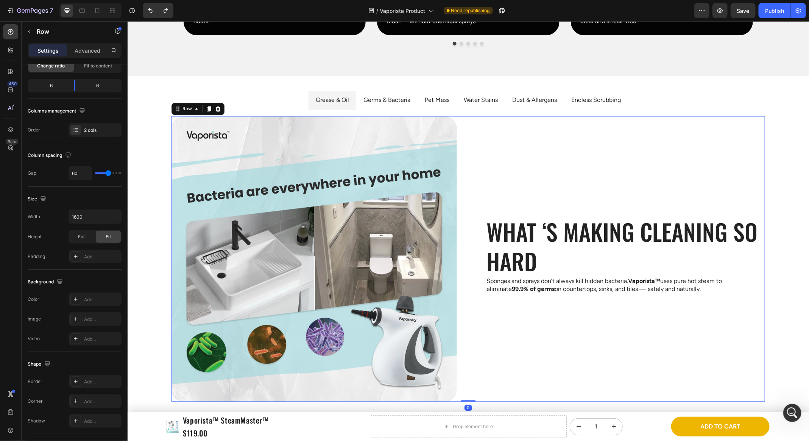
scroll to position [0, 0]
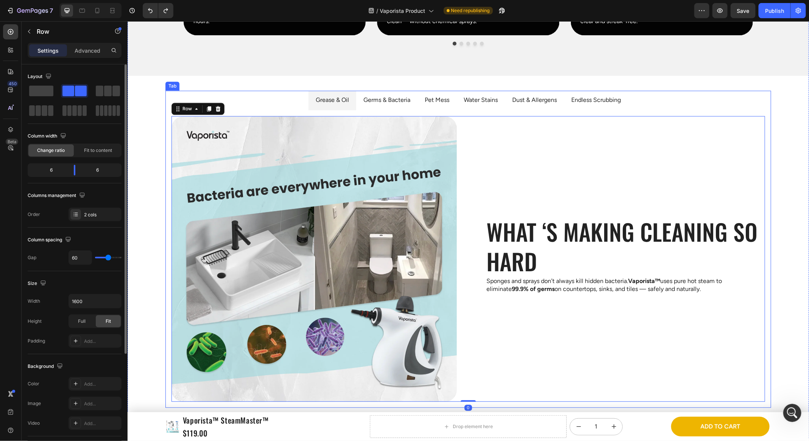
click at [502, 100] on li "Water Stains" at bounding box center [480, 100] width 48 height 19
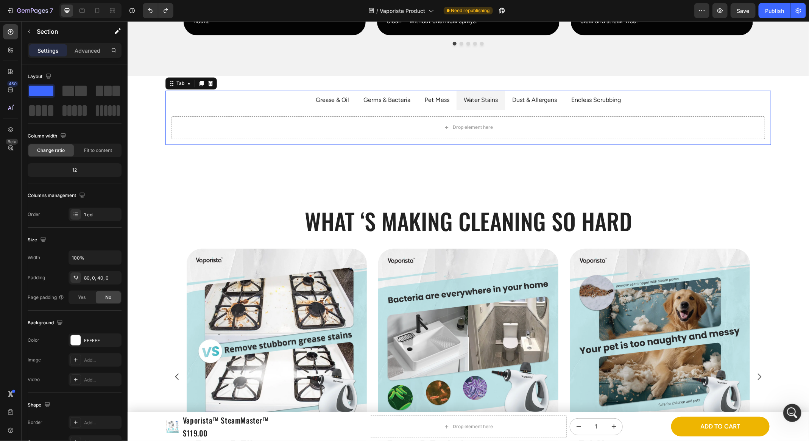
click at [512, 96] on p "Dust & Allergens" at bounding box center [534, 100] width 45 height 11
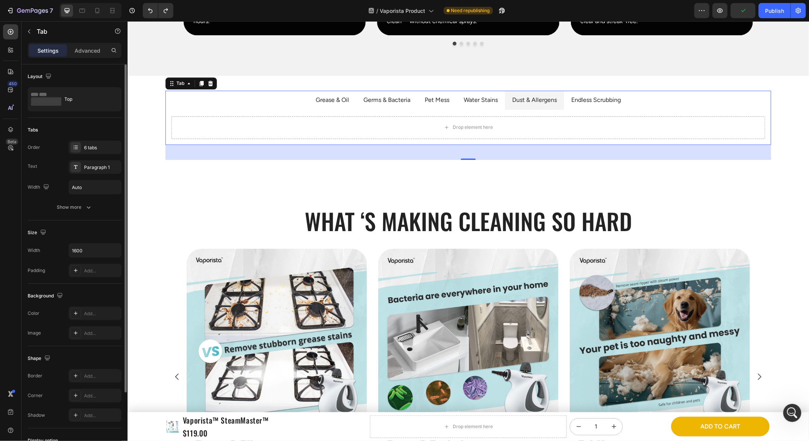
scroll to position [30, 0]
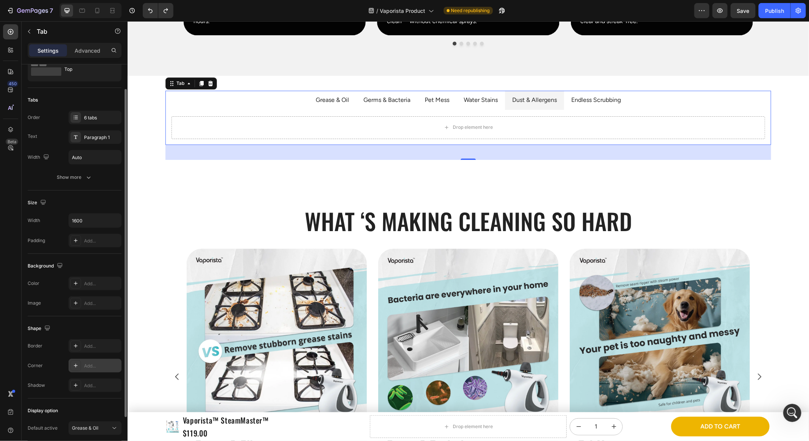
click at [95, 368] on div "Add..." at bounding box center [95, 366] width 53 height 14
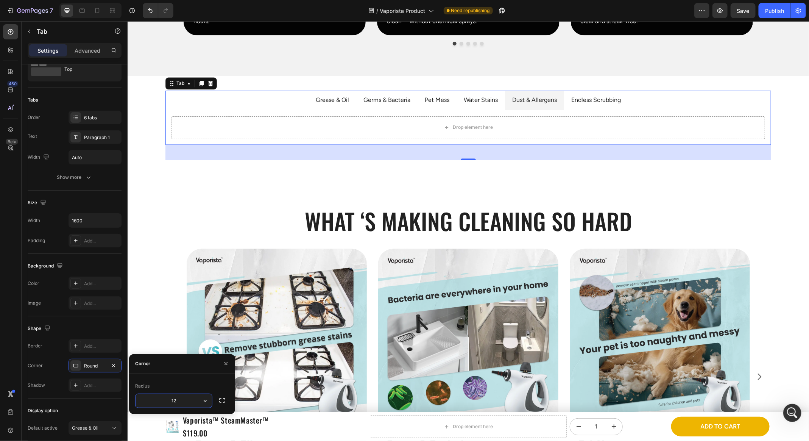
type input "13"
click at [171, 392] on div "Radius 13" at bounding box center [182, 394] width 94 height 28
click at [172, 392] on div "Radius 13" at bounding box center [182, 394] width 94 height 28
click at [184, 398] on input "13" at bounding box center [174, 401] width 77 height 14
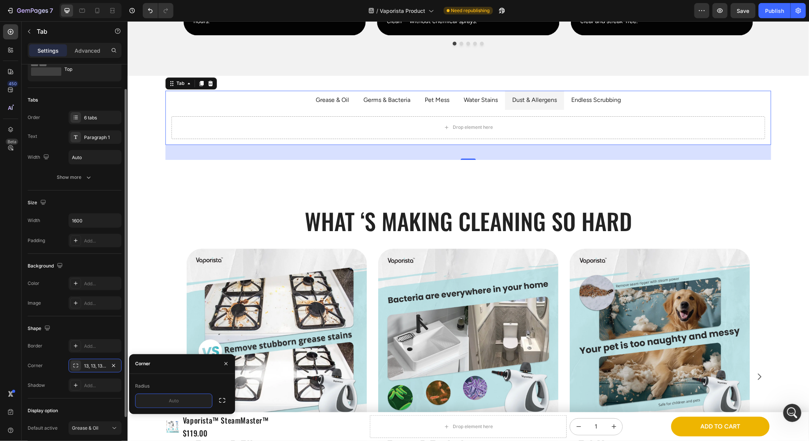
drag, startPoint x: 113, startPoint y: 364, endPoint x: 110, endPoint y: 326, distance: 38.3
click at [113, 364] on icon "button" at bounding box center [114, 365] width 6 height 6
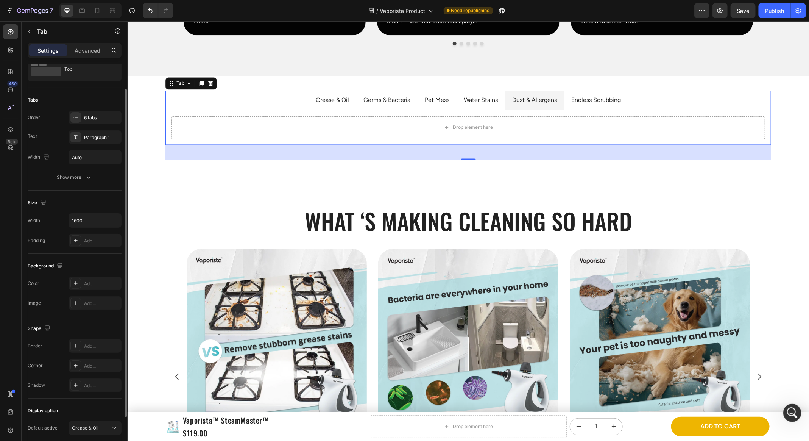
click at [109, 329] on div "Shape" at bounding box center [75, 328] width 94 height 12
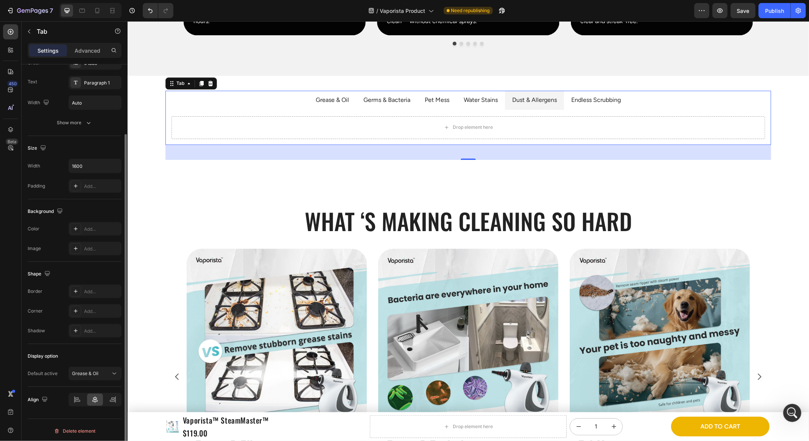
click at [97, 352] on div "Display option" at bounding box center [75, 356] width 94 height 12
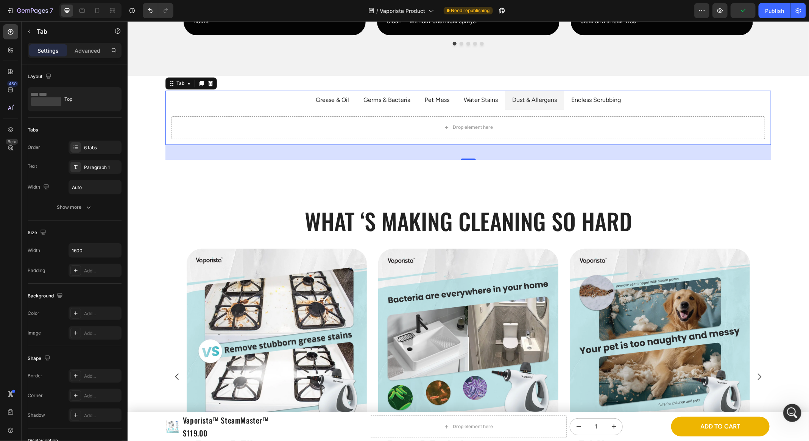
click at [437, 138] on div "Image What ‘s Making Cleaning so Hard Heading Sponges and sprays don’t always k…" at bounding box center [468, 127] width 606 height 35
click at [781, 11] on div "Publish" at bounding box center [775, 11] width 19 height 8
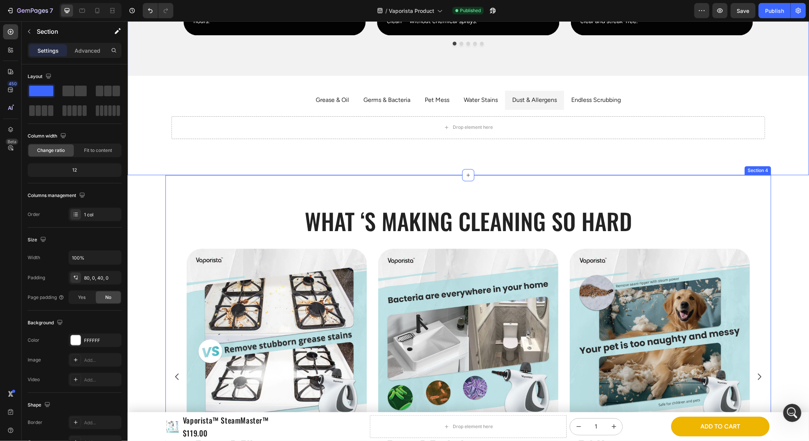
click at [402, 212] on h2 "What ‘s Making Cleaning so Hard" at bounding box center [468, 220] width 606 height 31
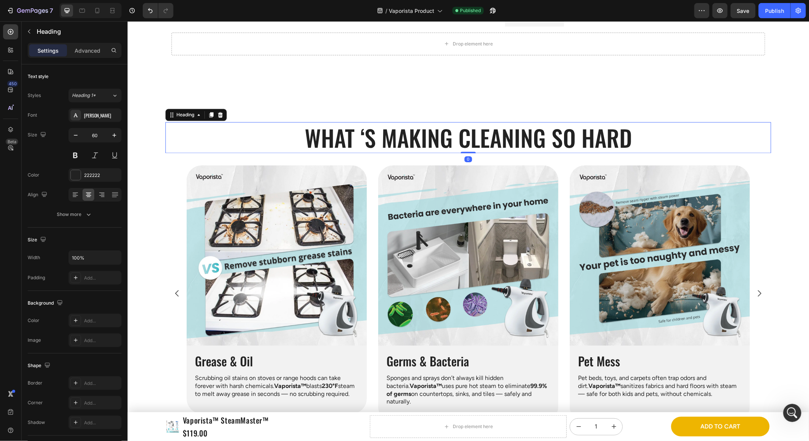
scroll to position [920, 0]
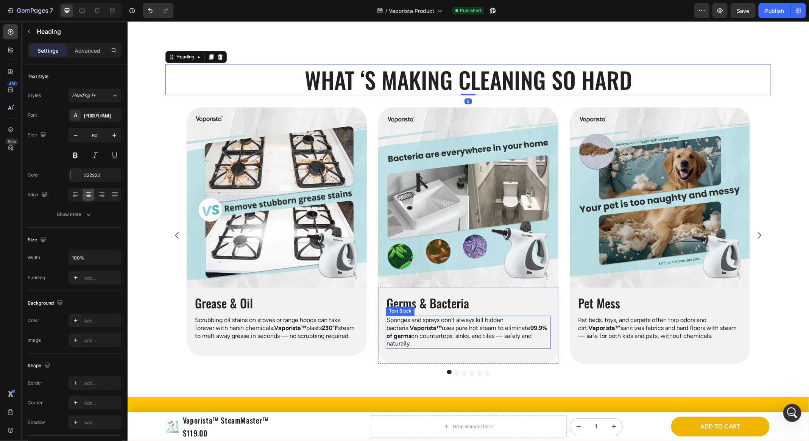
click at [421, 334] on p "Sponges and sprays don’t always kill hidden bacteria. Vaporista™ uses pure hot …" at bounding box center [468, 331] width 164 height 31
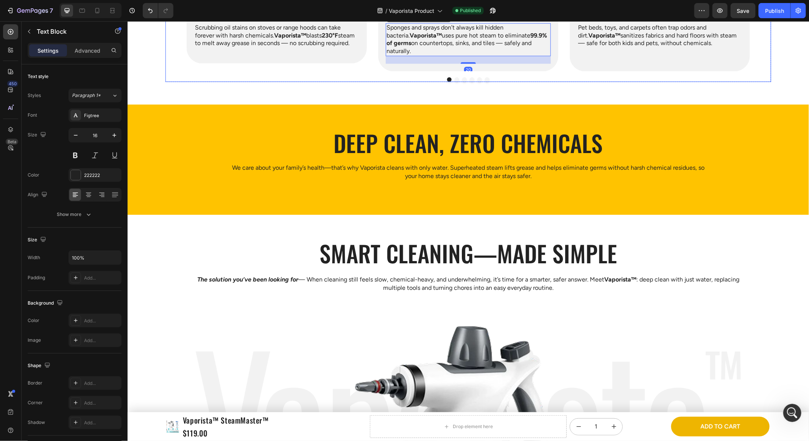
scroll to position [1283, 0]
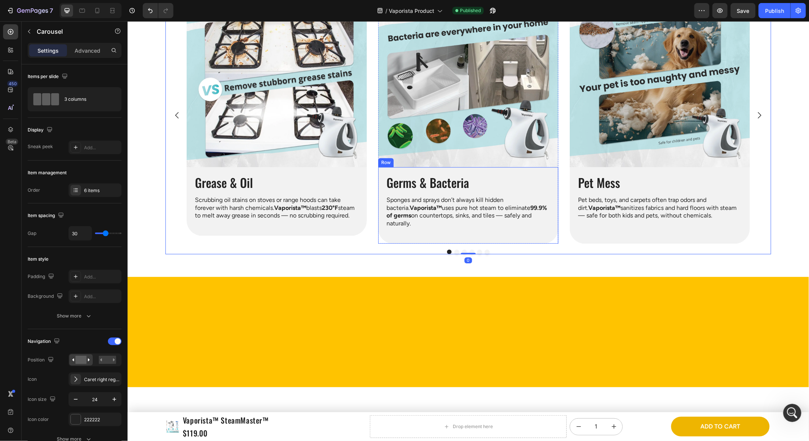
scroll to position [1035, 0]
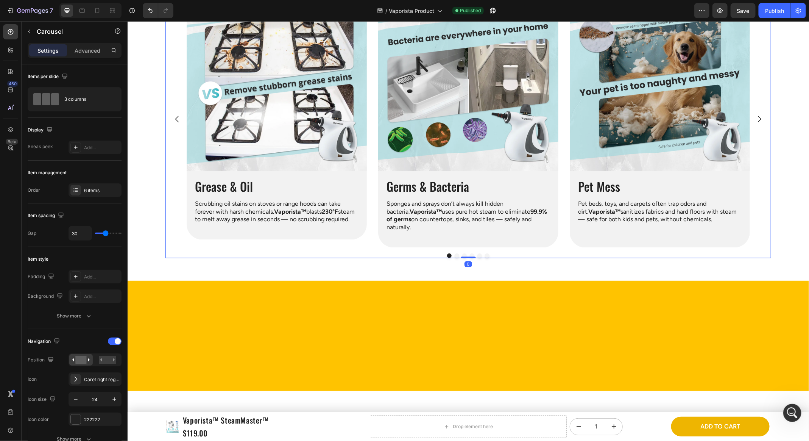
click at [367, 230] on div "Image Grease & Oil Heading Scrubbing oil stains on stoves or range hoods can ta…" at bounding box center [468, 118] width 564 height 257
click at [374, 216] on div "Image Grease & Oil Heading Scrubbing oil stains on stoves or range hoods can ta…" at bounding box center [468, 118] width 564 height 257
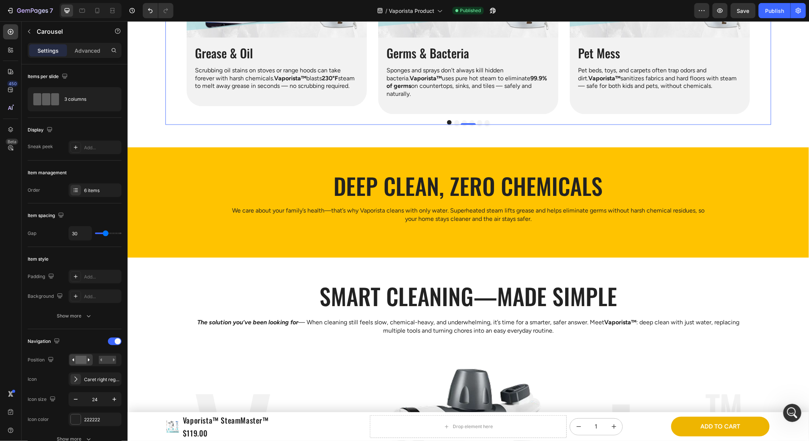
scroll to position [1095, 0]
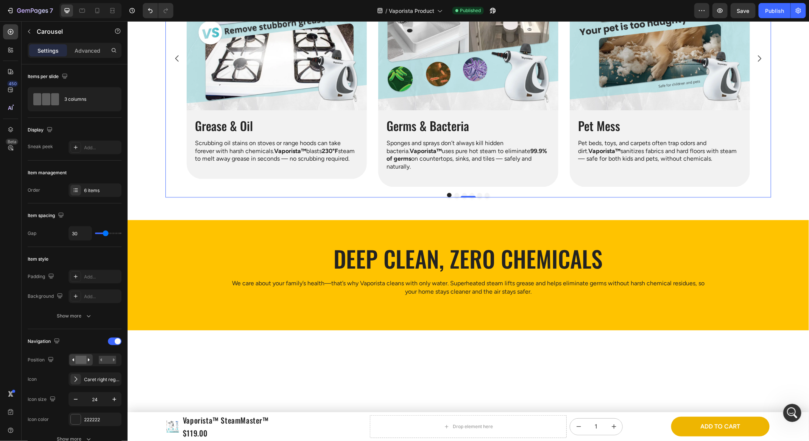
click at [755, 62] on icon "Carousel Next Arrow" at bounding box center [759, 57] width 9 height 9
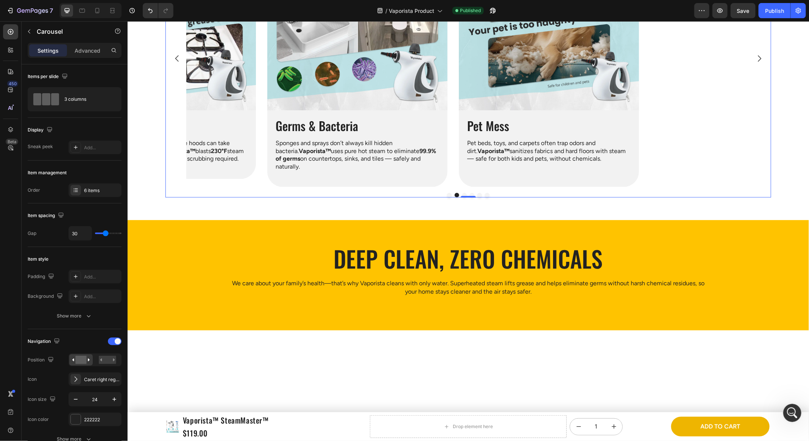
click at [755, 62] on icon "Carousel Next Arrow" at bounding box center [759, 57] width 9 height 9
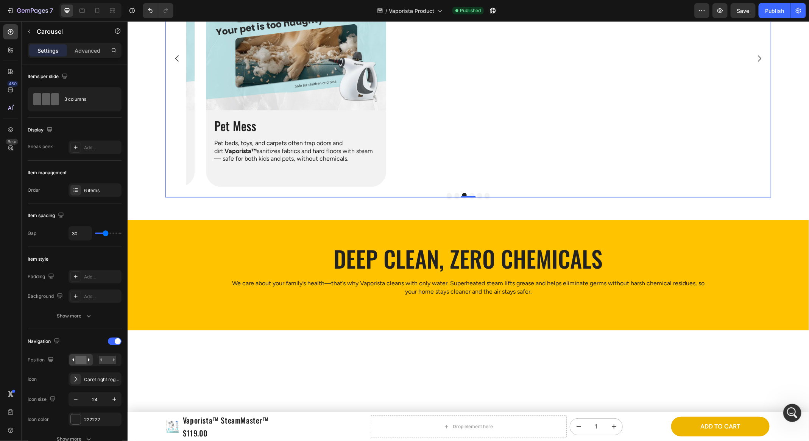
click at [755, 62] on icon "Carousel Next Arrow" at bounding box center [759, 57] width 9 height 9
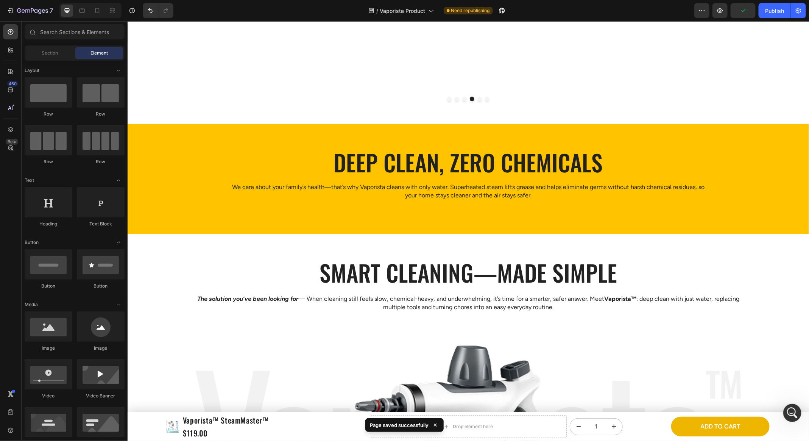
scroll to position [1300, 0]
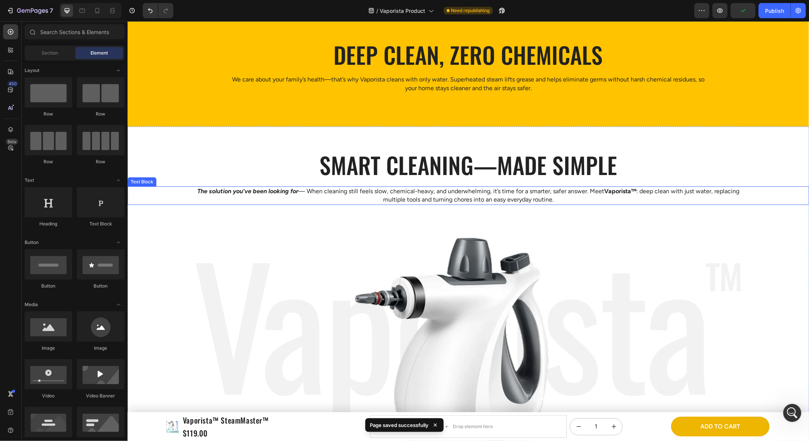
click at [472, 198] on p "The solution you’ve been looking for — When cleaning still feels slow, chemical…" at bounding box center [468, 195] width 544 height 17
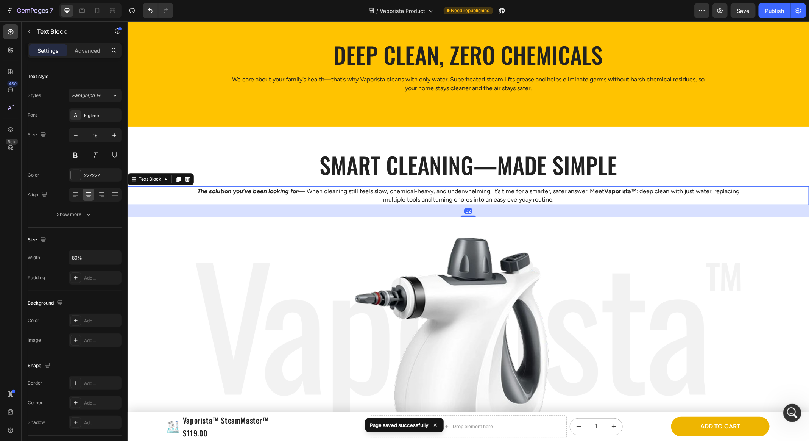
click at [176, 177] on icon at bounding box center [178, 179] width 6 height 6
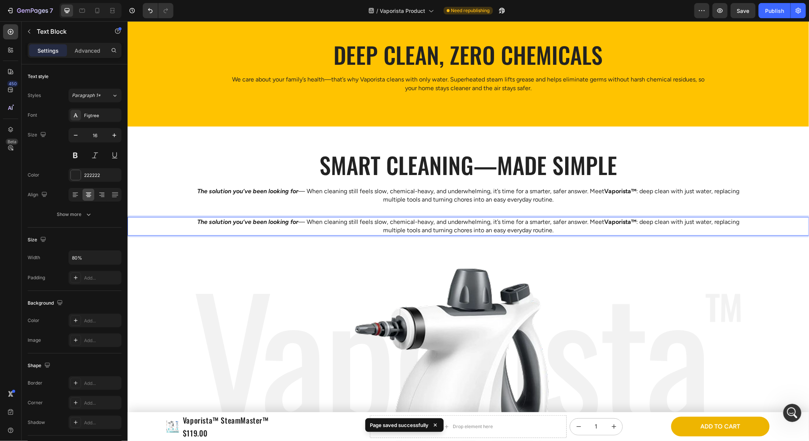
click at [504, 233] on p "The solution you’ve been looking for — When cleaning still feels slow, chemical…" at bounding box center [468, 225] width 544 height 17
click at [506, 228] on p "The solution you’ve been looking for — When cleaning still feels slow, chemical…" at bounding box center [468, 225] width 544 height 17
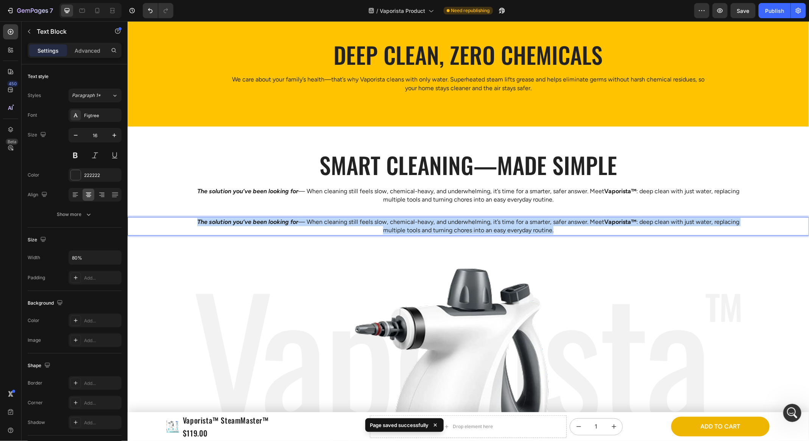
click at [506, 228] on p "The solution you’ve been looking for — When cleaning still feels slow, chemical…" at bounding box center [468, 225] width 544 height 17
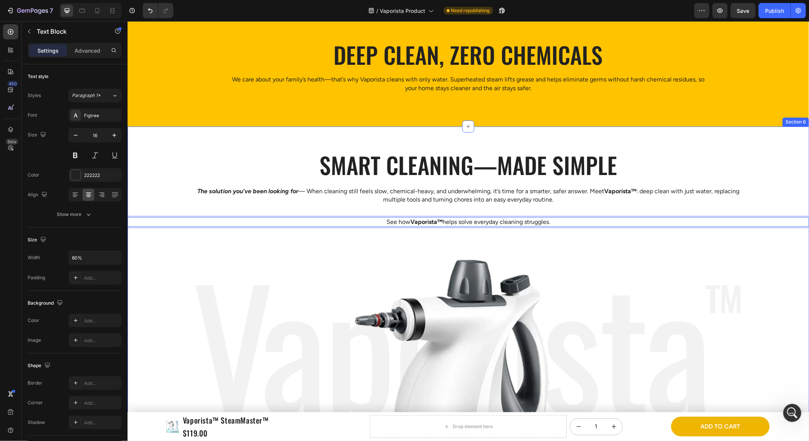
click at [349, 231] on div "Smart cleaning—made simple Heading Row The solution you’ve been looking for — W…" at bounding box center [468, 325] width 682 height 353
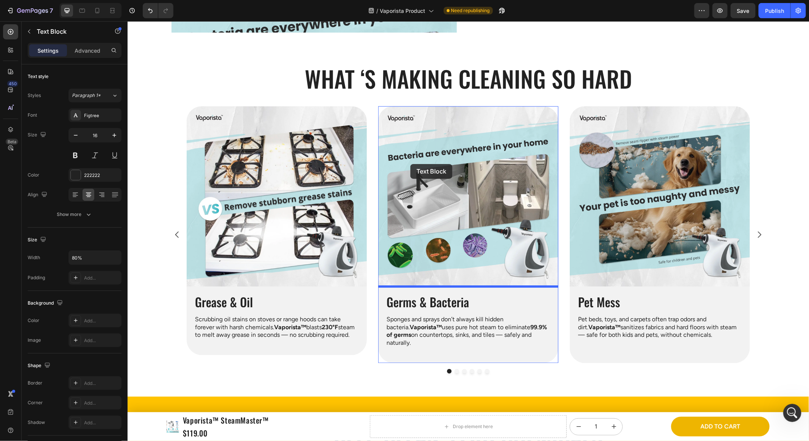
scroll to position [852, 0]
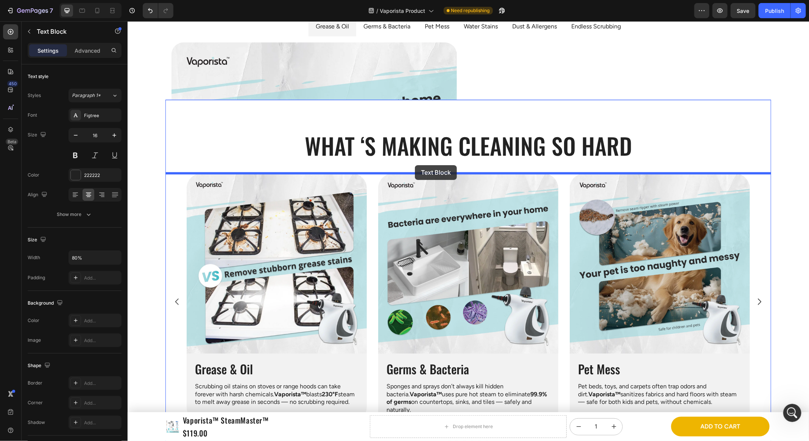
drag, startPoint x: 417, startPoint y: 223, endPoint x: 415, endPoint y: 165, distance: 58.4
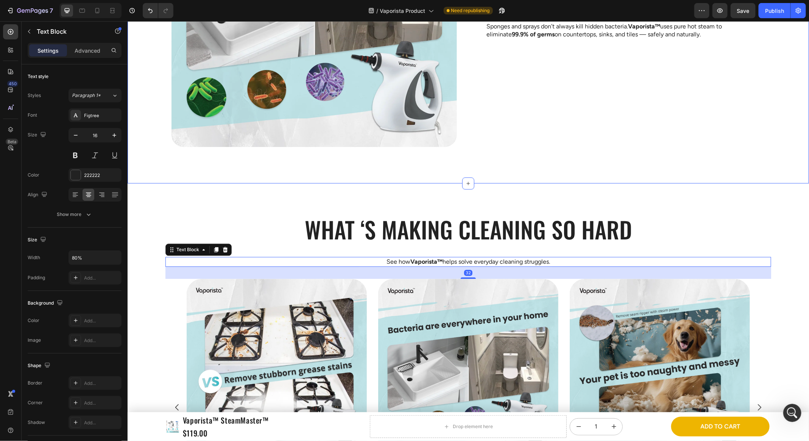
scroll to position [1052, 0]
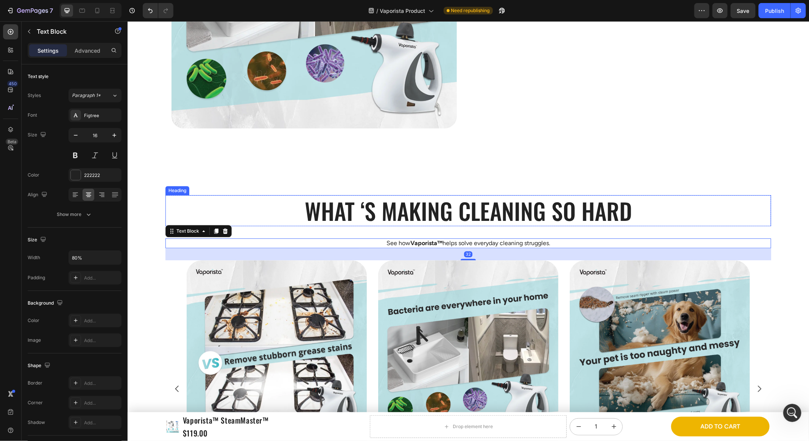
click at [478, 218] on h2 "What ‘s Making Cleaning so Hard" at bounding box center [468, 210] width 606 height 31
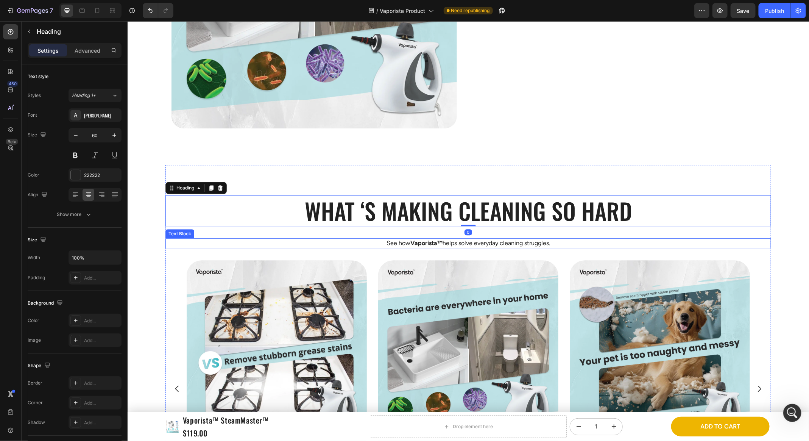
click at [478, 239] on p "See how Vaporista™ helps solve everyday cleaning struggles." at bounding box center [468, 243] width 483 height 8
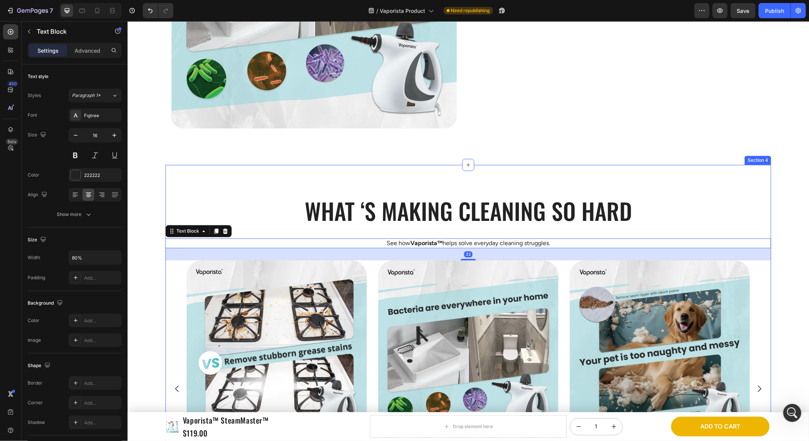
click at [497, 218] on h2 "What ‘s Making Cleaning so Hard" at bounding box center [468, 210] width 606 height 31
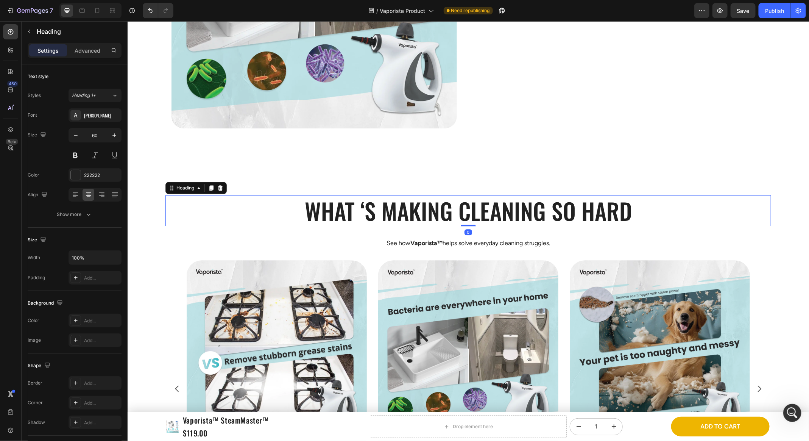
click at [471, 230] on div "0" at bounding box center [468, 232] width 8 height 6
click at [484, 239] on p "See how Vaporista™ helps solve everyday cleaning struggles." at bounding box center [468, 243] width 483 height 8
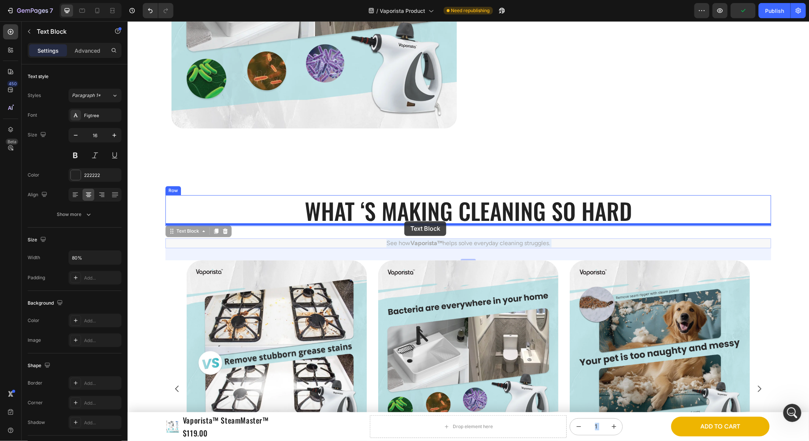
drag, startPoint x: 403, startPoint y: 237, endPoint x: 404, endPoint y: 221, distance: 15.9
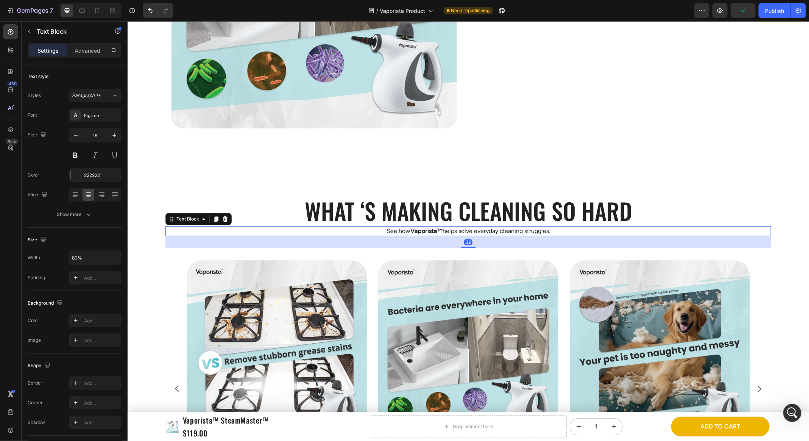
click at [376, 241] on div "32" at bounding box center [468, 242] width 606 height 12
click at [435, 215] on h2 "What ‘s Making Cleaning so Hard" at bounding box center [468, 210] width 606 height 31
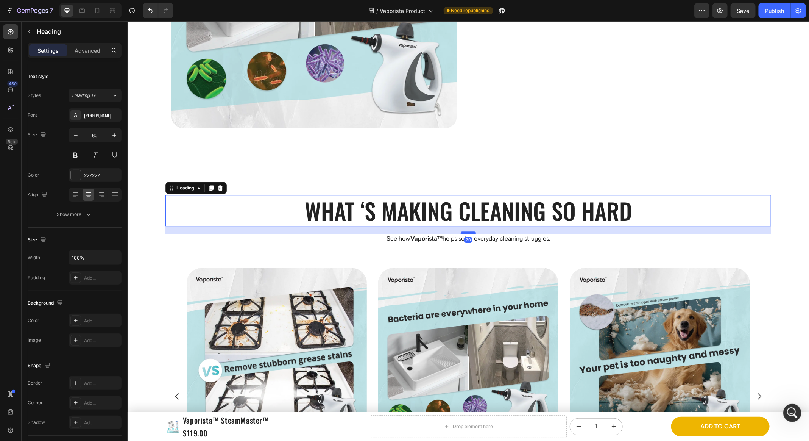
drag, startPoint x: 471, startPoint y: 222, endPoint x: 475, endPoint y: 230, distance: 8.6
click at [475, 231] on div at bounding box center [468, 232] width 15 height 2
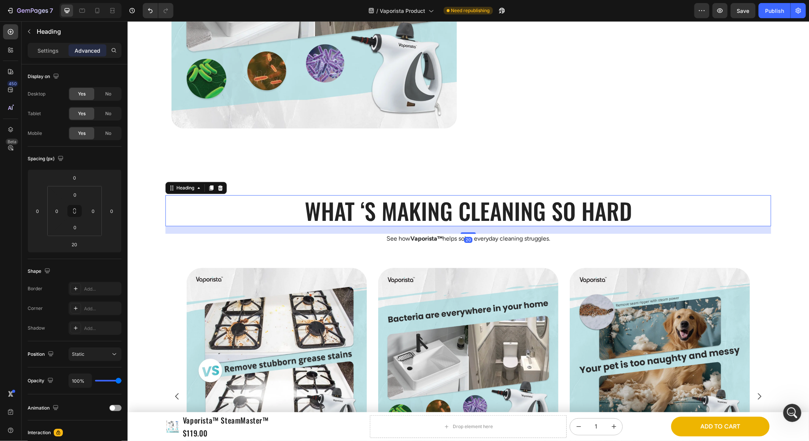
click at [496, 202] on h2 "What ‘s Making Cleaning so Hard" at bounding box center [468, 210] width 606 height 31
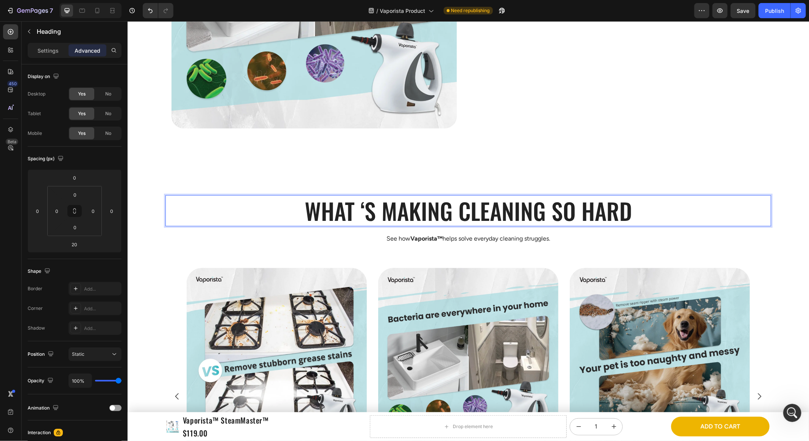
click at [510, 175] on div "What ‘s Making Cleaning so Hard Heading 20 See how Vaporista™ helps solve every…" at bounding box center [468, 360] width 606 height 393
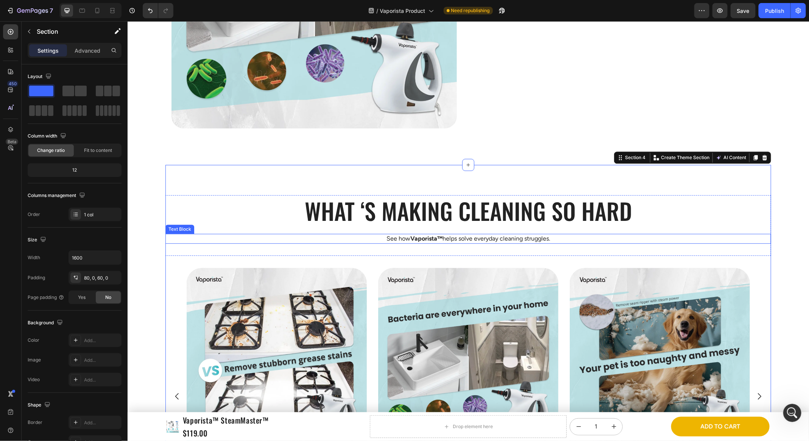
click at [489, 236] on p "See how Vaporista™ helps solve everyday cleaning struggles." at bounding box center [468, 238] width 483 height 8
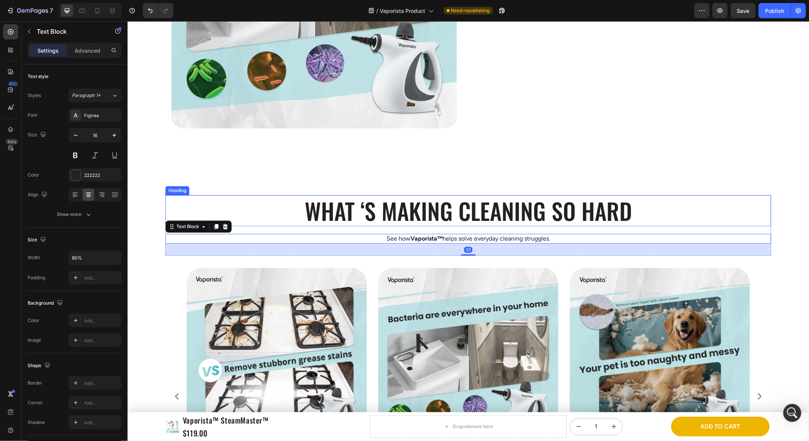
click at [477, 217] on p "What ‘s Making Cleaning so Hard" at bounding box center [468, 210] width 605 height 30
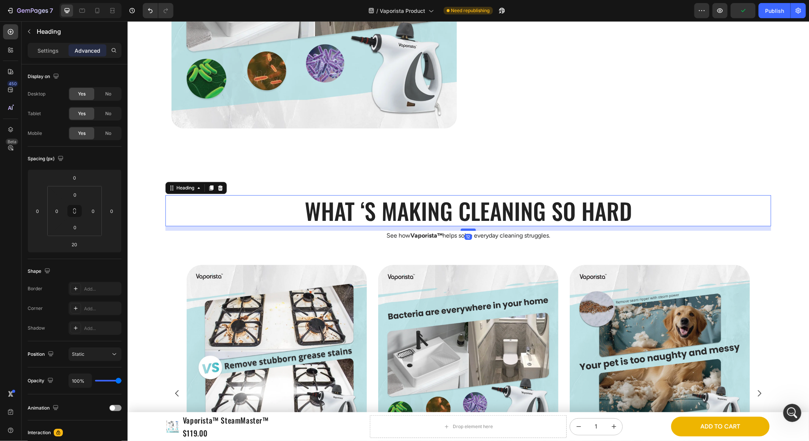
drag, startPoint x: 470, startPoint y: 230, endPoint x: 475, endPoint y: 227, distance: 5.5
click at [475, 228] on div at bounding box center [468, 229] width 15 height 2
type input "12"
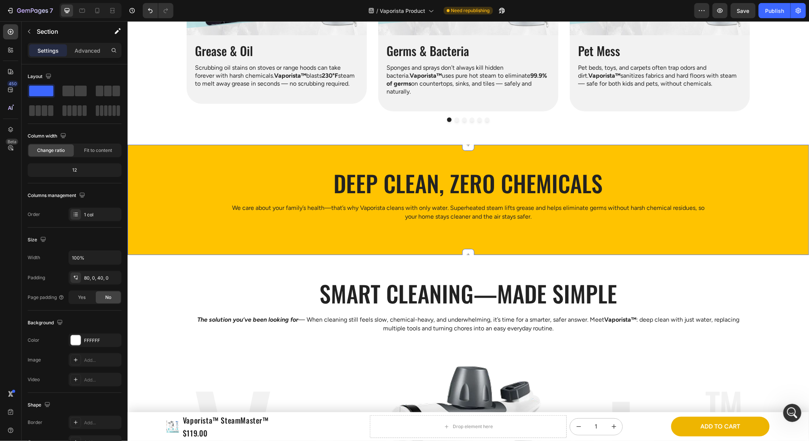
scroll to position [1470, 0]
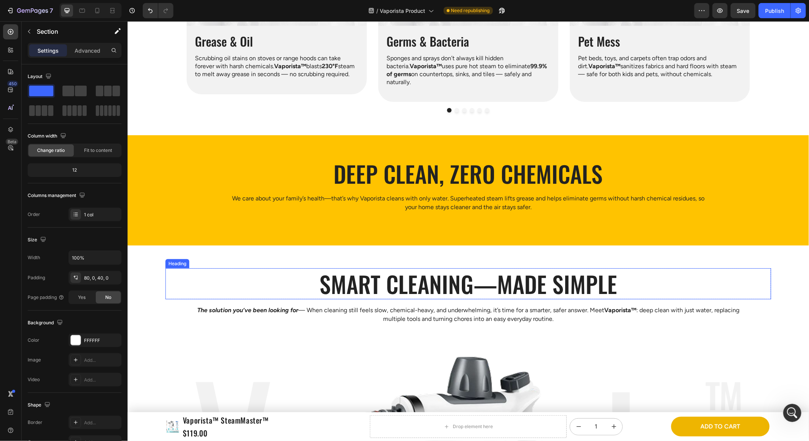
click at [456, 287] on h2 "Smart cleaning—made simple" at bounding box center [468, 283] width 606 height 31
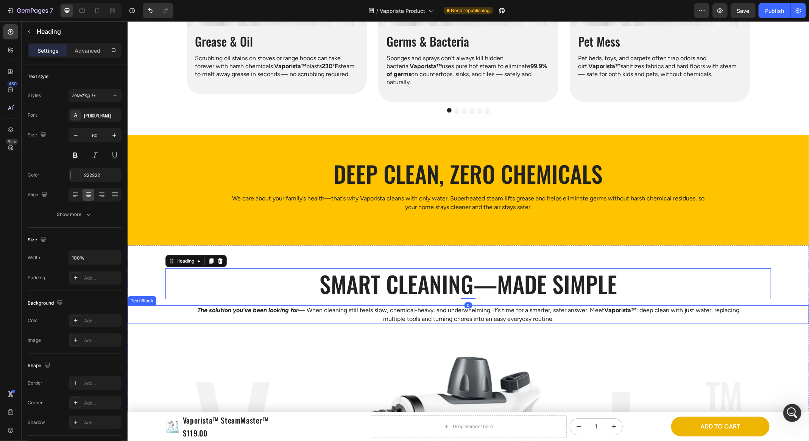
click at [452, 308] on p "The solution you’ve been looking for — When cleaning still feels slow, chemical…" at bounding box center [468, 314] width 544 height 17
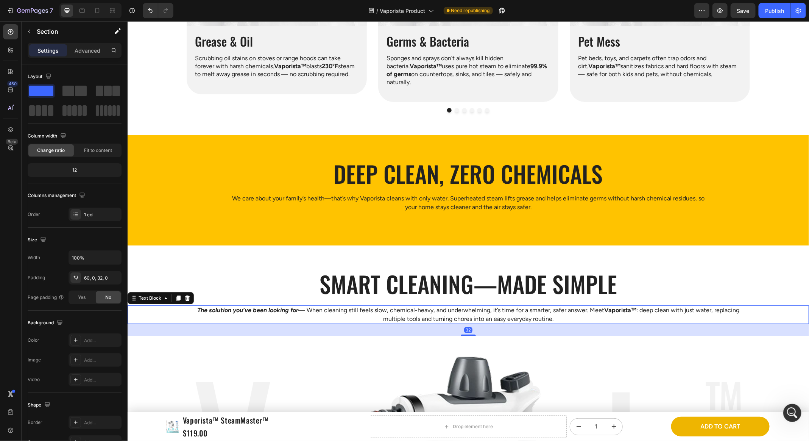
click at [455, 299] on div "Smart cleaning—made simple Heading Row The solution you’ve been looking for — W…" at bounding box center [468, 433] width 682 height 331
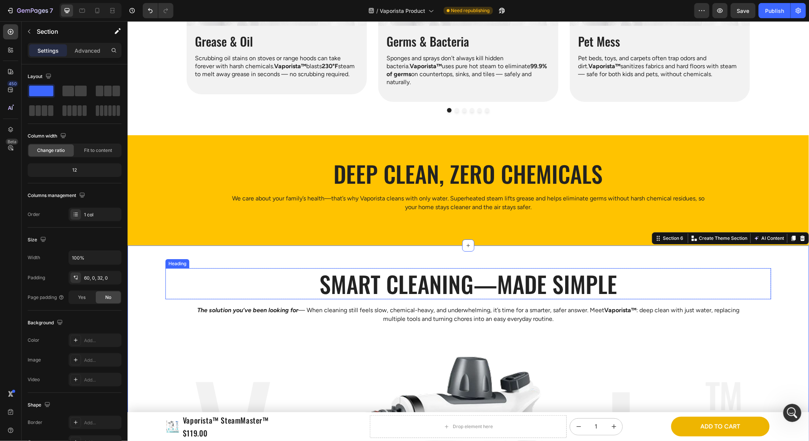
click at [460, 287] on h2 "Smart cleaning—made simple" at bounding box center [468, 283] width 606 height 31
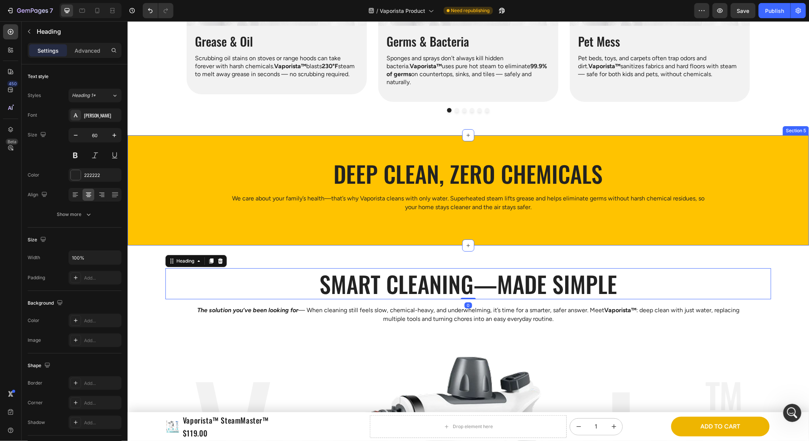
click at [449, 171] on h2 "Deep clean, zero chemicals" at bounding box center [468, 173] width 606 height 31
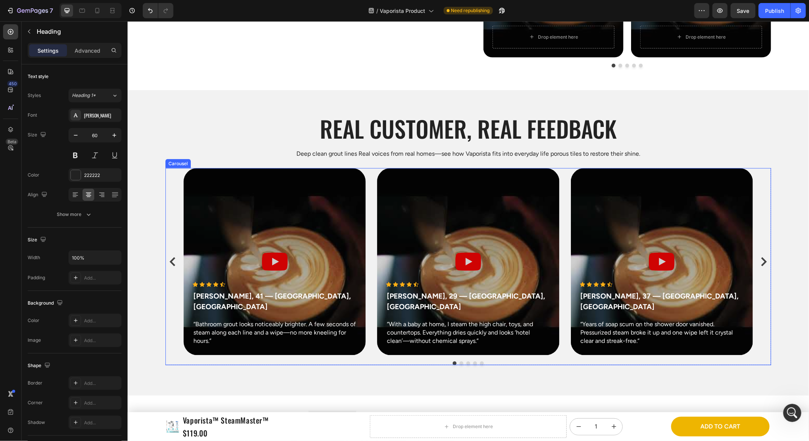
scroll to position [398, 0]
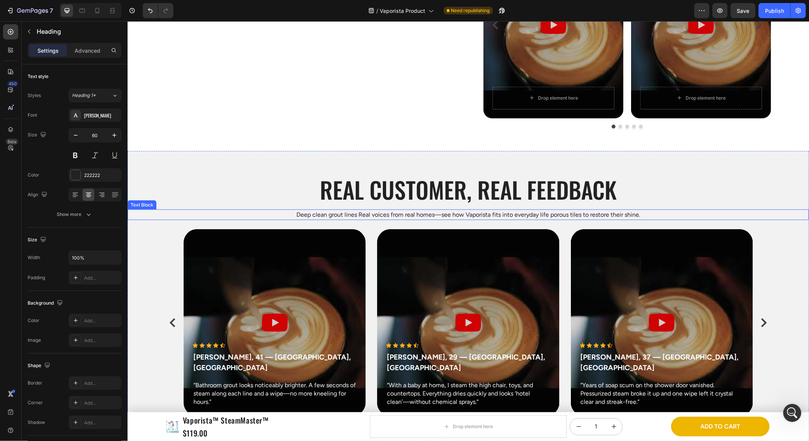
click at [468, 186] on h2 "Real customer, Real feedback" at bounding box center [468, 188] width 682 height 31
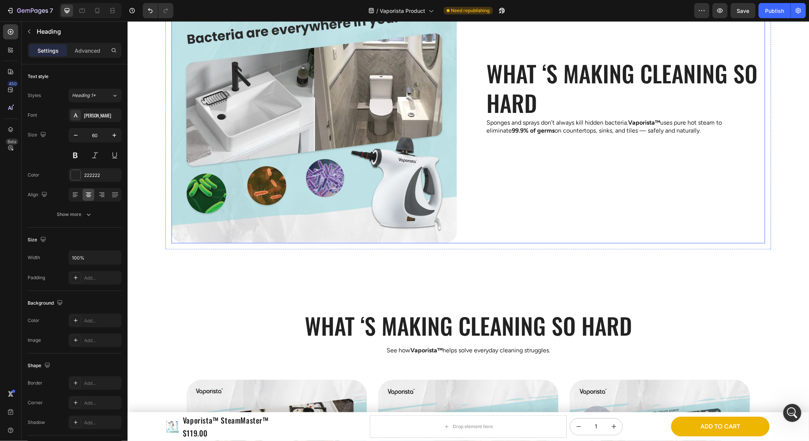
scroll to position [1108, 0]
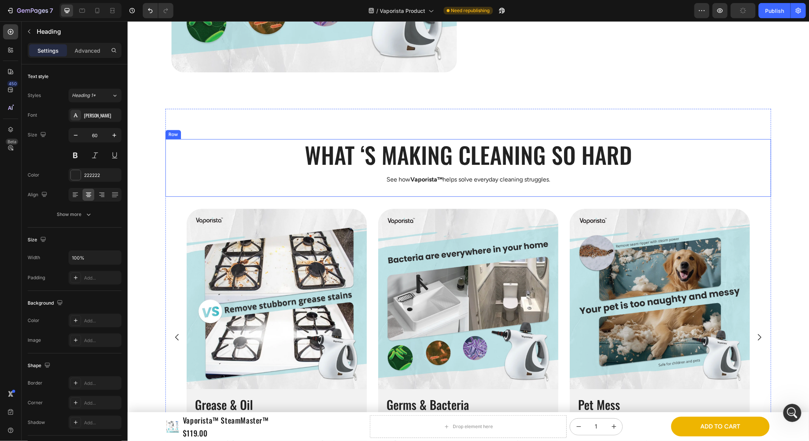
click at [474, 177] on p "See how Vaporista™ helps solve everyday cleaning struggles." at bounding box center [468, 179] width 483 height 8
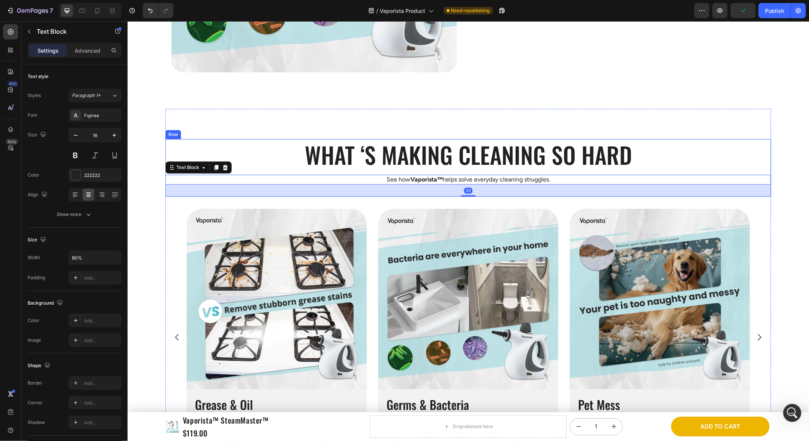
click at [474, 154] on h2 "What ‘s Making Cleaning so Hard" at bounding box center [468, 154] width 606 height 31
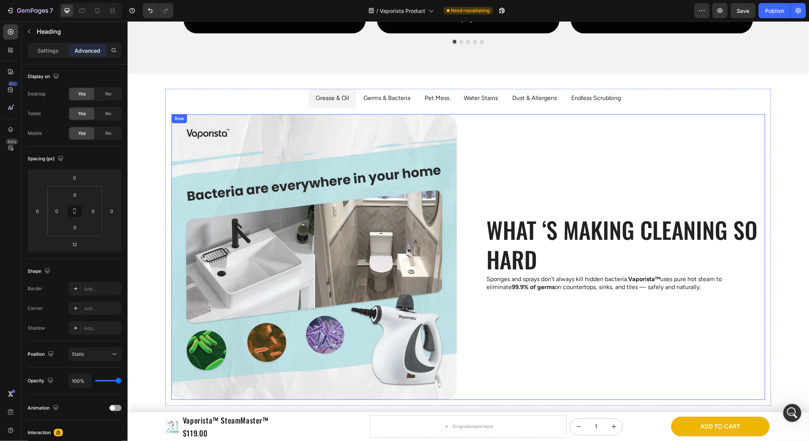
click at [469, 209] on div "Image What ‘s Making Cleaning so Hard Heading Sponges and sprays don’t always k…" at bounding box center [468, 257] width 594 height 286
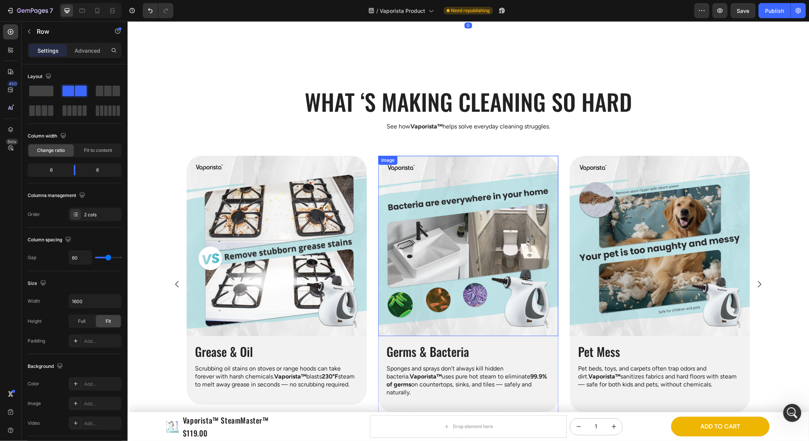
scroll to position [1250, 0]
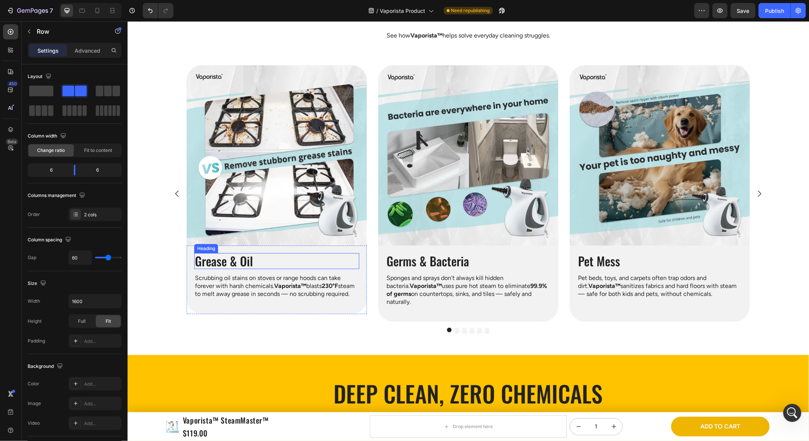
click at [215, 259] on h2 "Grease & Oil" at bounding box center [276, 261] width 165 height 16
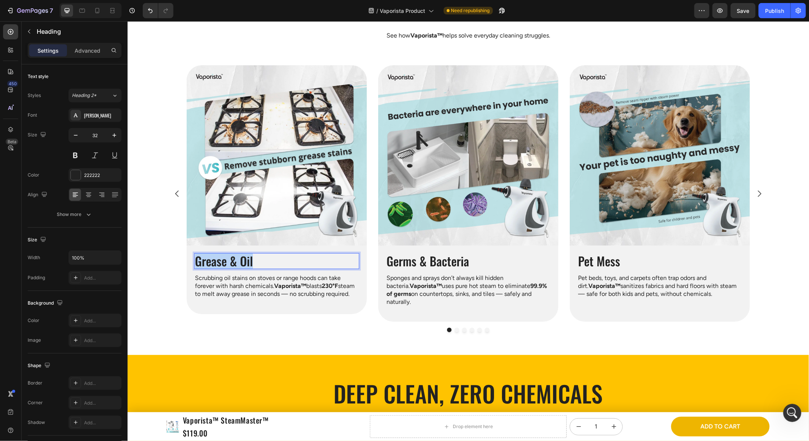
click at [215, 259] on p "Grease & Oil" at bounding box center [277, 260] width 164 height 14
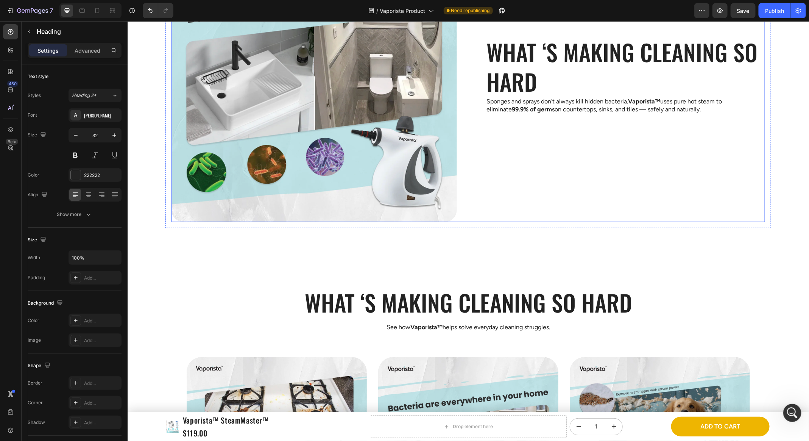
scroll to position [883, 0]
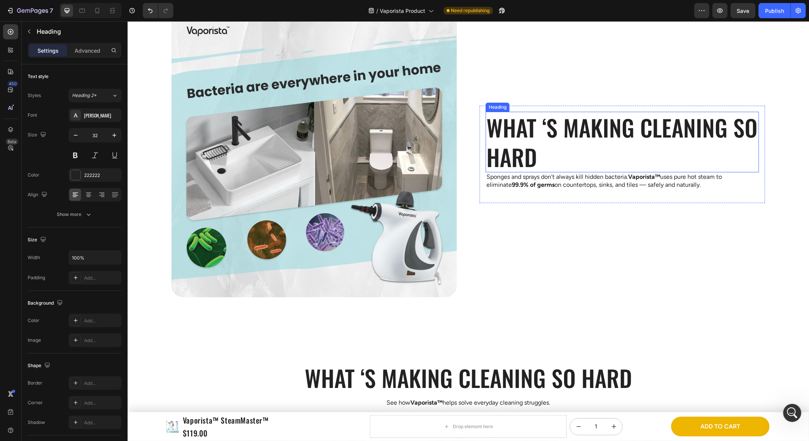
click at [527, 133] on h2 "What ‘s Making Cleaning so Hard" at bounding box center [622, 141] width 273 height 61
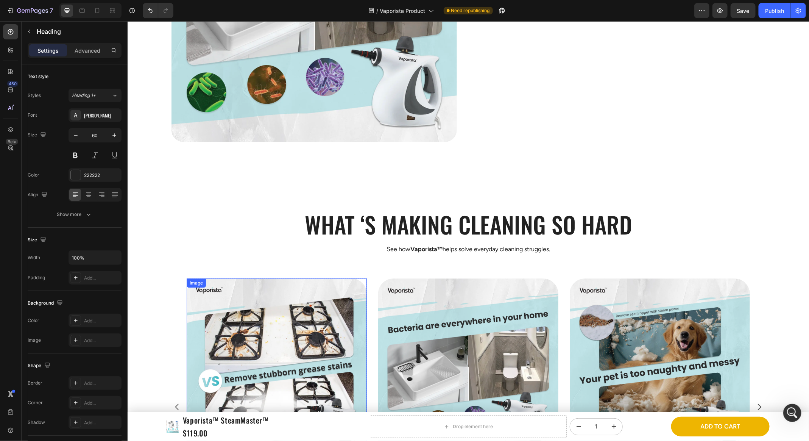
scroll to position [1165, 0]
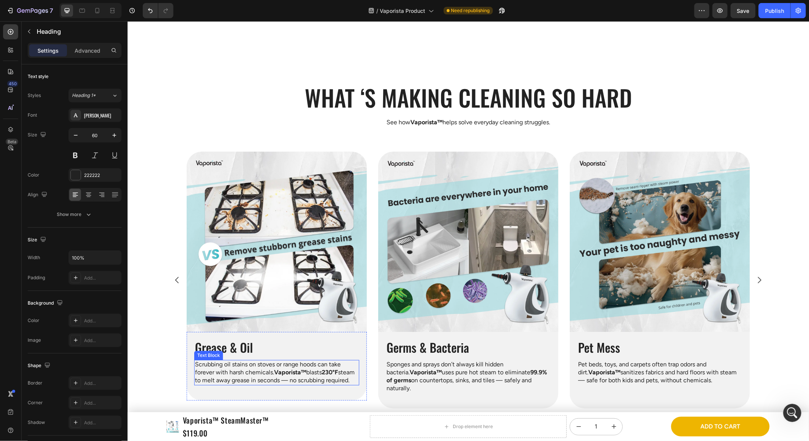
click at [271, 361] on p "Scrubbing oil stains on stoves or range hoods can take forever with harsh chemi…" at bounding box center [277, 371] width 164 height 23
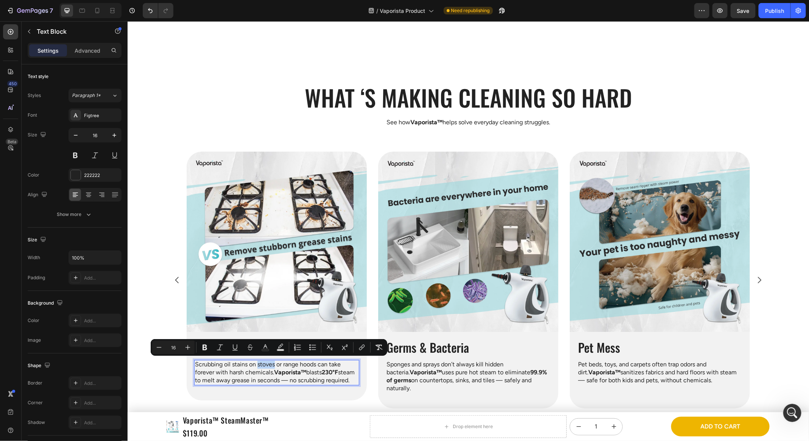
copy p "Scrubbing oil stains on stoves or range hoods can take forever with harsh chemi…"
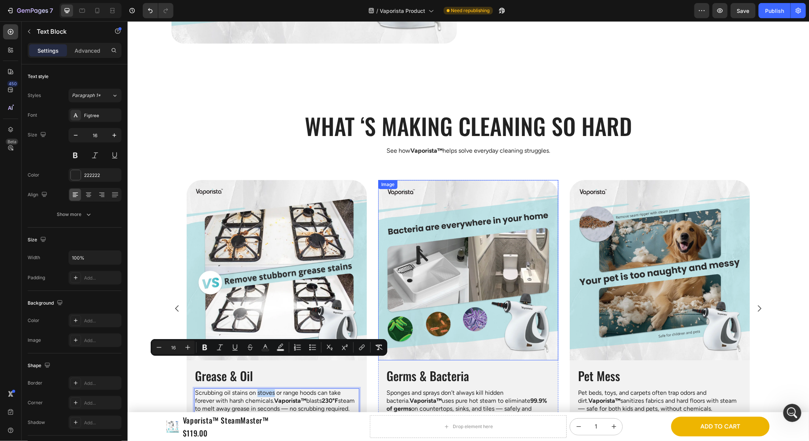
scroll to position [891, 0]
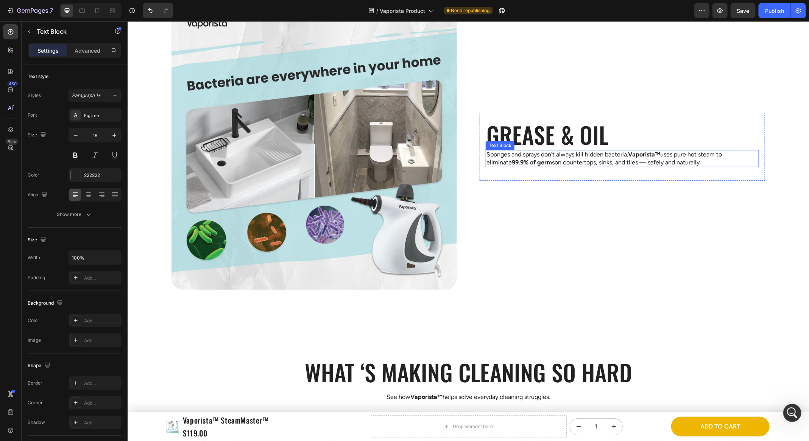
click at [585, 153] on p "Sponges and sprays don’t always kill hidden bacteria. Vaporista™ uses pure hot …" at bounding box center [622, 158] width 272 height 16
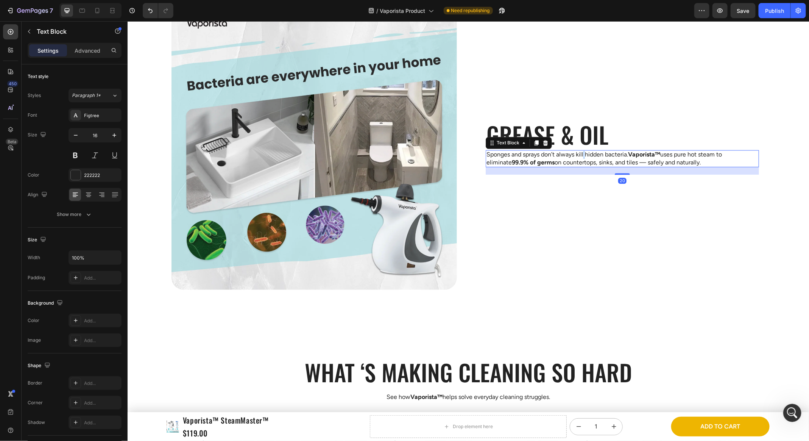
click at [585, 153] on p "Sponges and sprays don’t always kill hidden bacteria. Vaporista™ uses pure hot …" at bounding box center [622, 158] width 272 height 16
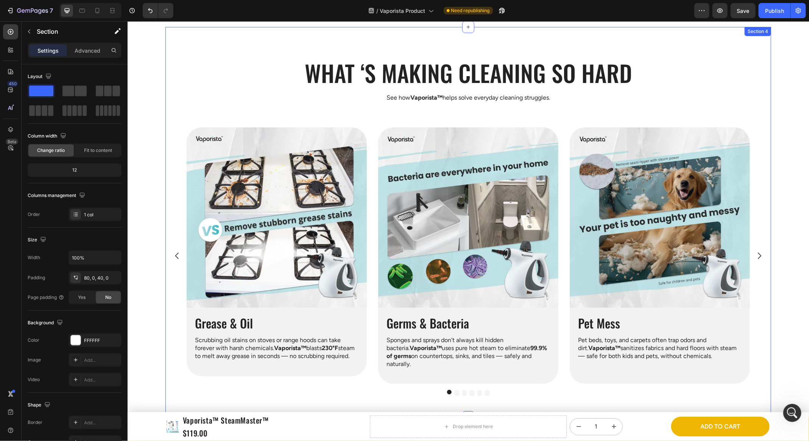
scroll to position [1020, 0]
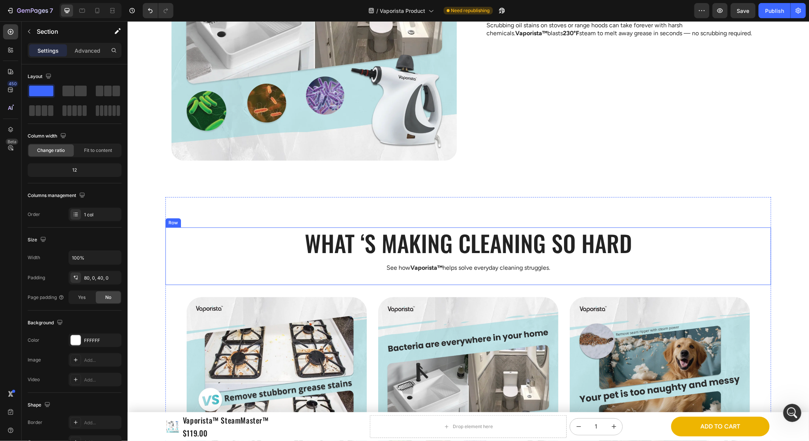
click at [445, 297] on img at bounding box center [468, 387] width 180 height 180
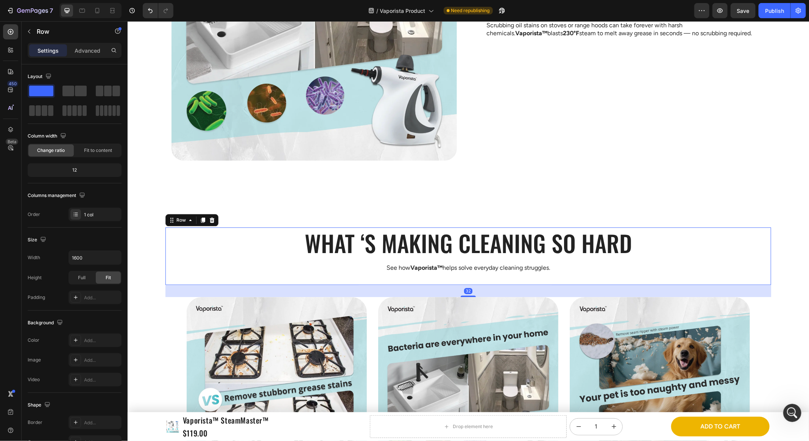
click at [451, 275] on div "What ‘s Making Cleaning so Hard Heading See how Vaporista™ helps solve everyday…" at bounding box center [468, 256] width 606 height 58
click at [452, 272] on div "What ‘s Making Cleaning so Hard Heading See how Vaporista™ helps solve everyday…" at bounding box center [468, 256] width 606 height 58
click at [570, 198] on div "What ‘s Making Cleaning so Hard Heading See how Vaporista™ helps solve everyday…" at bounding box center [468, 392] width 606 height 390
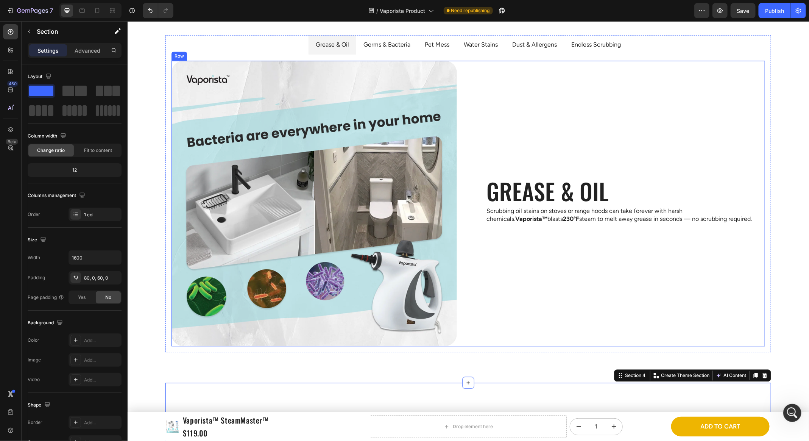
scroll to position [780, 0]
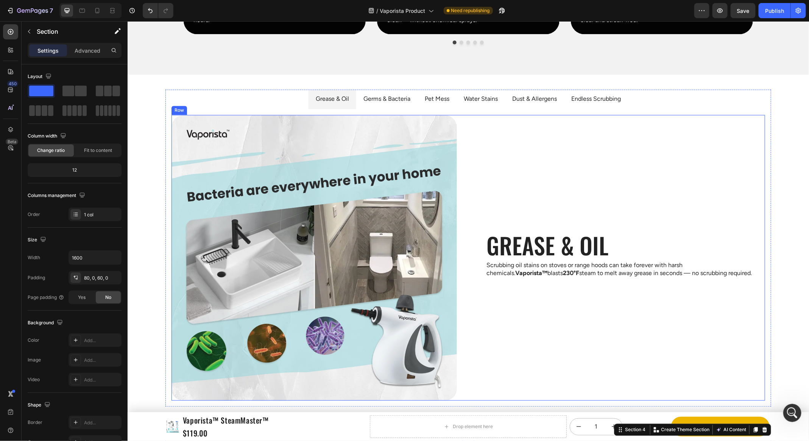
click at [469, 195] on div "Image Grease & Oil Heading Scrubbing oil stains on stoves or range hoods can ta…" at bounding box center [468, 258] width 594 height 286
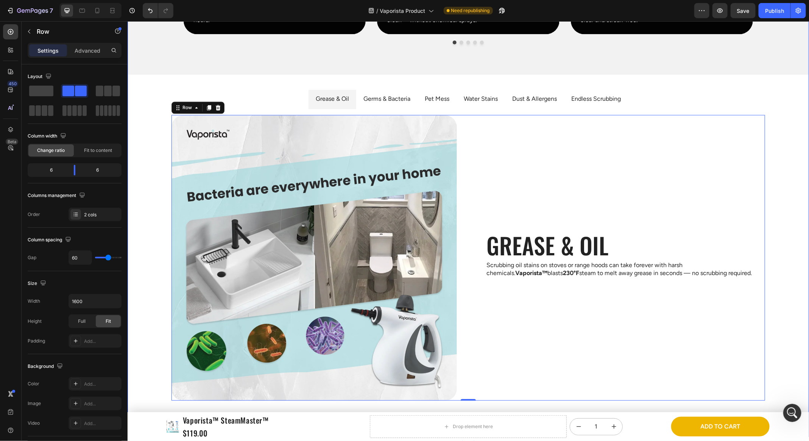
click at [376, 100] on p "Germs & Bacteria" at bounding box center [386, 99] width 47 height 11
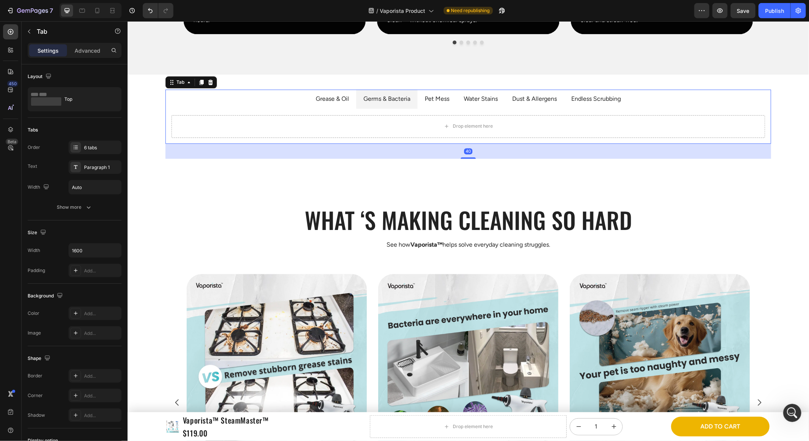
click at [354, 100] on li "Grease & Oil" at bounding box center [332, 98] width 48 height 19
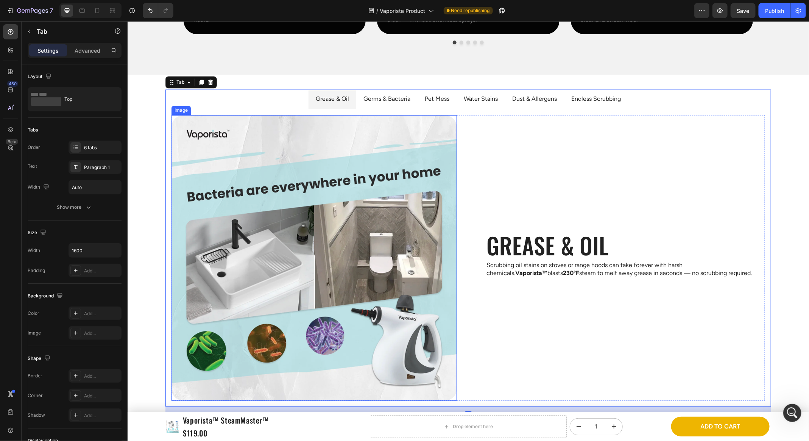
click at [456, 141] on img at bounding box center [314, 258] width 286 height 286
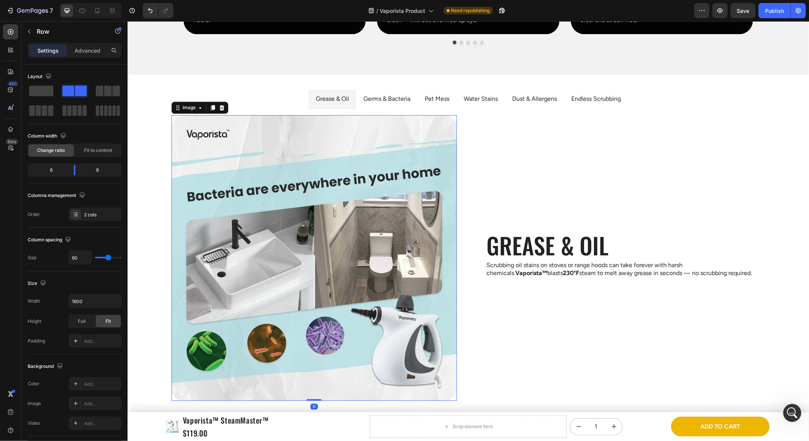
click at [458, 140] on div "Image 0 Grease & Oil Heading Scrubbing oil stains on stoves or range hoods can …" at bounding box center [468, 258] width 594 height 286
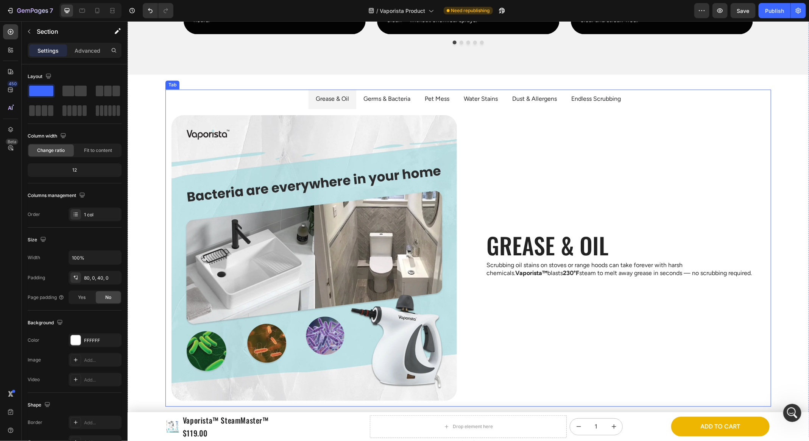
click at [652, 97] on ul "Grease & Oil Germs & Bacteria Pet Mess Water Stains Dust & Allergens Endless Sc…" at bounding box center [468, 98] width 606 height 19
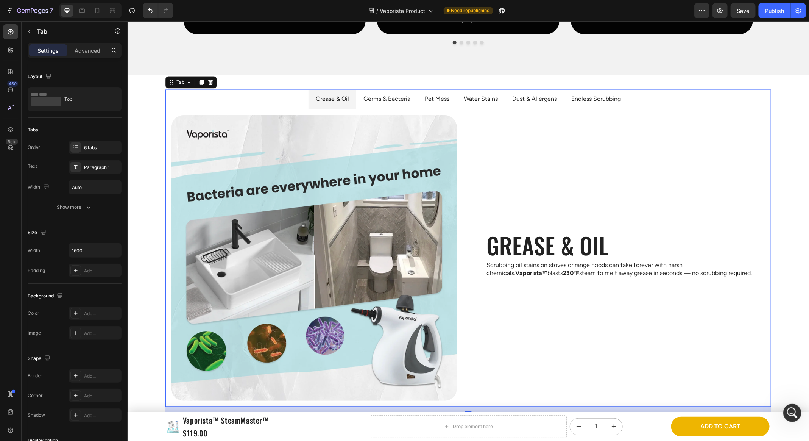
click at [606, 105] on li "Endless Scrubbing" at bounding box center [596, 98] width 64 height 19
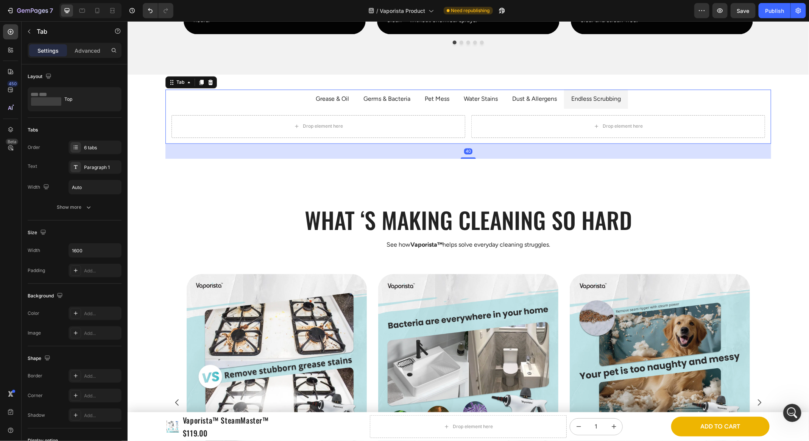
click at [564, 98] on li "Endless Scrubbing" at bounding box center [596, 98] width 64 height 19
click at [541, 100] on p "Dust & Allergens" at bounding box center [534, 99] width 45 height 11
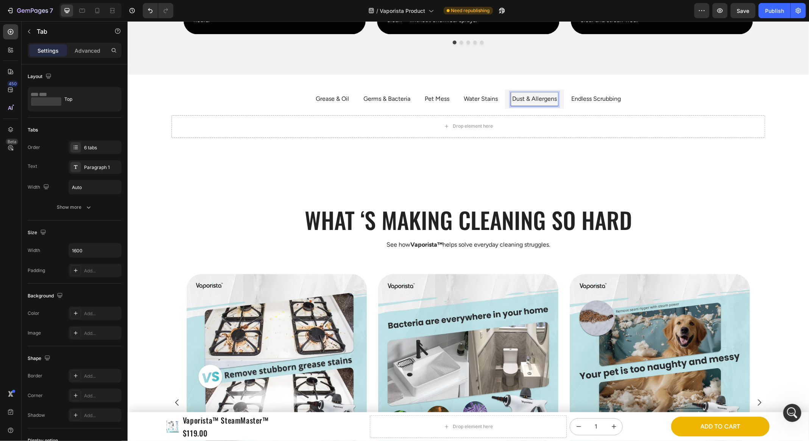
click at [482, 96] on p "Water Stains" at bounding box center [481, 99] width 34 height 11
click at [550, 96] on p "Dust & Allergens" at bounding box center [534, 99] width 45 height 11
click at [195, 112] on div "Image Grease & Oil Heading Scrubbing oil stains on stoves or range hoods can ta…" at bounding box center [468, 126] width 606 height 35
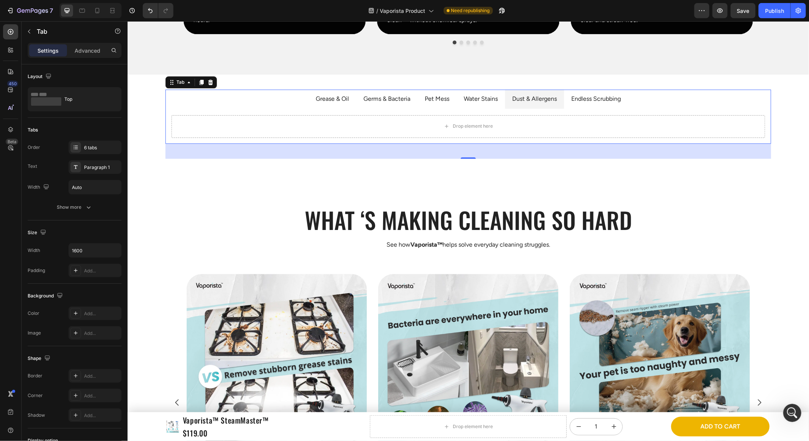
click at [312, 102] on ul "Grease & Oil Germs & Bacteria Pet Mess Water Stains Dust & Allergens Endless Sc…" at bounding box center [468, 98] width 606 height 19
click at [338, 100] on p "Grease & Oil" at bounding box center [332, 99] width 33 height 11
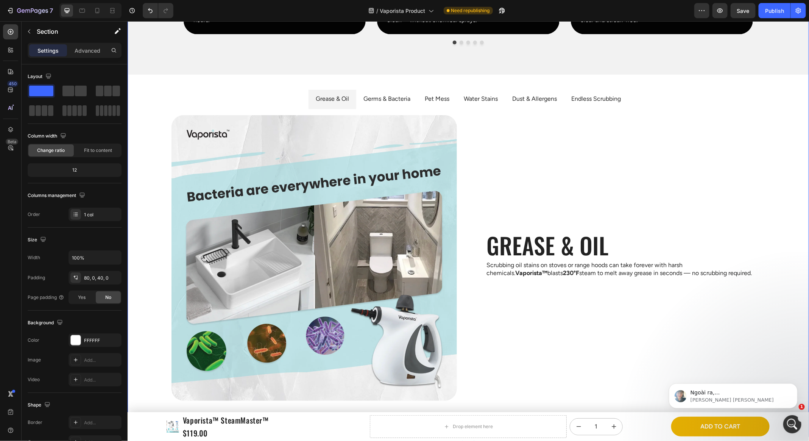
scroll to position [661, 0]
click at [703, 400] on p "Annie • Vừa xong" at bounding box center [740, 399] width 98 height 7
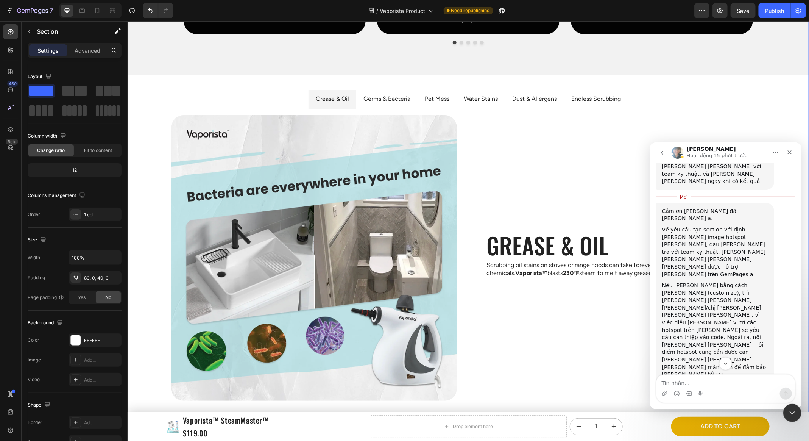
scroll to position [673, 0]
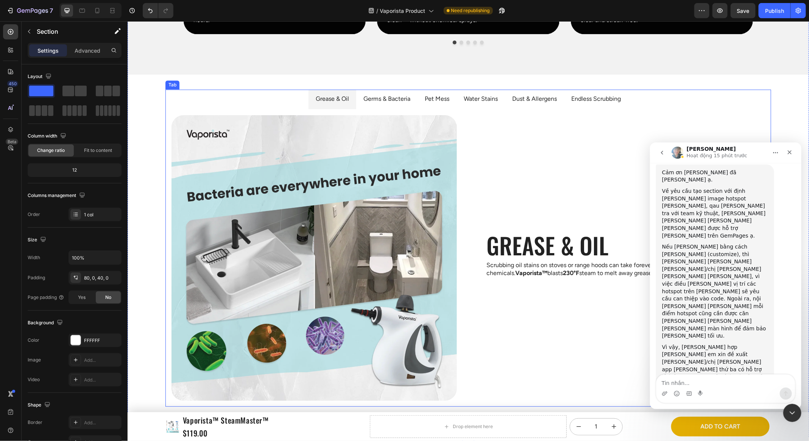
click at [369, 94] on p "Germs & Bacteria" at bounding box center [386, 99] width 47 height 11
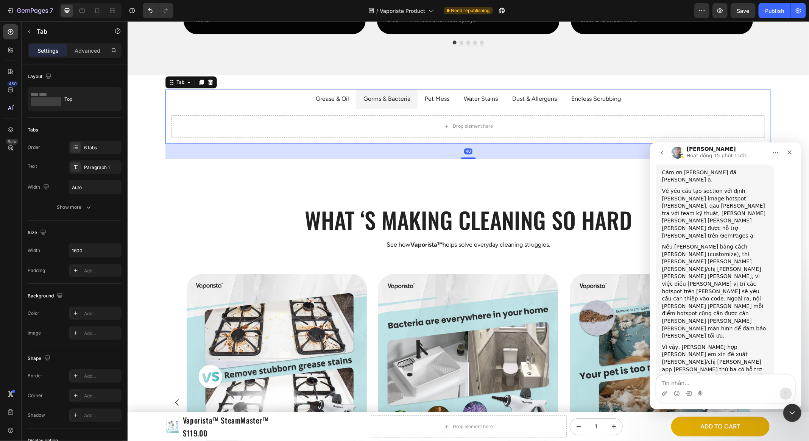
click at [359, 95] on li "Germs & Bacteria" at bounding box center [386, 98] width 61 height 19
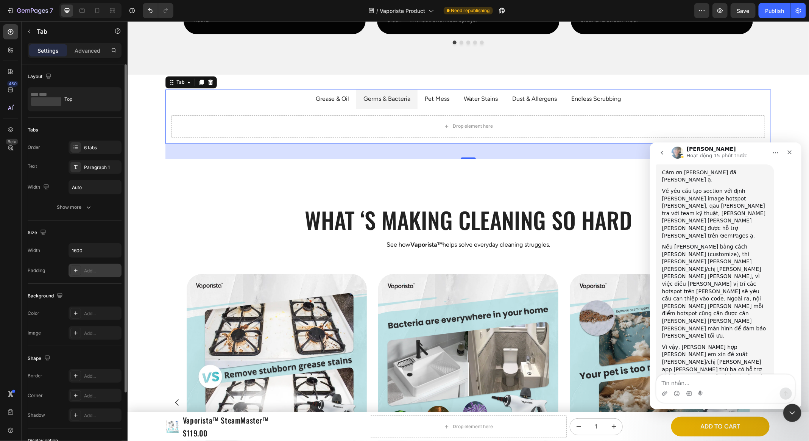
click at [92, 272] on div "Add..." at bounding box center [102, 270] width 36 height 7
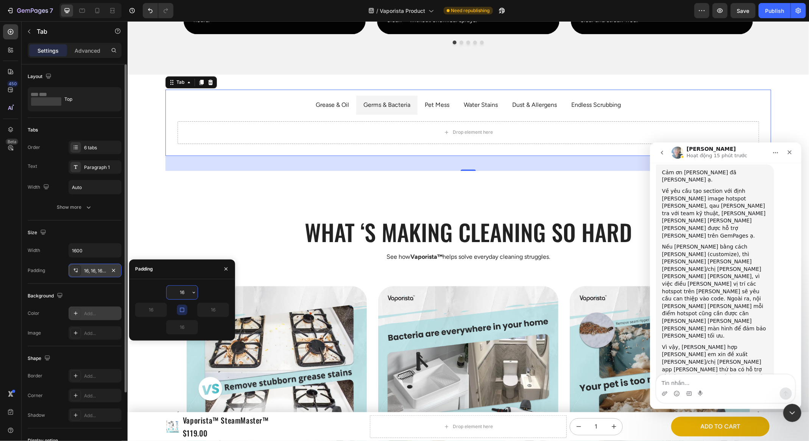
click at [104, 312] on div "Add..." at bounding box center [102, 313] width 36 height 7
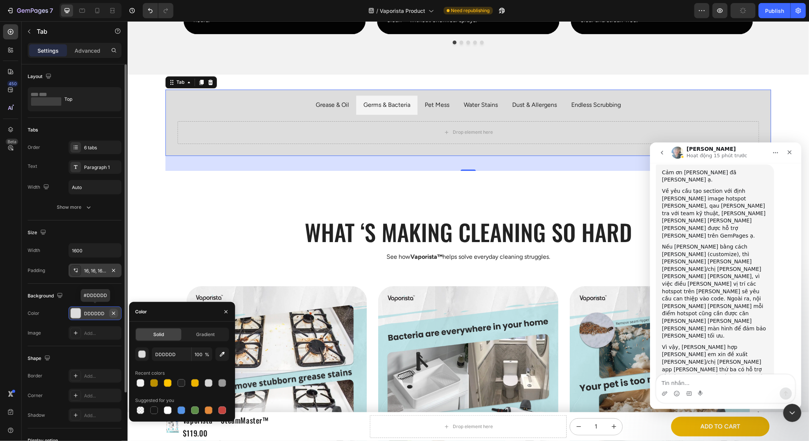
click at [116, 311] on icon "button" at bounding box center [114, 313] width 6 height 6
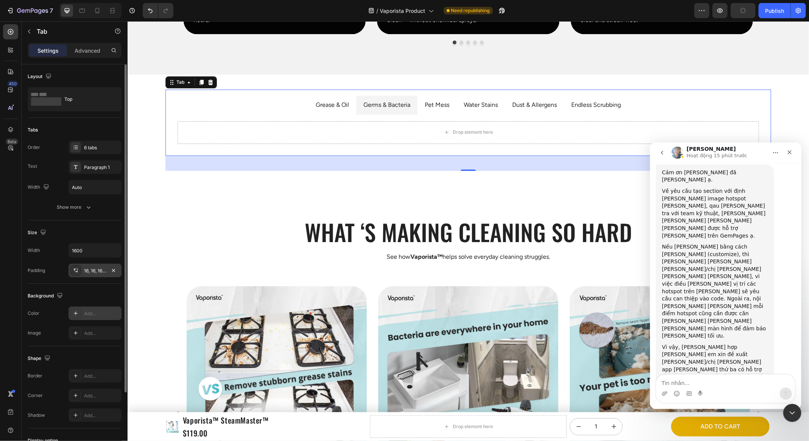
scroll to position [10, 0]
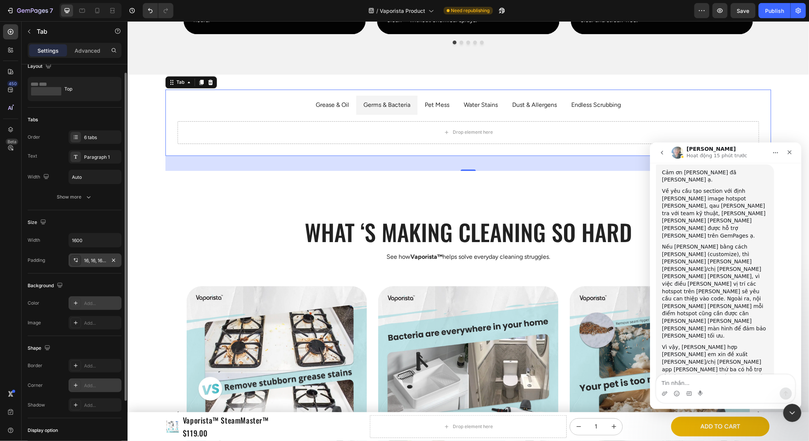
click at [97, 386] on div "Add..." at bounding box center [102, 385] width 36 height 7
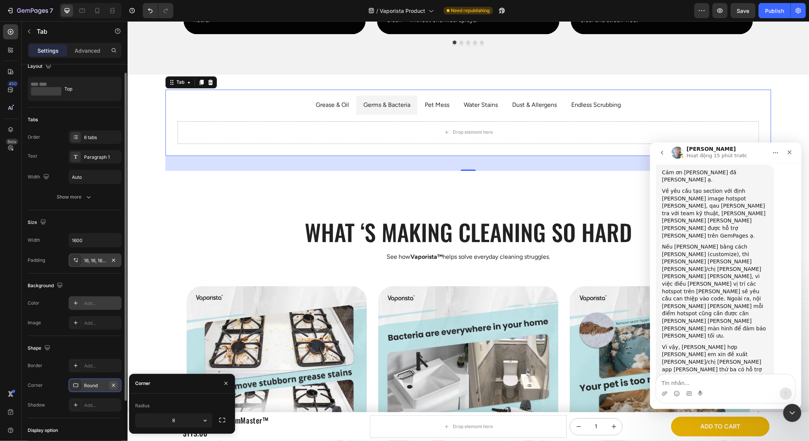
click at [116, 385] on icon "button" at bounding box center [114, 385] width 6 height 6
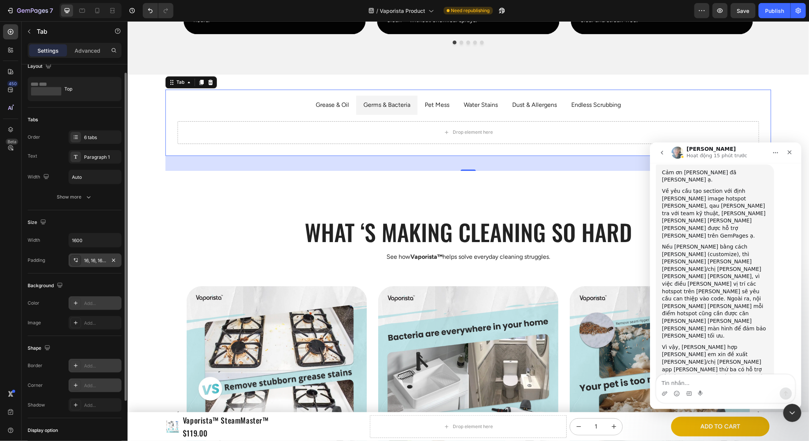
click at [102, 362] on div "Add..." at bounding box center [102, 365] width 36 height 7
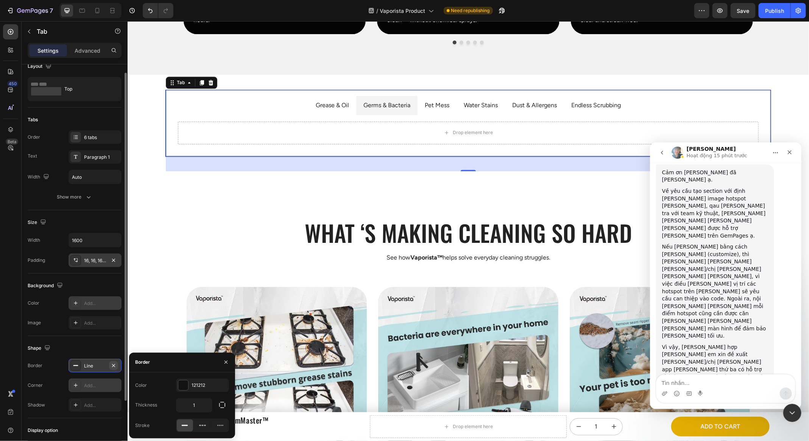
click at [116, 364] on icon "button" at bounding box center [114, 365] width 6 height 6
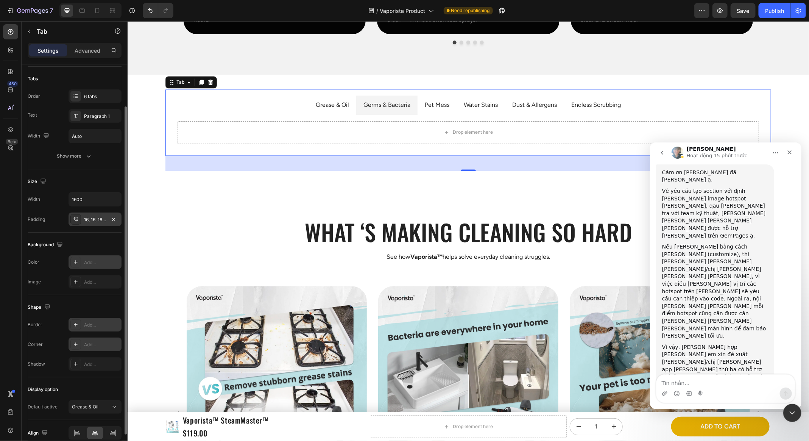
scroll to position [38, 0]
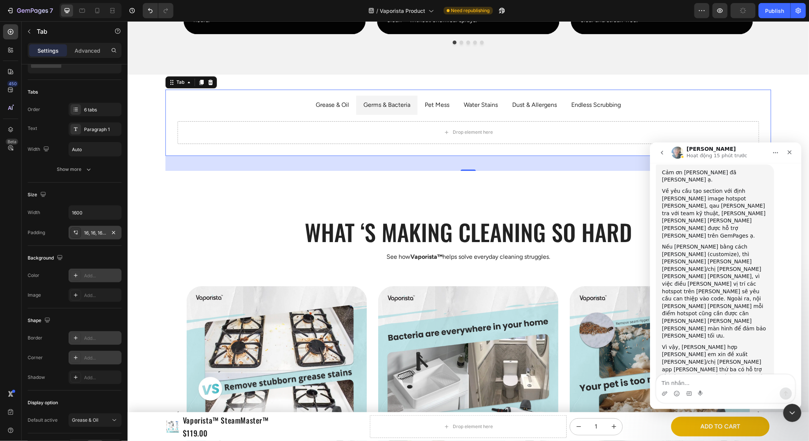
click at [252, 106] on ul "Grease & Oil Germs & Bacteria Pet Mess Water Stains Dust & Allergens Endless Sc…" at bounding box center [468, 104] width 594 height 19
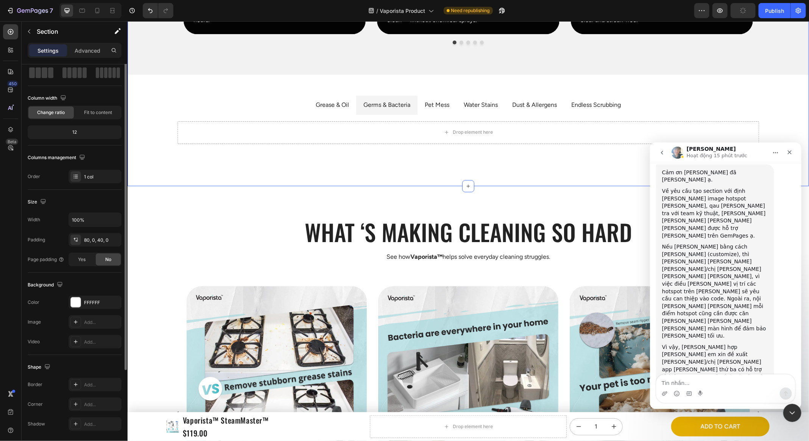
scroll to position [0, 0]
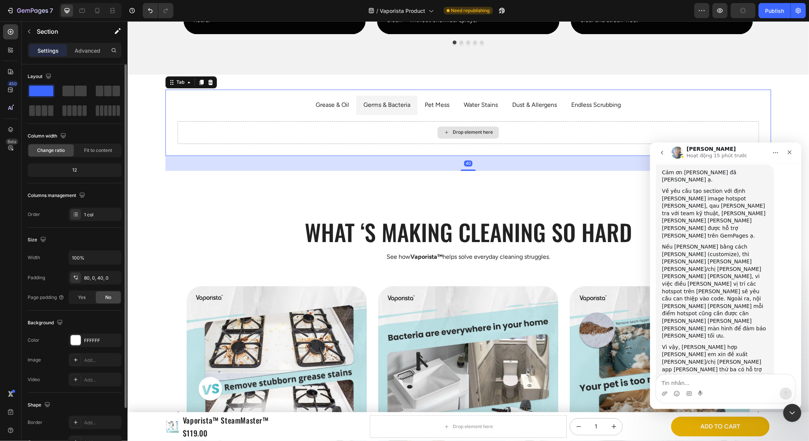
click at [179, 124] on div "Drop element here" at bounding box center [468, 132] width 582 height 23
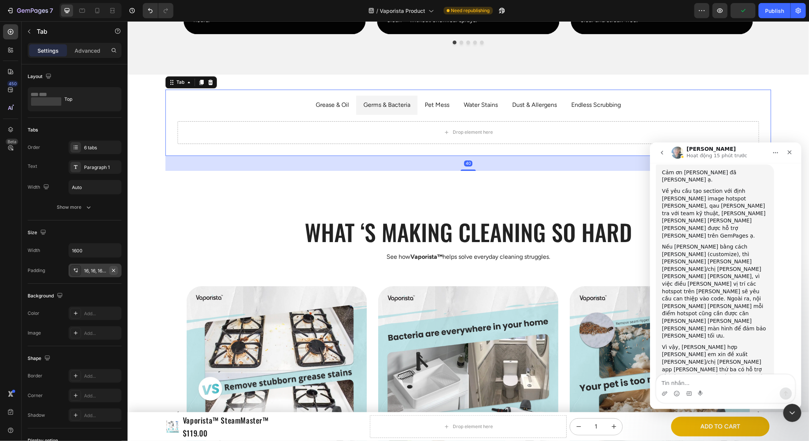
click at [116, 266] on button "button" at bounding box center [113, 270] width 9 height 9
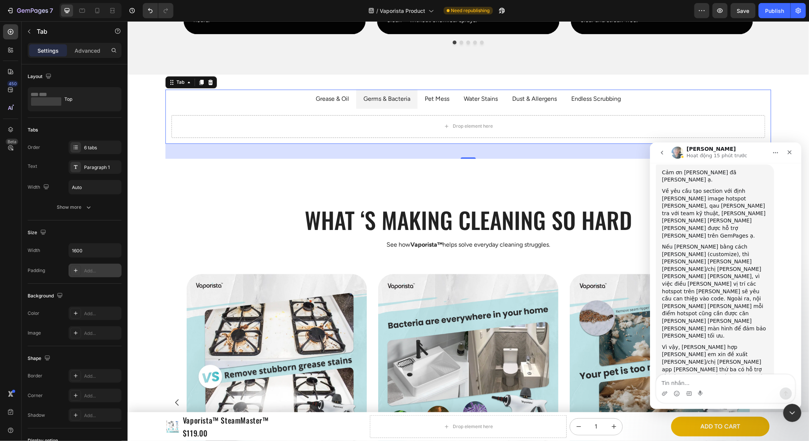
click at [90, 265] on div "Add..." at bounding box center [95, 271] width 53 height 14
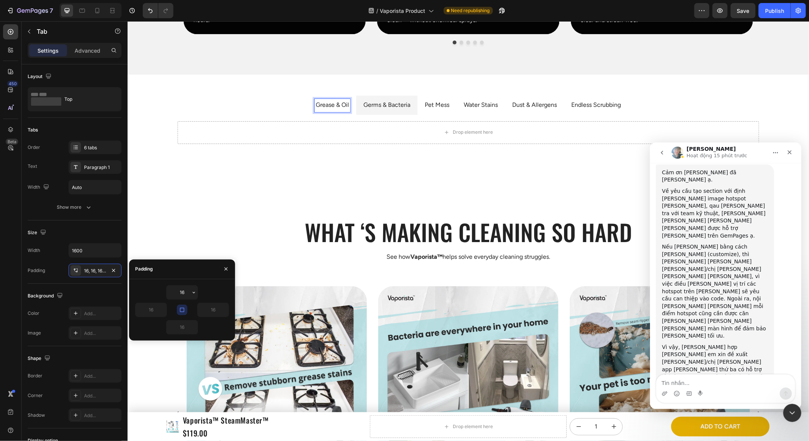
click at [362, 97] on li "Germs & Bacteria" at bounding box center [386, 104] width 61 height 19
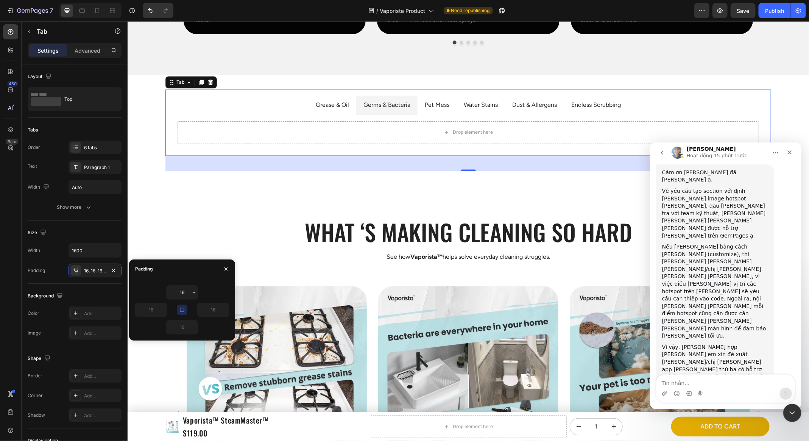
click at [358, 98] on li "Germs & Bacteria" at bounding box center [386, 104] width 61 height 19
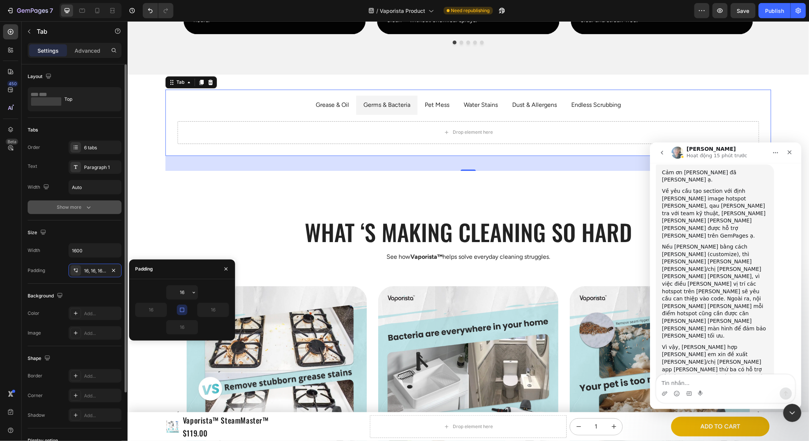
click at [81, 210] on div "Show more" at bounding box center [74, 207] width 35 height 8
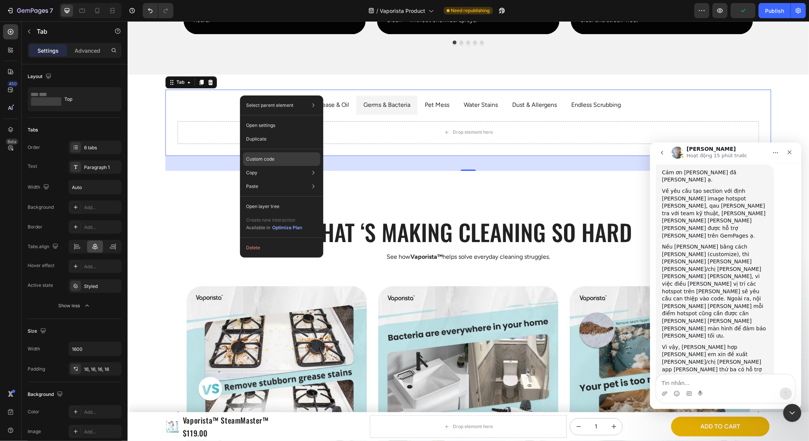
click at [277, 161] on div "Custom code" at bounding box center [281, 159] width 77 height 14
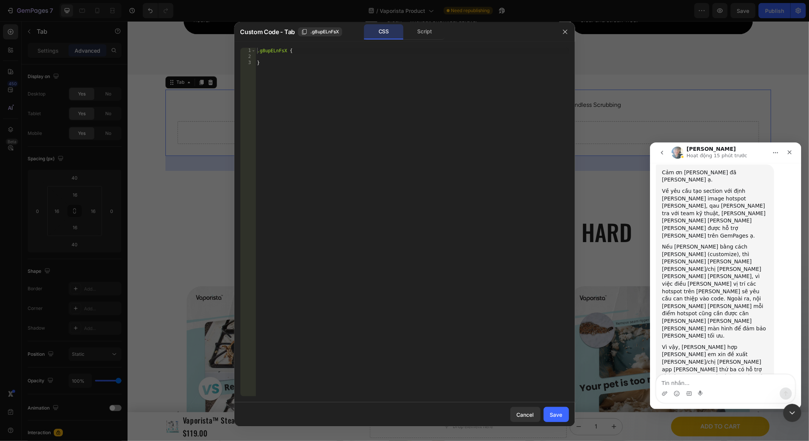
drag, startPoint x: 468, startPoint y: 37, endPoint x: 538, endPoint y: 40, distance: 69.8
click at [538, 40] on div "Custom Code - Tab .g8upELnFsX CSS Script" at bounding box center [394, 32] width 321 height 20
drag, startPoint x: 486, startPoint y: 39, endPoint x: 491, endPoint y: 35, distance: 6.8
click at [444, 39] on div "CSS Script" at bounding box center [477, 32] width 158 height 16
click at [561, 32] on button "button" at bounding box center [565, 32] width 12 height 12
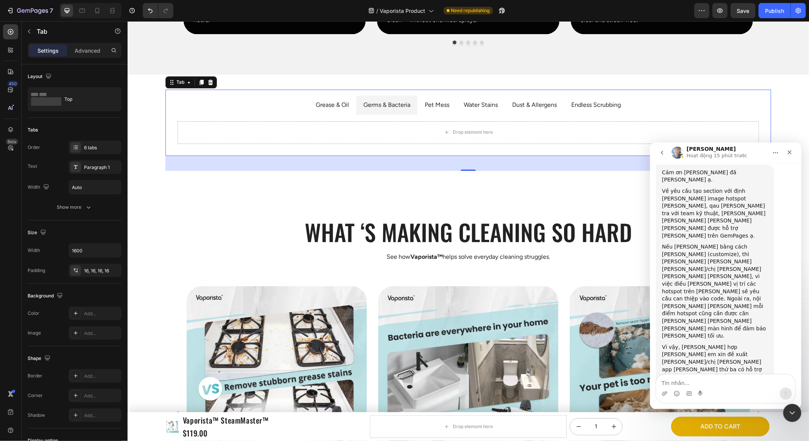
click at [355, 105] on li "Grease & Oil" at bounding box center [332, 104] width 48 height 19
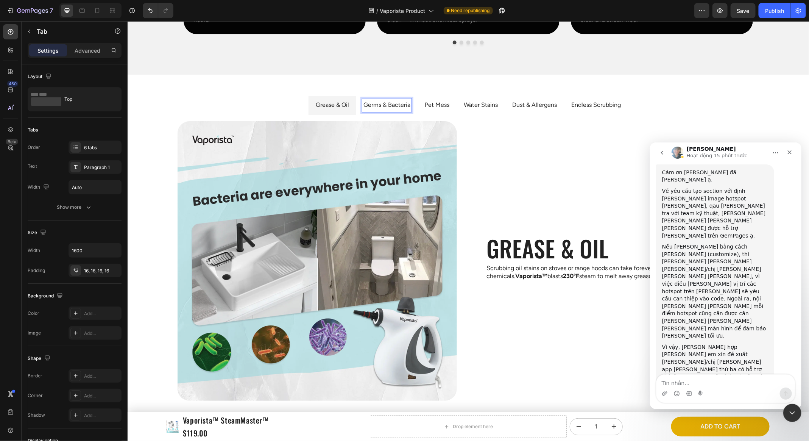
click at [402, 105] on p "Germs & Bacteria" at bounding box center [386, 105] width 47 height 11
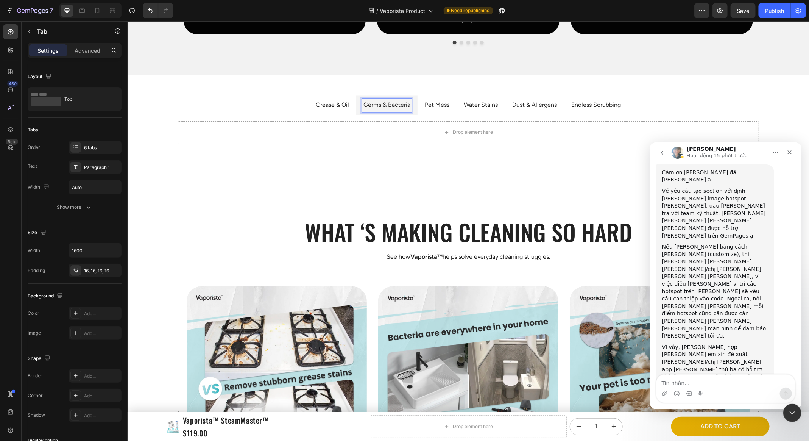
click at [467, 108] on p "Water Stains" at bounding box center [481, 105] width 34 height 11
click at [510, 108] on li "Dust & Allergens" at bounding box center [534, 104] width 59 height 19
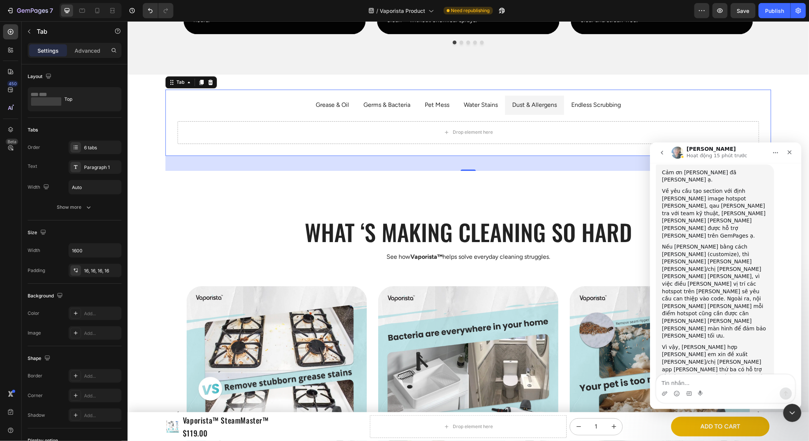
click at [541, 108] on p "Dust & Allergens" at bounding box center [534, 105] width 45 height 11
click at [602, 109] on div "Endless Scrubbing" at bounding box center [596, 104] width 52 height 13
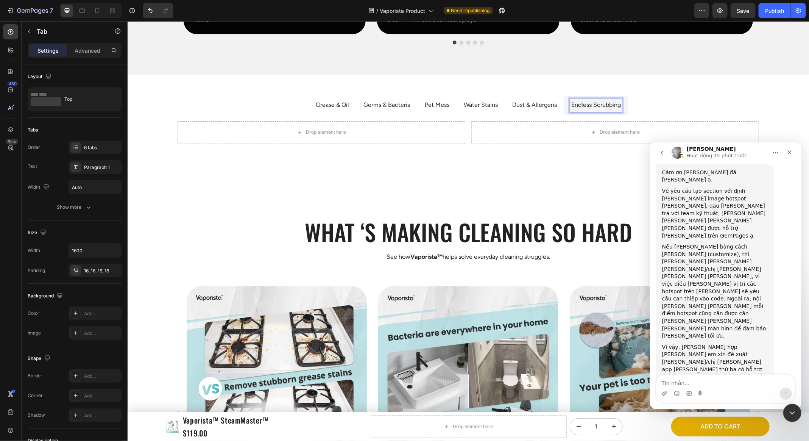
click at [674, 109] on ul "Grease & Oil Germs & Bacteria Pet Mess Water Stains Dust & Allergens Endless Sc…" at bounding box center [468, 104] width 594 height 19
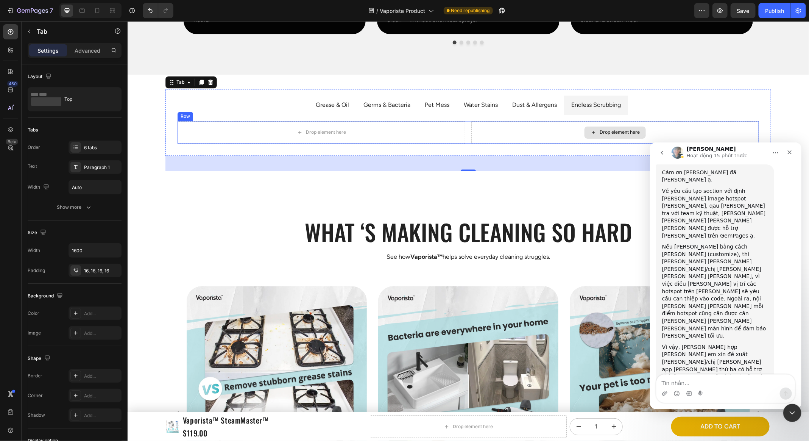
click at [471, 129] on div "Drop element here" at bounding box center [615, 132] width 288 height 23
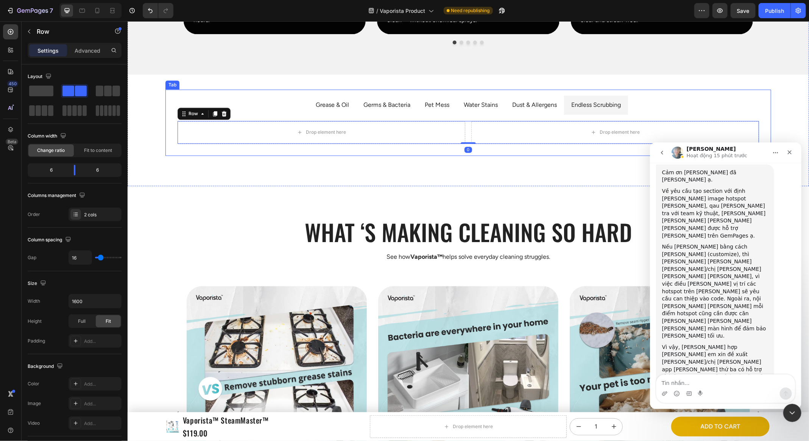
click at [517, 100] on p "Dust & Allergens" at bounding box center [534, 105] width 45 height 11
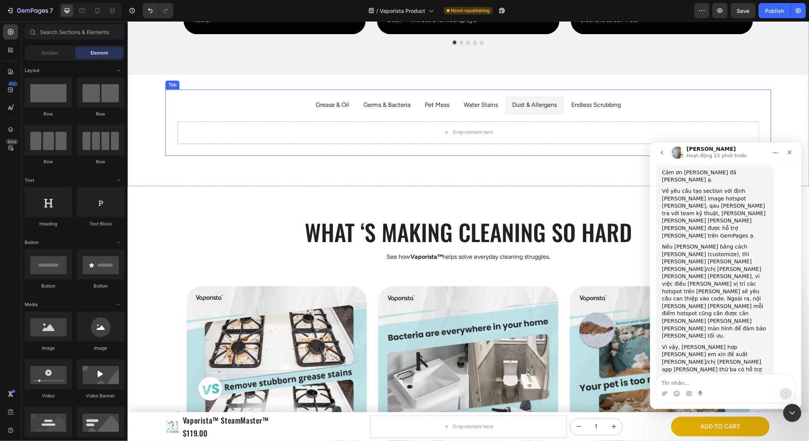
click at [328, 100] on p "Grease & Oil" at bounding box center [332, 105] width 33 height 11
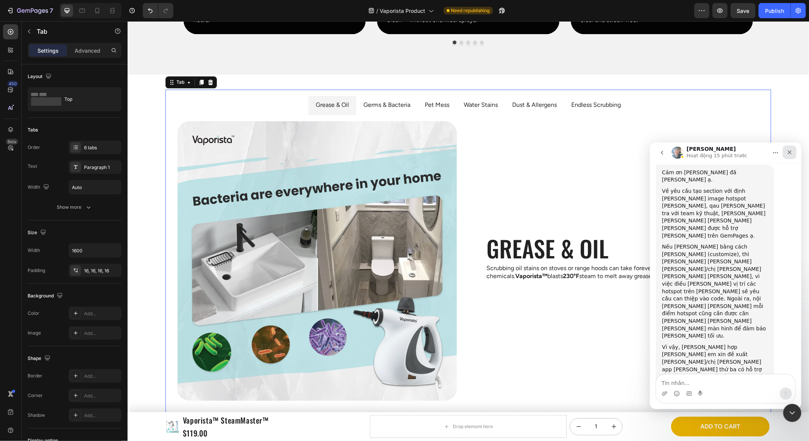
click at [787, 153] on icon "Đóng" at bounding box center [790, 152] width 6 height 6
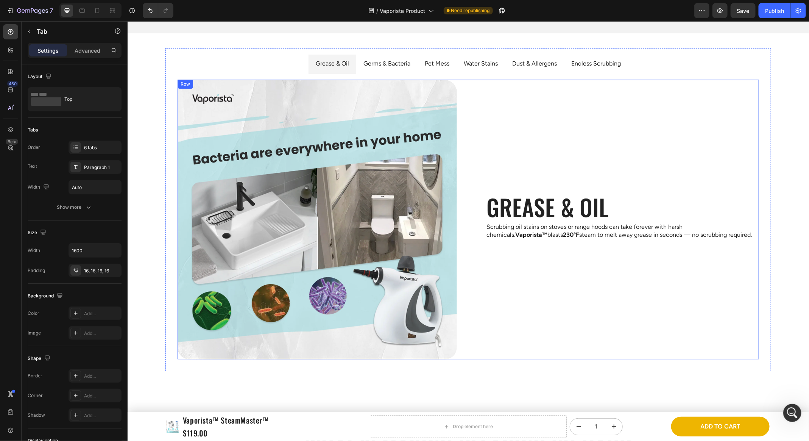
scroll to position [743, 0]
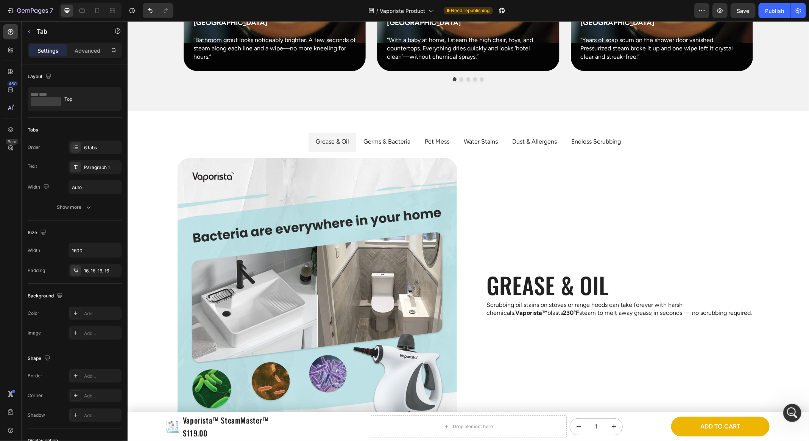
click at [653, 132] on ul "Grease & Oil Germs & Bacteria Pet Mess Water Stains Dust & Allergens Endless Sc…" at bounding box center [468, 141] width 594 height 19
click at [652, 142] on ul "Grease & Oil Germs & Bacteria Pet Mess Water Stains Dust & Allergens Endless Sc…" at bounding box center [468, 141] width 594 height 19
click at [590, 146] on div "Endless Scrubbing" at bounding box center [596, 141] width 52 height 13
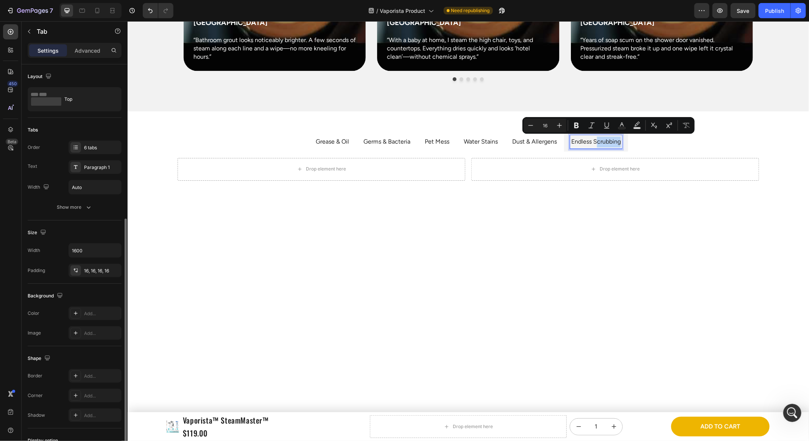
scroll to position [84, 0]
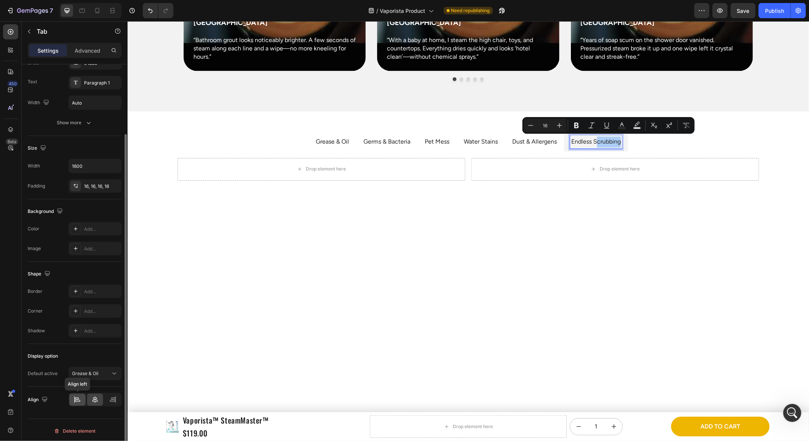
click at [83, 400] on div at bounding box center [77, 400] width 16 height 12
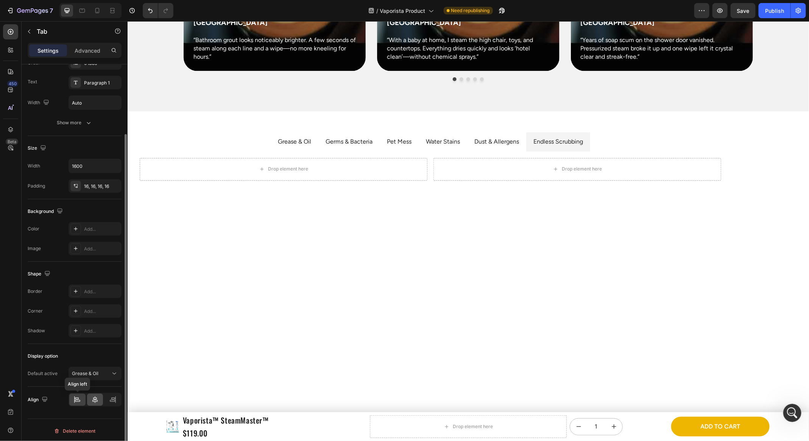
click at [99, 400] on div at bounding box center [95, 400] width 16 height 12
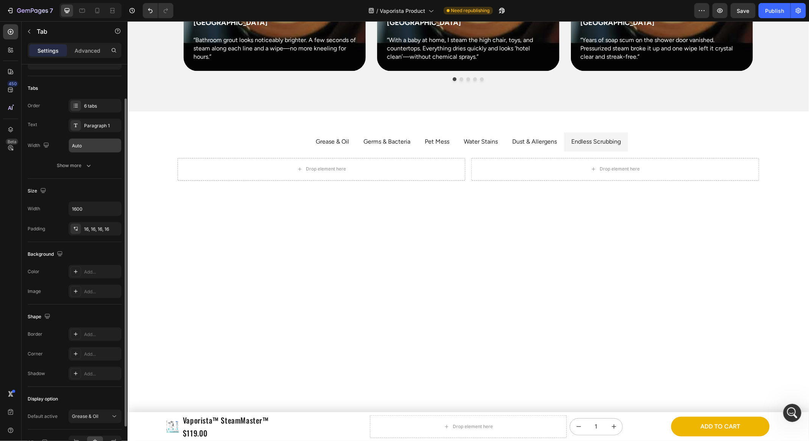
scroll to position [0, 0]
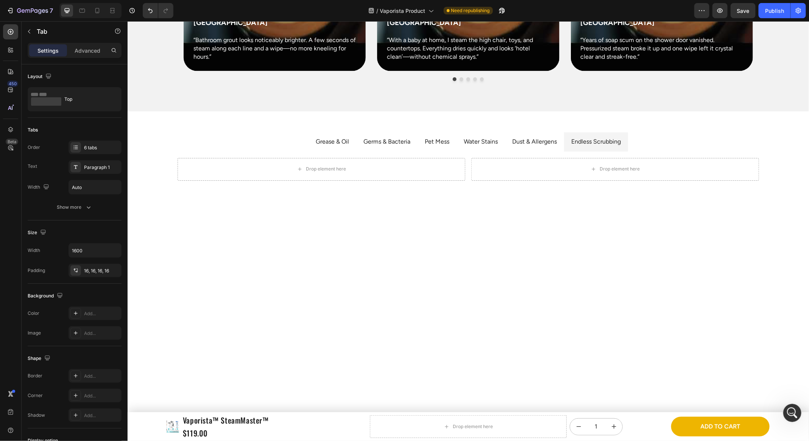
click at [562, 142] on li "Dust & Allergens" at bounding box center [534, 141] width 59 height 19
click at [561, 142] on li "Dust & Allergens" at bounding box center [534, 141] width 59 height 19
drag, startPoint x: 561, startPoint y: 142, endPoint x: 525, endPoint y: 139, distance: 35.8
click at [561, 142] on li "Dust & Allergens" at bounding box center [534, 141] width 59 height 19
click at [339, 136] on p "Grease & Oil" at bounding box center [332, 141] width 33 height 11
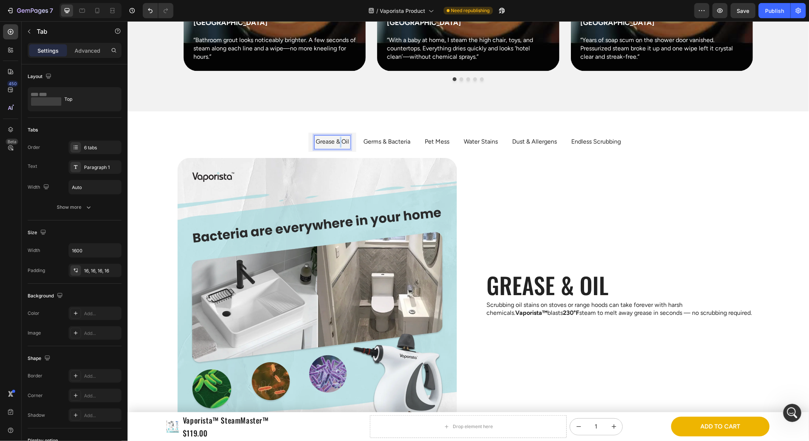
click at [339, 136] on p "Grease & Oil" at bounding box center [332, 141] width 33 height 11
click at [294, 148] on ul "Grease & Oil Germs & Bacteria Pet Mess Water Stains Dust & Allergens Endless Sc…" at bounding box center [468, 141] width 594 height 19
click at [297, 143] on ul "Grease & Oil Germs & Bacteria Pet Mess Water Stains Dust & Allergens Endless Sc…" at bounding box center [468, 141] width 594 height 19
click at [317, 141] on p "Grease & Oil" at bounding box center [332, 141] width 33 height 11
click at [286, 142] on ul "Grease & Oil Germs & Bacteria Pet Mess Water Stains Dust & Allergens Endless Sc…" at bounding box center [468, 141] width 594 height 19
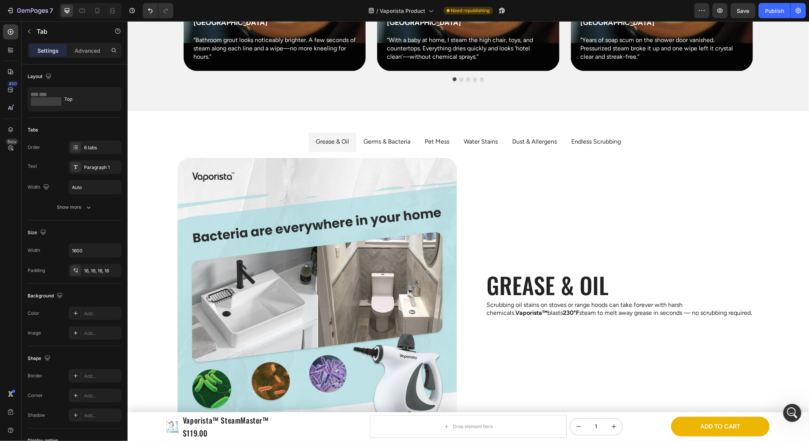
click at [287, 128] on div "Grease & Oil Germs & Bacteria Pet Mess Water Stains Dust & Allergens Endless Sc…" at bounding box center [468, 287] width 606 height 323
click at [344, 144] on p "Grease & Oil" at bounding box center [332, 141] width 33 height 11
click at [473, 174] on div "Image Grease & Oil Heading Scrubbing oil stains on stoves or range hoods can ta…" at bounding box center [468, 298] width 582 height 280
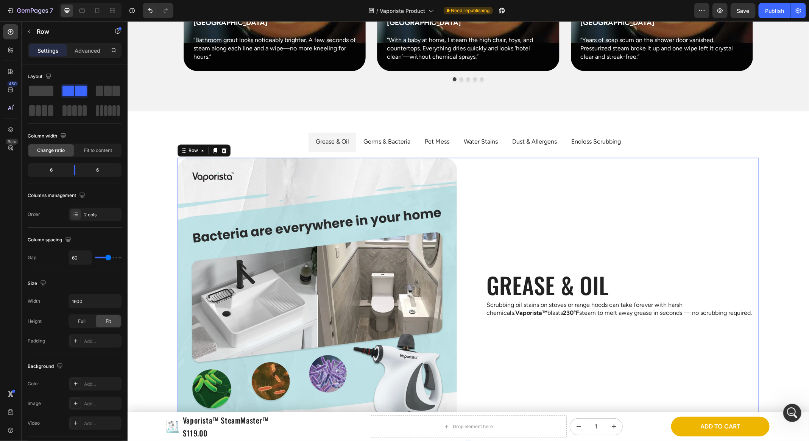
click at [455, 149] on li "Pet Mess" at bounding box center [436, 141] width 39 height 19
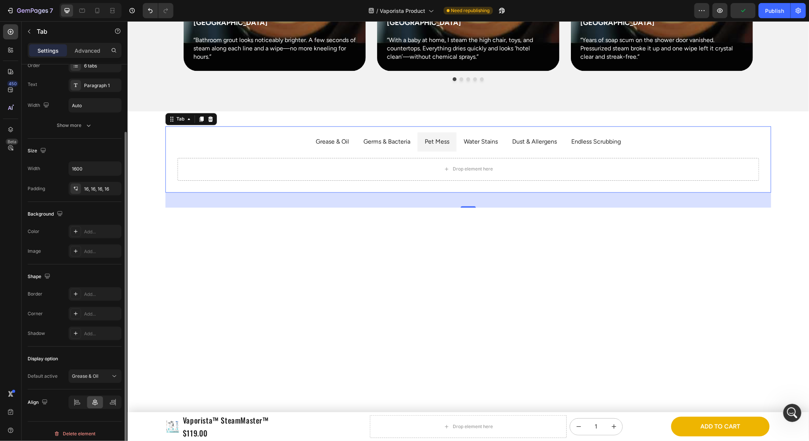
scroll to position [84, 0]
click at [79, 396] on icon at bounding box center [77, 400] width 8 height 8
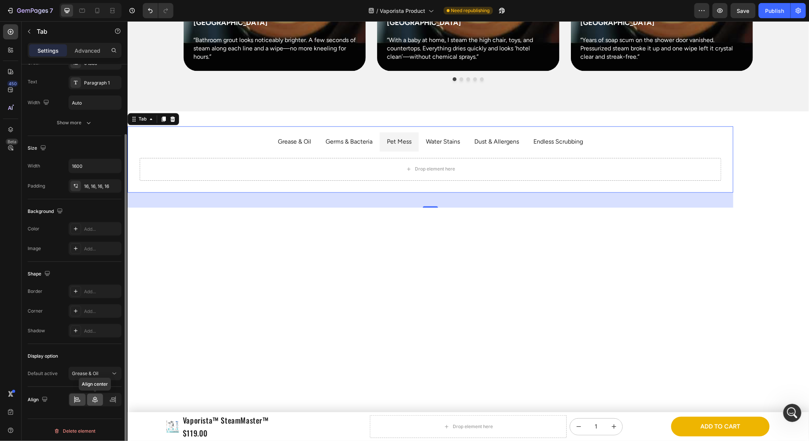
click at [89, 398] on div at bounding box center [95, 400] width 16 height 12
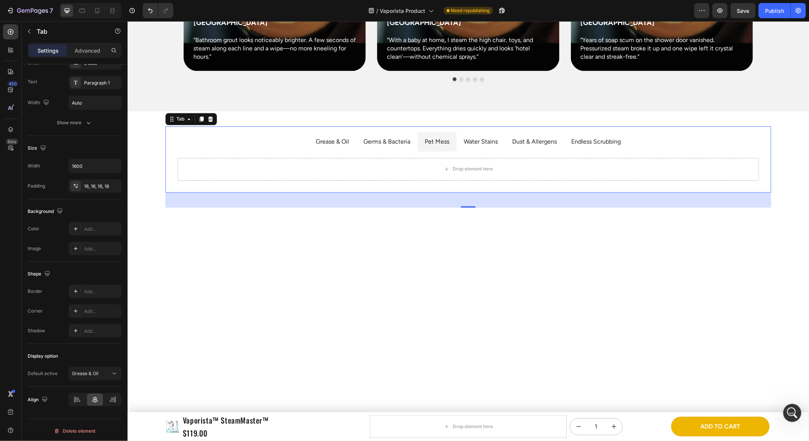
click at [313, 145] on li "Grease & Oil" at bounding box center [332, 141] width 48 height 19
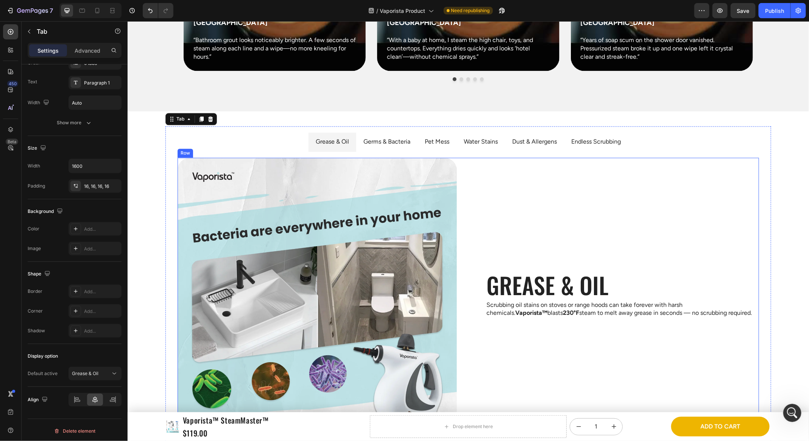
click at [475, 217] on div "Image Grease & Oil Heading Scrubbing oil stains on stoves or range hoods can ta…" at bounding box center [468, 298] width 582 height 280
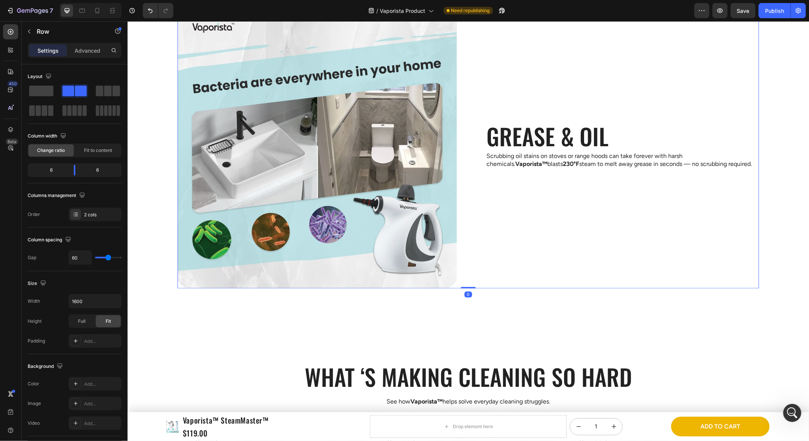
scroll to position [695, 0]
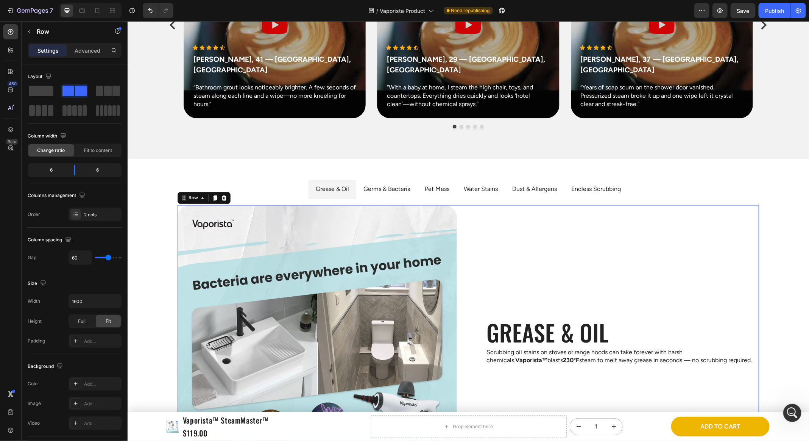
click at [643, 205] on div "Grease & Oil Heading Scrubbing oil stains on stoves or range hoods can take for…" at bounding box center [620, 345] width 280 height 280
click at [665, 184] on ul "Grease & Oil Germs & Bacteria Pet Mess Water Stains Dust & Allergens Endless Sc…" at bounding box center [468, 189] width 594 height 19
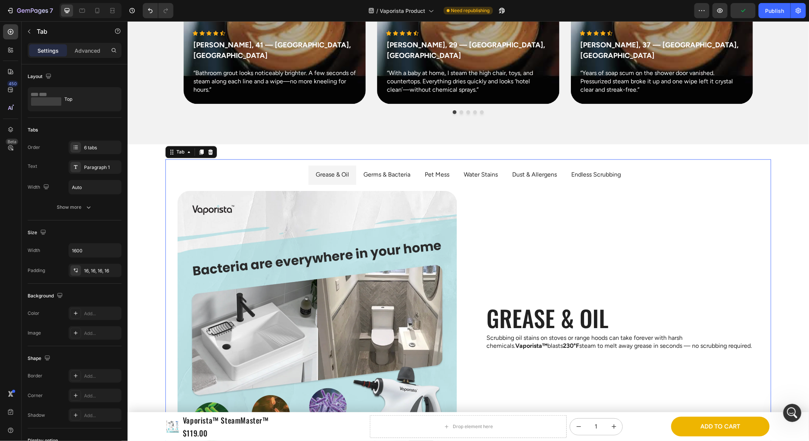
scroll to position [783, 0]
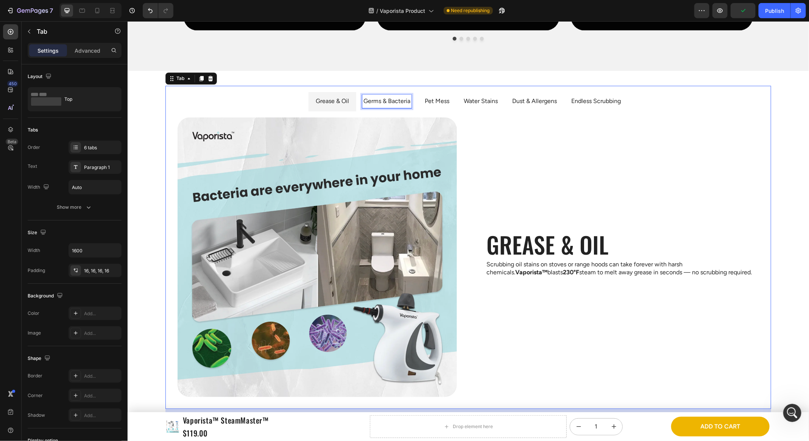
click at [328, 99] on p "Grease & Oil" at bounding box center [332, 101] width 33 height 11
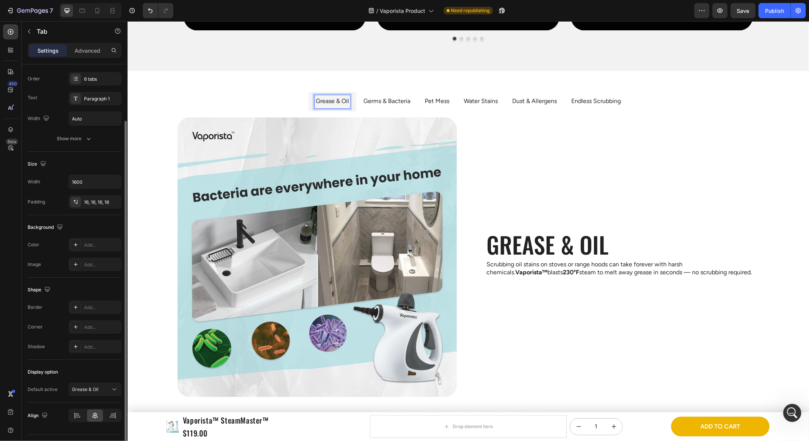
scroll to position [0, 0]
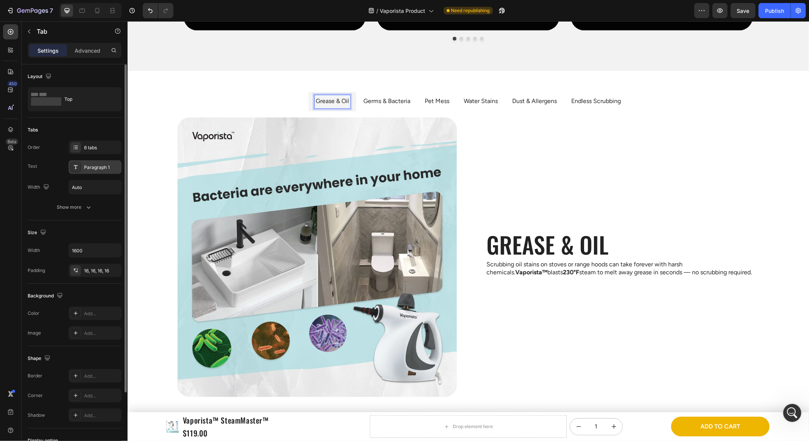
click at [97, 165] on div "Paragraph 1" at bounding box center [102, 167] width 36 height 7
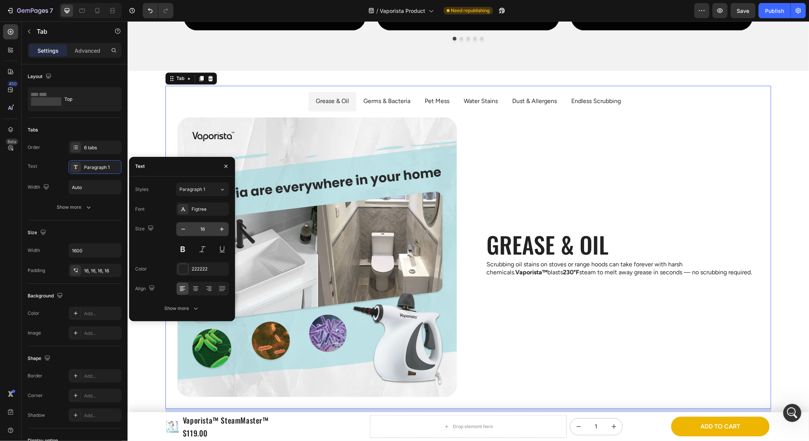
click at [212, 231] on input "16" at bounding box center [202, 229] width 25 height 14
click at [220, 231] on icon "button" at bounding box center [222, 229] width 8 height 8
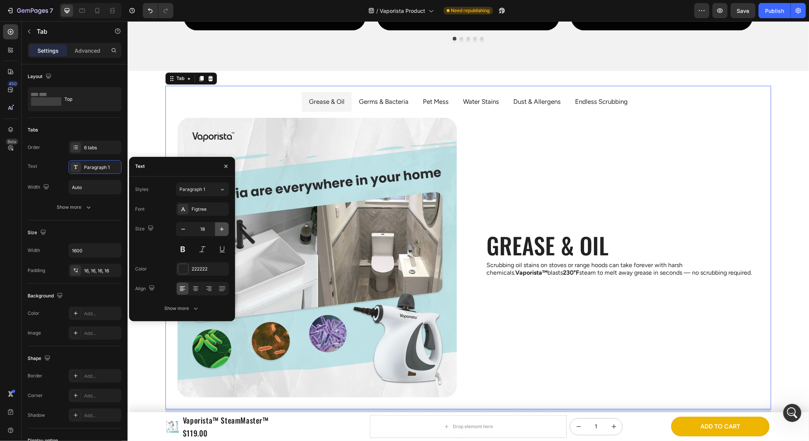
click at [220, 231] on icon "button" at bounding box center [222, 229] width 8 height 8
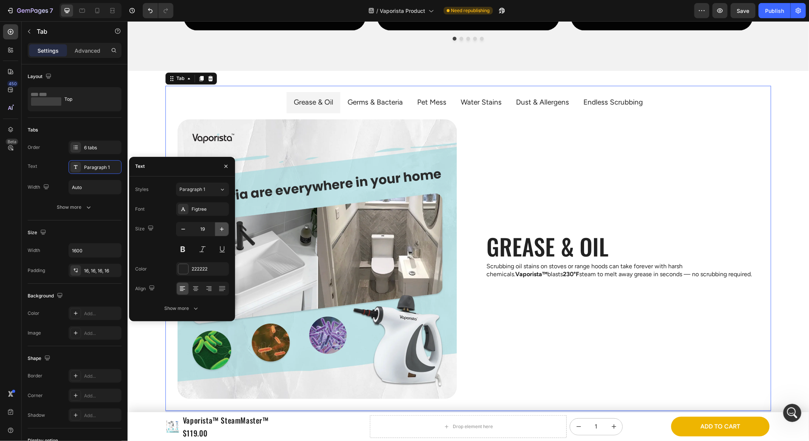
click at [220, 231] on icon "button" at bounding box center [222, 229] width 8 height 8
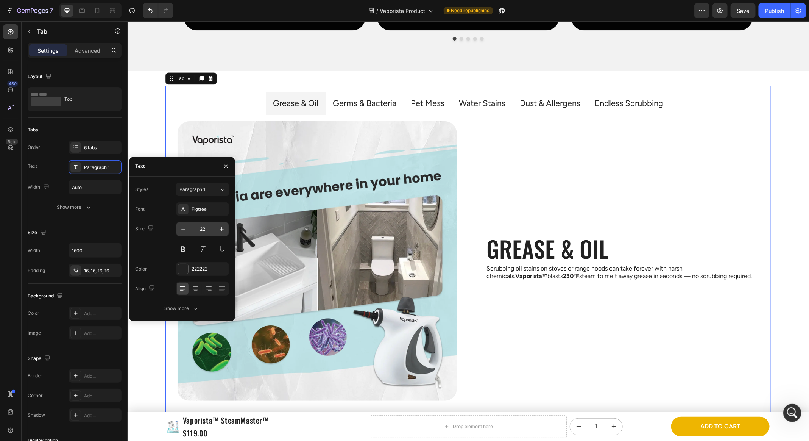
click at [208, 230] on input "22" at bounding box center [202, 229] width 25 height 14
type input "20"
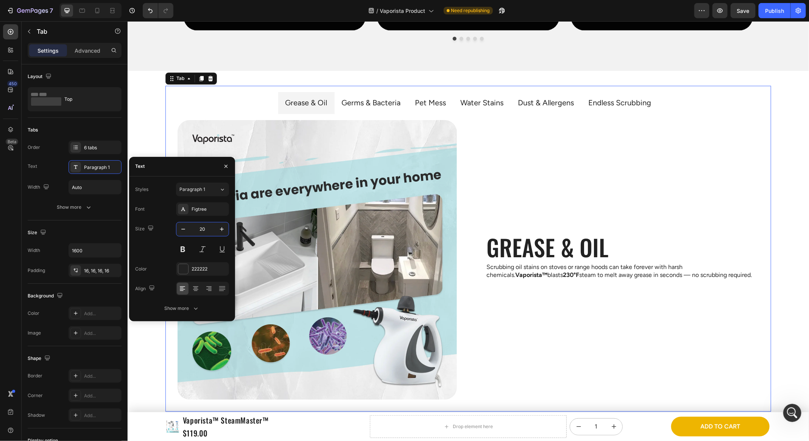
click at [153, 258] on div "Font Figtree Size 20 Color 222222 Align Show more" at bounding box center [182, 258] width 94 height 113
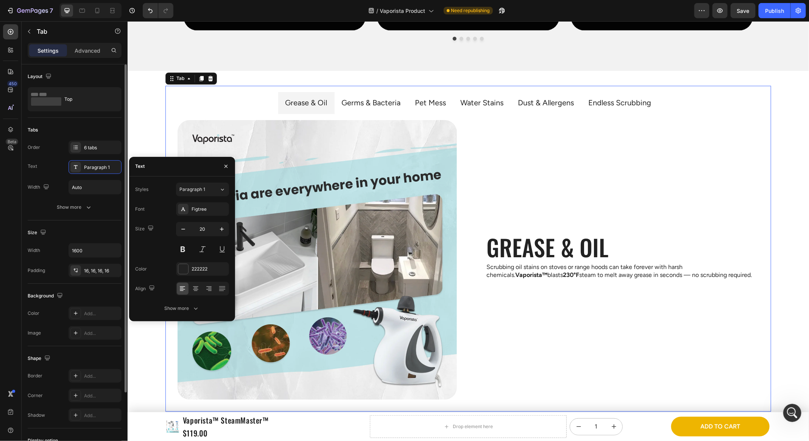
click at [84, 227] on div "Size" at bounding box center [75, 233] width 94 height 12
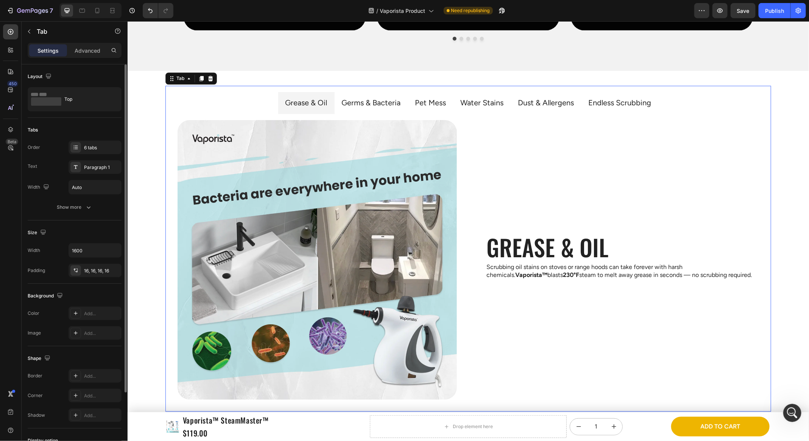
scroll to position [56, 0]
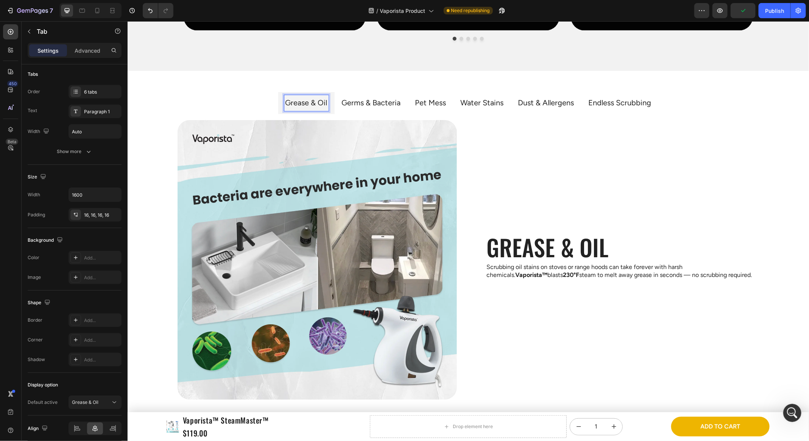
click at [268, 103] on ul "Grease & Oil Germs & Bacteria Pet Mess Water Stains Dust & Allergens Endless Sc…" at bounding box center [468, 103] width 594 height 22
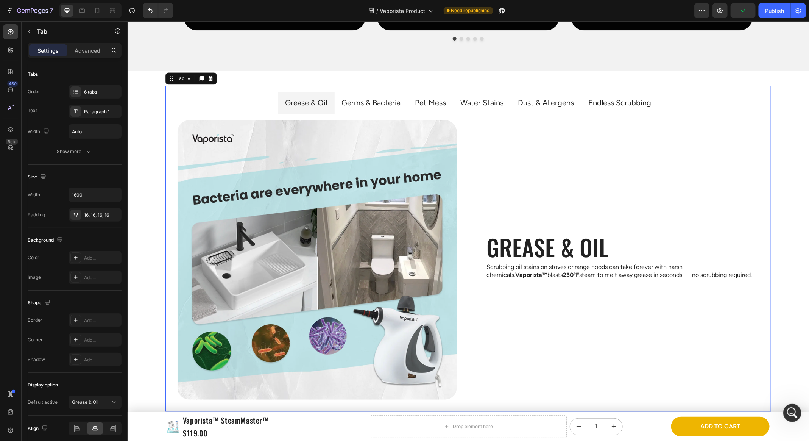
click at [280, 102] on li "Grease & Oil" at bounding box center [306, 103] width 56 height 22
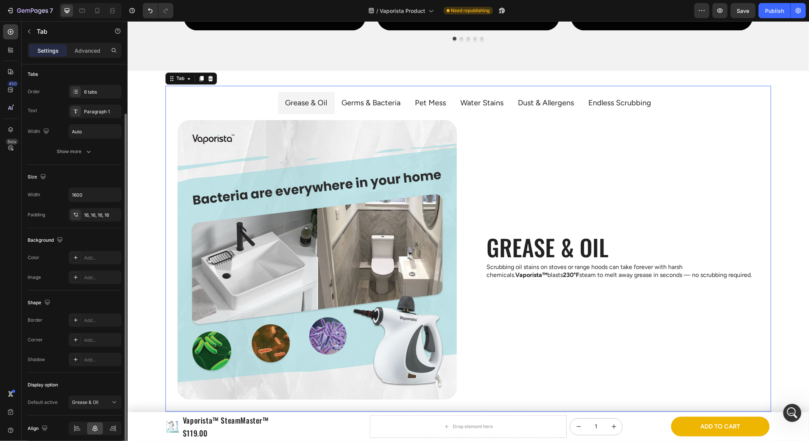
scroll to position [84, 0]
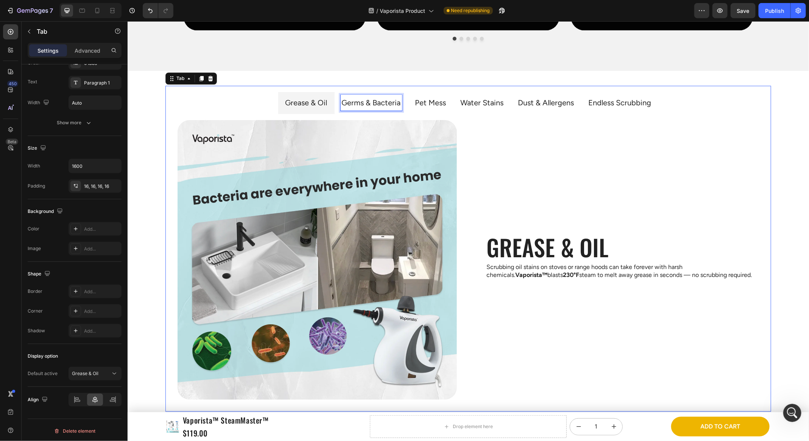
click at [347, 97] on p "Germs & Bacteria" at bounding box center [371, 103] width 59 height 14
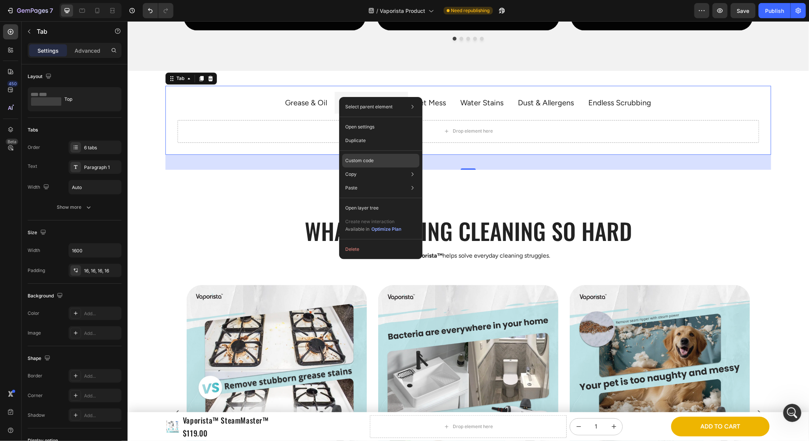
click at [363, 159] on p "Custom code" at bounding box center [359, 160] width 28 height 7
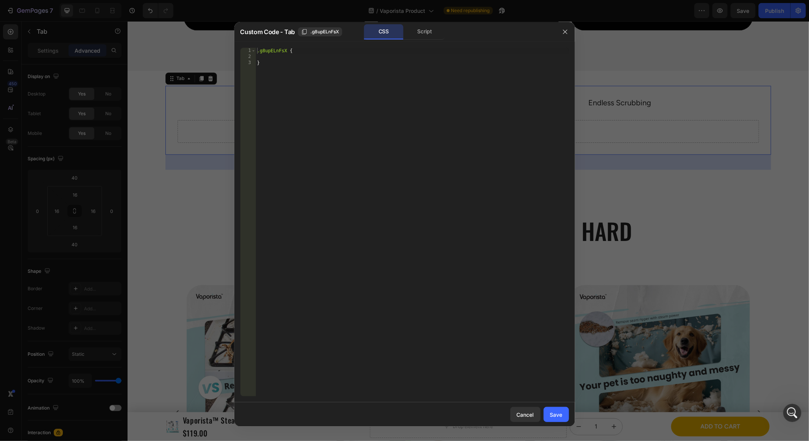
type textarea "}"
click at [285, 62] on div ".g8upELnFsX { }" at bounding box center [413, 228] width 314 height 361
click at [284, 58] on div ".g8upELnFsX { }" at bounding box center [413, 228] width 314 height 361
paste textarea "justify-content:flex-start; /* change to center/space-between if you like */"
click at [324, 139] on div ".g8upELnFsX { .pill-tabs{ display : flex ; flex-wrap : wrap ; /* wrap on small …" at bounding box center [413, 228] width 314 height 361
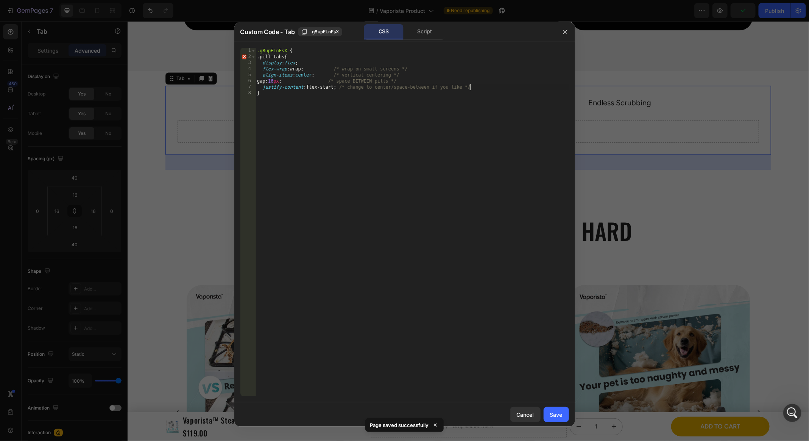
type textarea "}"
click at [546, 414] on button "Save" at bounding box center [556, 414] width 25 height 15
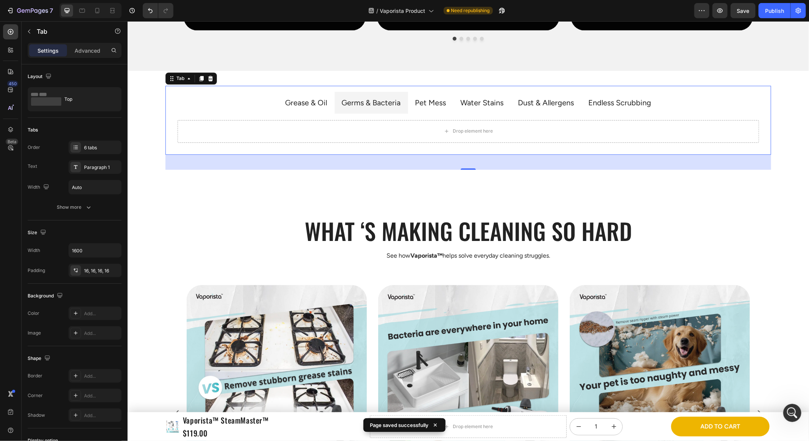
click at [234, 111] on ul "Grease & Oil Germs & Bacteria Pet Mess Water Stains Dust & Allergens Endless Sc…" at bounding box center [468, 103] width 594 height 22
click at [738, 16] on button "Save" at bounding box center [743, 10] width 25 height 15
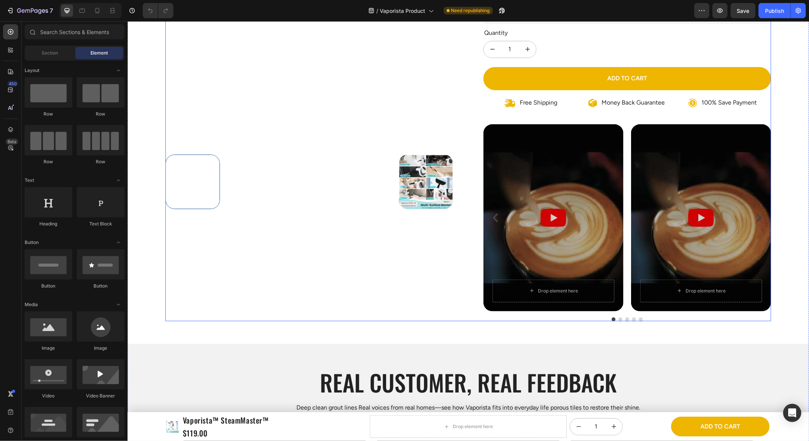
scroll to position [107, 0]
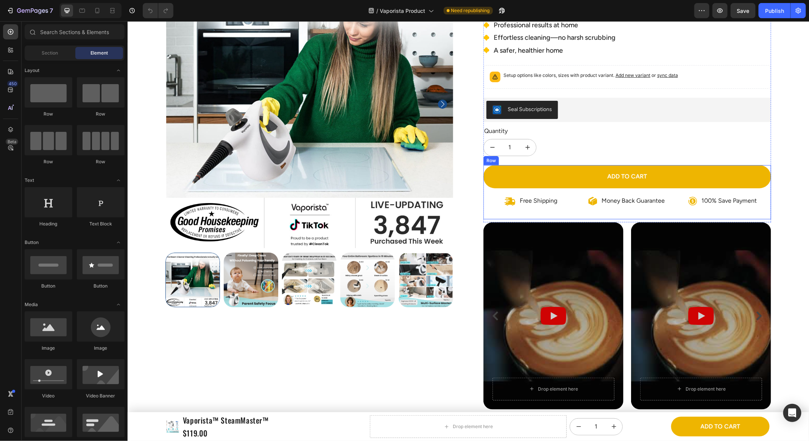
click at [528, 211] on div "Add to cart Add to Cart Free Shipping Item List Money Back Guarantee Item List …" at bounding box center [627, 192] width 288 height 54
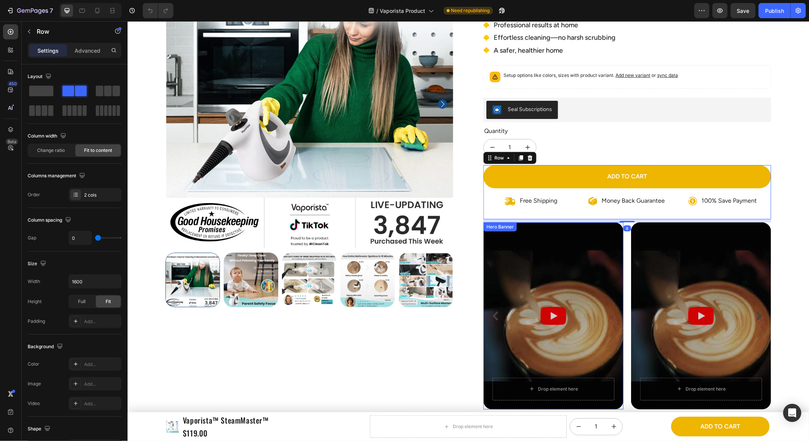
click at [488, 228] on div "Hero Banner" at bounding box center [499, 226] width 33 height 9
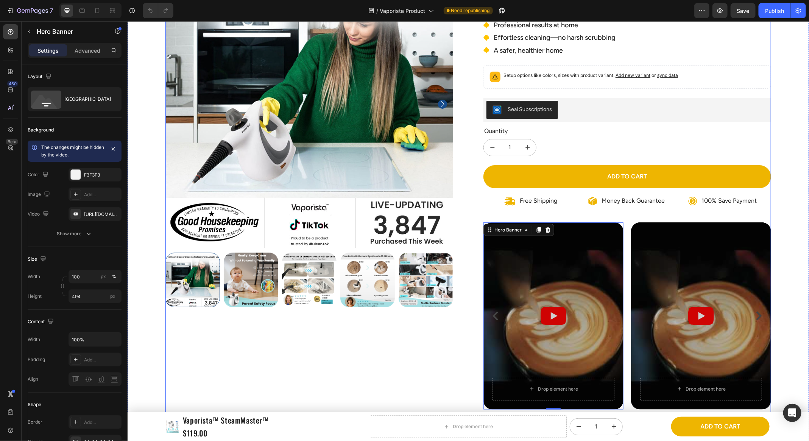
click at [469, 231] on div "Product Images Icon Icon Icon Icon Icon Icon List 3,847 Reviews! Text Block Row…" at bounding box center [468, 189] width 606 height 459
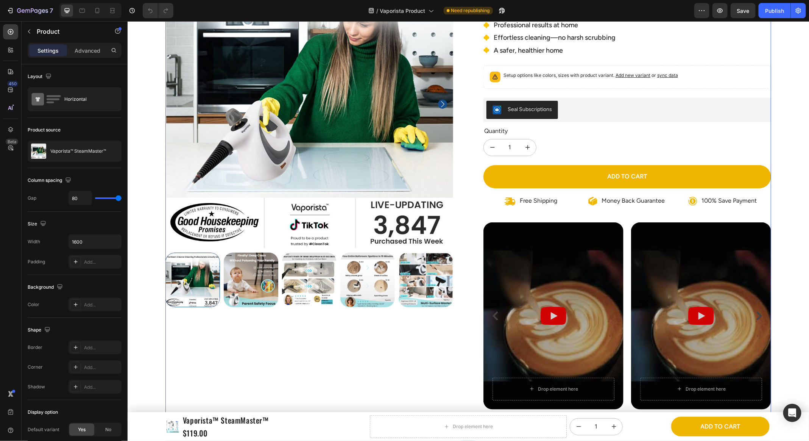
click at [475, 210] on div "Product Images Icon Icon Icon Icon Icon Icon List 3,847 Reviews! Text Block Row…" at bounding box center [468, 189] width 606 height 459
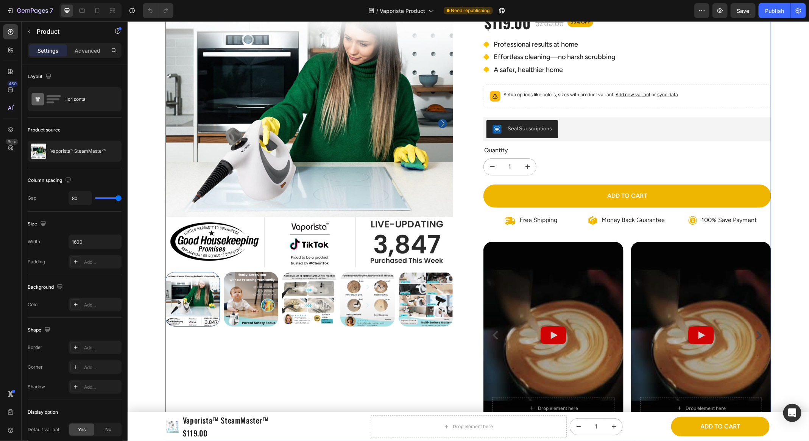
scroll to position [68, 0]
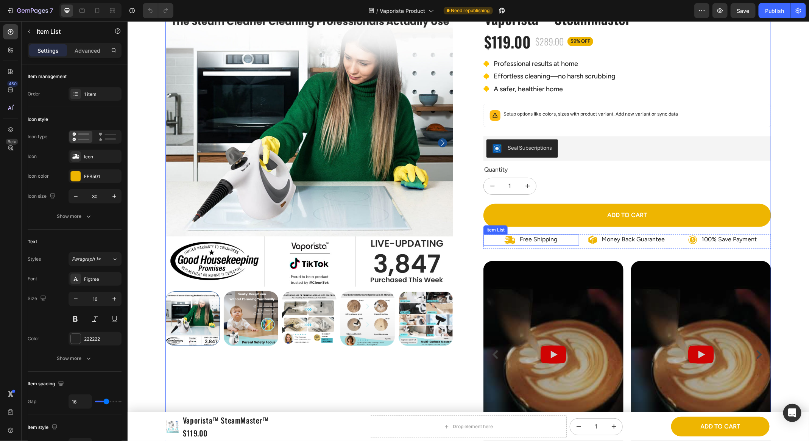
click at [486, 236] on div "Free Shipping" at bounding box center [531, 239] width 96 height 11
click at [470, 234] on div "Product Images Icon Icon Icon Icon Icon Icon List 3,847 Reviews! Text Block Row…" at bounding box center [468, 227] width 606 height 459
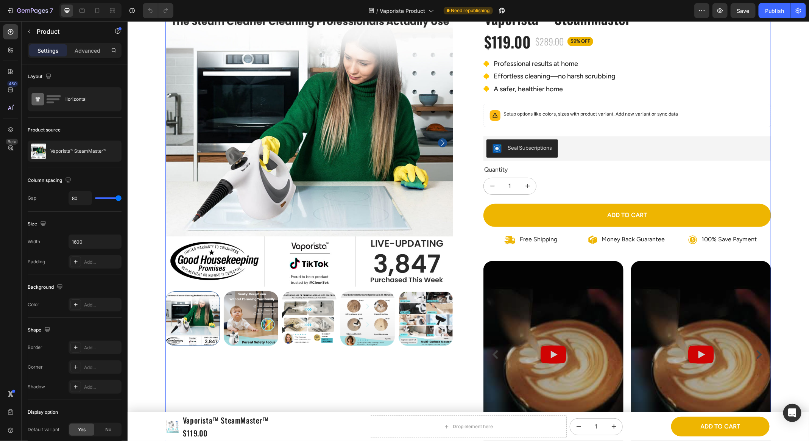
click at [495, 236] on div "Free Shipping" at bounding box center [531, 239] width 96 height 11
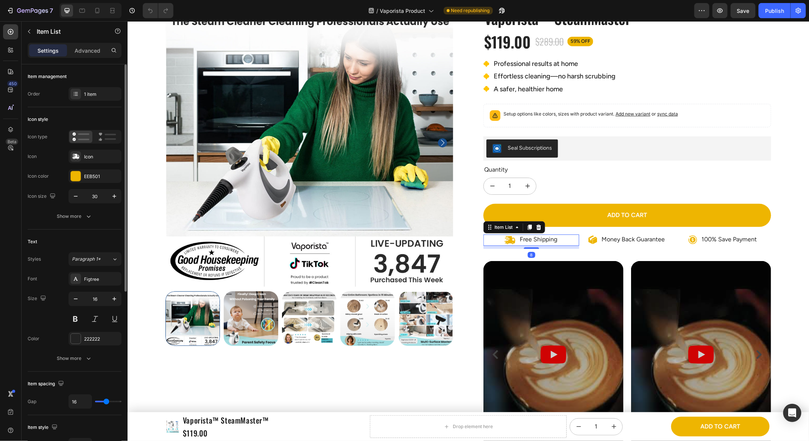
scroll to position [298, 0]
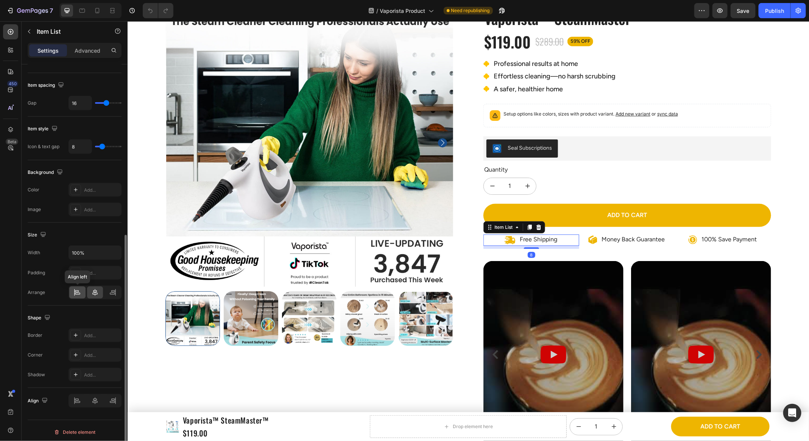
click at [77, 289] on icon at bounding box center [77, 293] width 8 height 8
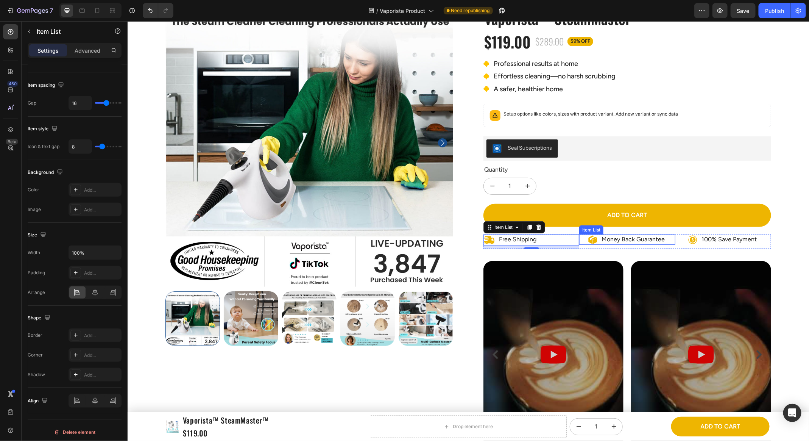
click at [675, 237] on div "Money Back Guarantee" at bounding box center [627, 239] width 96 height 10
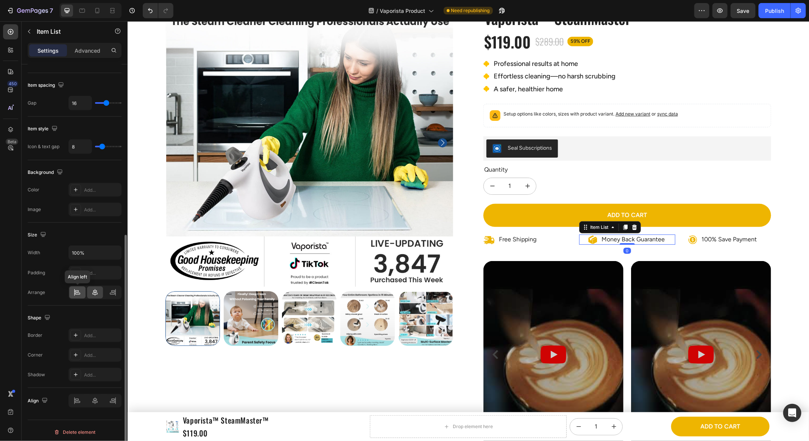
click at [75, 291] on icon at bounding box center [77, 293] width 8 height 8
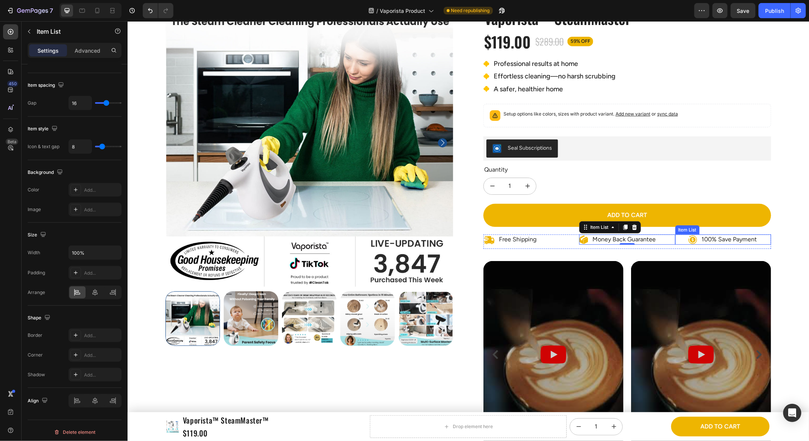
click at [685, 236] on div "100% Save Payment" at bounding box center [723, 239] width 96 height 10
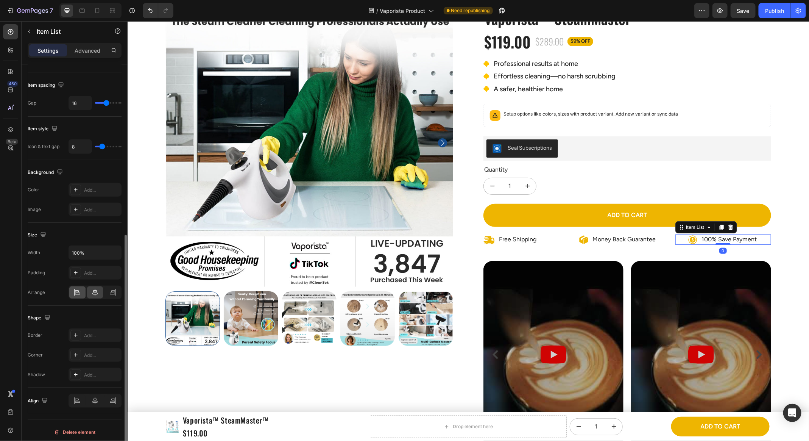
click at [73, 294] on div at bounding box center [77, 292] width 16 height 12
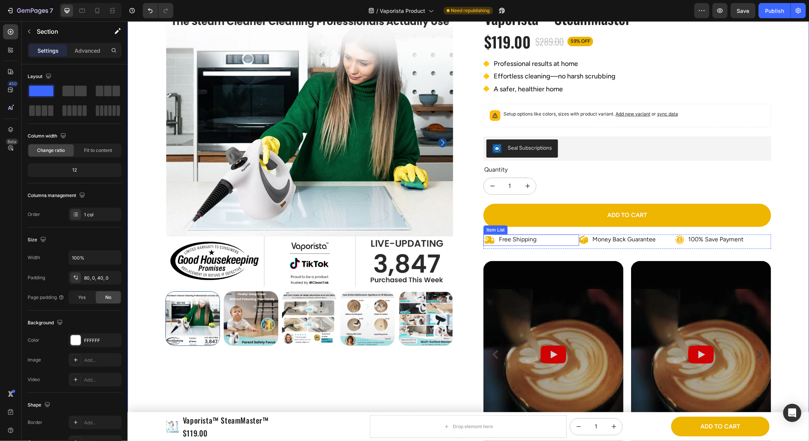
click at [552, 241] on div "Free Shipping" at bounding box center [531, 239] width 96 height 11
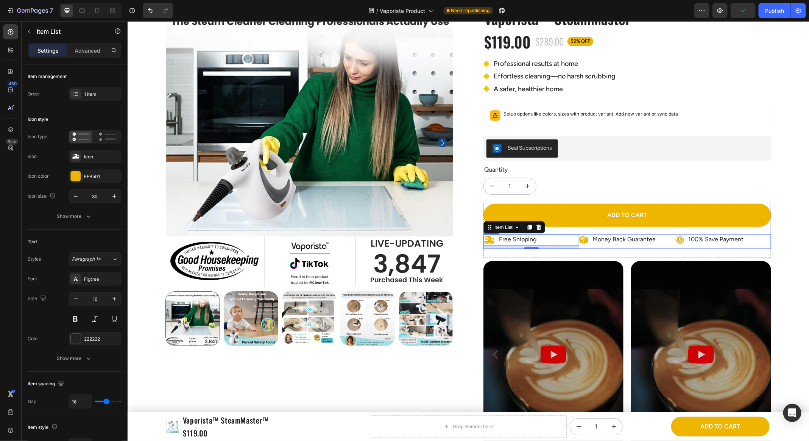
click at [582, 245] on div "Money Back Guarantee Item List" at bounding box center [627, 241] width 96 height 14
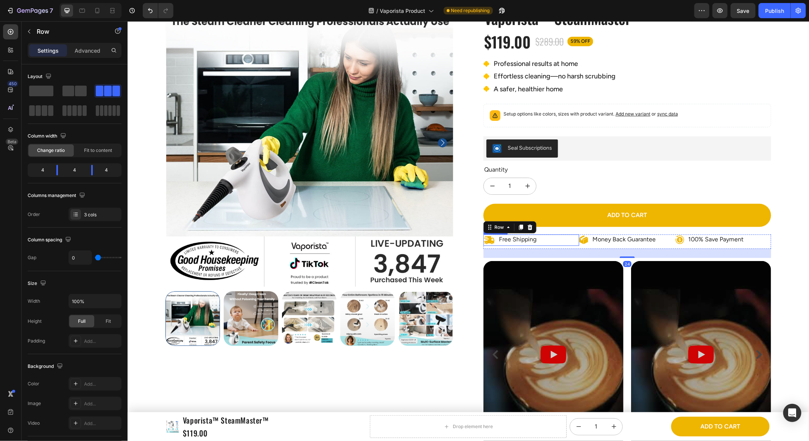
click at [567, 237] on div "Free Shipping" at bounding box center [531, 239] width 96 height 11
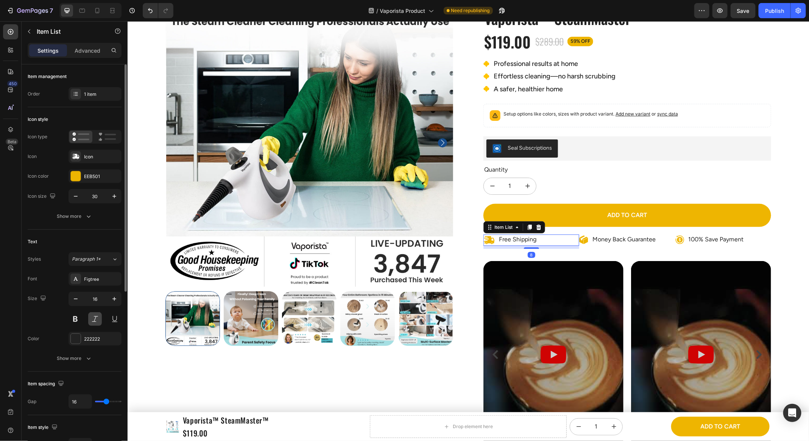
scroll to position [68, 0]
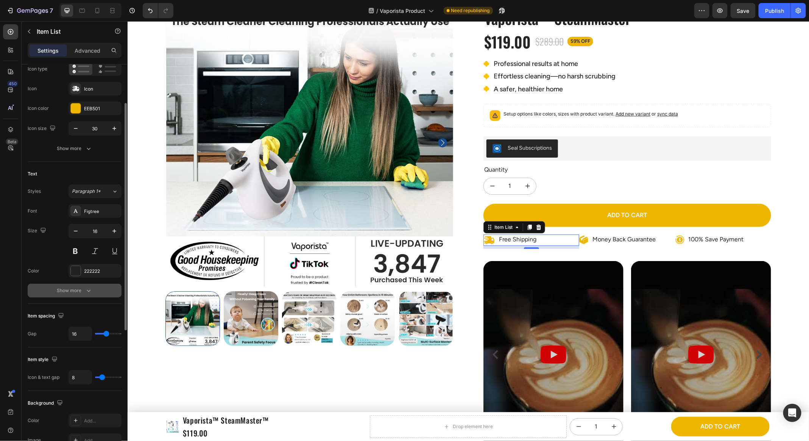
click at [78, 287] on div "Show more" at bounding box center [74, 291] width 35 height 8
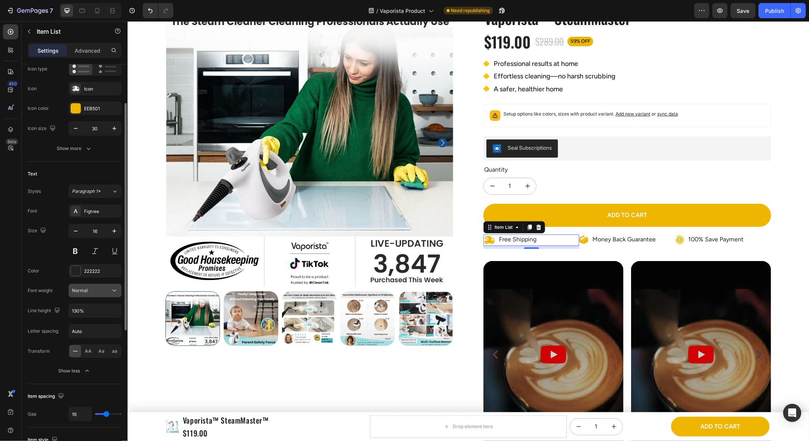
click at [87, 288] on span "Normal" at bounding box center [80, 290] width 16 height 6
click at [88, 289] on div "Normal" at bounding box center [91, 290] width 39 height 7
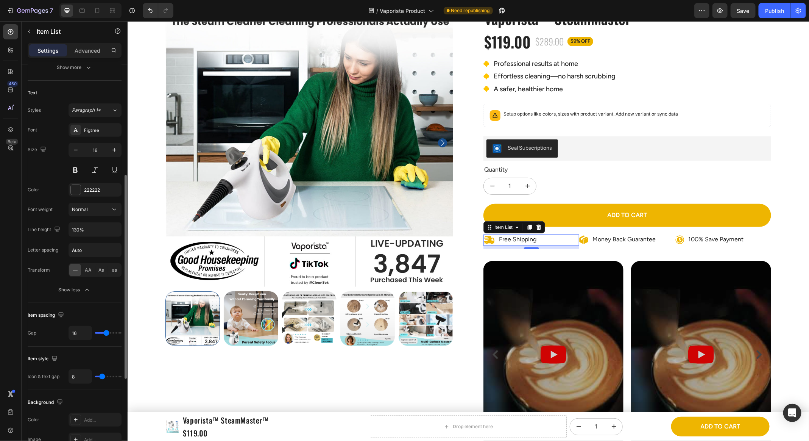
scroll to position [172, 0]
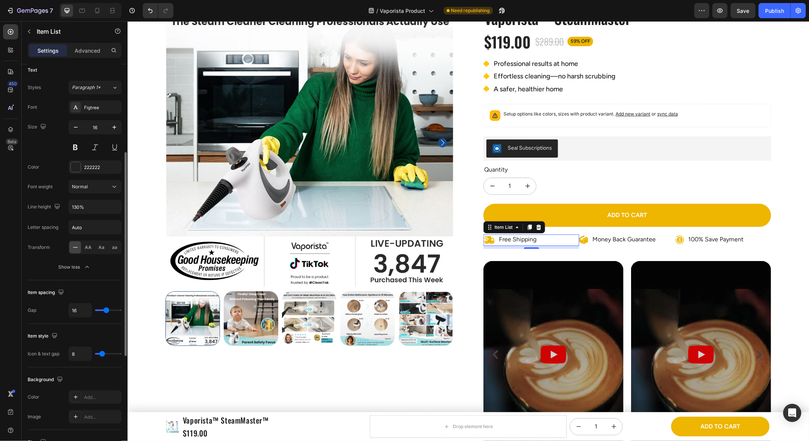
type input "11"
type input "12"
type input "13"
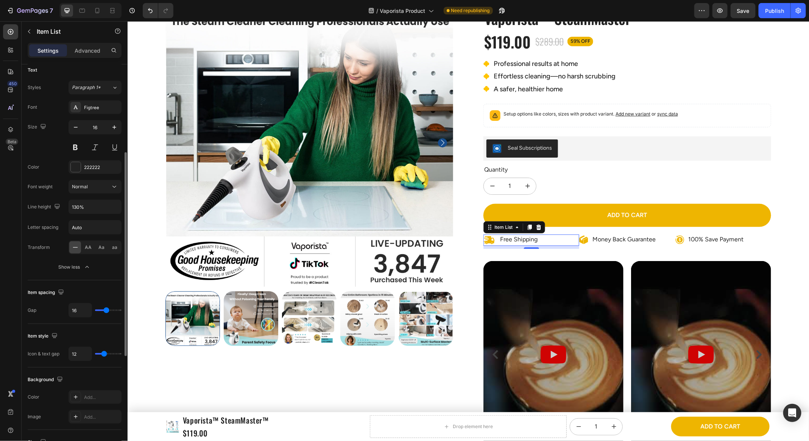
type input "13"
type input "14"
type input "15"
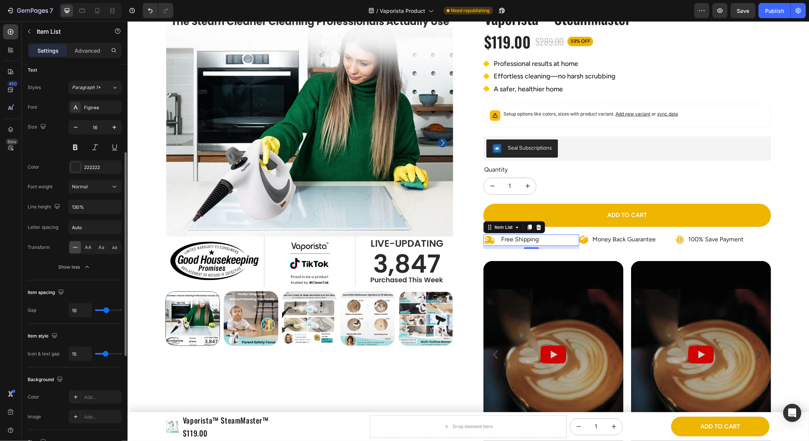
type input "16"
type input "17"
type input "21"
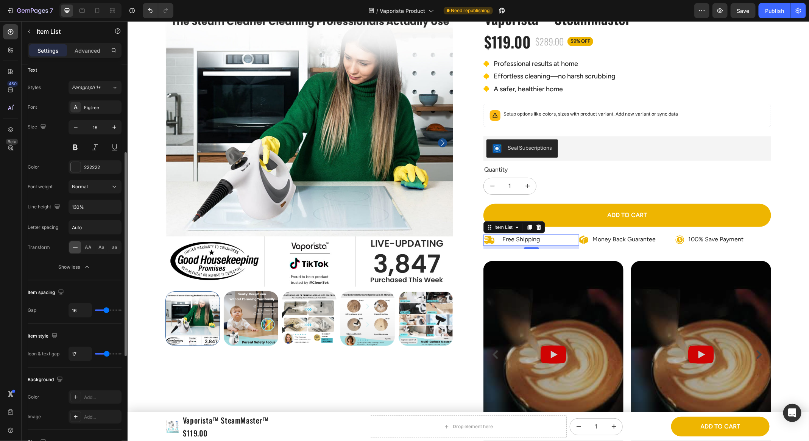
type input "21"
type input "10"
type input "4"
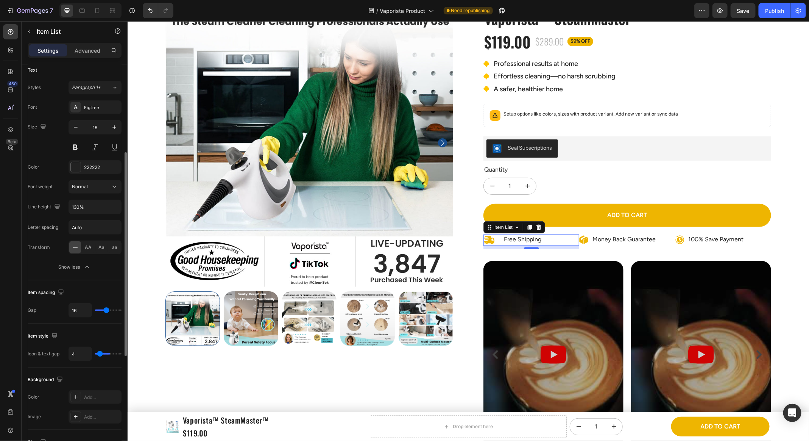
type input "1"
type input "0"
drag, startPoint x: 103, startPoint y: 353, endPoint x: 73, endPoint y: 347, distance: 30.4
type input "0"
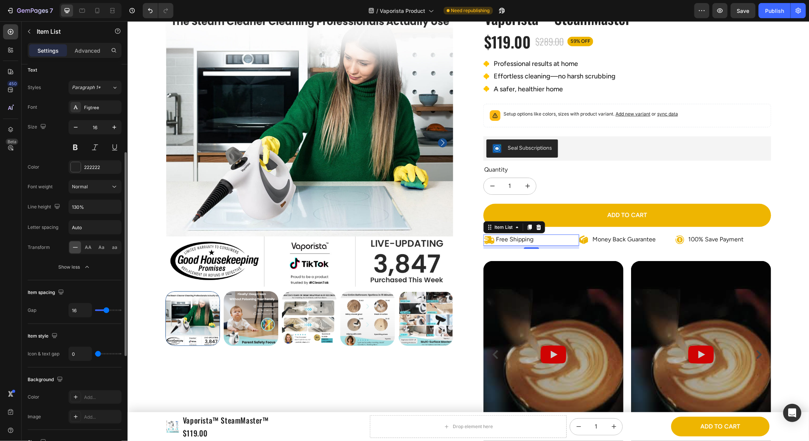
click at [95, 353] on input "range" at bounding box center [108, 354] width 27 height 2
click at [77, 351] on input "0" at bounding box center [80, 354] width 23 height 14
type input "8"
click at [602, 237] on p "Money Back Guarantee" at bounding box center [623, 239] width 63 height 8
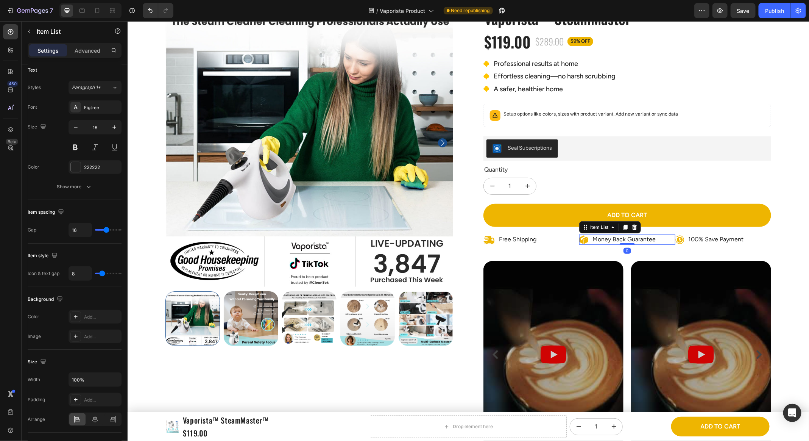
click at [592, 237] on p "Money Back Guarantee" at bounding box center [623, 239] width 63 height 8
click at [591, 238] on div "Money Back Guarantee" at bounding box center [624, 239] width 66 height 10
click at [667, 239] on div "Money Back Guarantee" at bounding box center [627, 239] width 96 height 10
click at [667, 238] on div "Money Back Guarantee" at bounding box center [627, 239] width 96 height 10
click at [566, 236] on div "Free Shipping" at bounding box center [531, 239] width 96 height 11
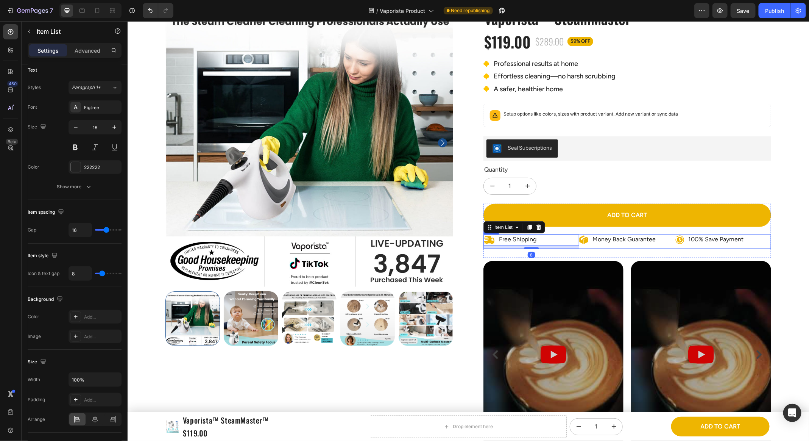
click at [586, 244] on div "Money Back Guarantee Item List" at bounding box center [627, 241] width 96 height 14
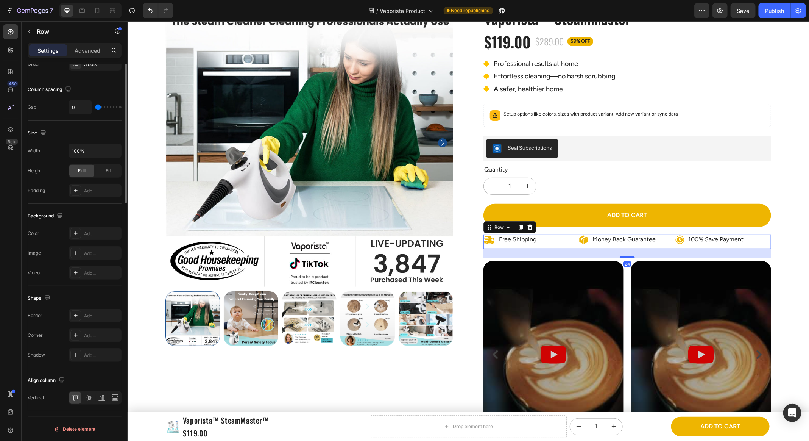
scroll to position [0, 0]
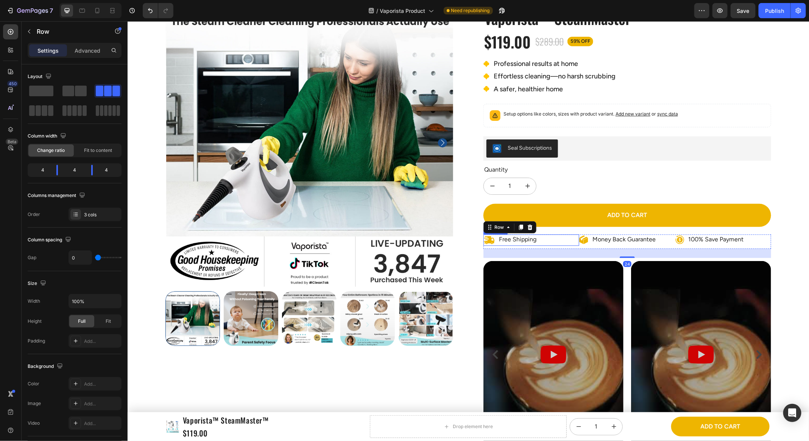
click at [536, 241] on div "Free Shipping" at bounding box center [518, 239] width 40 height 10
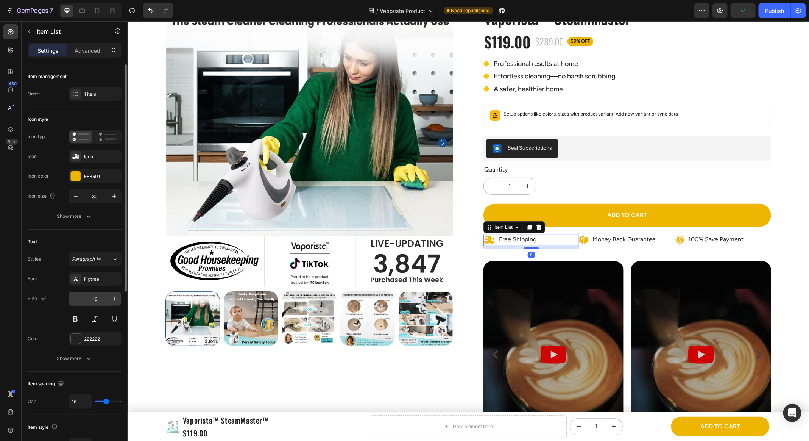
scroll to position [21, 0]
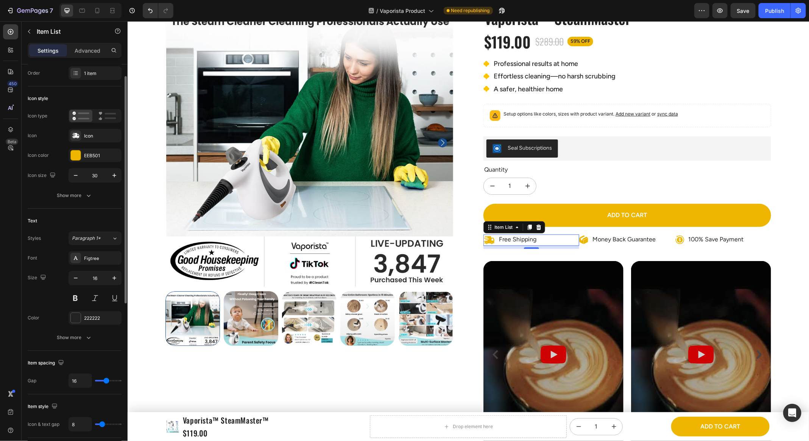
type input "15"
type input "10"
type input "8"
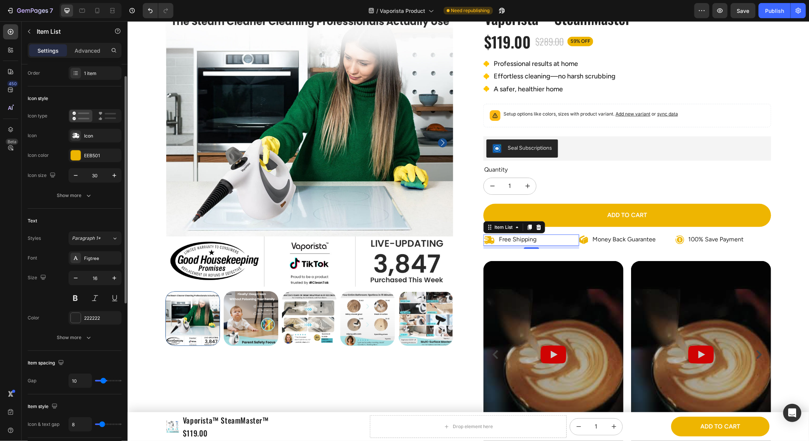
type input "8"
type input "3"
type input "0"
drag, startPoint x: 102, startPoint y: 379, endPoint x: 81, endPoint y: 378, distance: 21.3
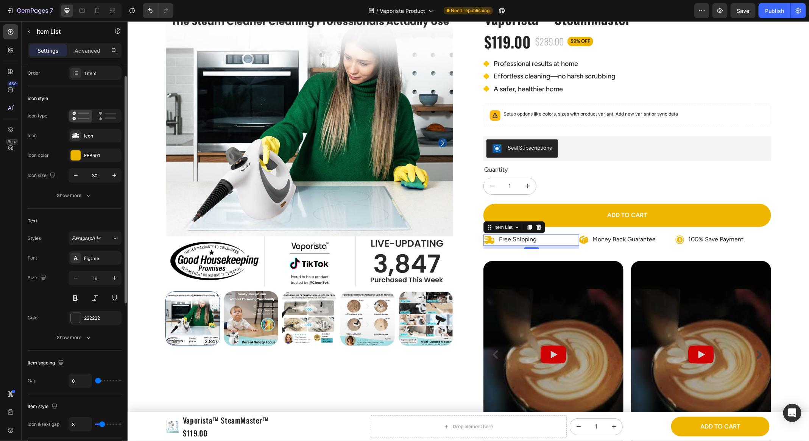
type input "0"
click at [95, 380] on input "range" at bounding box center [108, 381] width 27 height 2
type input "15"
type input "26"
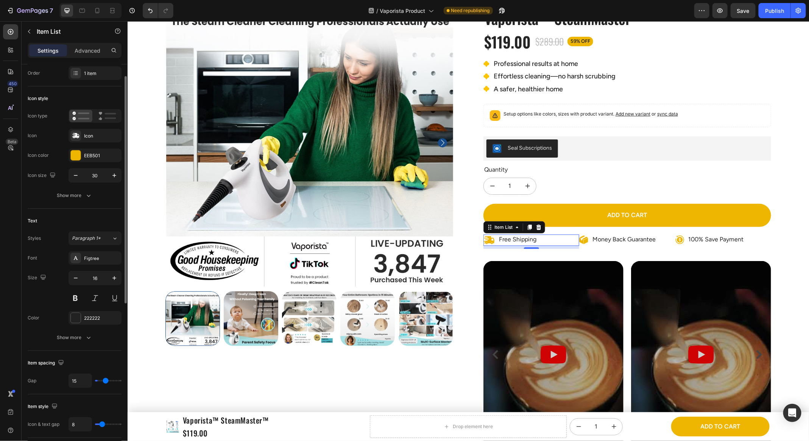
type input "26"
type input "40"
type input "0"
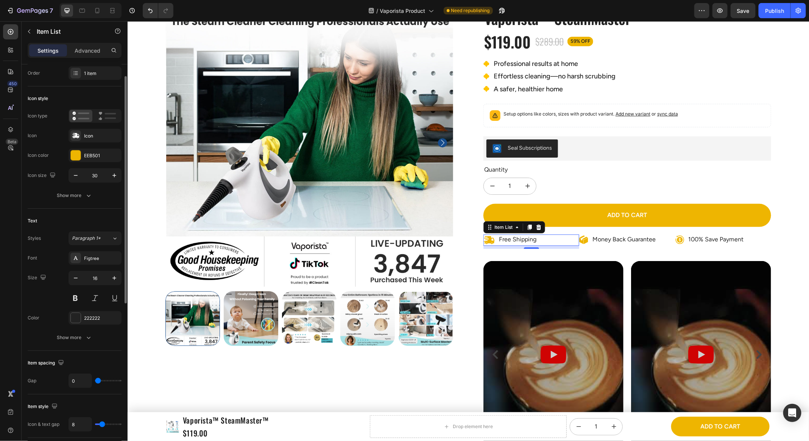
type input "40"
type input "0"
type input "40"
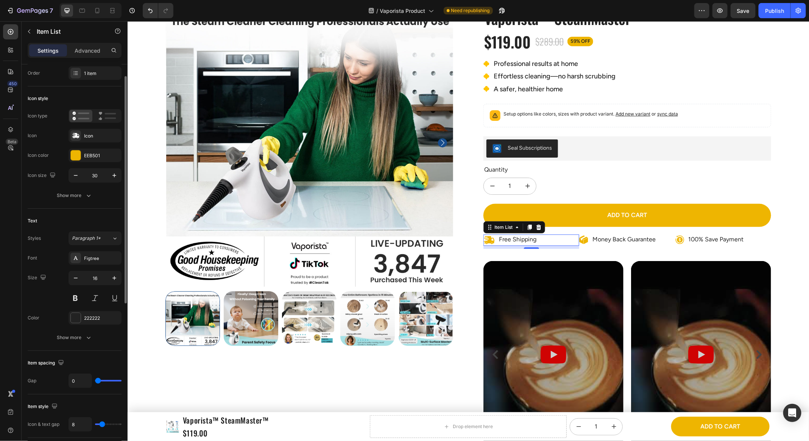
type input "40"
type input "0"
type input "40"
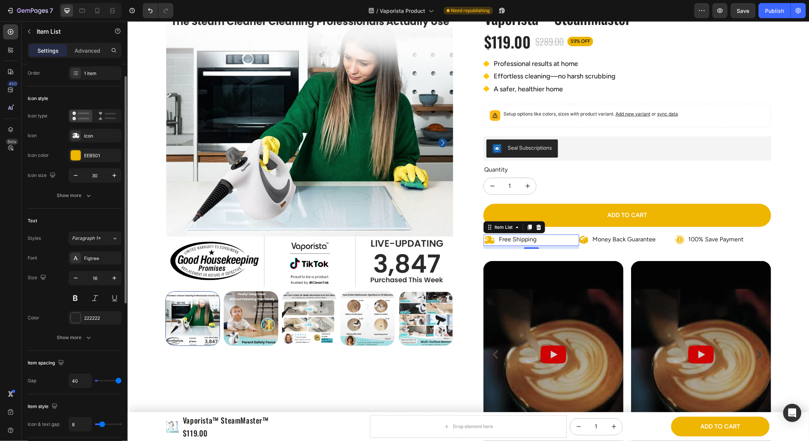
type input "0"
drag, startPoint x: 106, startPoint y: 380, endPoint x: 66, endPoint y: 354, distance: 46.9
click at [95, 380] on input "range" at bounding box center [108, 381] width 27 height 2
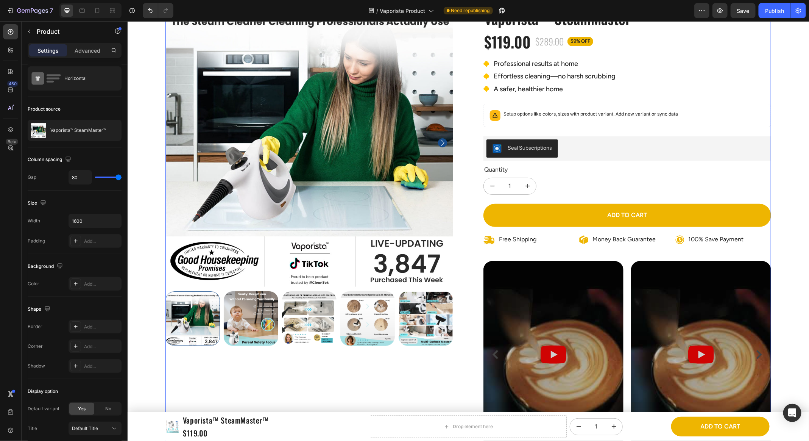
click at [173, 361] on div "Product Images" at bounding box center [309, 227] width 288 height 459
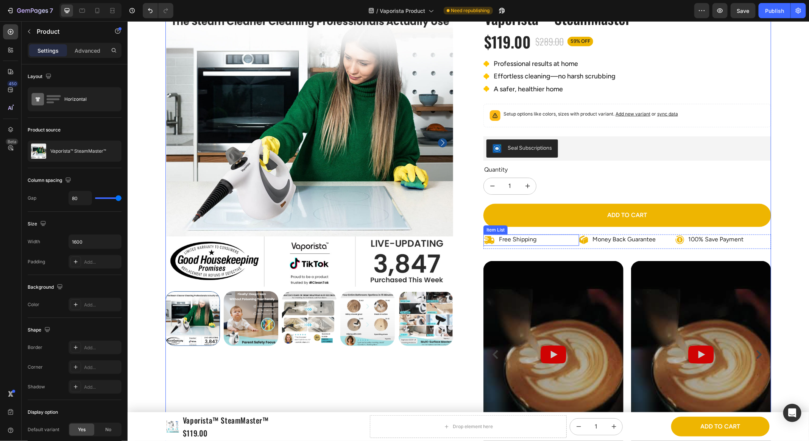
click at [574, 238] on div "Free Shipping" at bounding box center [531, 239] width 96 height 11
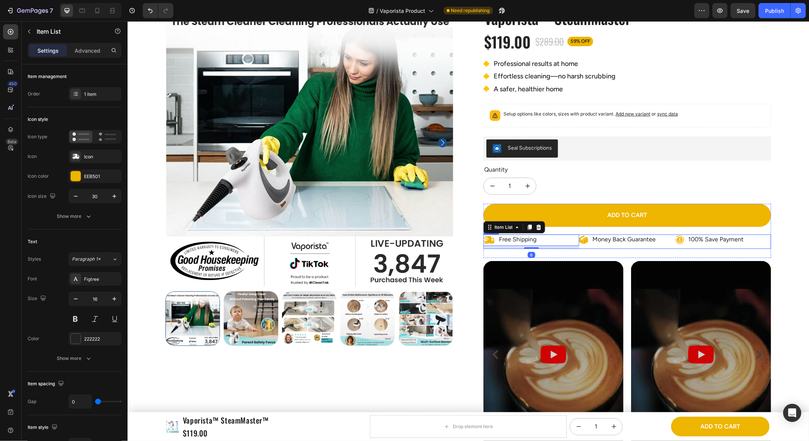
click at [581, 244] on div "Money Back Guarantee Item List" at bounding box center [627, 241] width 96 height 14
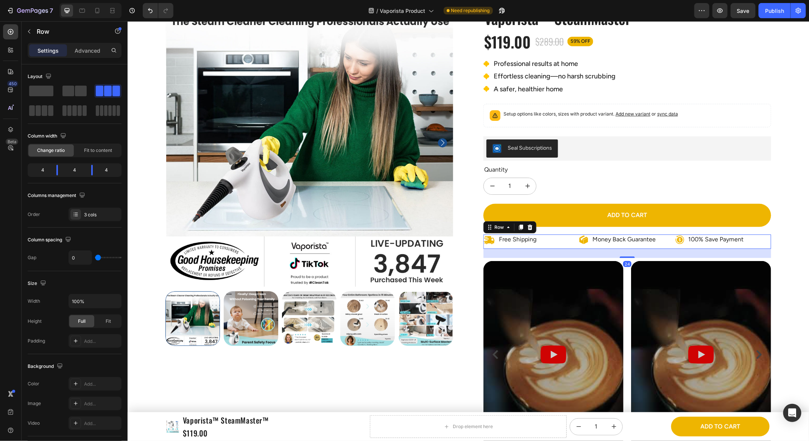
click at [587, 241] on icon at bounding box center [583, 239] width 9 height 9
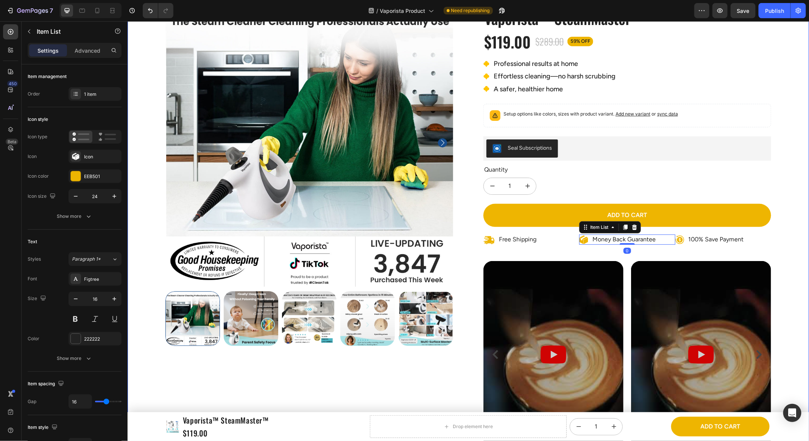
click at [769, 241] on div "100% Save Payment" at bounding box center [723, 239] width 96 height 10
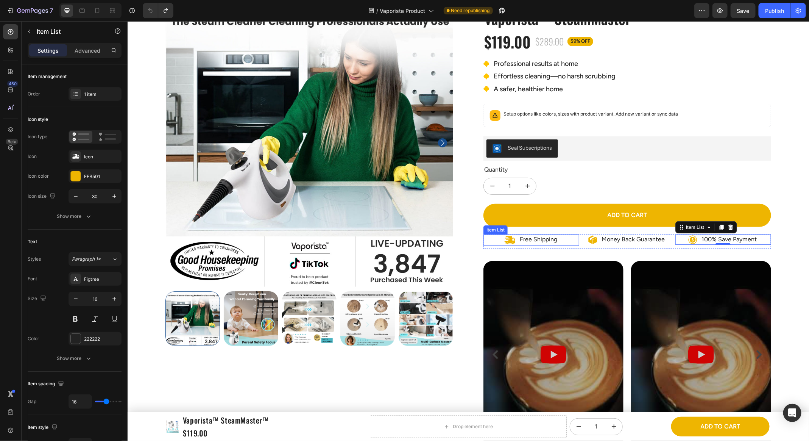
click at [542, 238] on p "Free Shipping" at bounding box center [538, 239] width 37 height 8
click at [504, 235] on icon at bounding box center [509, 239] width 11 height 11
click at [508, 239] on icon at bounding box center [510, 240] width 11 height 8
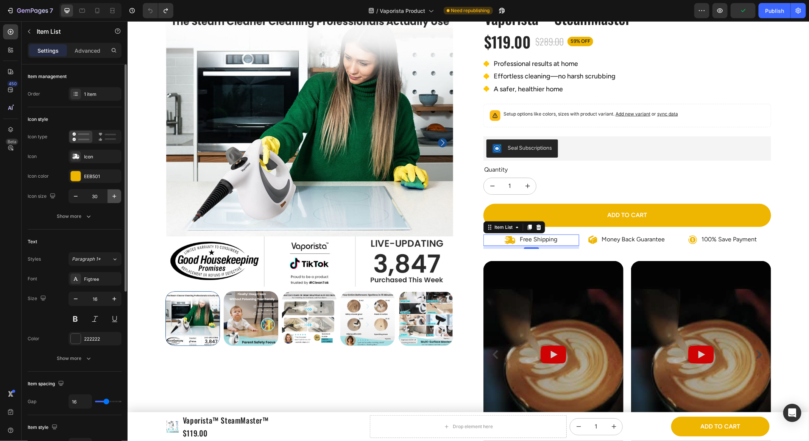
click at [112, 196] on icon "button" at bounding box center [115, 196] width 8 height 8
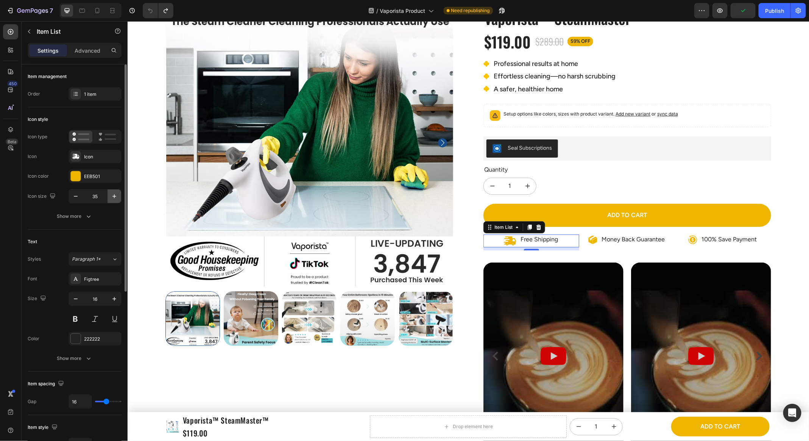
click at [112, 196] on icon "button" at bounding box center [115, 196] width 8 height 8
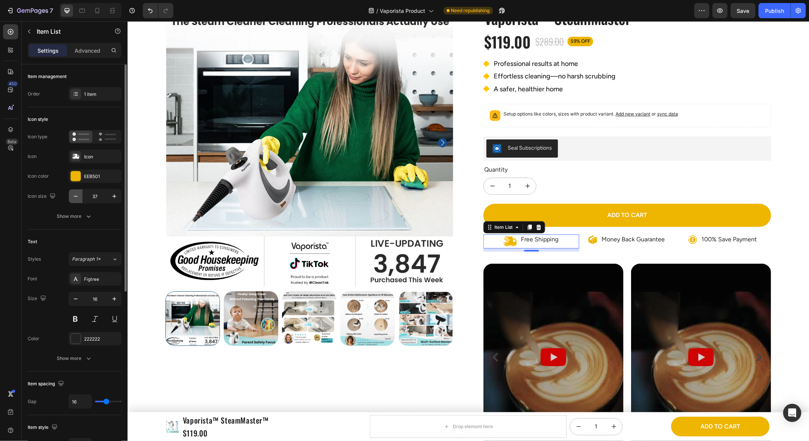
click at [75, 194] on icon "button" at bounding box center [76, 196] width 8 height 8
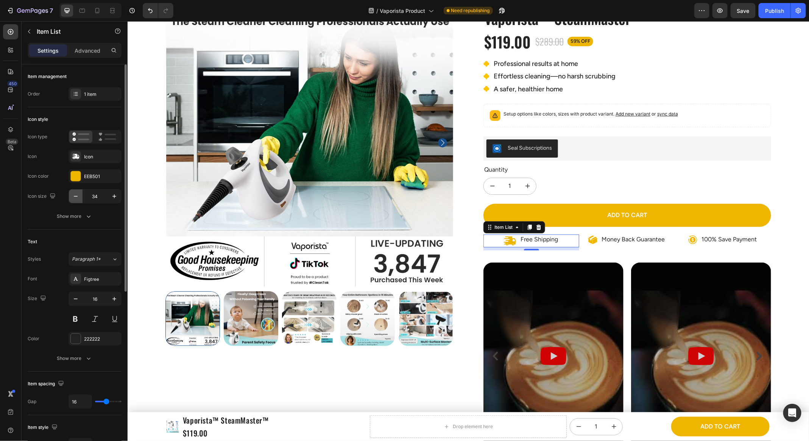
click at [76, 197] on icon "button" at bounding box center [76, 196] width 8 height 8
click at [76, 196] on icon "button" at bounding box center [76, 196] width 8 height 8
type input "32"
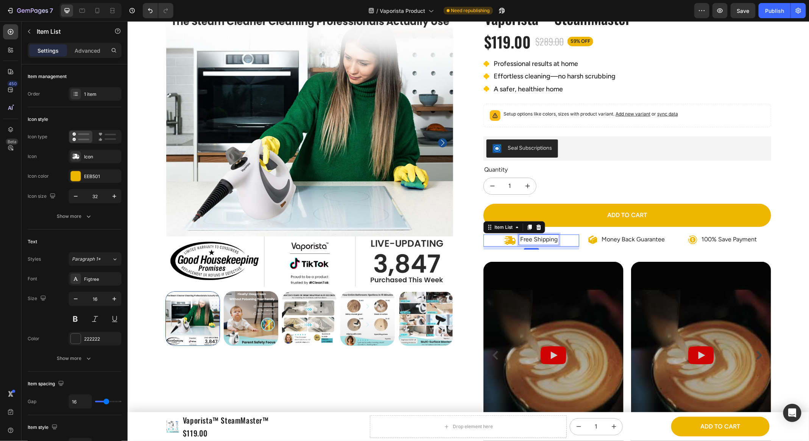
click at [555, 236] on p "Free Shipping" at bounding box center [538, 239] width 37 height 8
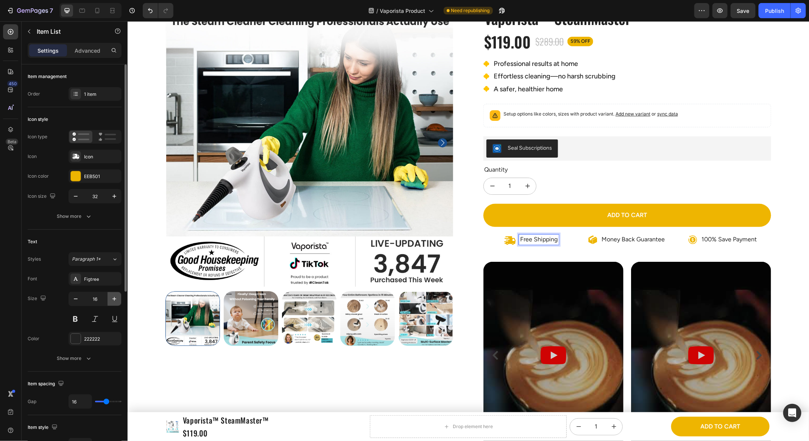
click at [114, 297] on icon "button" at bounding box center [115, 299] width 8 height 8
type input "18"
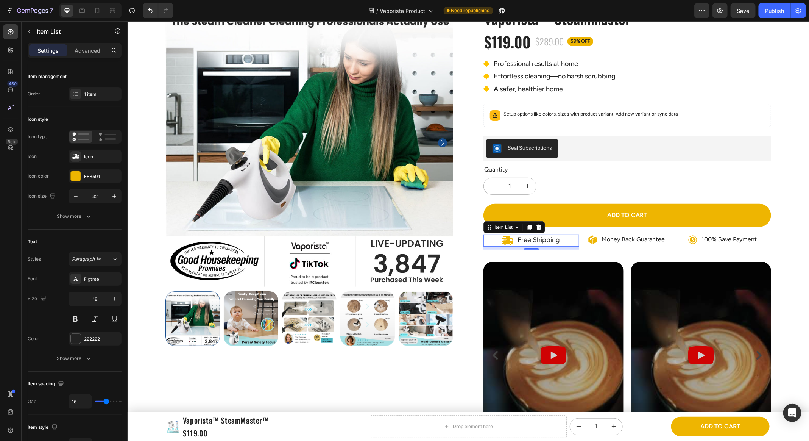
click at [616, 238] on p "Money Back Guarantee" at bounding box center [633, 239] width 63 height 8
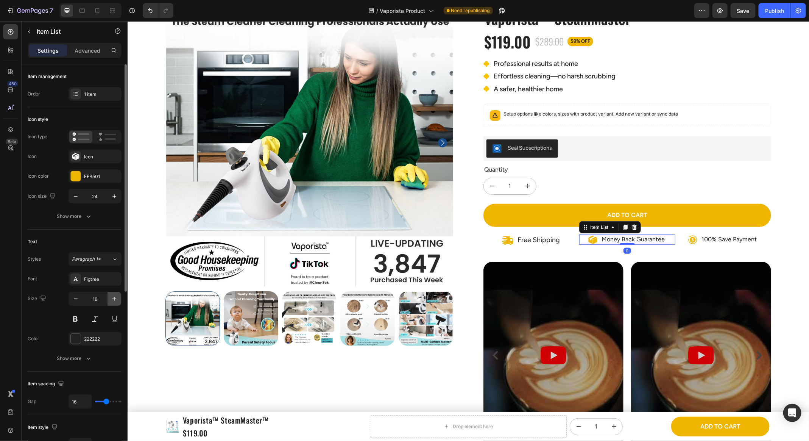
click at [116, 298] on icon "button" at bounding box center [115, 299] width 8 height 8
type input "18"
click at [591, 239] on icon at bounding box center [591, 240] width 4 height 6
click at [115, 196] on icon "button" at bounding box center [115, 196] width 8 height 8
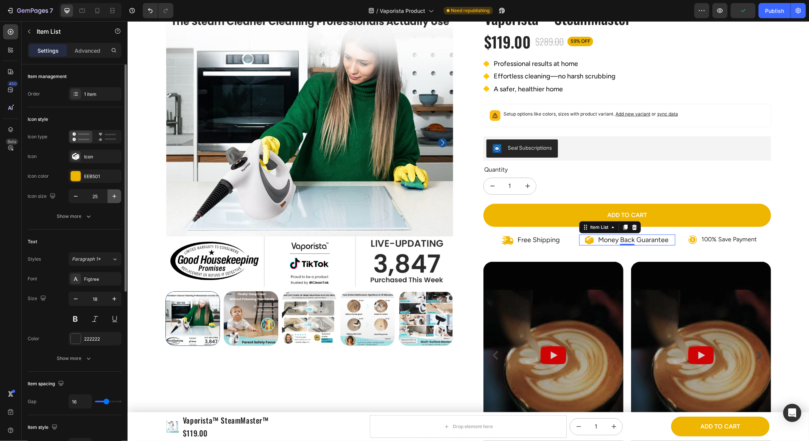
click at [115, 196] on icon "button" at bounding box center [115, 196] width 8 height 8
click at [115, 197] on icon "button" at bounding box center [115, 196] width 8 height 8
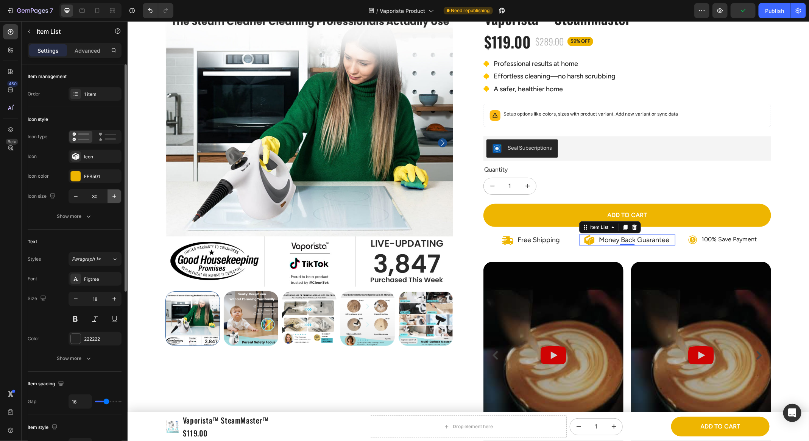
click at [115, 197] on icon "button" at bounding box center [115, 196] width 8 height 8
click at [114, 197] on icon "button" at bounding box center [114, 196] width 4 height 4
type input "32"
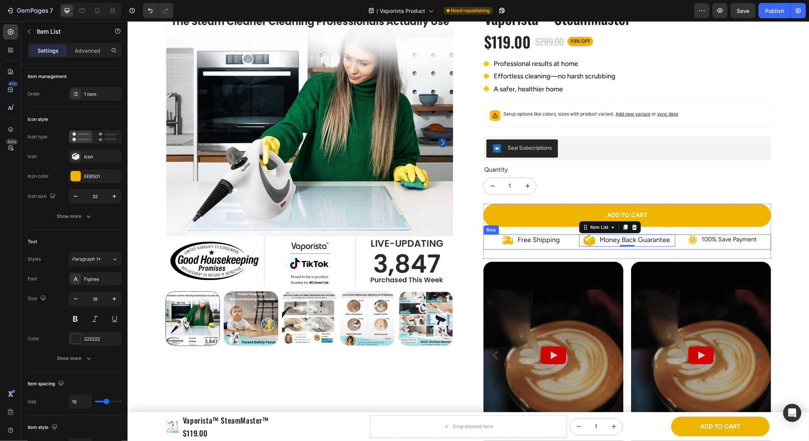
click at [508, 242] on icon at bounding box center [508, 240] width 12 height 12
click at [584, 238] on icon at bounding box center [587, 241] width 6 height 8
click at [73, 196] on icon "button" at bounding box center [76, 196] width 8 height 8
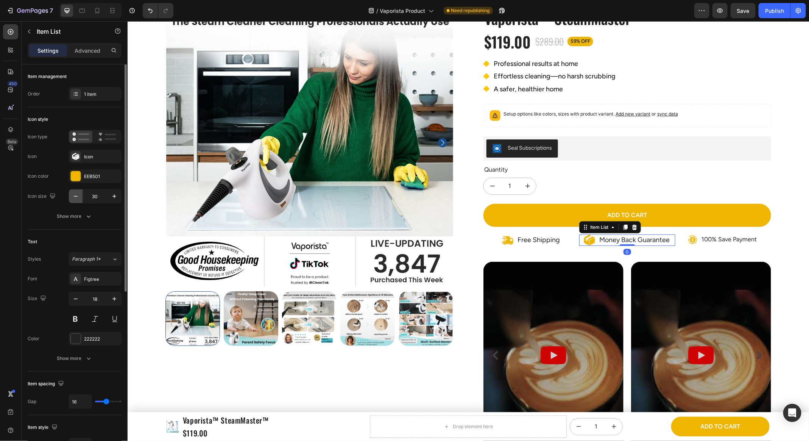
click at [74, 196] on icon "button" at bounding box center [76, 196] width 8 height 8
type input "28"
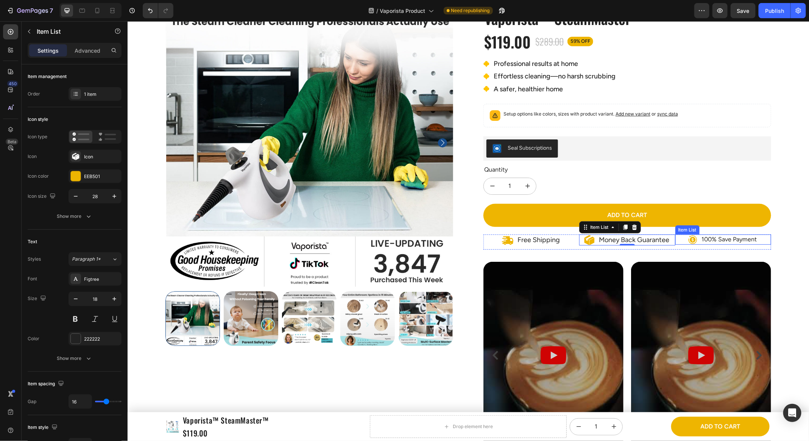
click at [688, 238] on icon at bounding box center [692, 239] width 9 height 9
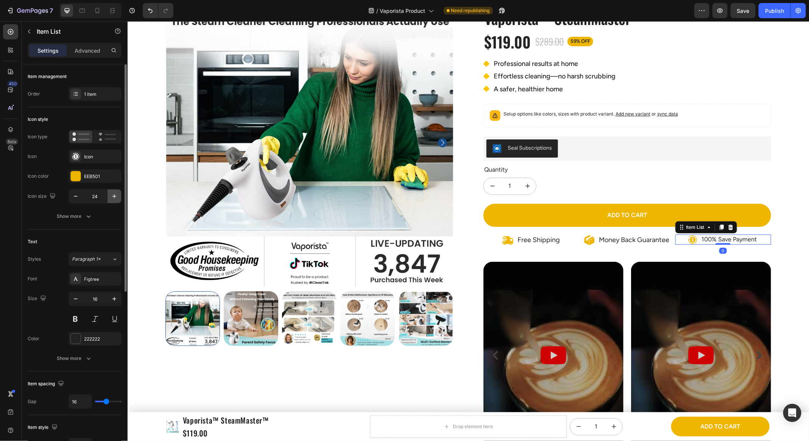
click at [110, 192] on button "button" at bounding box center [115, 196] width 14 height 14
click at [110, 193] on button "button" at bounding box center [115, 196] width 14 height 14
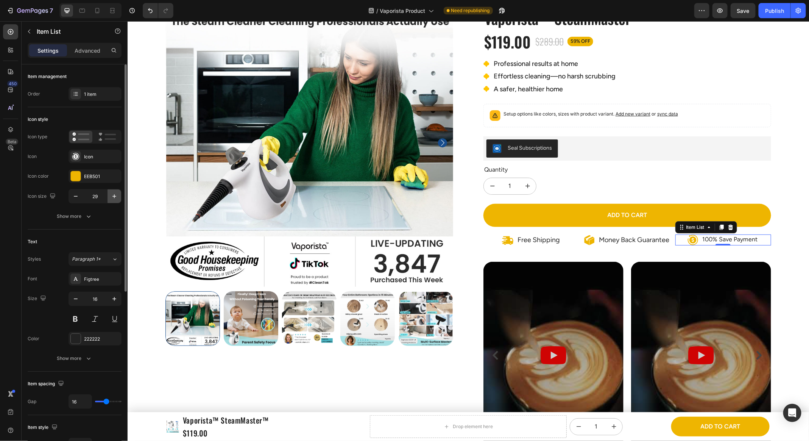
click at [116, 195] on icon "button" at bounding box center [115, 196] width 8 height 8
click at [117, 196] on icon "button" at bounding box center [115, 196] width 8 height 8
click at [75, 192] on icon "button" at bounding box center [76, 196] width 8 height 8
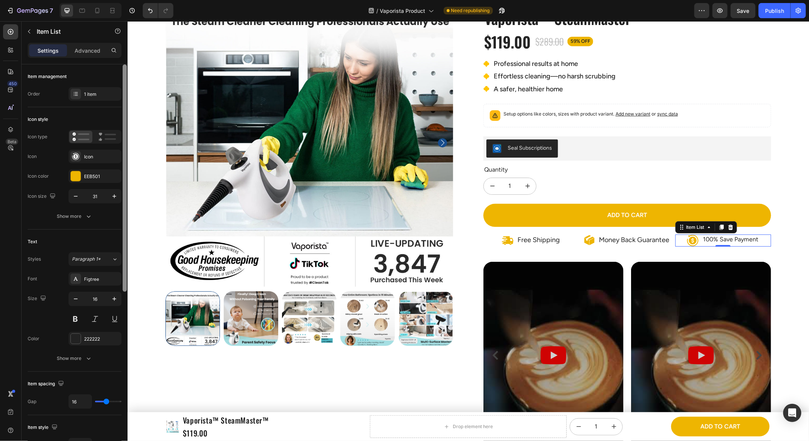
type input "30"
click at [753, 239] on p "100% Save Payment" at bounding box center [730, 239] width 55 height 8
click at [114, 298] on icon "button" at bounding box center [115, 299] width 8 height 8
type input "18"
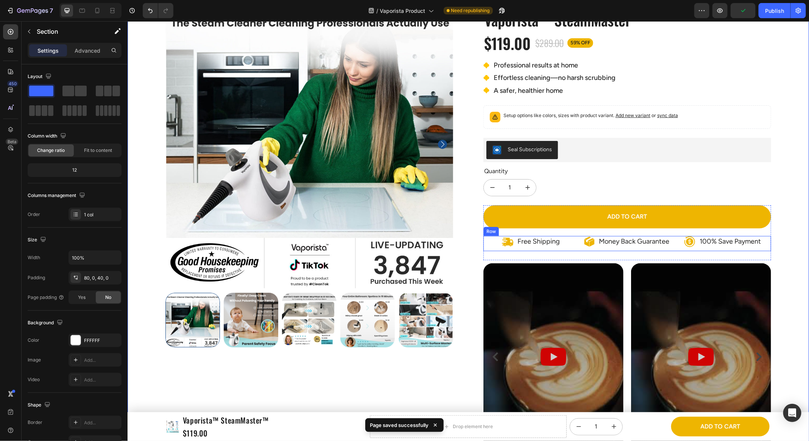
scroll to position [66, 0]
click at [497, 244] on div "Free Shipping" at bounding box center [531, 242] width 96 height 12
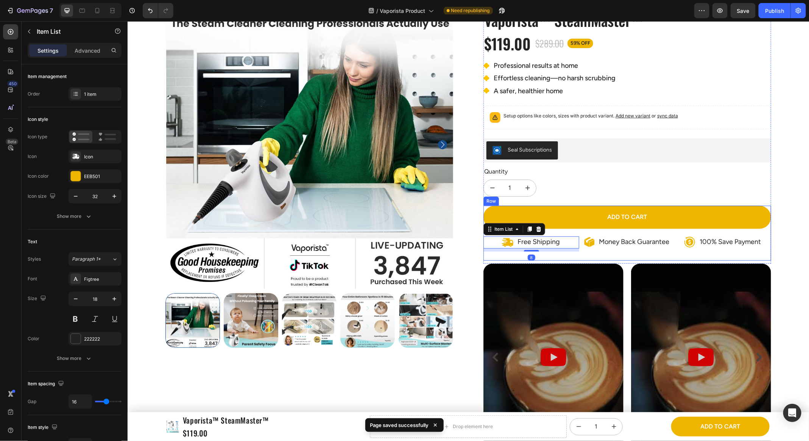
click at [578, 250] on div "Add to cart Add to Cart Free Shipping Item List 8 Money Back Guarantee Item Lis…" at bounding box center [627, 232] width 288 height 55
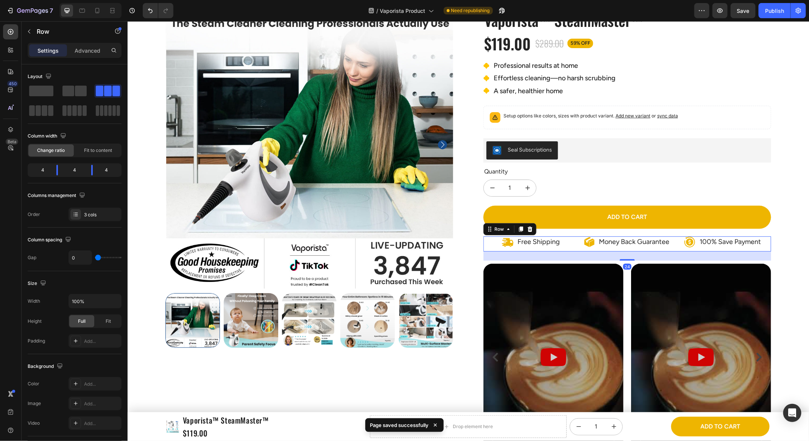
click at [580, 245] on div "Money Back Guarantee Item List" at bounding box center [627, 243] width 96 height 15
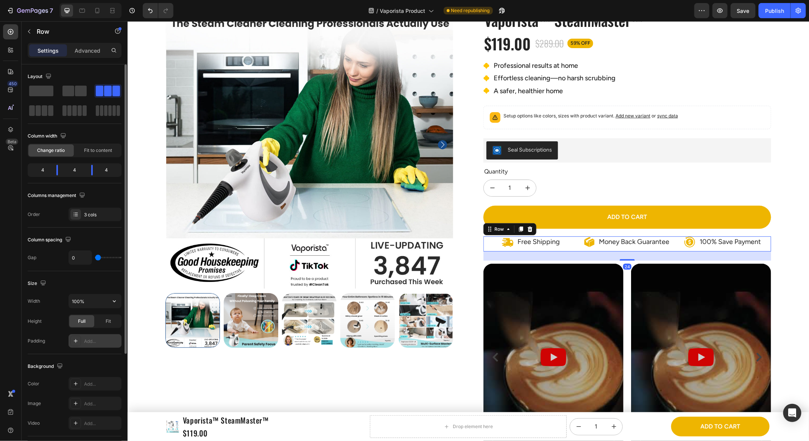
scroll to position [135, 0]
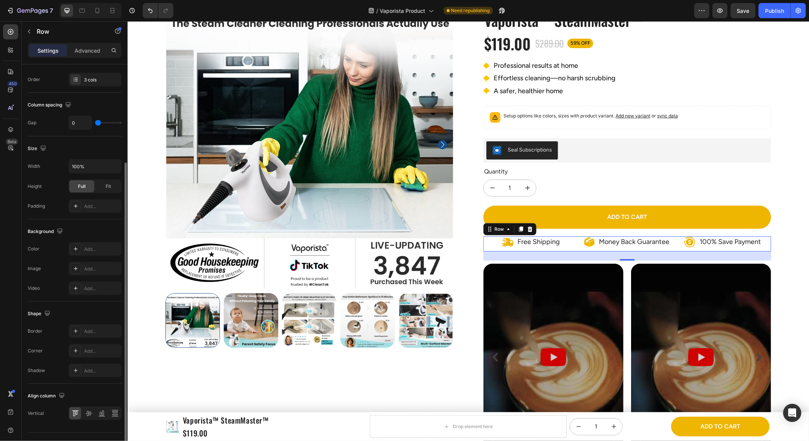
click at [95, 238] on div "Background The changes might be hidden by the video. Color Add... Image Add... …" at bounding box center [75, 260] width 94 height 82
click at [96, 242] on div "Add..." at bounding box center [95, 249] width 53 height 14
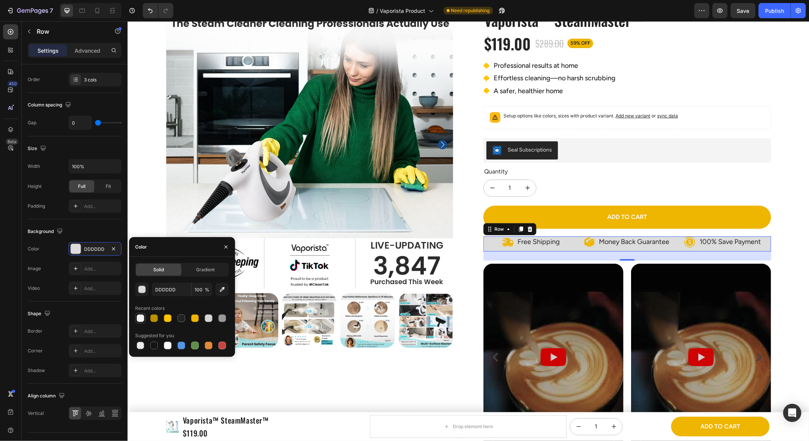
click at [141, 317] on div at bounding box center [141, 318] width 8 height 8
type input "F2F2F2"
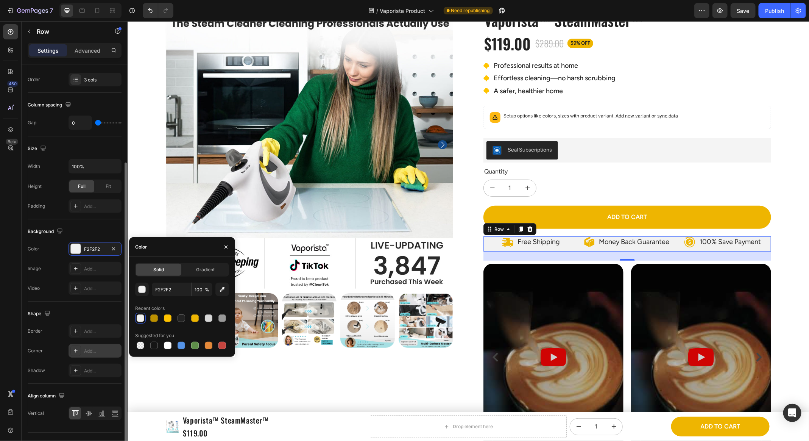
drag, startPoint x: 100, startPoint y: 347, endPoint x: 108, endPoint y: 347, distance: 7.2
click at [102, 348] on div "Add..." at bounding box center [102, 351] width 36 height 7
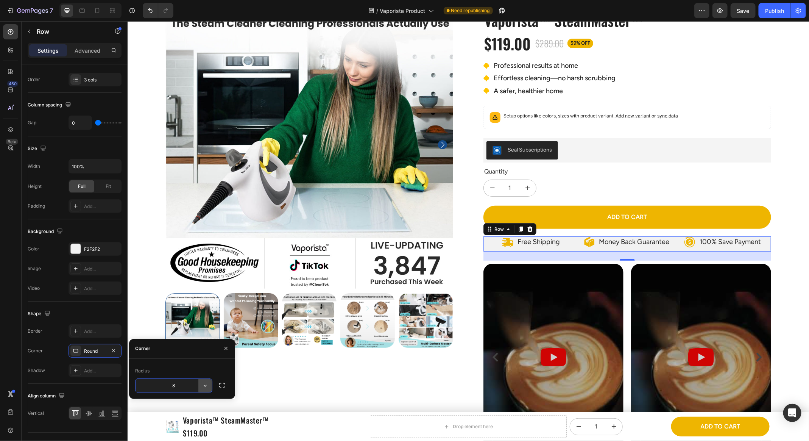
click at [206, 387] on icon "button" at bounding box center [206, 386] width 8 height 8
click at [175, 427] on div "Pill" at bounding box center [178, 434] width 62 height 14
type input "9999"
click at [467, 262] on div "Product Images Icon Icon Icon Icon Icon Icon List 3,847 Reviews! Text Block Row…" at bounding box center [468, 230] width 606 height 460
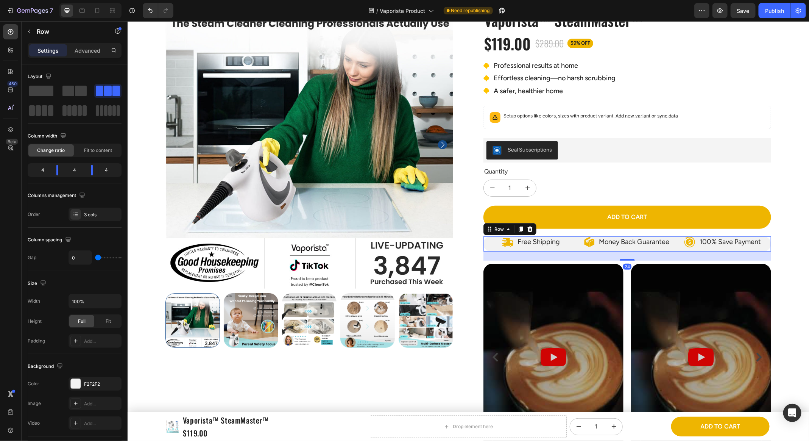
click at [575, 248] on div "Free Shipping Item List" at bounding box center [531, 243] width 96 height 15
click at [84, 50] on p "Advanced" at bounding box center [88, 51] width 26 height 8
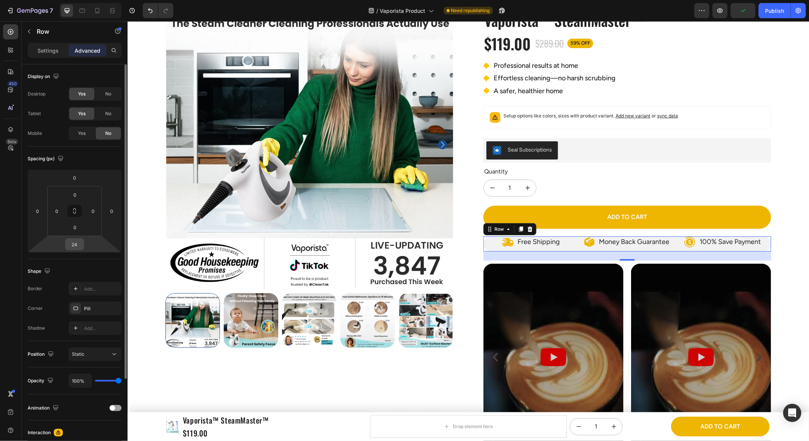
click at [75, 247] on input "24" at bounding box center [74, 244] width 15 height 11
click at [76, 233] on div "0 0 0 0" at bounding box center [74, 211] width 55 height 50
click at [80, 192] on input "0" at bounding box center [74, 194] width 15 height 11
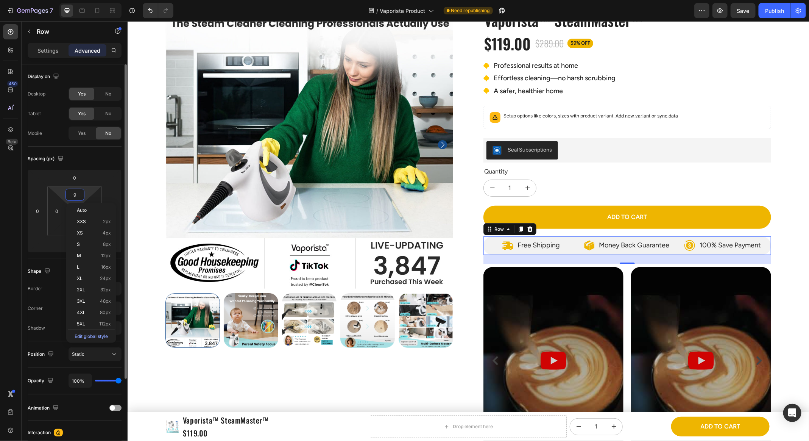
type input "8"
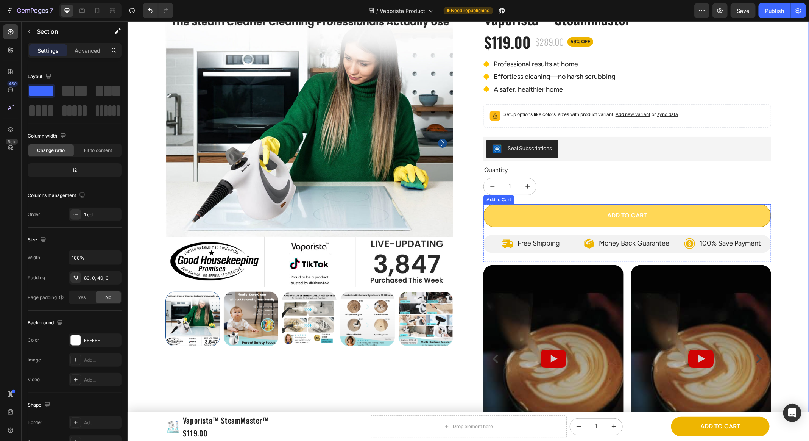
scroll to position [68, 0]
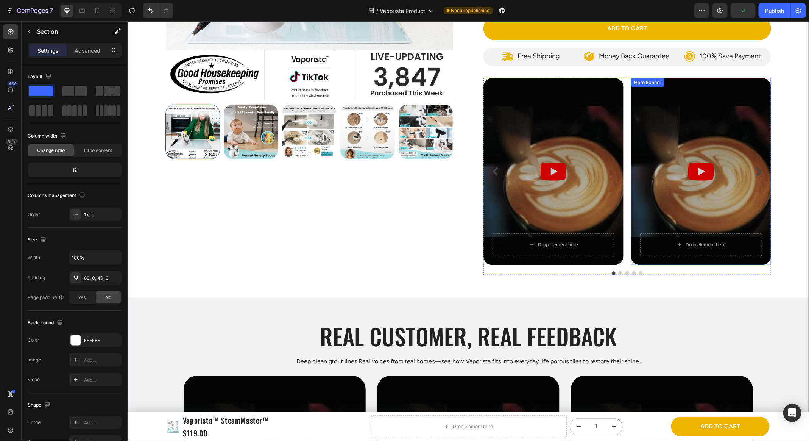
scroll to position [245, 0]
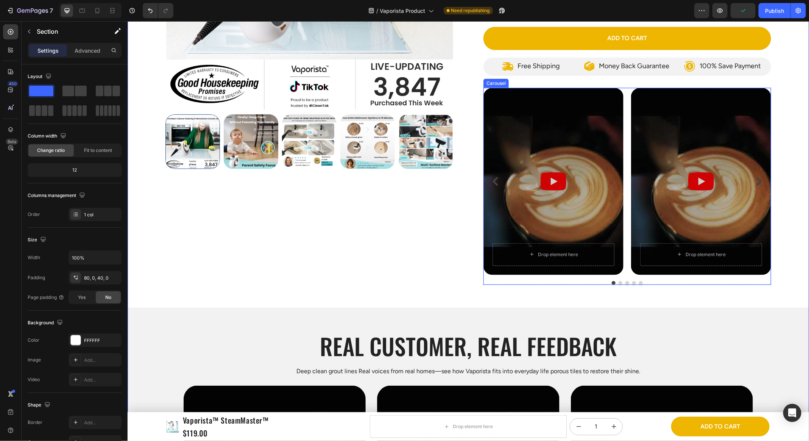
click at [628, 98] on div "Drop element here Row Hero Banner Row Drop element here Row Hero Banner Drop el…" at bounding box center [627, 180] width 288 height 187
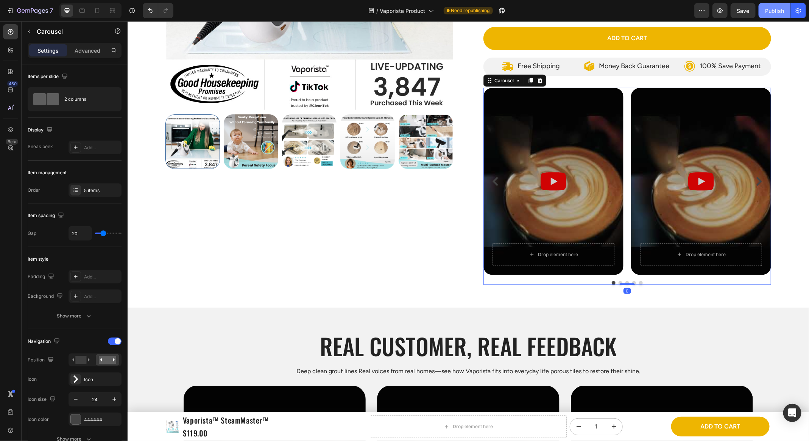
click at [780, 12] on div "Publish" at bounding box center [775, 11] width 19 height 8
click at [627, 122] on div "Drop element here Row Hero Banner Row Drop element here Row Hero Banner Drop el…" at bounding box center [627, 180] width 288 height 187
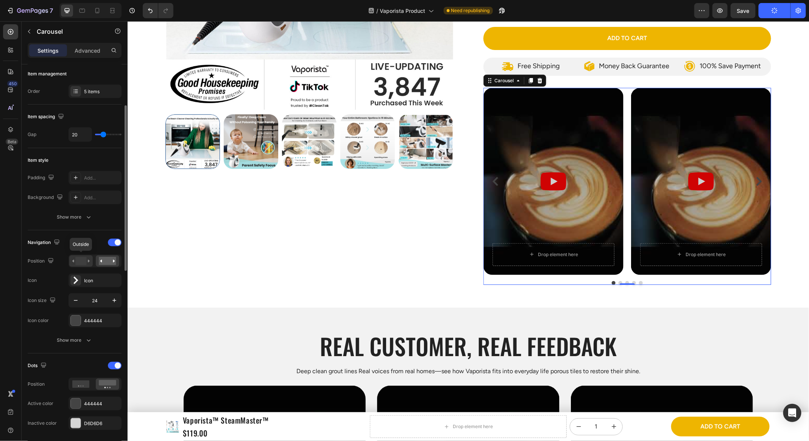
click at [81, 262] on rect at bounding box center [80, 261] width 11 height 8
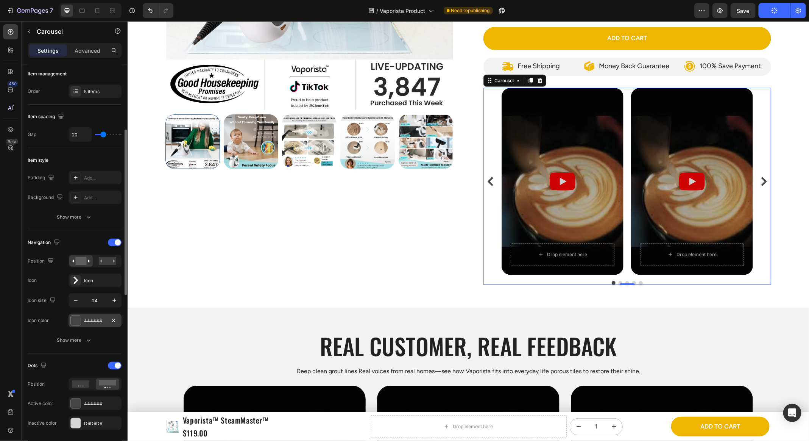
scroll to position [116, 0]
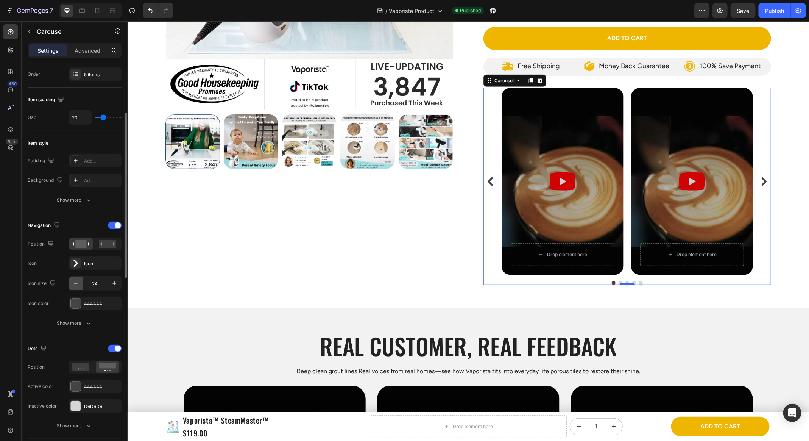
click at [73, 283] on icon "button" at bounding box center [76, 284] width 8 height 8
type input "20"
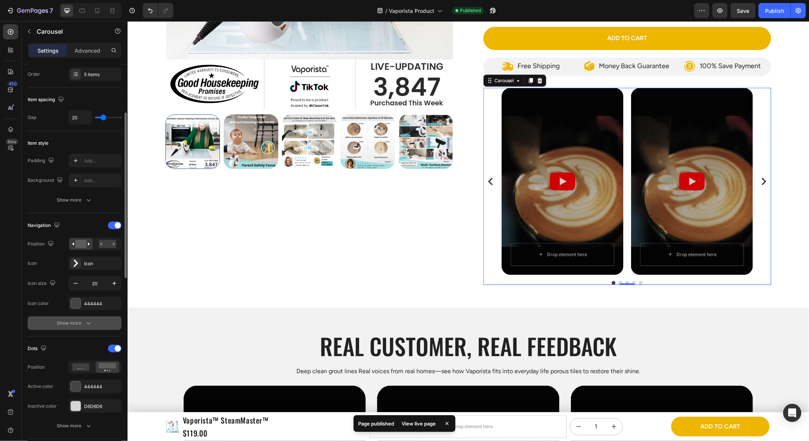
click at [71, 320] on div "Show more" at bounding box center [74, 323] width 35 height 8
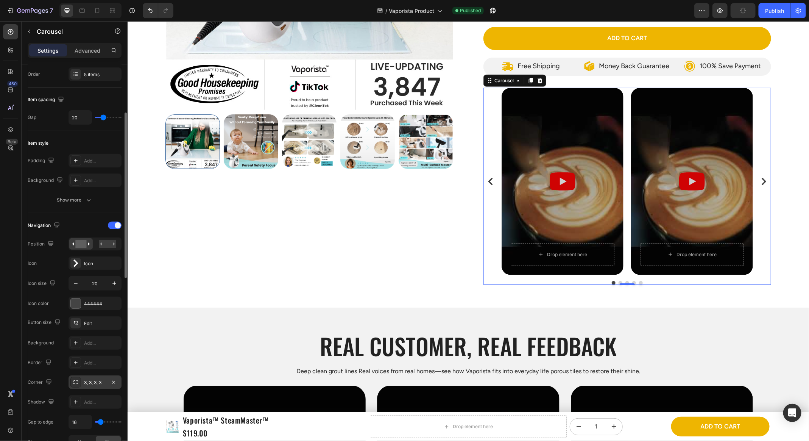
click at [89, 382] on div "3, 3, 3, 3" at bounding box center [95, 382] width 22 height 7
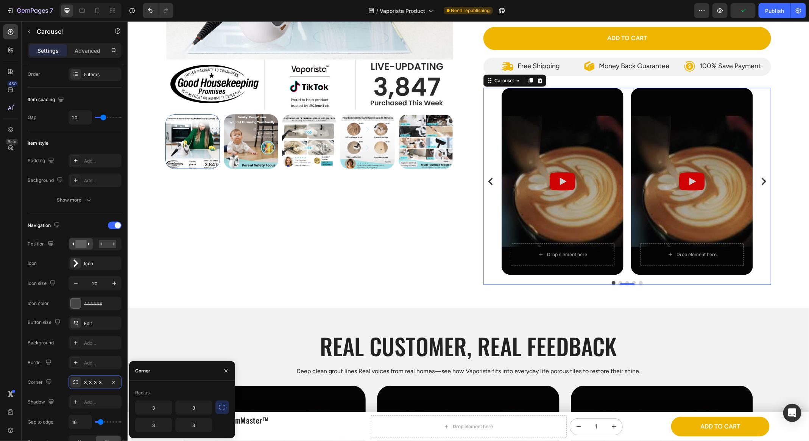
click at [221, 406] on icon "button" at bounding box center [223, 407] width 8 height 8
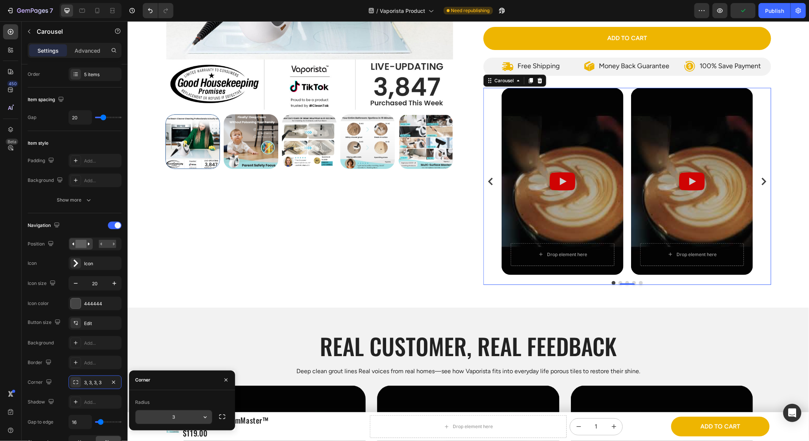
click at [183, 416] on input "3" at bounding box center [174, 417] width 77 height 14
type input "12"
click at [417, 284] on div "Product Images Icon Icon Icon Icon Icon Icon List 3,847 Reviews! Text Block Row…" at bounding box center [468, 289] width 682 height 935
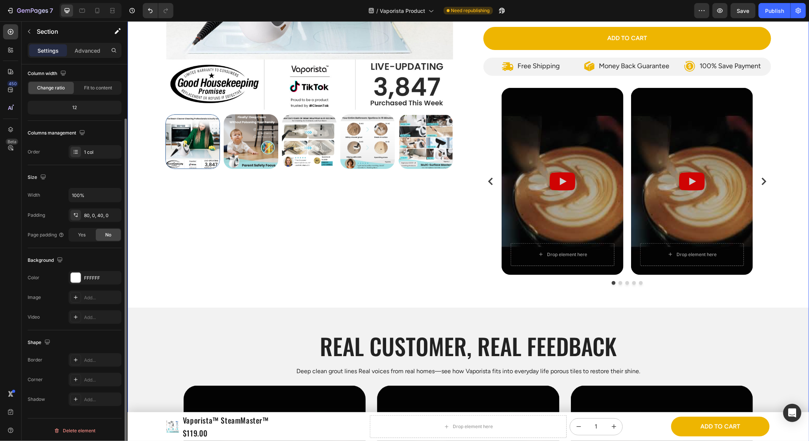
scroll to position [0, 0]
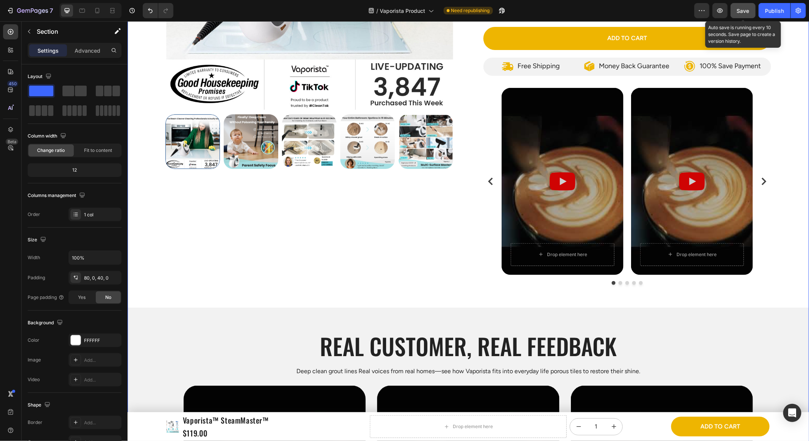
click at [753, 12] on button "Save" at bounding box center [743, 10] width 25 height 15
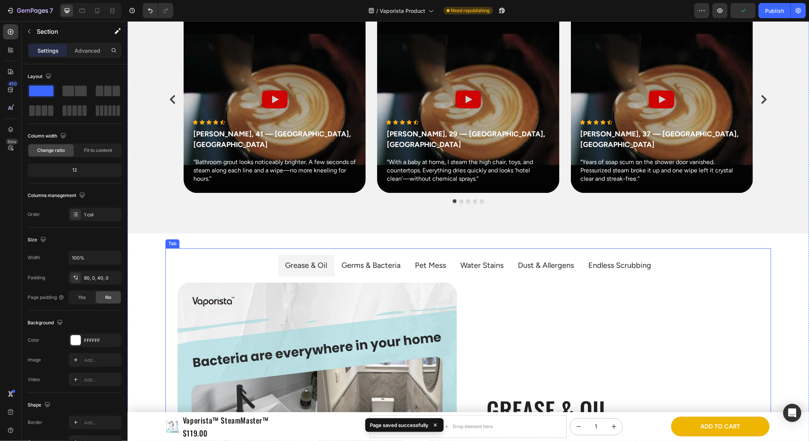
scroll to position [507, 0]
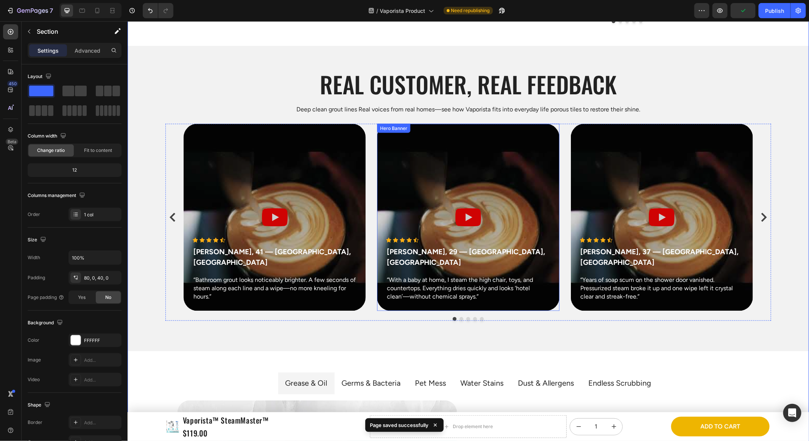
click at [564, 147] on div "Icon Icon Icon Icon Icon Icon List [PERSON_NAME], 41 — [GEOGRAPHIC_DATA], [GEOG…" at bounding box center [468, 216] width 570 height 187
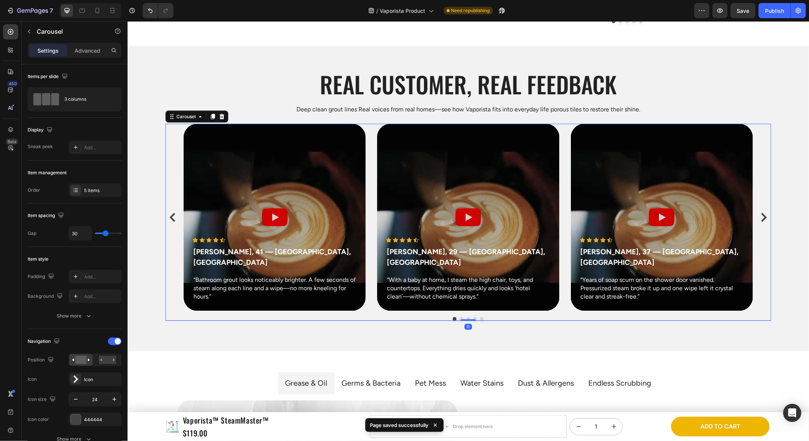
click at [565, 144] on div "Icon Icon Icon Icon Icon Icon List [PERSON_NAME], 41 — [GEOGRAPHIC_DATA], [GEOG…" at bounding box center [468, 216] width 570 height 187
click at [533, 152] on div "Overlay" at bounding box center [468, 216] width 182 height 187
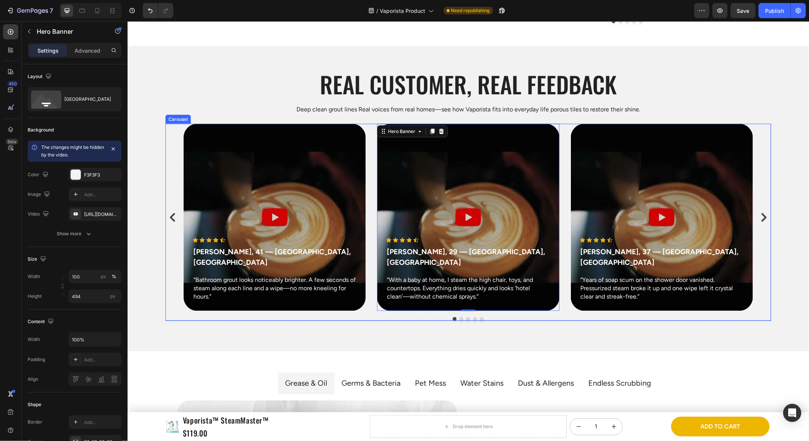
click at [370, 160] on div "Icon Icon Icon Icon Icon Icon List [PERSON_NAME], 41 — [GEOGRAPHIC_DATA], [GEOG…" at bounding box center [468, 216] width 570 height 187
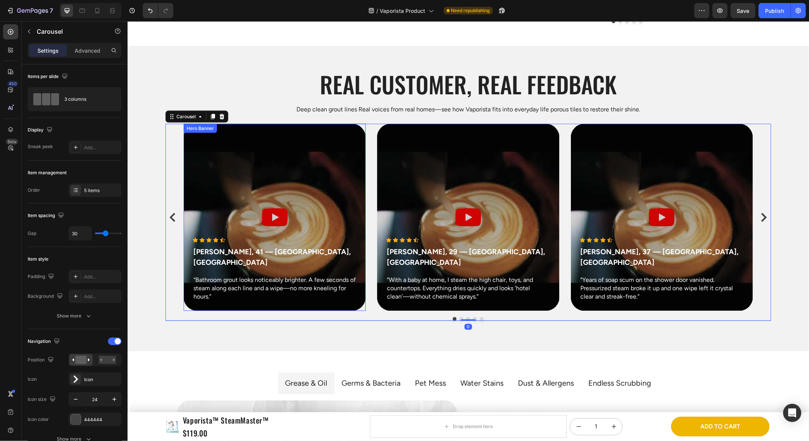
click at [353, 163] on div "Overlay" at bounding box center [274, 216] width 182 height 187
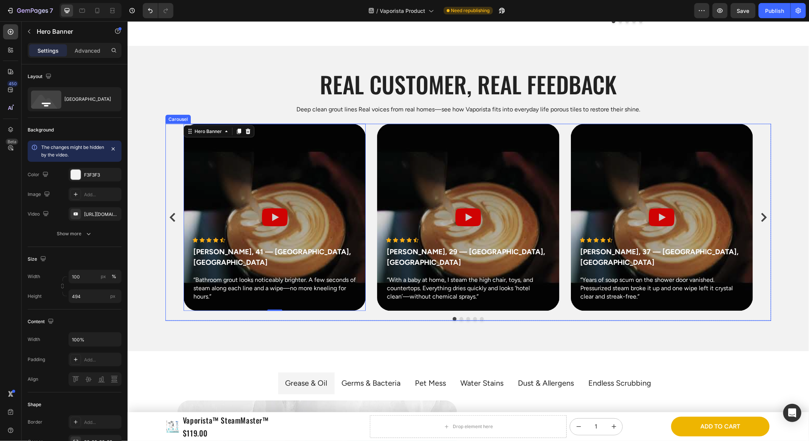
click at [311, 320] on div "Real customer, Real feedback Heading Deep clean grout lines Real voices from re…" at bounding box center [468, 197] width 682 height 305
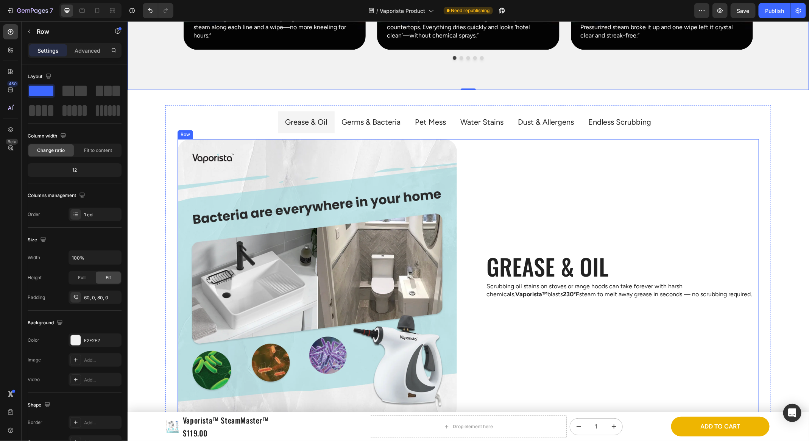
scroll to position [771, 0]
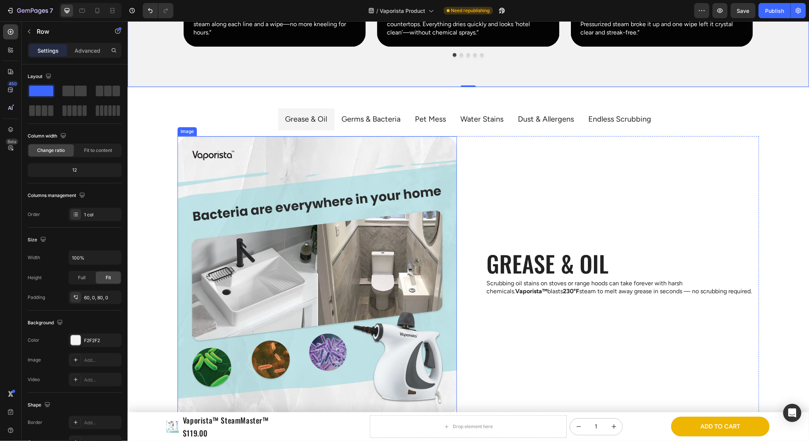
click at [244, 105] on div "Grease & Oil Germs & Bacteria Pet Mess Water Stains Dust & Allergens Endless Sc…" at bounding box center [468, 265] width 606 height 326
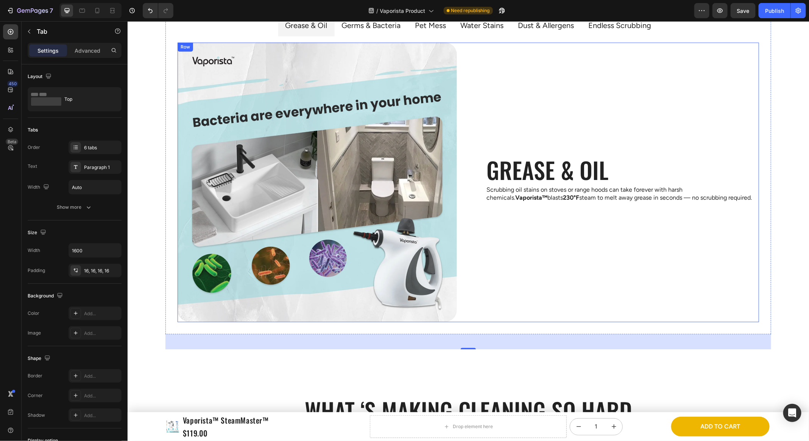
scroll to position [788, 0]
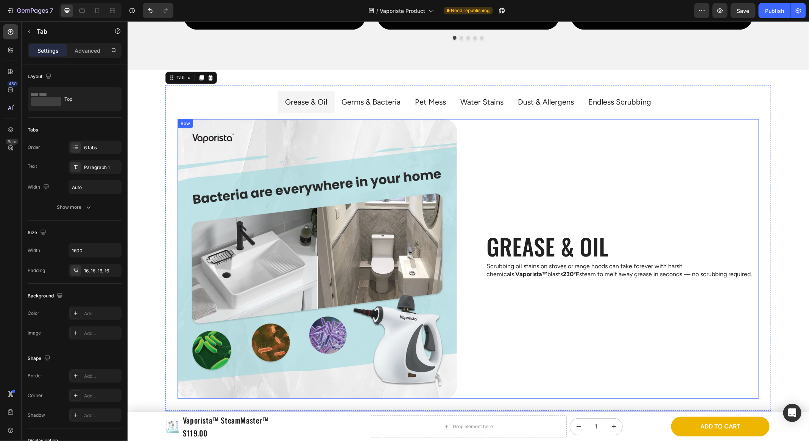
click at [489, 129] on div "Grease & Oil Heading Scrubbing oil stains on stoves or range hoods can take for…" at bounding box center [620, 259] width 280 height 280
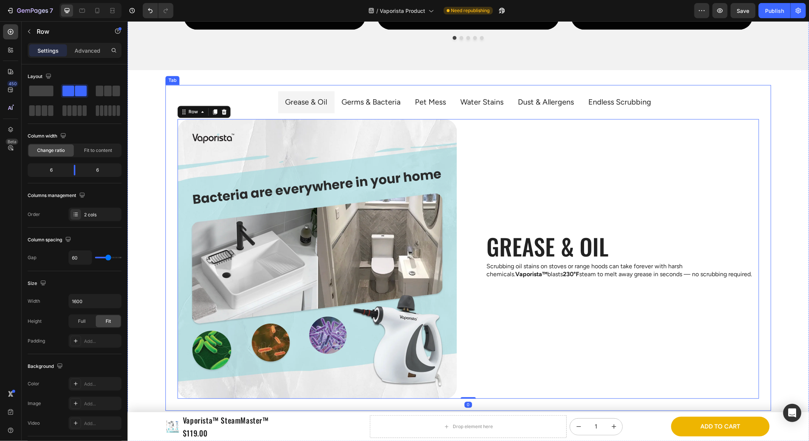
click at [573, 109] on li "Dust & Allergens" at bounding box center [546, 102] width 70 height 22
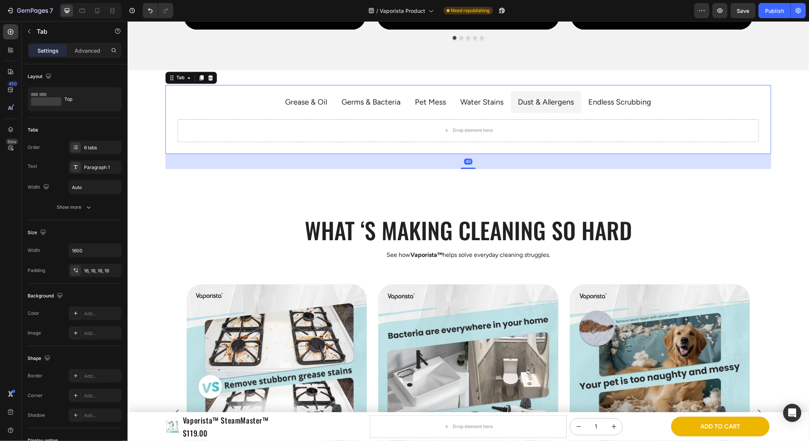
click at [504, 109] on li "Water Stains" at bounding box center [482, 102] width 58 height 22
click at [450, 105] on li "Pet Mess" at bounding box center [430, 102] width 45 height 22
click at [388, 105] on p "Germs & Bacteria" at bounding box center [371, 102] width 59 height 14
click at [340, 104] on li "Germs & Bacteria" at bounding box center [370, 102] width 73 height 22
click at [311, 103] on p "Grease & Oil" at bounding box center [306, 102] width 42 height 14
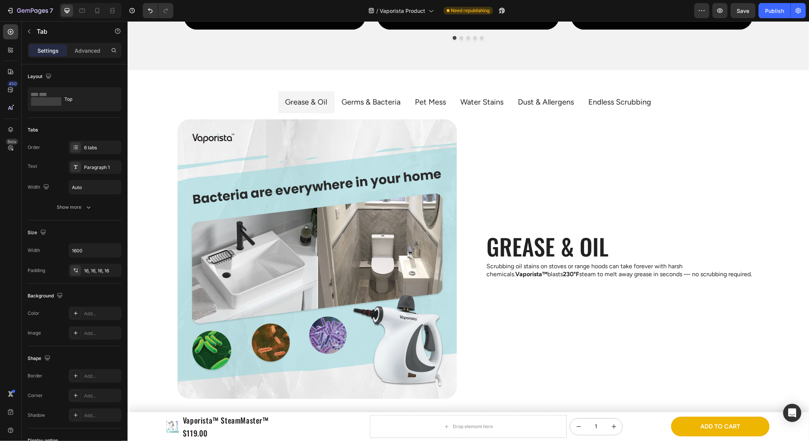
click at [354, 110] on li "Germs & Bacteria" at bounding box center [370, 102] width 73 height 22
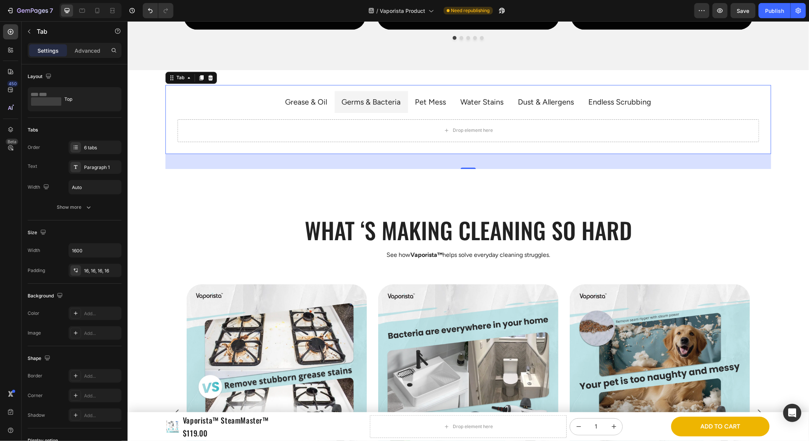
click at [327, 104] on p "Grease & Oil" at bounding box center [306, 102] width 42 height 14
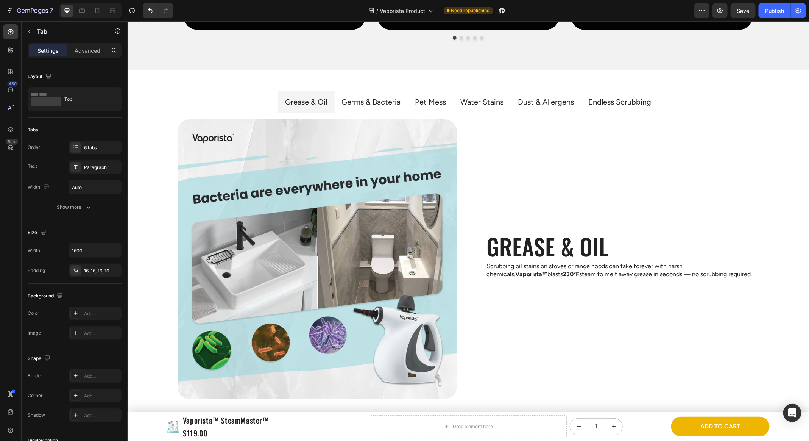
click at [335, 97] on li "Germs & Bacteria" at bounding box center [370, 102] width 73 height 22
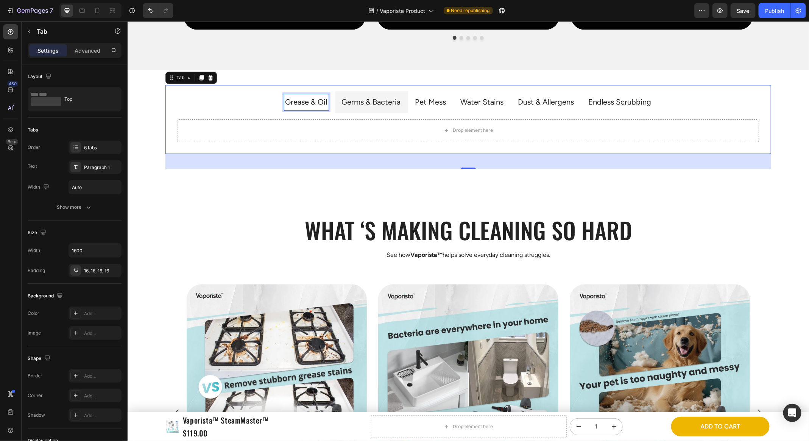
click at [310, 102] on p "Grease & Oil" at bounding box center [306, 102] width 42 height 14
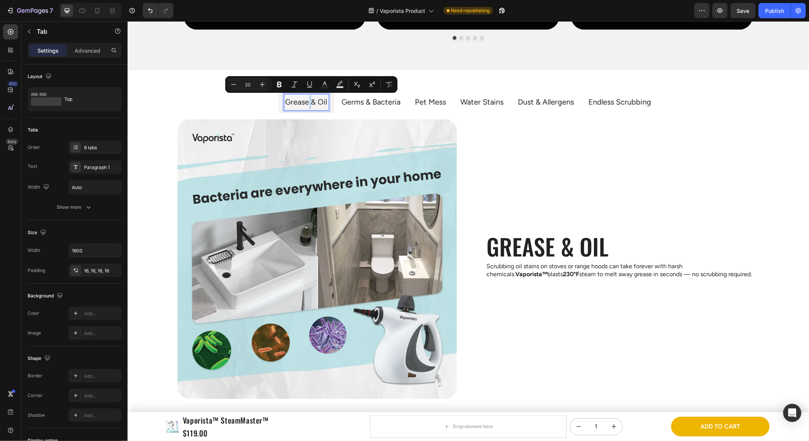
click at [270, 104] on ul "Grease & Oil Germs & Bacteria Pet Mess Water Stains Dust & Allergens Endless Sc…" at bounding box center [468, 102] width 594 height 22
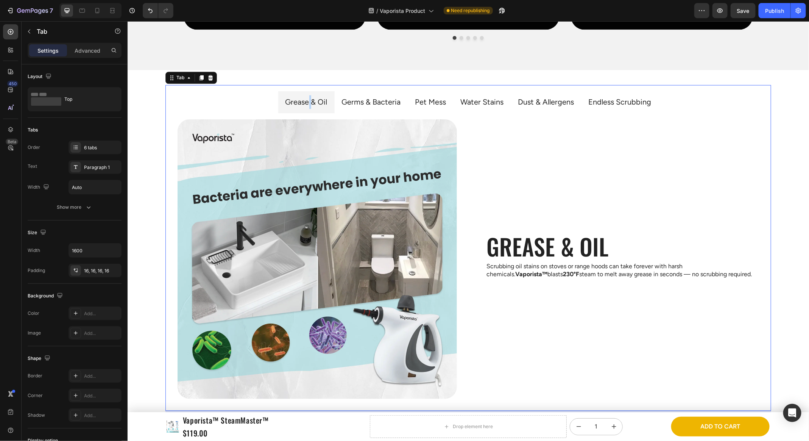
click at [280, 100] on li "Grease & Oil" at bounding box center [306, 102] width 56 height 22
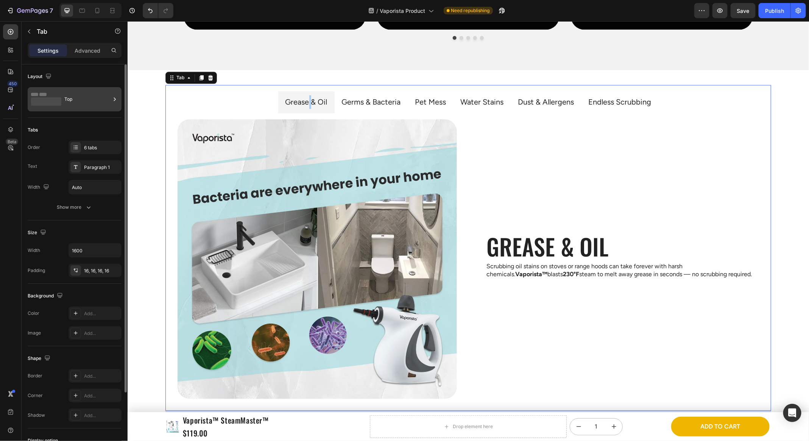
click at [86, 98] on div "Top" at bounding box center [87, 99] width 46 height 17
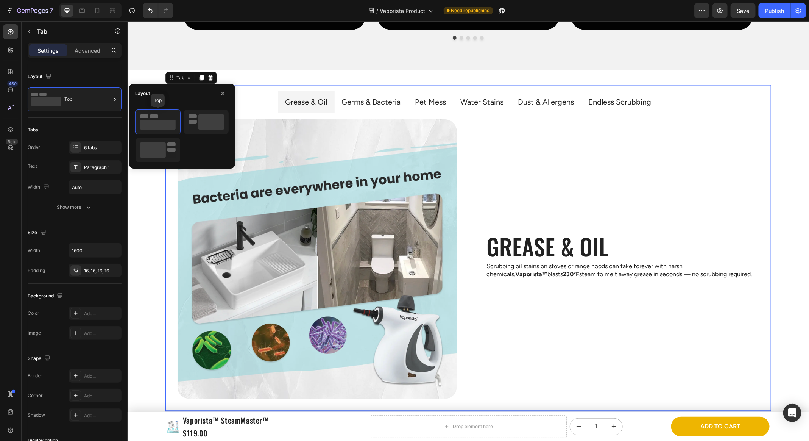
click at [180, 124] on div "Top" at bounding box center [157, 121] width 45 height 25
click at [187, 125] on div at bounding box center [206, 122] width 45 height 24
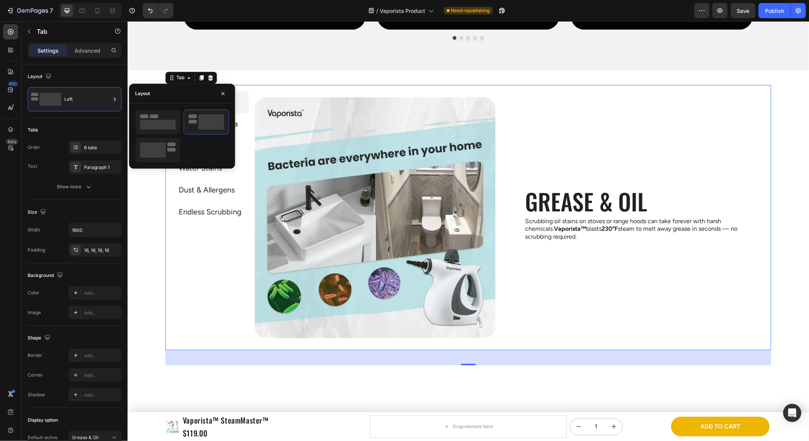
click at [182, 226] on div "Grease & Oil Germs & Bacteria Pet Mess Water Stains Dust & Allergens Endless Sc…" at bounding box center [209, 217] width 77 height 253
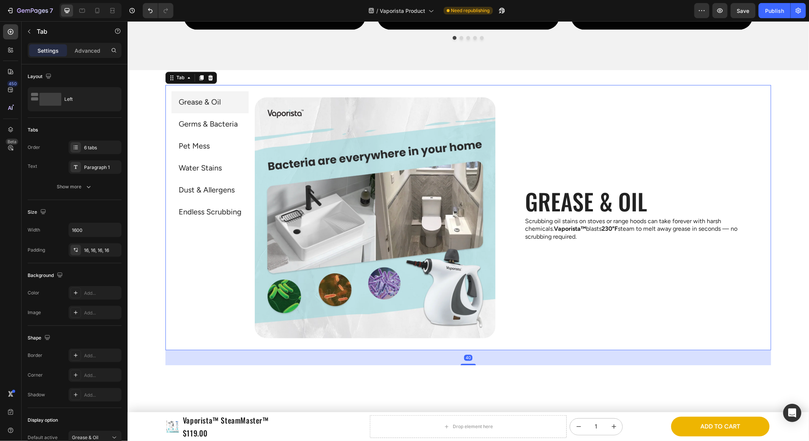
click at [211, 222] on div "Grease & Oil Germs & Bacteria Pet Mess Water Stains Dust & Allergens Endless Sc…" at bounding box center [209, 217] width 77 height 253
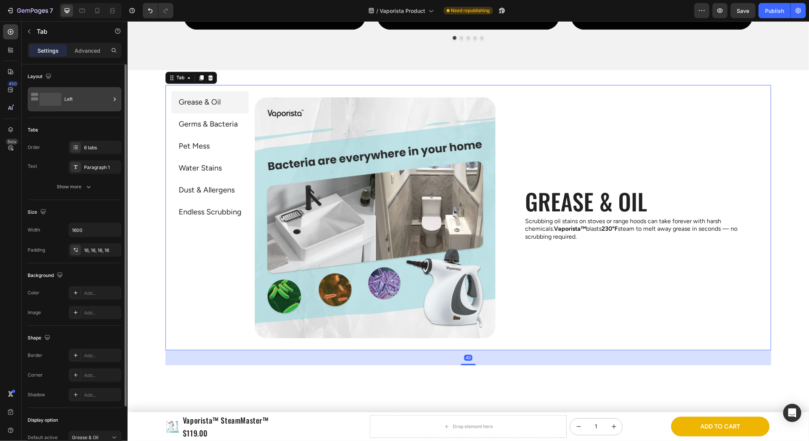
click at [68, 102] on div "Left" at bounding box center [87, 99] width 46 height 17
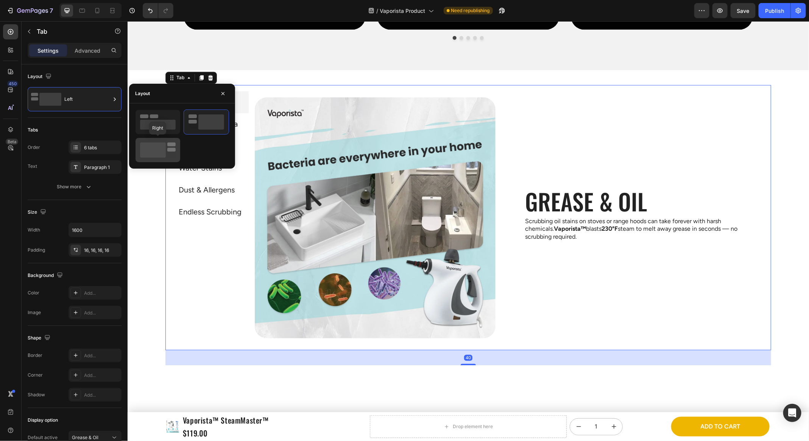
click at [153, 147] on rect at bounding box center [153, 149] width 26 height 15
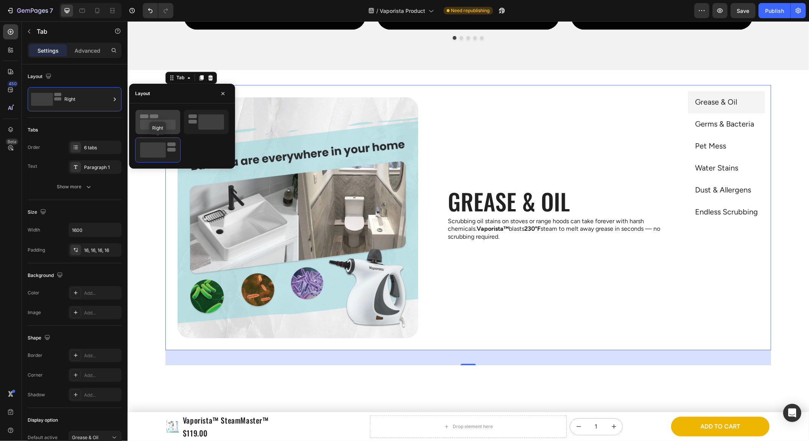
click at [159, 117] on icon at bounding box center [158, 121] width 36 height 15
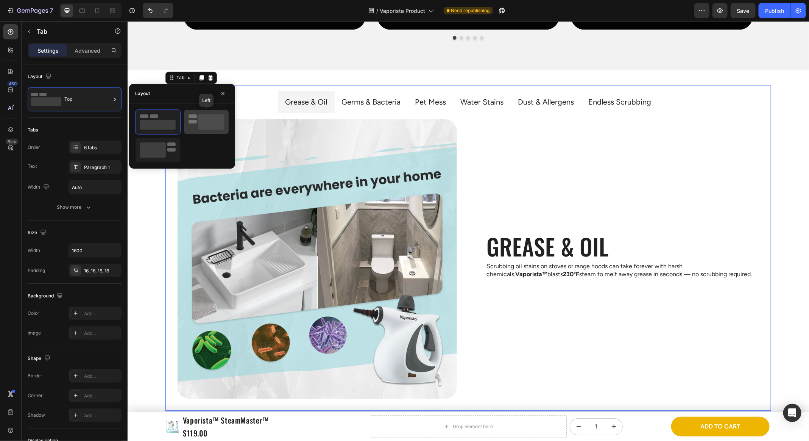
click at [189, 119] on icon at bounding box center [207, 121] width 36 height 15
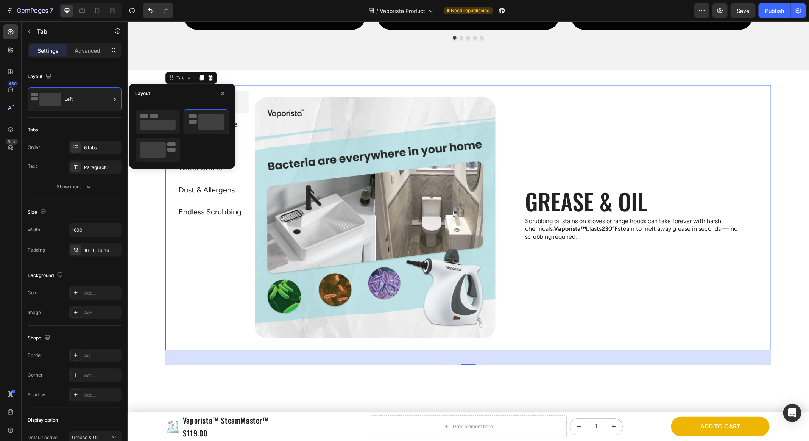
click at [184, 249] on div "Grease & Oil Germs & Bacteria Pet Mess Water Stains Dust & Allergens Endless Sc…" at bounding box center [209, 217] width 77 height 253
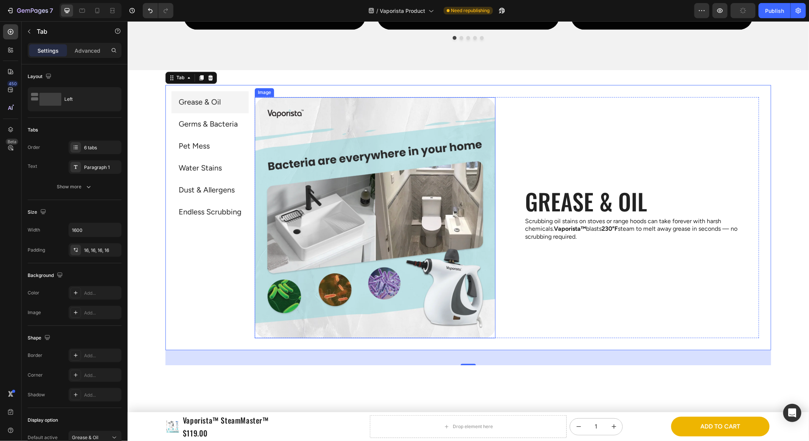
click at [312, 241] on img at bounding box center [375, 217] width 241 height 241
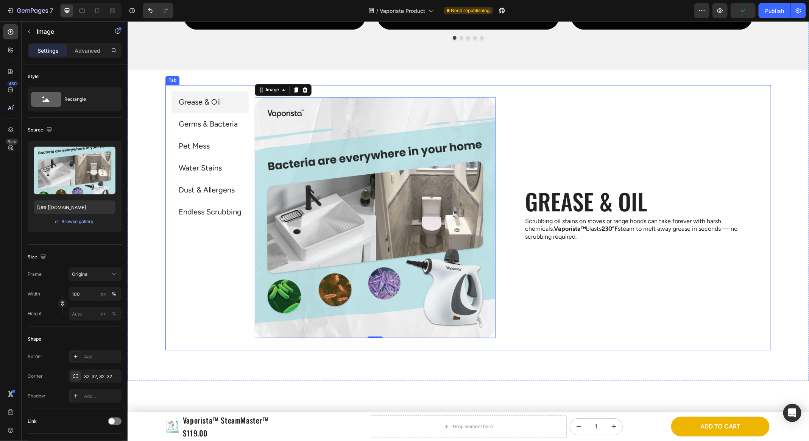
click at [252, 133] on div "Image 0 Grease & Oil Heading Scrubbing oil stains on stoves or range hoods can …" at bounding box center [506, 217] width 517 height 253
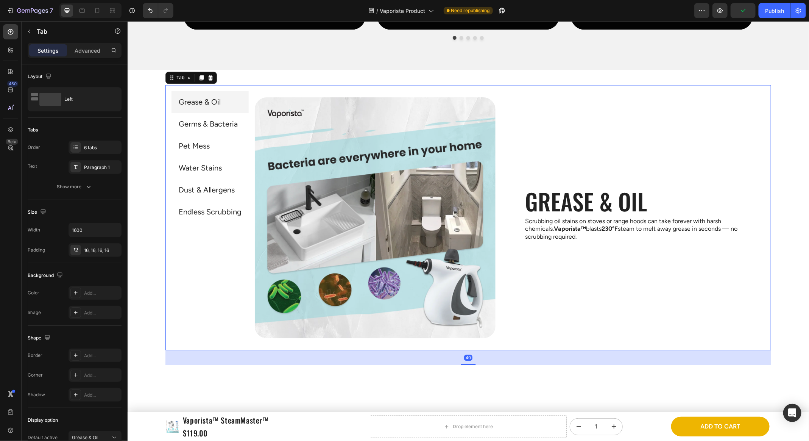
click at [233, 99] on li "Grease & Oil" at bounding box center [209, 102] width 77 height 22
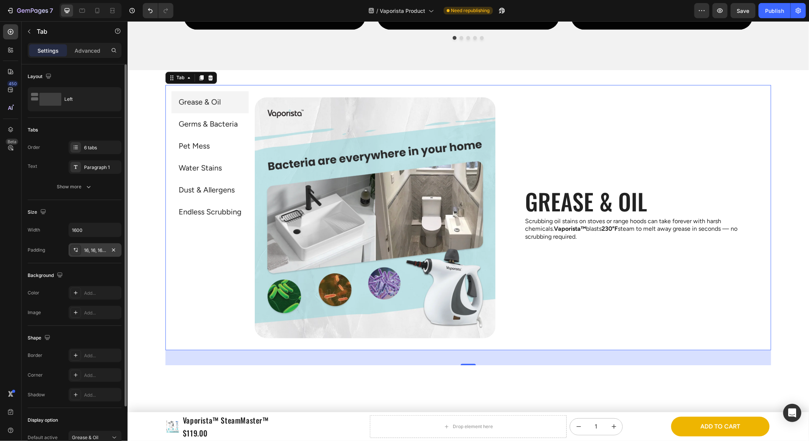
click at [112, 253] on div at bounding box center [113, 249] width 9 height 9
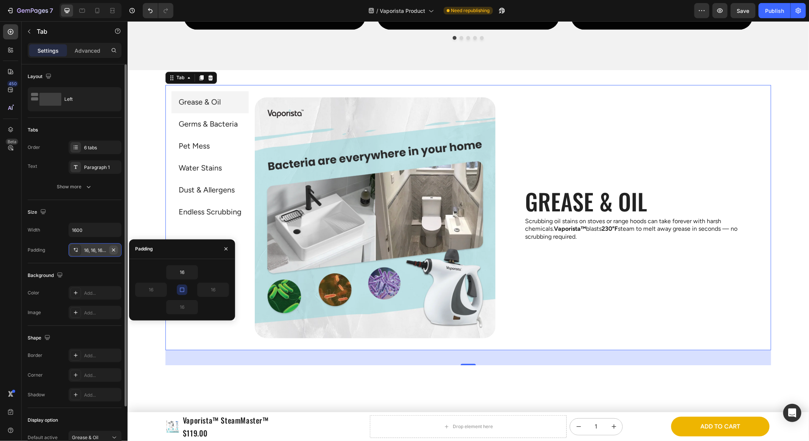
click at [115, 251] on icon "button" at bounding box center [114, 250] width 6 height 6
type input "0"
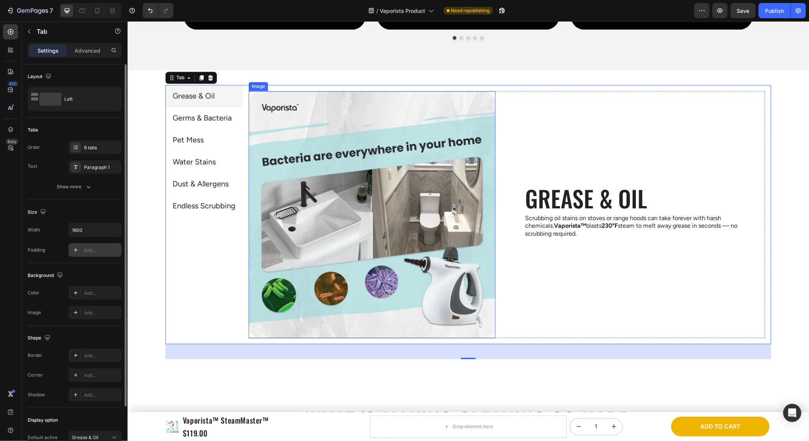
click at [287, 104] on img at bounding box center [371, 214] width 247 height 247
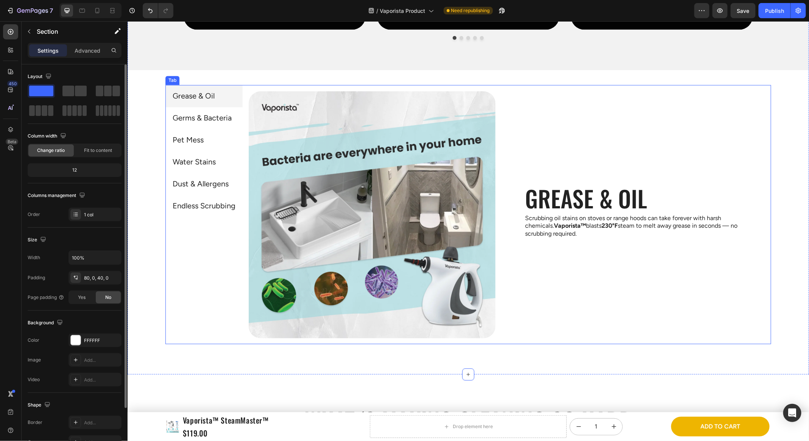
click at [314, 94] on img at bounding box center [371, 214] width 247 height 247
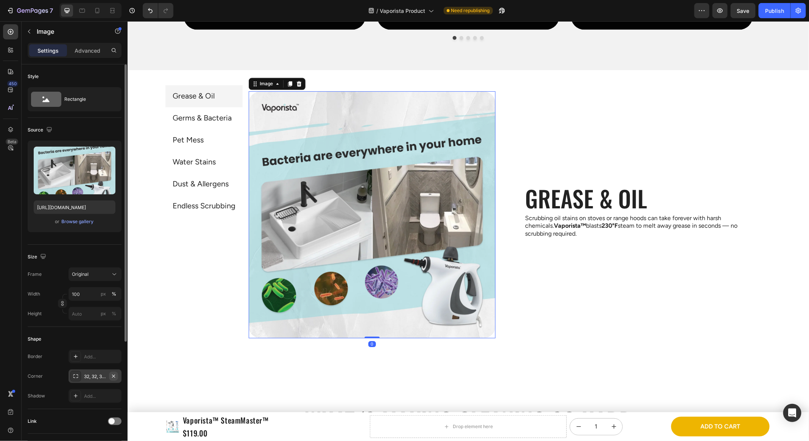
click at [114, 375] on icon "button" at bounding box center [113, 375] width 3 height 3
click at [100, 376] on div "Add..." at bounding box center [102, 376] width 36 height 7
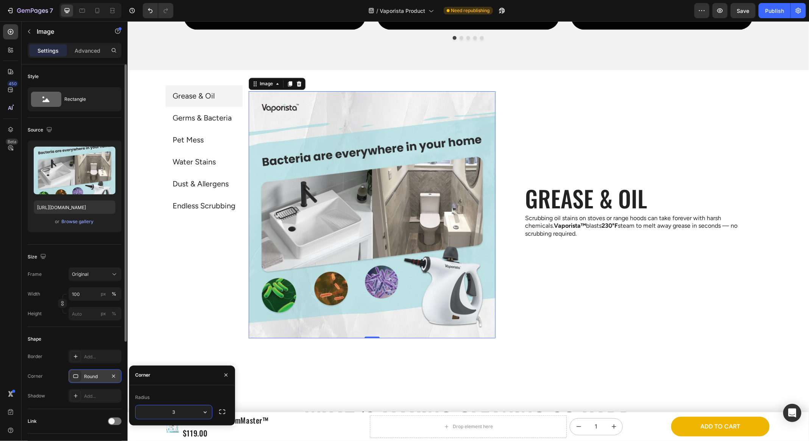
type input "32"
click at [178, 336] on div "Grease & Oil Germs & Bacteria Pet Mess Water Stains Dust & Allergens Endless Sc…" at bounding box center [203, 214] width 77 height 259
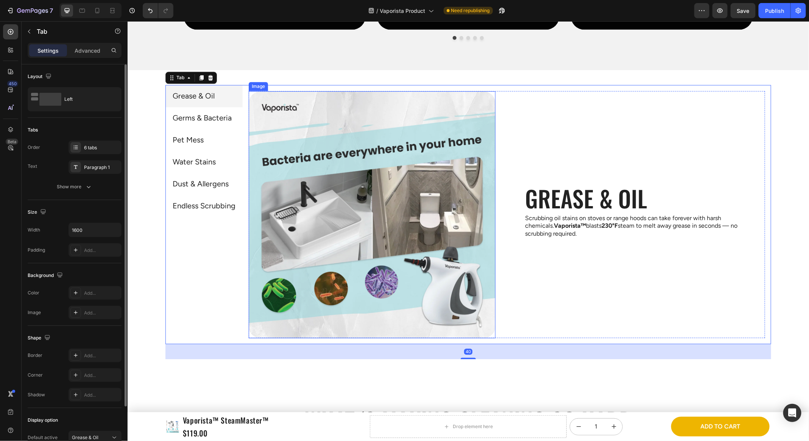
click at [498, 303] on div "Image Grease & Oil Heading Scrubbing oil stains on stoves or range hoods can ta…" at bounding box center [506, 214] width 517 height 247
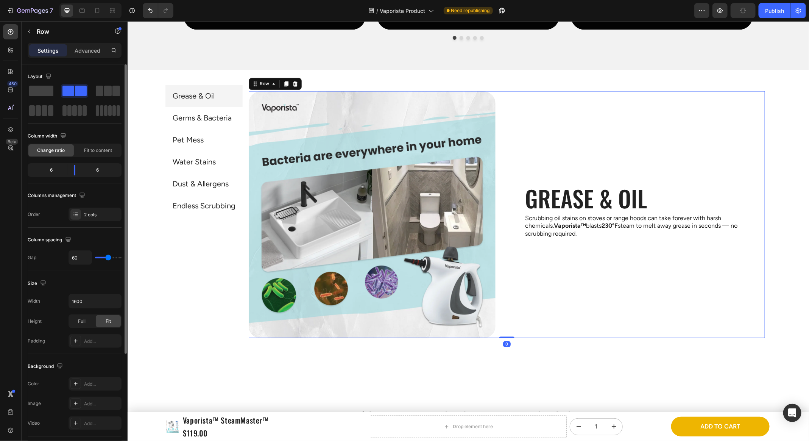
click at [504, 320] on div "Image Grease & Oil Heading Scrubbing oil stains on stoves or range hoods can ta…" at bounding box center [506, 214] width 517 height 247
click at [480, 341] on div "Image Grease & Oil Heading Scrubbing oil stains on stoves or range hoods can ta…" at bounding box center [506, 214] width 529 height 259
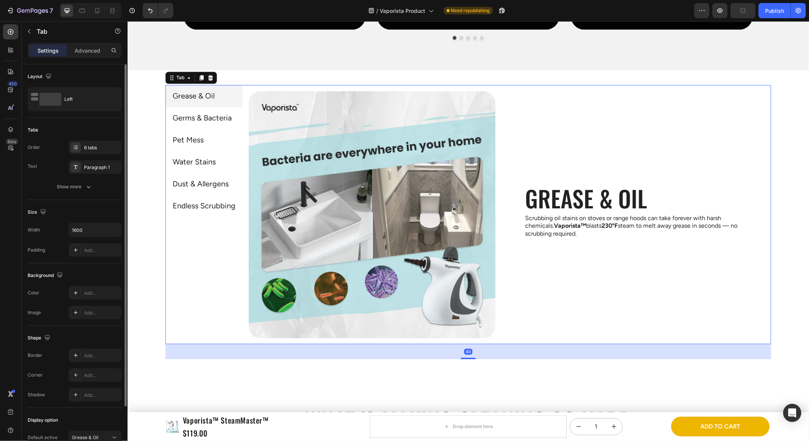
click at [484, 337] on div "Image Grease & Oil Heading Scrubbing oil stains on stoves or range hoods can ta…" at bounding box center [506, 214] width 529 height 259
click at [548, 294] on div "Grease & Oil Heading Scrubbing oil stains on stoves or range hoods can take for…" at bounding box center [641, 214] width 247 height 247
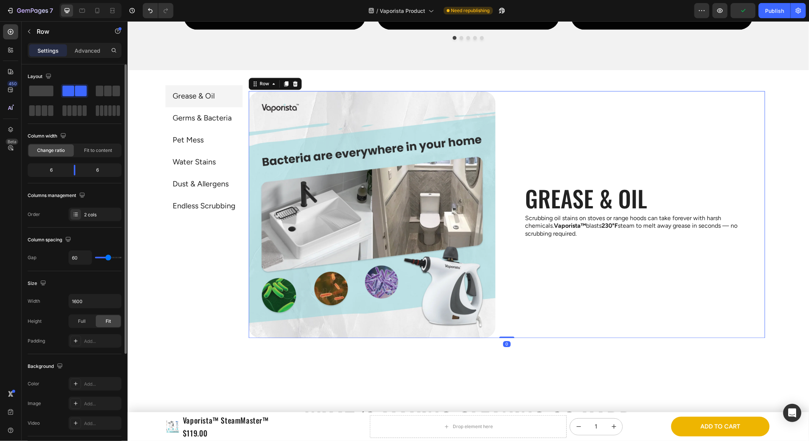
click at [566, 270] on div "Grease & Oil Heading Scrubbing oil stains on stoves or range hoods can take for…" at bounding box center [641, 214] width 247 height 247
click at [567, 269] on div "Grease & Oil Heading Scrubbing oil stains on stoves or range hoods can take for…" at bounding box center [641, 214] width 247 height 247
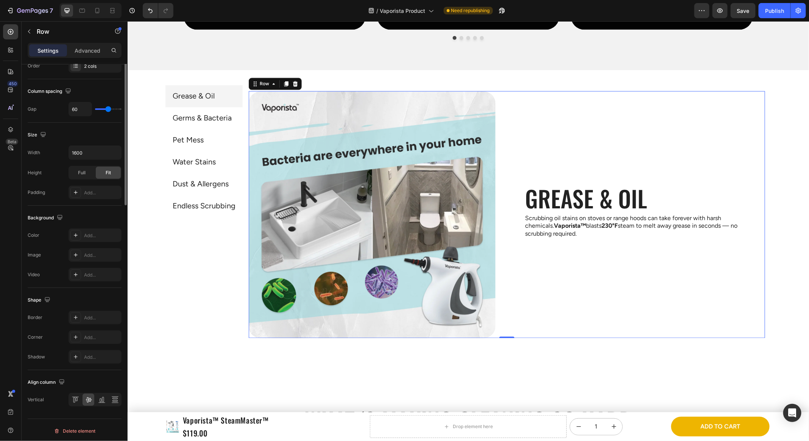
scroll to position [0, 0]
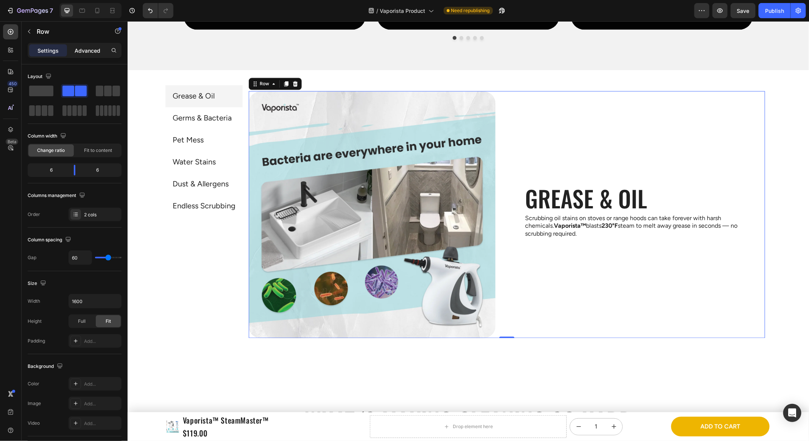
click at [85, 55] on div "Advanced" at bounding box center [88, 50] width 38 height 12
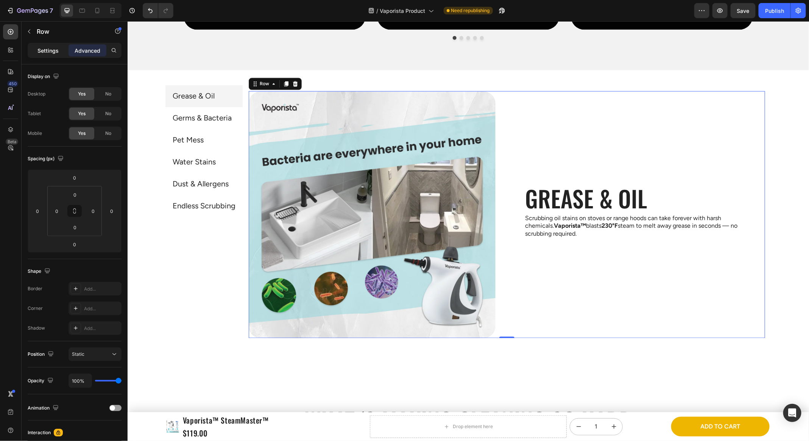
click at [56, 52] on p "Settings" at bounding box center [47, 51] width 21 height 8
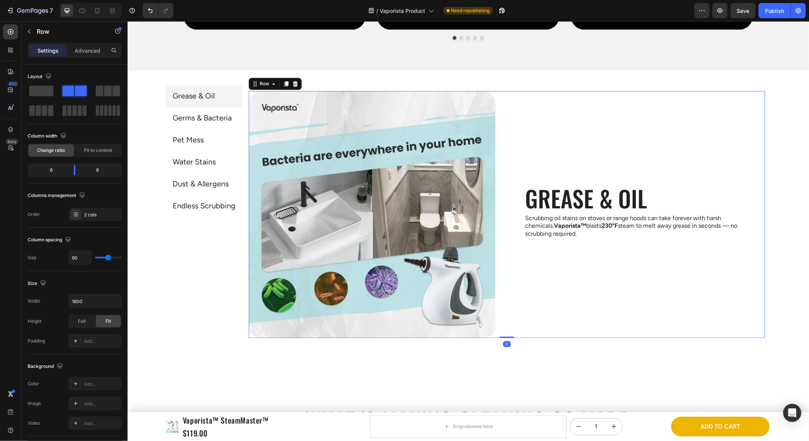
drag, startPoint x: 98, startPoint y: 285, endPoint x: 95, endPoint y: 281, distance: 5.3
click at [98, 285] on div "Size" at bounding box center [75, 283] width 94 height 12
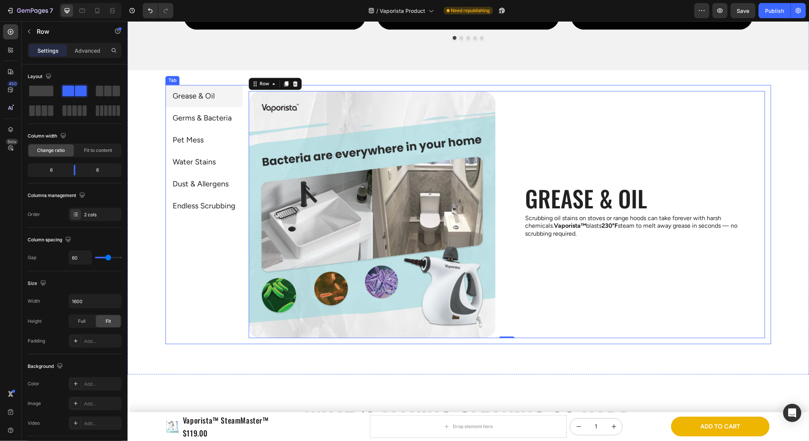
click at [238, 152] on li "Water Stains" at bounding box center [203, 162] width 77 height 22
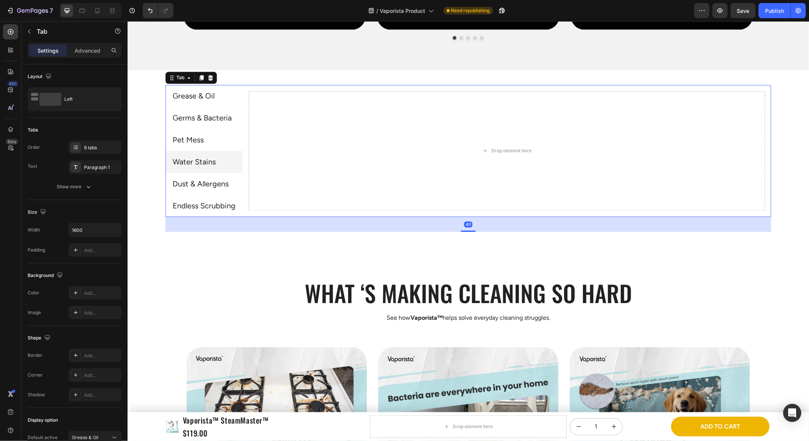
click at [211, 104] on li "Grease & Oil" at bounding box center [203, 96] width 77 height 22
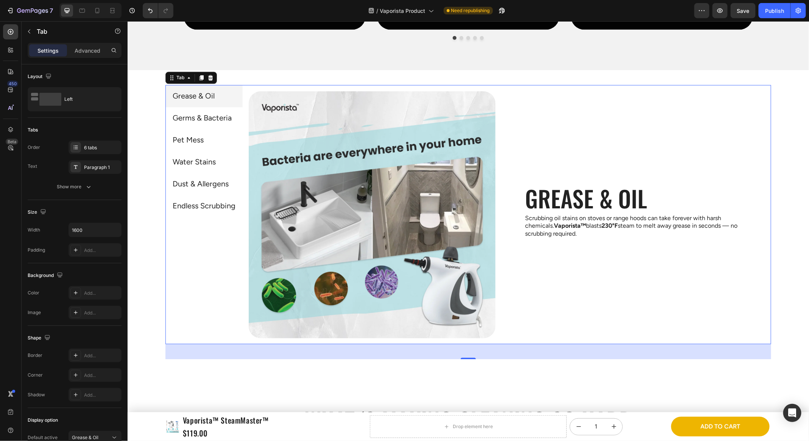
click at [244, 105] on div "Image Grease & Oil Heading Scrubbing oil stains on stoves or range hoods can ta…" at bounding box center [506, 214] width 529 height 259
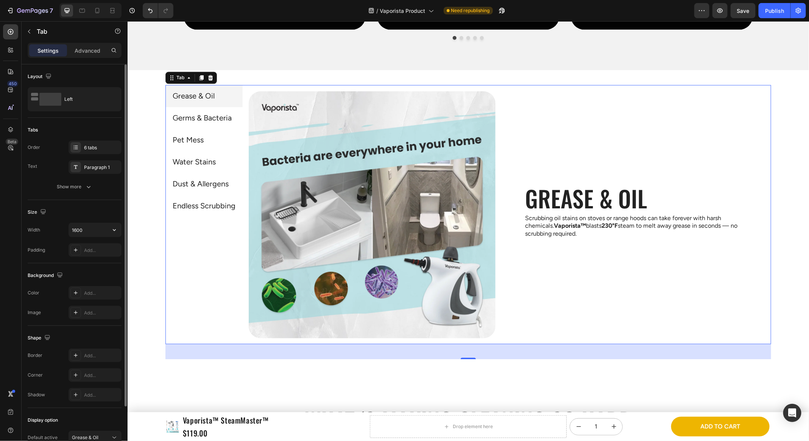
scroll to position [2, 0]
click at [546, 138] on div "Grease & Oil Heading Scrubbing oil stains on stoves or range hoods can take for…" at bounding box center [641, 214] width 247 height 247
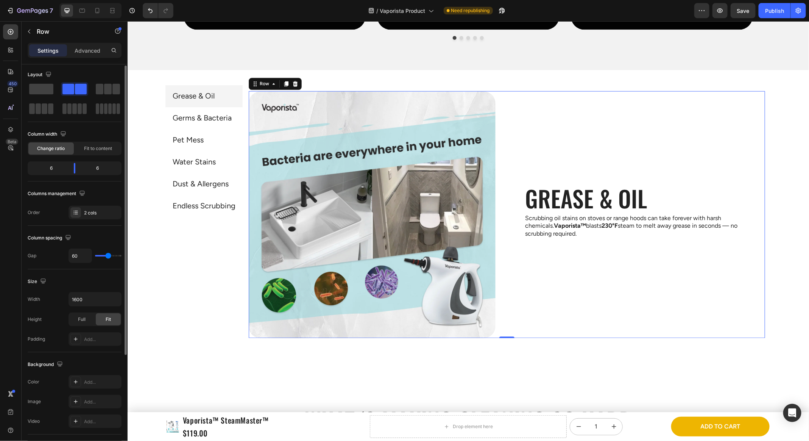
scroll to position [0, 0]
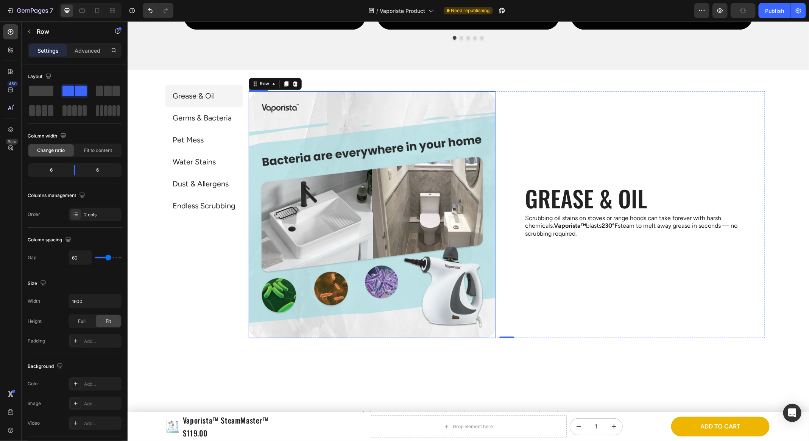
click at [494, 91] on div at bounding box center [371, 214] width 247 height 247
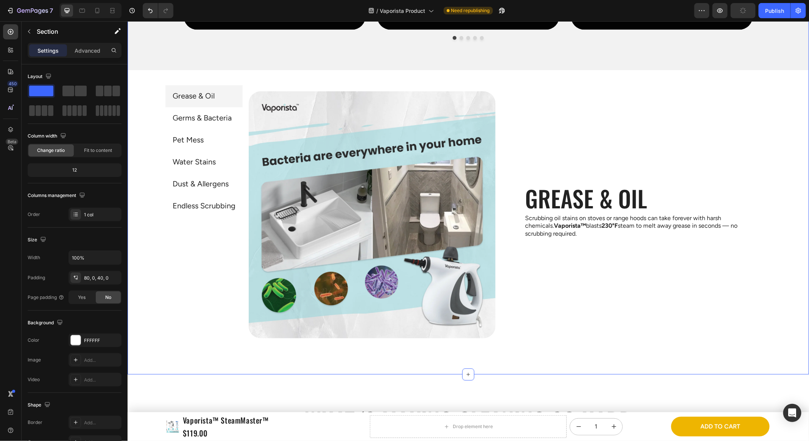
click at [455, 138] on img at bounding box center [371, 214] width 247 height 247
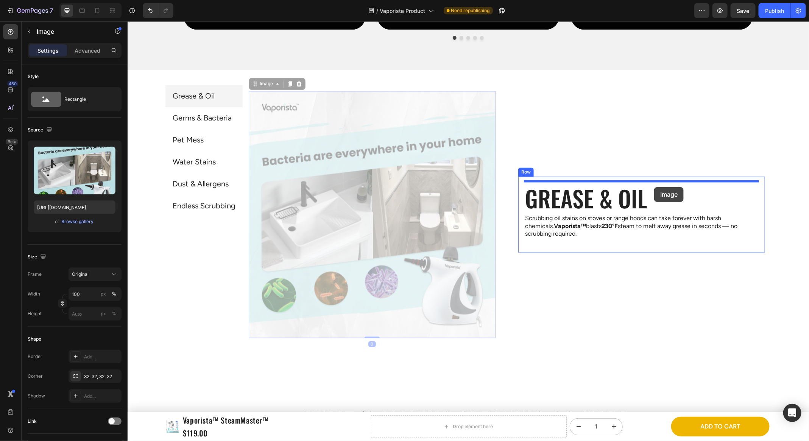
drag, startPoint x: 429, startPoint y: 172, endPoint x: 654, endPoint y: 186, distance: 225.4
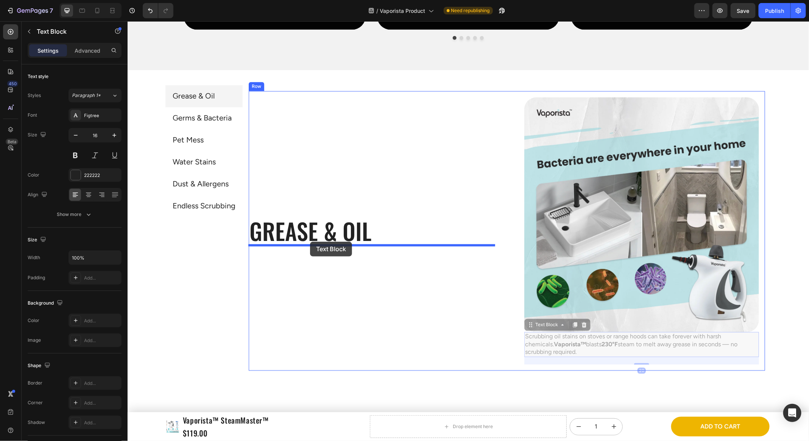
drag, startPoint x: 569, startPoint y: 339, endPoint x: 310, endPoint y: 241, distance: 277.4
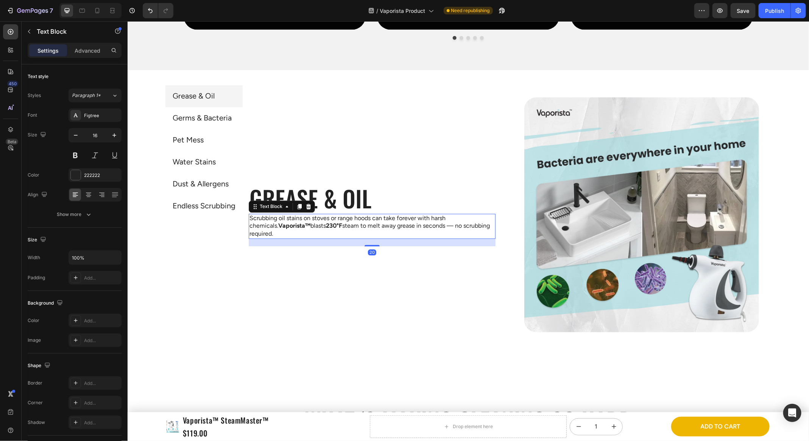
click at [180, 296] on div "Grease & Oil Germs & Bacteria Pet Mess Water Stains Dust & Allergens Endless Sc…" at bounding box center [203, 214] width 77 height 259
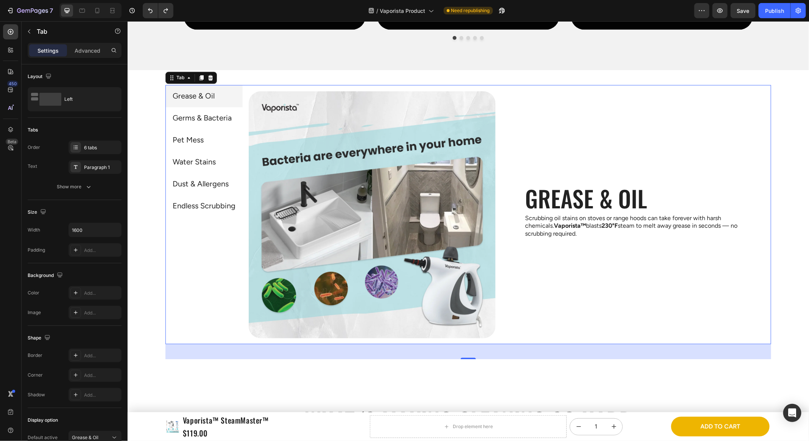
click at [245, 92] on div "Image Grease & Oil Heading Scrubbing oil stains on stoves or range hoods can ta…" at bounding box center [506, 214] width 529 height 259
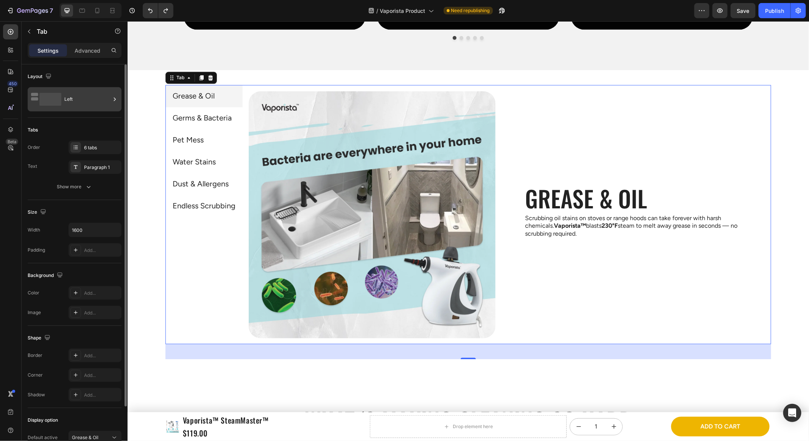
click at [71, 105] on div "Left" at bounding box center [87, 99] width 46 height 17
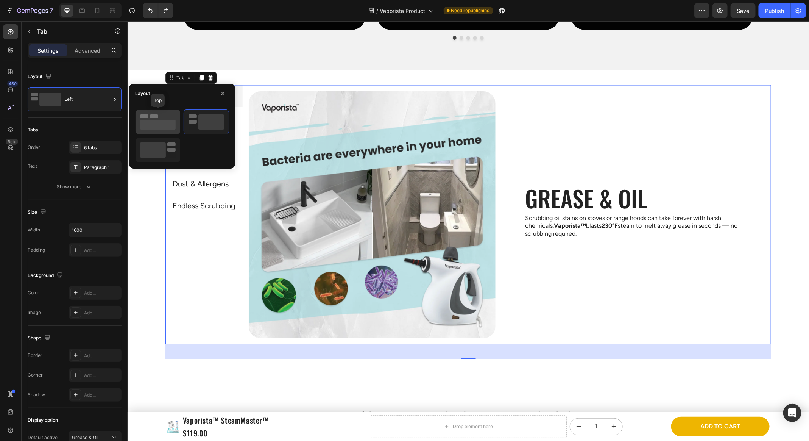
click at [156, 131] on div at bounding box center [158, 122] width 45 height 24
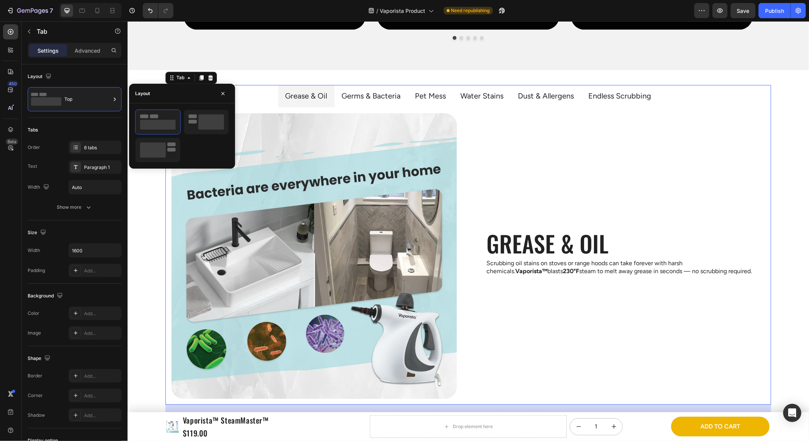
click at [264, 94] on ul "Grease & Oil Germs & Bacteria Pet Mess Water Stains Dust & Allergens Endless Sc…" at bounding box center [468, 96] width 606 height 22
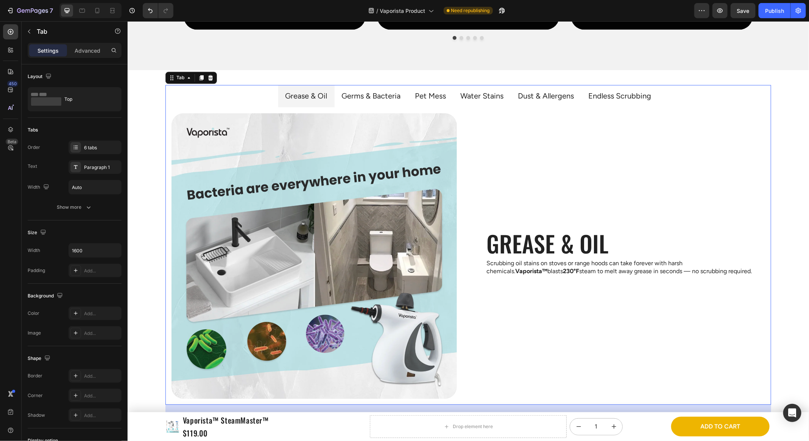
click at [276, 95] on ul "Grease & Oil Germs & Bacteria Pet Mess Water Stains Dust & Allergens Endless Sc…" at bounding box center [468, 96] width 606 height 22
click at [279, 95] on li "Grease & Oil" at bounding box center [306, 96] width 56 height 22
click at [280, 95] on li "Grease & Oil" at bounding box center [306, 96] width 56 height 22
click at [281, 95] on li "Grease & Oil" at bounding box center [306, 96] width 56 height 22
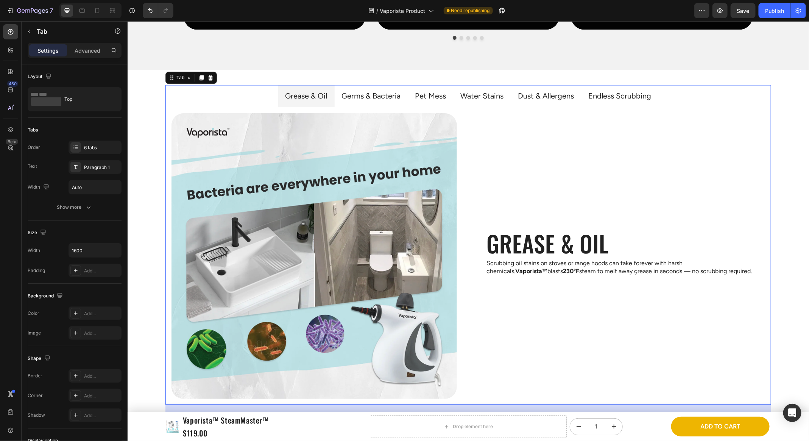
click at [281, 95] on li "Grease & Oil" at bounding box center [306, 96] width 56 height 22
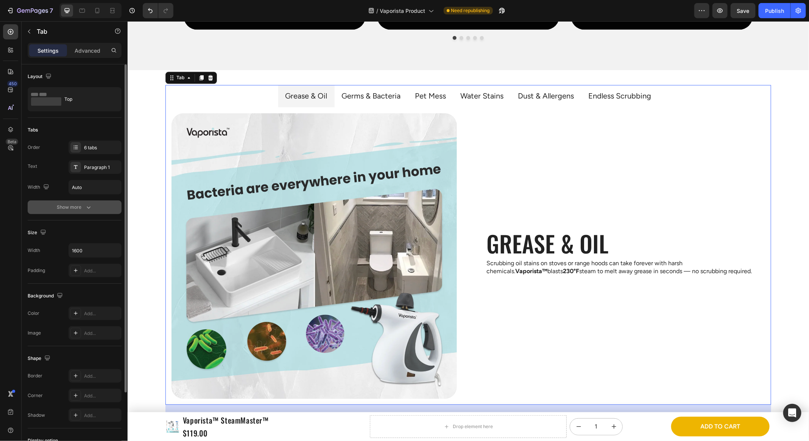
click at [92, 205] on button "Show more" at bounding box center [75, 207] width 94 height 14
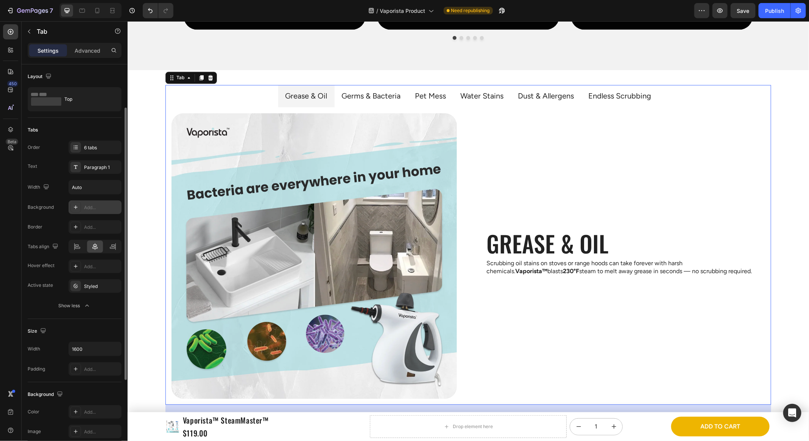
scroll to position [26, 0]
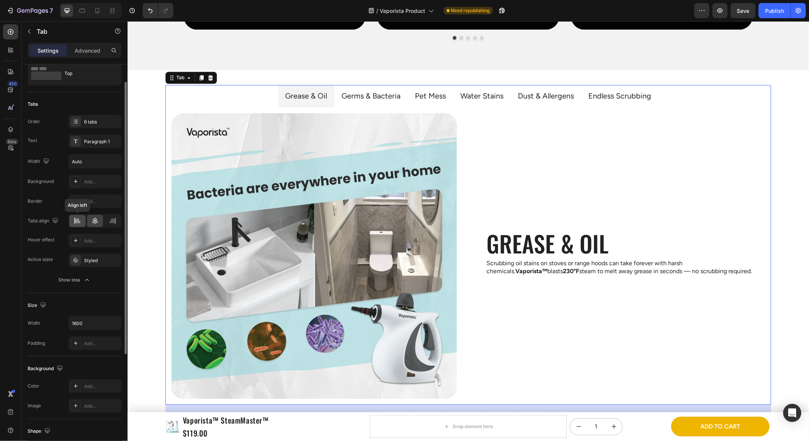
click at [75, 223] on icon at bounding box center [77, 221] width 8 height 8
click at [83, 257] on div "Styled" at bounding box center [95, 260] width 53 height 14
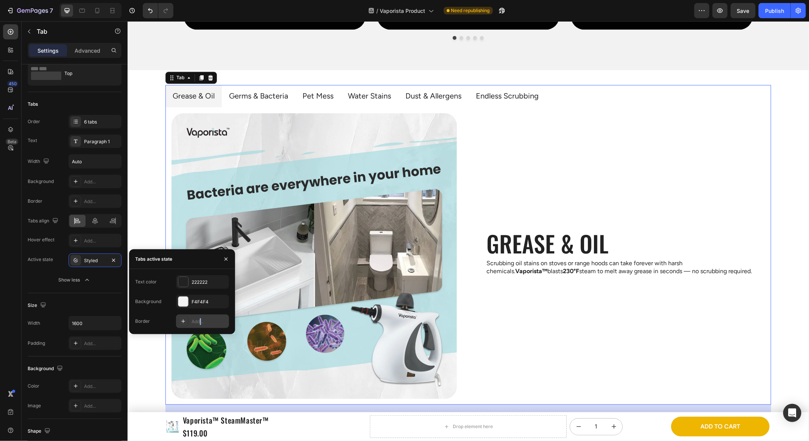
click at [201, 320] on div "Add..." at bounding box center [210, 321] width 36 height 7
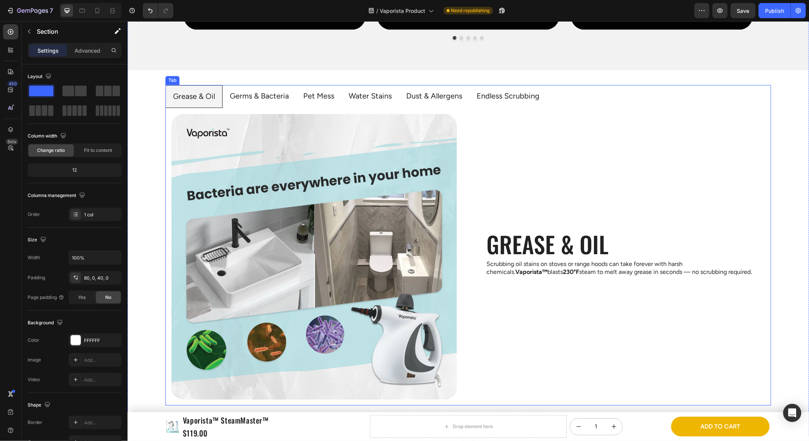
click at [220, 89] on li "Grease & Oil" at bounding box center [193, 96] width 57 height 23
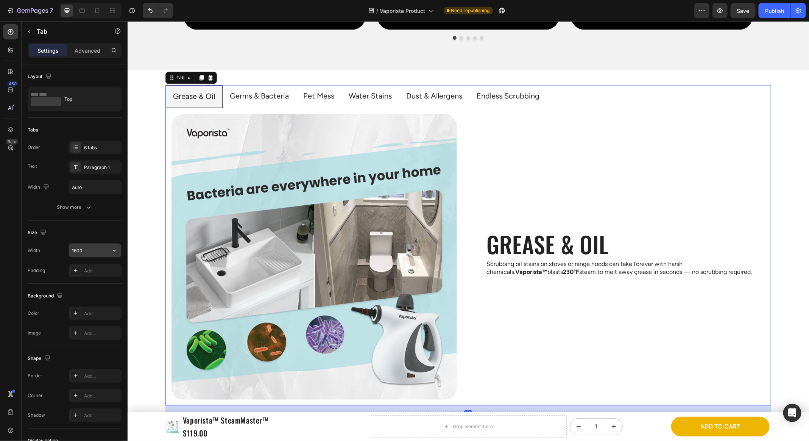
scroll to position [2, 0]
click at [89, 266] on div "Add..." at bounding box center [102, 269] width 36 height 7
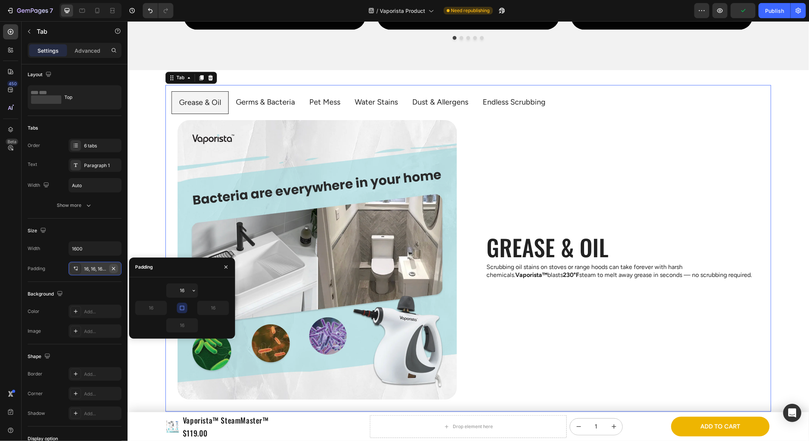
click at [114, 269] on icon "button" at bounding box center [114, 269] width 6 height 6
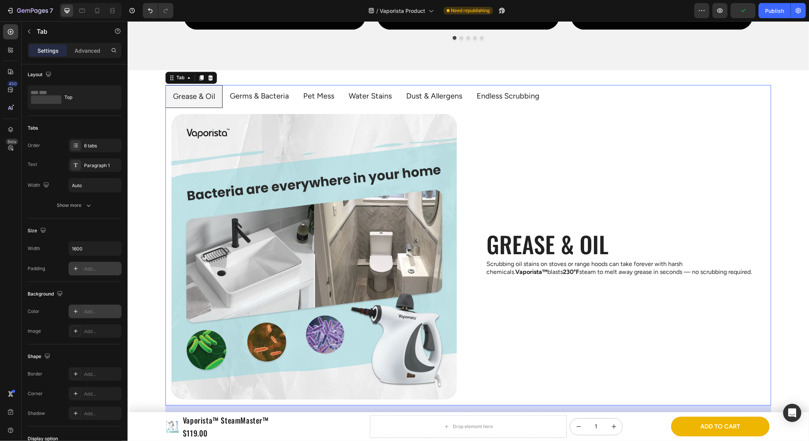
click at [98, 310] on div "Add..." at bounding box center [102, 311] width 36 height 7
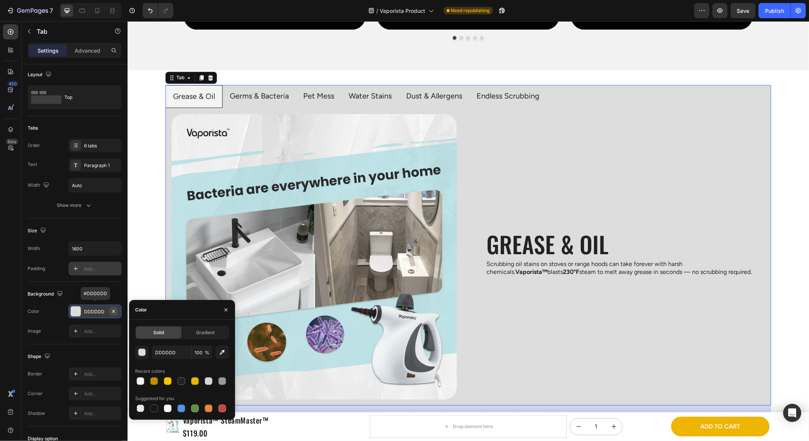
click at [113, 309] on icon "button" at bounding box center [114, 311] width 6 height 6
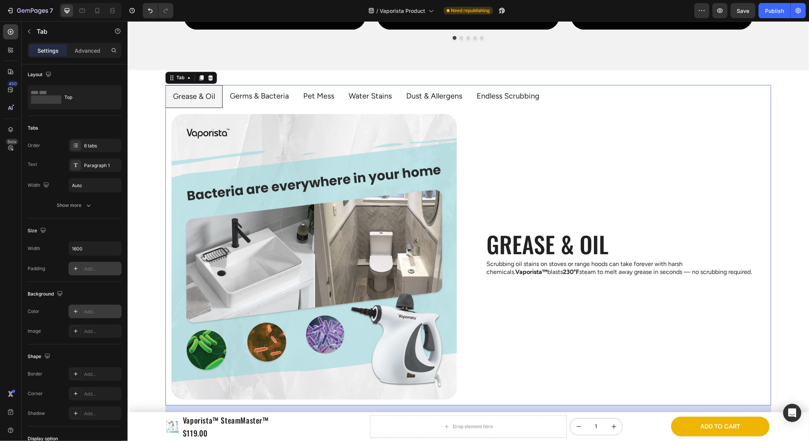
scroll to position [65, 0]
